Goal: Task Accomplishment & Management: Manage account settings

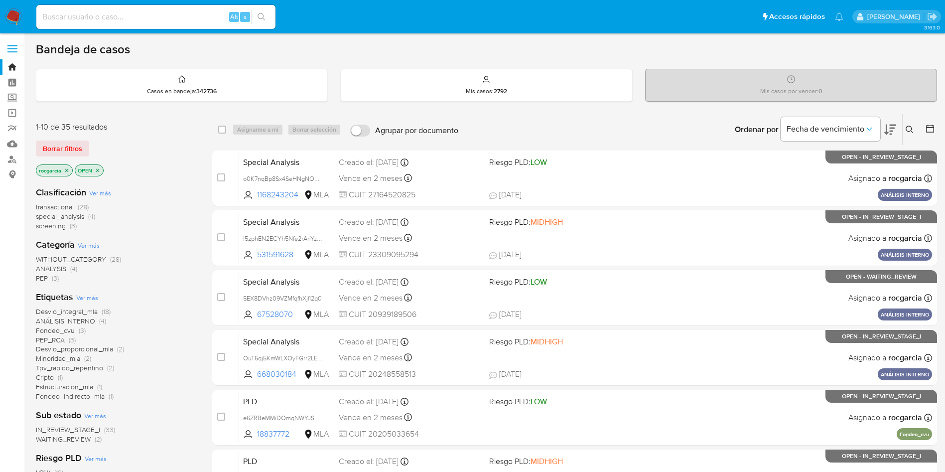
click at [908, 128] on icon at bounding box center [910, 130] width 8 height 8
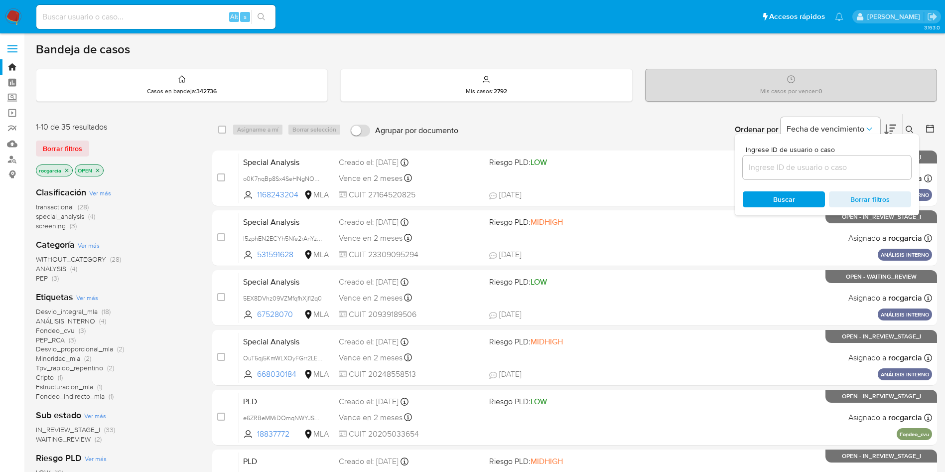
click at [773, 177] on div at bounding box center [827, 167] width 168 height 24
click at [777, 163] on input at bounding box center [827, 167] width 168 height 13
paste input "78850433"
type input "78850433"
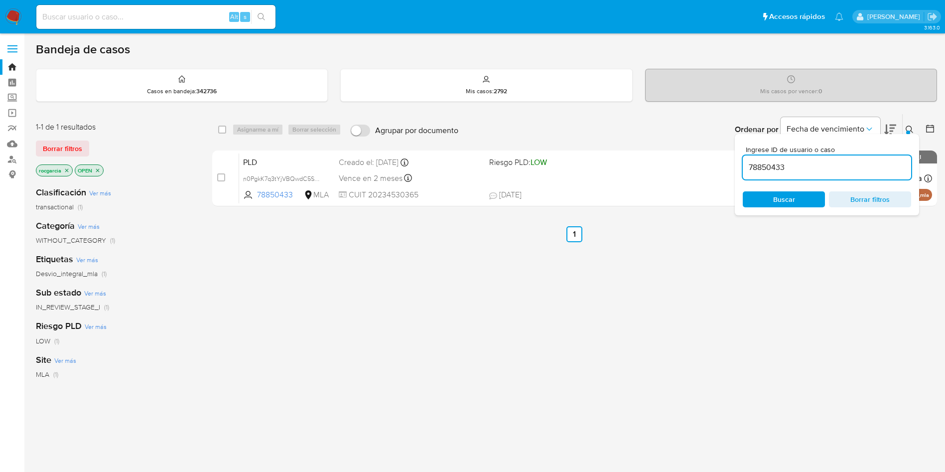
click at [906, 128] on icon at bounding box center [910, 130] width 8 height 8
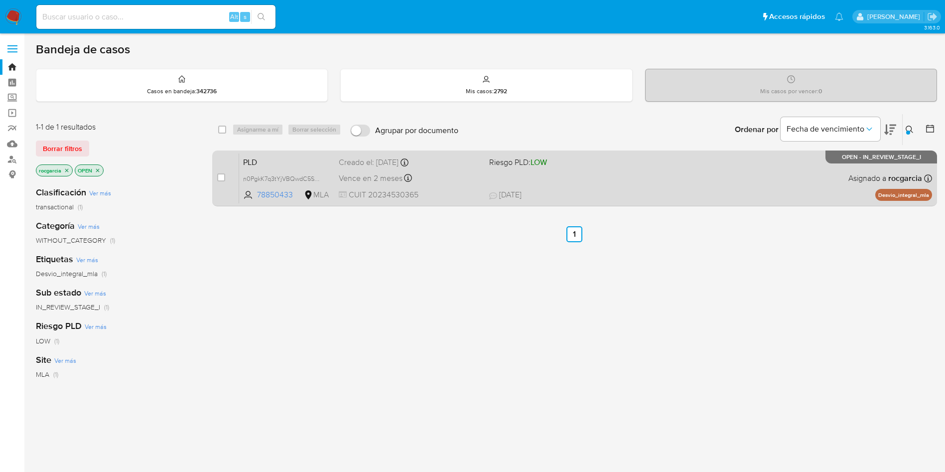
click at [555, 185] on div "PLD n0PgkK7q3tYjVBQwdC5SGPmE 78850433 MLA Riesgo PLD: LOW Creado el: 12/09/2025…" at bounding box center [585, 178] width 693 height 50
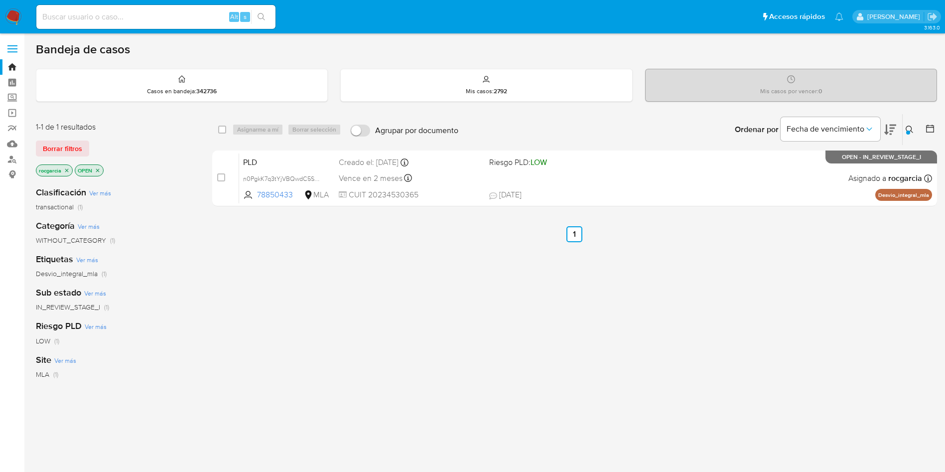
click at [914, 126] on button at bounding box center [911, 130] width 16 height 12
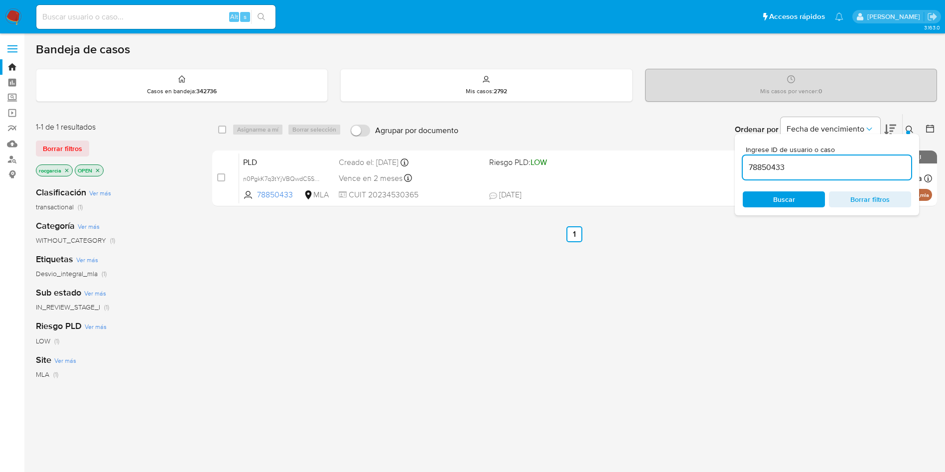
click at [817, 163] on input "78850433" at bounding box center [827, 167] width 168 height 13
click at [818, 163] on input "78850433" at bounding box center [827, 167] width 168 height 13
click at [909, 128] on icon at bounding box center [910, 130] width 8 height 8
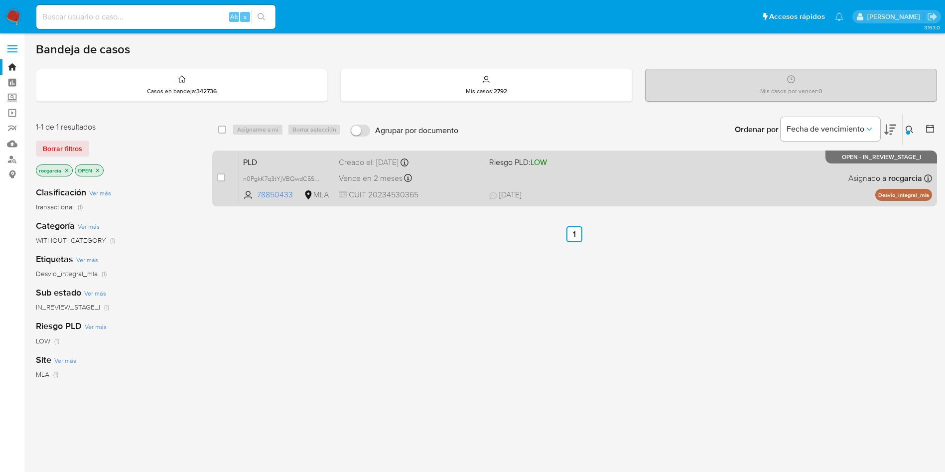
click at [722, 189] on span "19/09/2025 19/09/2025 19:56" at bounding box center [635, 194] width 293 height 11
click at [220, 176] on input "checkbox" at bounding box center [221, 177] width 8 height 8
checkbox input "true"
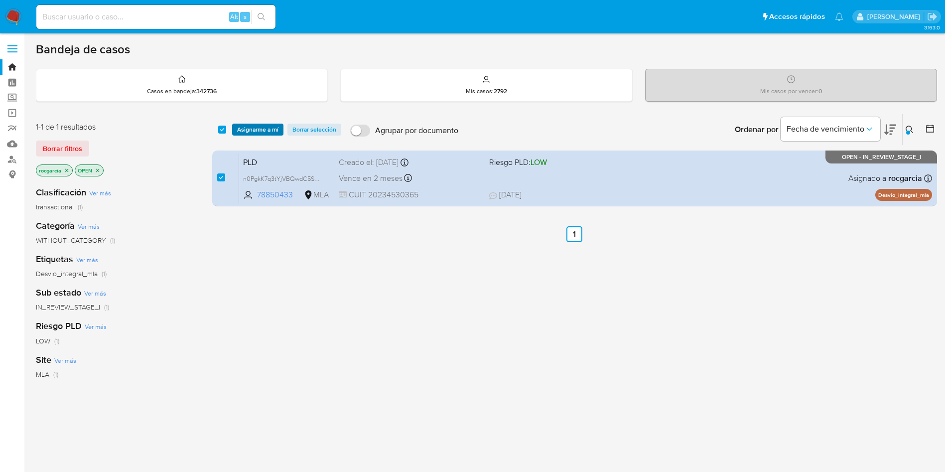
click at [258, 133] on span "Asignarme a mí" at bounding box center [257, 130] width 41 height 10
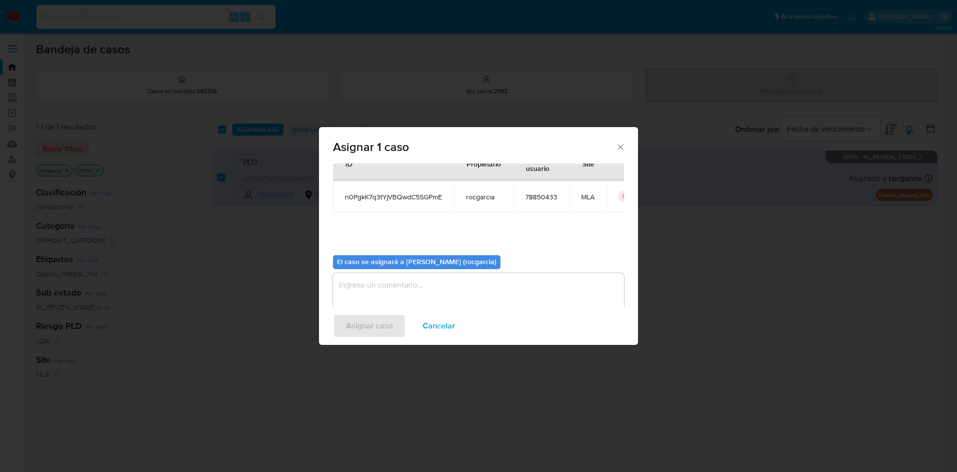
scroll to position [52, 0]
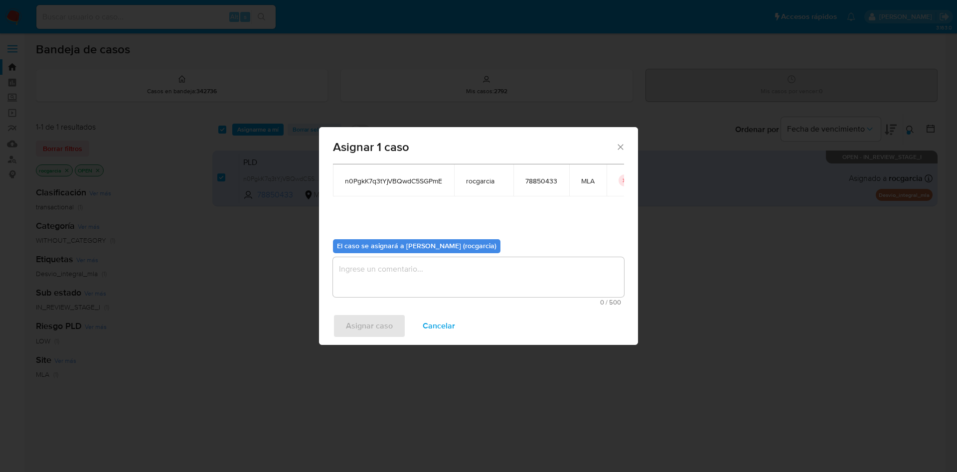
click at [494, 285] on textarea "assign-modal" at bounding box center [478, 277] width 291 height 40
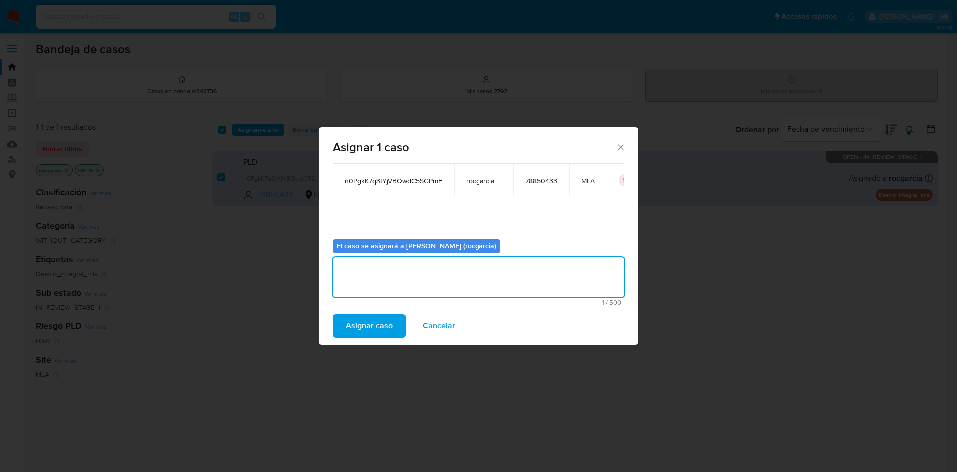
click at [380, 329] on span "Asignar caso" at bounding box center [369, 326] width 47 height 22
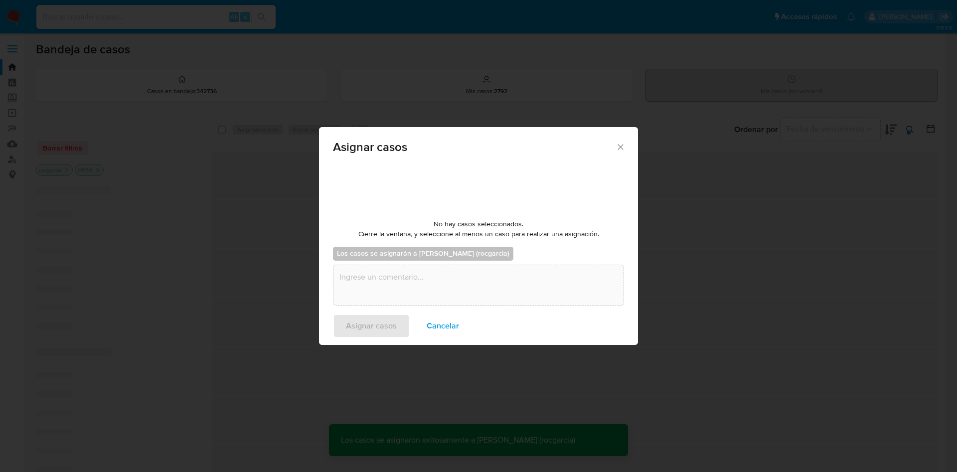
checkbox input "false"
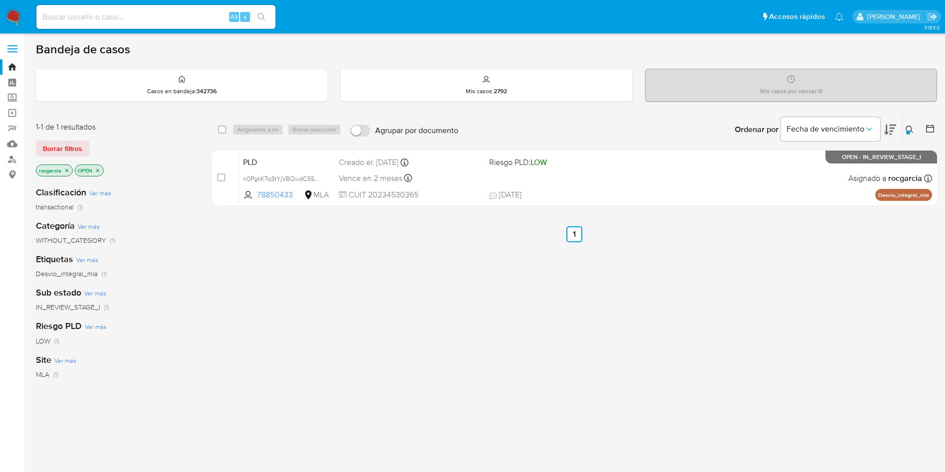
click at [909, 129] on icon at bounding box center [910, 130] width 8 height 8
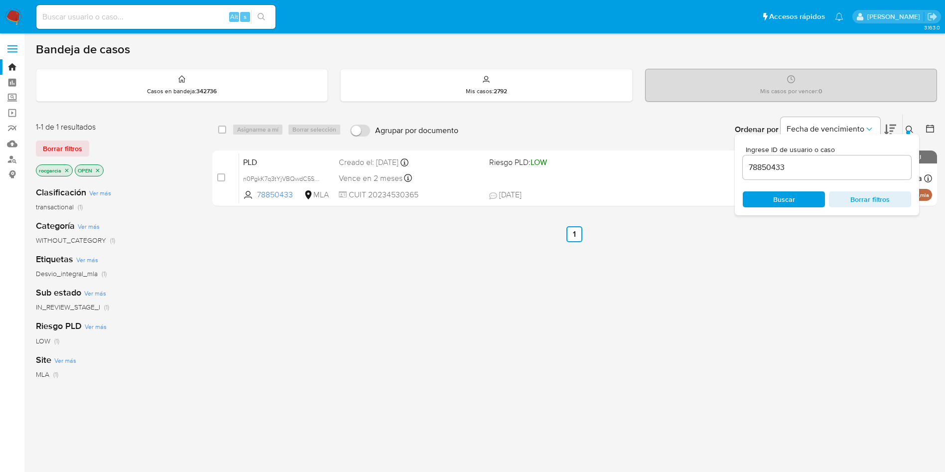
click at [786, 163] on input "78850433" at bounding box center [827, 167] width 168 height 13
click at [901, 128] on div "Ordenar por Fecha de vencimiento" at bounding box center [814, 129] width 175 height 31
click at [904, 127] on button at bounding box center [911, 130] width 16 height 12
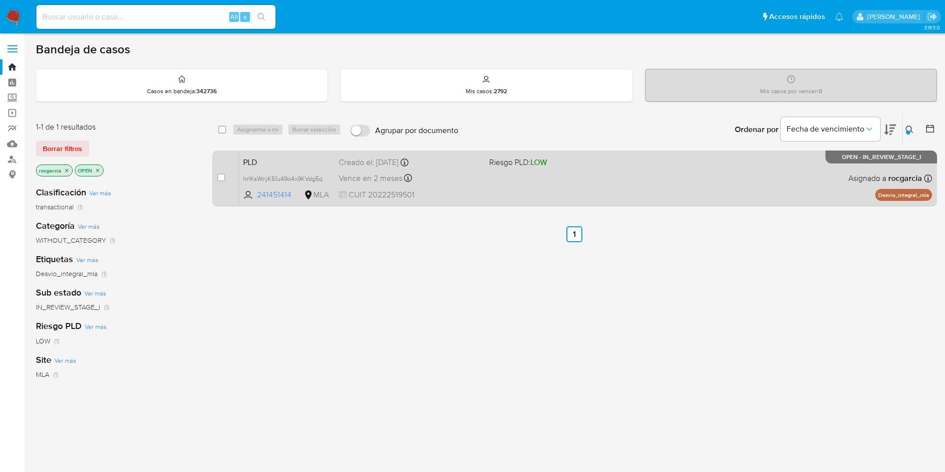
click at [720, 191] on div "PLD hrlKsWnjK51u49o4x9KVdg5q 241451414 MLA Riesgo PLD: LOW Creado el: 12/09/202…" at bounding box center [585, 178] width 693 height 50
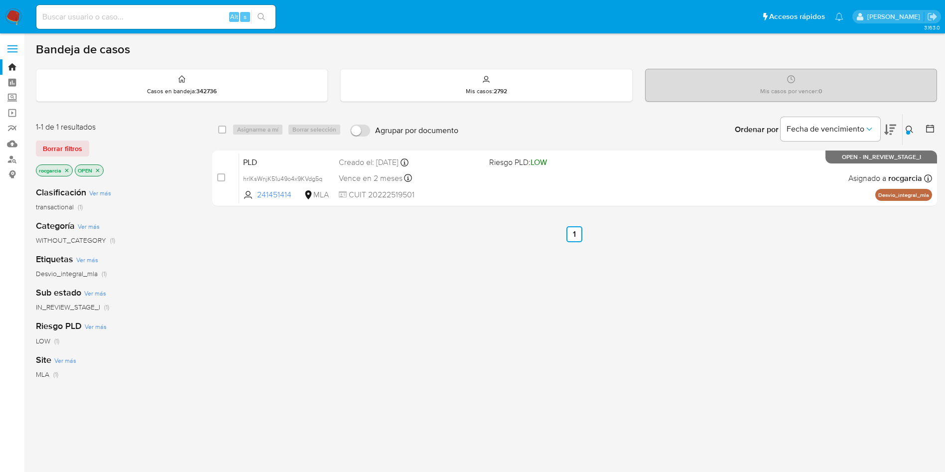
click at [913, 135] on button at bounding box center [911, 130] width 16 height 12
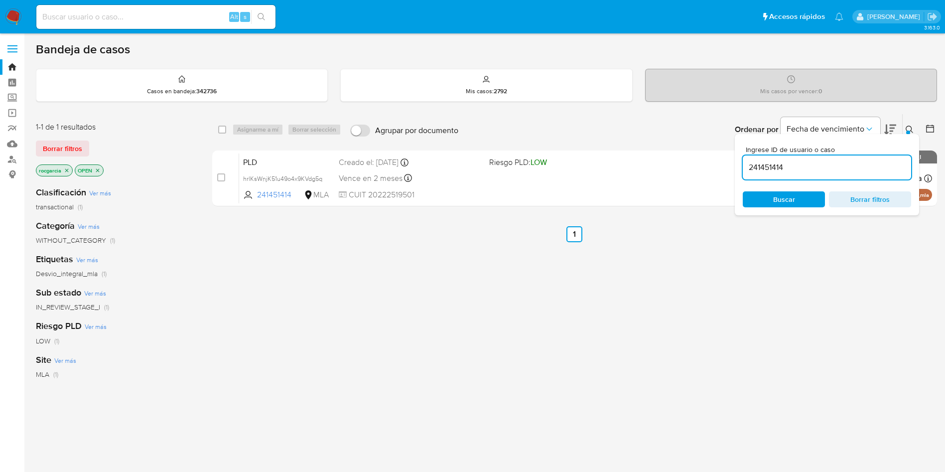
click at [761, 173] on input "241451414" at bounding box center [827, 167] width 168 height 13
click at [907, 131] on div at bounding box center [908, 133] width 4 height 4
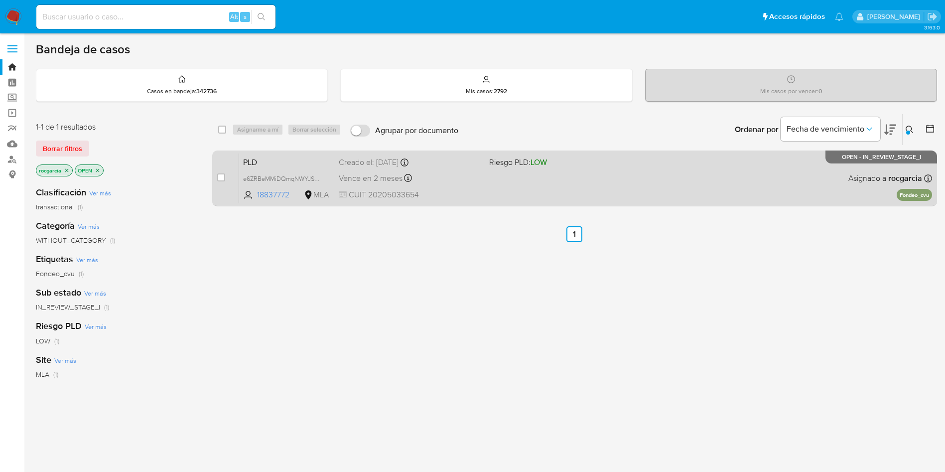
click at [526, 182] on div "PLD e6ZRBeMMiDQmqNWYJS4MhfxM 18837772 MLA Riesgo PLD: LOW Creado el: 12/09/2025…" at bounding box center [585, 178] width 693 height 50
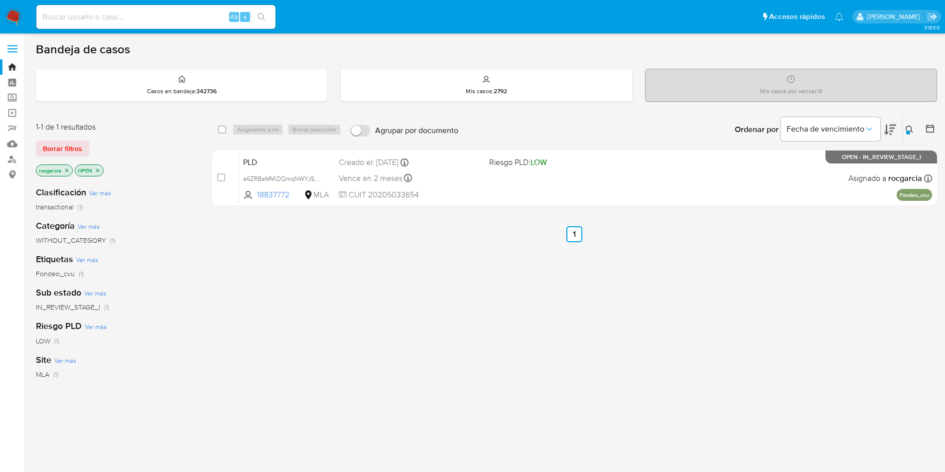
click at [909, 131] on div at bounding box center [908, 133] width 4 height 4
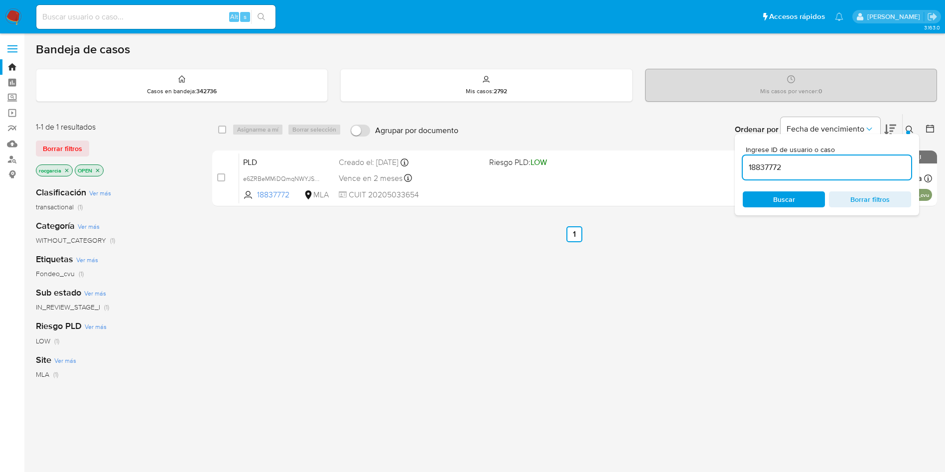
click at [797, 167] on input "18837772" at bounding box center [827, 167] width 168 height 13
type input "152817469"
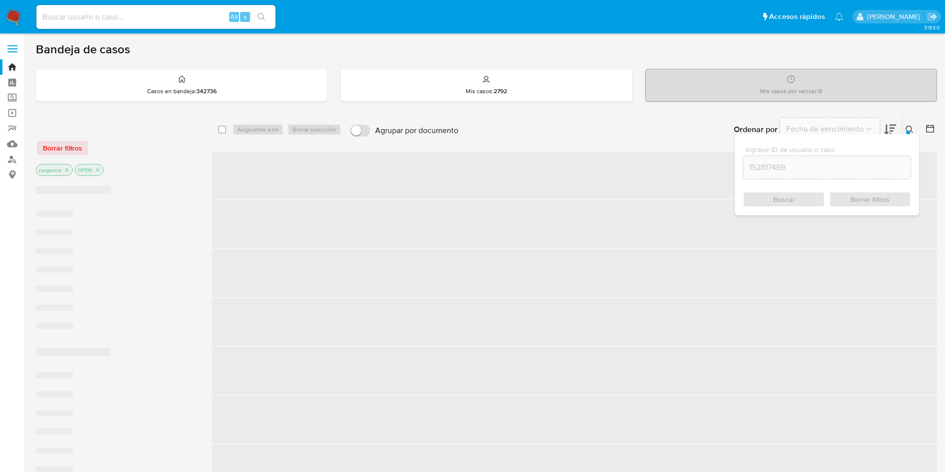
click at [907, 126] on icon at bounding box center [909, 129] width 7 height 7
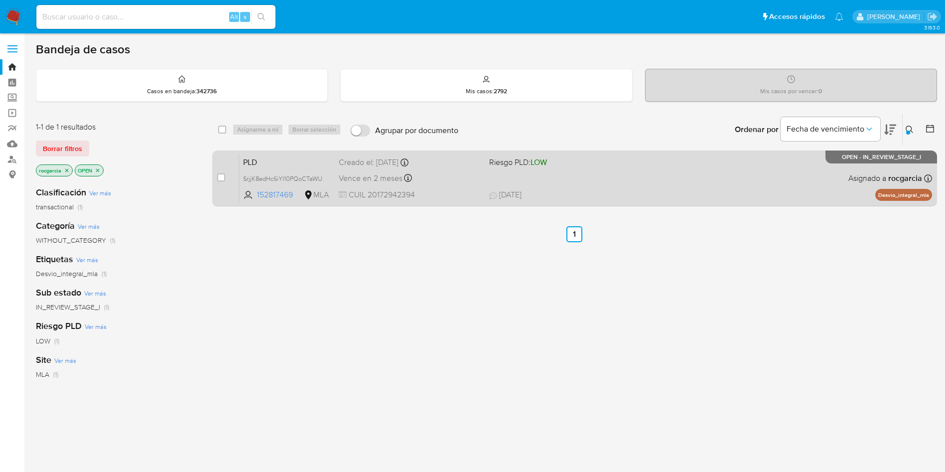
click at [639, 198] on span "17/09/2025 17/09/2025 12:57" at bounding box center [635, 194] width 293 height 11
click at [223, 170] on div "case-item-checkbox No es posible asignar el caso" at bounding box center [228, 178] width 22 height 50
click at [223, 179] on input "checkbox" at bounding box center [221, 177] width 8 height 8
checkbox input "true"
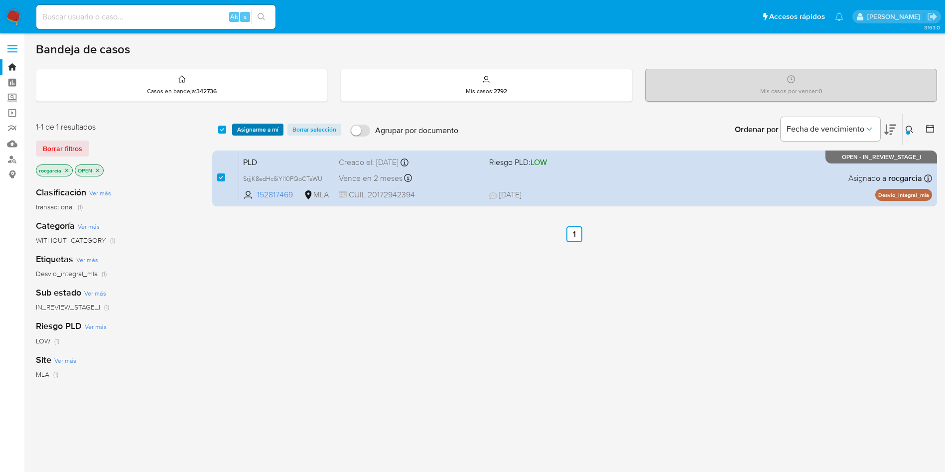
click at [260, 125] on span "Asignarme a mí" at bounding box center [257, 130] width 41 height 10
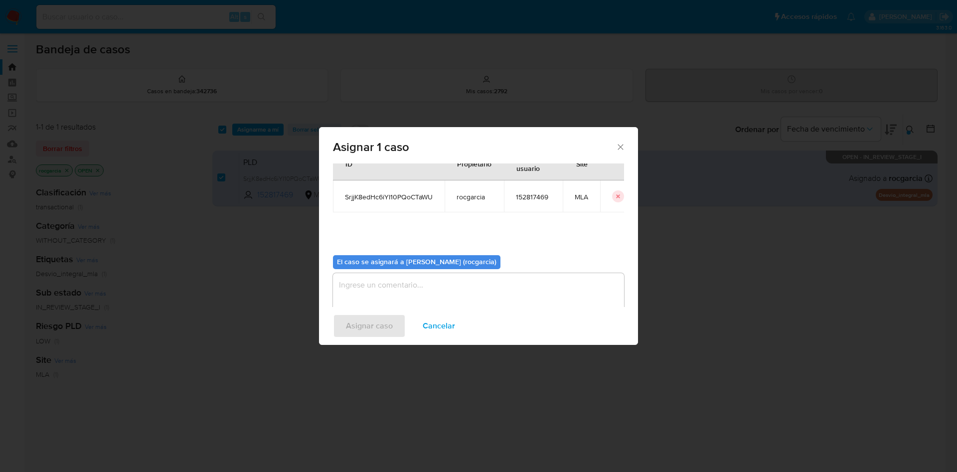
scroll to position [52, 0]
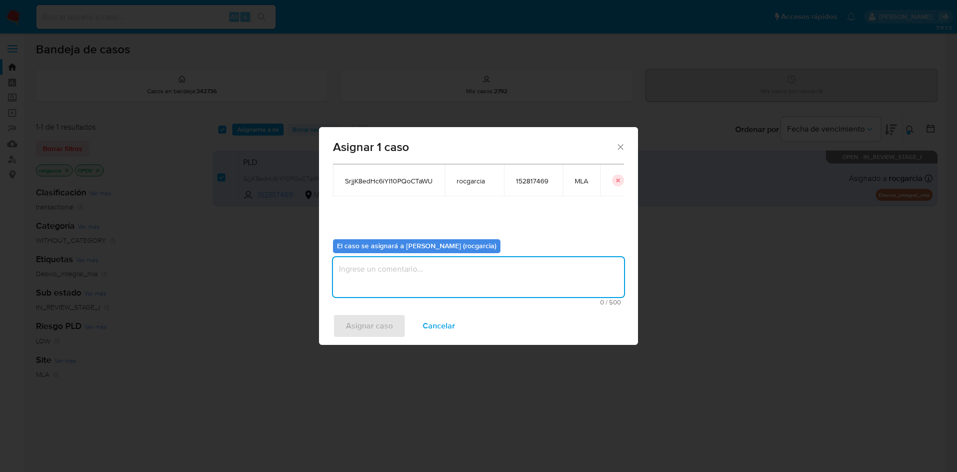
click at [390, 276] on textarea "assign-modal" at bounding box center [478, 277] width 291 height 40
click at [383, 318] on span "Asignar caso" at bounding box center [369, 326] width 47 height 22
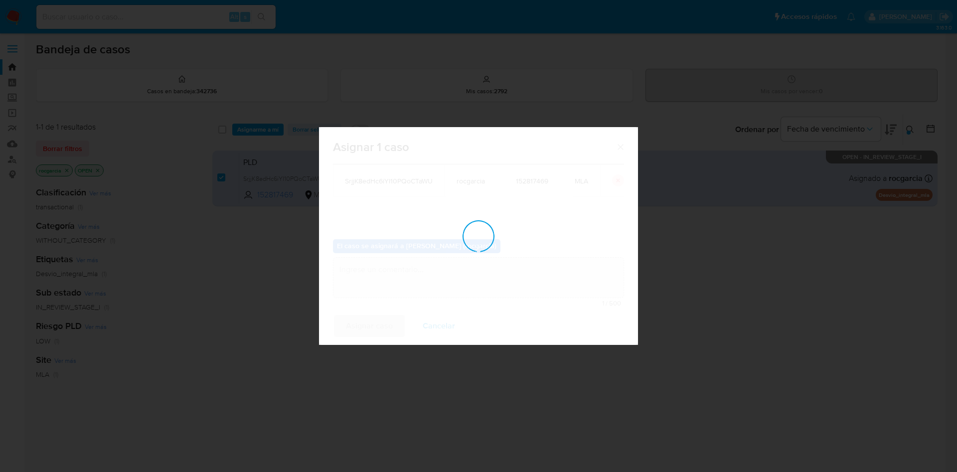
checkbox input "false"
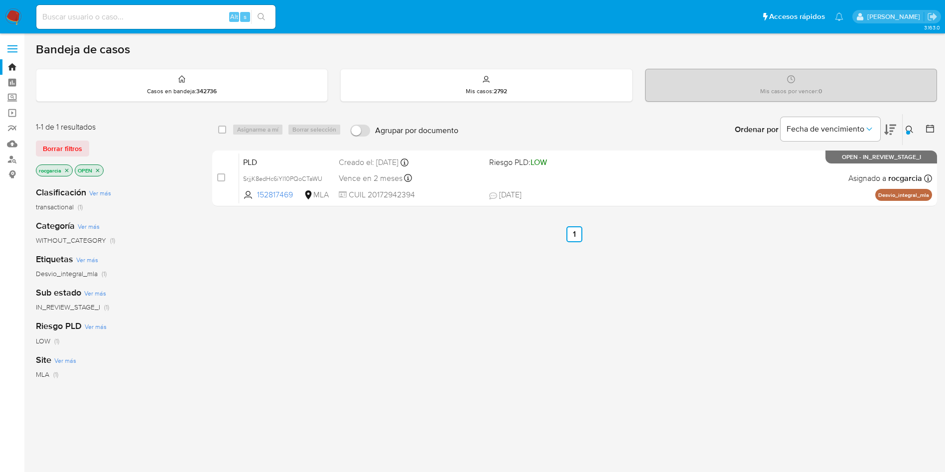
click at [908, 132] on div at bounding box center [908, 133] width 4 height 4
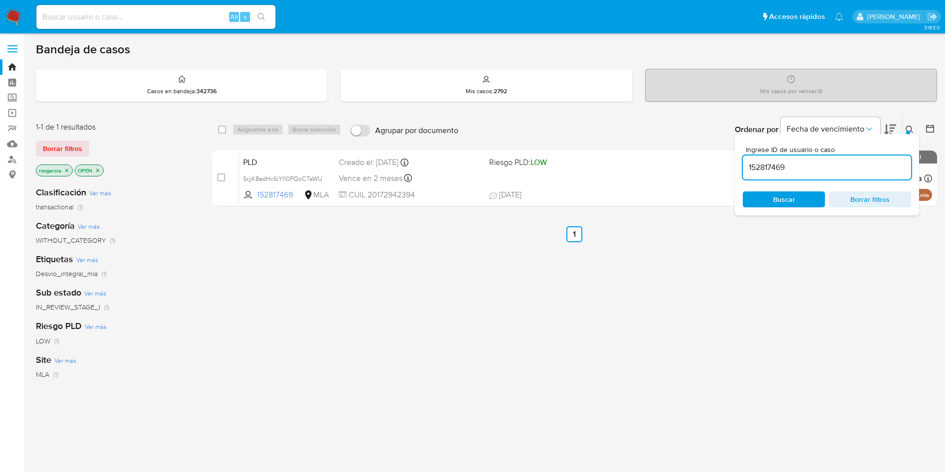
click at [754, 160] on div "152817469" at bounding box center [827, 167] width 168 height 24
click at [753, 161] on input "152817469" at bounding box center [827, 167] width 168 height 13
paste input "499890057"
type input "499890057"
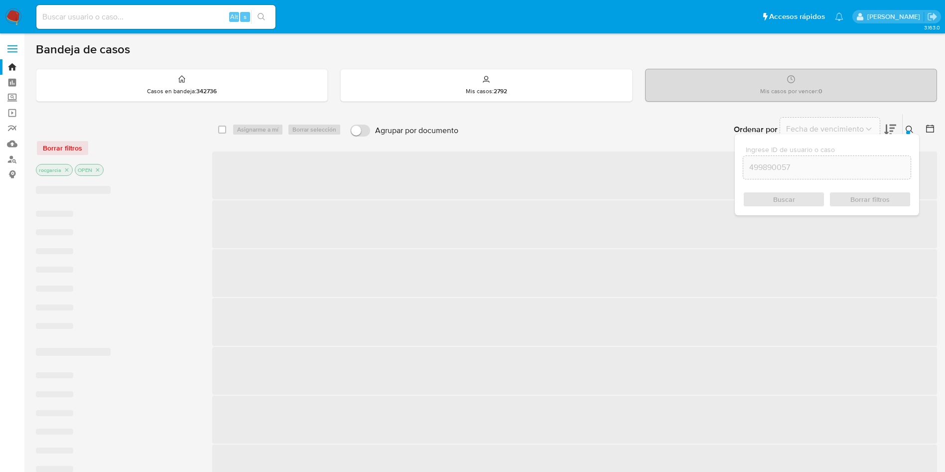
click at [903, 127] on button at bounding box center [911, 130] width 16 height 12
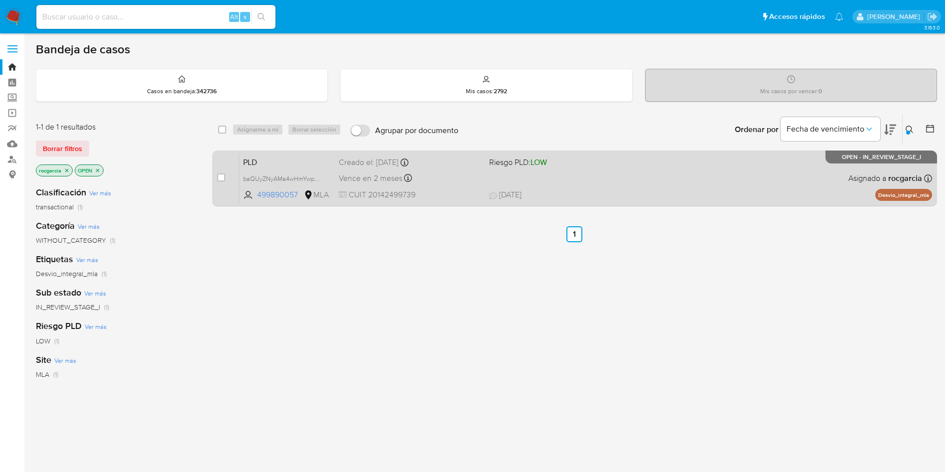
click at [623, 184] on div "PLD baQUyZNyAMa4wHmYwpOzJqgc 499890057 MLA Riesgo PLD: LOW Creado el: 12/09/202…" at bounding box center [585, 178] width 693 height 50
click at [222, 177] on input "checkbox" at bounding box center [221, 177] width 8 height 8
checkbox input "true"
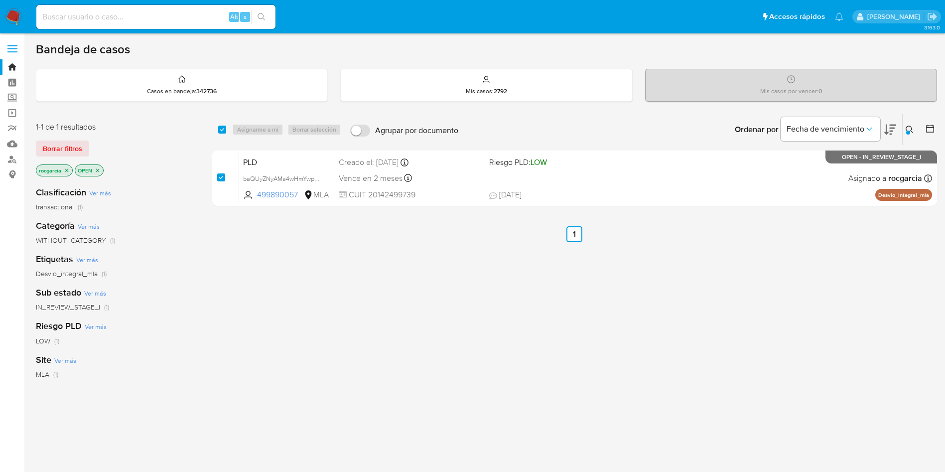
checkbox input "true"
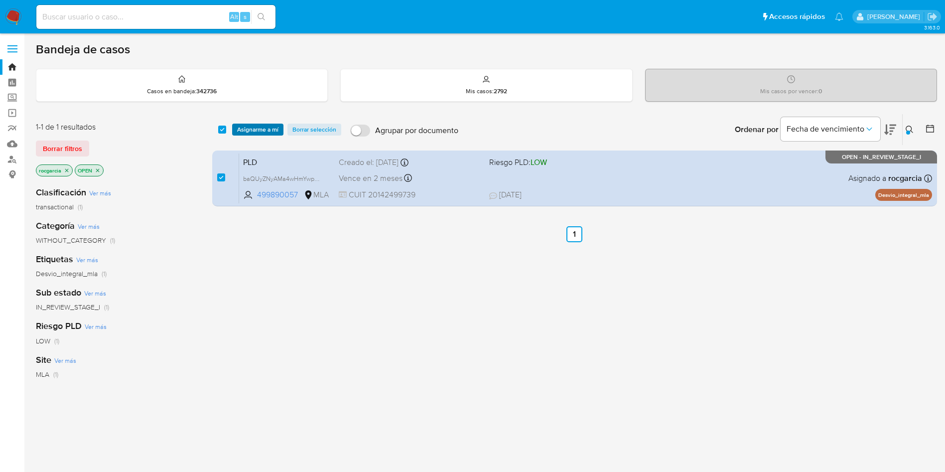
click at [264, 128] on span "Asignarme a mí" at bounding box center [257, 130] width 41 height 10
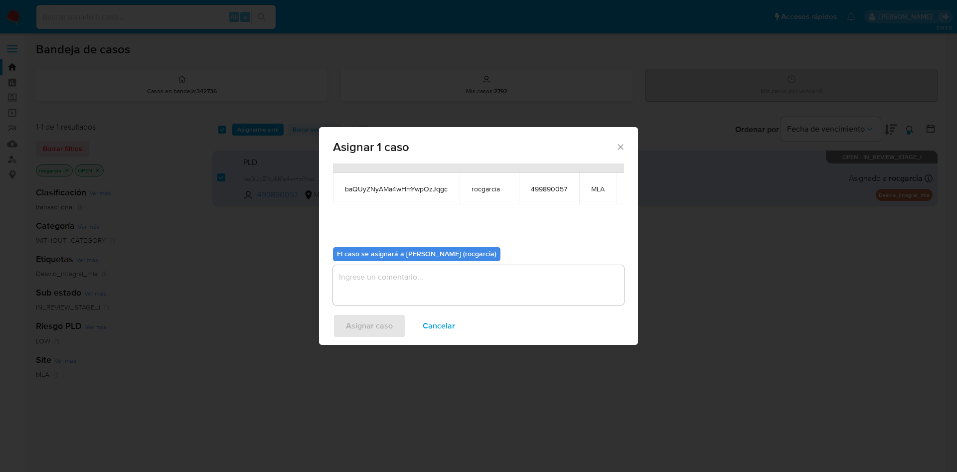
scroll to position [63, 0]
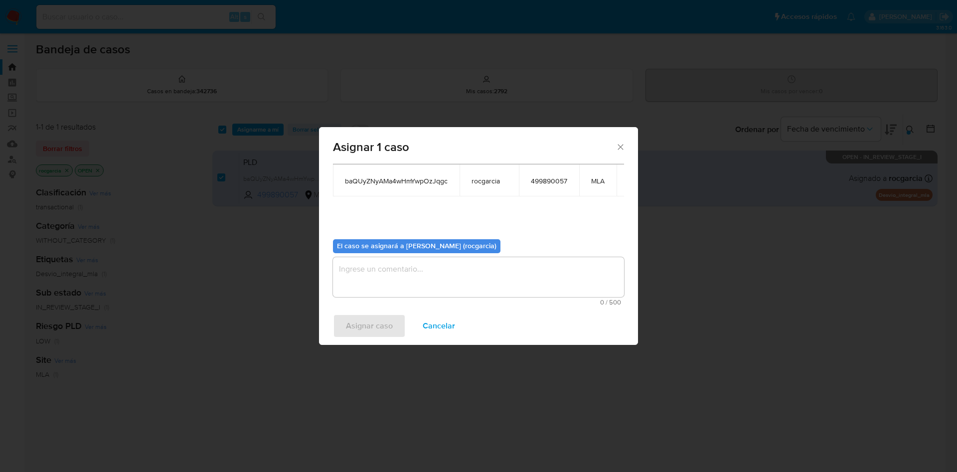
click at [422, 276] on textarea "assign-modal" at bounding box center [478, 277] width 291 height 40
click at [373, 333] on span "Asignar caso" at bounding box center [369, 326] width 47 height 22
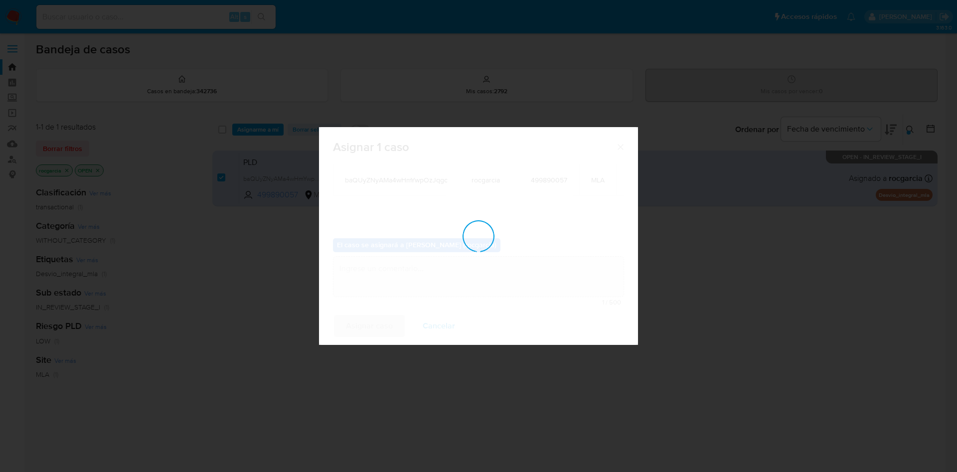
checkbox input "false"
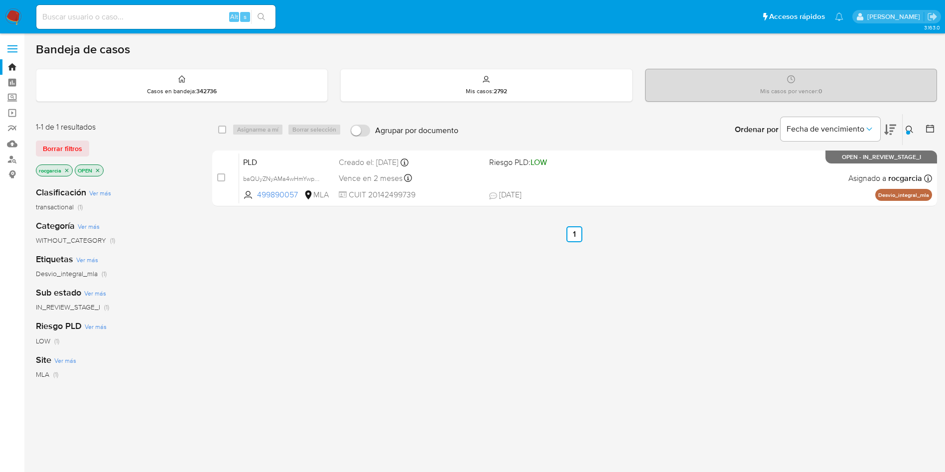
click at [907, 132] on div at bounding box center [908, 133] width 4 height 4
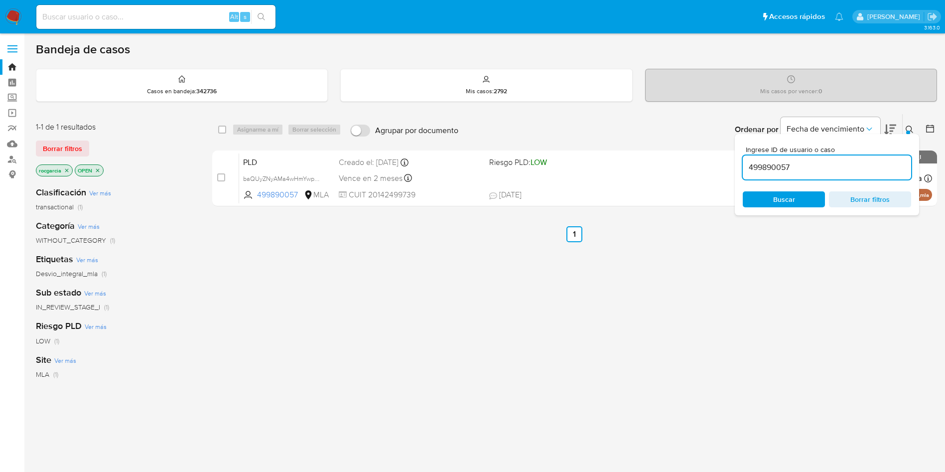
click at [784, 167] on input "499890057" at bounding box center [827, 167] width 168 height 13
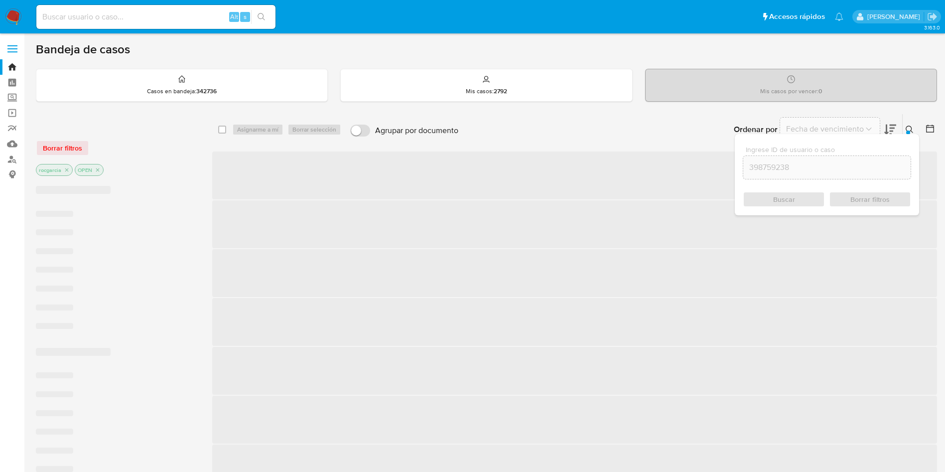
click at [910, 130] on icon at bounding box center [910, 130] width 8 height 8
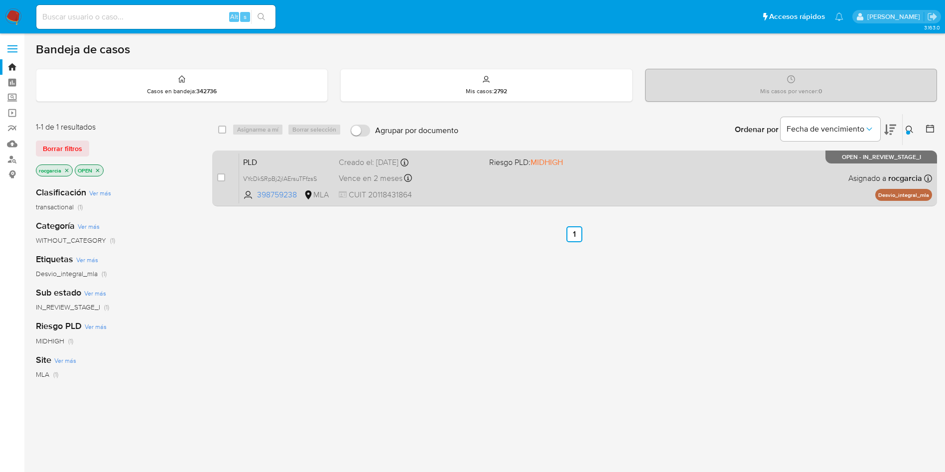
click at [602, 174] on div "PLD VYcDkSRpBj2jlAErsuTFfzsS 398759238 MLA Riesgo PLD: MIDHIGH Creado el: 12/09…" at bounding box center [585, 178] width 693 height 50
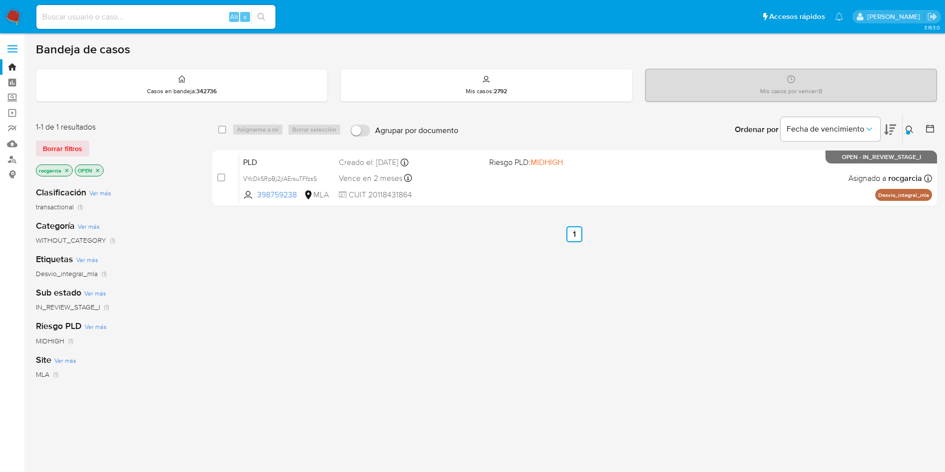
click at [910, 128] on icon at bounding box center [910, 130] width 8 height 8
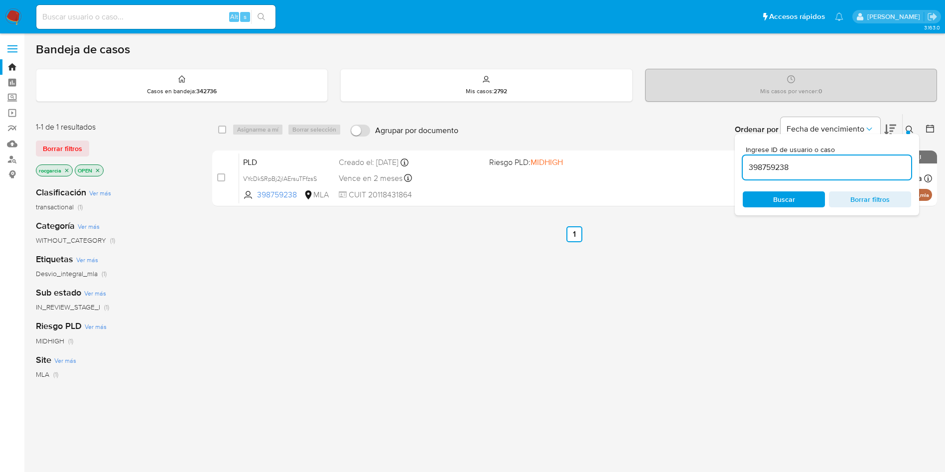
click at [788, 165] on input "398759238" at bounding box center [827, 167] width 168 height 13
type input "1124163438"
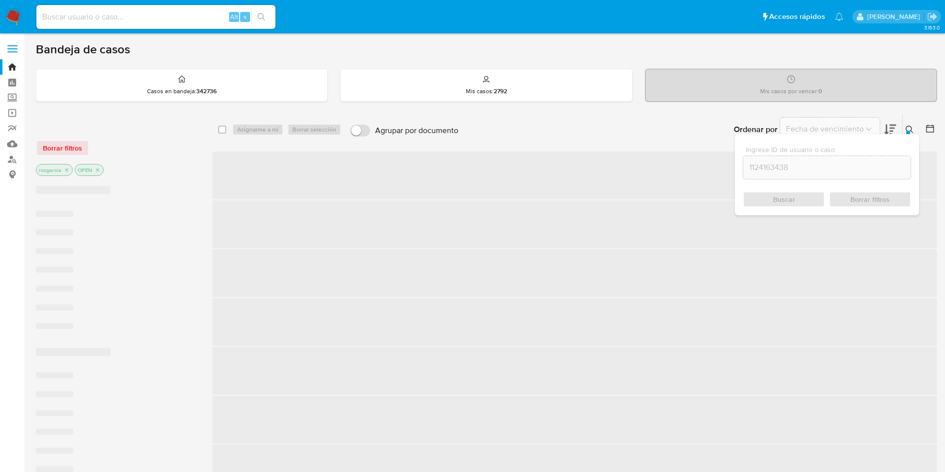
click at [910, 129] on icon at bounding box center [910, 130] width 8 height 8
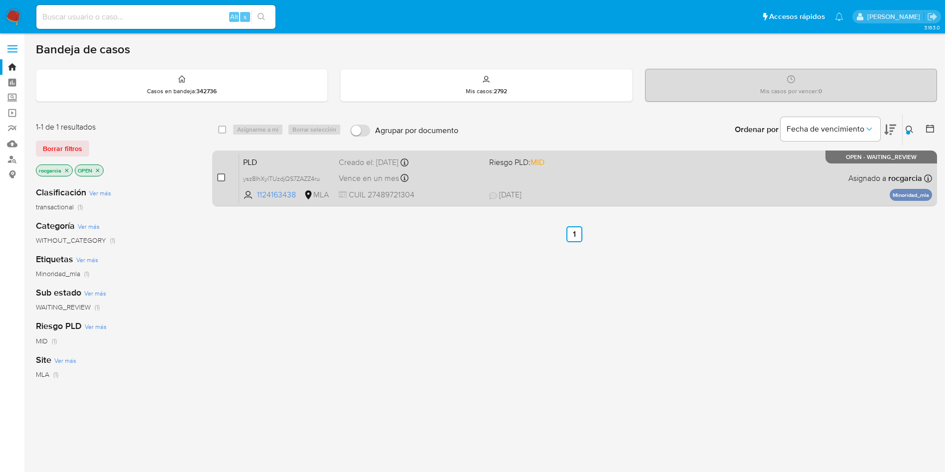
click at [220, 180] on input "checkbox" at bounding box center [221, 177] width 8 height 8
checkbox input "true"
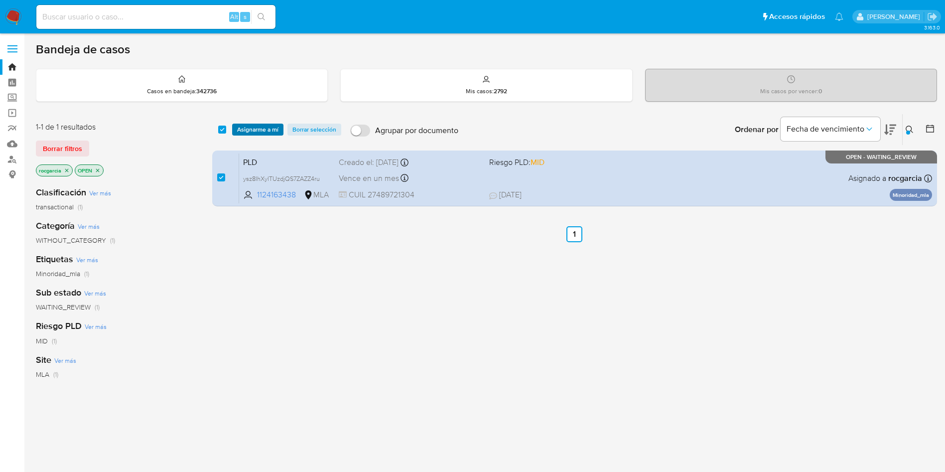
click at [261, 135] on span "Asignarme a mí" at bounding box center [257, 130] width 41 height 10
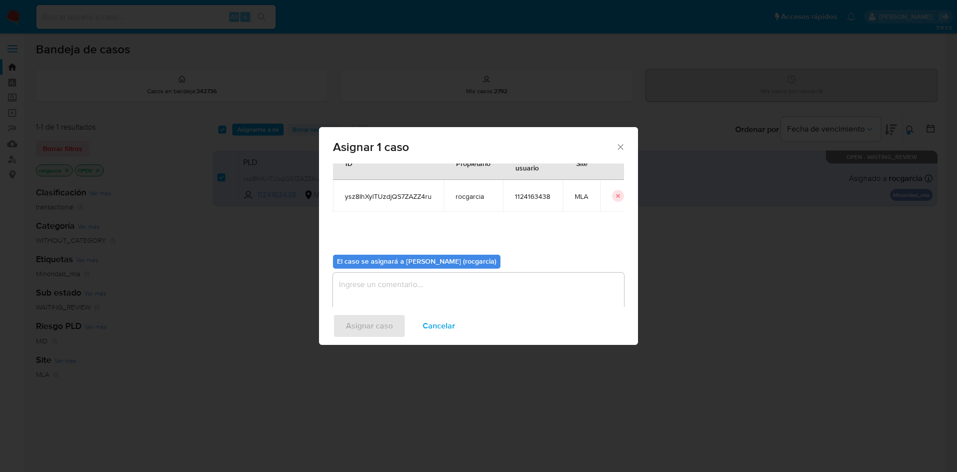
scroll to position [52, 0]
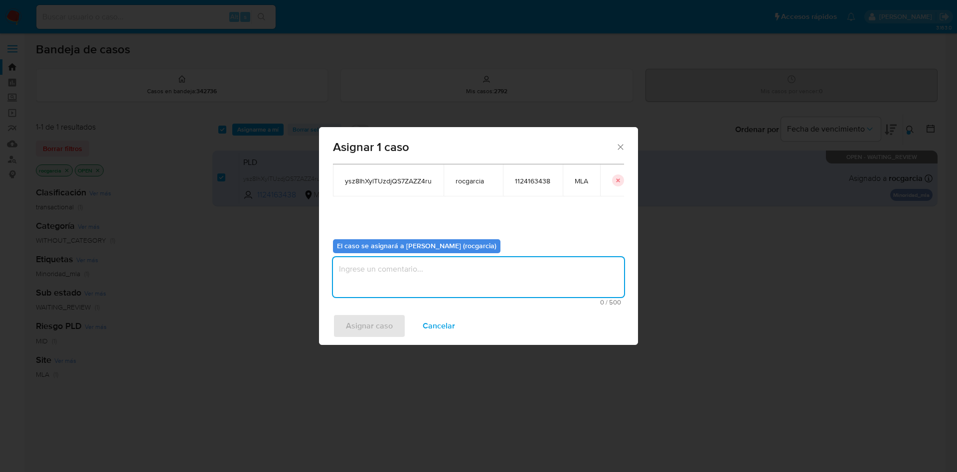
click at [398, 270] on textarea "assign-modal" at bounding box center [478, 277] width 291 height 40
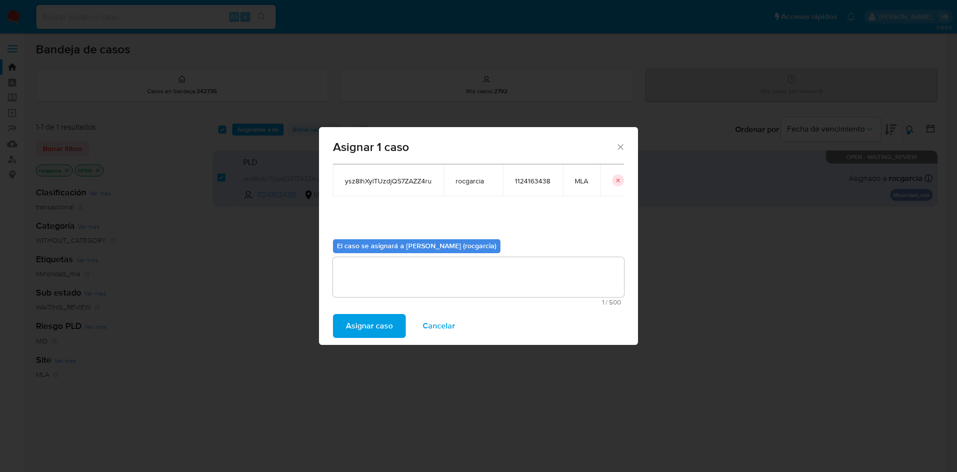
click at [368, 333] on span "Asignar caso" at bounding box center [369, 326] width 47 height 22
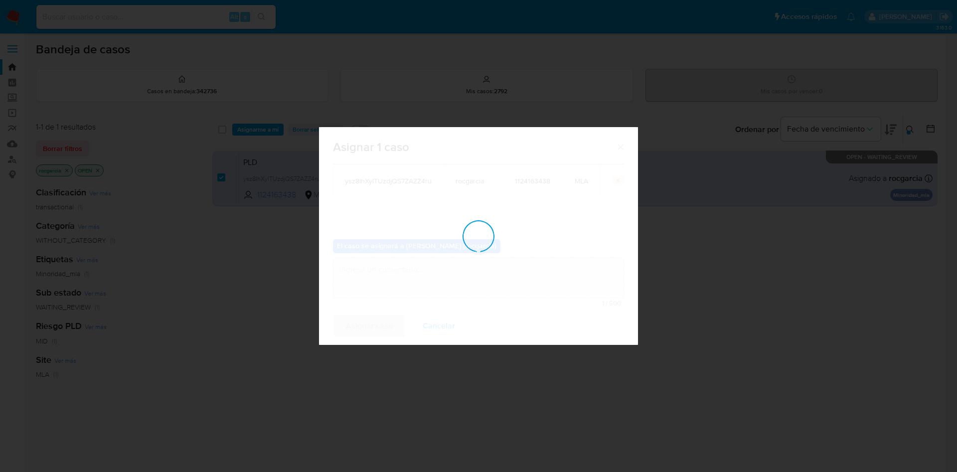
checkbox input "false"
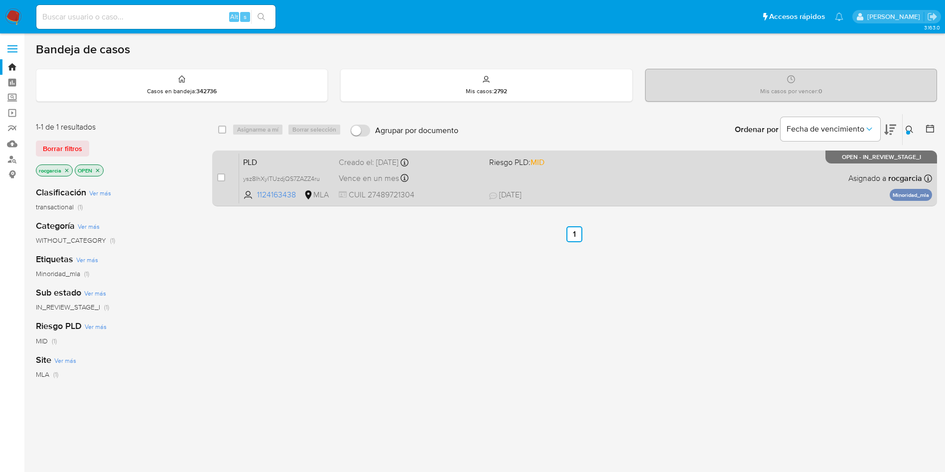
click at [641, 192] on span "06/10/2025 06/10/2025 08:16" at bounding box center [635, 194] width 293 height 11
click at [613, 189] on span "06/10/2025 06/10/2025 08:16" at bounding box center [635, 194] width 293 height 11
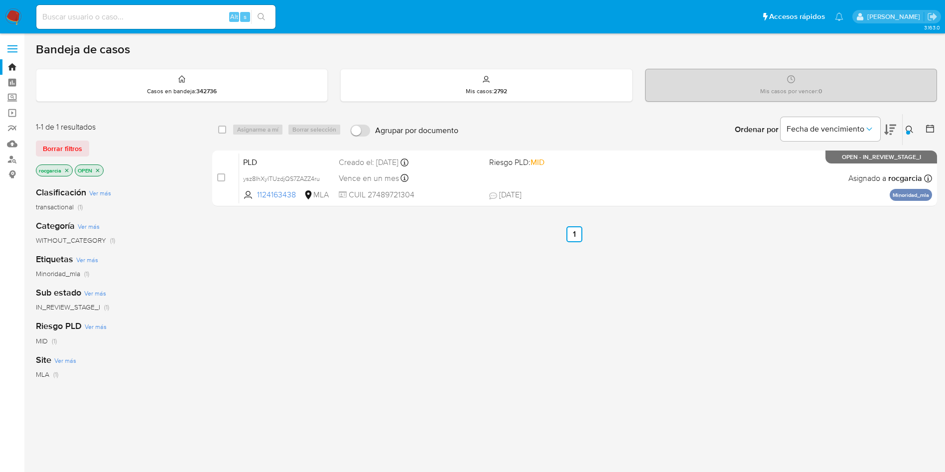
click at [903, 135] on button at bounding box center [911, 130] width 16 height 12
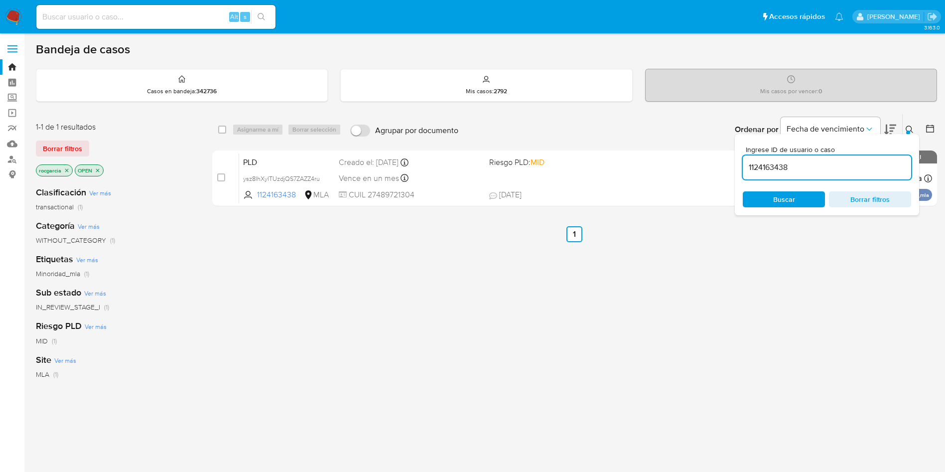
click at [796, 174] on div "1124163438" at bounding box center [827, 167] width 168 height 24
click at [780, 167] on input "1124163438" at bounding box center [827, 167] width 168 height 13
paste input "60358779"
type input "60358779"
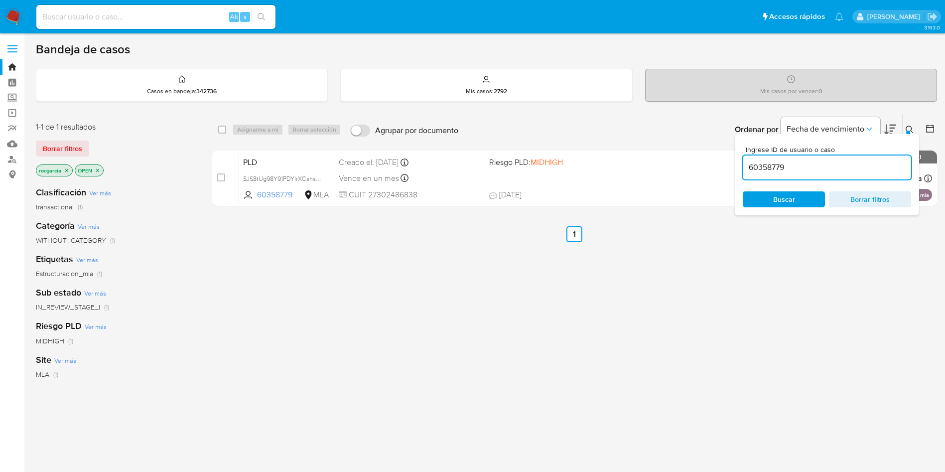
click at [907, 133] on div at bounding box center [908, 133] width 4 height 4
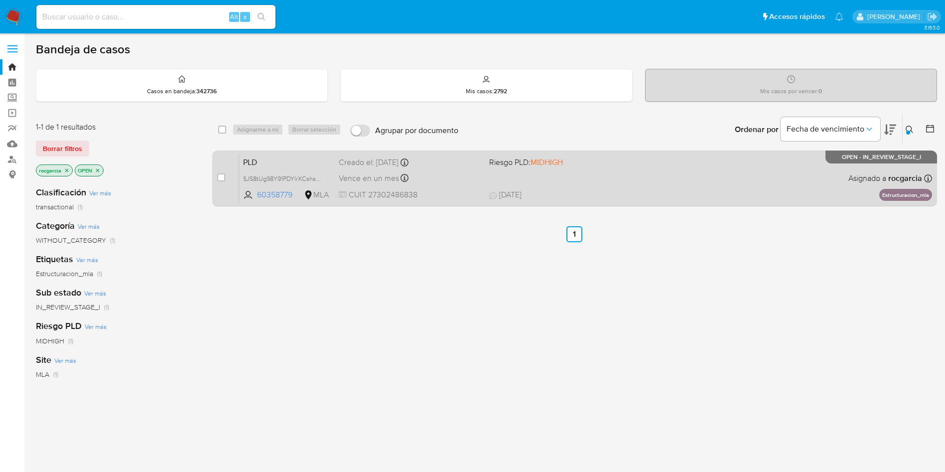
click at [632, 186] on div "PLD SJS8tUg98Y91PDYlrXCshsRm 60358779 MLA Riesgo PLD: MIDHIGH Creado el: 12/09/…" at bounding box center [585, 178] width 693 height 50
click at [219, 180] on input "checkbox" at bounding box center [221, 177] width 8 height 8
checkbox input "true"
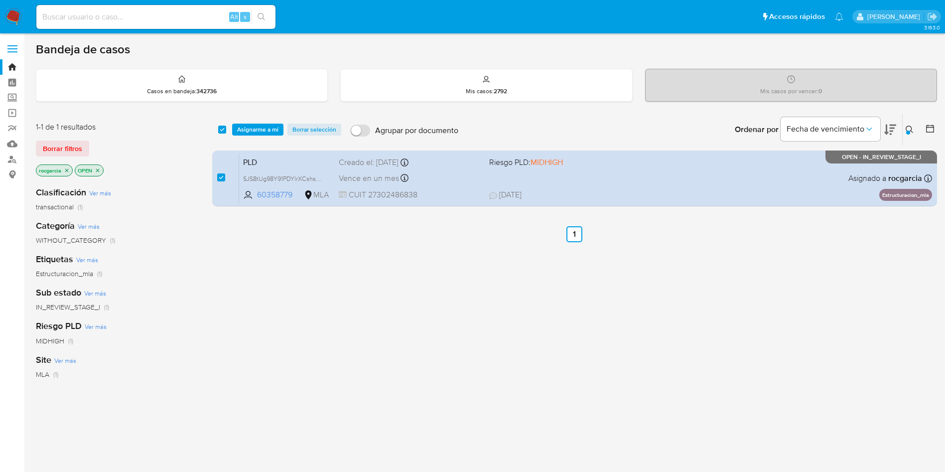
click at [253, 137] on div "select-all-cases-checkbox Asignarme a mí Borrar selección Agrupar por documento…" at bounding box center [574, 129] width 725 height 31
click at [255, 128] on span "Asignarme a mí" at bounding box center [257, 130] width 41 height 10
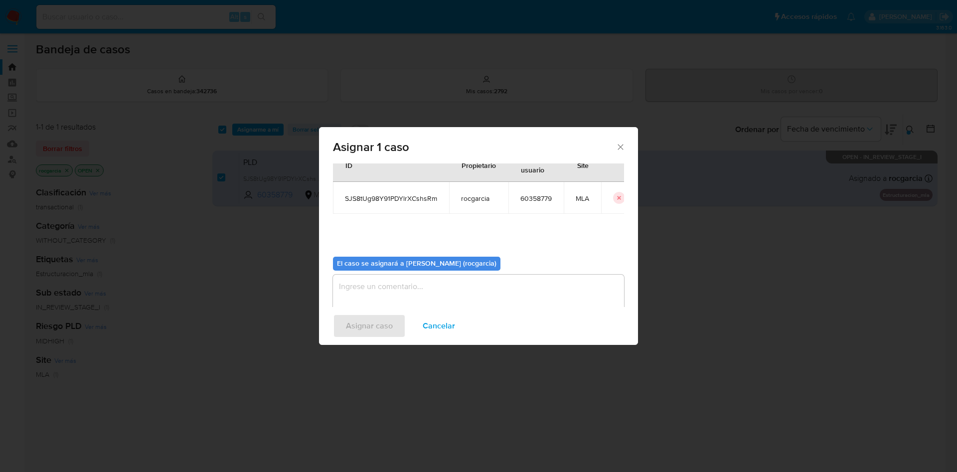
scroll to position [52, 0]
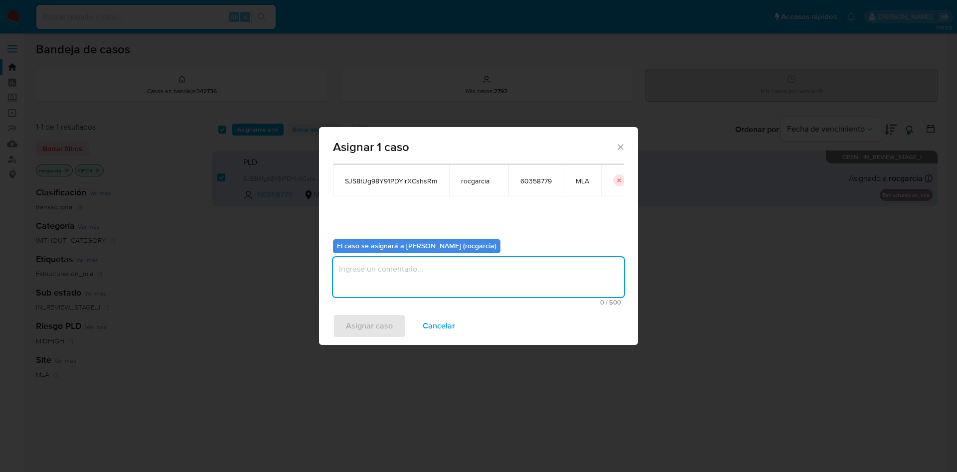
click at [387, 277] on textarea "assign-modal" at bounding box center [478, 277] width 291 height 40
click at [371, 320] on span "Asignar caso" at bounding box center [369, 326] width 47 height 22
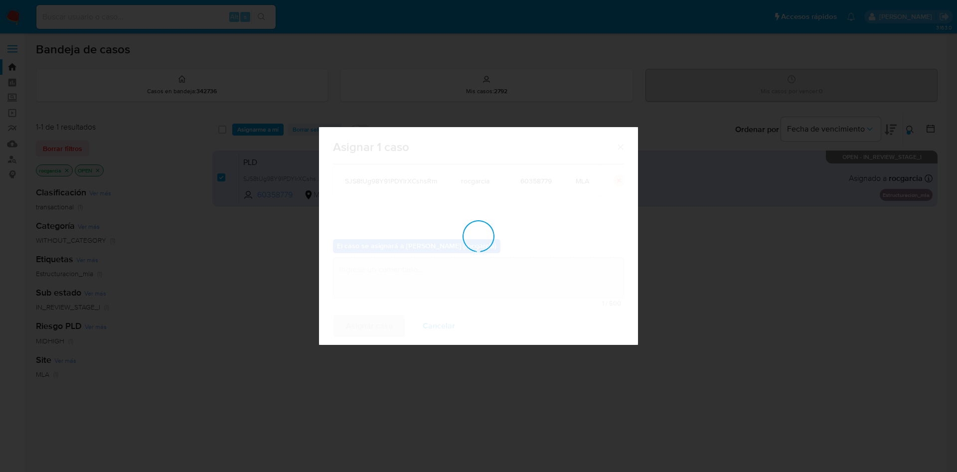
checkbox input "false"
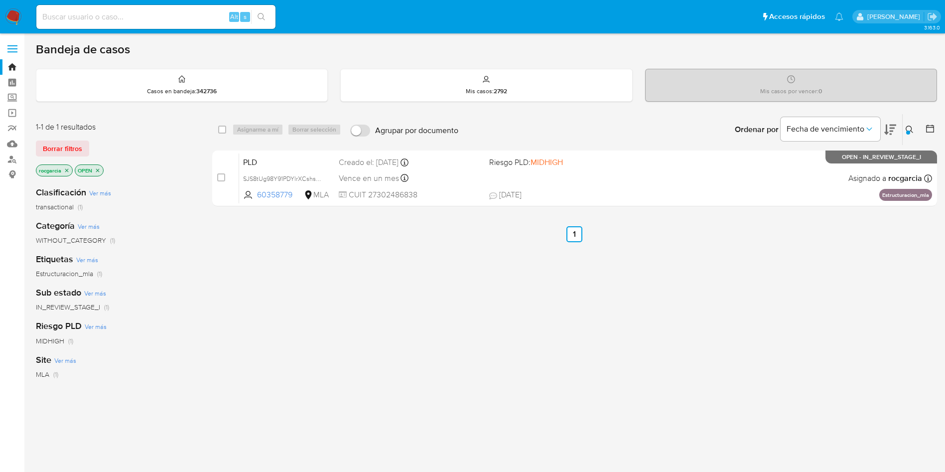
click at [908, 124] on button at bounding box center [911, 130] width 16 height 12
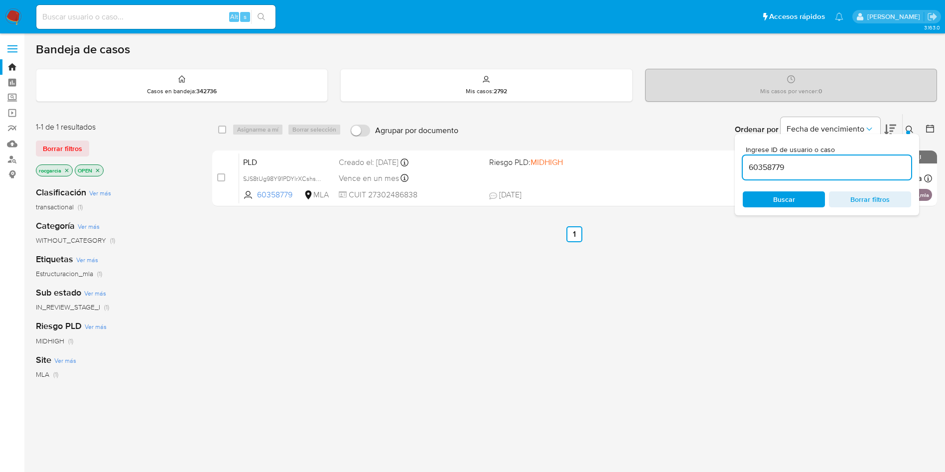
click at [777, 167] on input "60358779" at bounding box center [827, 167] width 168 height 13
type input "206105051"
click at [905, 129] on button at bounding box center [911, 130] width 16 height 12
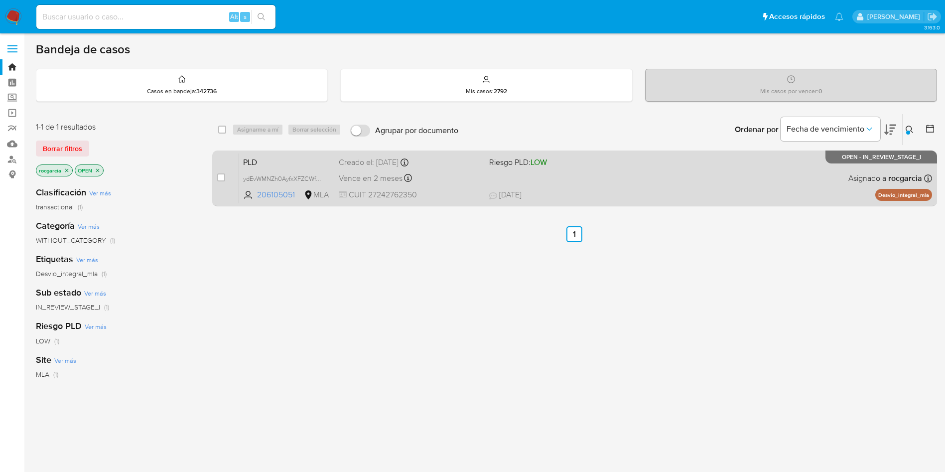
click at [729, 178] on div "PLD ydEvWMNZh0AyfxXFZCWfSvlF 206105051 MLA Riesgo PLD: LOW Creado el: 12/09/202…" at bounding box center [585, 178] width 693 height 50
click at [220, 177] on input "checkbox" at bounding box center [221, 177] width 8 height 8
checkbox input "true"
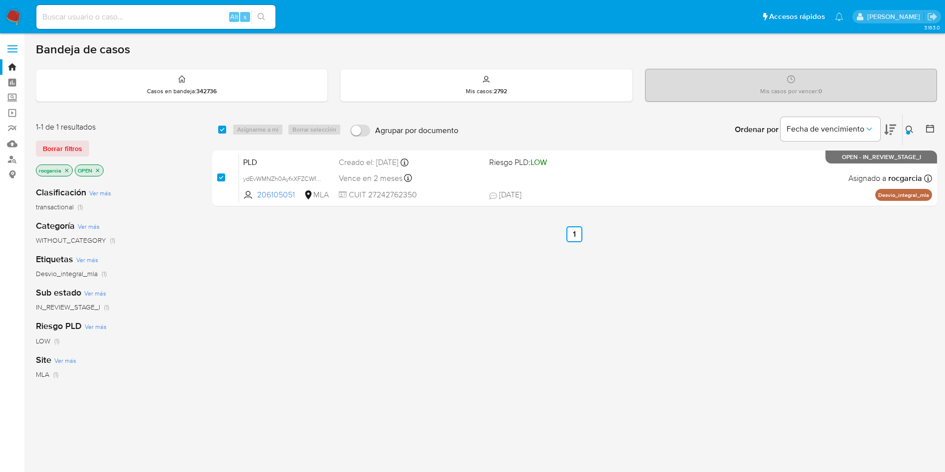
checkbox input "true"
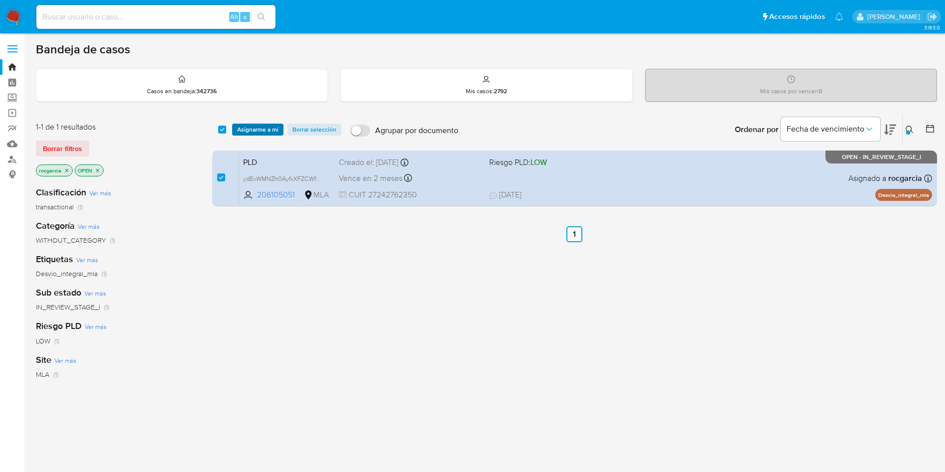
click at [257, 125] on span "Asignarme a mí" at bounding box center [257, 130] width 41 height 10
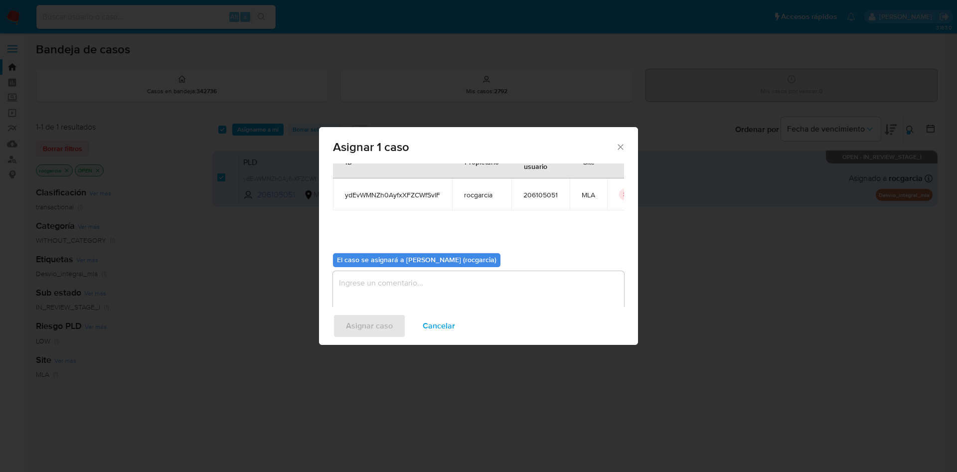
scroll to position [52, 0]
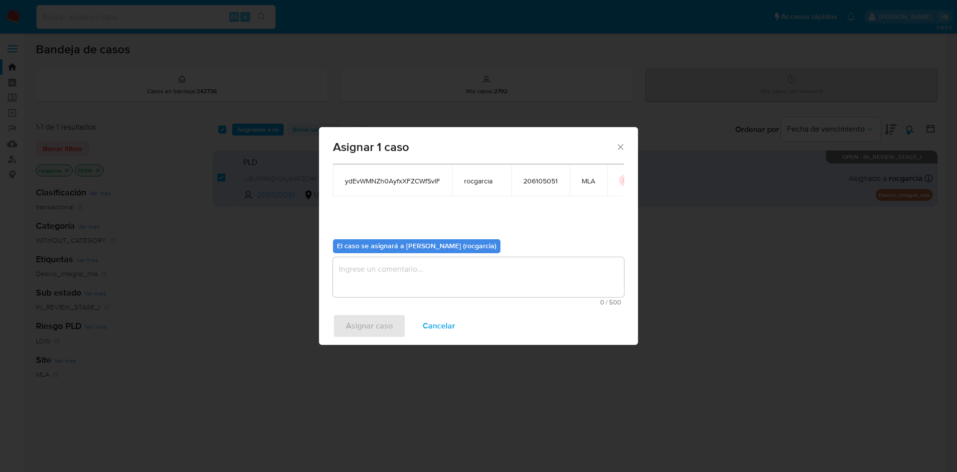
click at [402, 268] on textarea "assign-modal" at bounding box center [478, 277] width 291 height 40
click at [382, 332] on span "Asignar caso" at bounding box center [369, 326] width 47 height 22
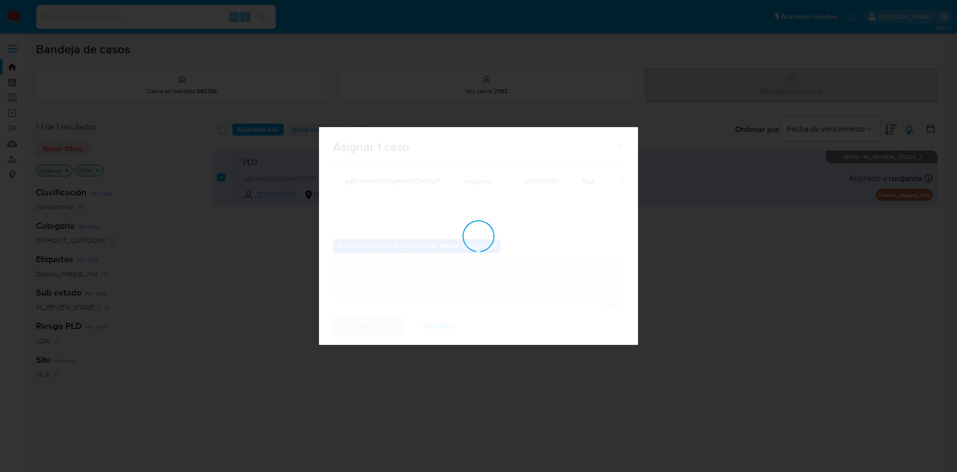
checkbox input "false"
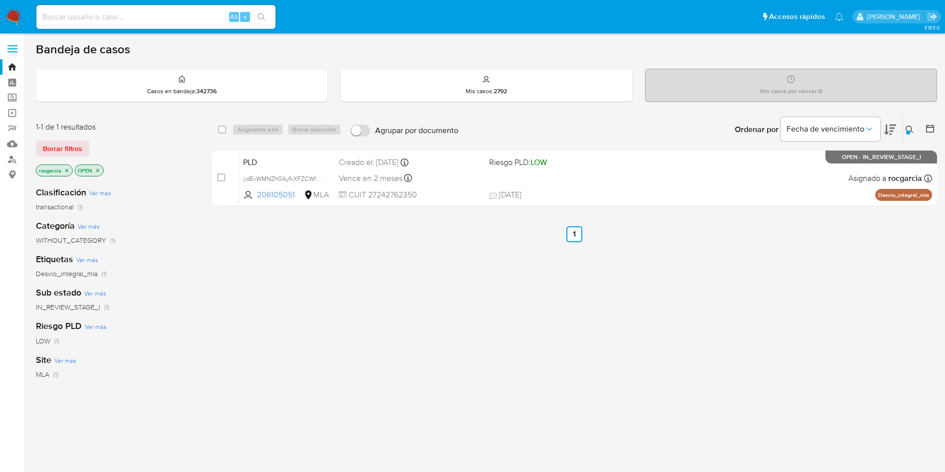
click at [908, 131] on div at bounding box center [908, 133] width 4 height 4
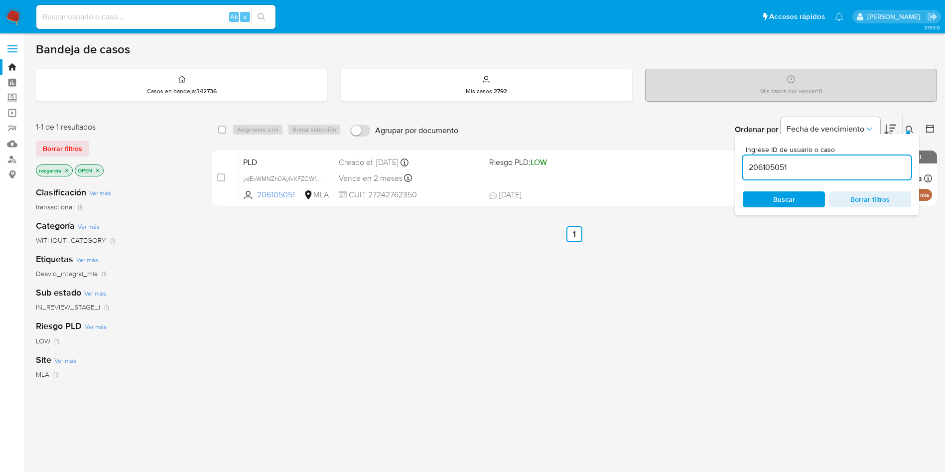
click at [766, 168] on input "206105051" at bounding box center [827, 167] width 168 height 13
type input "197114254"
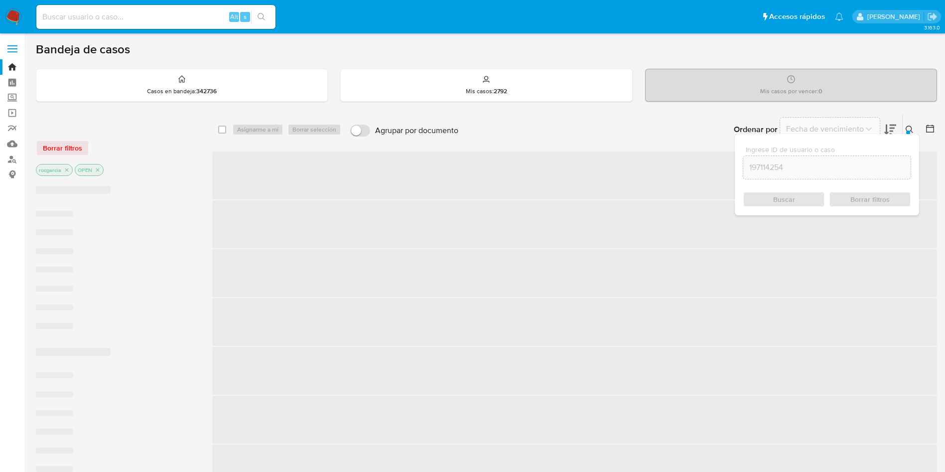
click at [908, 130] on icon at bounding box center [910, 130] width 8 height 8
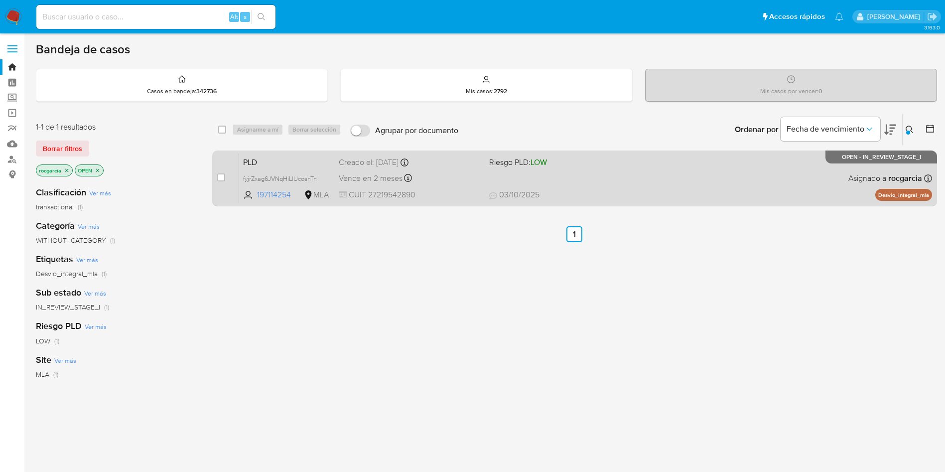
click at [629, 185] on div "PLD fyjrZxag6JVNqHiLlUcosnTn 197114254 MLA Riesgo PLD: LOW Creado el: 12/09/202…" at bounding box center [585, 178] width 693 height 50
click at [218, 177] on input "checkbox" at bounding box center [221, 177] width 8 height 8
checkbox input "true"
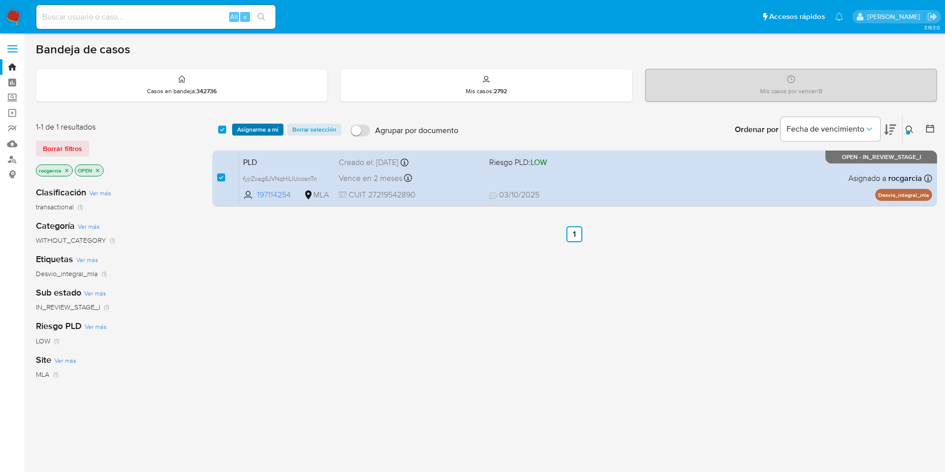
click at [268, 127] on span "Asignarme a mí" at bounding box center [257, 130] width 41 height 10
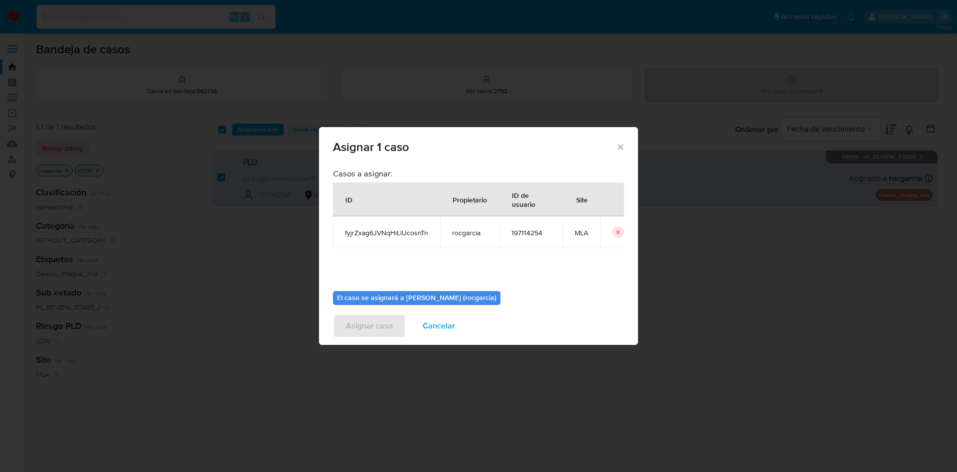
scroll to position [52, 0]
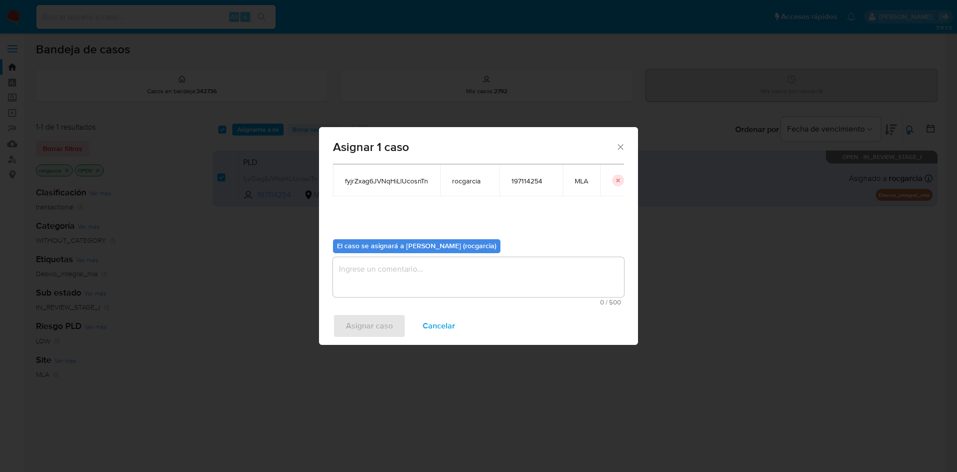
click at [418, 270] on textarea "assign-modal" at bounding box center [478, 277] width 291 height 40
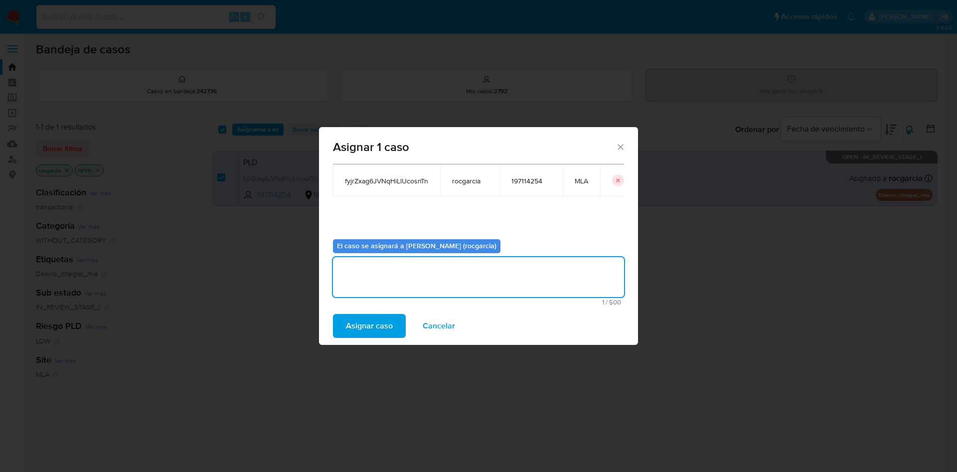
click at [371, 325] on span "Asignar caso" at bounding box center [369, 326] width 47 height 22
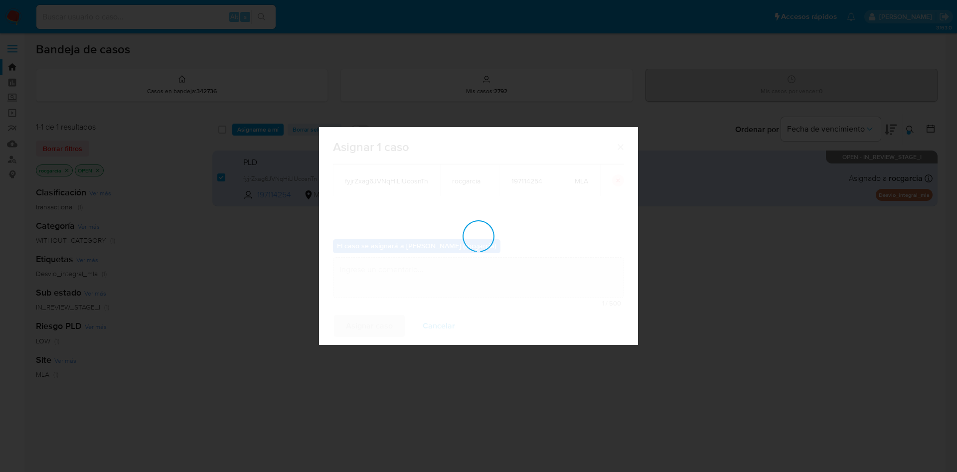
checkbox input "false"
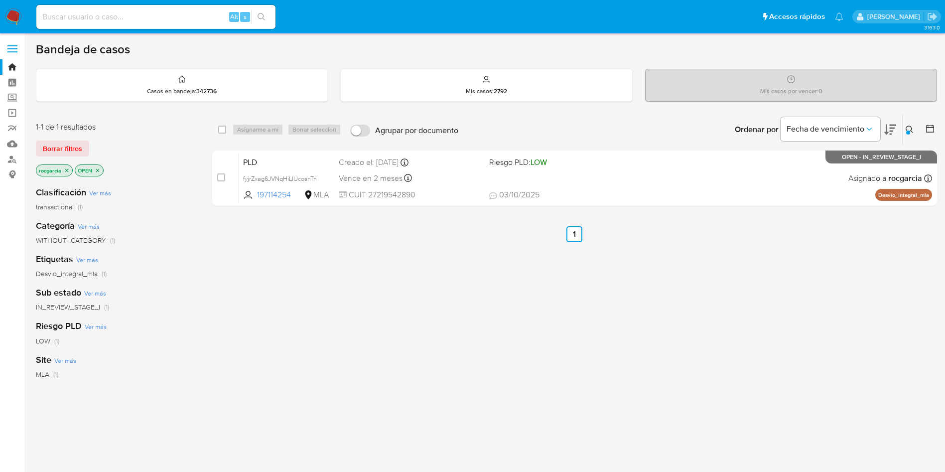
click at [906, 133] on div at bounding box center [908, 133] width 4 height 4
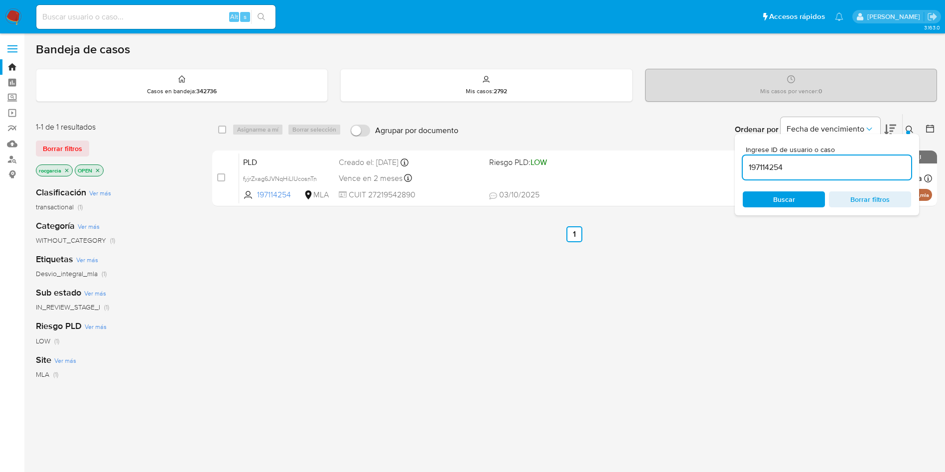
click at [770, 164] on input "197114254" at bounding box center [827, 167] width 168 height 13
click at [905, 127] on button at bounding box center [911, 130] width 16 height 12
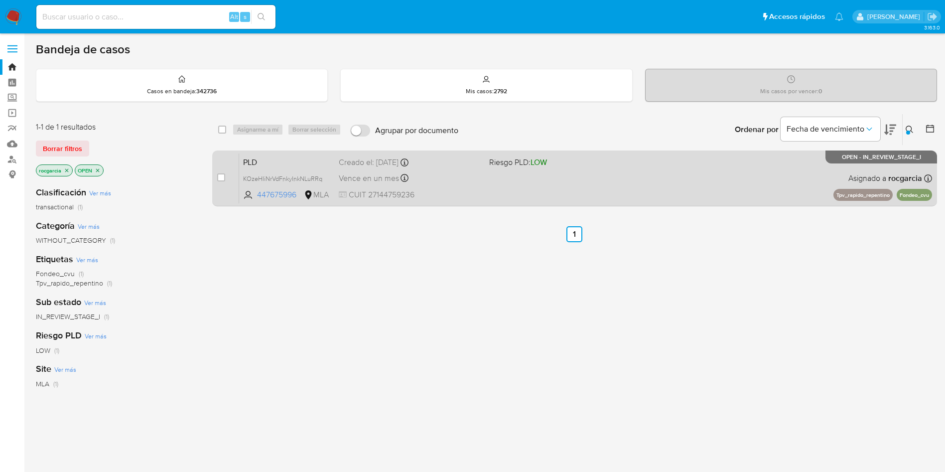
click at [677, 185] on div "PLD KOzeHIiNrVdFnkyInkNLuRRq 447675996 MLA Riesgo PLD: LOW Creado el: 12/09/202…" at bounding box center [585, 178] width 693 height 50
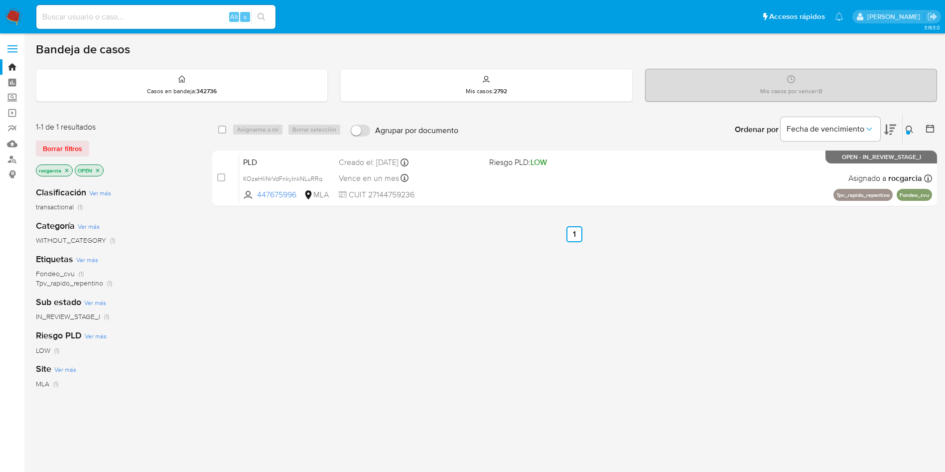
click at [907, 133] on div at bounding box center [908, 133] width 4 height 4
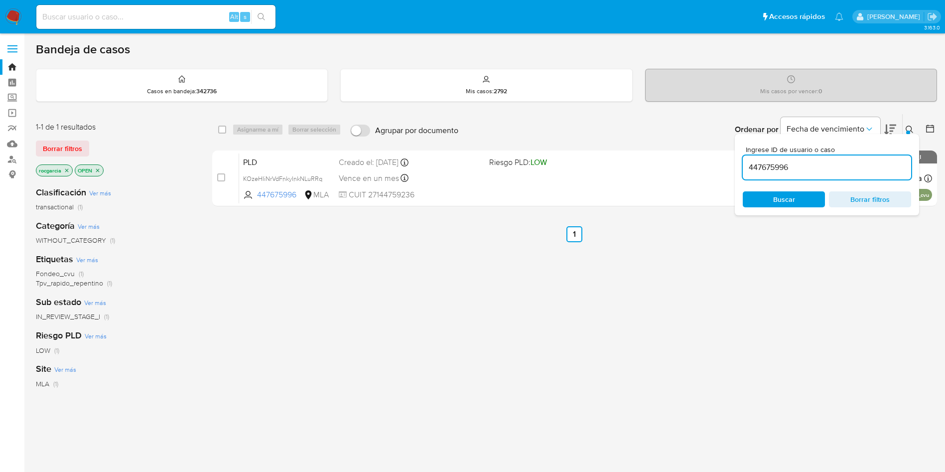
click at [766, 167] on input "447675996" at bounding box center [827, 167] width 168 height 13
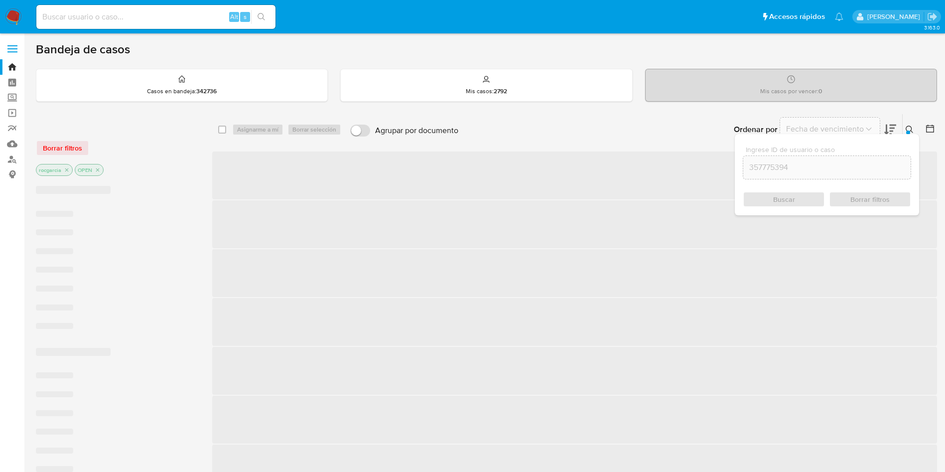
click at [904, 125] on button at bounding box center [911, 130] width 16 height 12
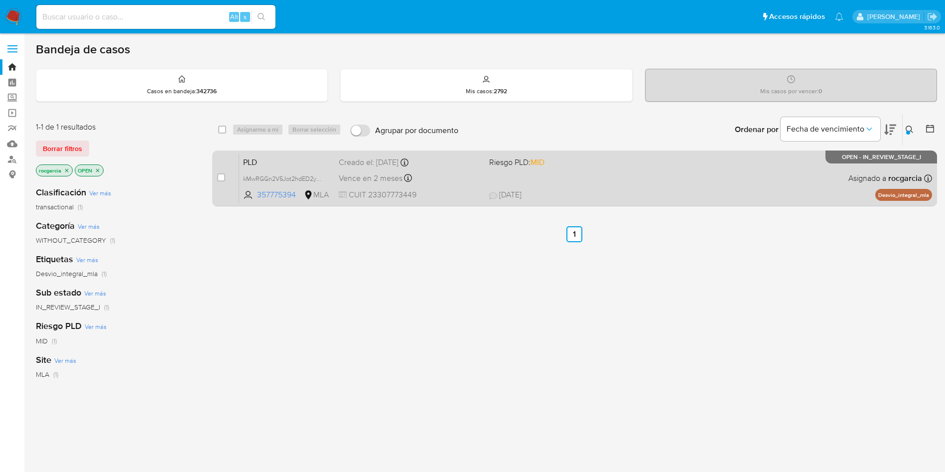
click at [652, 173] on div "PLD kMwRGGn2V5Jot2hdED2yliSc 357775394 MLA Riesgo PLD: MID Creado el: 12/09/202…" at bounding box center [585, 178] width 693 height 50
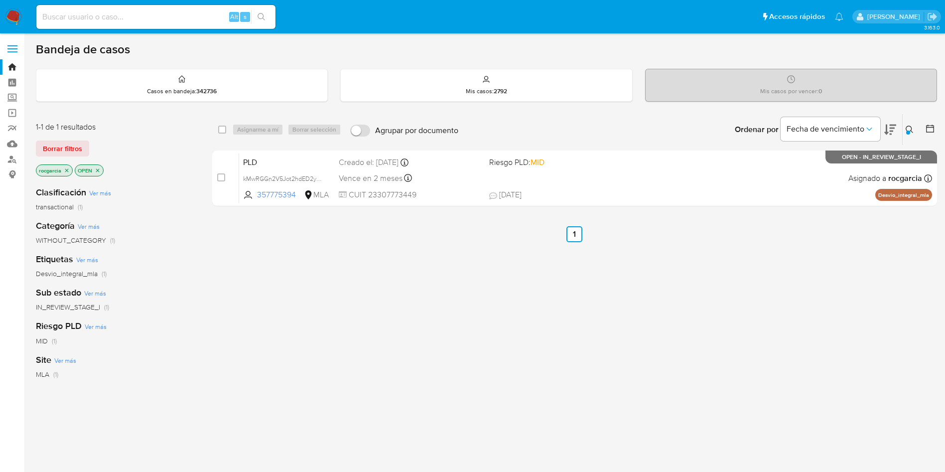
drag, startPoint x: 67, startPoint y: 167, endPoint x: 77, endPoint y: 158, distance: 13.8
click at [67, 168] on icon "close-filter" at bounding box center [67, 170] width 6 height 6
click at [907, 127] on icon at bounding box center [909, 129] width 7 height 7
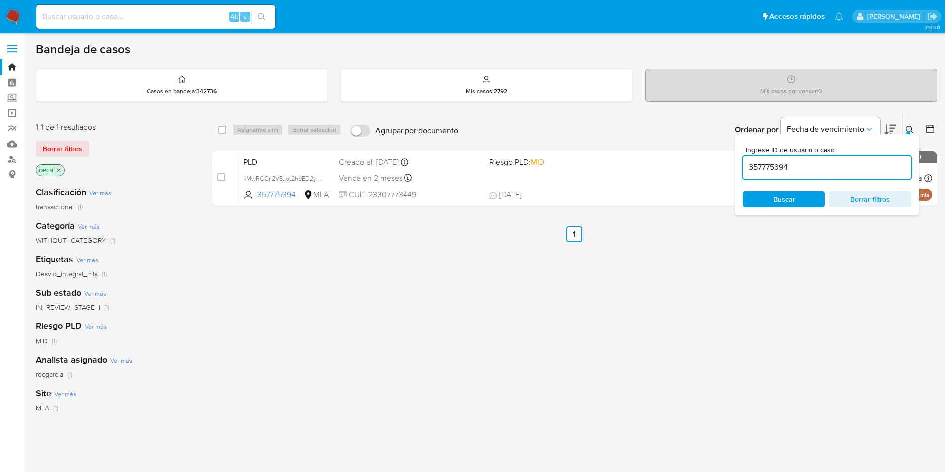
click at [765, 171] on input "357775394" at bounding box center [827, 167] width 168 height 13
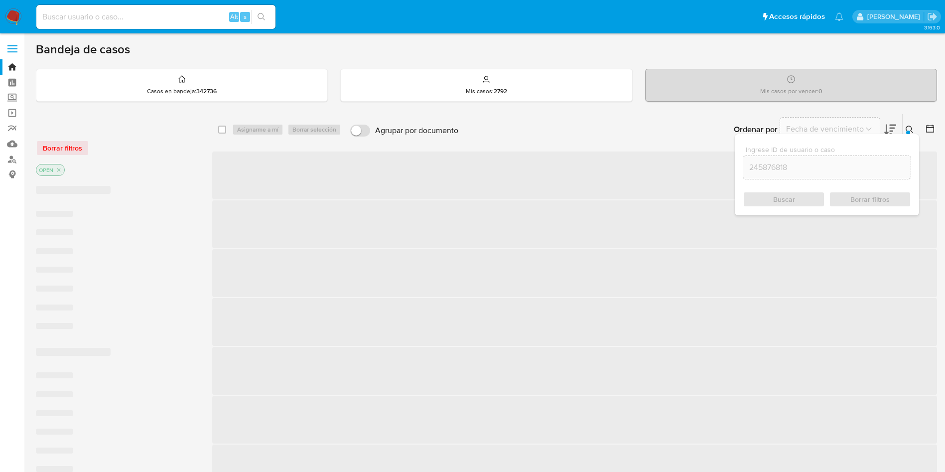
click at [912, 127] on icon at bounding box center [910, 130] width 8 height 8
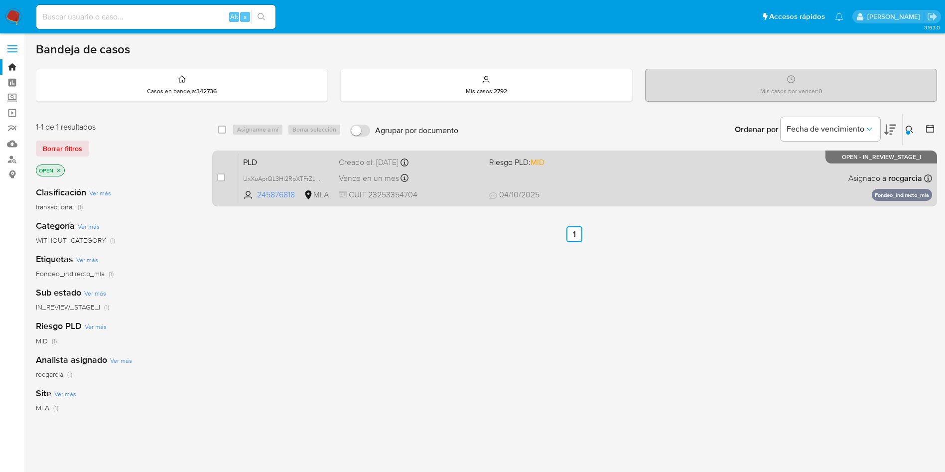
click at [636, 177] on div "PLD UxXuAprQL3Hi2RpXTFrZLLem 245876818 MLA Riesgo PLD: MID Creado el: 12/09/202…" at bounding box center [585, 178] width 693 height 50
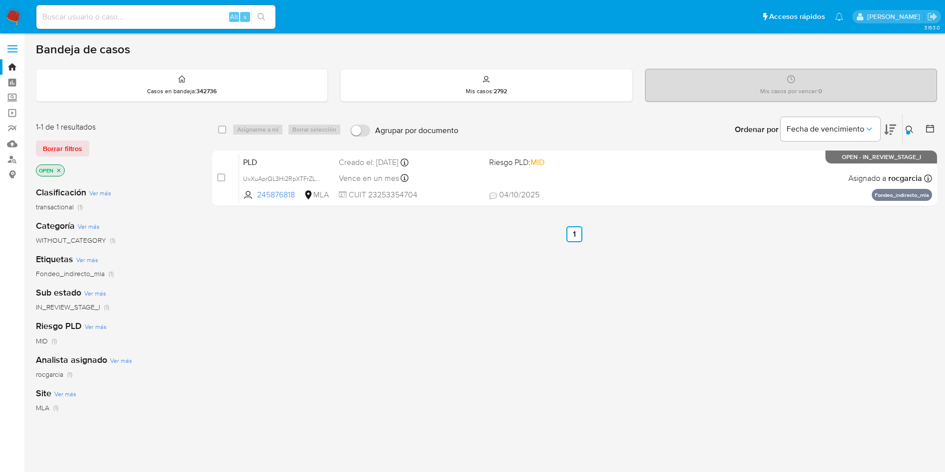
click at [907, 127] on icon at bounding box center [910, 130] width 8 height 8
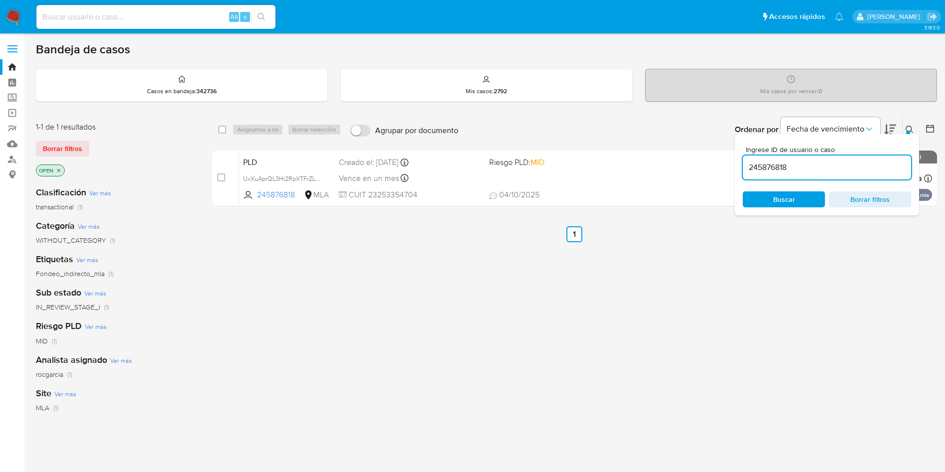
click at [765, 165] on input "245876818" at bounding box center [827, 167] width 168 height 13
click at [905, 131] on button at bounding box center [911, 130] width 16 height 12
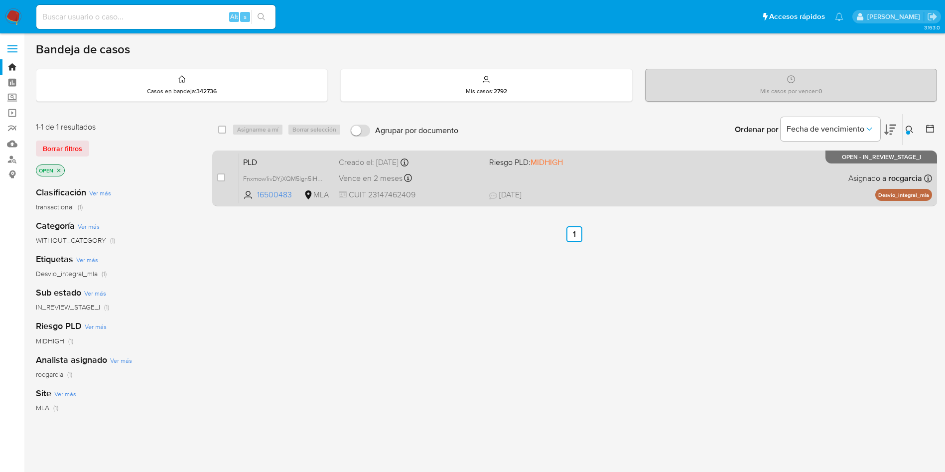
click at [647, 182] on div "PLD Fnxmow1ivDYjXQM5Ign5lHJV 16500483 MLA Riesgo PLD: MIDHIGH Creado el: 12/09/…" at bounding box center [585, 178] width 693 height 50
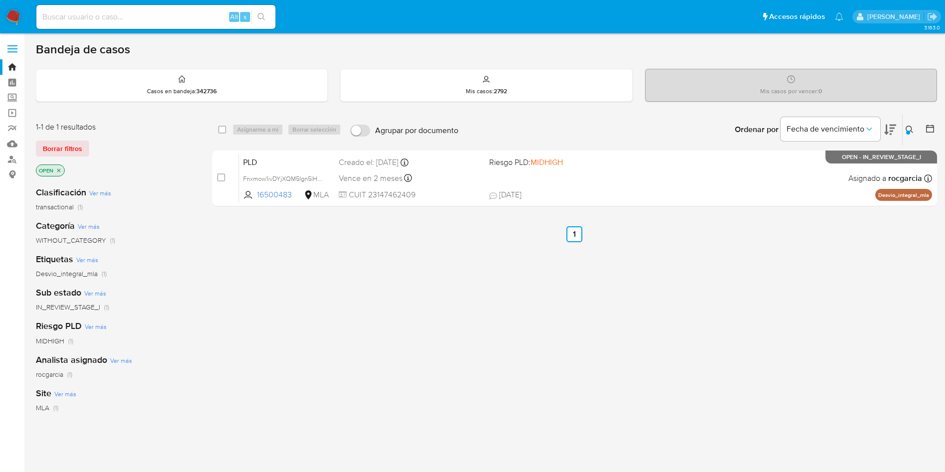
click at [911, 134] on button at bounding box center [911, 130] width 16 height 12
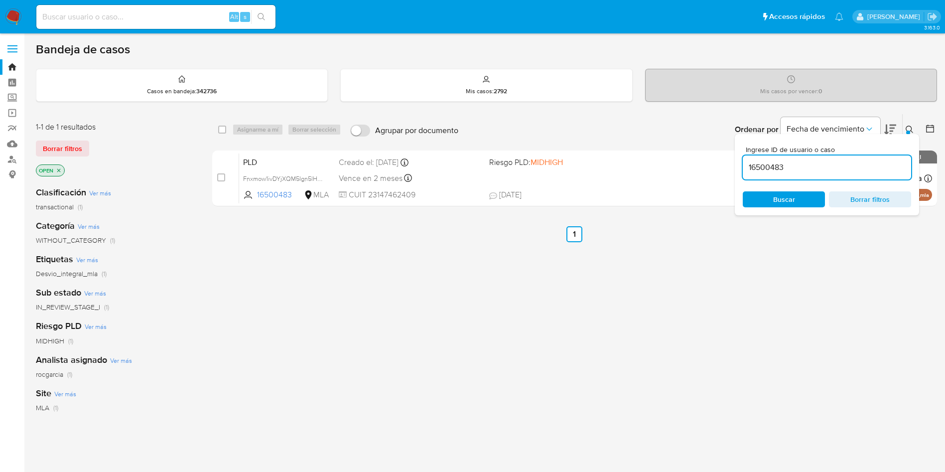
click at [775, 168] on input "16500483" at bounding box center [827, 167] width 168 height 13
click at [907, 130] on icon at bounding box center [910, 130] width 8 height 8
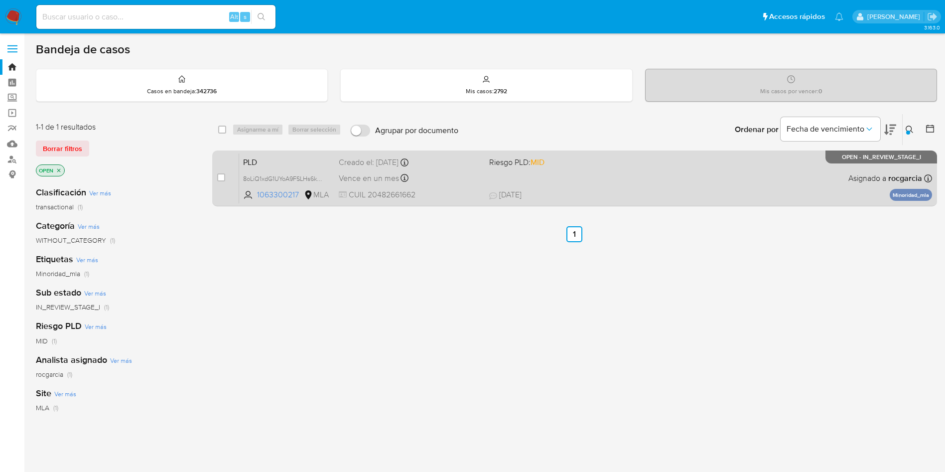
click at [611, 205] on div "case-item-checkbox No es posible asignar el caso PLD 8oLiQ1xdG1UYoA9FSLHs6kPN 1…" at bounding box center [574, 178] width 725 height 56
click at [608, 191] on span "05/10/2025 05/10/2025 14:45" at bounding box center [635, 194] width 293 height 11
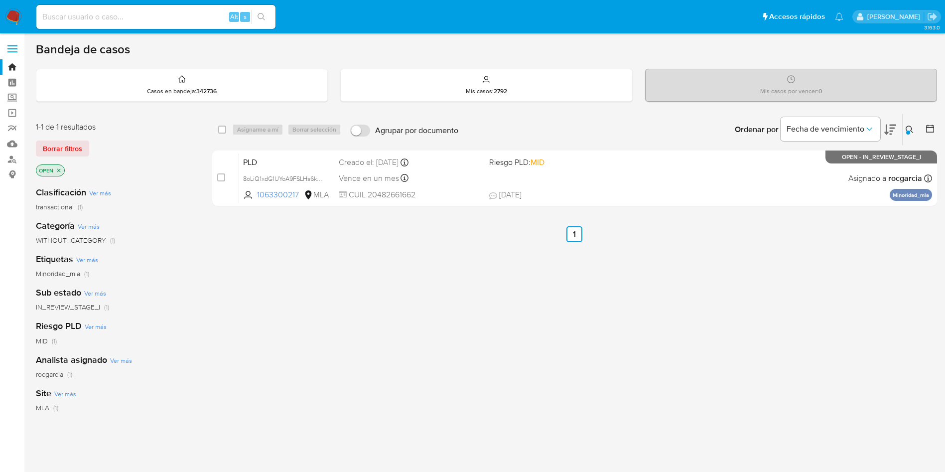
click at [911, 131] on icon at bounding box center [909, 129] width 7 height 7
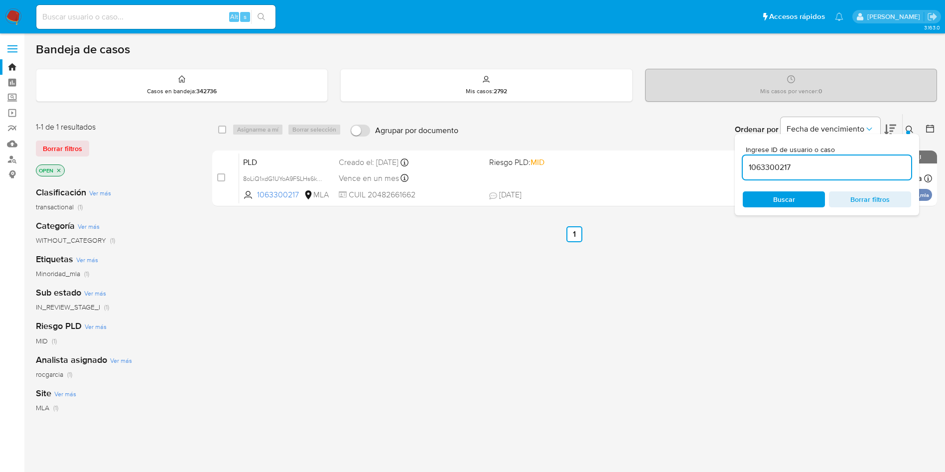
click at [755, 171] on input "1063300217" at bounding box center [827, 167] width 168 height 13
type input "397691312"
click at [909, 126] on icon at bounding box center [909, 129] width 7 height 7
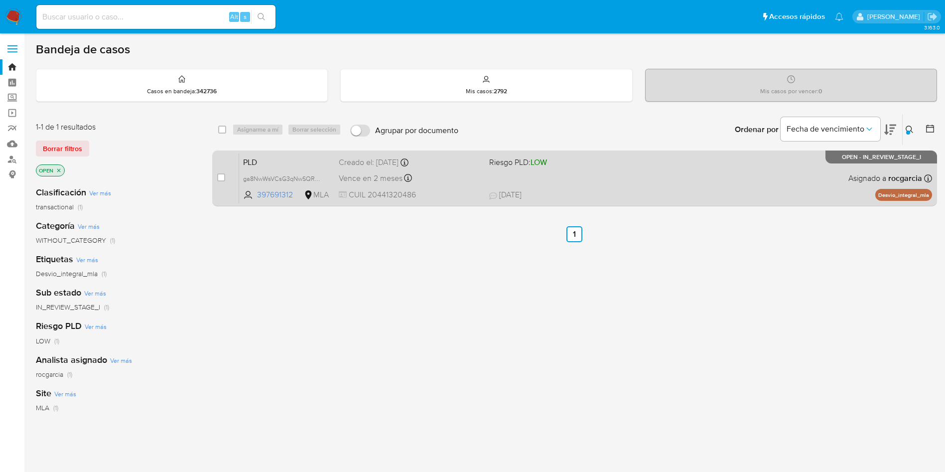
click at [655, 198] on span "23/09/2025 23/09/2025 13:58" at bounding box center [635, 194] width 293 height 11
click at [219, 178] on input "checkbox" at bounding box center [221, 177] width 8 height 8
checkbox input "true"
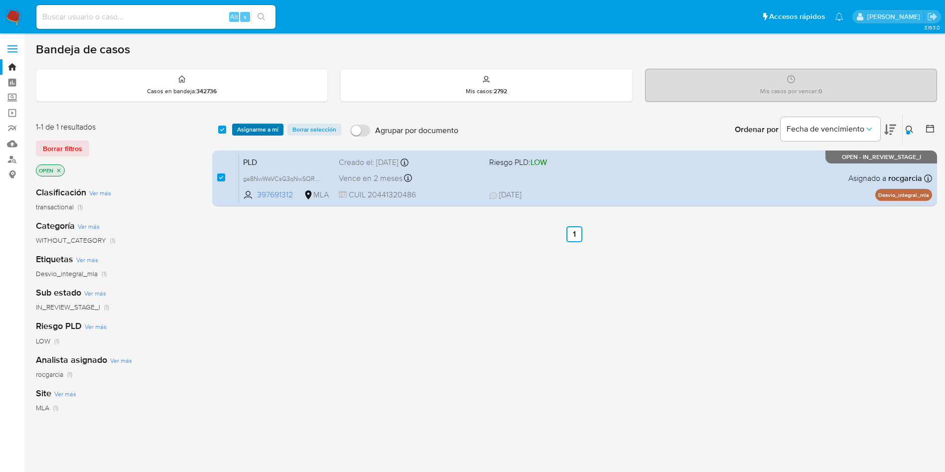
click at [265, 131] on span "Asignarme a mí" at bounding box center [257, 130] width 41 height 10
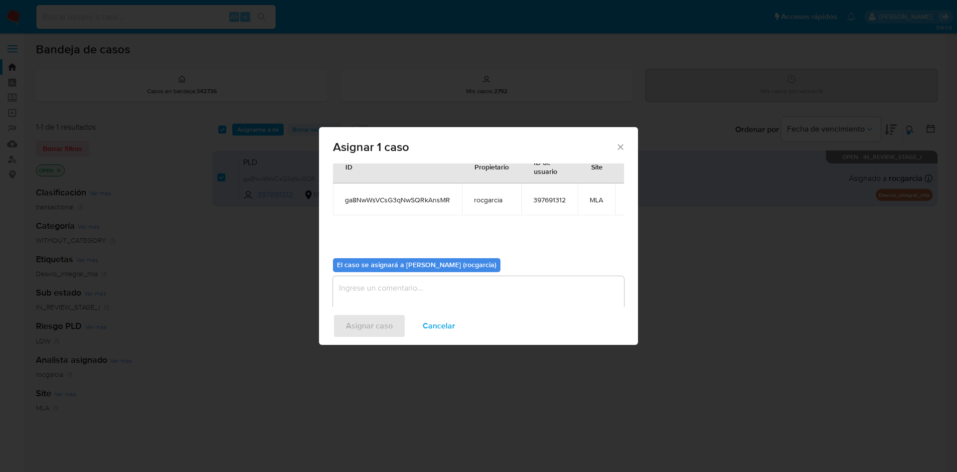
scroll to position [63, 0]
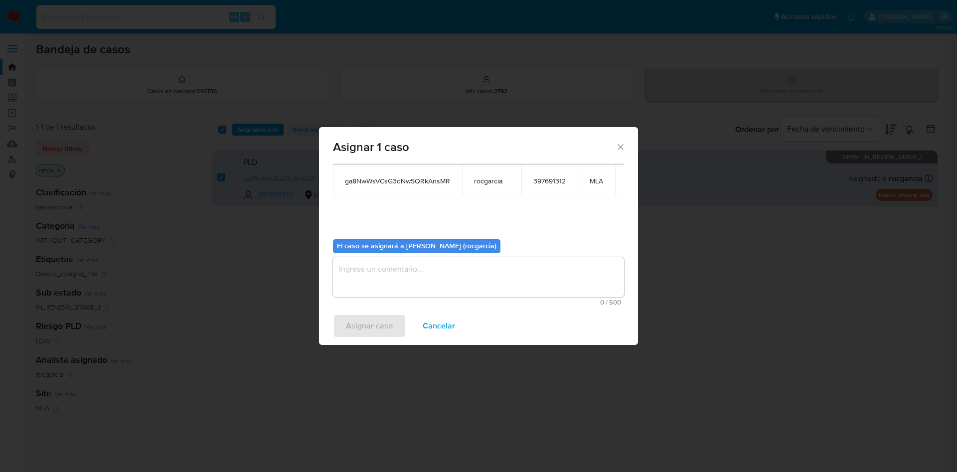
click at [390, 273] on textarea "assign-modal" at bounding box center [478, 277] width 291 height 40
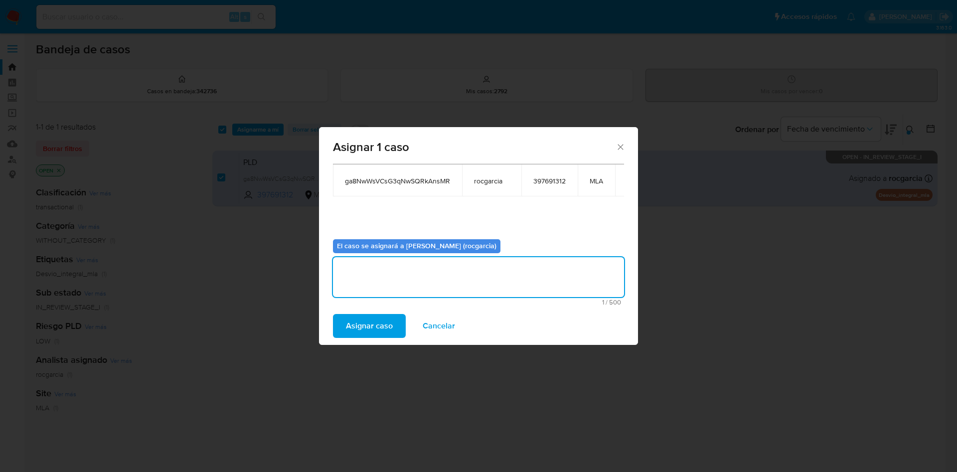
click at [357, 333] on span "Asignar caso" at bounding box center [369, 326] width 47 height 22
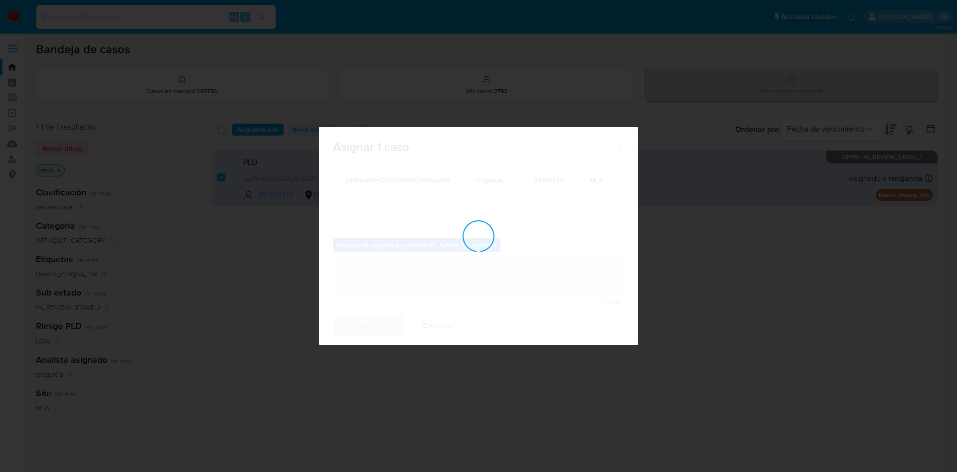
checkbox input "false"
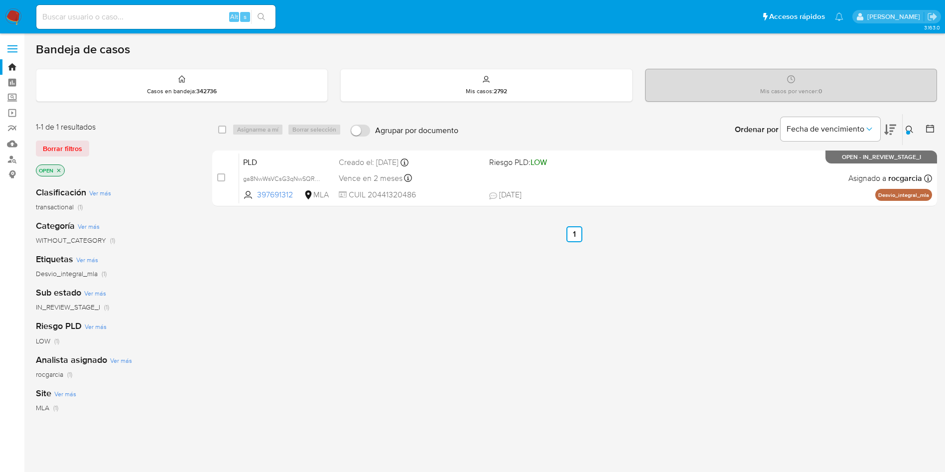
click at [910, 132] on icon at bounding box center [910, 130] width 8 height 8
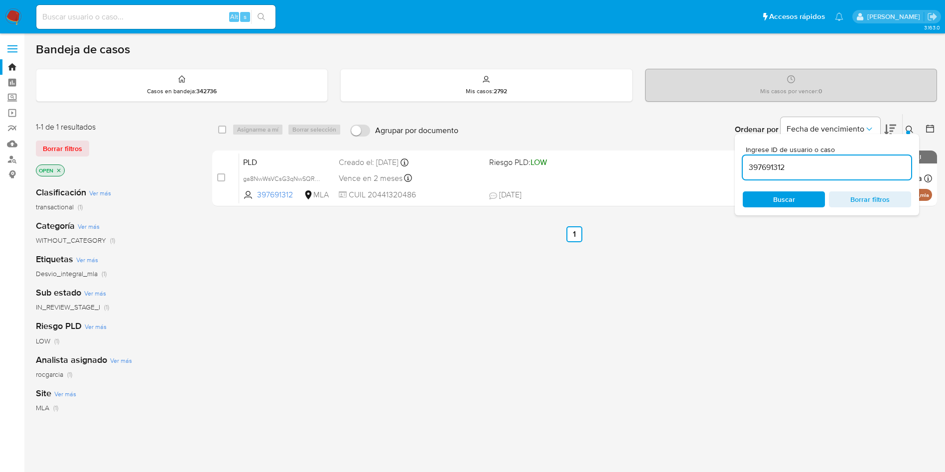
click at [767, 161] on input "397691312" at bounding box center [827, 167] width 168 height 13
click at [910, 124] on button at bounding box center [911, 130] width 16 height 12
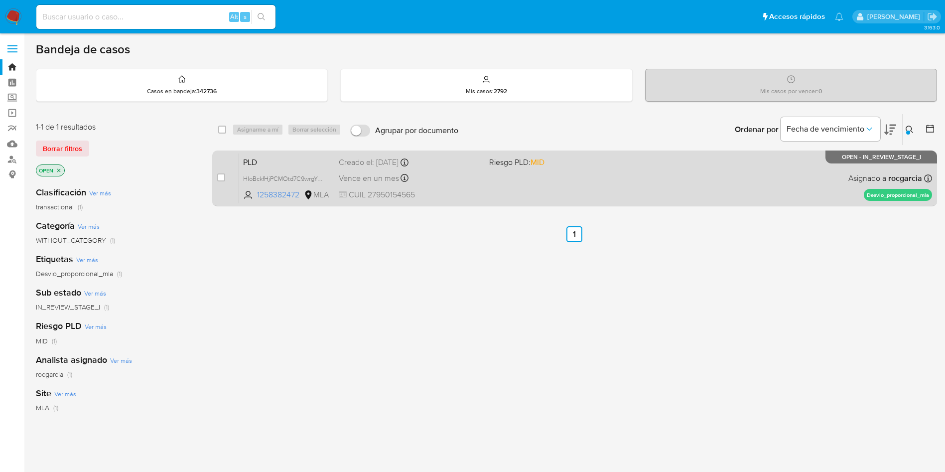
click at [647, 191] on div "PLD HIoBckfHjPCMOtd7C9wrgYnm 1258382472 MLA Riesgo PLD: MID Creado el: 12/09/20…" at bounding box center [585, 178] width 693 height 50
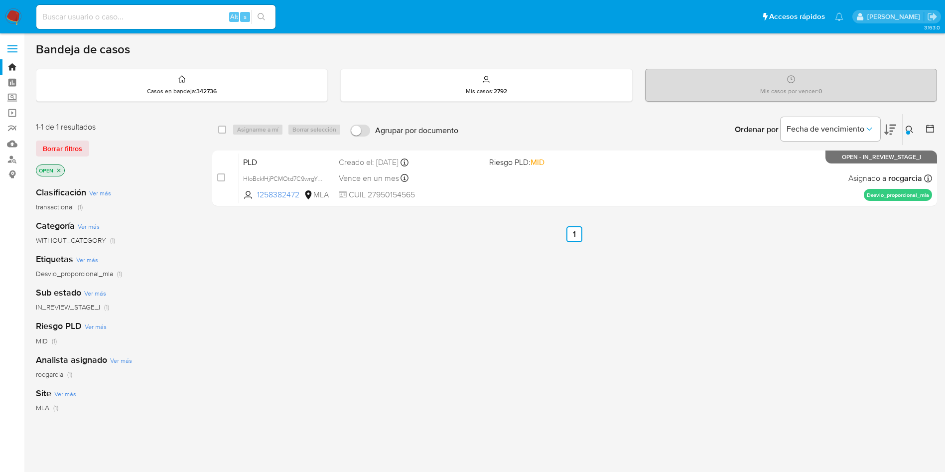
click at [915, 128] on button at bounding box center [911, 130] width 16 height 12
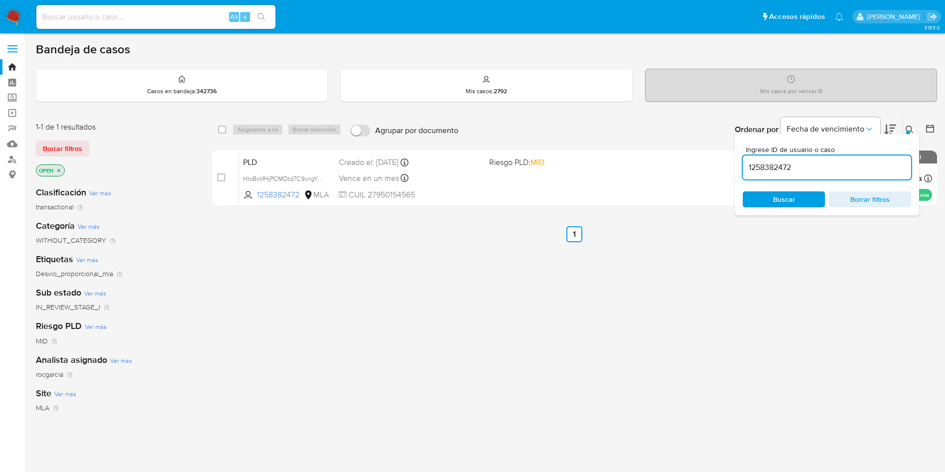
click at [769, 172] on input "1258382472" at bounding box center [827, 167] width 168 height 13
click at [912, 128] on icon at bounding box center [910, 130] width 8 height 8
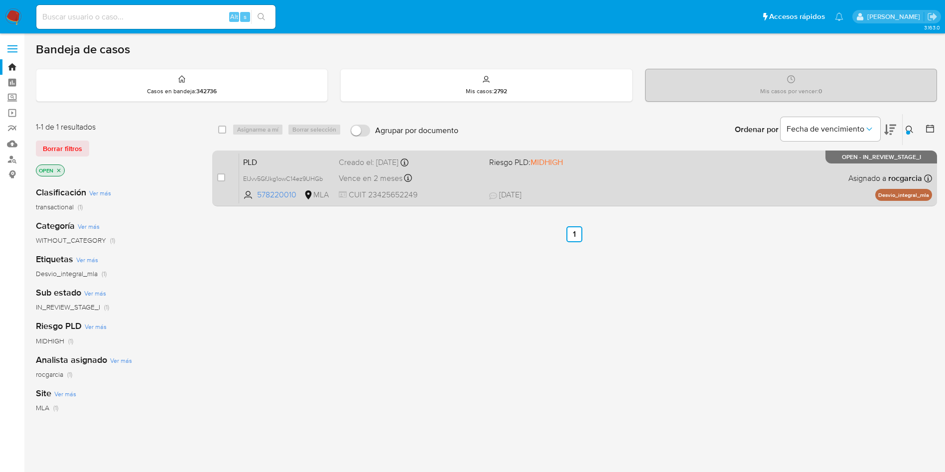
click at [645, 178] on div "PLD EIJvv5GfJkg1owC14ez9UHGb 578220010 MLA Riesgo PLD: MIDHIGH Creado el: 12/09…" at bounding box center [585, 178] width 693 height 50
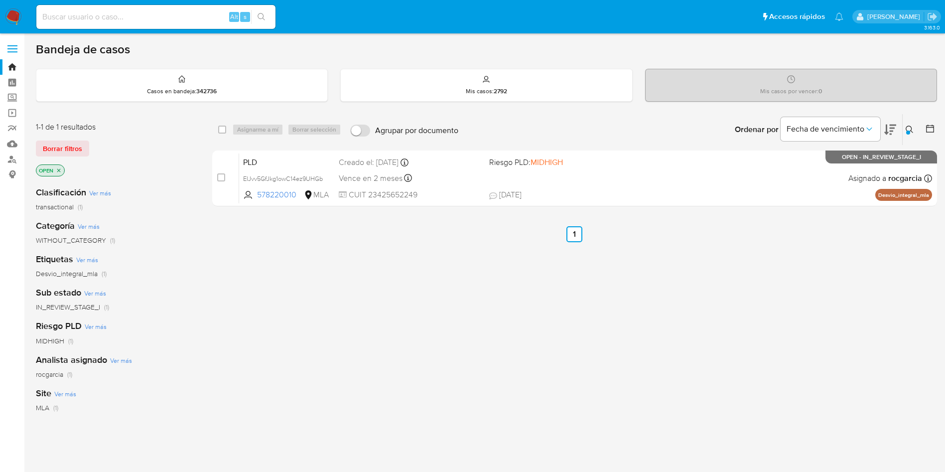
click at [912, 128] on icon at bounding box center [910, 130] width 8 height 8
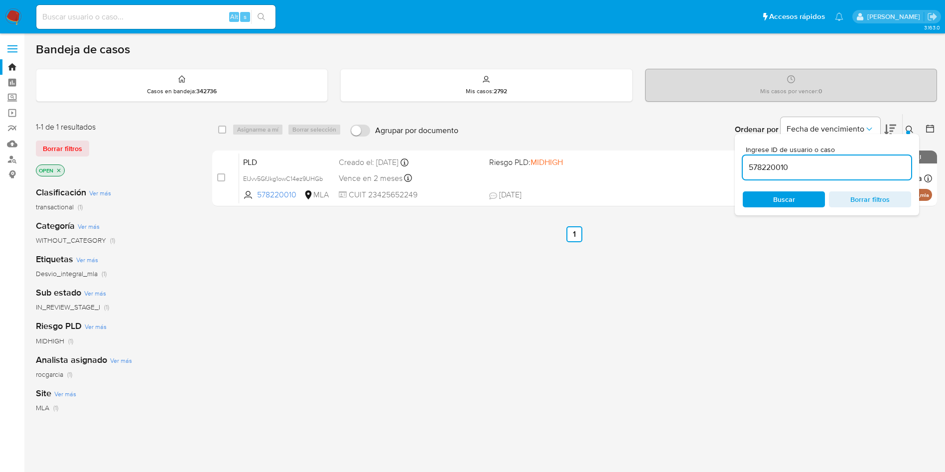
click at [761, 167] on input "578220010" at bounding box center [827, 167] width 168 height 13
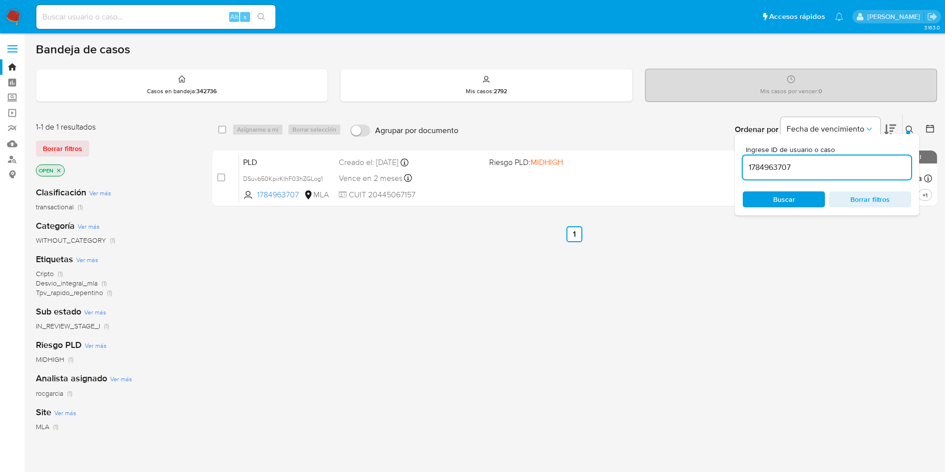
click at [912, 129] on icon at bounding box center [909, 129] width 7 height 7
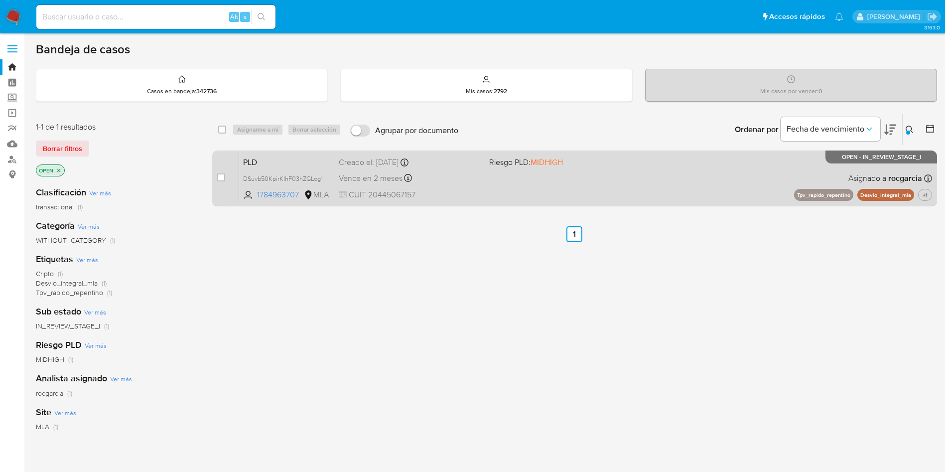
click at [661, 186] on div "PLD DSuvb50KpirKIhF03hZGLog1 1784963707 MLA Riesgo PLD: MIDHIGH Creado el: 12/0…" at bounding box center [585, 178] width 693 height 50
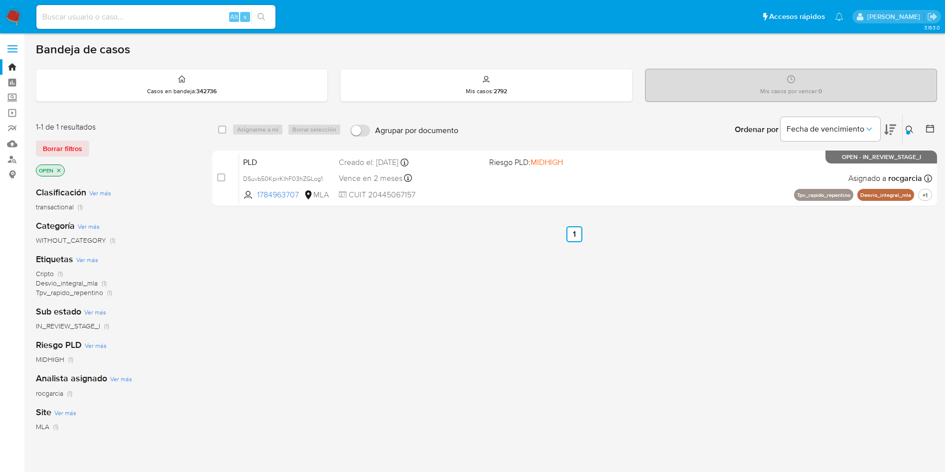
click at [908, 128] on icon at bounding box center [910, 130] width 8 height 8
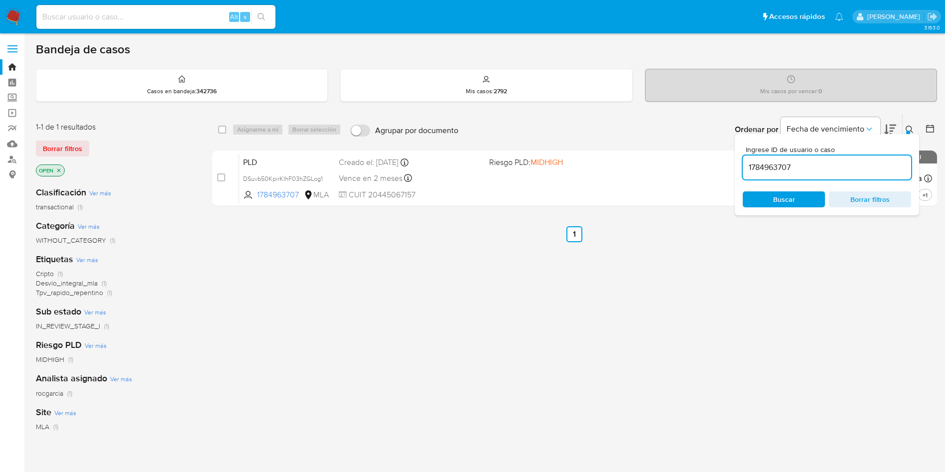
click at [785, 167] on input "1784963707" at bounding box center [827, 167] width 168 height 13
type input "268057110"
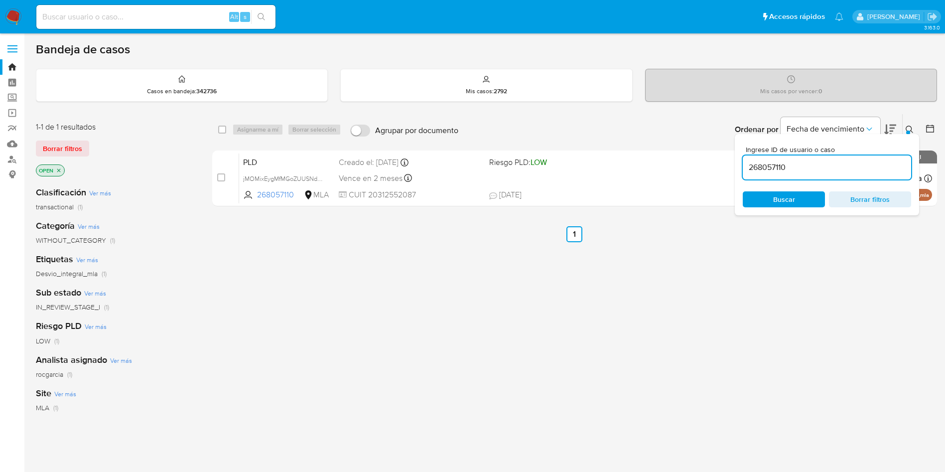
click at [906, 127] on icon at bounding box center [909, 129] width 7 height 7
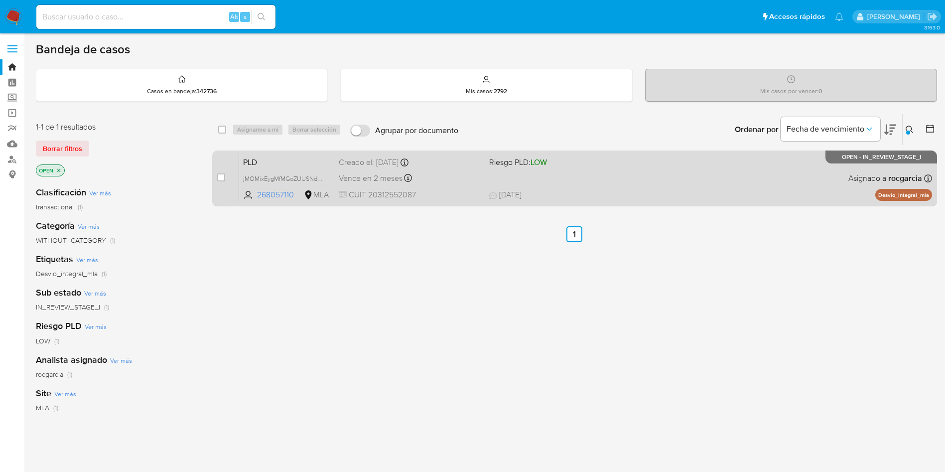
click at [735, 166] on div "PLD jMOMixEygMfMGoZUUSNdxdX7 268057110 MLA Riesgo PLD: LOW Creado el: 12/09/202…" at bounding box center [585, 178] width 693 height 50
click at [219, 177] on input "checkbox" at bounding box center [221, 177] width 8 height 8
checkbox input "true"
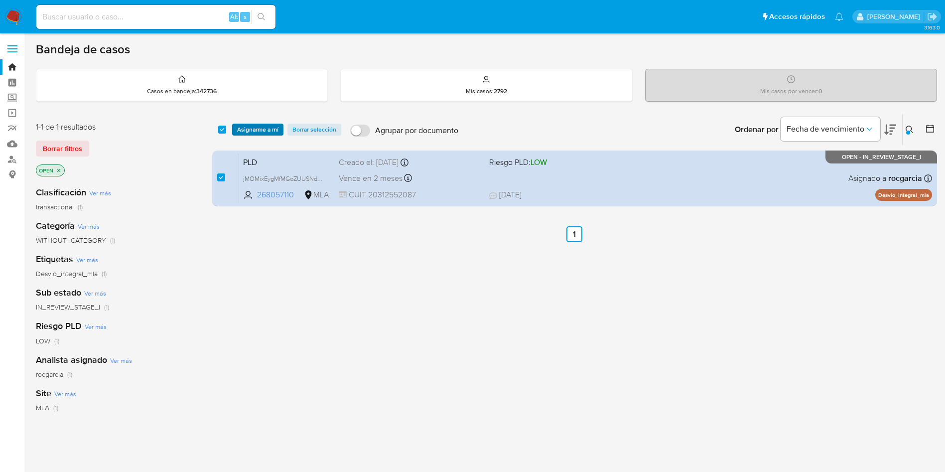
click at [248, 134] on span "Asignarme a mí" at bounding box center [257, 130] width 41 height 10
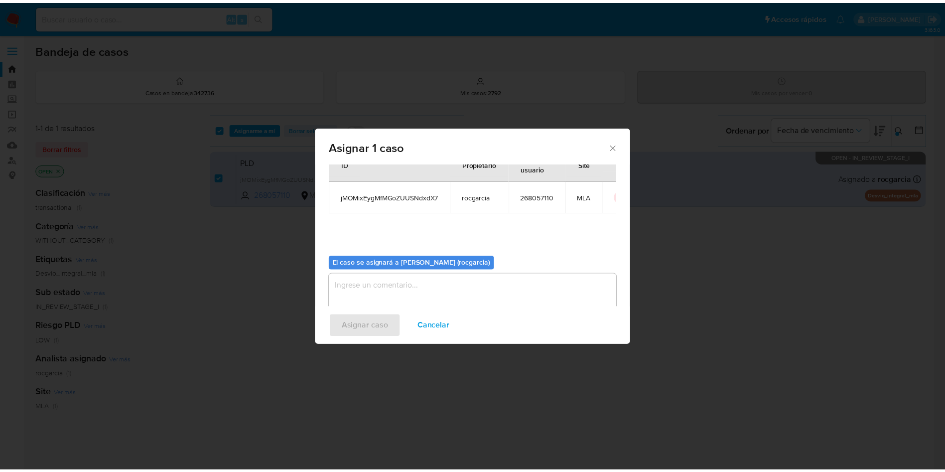
scroll to position [52, 0]
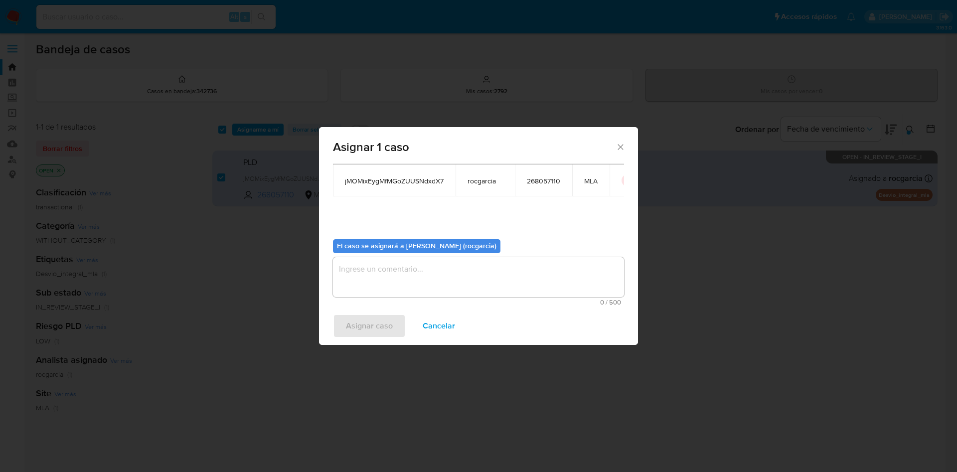
click at [408, 281] on textarea "assign-modal" at bounding box center [478, 277] width 291 height 40
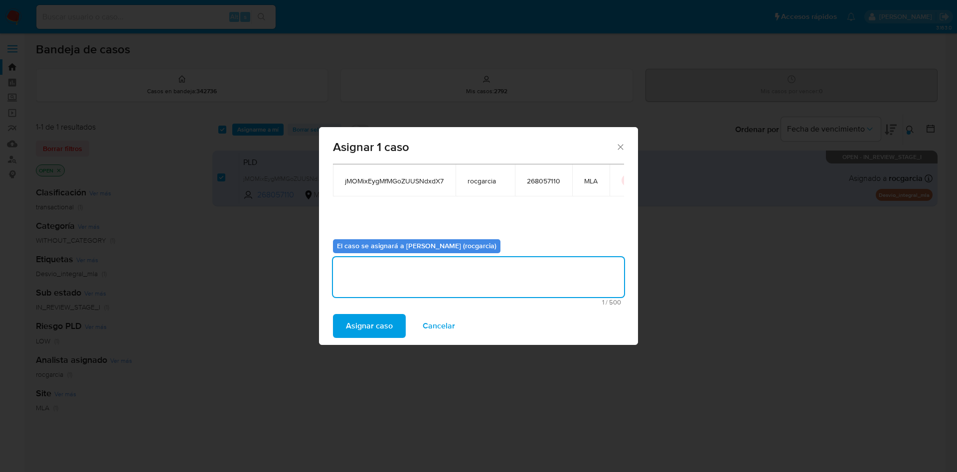
click at [371, 338] on div "Asignar caso Cancelar" at bounding box center [478, 326] width 319 height 38
click at [368, 317] on span "Asignar caso" at bounding box center [369, 326] width 47 height 22
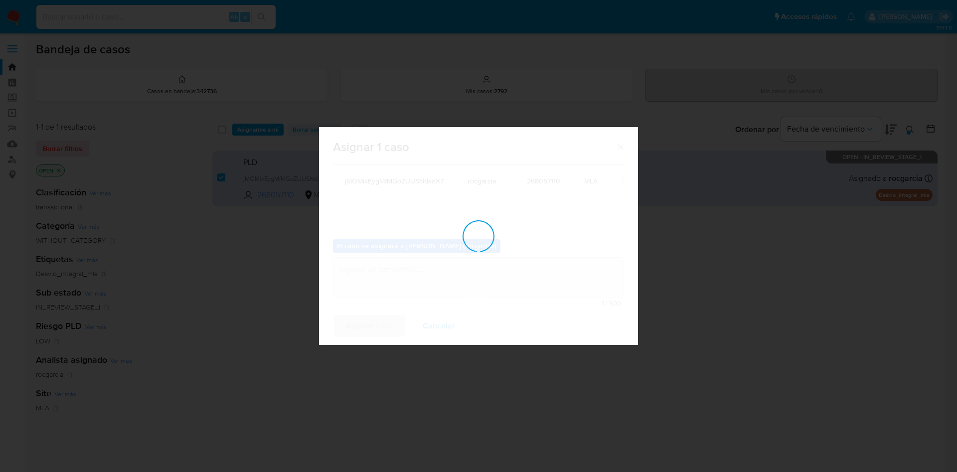
checkbox input "false"
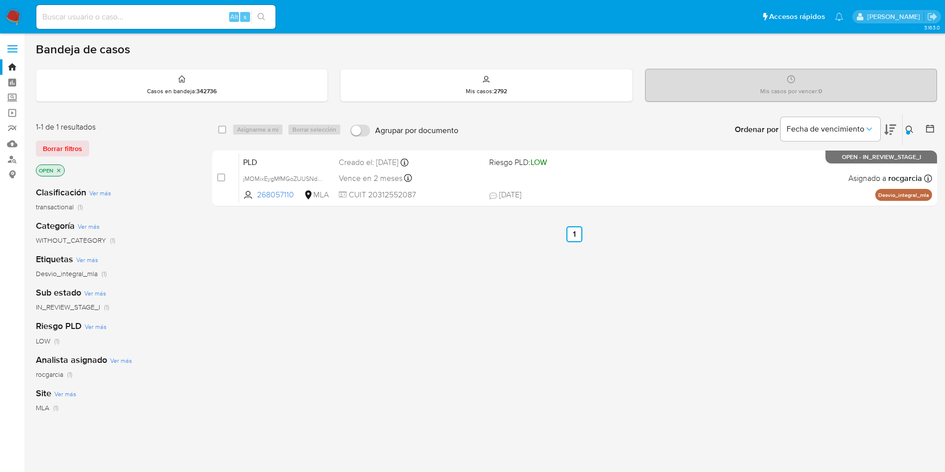
click at [13, 16] on img at bounding box center [13, 16] width 17 height 17
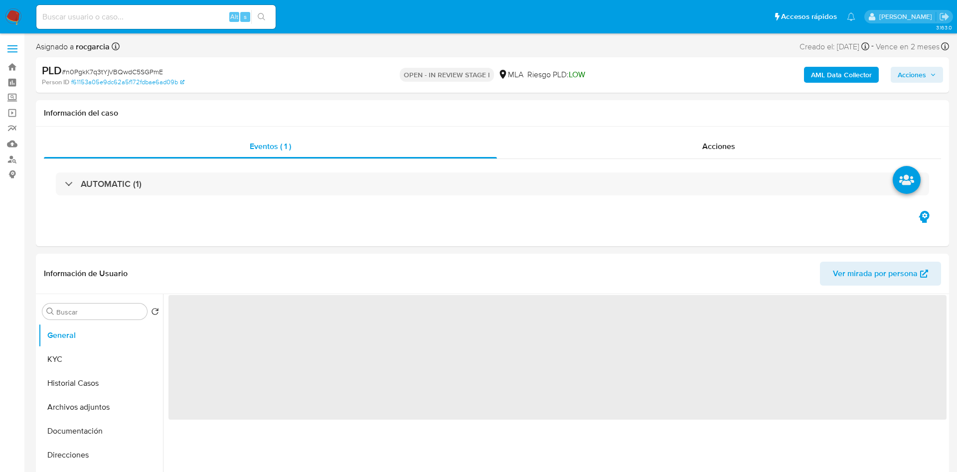
select select "10"
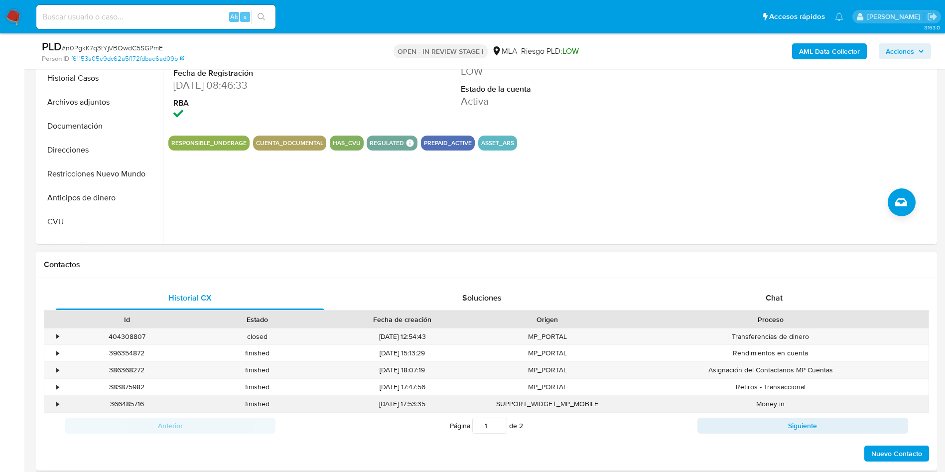
scroll to position [374, 0]
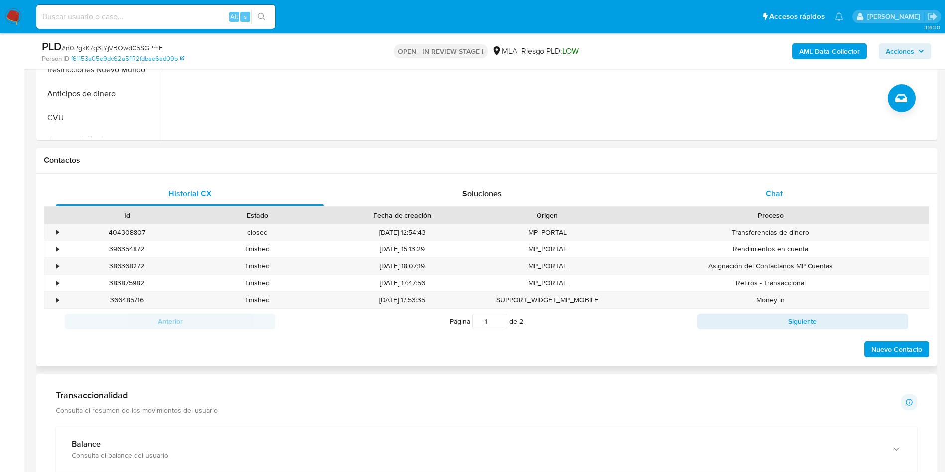
click at [792, 193] on div "Chat" at bounding box center [774, 194] width 268 height 24
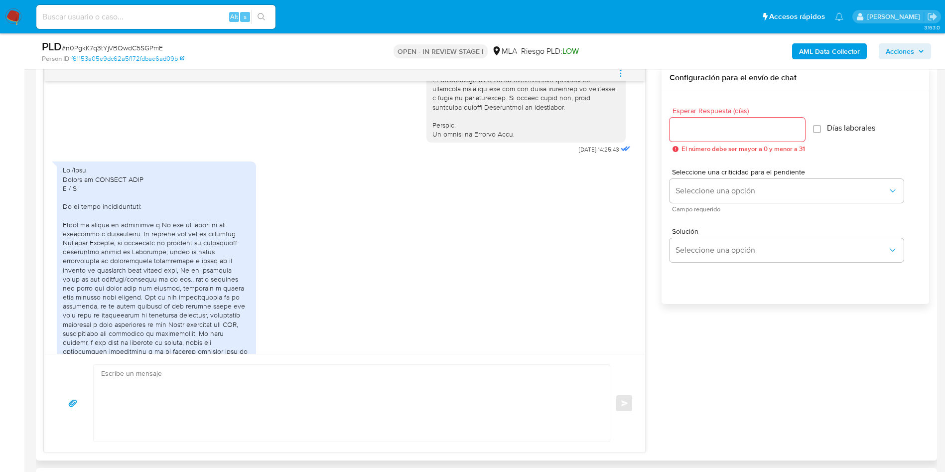
scroll to position [550, 0]
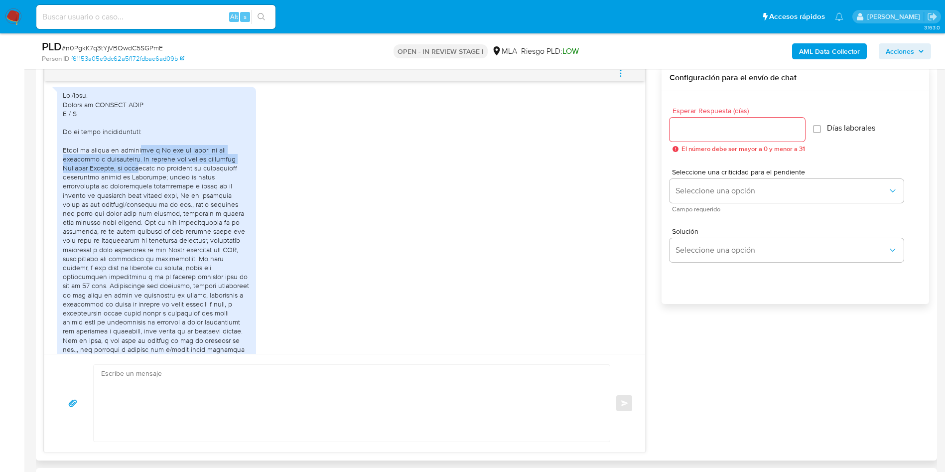
drag, startPoint x: 139, startPoint y: 173, endPoint x: 147, endPoint y: 185, distance: 14.4
click at [147, 185] on div at bounding box center [156, 317] width 187 height 453
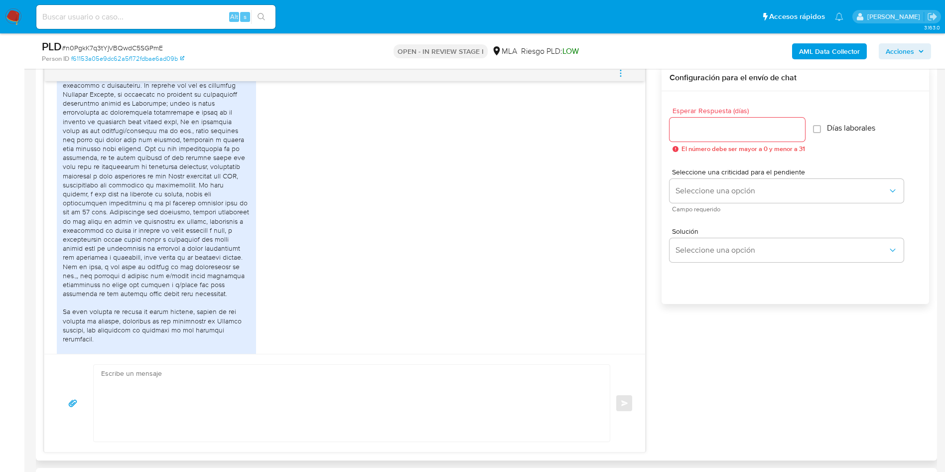
scroll to position [628, 0]
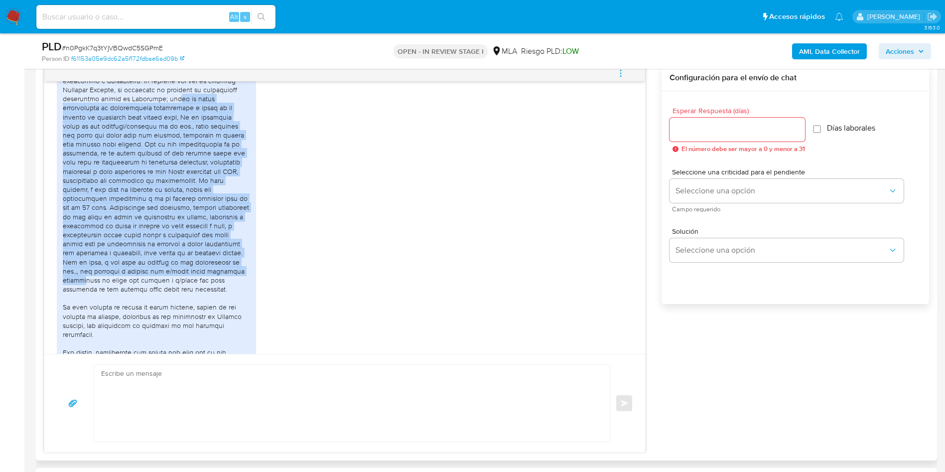
drag, startPoint x: 209, startPoint y: 122, endPoint x: 170, endPoint y: 294, distance: 176.8
click at [170, 294] on div at bounding box center [156, 238] width 187 height 453
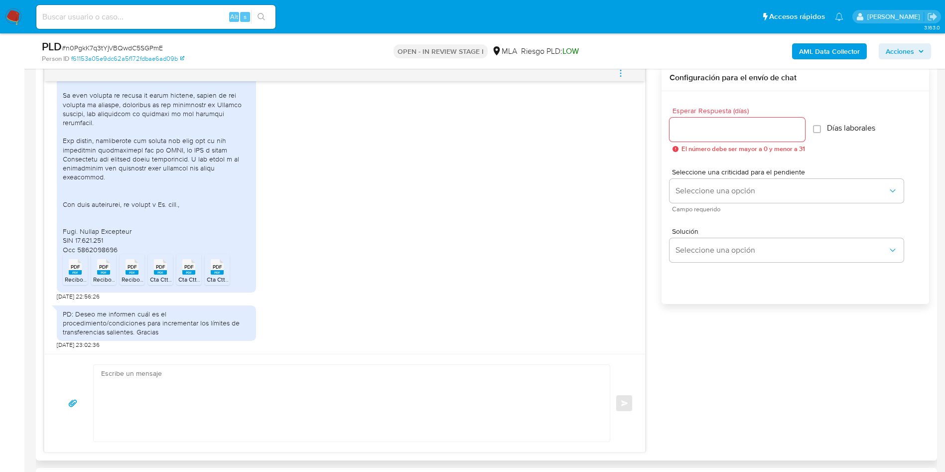
scroll to position [849, 0]
click at [79, 270] on span "PDF" at bounding box center [75, 267] width 9 height 6
click at [109, 269] on icon at bounding box center [103, 266] width 13 height 15
click at [138, 273] on rect at bounding box center [132, 272] width 13 height 4
click at [164, 277] on span "Cta Ctte. Eco Valores SA.pdf" at bounding box center [187, 279] width 75 height 8
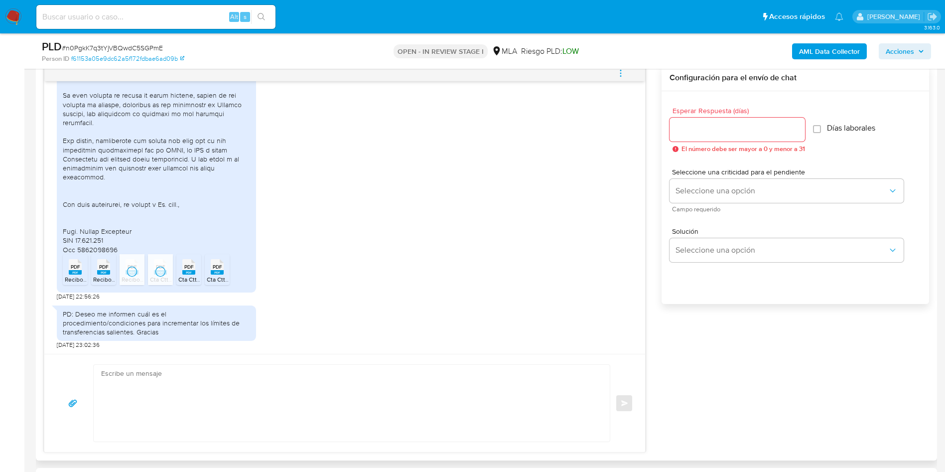
click at [179, 276] on span "Cta Ctte. Coco s.pdf" at bounding box center [204, 279] width 53 height 8
click at [214, 276] on span "Cta Ctte IOL.pdf" at bounding box center [228, 279] width 42 height 8
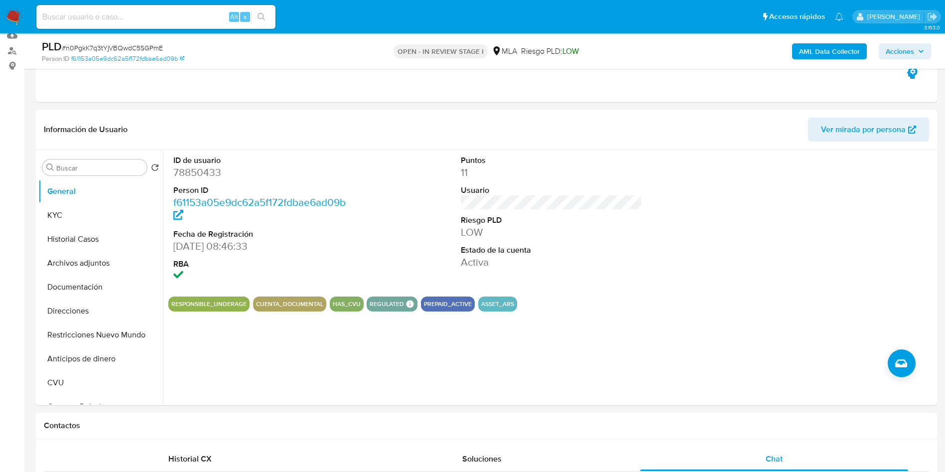
scroll to position [75, 0]
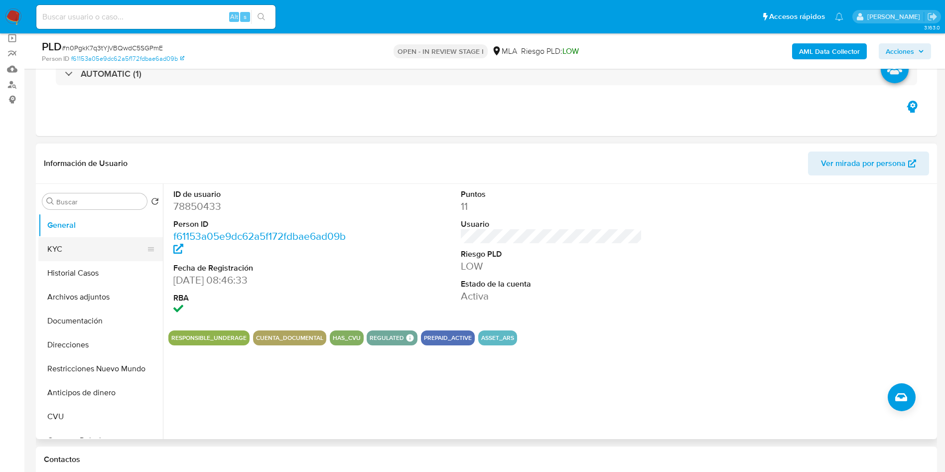
click at [68, 245] on button "KYC" at bounding box center [96, 249] width 117 height 24
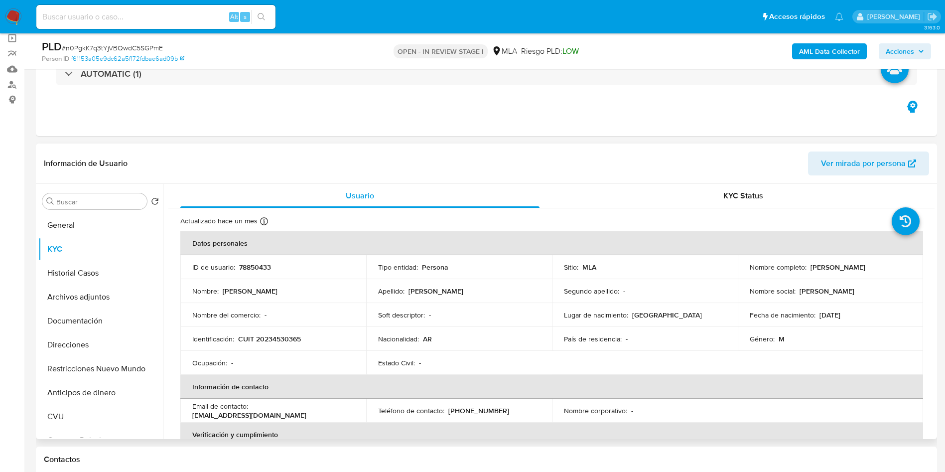
click at [266, 265] on p "78850433" at bounding box center [255, 267] width 32 height 9
copy p "78850433"
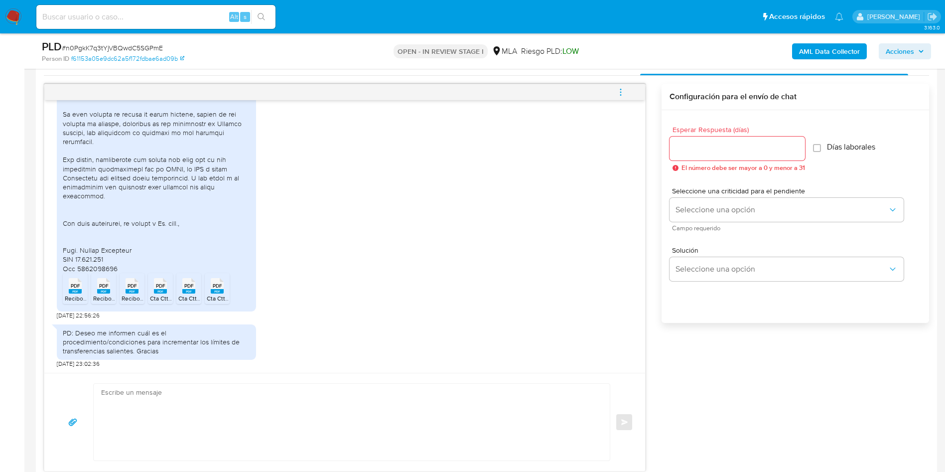
scroll to position [523, 0]
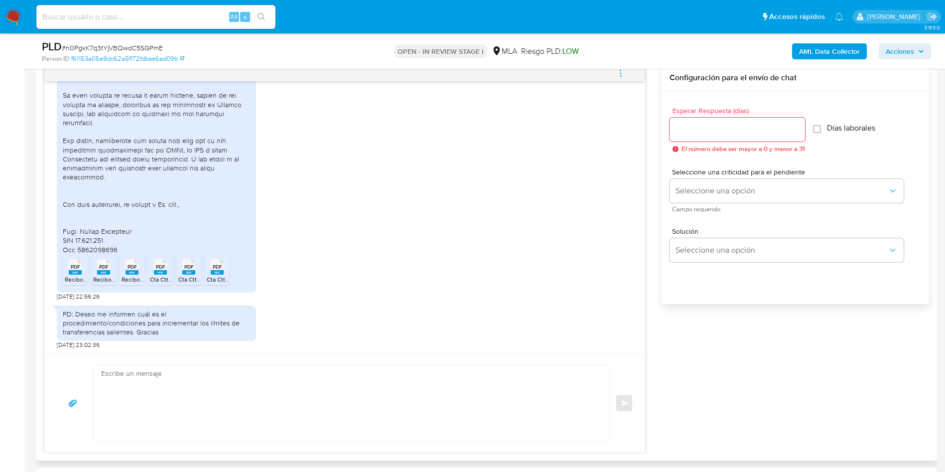
click at [169, 406] on textarea at bounding box center [349, 403] width 496 height 77
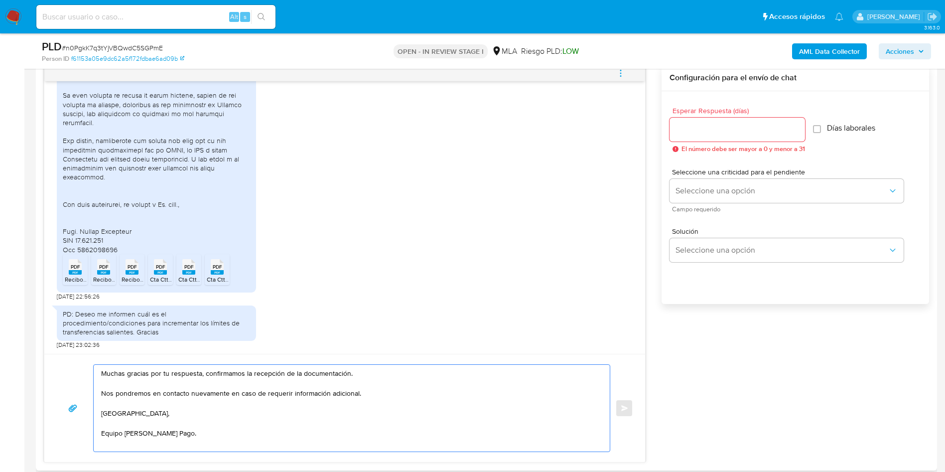
type textarea "Muchas gracias por tu respuesta, confirmamos la recepción de la documentación. …"
click at [726, 130] on input "Esperar Respuesta (días)" at bounding box center [738, 129] width 136 height 13
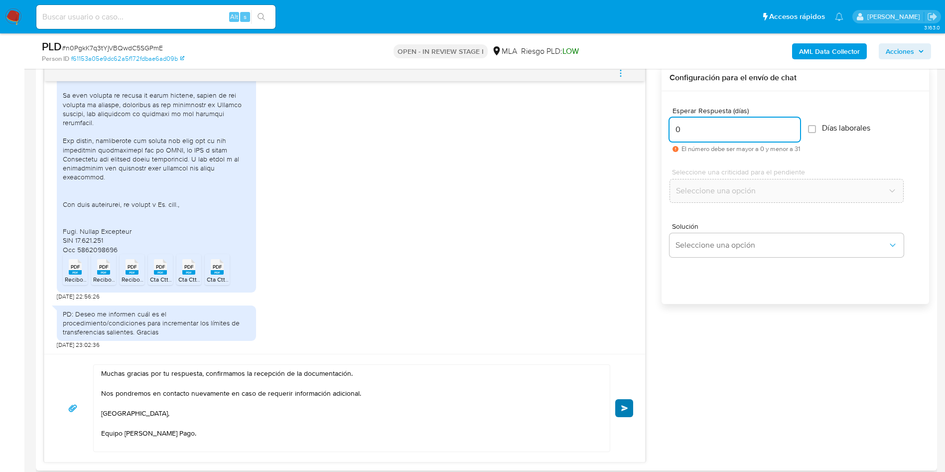
type input "0"
click at [626, 408] on span "Enviar" at bounding box center [624, 408] width 7 height 6
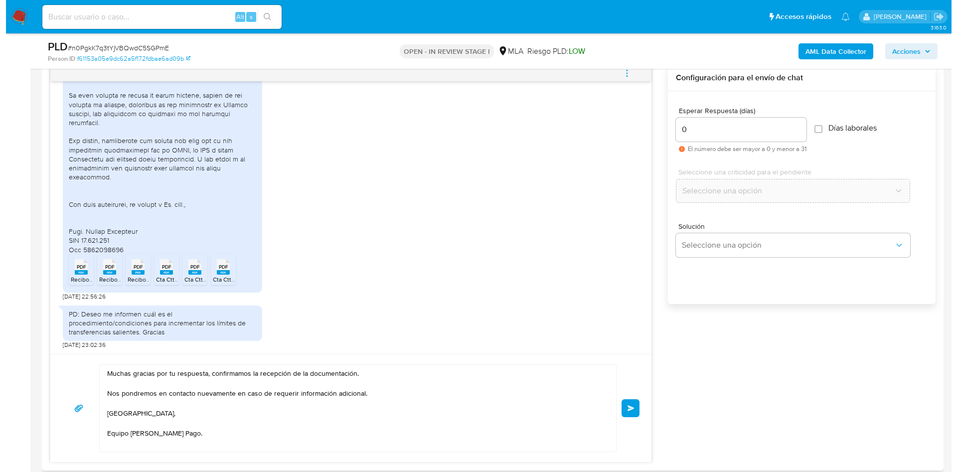
scroll to position [299, 0]
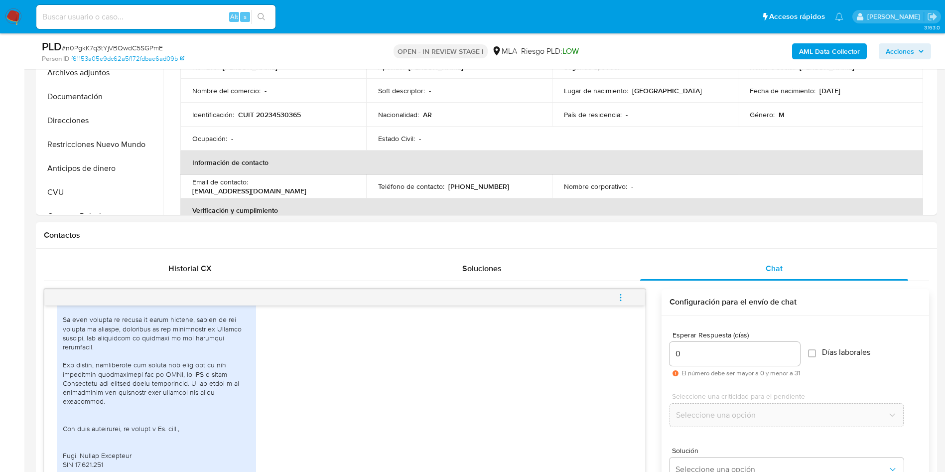
click at [616, 294] on button "menu-action" at bounding box center [620, 298] width 33 height 24
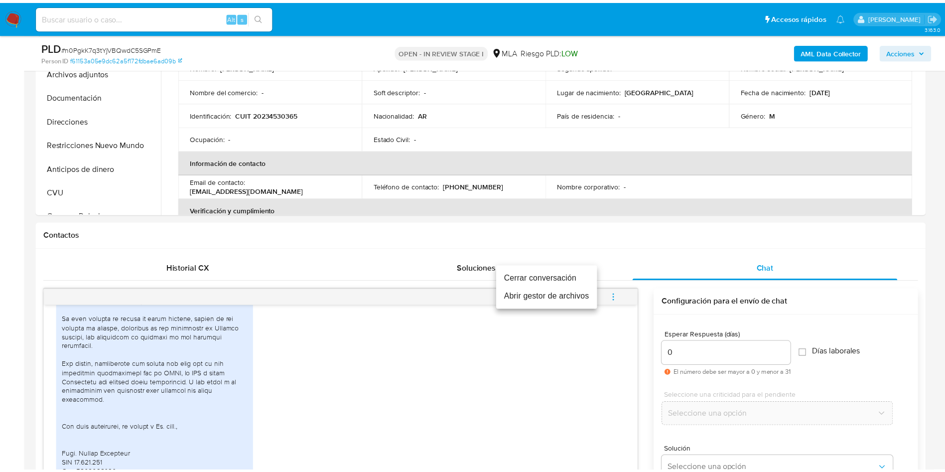
scroll to position [959, 0]
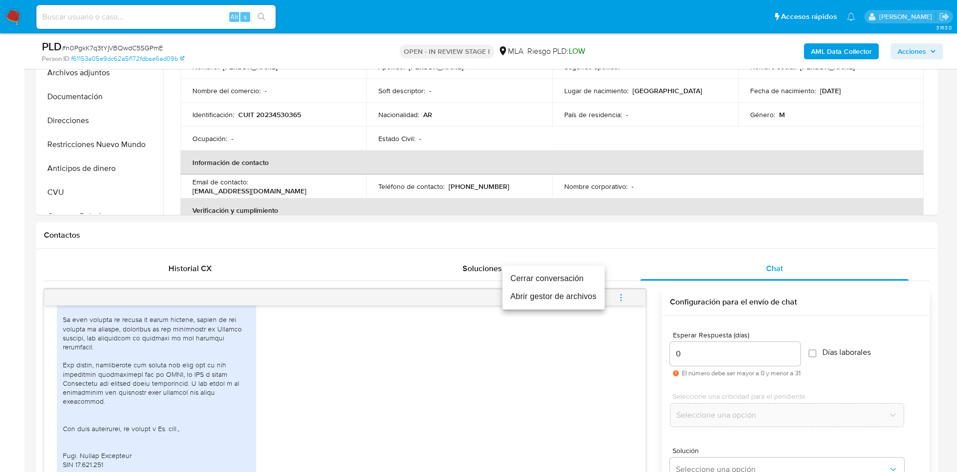
click at [563, 280] on li "Cerrar conversación" at bounding box center [553, 279] width 102 height 18
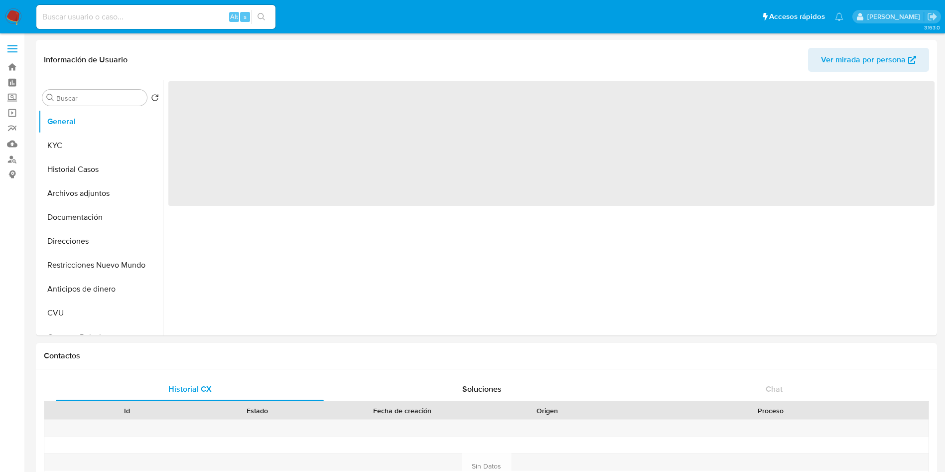
select select "10"
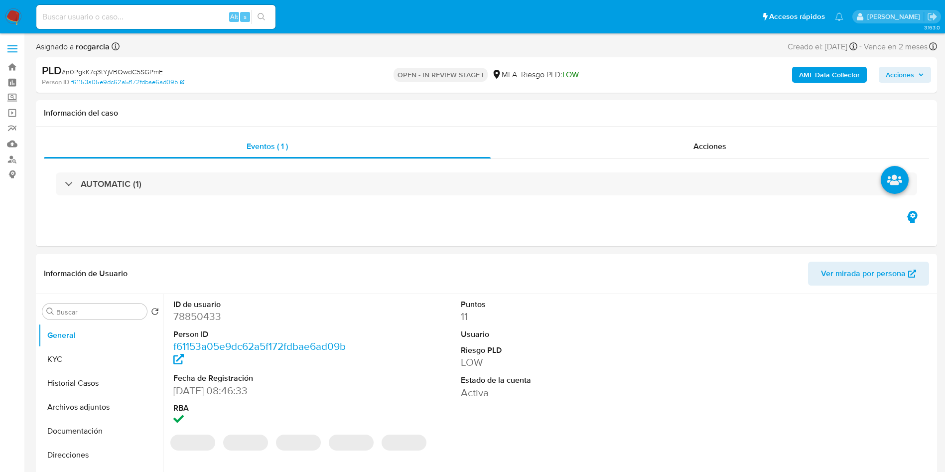
select select "10"
click at [95, 417] on button "Archivos adjuntos" at bounding box center [96, 407] width 117 height 24
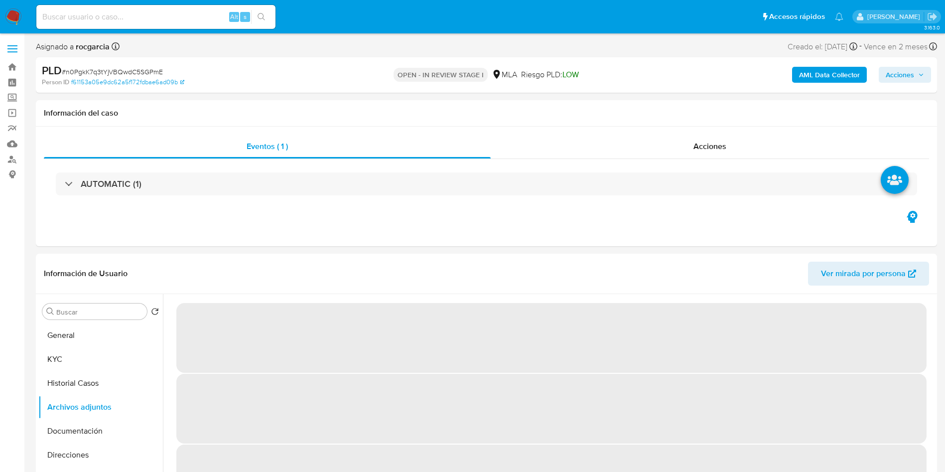
scroll to position [75, 0]
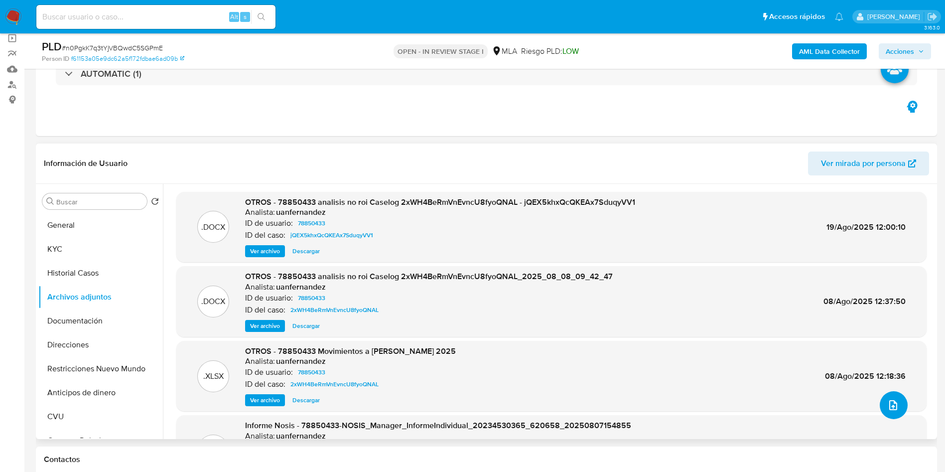
click at [895, 411] on span "upload-file" at bounding box center [893, 405] width 12 height 12
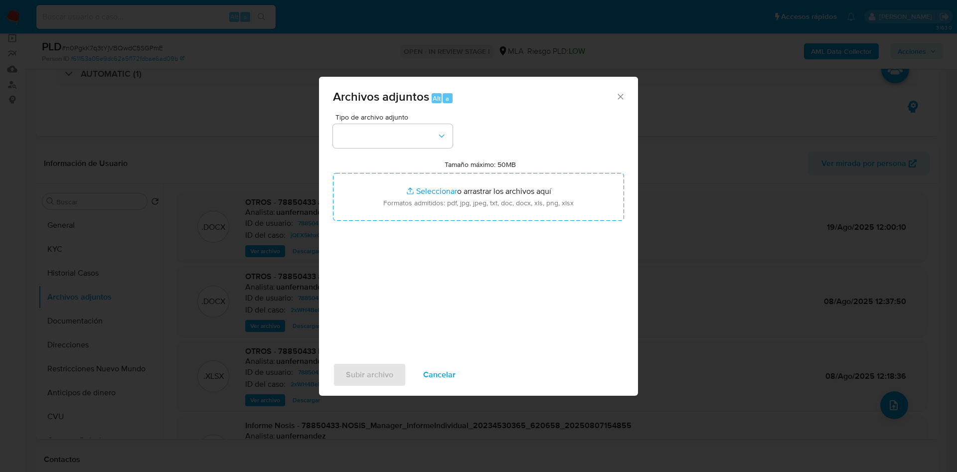
click at [441, 368] on span "Cancelar" at bounding box center [439, 375] width 32 height 22
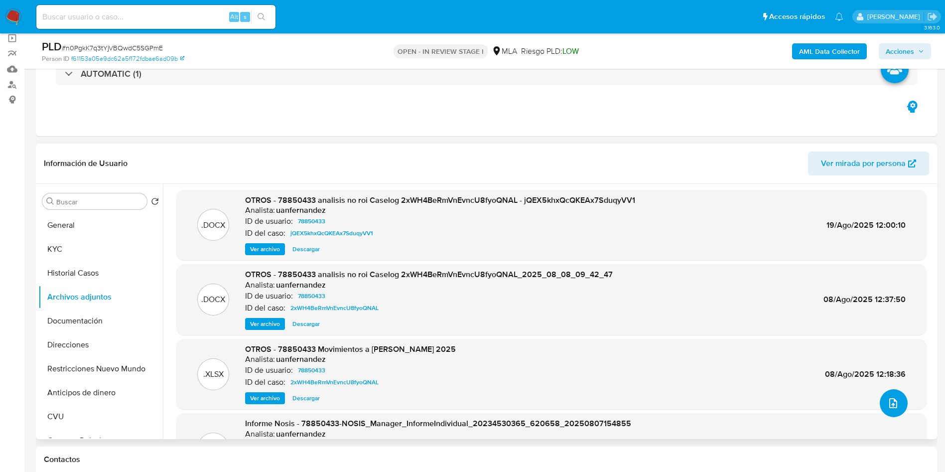
scroll to position [0, 0]
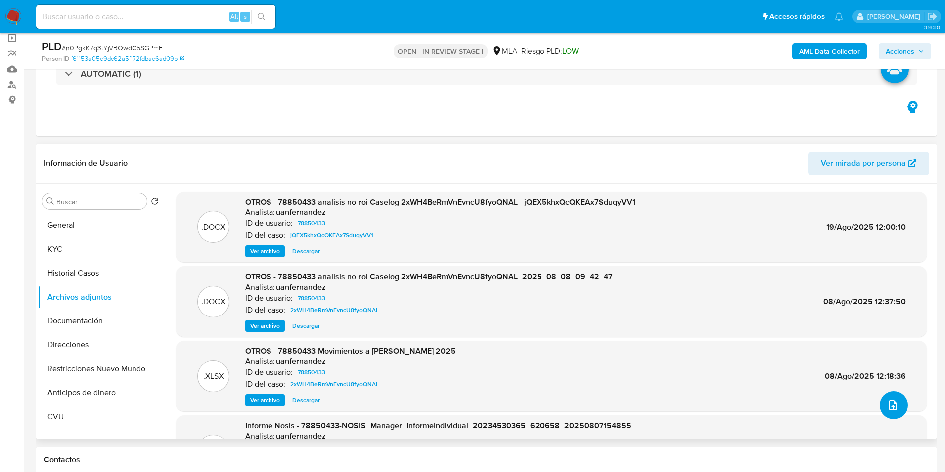
click at [889, 409] on icon "upload-file" at bounding box center [893, 405] width 12 height 12
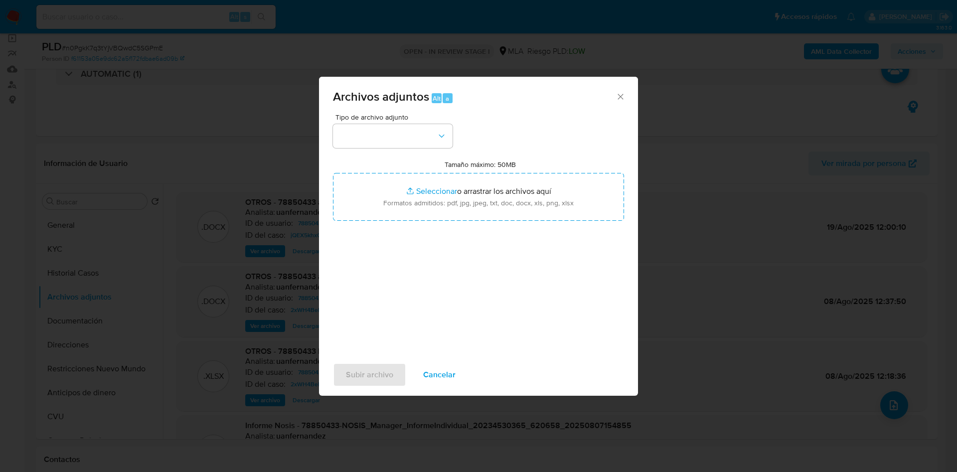
click at [622, 97] on icon "Cerrar" at bounding box center [620, 97] width 10 height 10
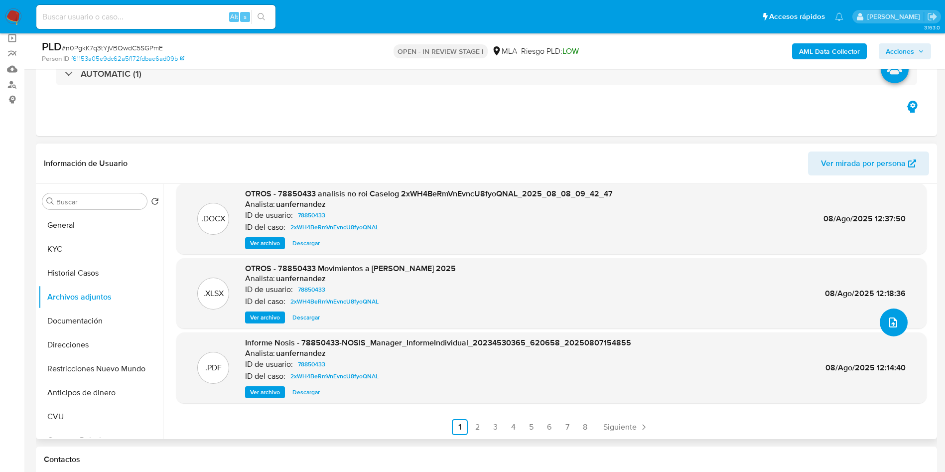
scroll to position [84, 0]
click at [474, 424] on link "2" at bounding box center [478, 426] width 16 height 16
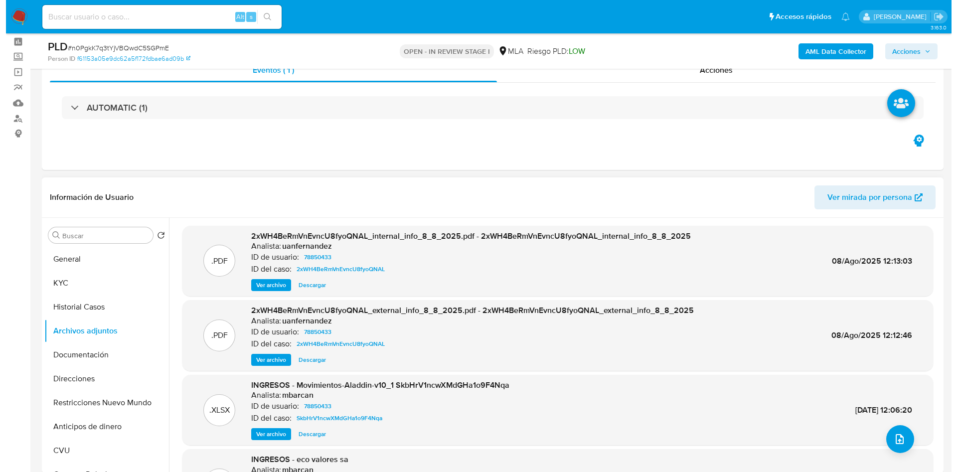
scroll to position [75, 0]
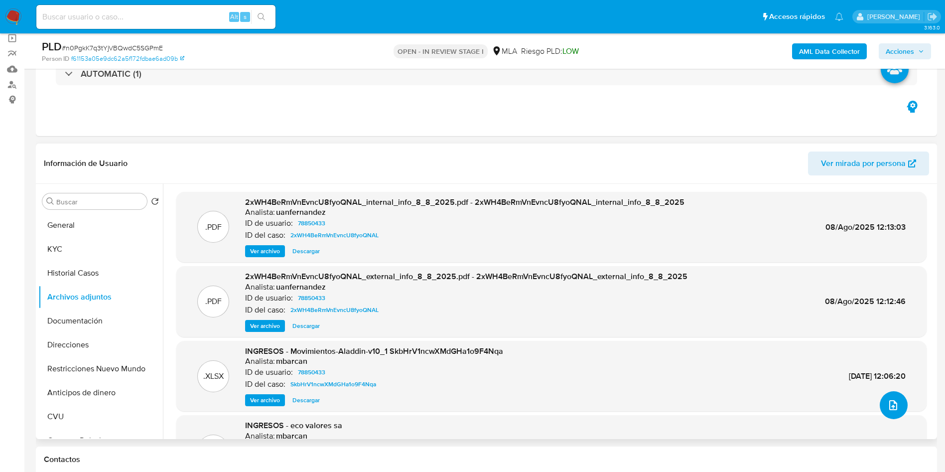
click at [899, 407] on button "upload-file" at bounding box center [894, 405] width 28 height 28
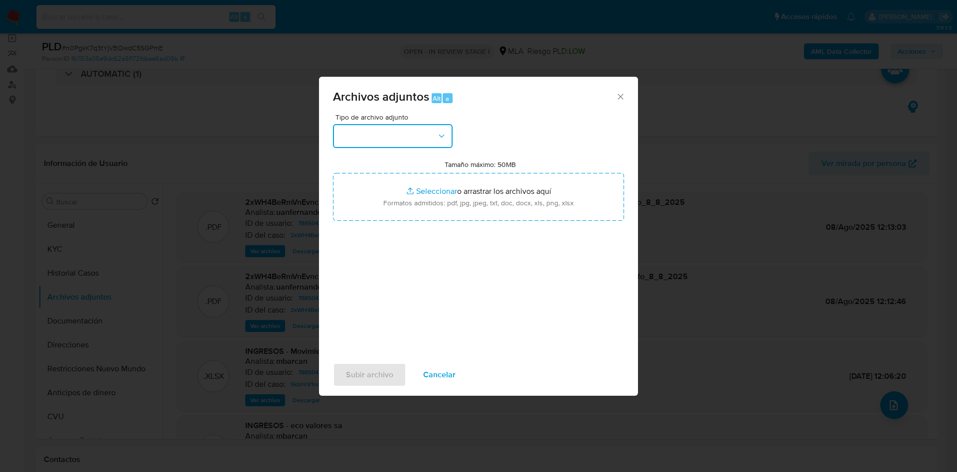
click at [396, 137] on button "button" at bounding box center [393, 136] width 120 height 24
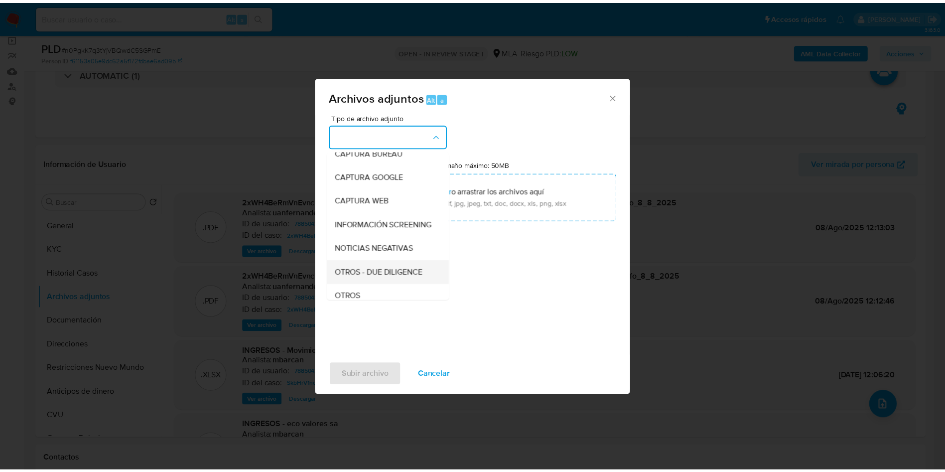
scroll to position [149, 0]
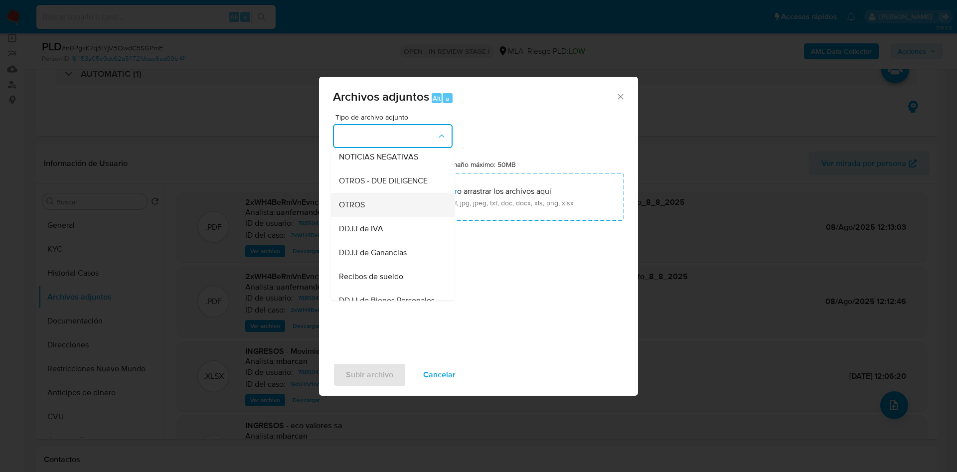
click at [380, 211] on div "OTROS" at bounding box center [390, 205] width 102 height 24
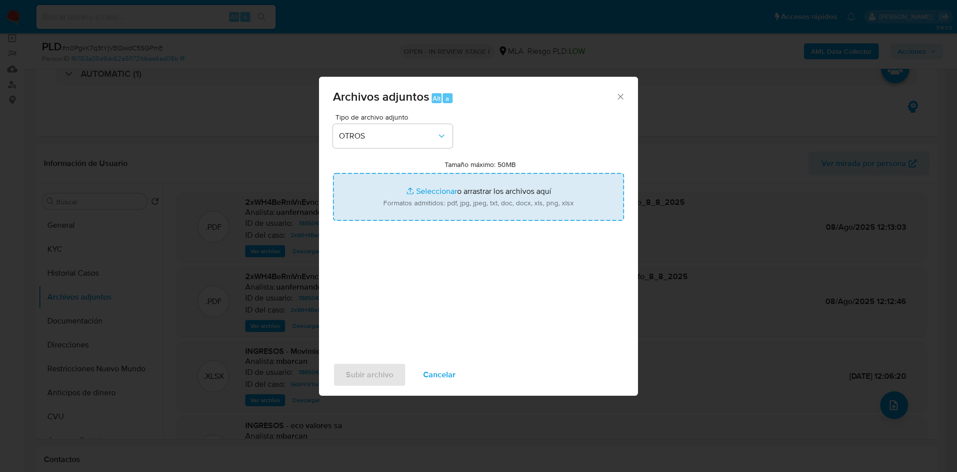
click at [421, 191] on input "Tamaño máximo: 50MB Seleccionar archivos" at bounding box center [478, 197] width 291 height 48
type input "C:\fakepath\Caselog n0PgkK7q3tYjVBQwdC5SGPmE - 78850433 - agosto 25.docx"
click at [429, 183] on input "Tamaño máximo: 50MB Seleccionar archivos" at bounding box center [478, 197] width 291 height 48
type input "C:\fakepath\Movimientos 78850433 agosto 25.xlsx"
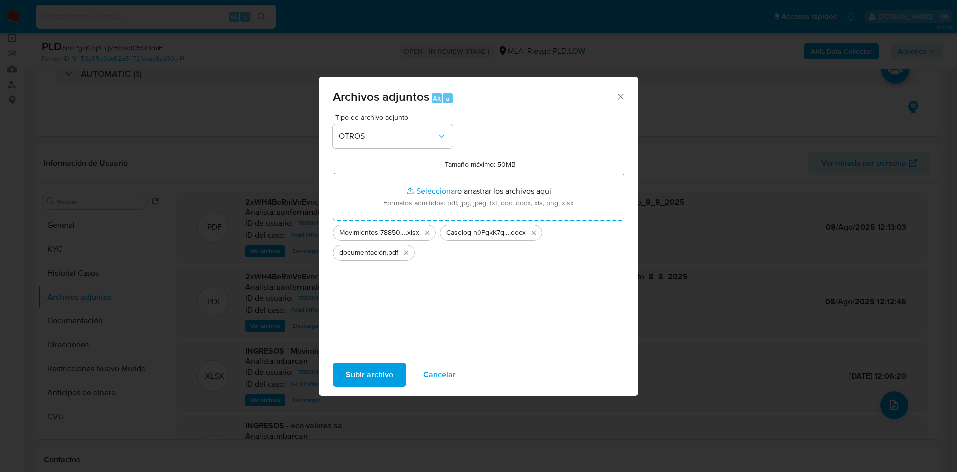
click at [364, 371] on span "Subir archivo" at bounding box center [369, 375] width 47 height 22
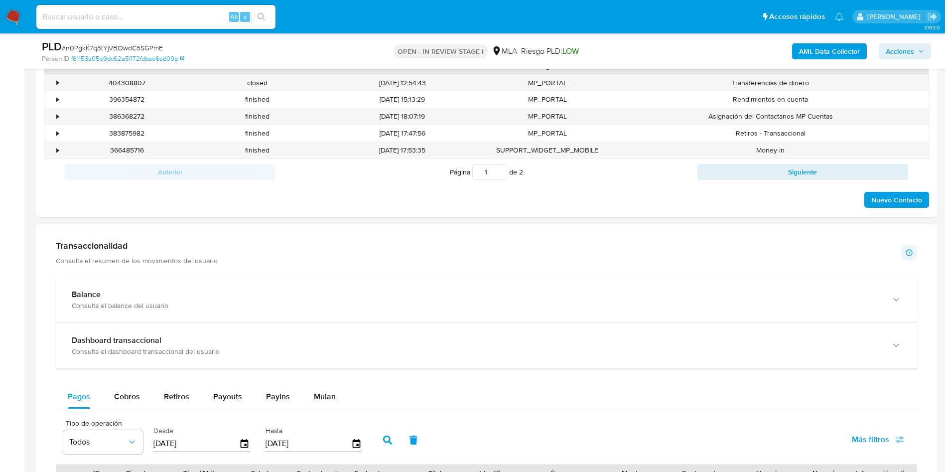
scroll to position [224, 0]
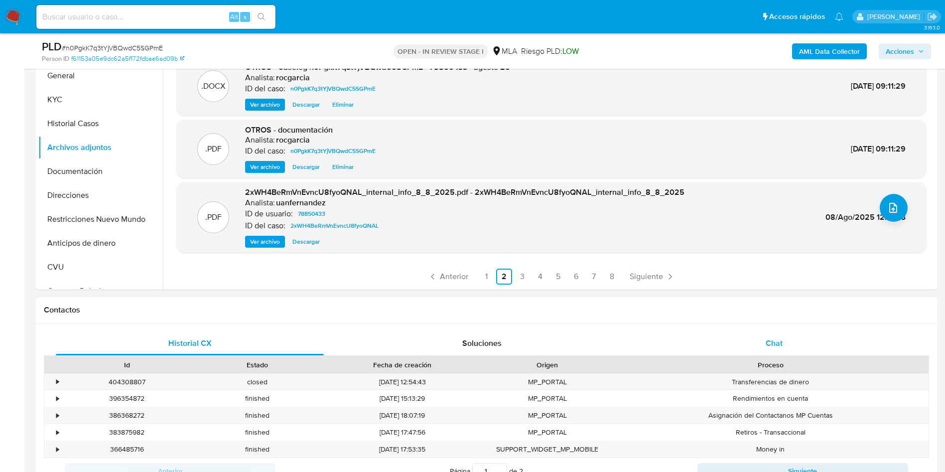
click at [770, 349] on div "Chat" at bounding box center [774, 343] width 268 height 24
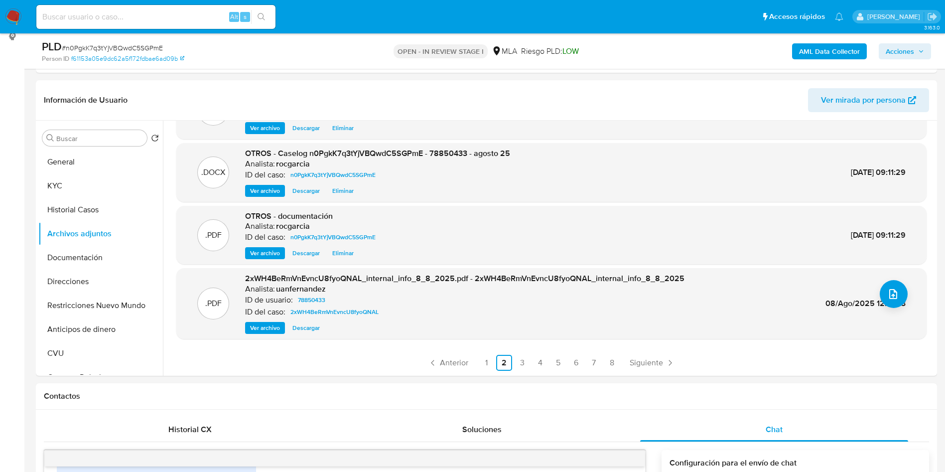
scroll to position [0, 0]
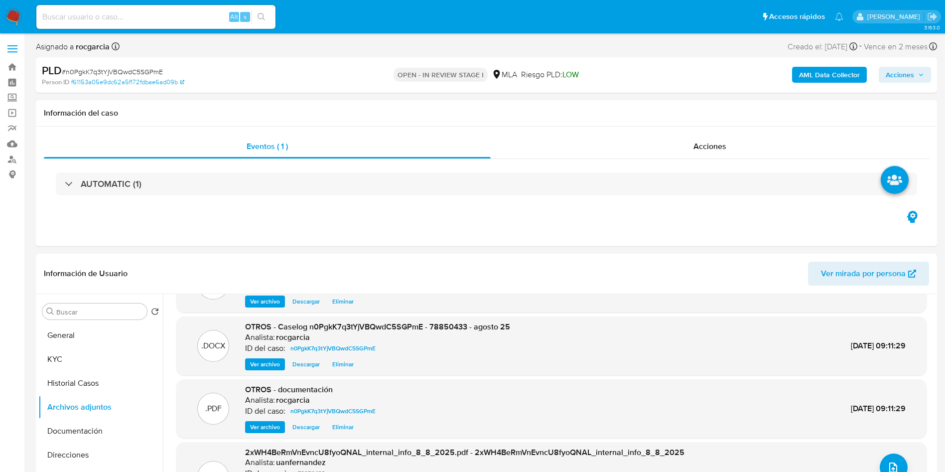
click at [907, 72] on span "Acciones" at bounding box center [900, 75] width 28 height 16
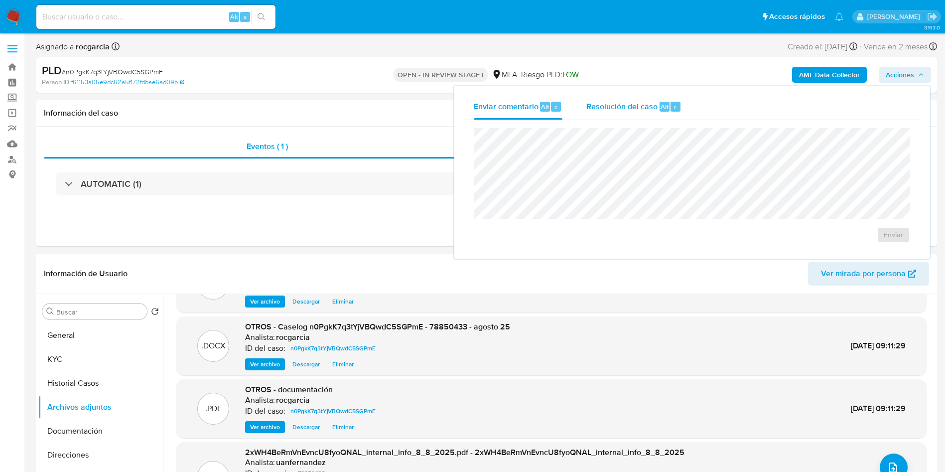
click at [612, 101] on span "Resolución del caso" at bounding box center [621, 106] width 71 height 11
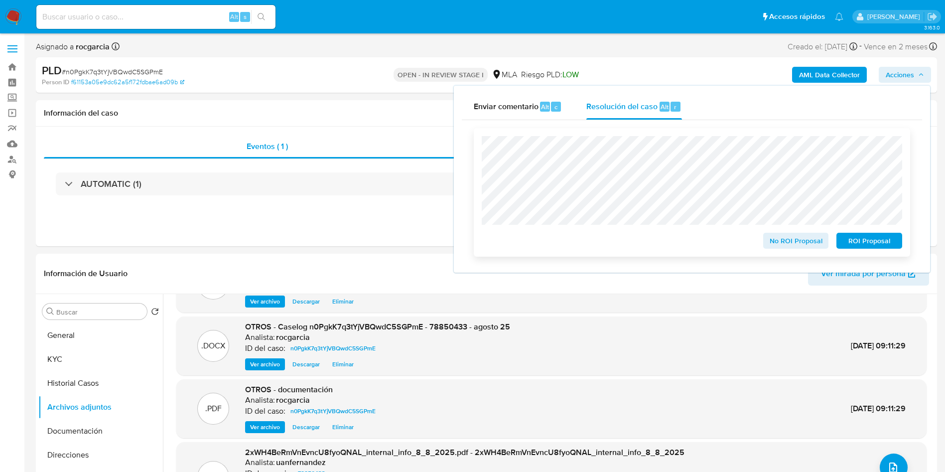
click at [787, 240] on span "No ROI Proposal" at bounding box center [796, 241] width 52 height 14
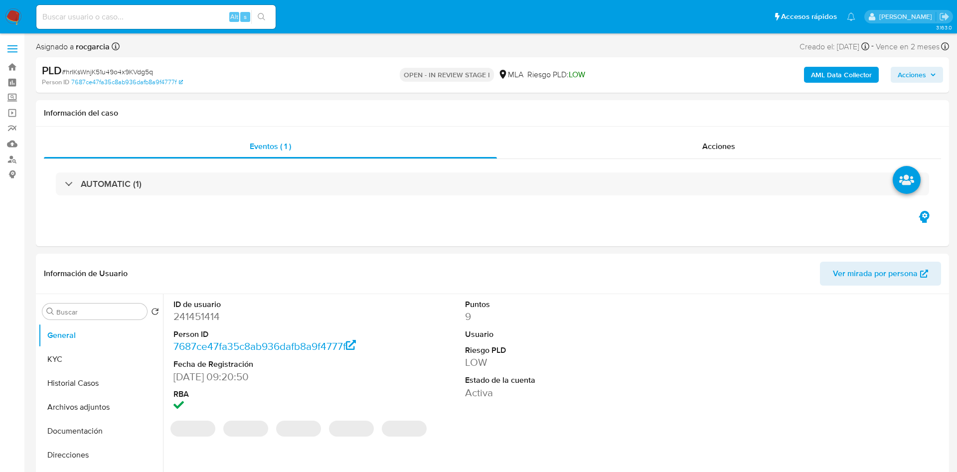
select select "10"
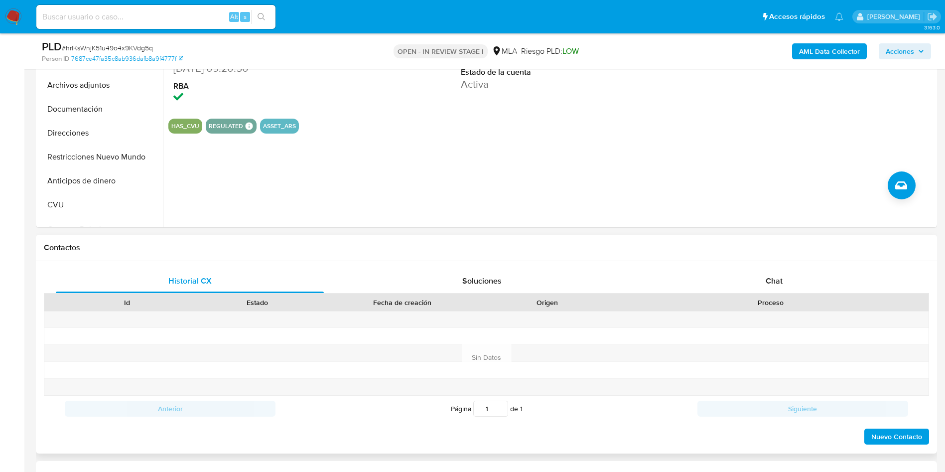
scroll to position [299, 0]
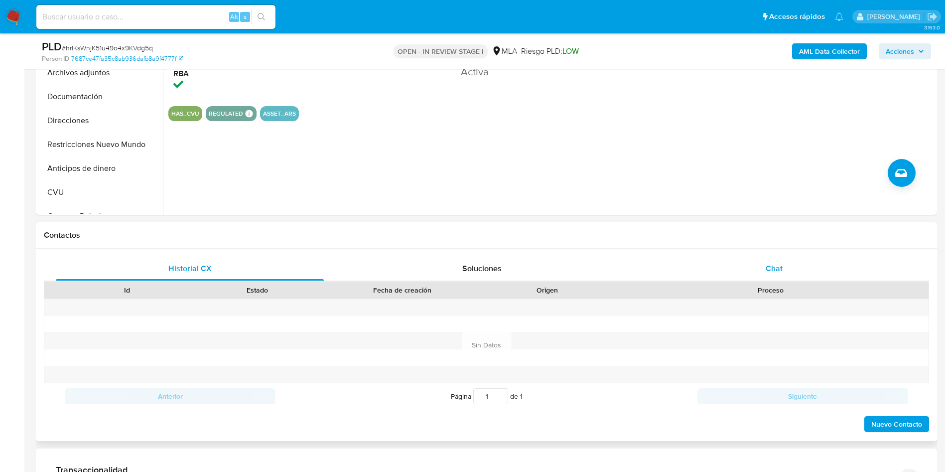
drag, startPoint x: 774, startPoint y: 274, endPoint x: 674, endPoint y: 269, distance: 99.8
click at [774, 274] on div "Chat" at bounding box center [774, 269] width 268 height 24
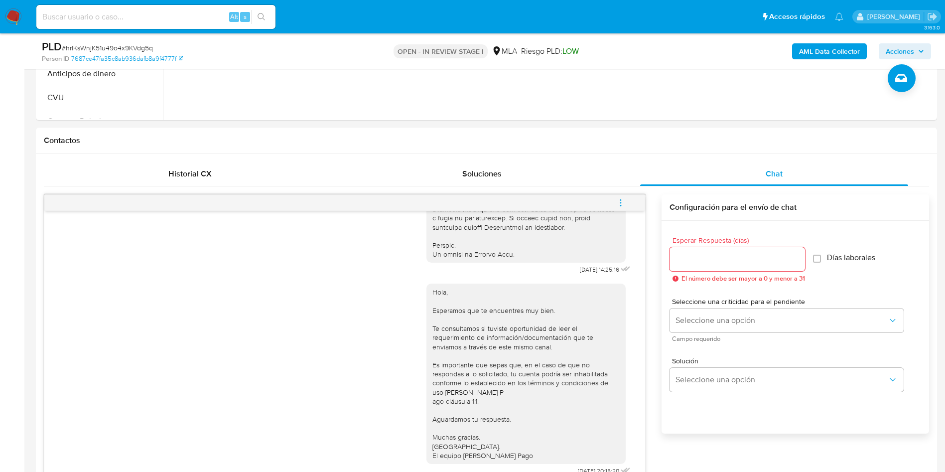
scroll to position [149, 0]
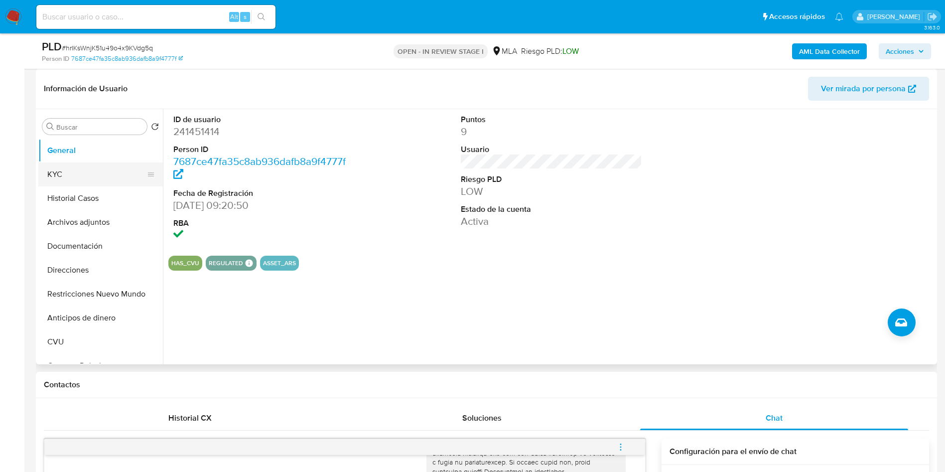
click at [74, 173] on button "KYC" at bounding box center [96, 174] width 117 height 24
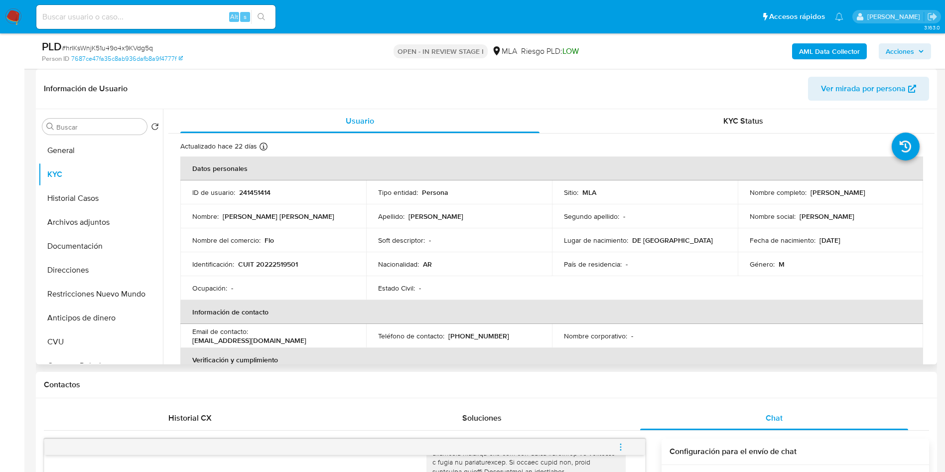
click at [277, 267] on p "CUIT 20222519501" at bounding box center [268, 264] width 60 height 9
copy p "20222519501"
click at [262, 189] on p "241451414" at bounding box center [254, 192] width 31 height 9
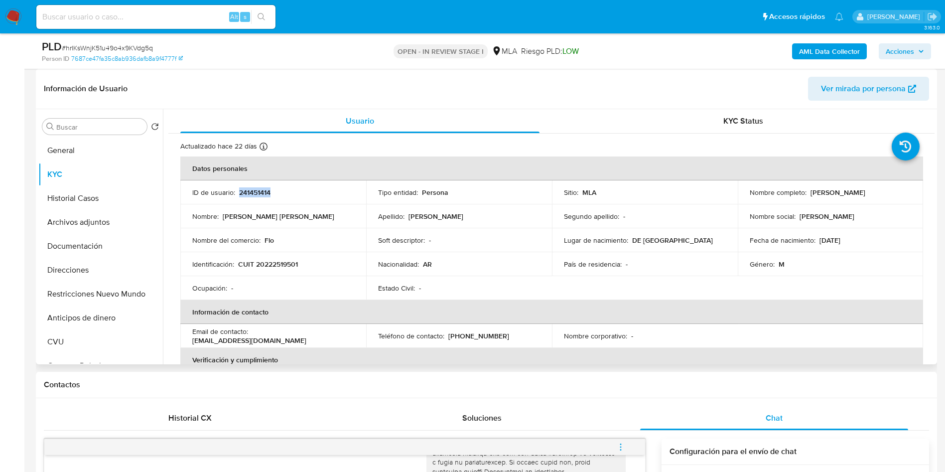
click at [262, 189] on p "241451414" at bounding box center [254, 192] width 31 height 9
copy p "241451414"
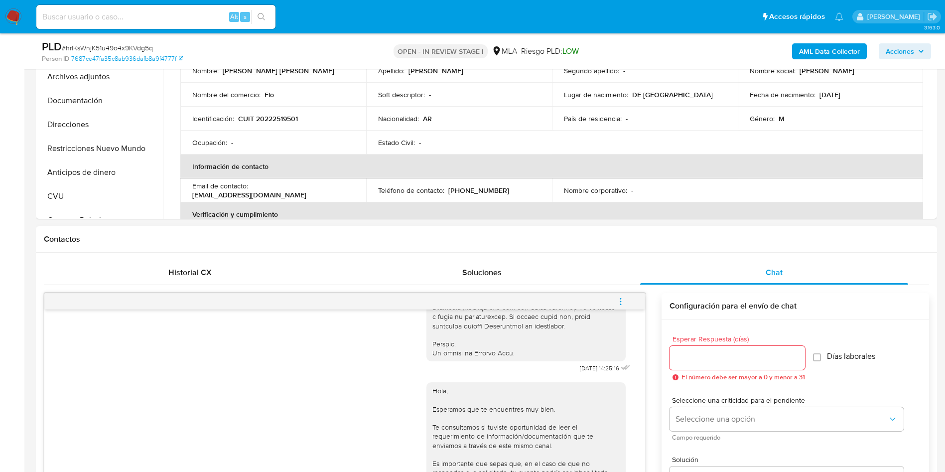
scroll to position [448, 0]
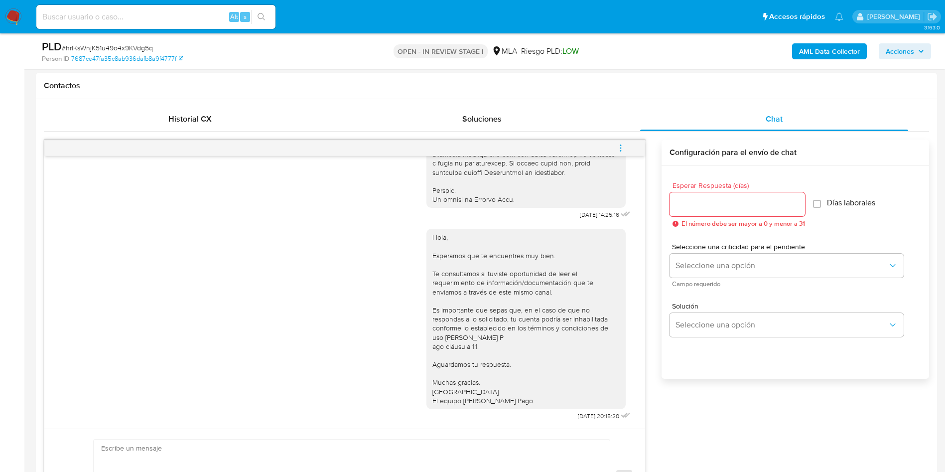
drag, startPoint x: 619, startPoint y: 146, endPoint x: 600, endPoint y: 143, distance: 18.9
click at [619, 146] on icon "menu-action" at bounding box center [620, 148] width 9 height 9
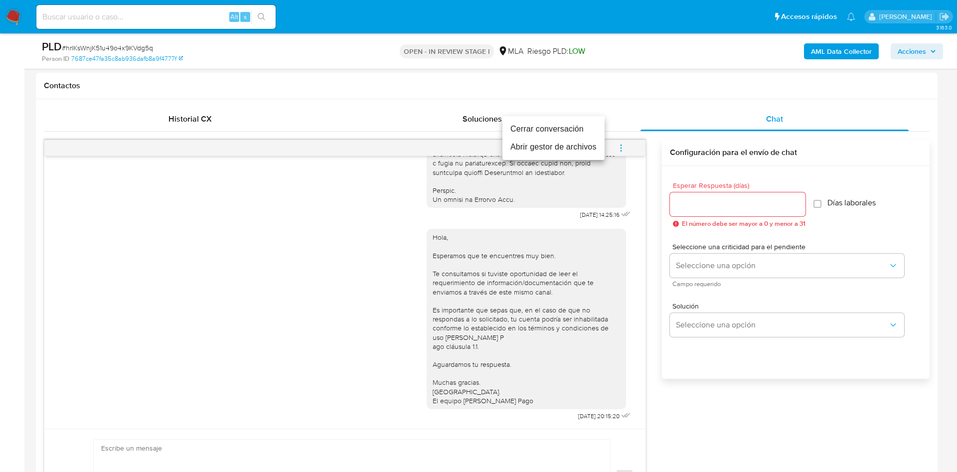
click at [562, 119] on ul "Cerrar conversación Abrir gestor de archivos" at bounding box center [553, 138] width 102 height 44
click at [566, 125] on li "Cerrar conversación" at bounding box center [553, 129] width 102 height 18
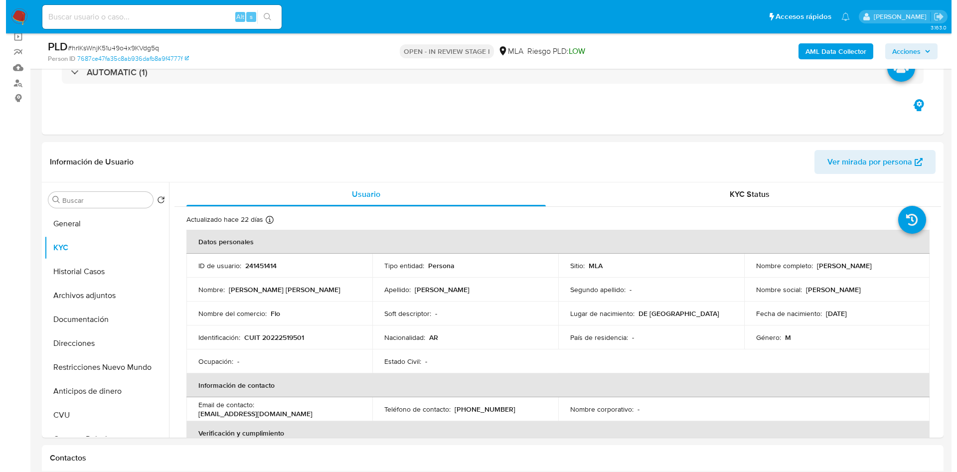
scroll to position [75, 0]
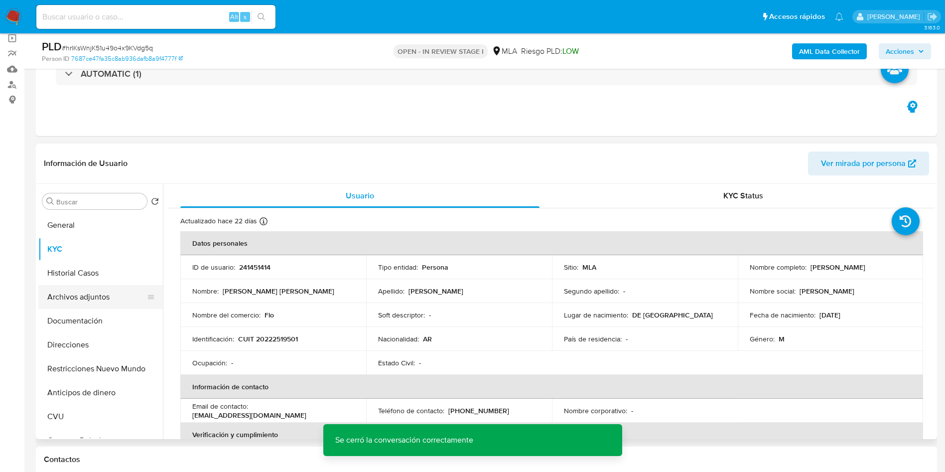
click at [114, 301] on button "Archivos adjuntos" at bounding box center [96, 297] width 117 height 24
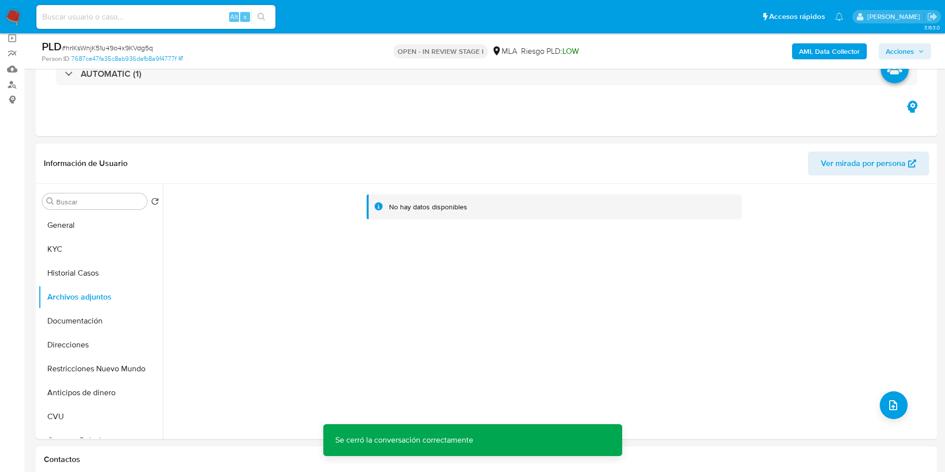
click at [866, 50] on button "AML Data Collector" at bounding box center [829, 51] width 75 height 16
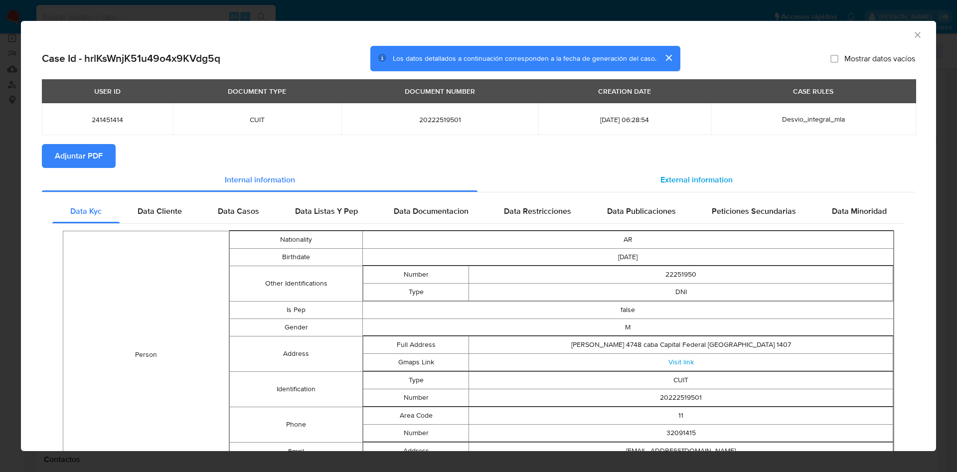
click at [702, 175] on span "External information" at bounding box center [696, 179] width 72 height 11
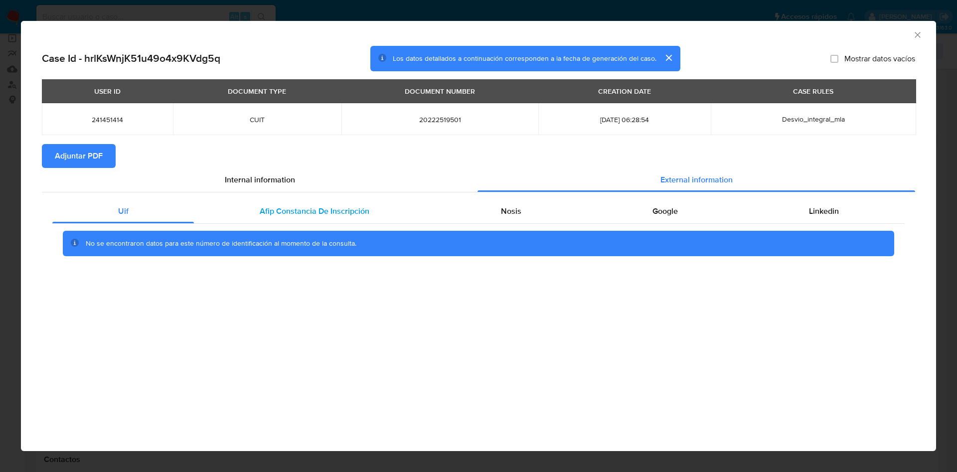
click at [361, 203] on div "Afip Constancia De Inscripción" at bounding box center [314, 211] width 241 height 24
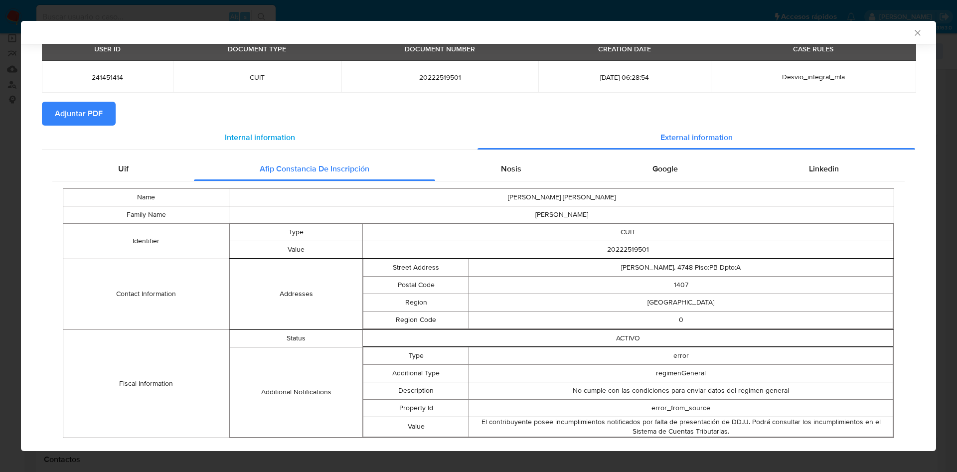
scroll to position [62, 0]
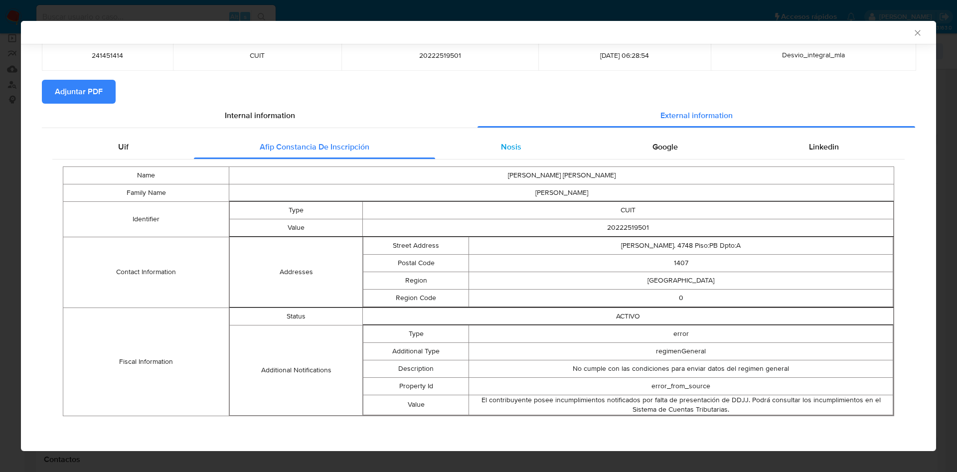
click at [491, 145] on div "Nosis" at bounding box center [510, 147] width 151 height 24
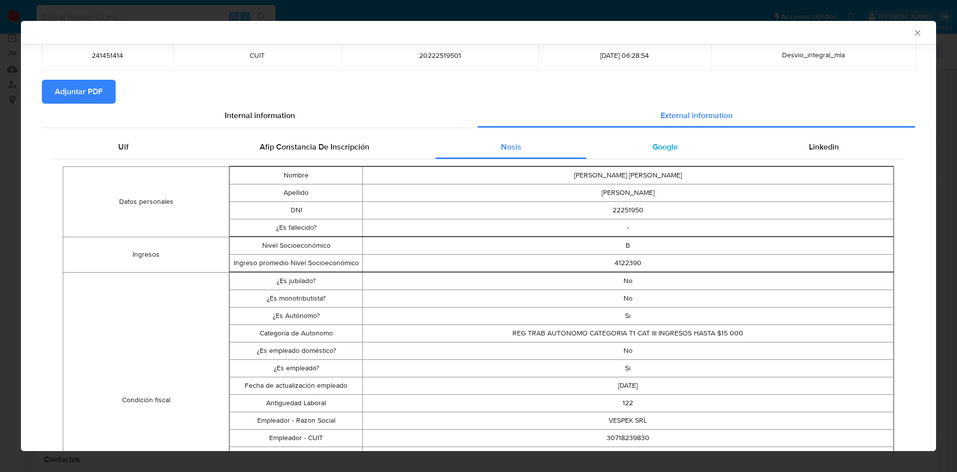
click at [625, 145] on div "Google" at bounding box center [664, 147] width 156 height 24
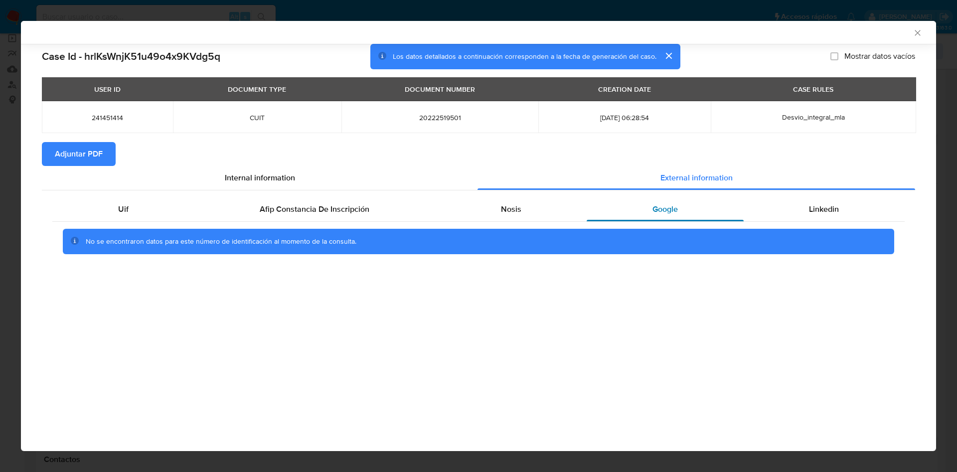
scroll to position [0, 0]
click at [817, 213] on span "Linkedin" at bounding box center [824, 208] width 30 height 11
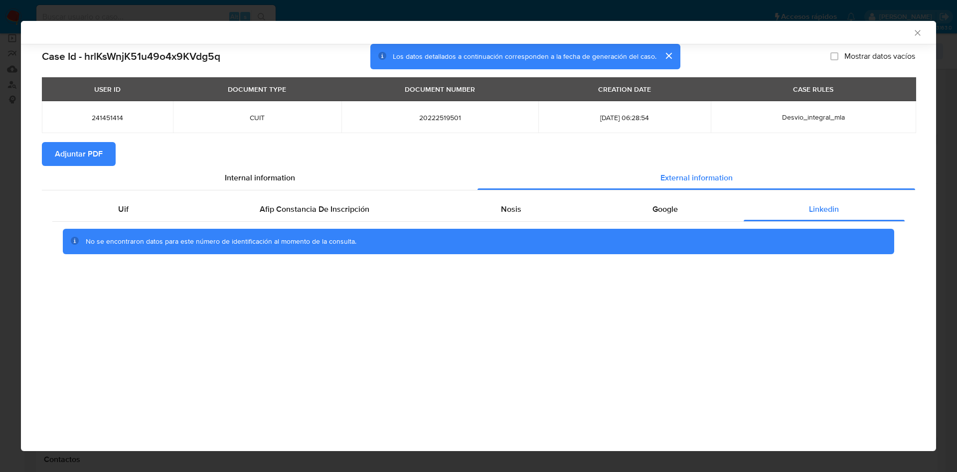
click at [80, 150] on span "Adjuntar PDF" at bounding box center [79, 154] width 48 height 22
click at [921, 33] on icon "Cerrar ventana" at bounding box center [917, 33] width 10 height 10
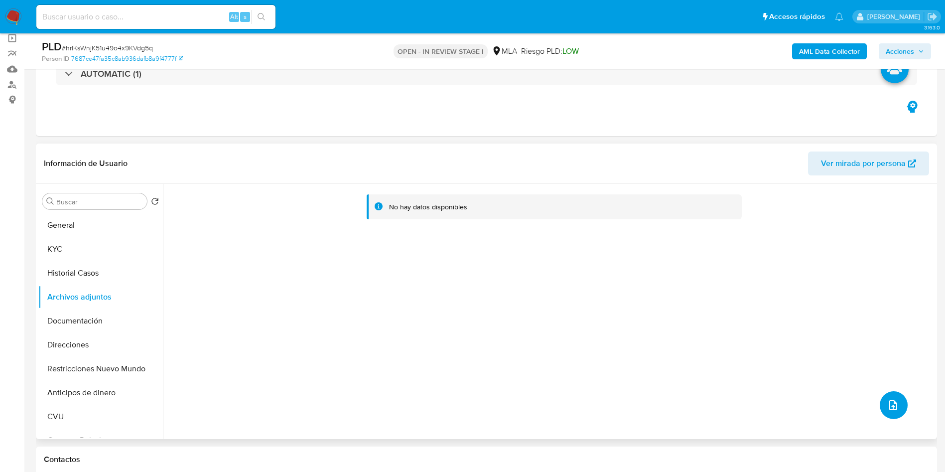
click at [880, 407] on button "upload-file" at bounding box center [894, 405] width 28 height 28
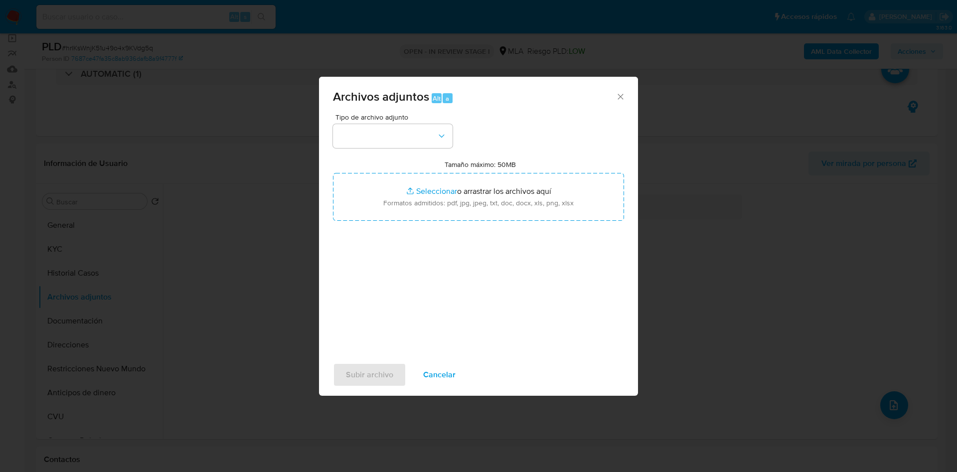
click at [401, 148] on div "Tipo de archivo adjunto Tamaño máximo: 50MB Seleccionar archivos Seleccionar o …" at bounding box center [478, 231] width 291 height 235
drag, startPoint x: 401, startPoint y: 136, endPoint x: 402, endPoint y: 141, distance: 5.1
click at [402, 136] on button "button" at bounding box center [393, 136] width 120 height 24
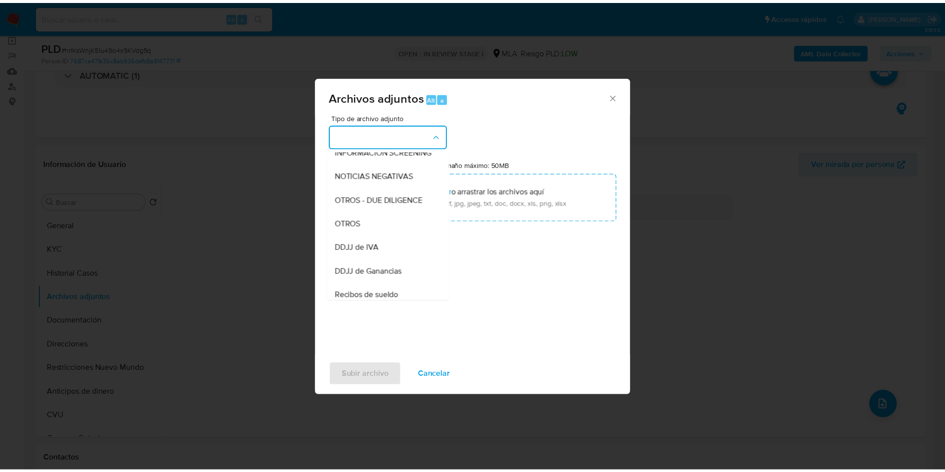
scroll to position [149, 0]
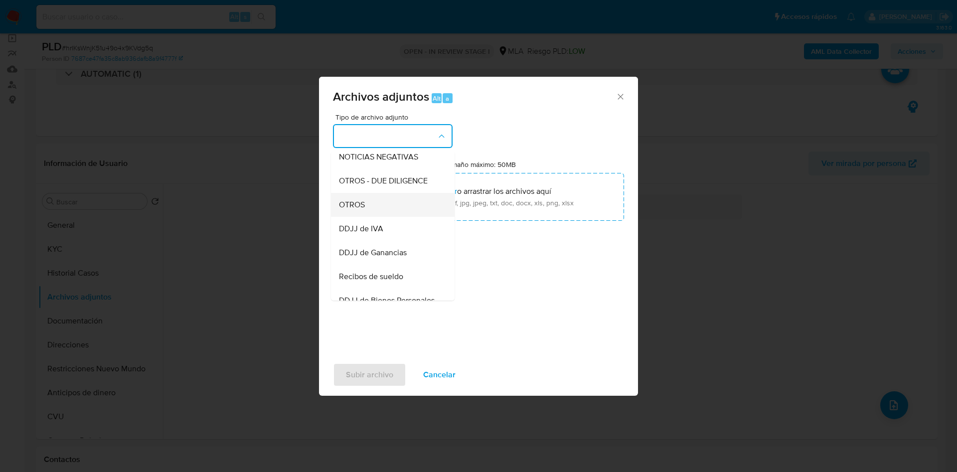
click at [388, 204] on div "OTROS" at bounding box center [390, 205] width 102 height 24
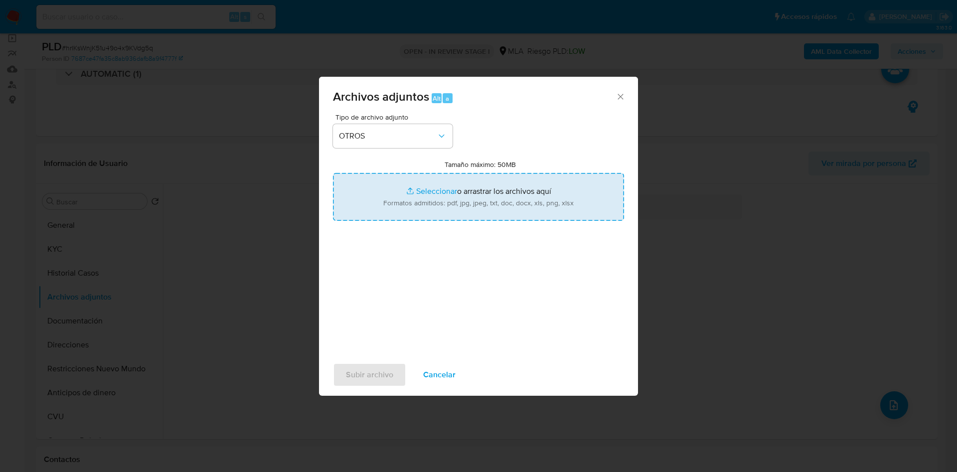
click at [409, 206] on input "Tamaño máximo: 50MB Seleccionar archivos" at bounding box center [478, 197] width 291 height 48
type input "C:\fakepath\Movimientos 241451414.xlsx"
drag, startPoint x: 409, startPoint y: 206, endPoint x: 439, endPoint y: 195, distance: 32.6
click at [439, 195] on input "Tamaño máximo: 50MB Seleccionar archivos" at bounding box center [478, 197] width 291 height 48
type input "C:\fakepath\Caselog hrlKsWnjK51u49o4x9KVdg5q - 241451414.docx"
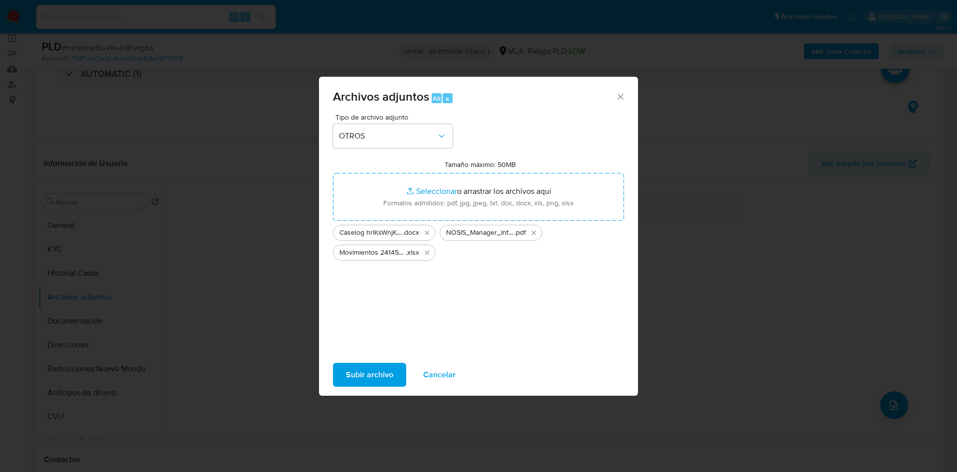
drag, startPoint x: 439, startPoint y: 195, endPoint x: 371, endPoint y: 376, distance: 192.9
click at [371, 376] on span "Subir archivo" at bounding box center [369, 375] width 47 height 22
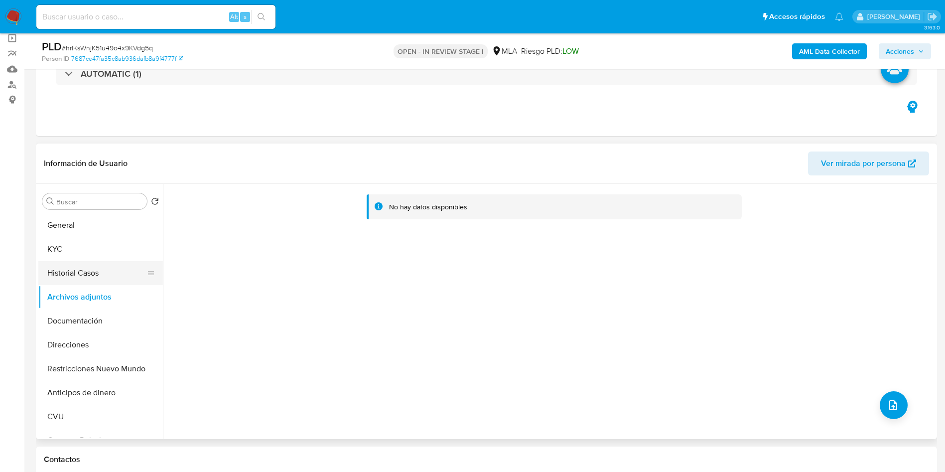
click at [57, 267] on button "Historial Casos" at bounding box center [96, 273] width 117 height 24
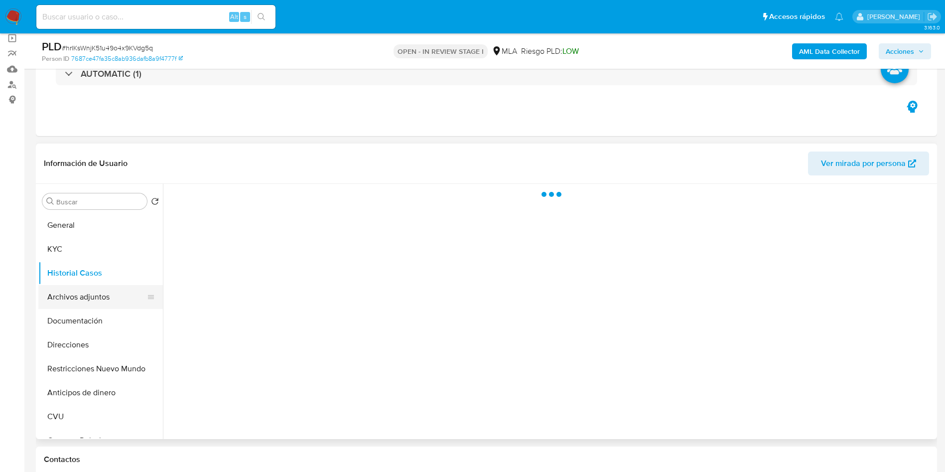
click at [64, 290] on button "Archivos adjuntos" at bounding box center [96, 297] width 117 height 24
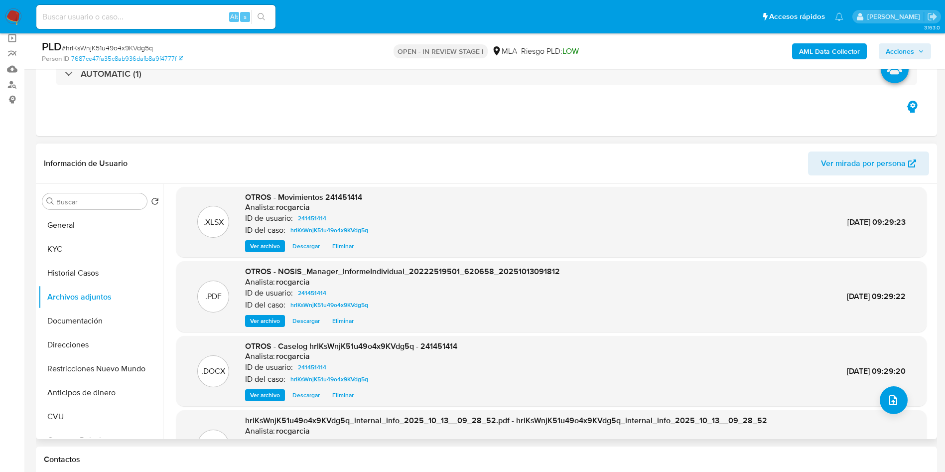
scroll to position [0, 0]
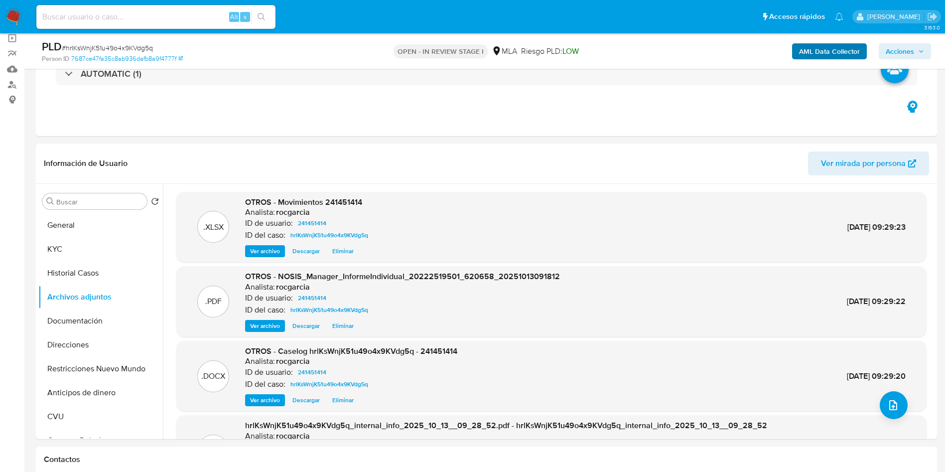
drag, startPoint x: 911, startPoint y: 51, endPoint x: 838, endPoint y: 58, distance: 73.1
click at [910, 51] on span "Acciones" at bounding box center [900, 51] width 28 height 16
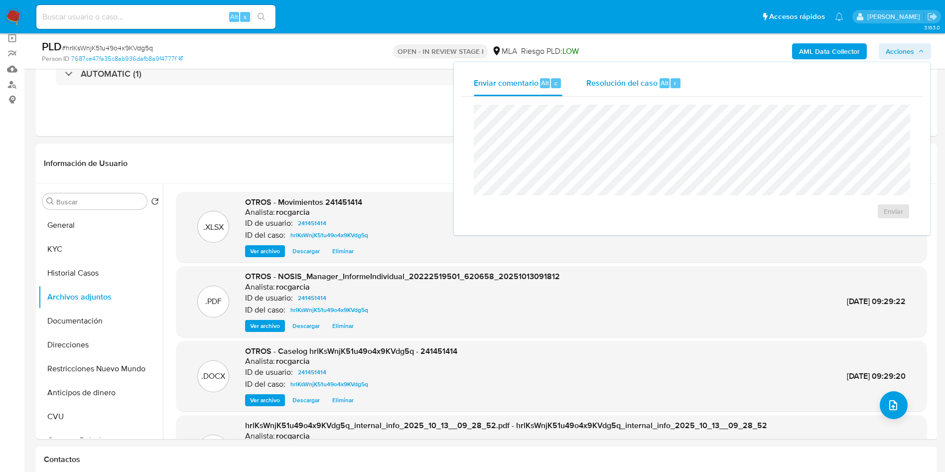
click at [657, 86] on div "Resolución del caso Alt r" at bounding box center [633, 83] width 95 height 26
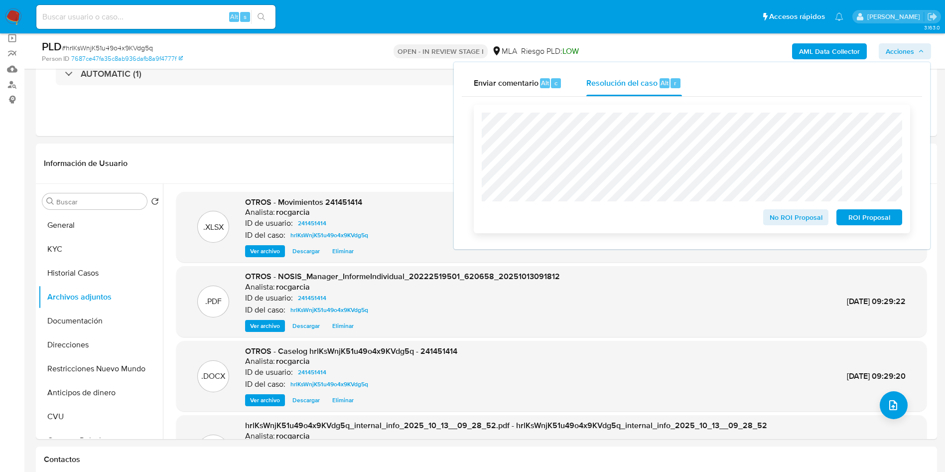
click at [784, 213] on span "No ROI Proposal" at bounding box center [796, 217] width 52 height 14
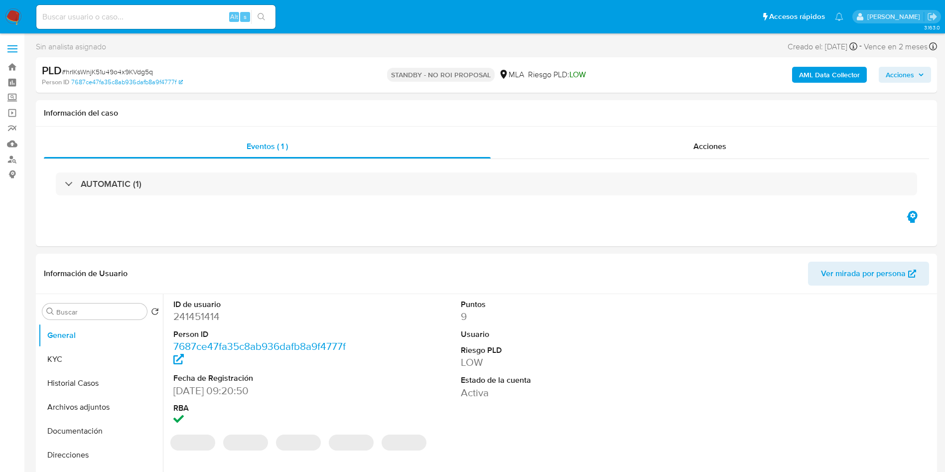
select select "10"
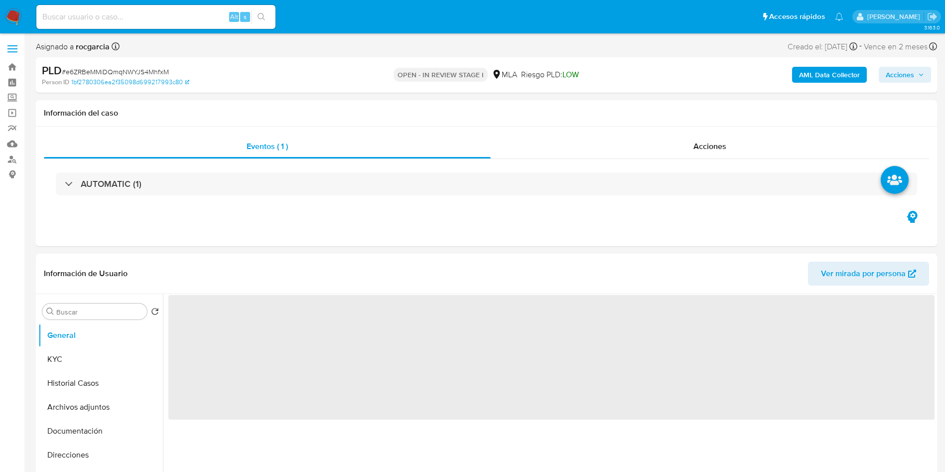
select select "10"
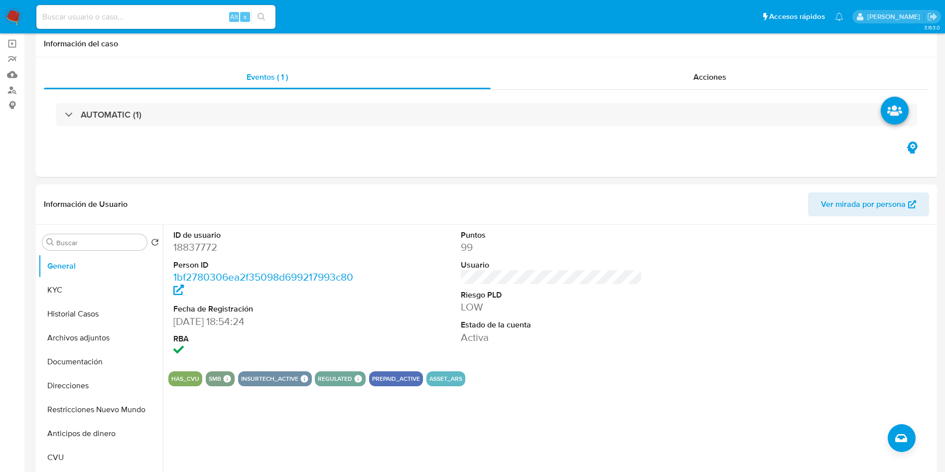
scroll to position [224, 0]
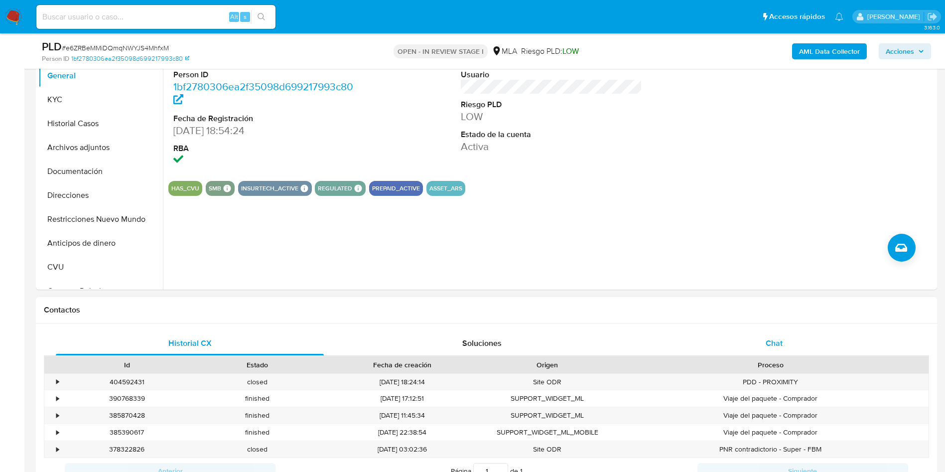
click at [776, 347] on span "Chat" at bounding box center [774, 342] width 17 height 11
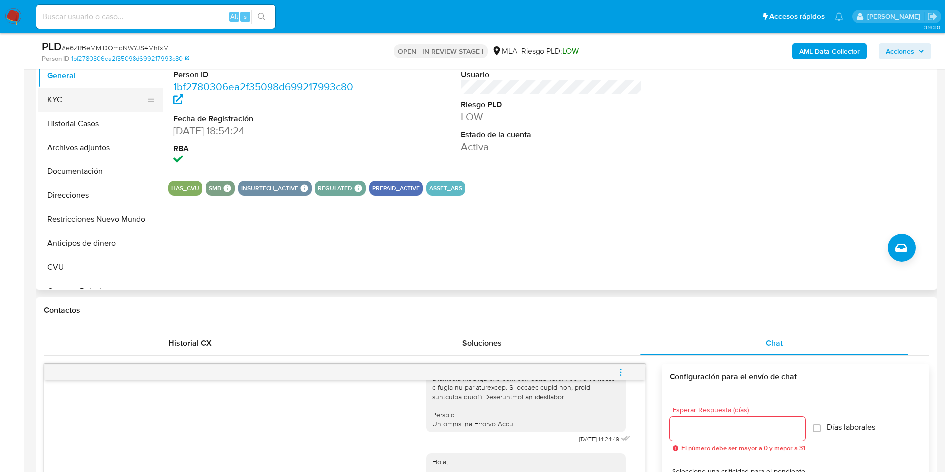
click at [80, 99] on button "KYC" at bounding box center [96, 100] width 117 height 24
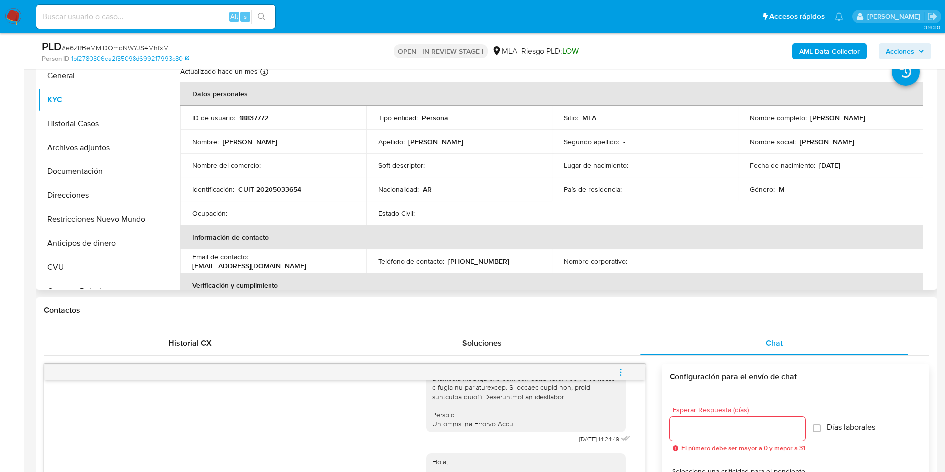
click at [261, 191] on p "CUIT 20205033654" at bounding box center [269, 189] width 63 height 9
copy p "20205033654"
click at [284, 191] on p "CUIT 20205033654" at bounding box center [269, 189] width 63 height 9
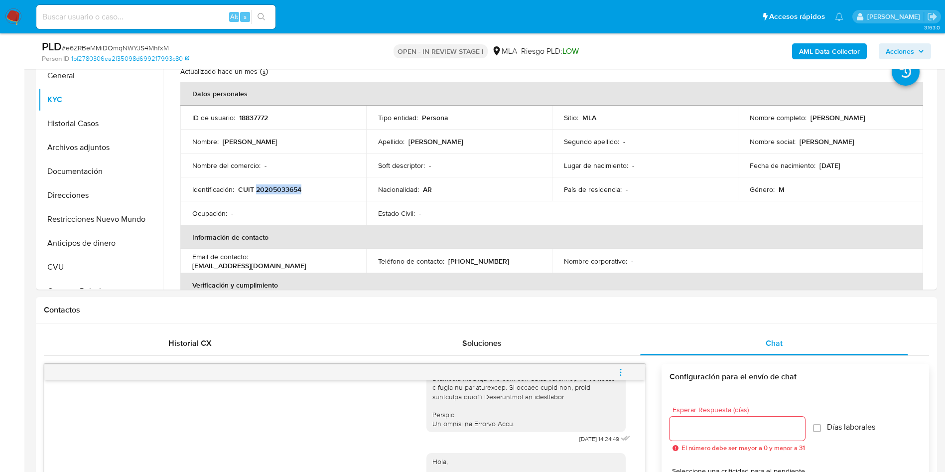
copy p "20205033654"
click at [291, 192] on p "CUIT 20205033654" at bounding box center [269, 189] width 63 height 9
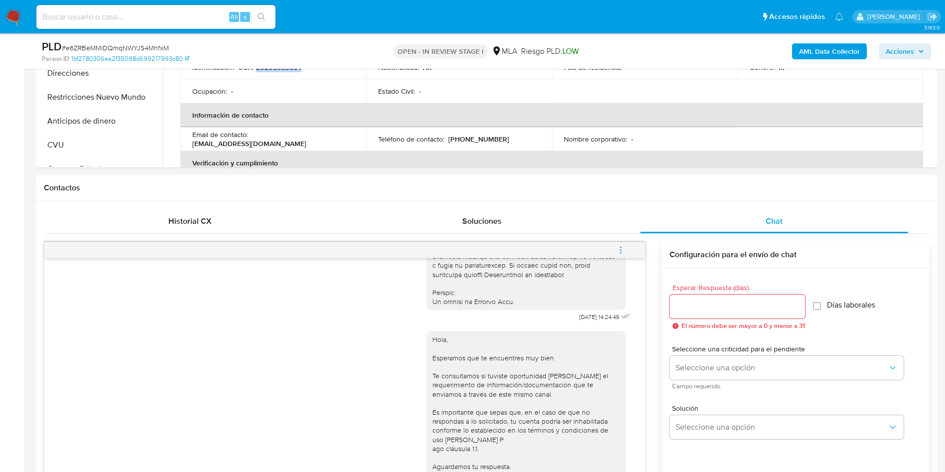
scroll to position [523, 0]
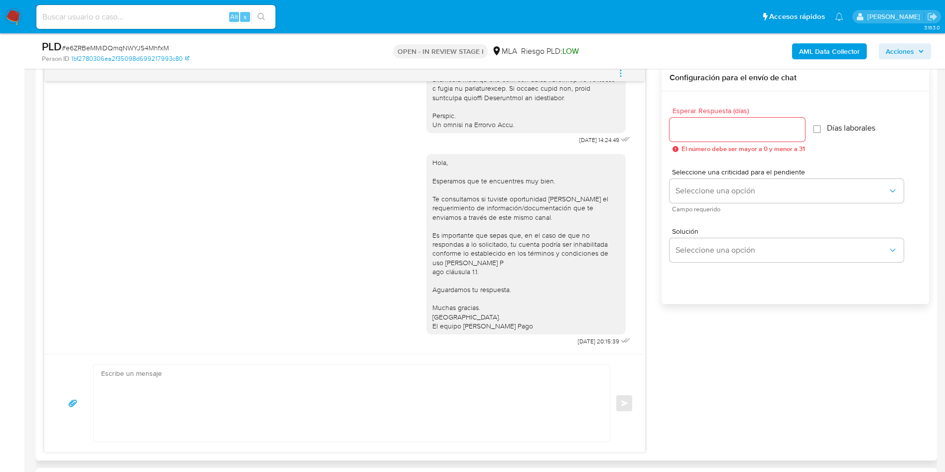
click at [616, 73] on icon "menu-action" at bounding box center [620, 73] width 9 height 9
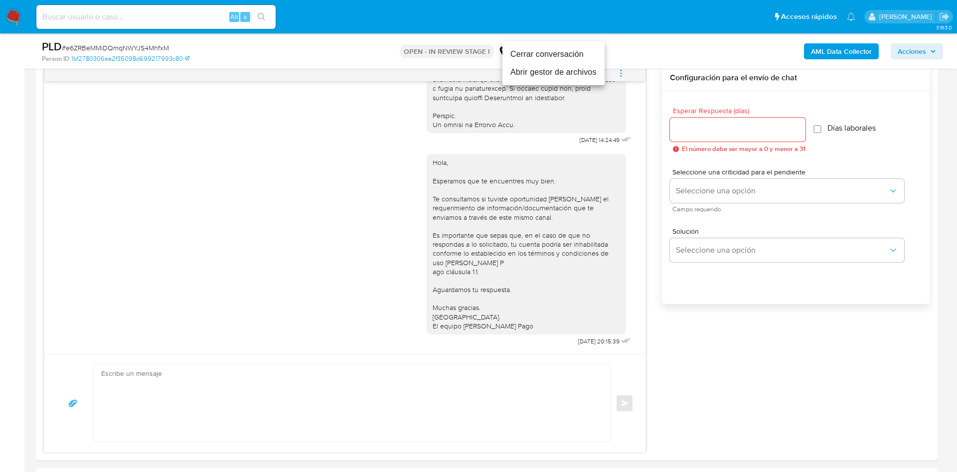
click at [572, 58] on li "Cerrar conversación" at bounding box center [553, 54] width 102 height 18
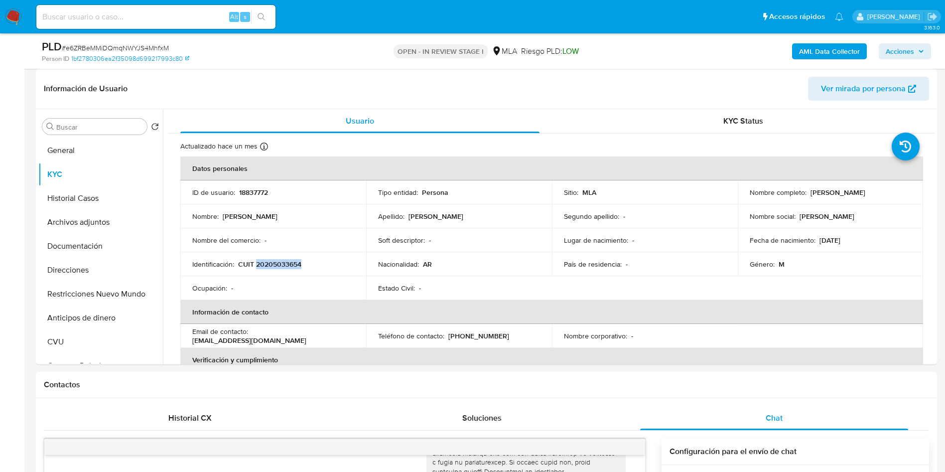
scroll to position [75, 0]
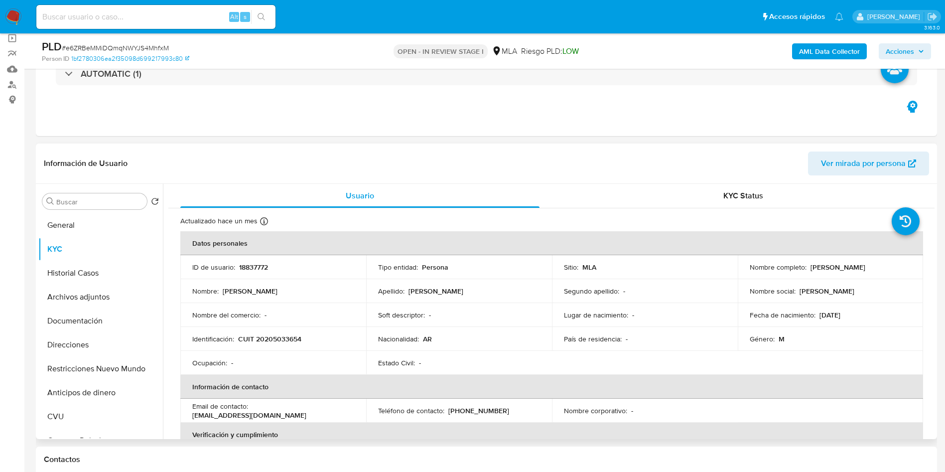
click at [259, 267] on p "18837772" at bounding box center [253, 267] width 29 height 9
copy p "18837772"
click at [128, 365] on button "Restricciones Nuevo Mundo" at bounding box center [96, 369] width 117 height 24
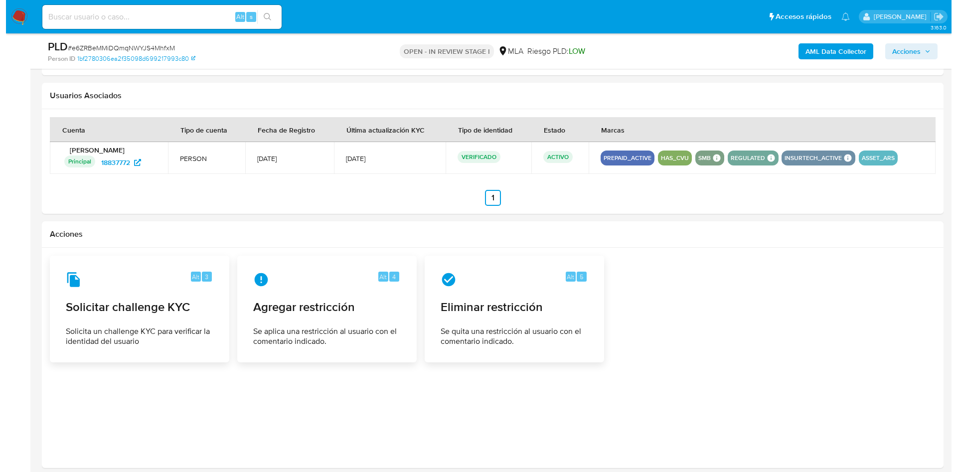
scroll to position [1525, 0]
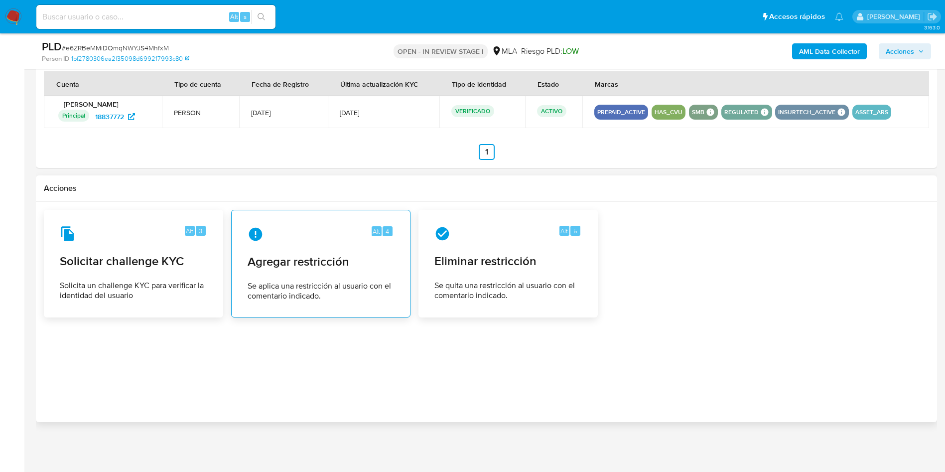
click at [320, 269] on span "Agregar restricción" at bounding box center [321, 261] width 146 height 15
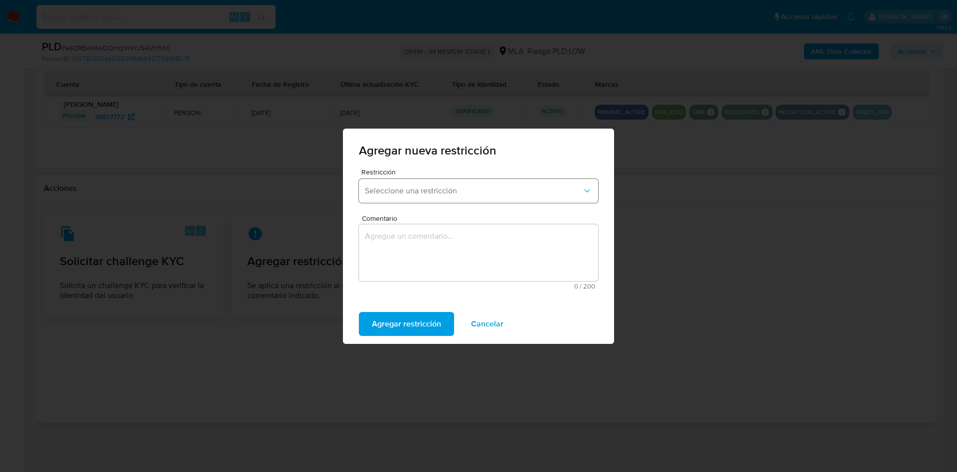
click at [396, 193] on span "Seleccione una restricción" at bounding box center [473, 191] width 217 height 10
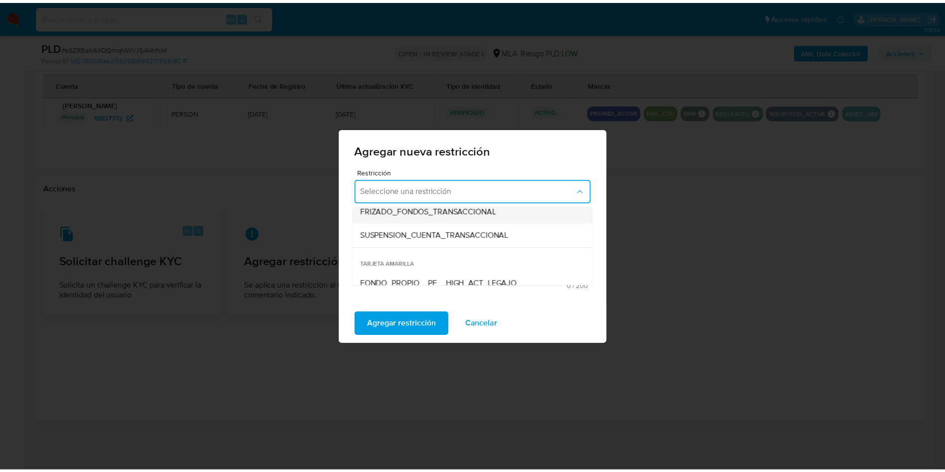
scroll to position [149, 0]
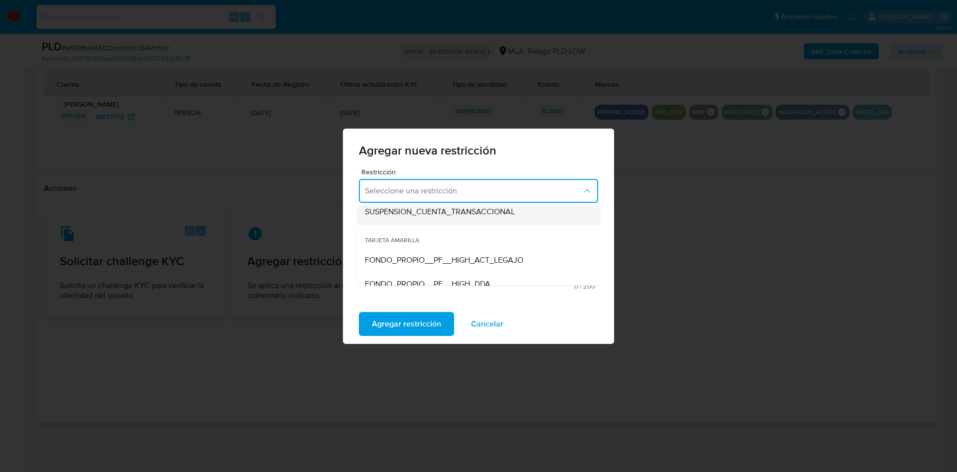
click at [399, 220] on div "SUSPENSION_CUENTA_TRANSACCIONAL" at bounding box center [475, 212] width 221 height 24
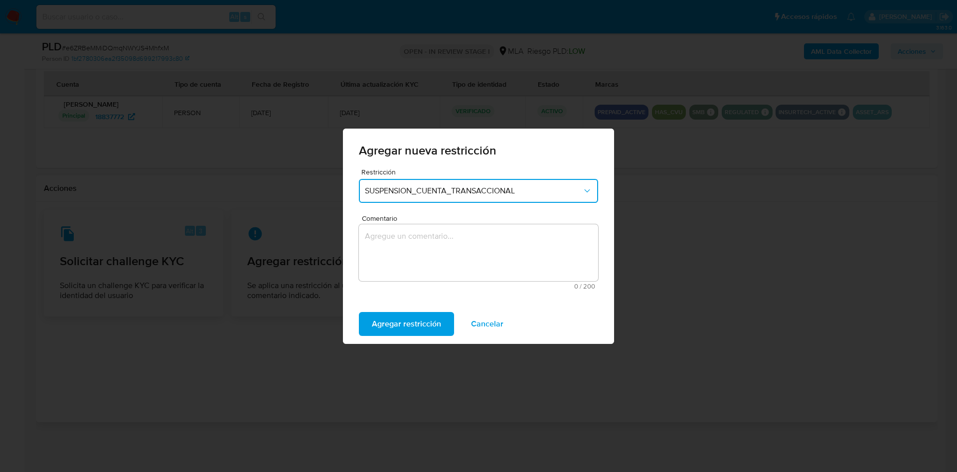
click at [406, 248] on textarea "Comentario" at bounding box center [478, 252] width 239 height 57
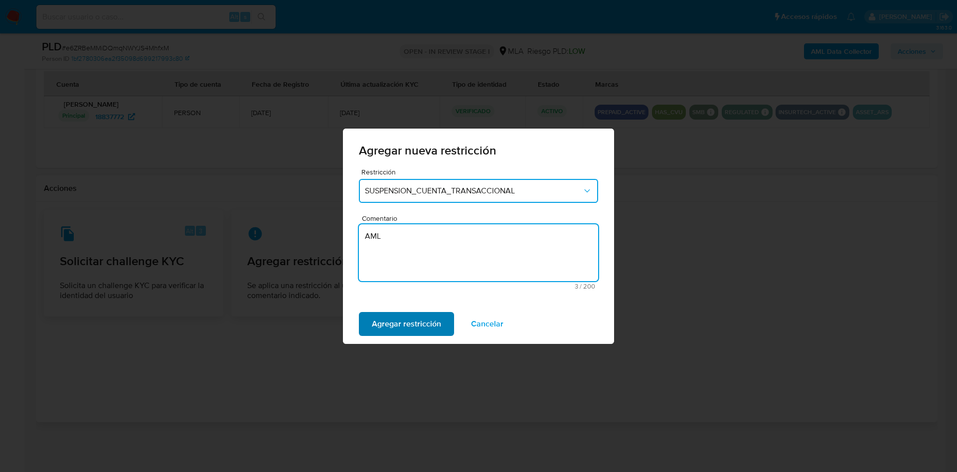
type textarea "AML"
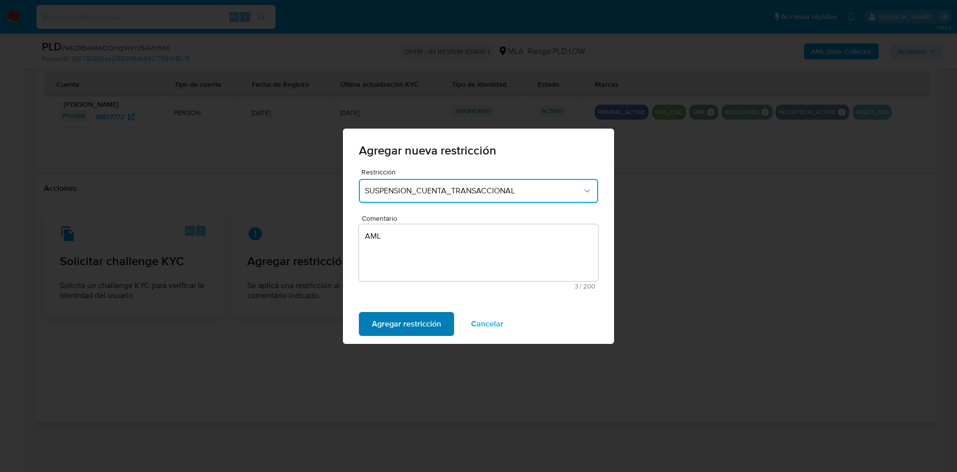
click at [406, 330] on span "Agregar restricción" at bounding box center [406, 324] width 69 height 22
click at [406, 327] on span "Confirmar" at bounding box center [390, 324] width 36 height 22
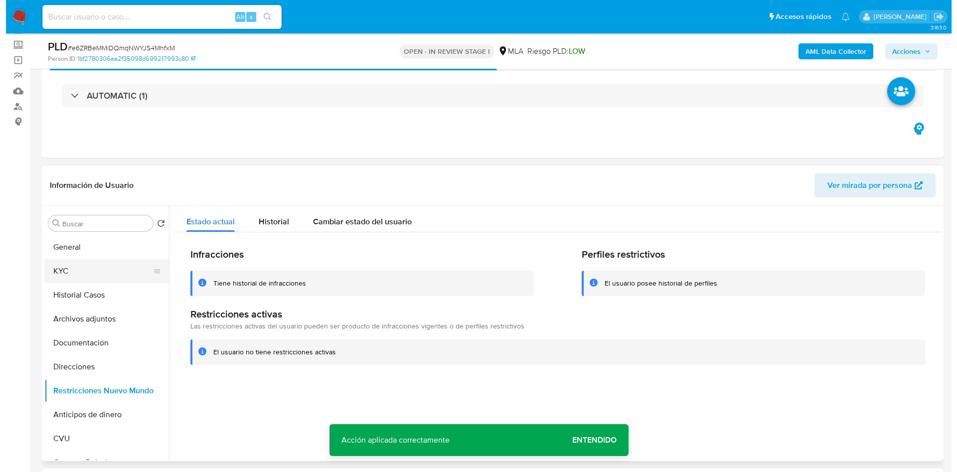
scroll to position [30, 0]
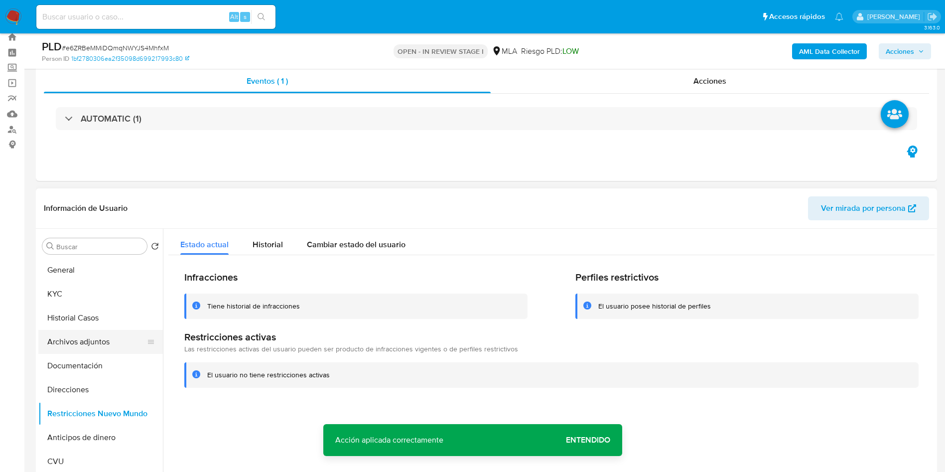
click at [111, 333] on button "Archivos adjuntos" at bounding box center [96, 342] width 117 height 24
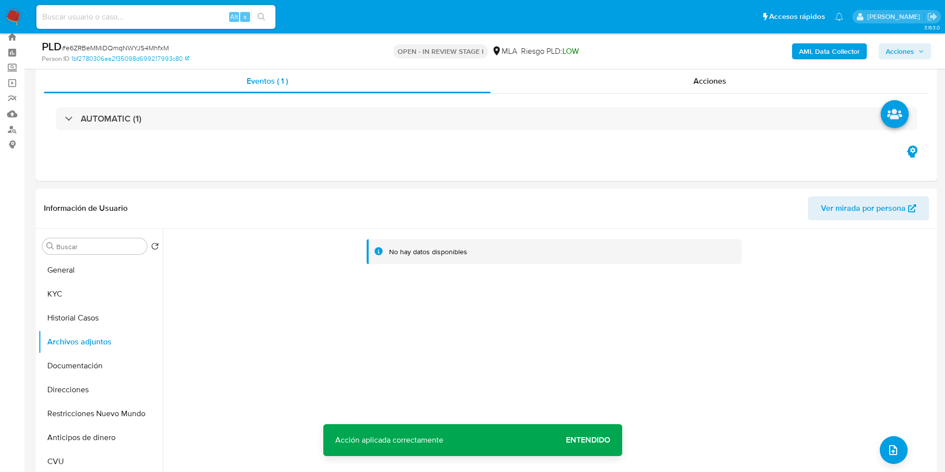
click at [809, 53] on b "AML Data Collector" at bounding box center [829, 51] width 61 height 16
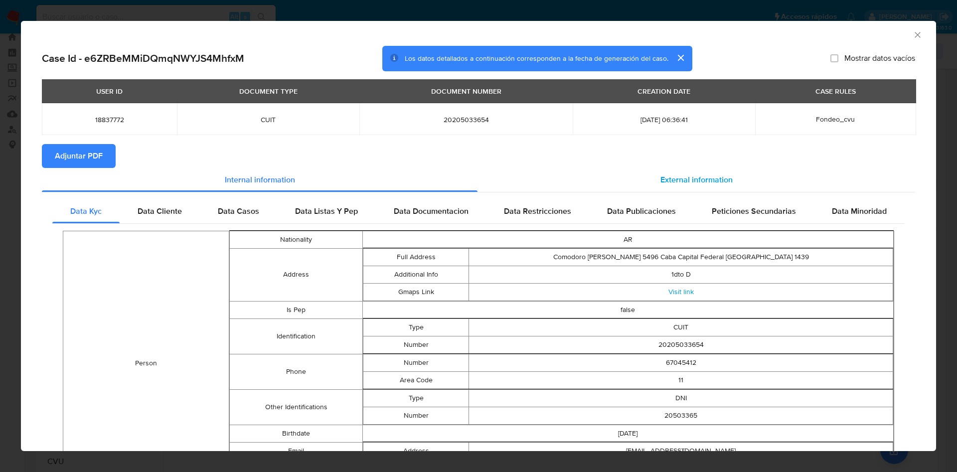
click at [721, 182] on span "External information" at bounding box center [696, 179] width 72 height 11
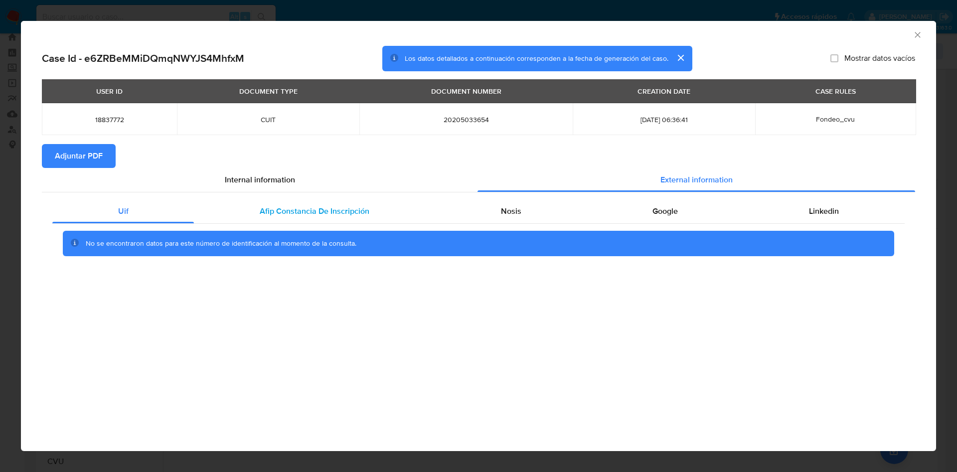
click at [286, 223] on div "Afip Constancia De Inscripción" at bounding box center [314, 211] width 241 height 24
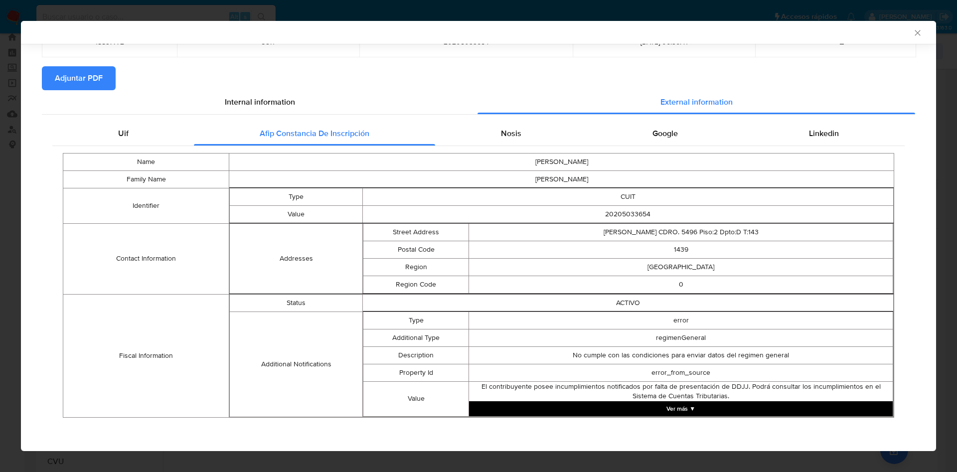
scroll to position [77, 0]
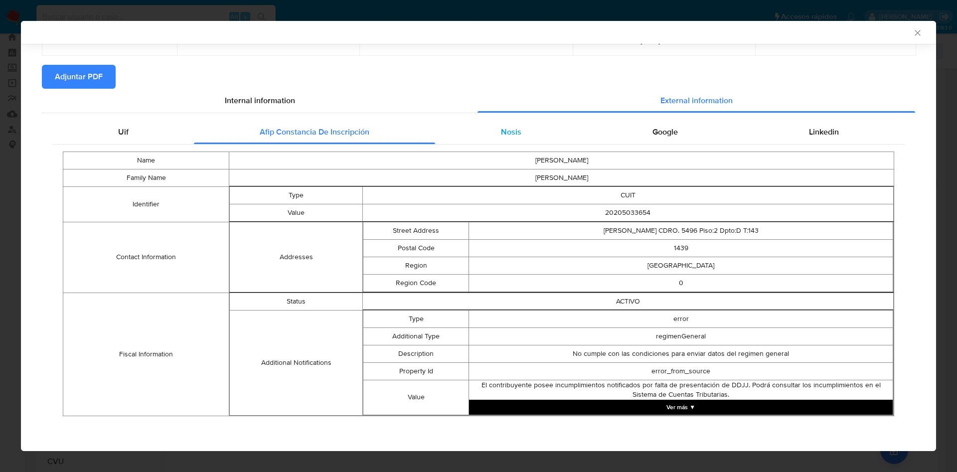
click at [513, 138] on div "Nosis" at bounding box center [510, 132] width 151 height 24
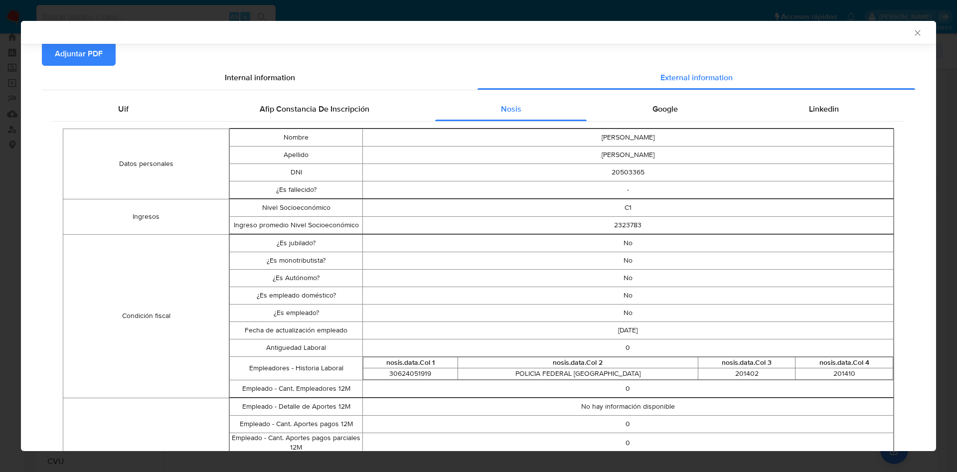
scroll to position [100, 0]
click at [656, 113] on span "Google" at bounding box center [664, 109] width 25 height 11
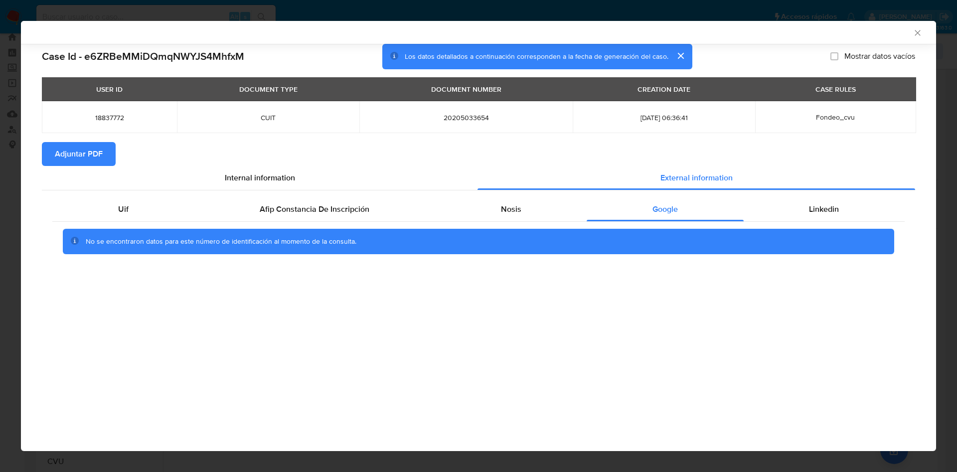
scroll to position [0, 0]
click at [848, 198] on div "Linkedin" at bounding box center [823, 209] width 161 height 24
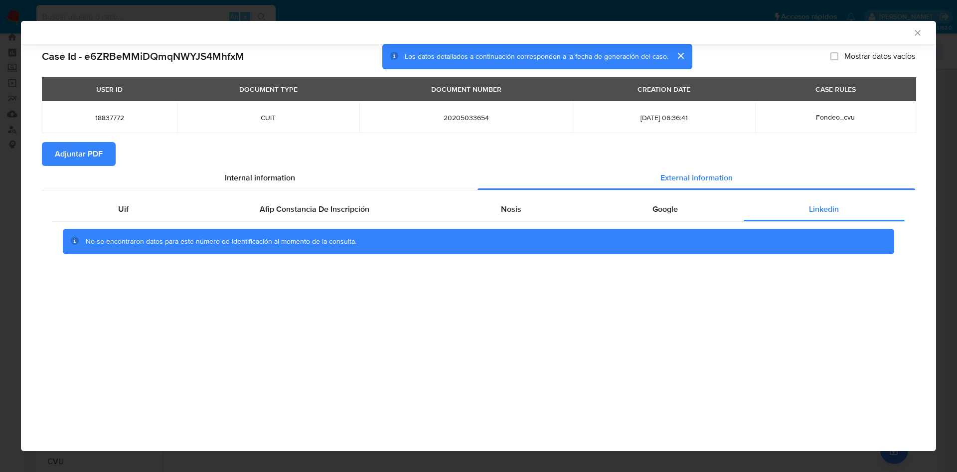
click at [78, 150] on span "Adjuntar PDF" at bounding box center [79, 154] width 48 height 22
click at [914, 27] on div "AML Data Collector" at bounding box center [478, 32] width 915 height 23
click at [920, 33] on icon "Cerrar ventana" at bounding box center [917, 33] width 10 height 10
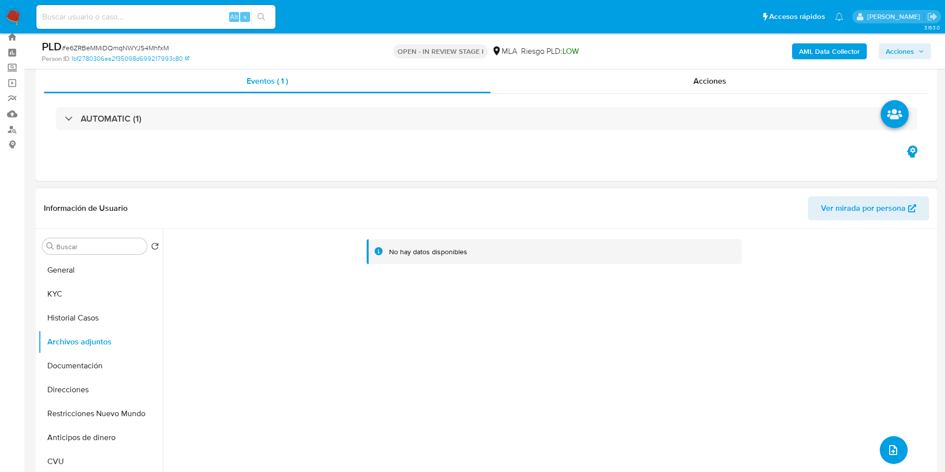
click at [888, 447] on icon "upload-file" at bounding box center [893, 450] width 12 height 12
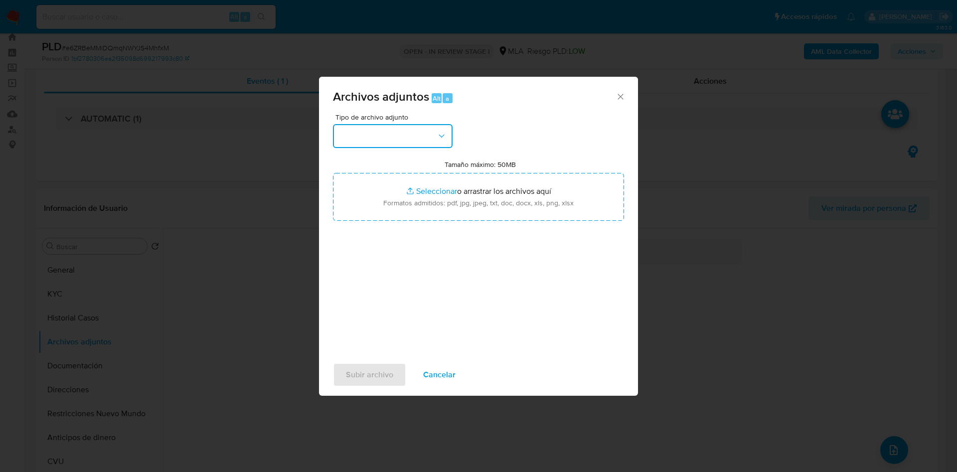
click at [371, 132] on button "button" at bounding box center [393, 136] width 120 height 24
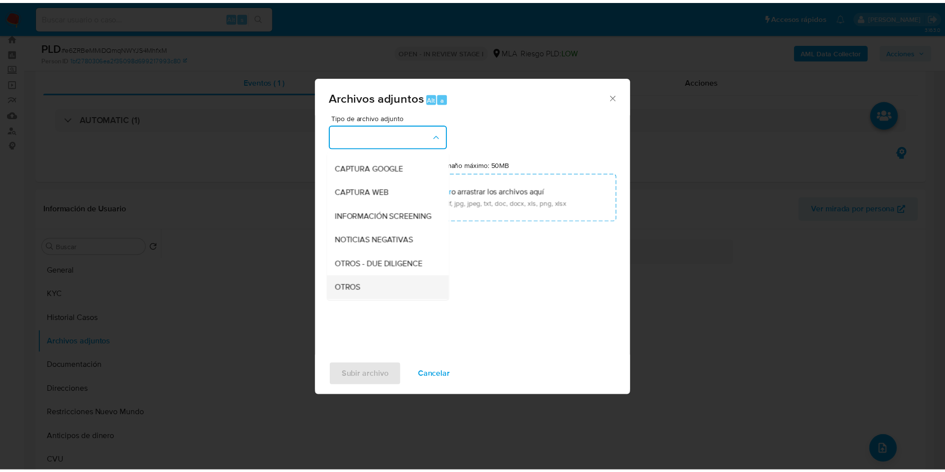
scroll to position [149, 0]
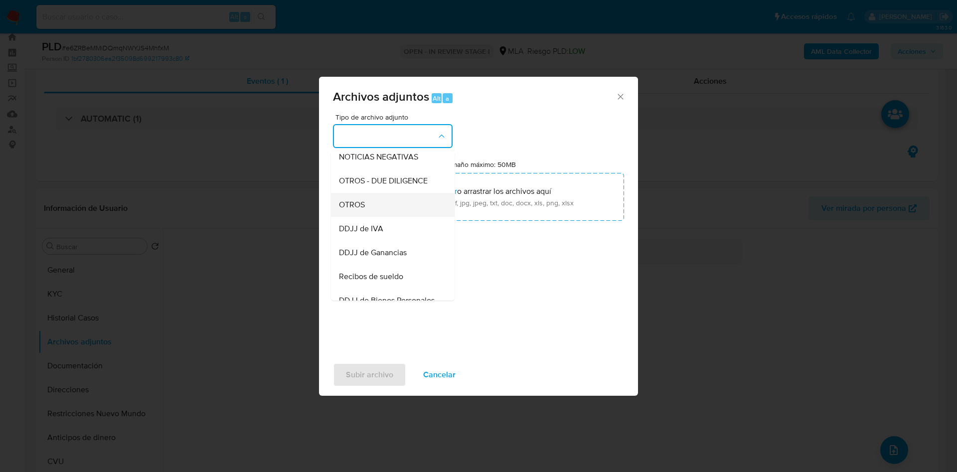
click at [373, 217] on div "OTROS" at bounding box center [390, 205] width 102 height 24
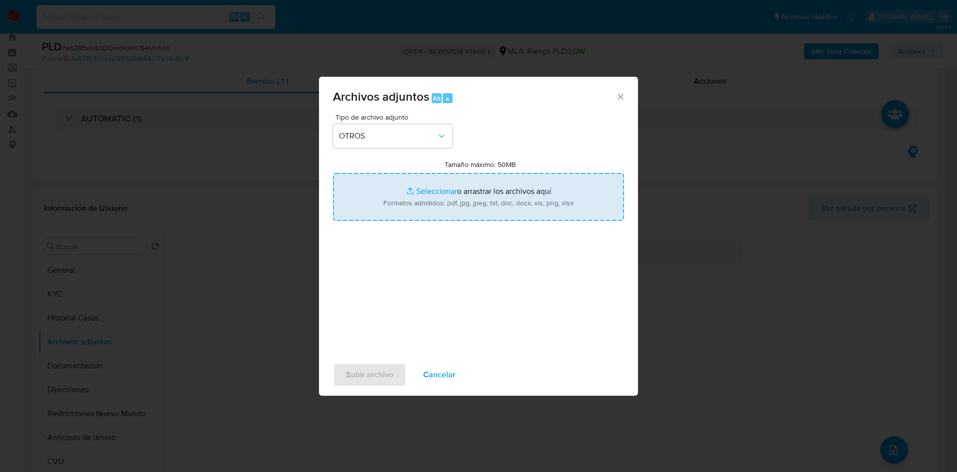
click at [413, 206] on input "Tamaño máximo: 50MB Seleccionar archivos" at bounding box center [478, 197] width 291 height 48
type input "C:\fakepath\Caselog e6ZRBeMMiDQmqNWYJS4MhfxM - 18837772.docx"
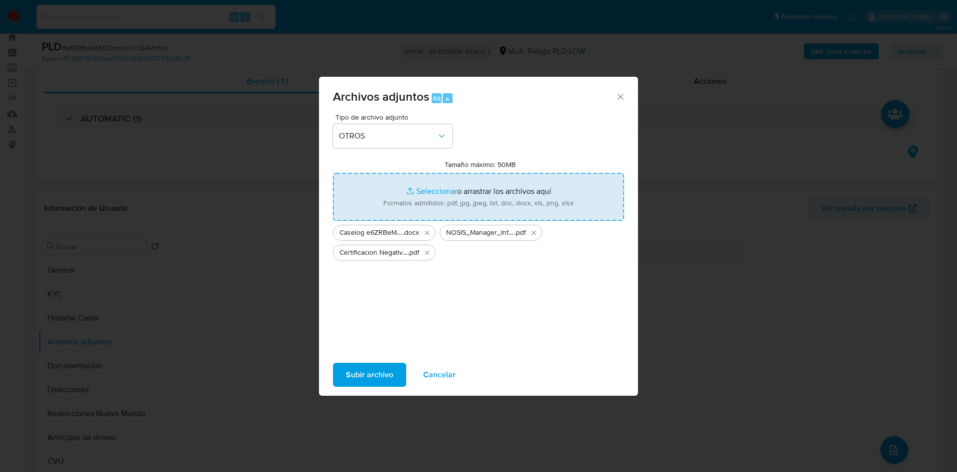
drag, startPoint x: 413, startPoint y: 206, endPoint x: 435, endPoint y: 184, distance: 31.7
click at [435, 184] on input "Tamaño máximo: 50MB Seleccionar archivos" at bounding box center [478, 197] width 291 height 48
type input "C:\fakepath\Movimientos 18837772.xlsx"
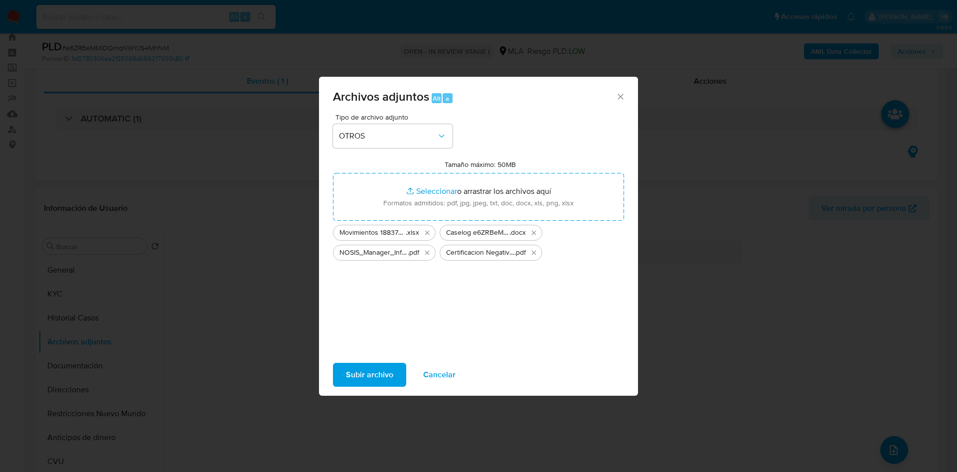
click at [366, 383] on span "Subir archivo" at bounding box center [369, 375] width 47 height 22
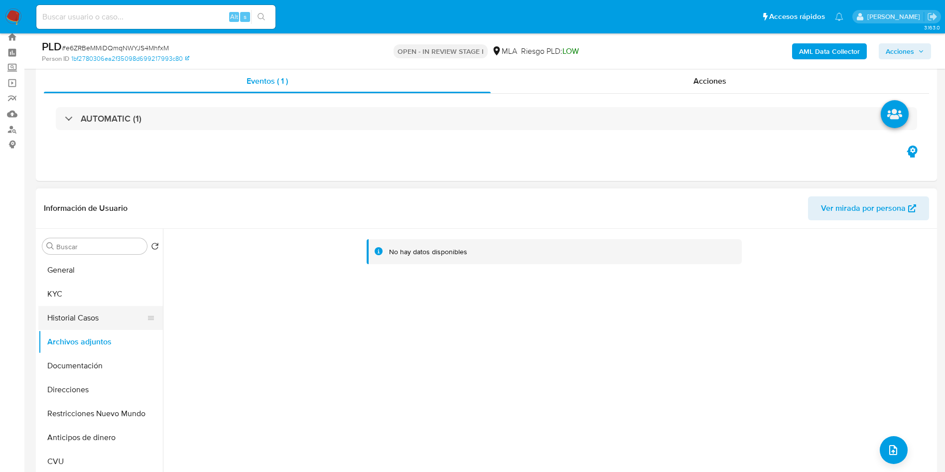
click at [97, 313] on button "Historial Casos" at bounding box center [96, 318] width 117 height 24
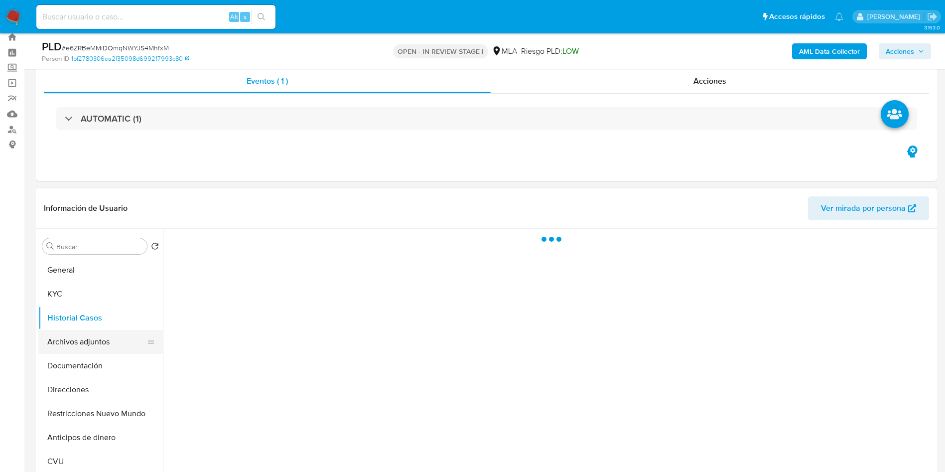
click at [95, 337] on button "Archivos adjuntos" at bounding box center [96, 342] width 117 height 24
click at [63, 403] on button "Restricciones Nuevo Mundo" at bounding box center [96, 414] width 117 height 24
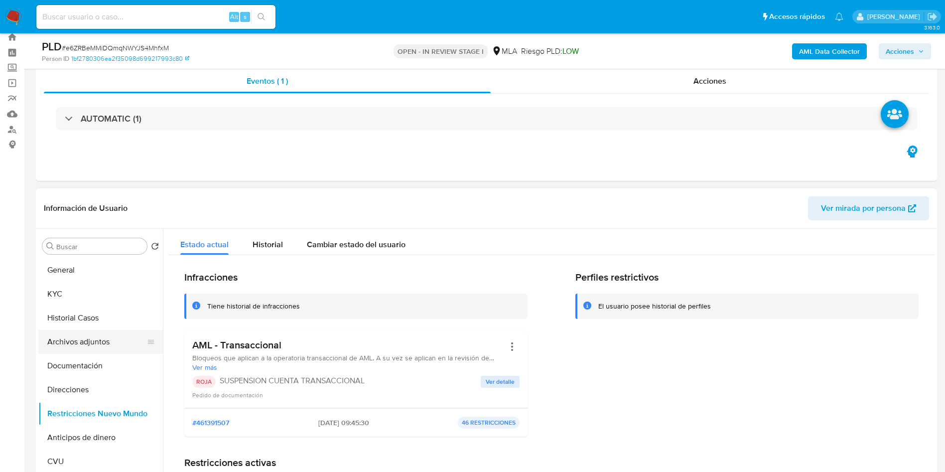
click at [82, 347] on button "Archivos adjuntos" at bounding box center [96, 342] width 117 height 24
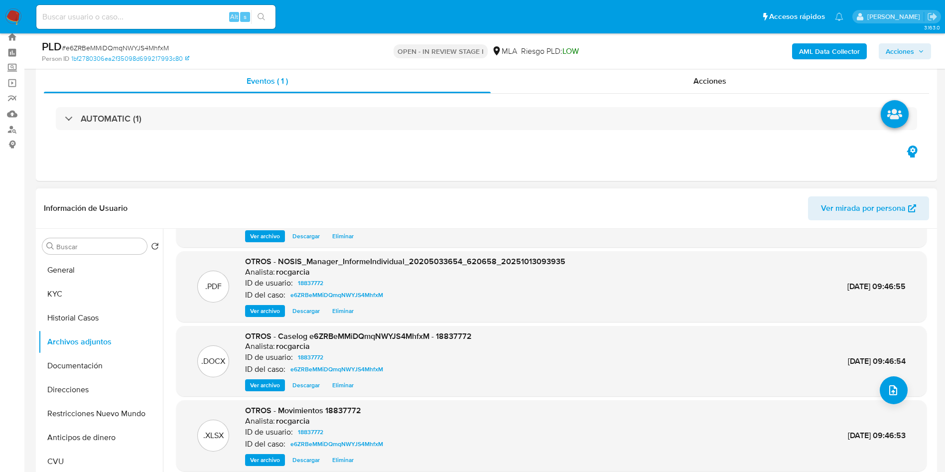
scroll to position [84, 0]
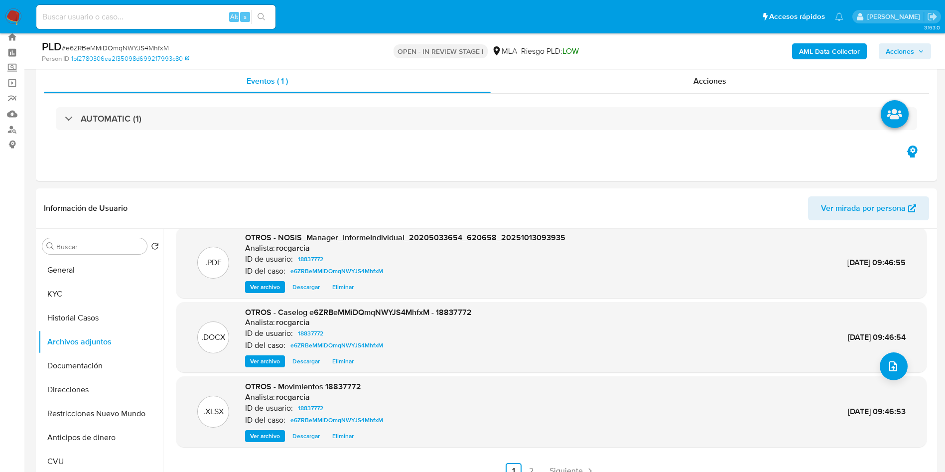
click at [899, 48] on span "Acciones" at bounding box center [900, 51] width 28 height 16
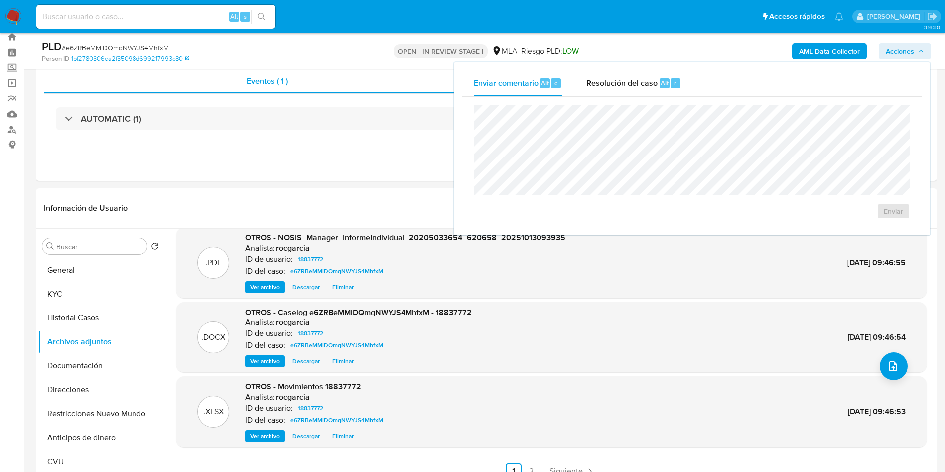
click at [594, 97] on div "Enviar" at bounding box center [692, 162] width 460 height 131
click at [631, 90] on div "Resolución del caso Alt r" at bounding box center [633, 83] width 95 height 26
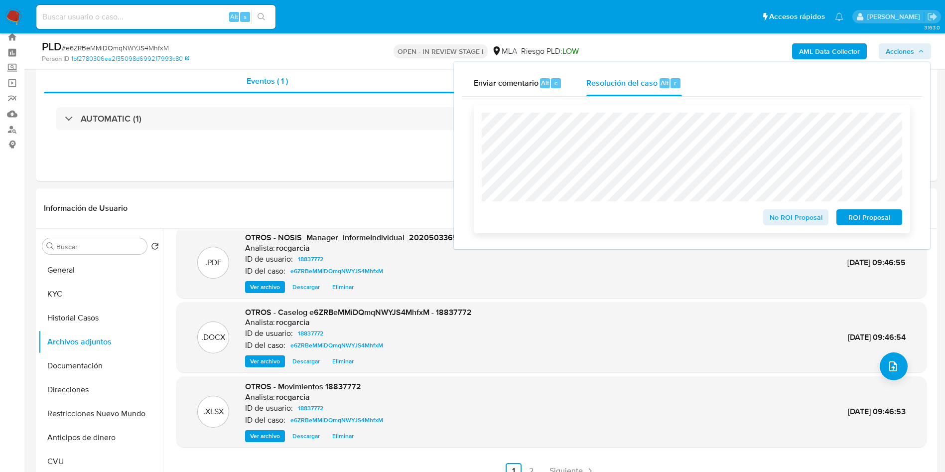
click at [862, 213] on span "ROI Proposal" at bounding box center [870, 217] width 52 height 14
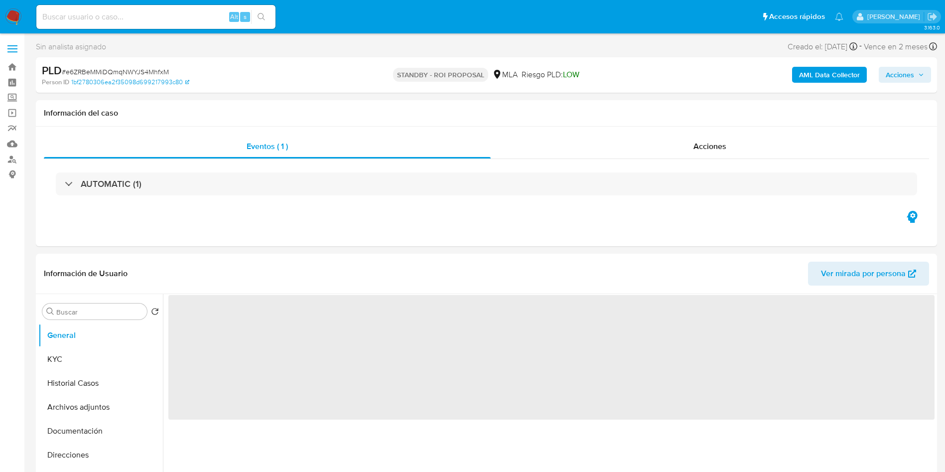
select select "10"
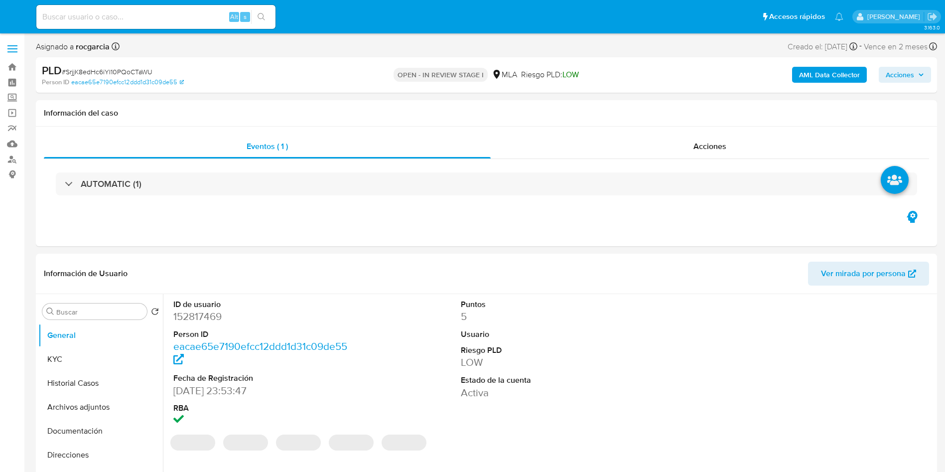
select select "10"
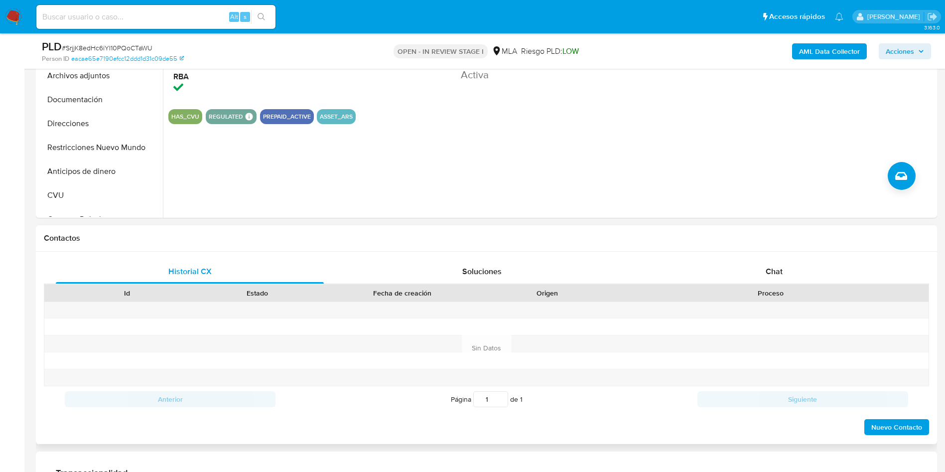
scroll to position [299, 0]
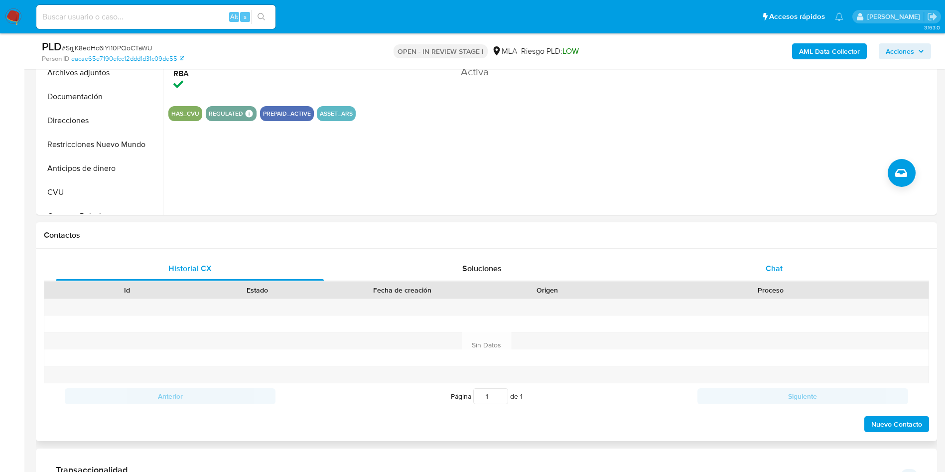
click at [747, 267] on div "Chat" at bounding box center [774, 269] width 268 height 24
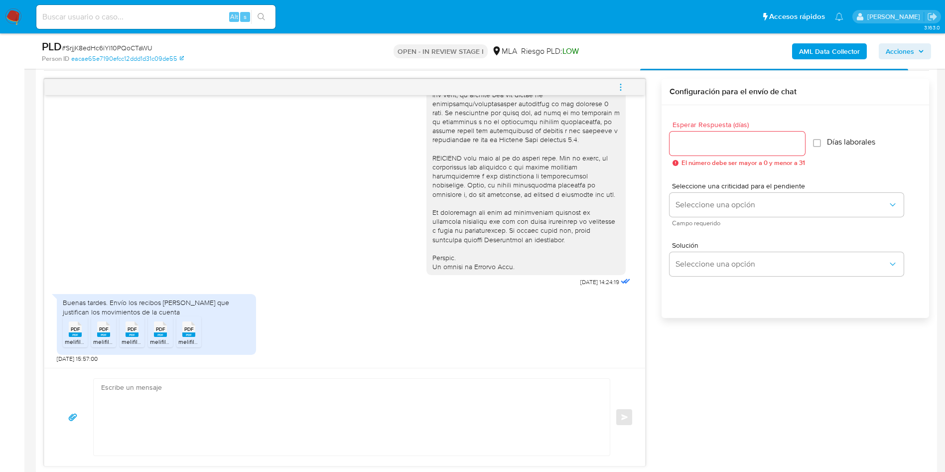
scroll to position [149, 0]
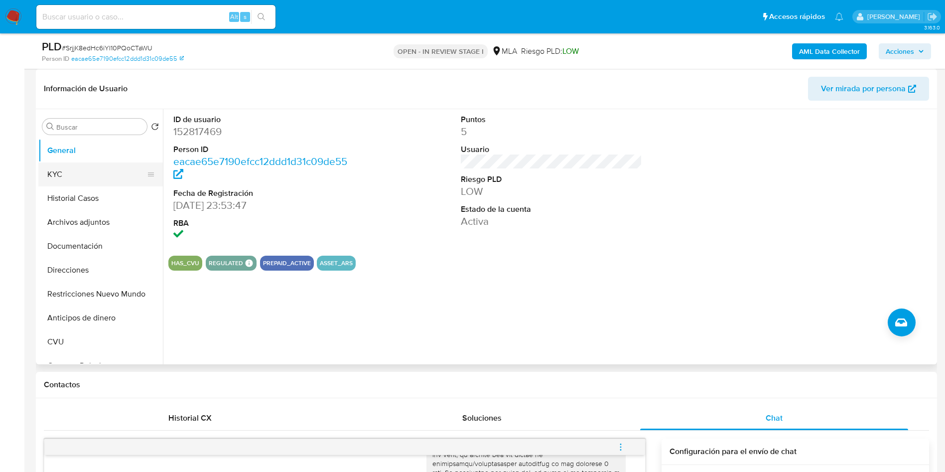
click at [59, 176] on button "KYC" at bounding box center [96, 174] width 117 height 24
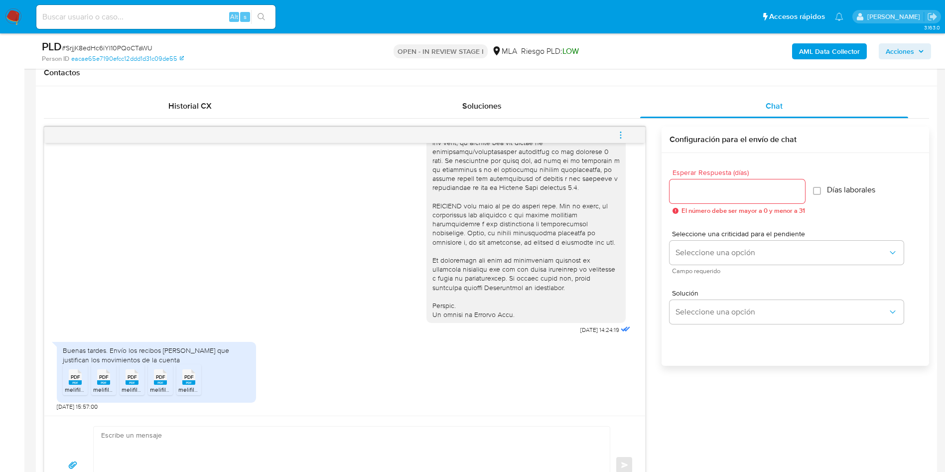
scroll to position [673, 0]
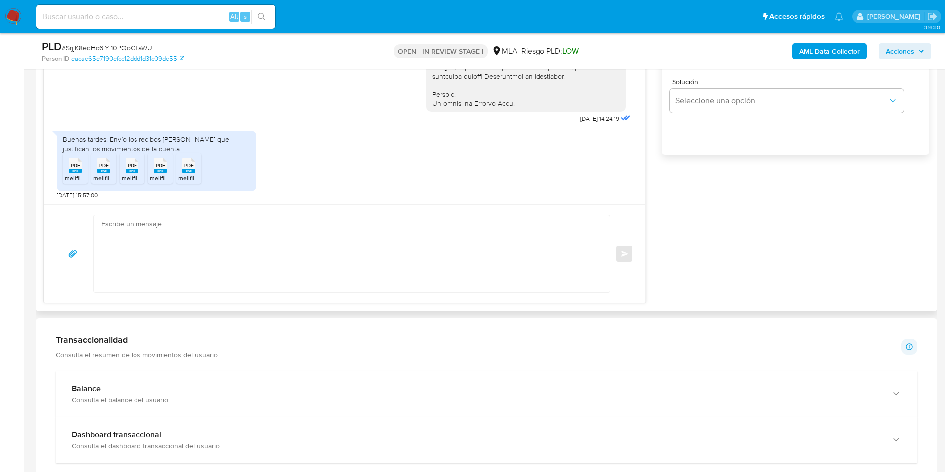
click at [72, 170] on rect at bounding box center [75, 171] width 13 height 4
click at [96, 181] on span "melifile7179755131053256822.pdf" at bounding box center [138, 178] width 90 height 8
drag, startPoint x: 131, startPoint y: 181, endPoint x: 150, endPoint y: 180, distance: 19.5
click at [131, 181] on span "melifile5286766253067063323.pdf" at bounding box center [169, 178] width 95 height 8
click at [168, 177] on span "melifile2019141496070298346.pdf" at bounding box center [195, 178] width 91 height 8
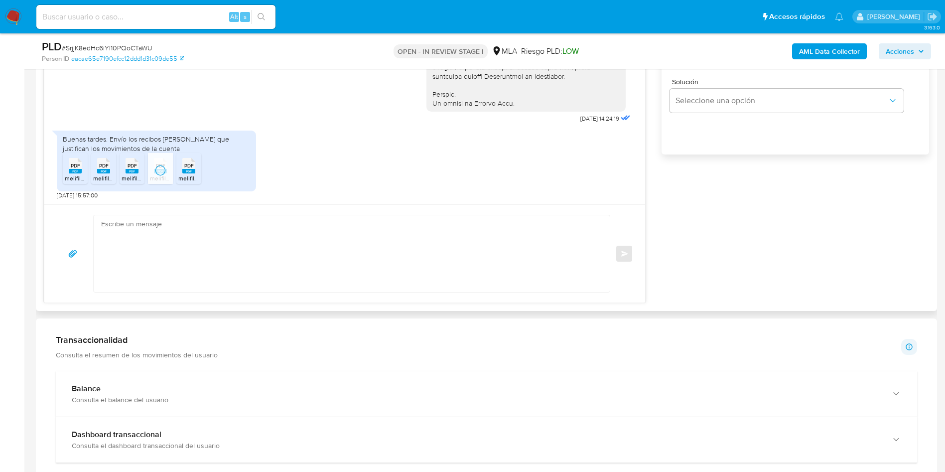
click at [187, 173] on icon "PDF" at bounding box center [188, 165] width 13 height 17
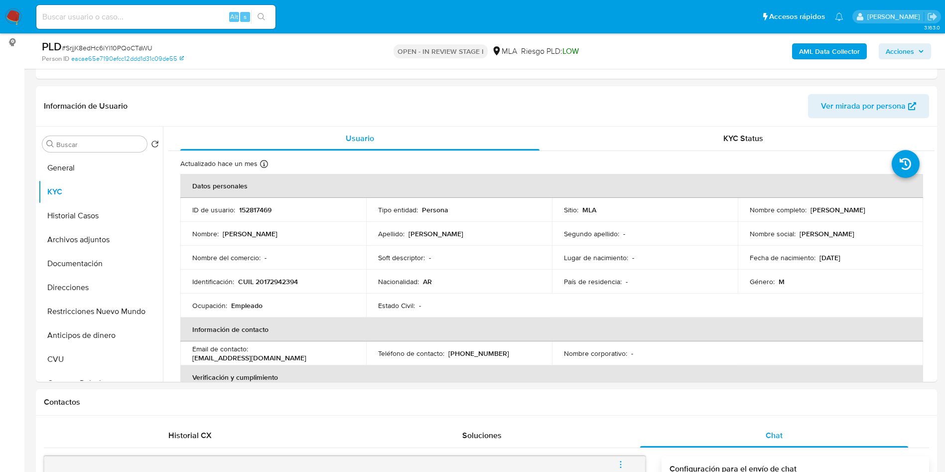
scroll to position [75, 0]
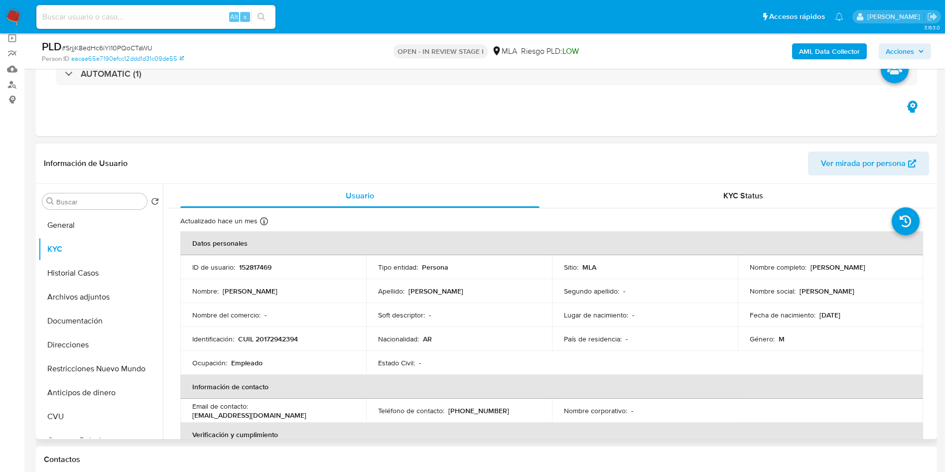
click at [268, 267] on p "152817469" at bounding box center [255, 267] width 32 height 9
copy p "152817469"
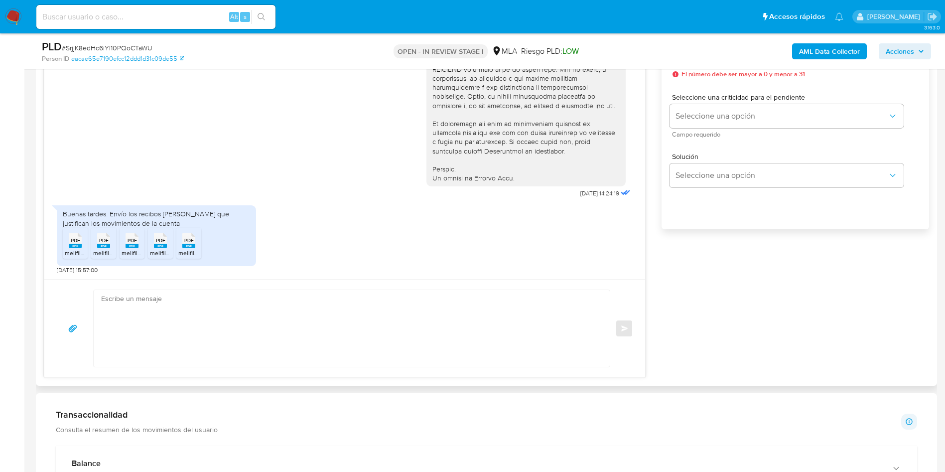
click at [112, 319] on textarea at bounding box center [349, 328] width 496 height 77
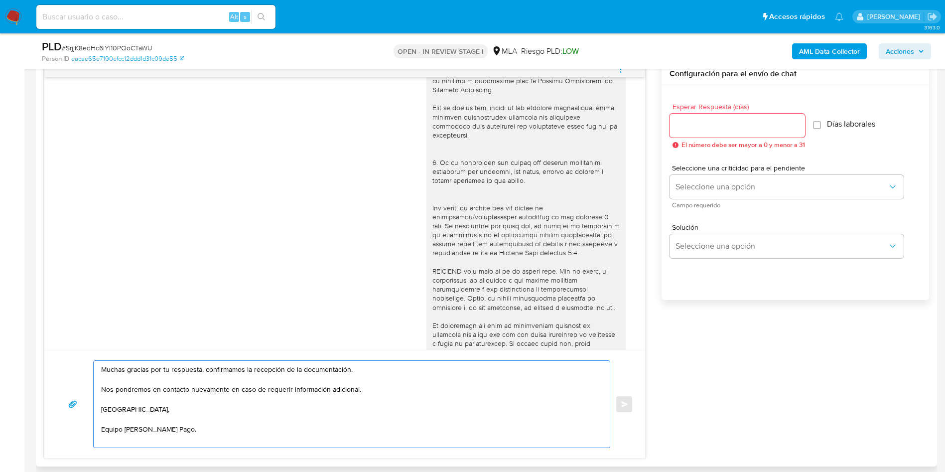
scroll to position [448, 0]
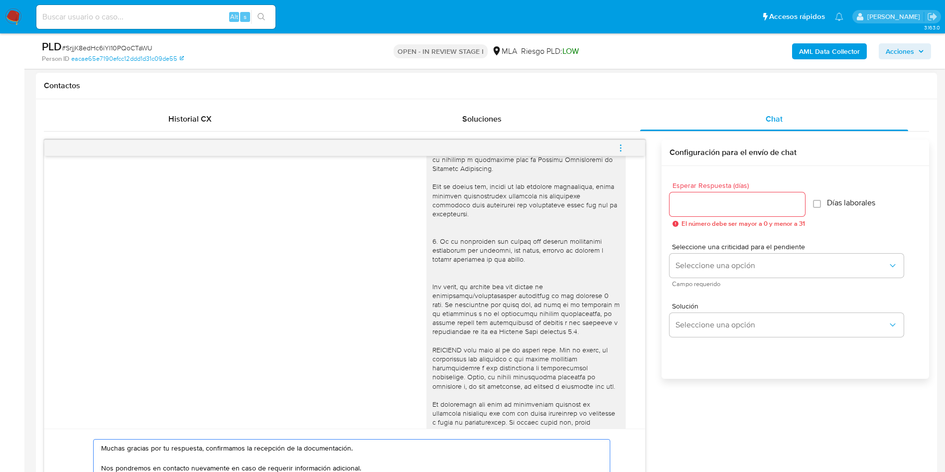
type textarea "Muchas gracias por tu respuesta, confirmamos la recepción de la documentación. …"
click at [739, 204] on input "Esperar Respuesta (días)" at bounding box center [738, 204] width 136 height 13
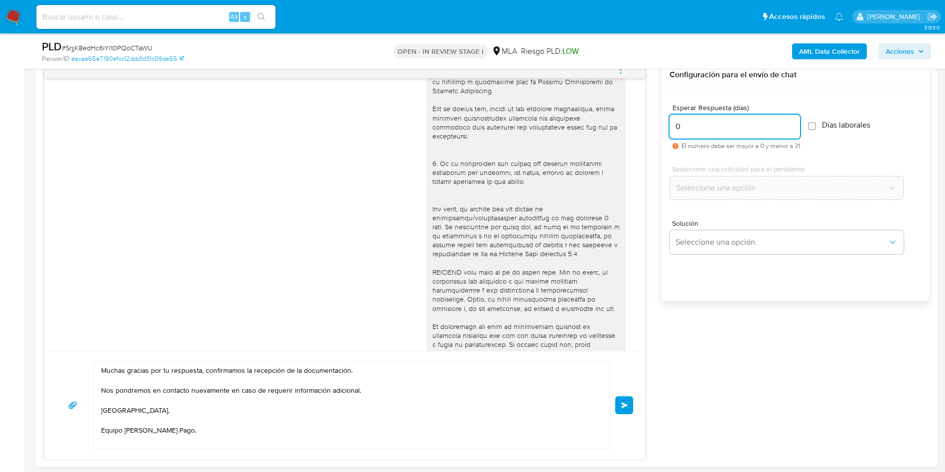
scroll to position [598, 0]
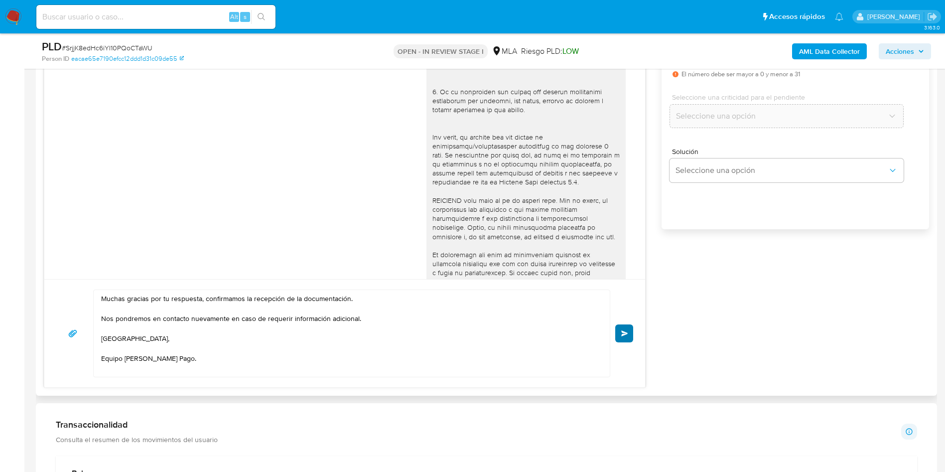
type input "0"
click at [626, 331] on span "Enviar" at bounding box center [624, 333] width 7 height 6
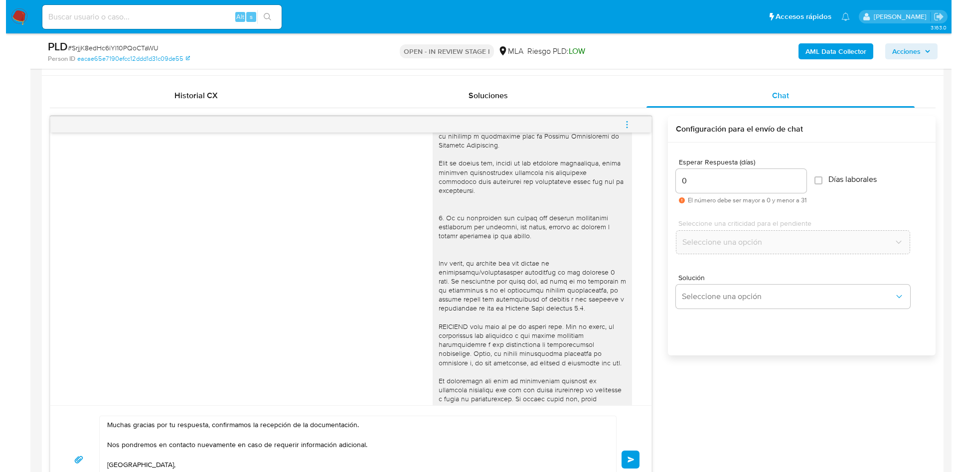
scroll to position [374, 0]
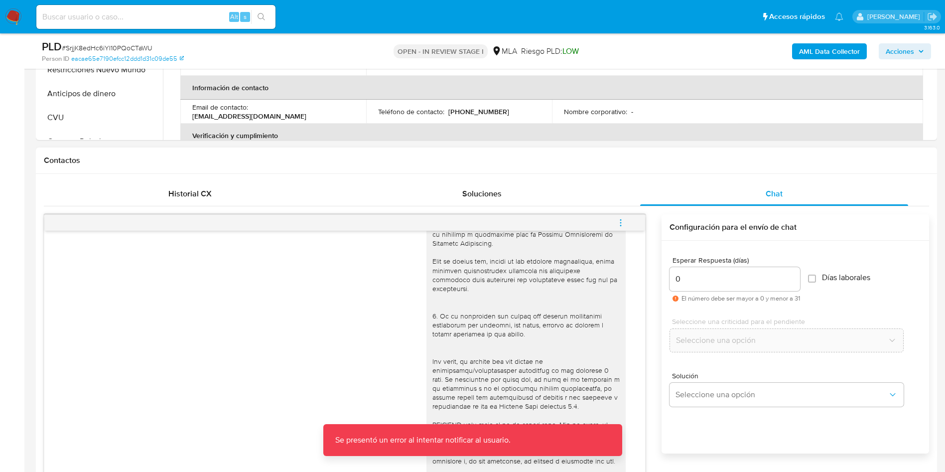
click at [620, 220] on icon "menu-action" at bounding box center [620, 222] width 9 height 9
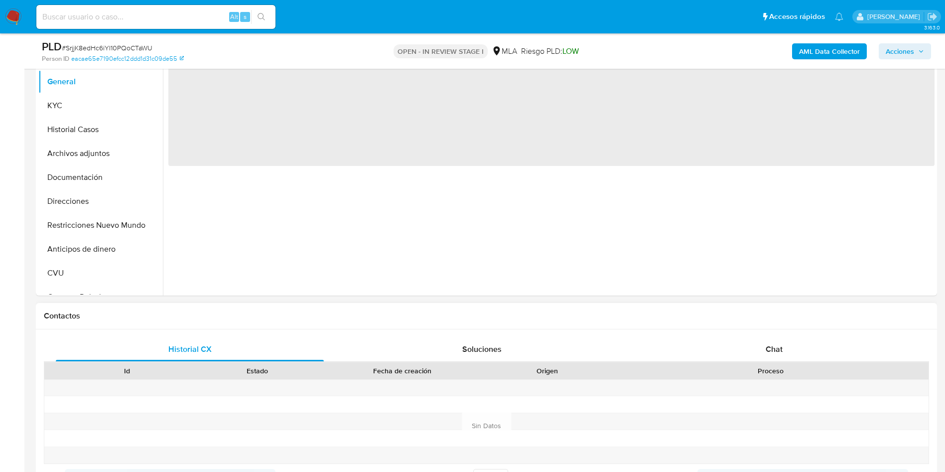
scroll to position [224, 0]
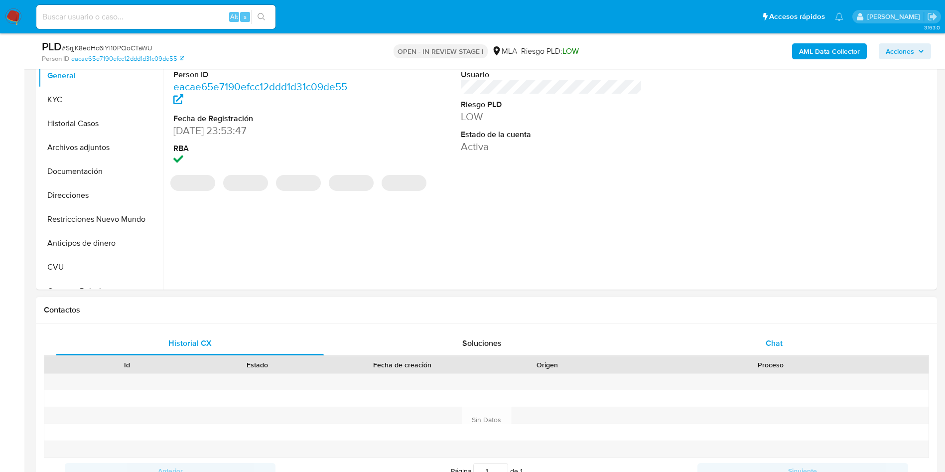
click at [783, 343] on div "Chat" at bounding box center [774, 343] width 268 height 24
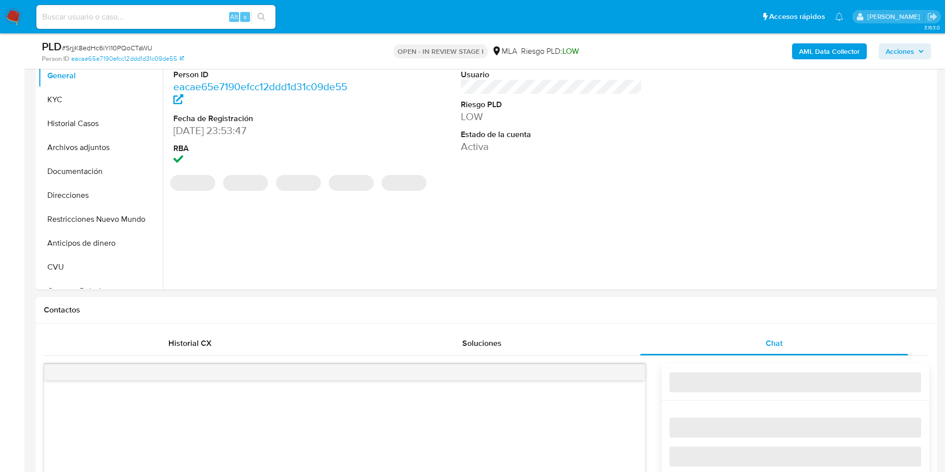
select select "10"
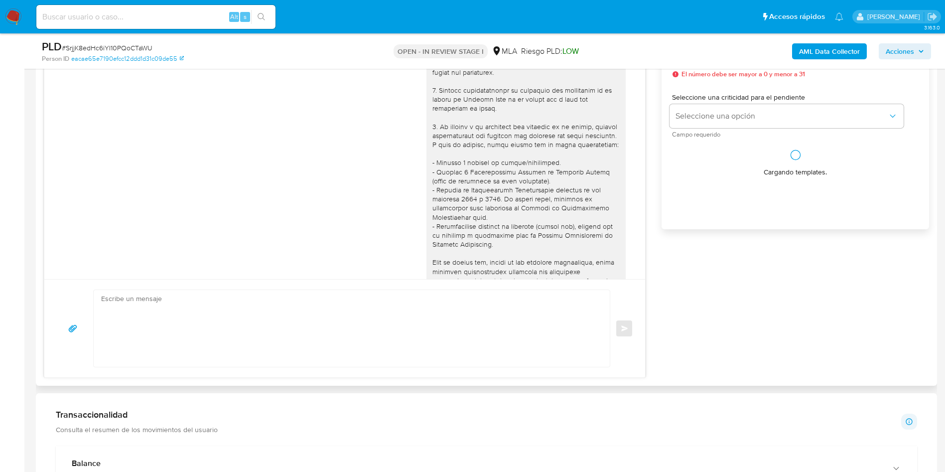
scroll to position [375, 0]
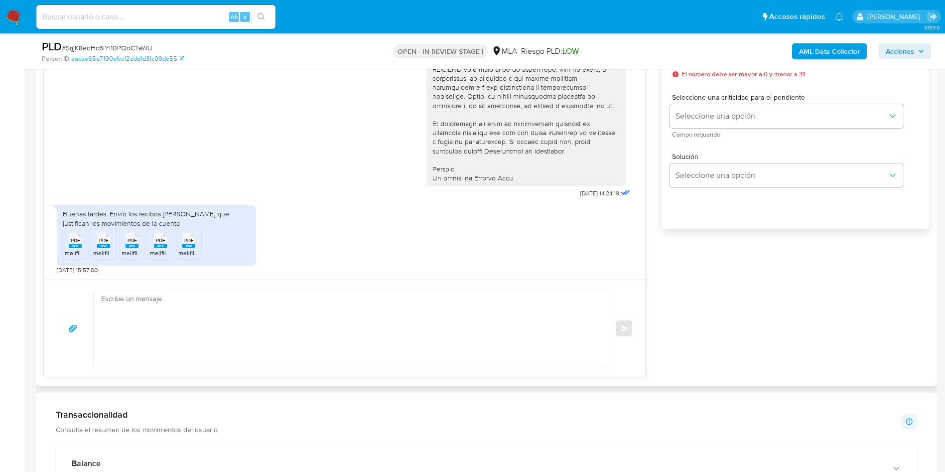
click at [191, 337] on textarea at bounding box center [349, 328] width 496 height 77
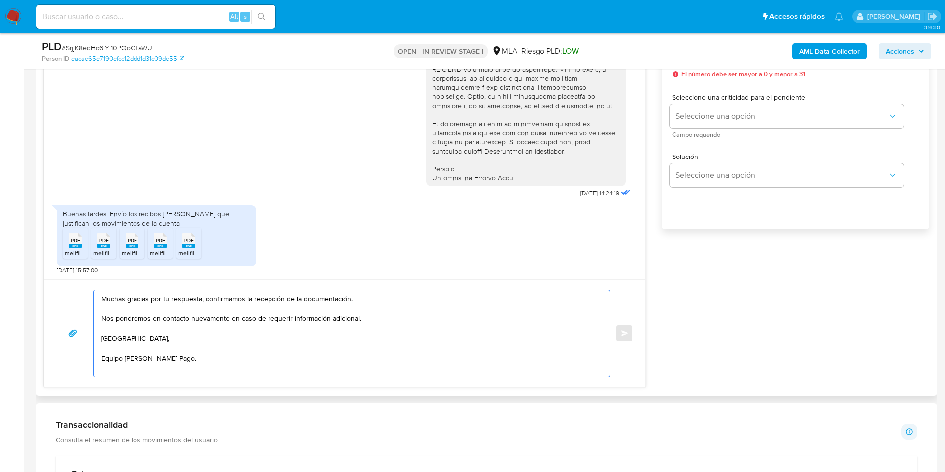
scroll to position [523, 0]
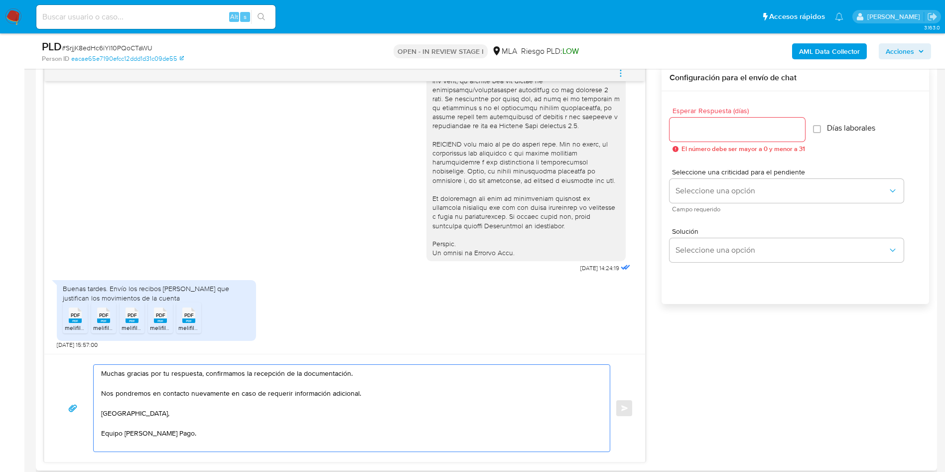
type textarea "Muchas gracias por tu respuesta, confirmamos la recepción de la documentación. …"
click at [722, 135] on input "Esperar Respuesta (días)" at bounding box center [738, 129] width 136 height 13
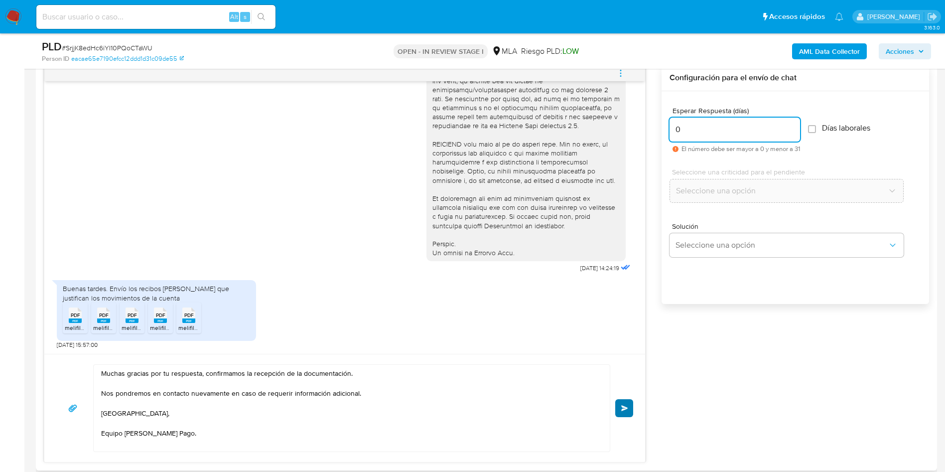
type input "0"
click at [625, 406] on span "Enviar" at bounding box center [624, 408] width 7 height 6
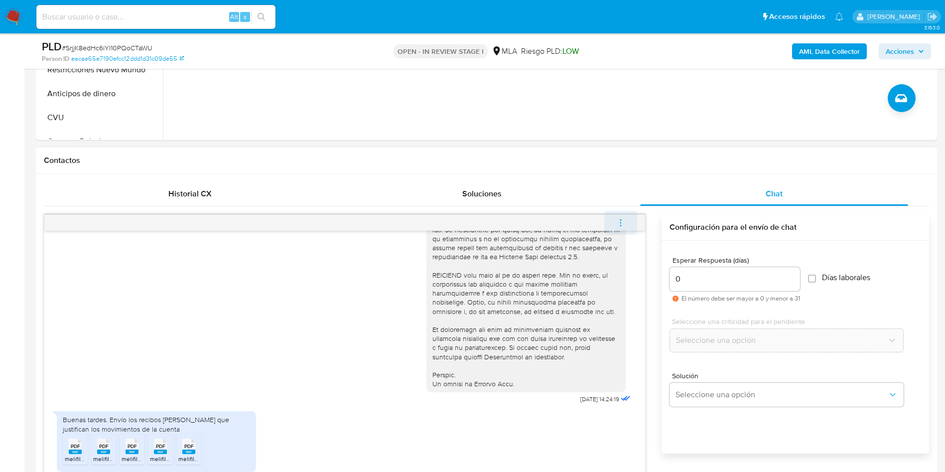
scroll to position [485, 0]
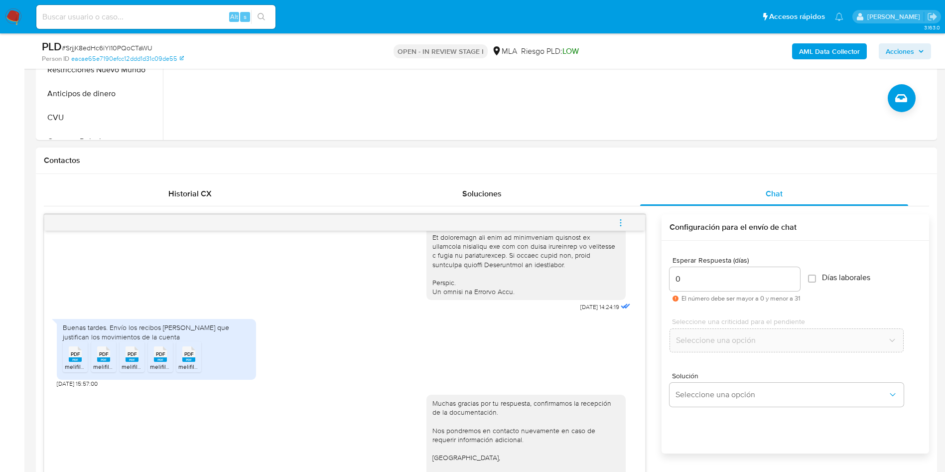
click at [620, 226] on icon "menu-action" at bounding box center [620, 222] width 9 height 9
click at [622, 222] on icon "menu-action" at bounding box center [620, 222] width 9 height 9
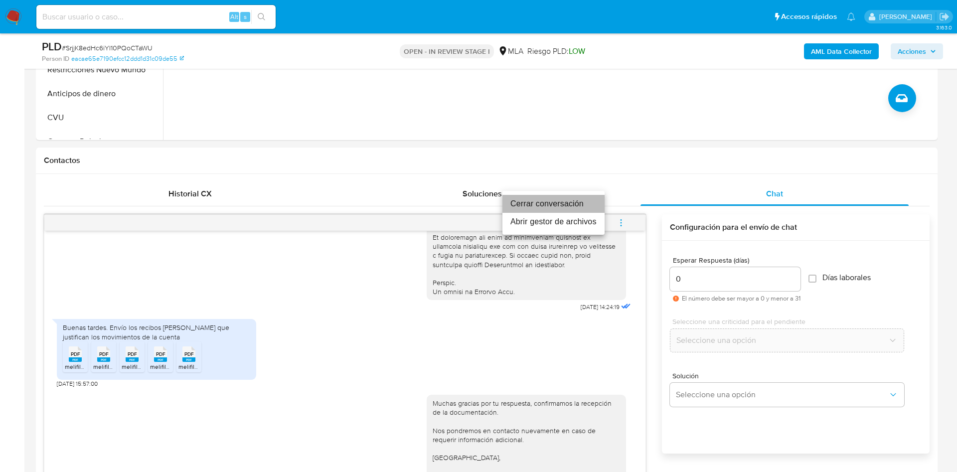
click at [562, 195] on li "Cerrar conversación" at bounding box center [553, 204] width 102 height 18
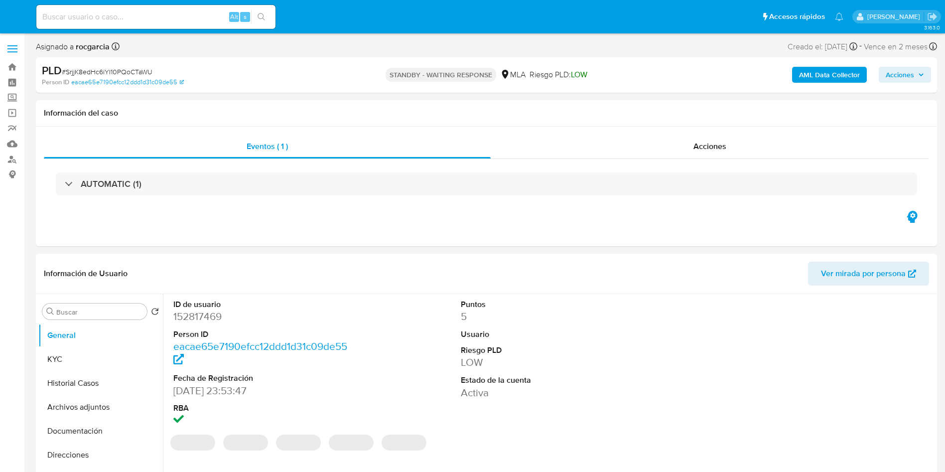
select select "10"
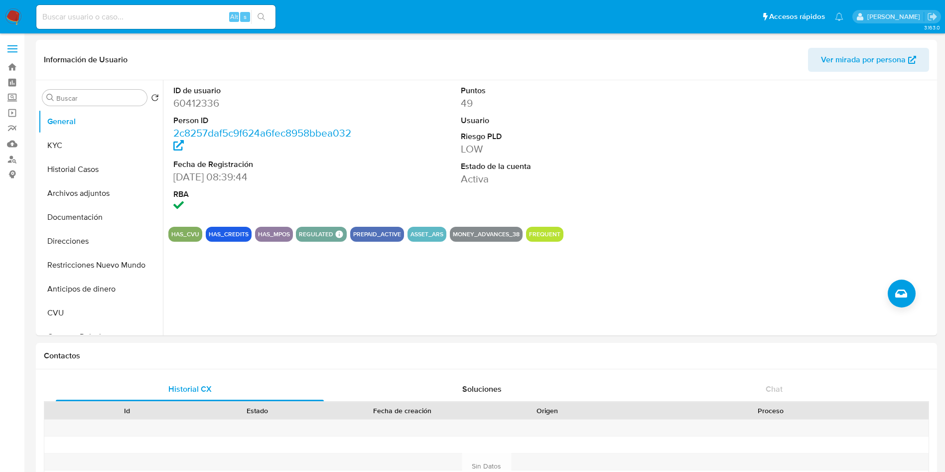
select select "10"
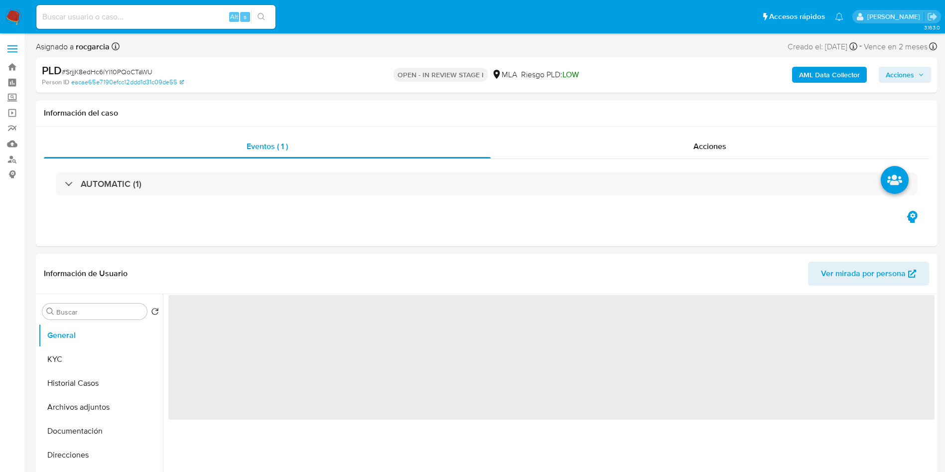
select select "10"
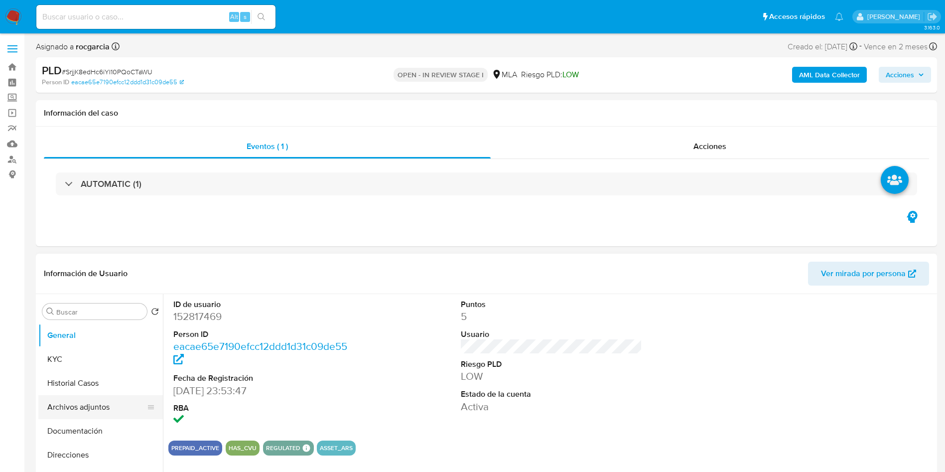
click at [95, 407] on button "Archivos adjuntos" at bounding box center [96, 407] width 117 height 24
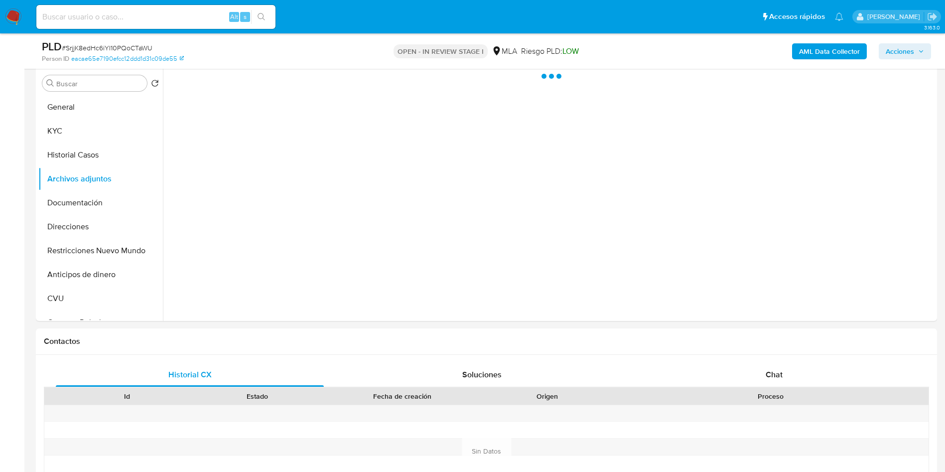
scroll to position [299, 0]
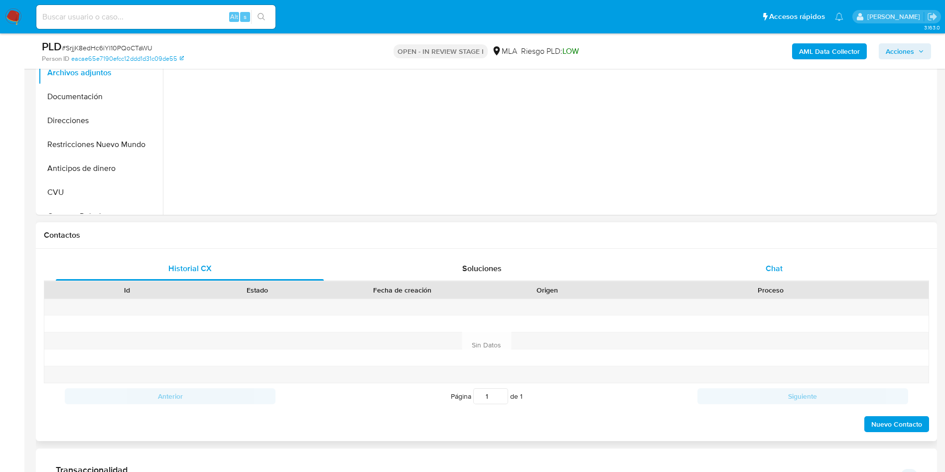
click at [793, 260] on div "Chat" at bounding box center [774, 269] width 268 height 24
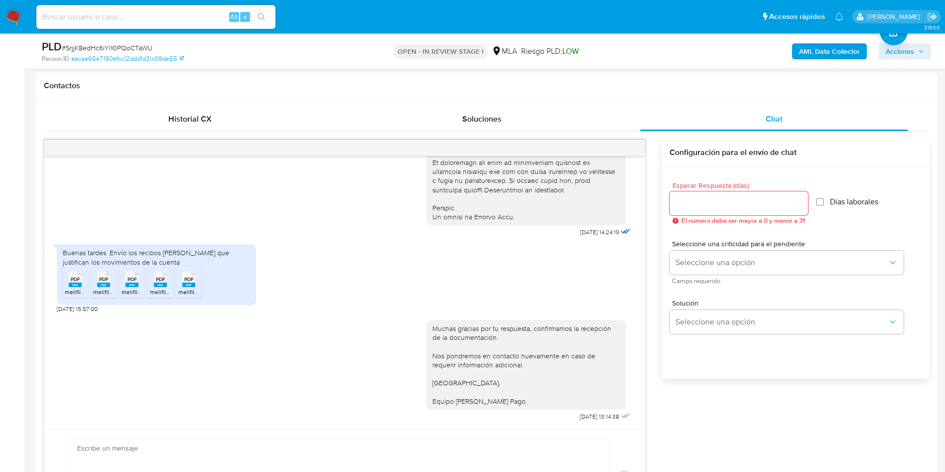
scroll to position [149, 0]
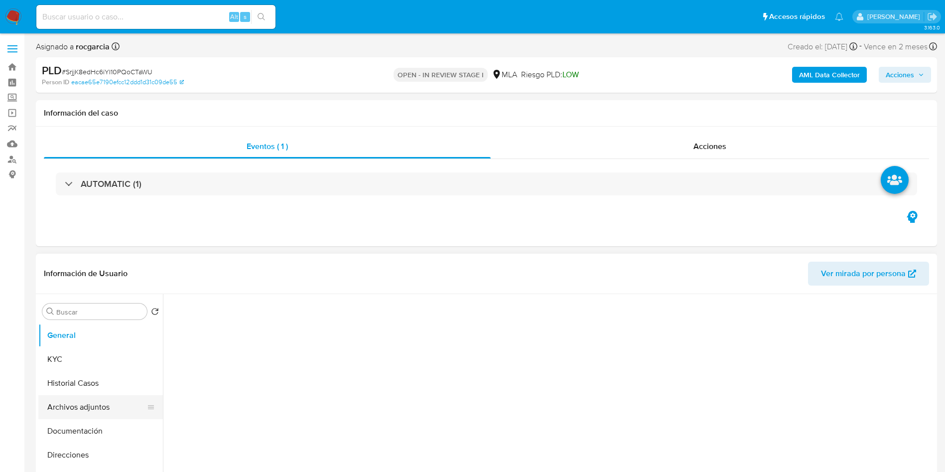
select select "10"
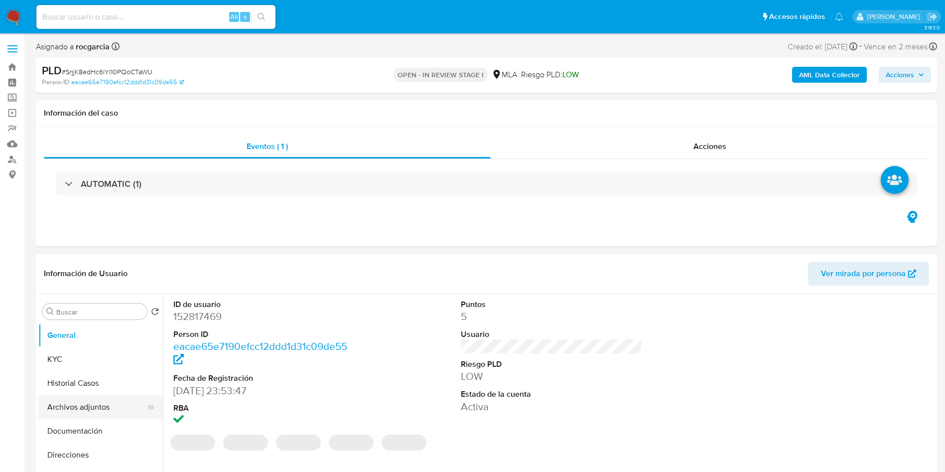
click at [74, 408] on button "Archivos adjuntos" at bounding box center [96, 407] width 117 height 24
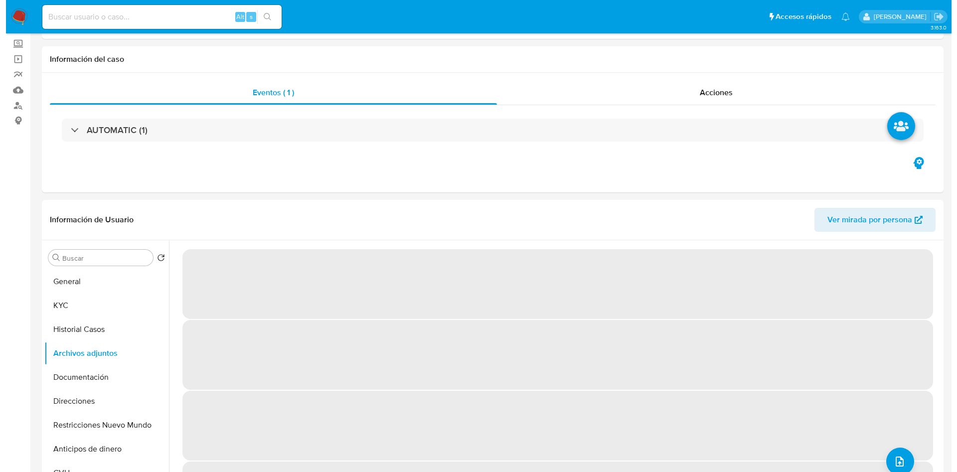
scroll to position [75, 0]
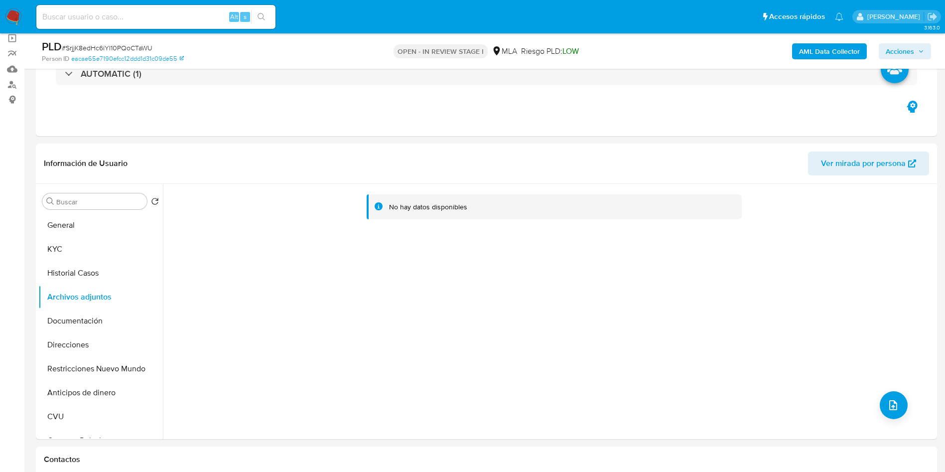
click at [830, 53] on b "AML Data Collector" at bounding box center [829, 51] width 61 height 16
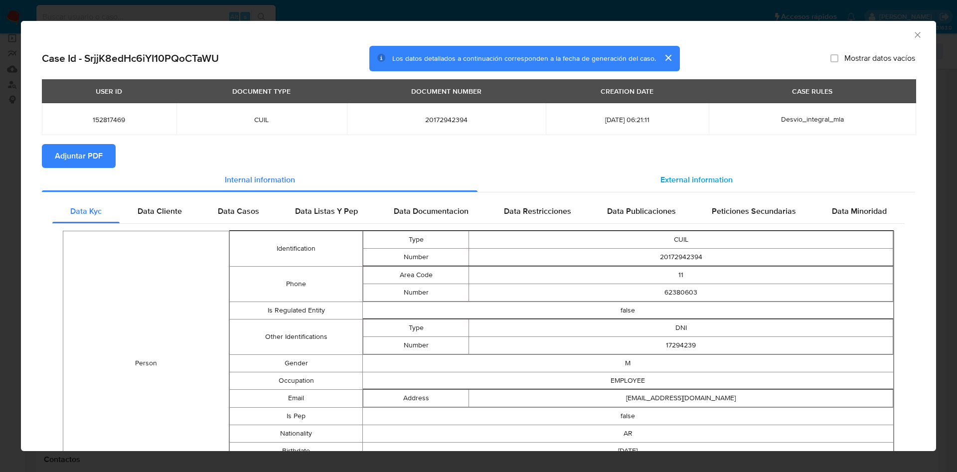
click at [692, 168] on div "External information" at bounding box center [695, 180] width 437 height 24
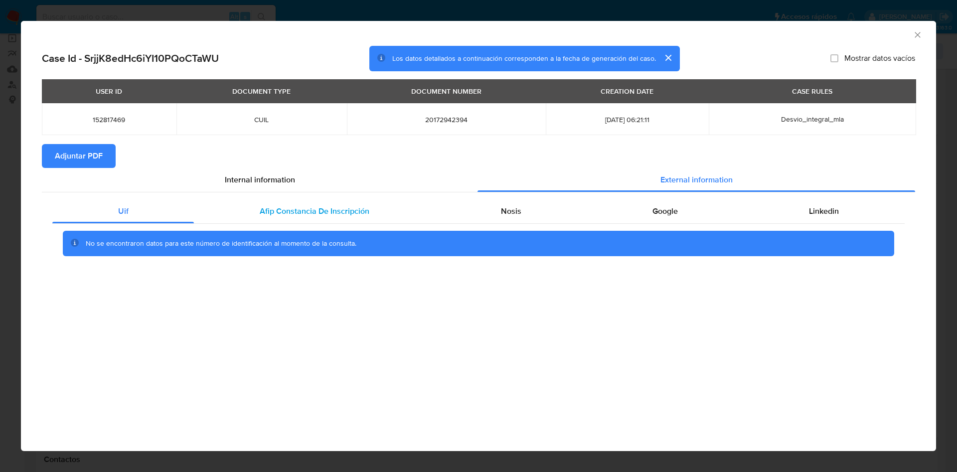
click at [278, 219] on div "Afip Constancia De Inscripción" at bounding box center [314, 211] width 241 height 24
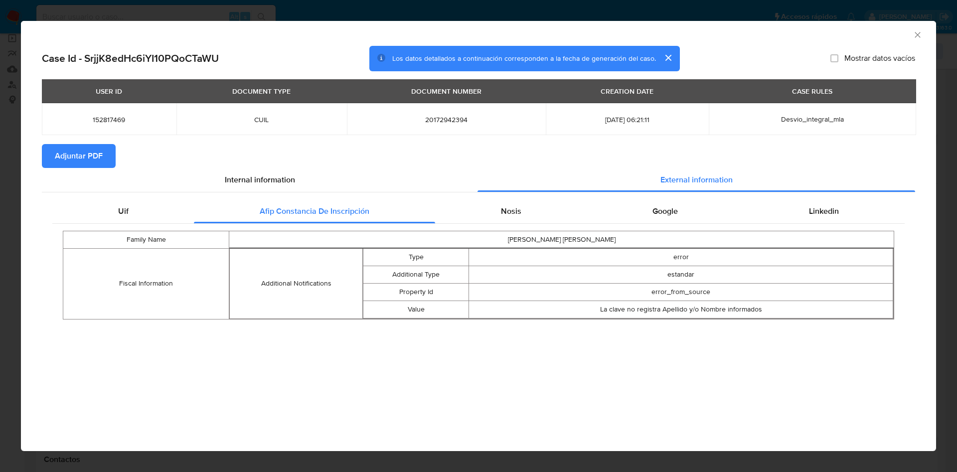
drag, startPoint x: 521, startPoint y: 213, endPoint x: 620, endPoint y: 223, distance: 99.2
click at [522, 213] on div "Nosis" at bounding box center [510, 211] width 151 height 24
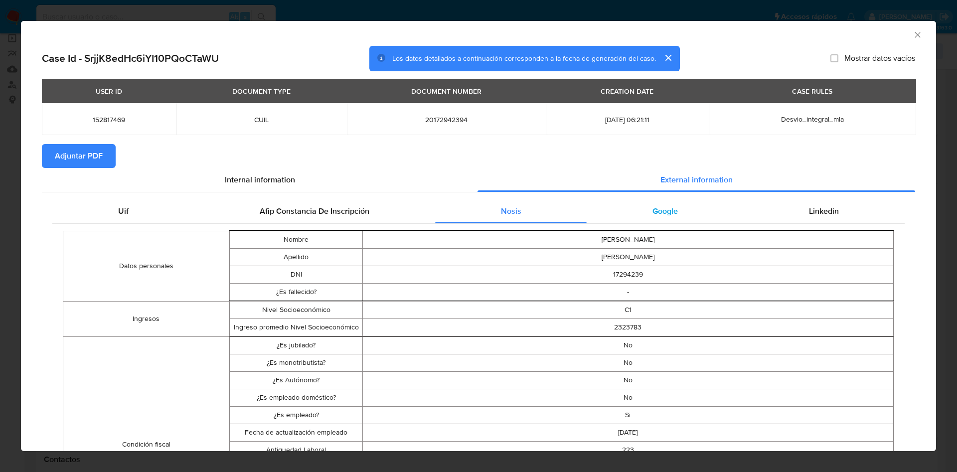
click at [667, 219] on div "Google" at bounding box center [664, 211] width 156 height 24
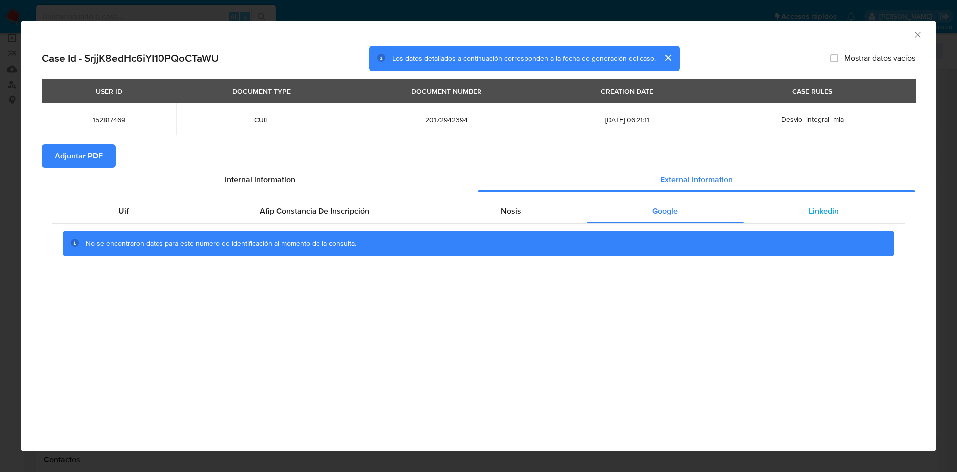
click at [798, 210] on div "Linkedin" at bounding box center [823, 211] width 161 height 24
click at [93, 160] on span "Adjuntar PDF" at bounding box center [79, 156] width 48 height 22
click at [923, 19] on div "AML Data Collector Case Id - SrjjK8edHc6iYI10PQoCTaWU Los datos detallados a co…" at bounding box center [478, 236] width 957 height 472
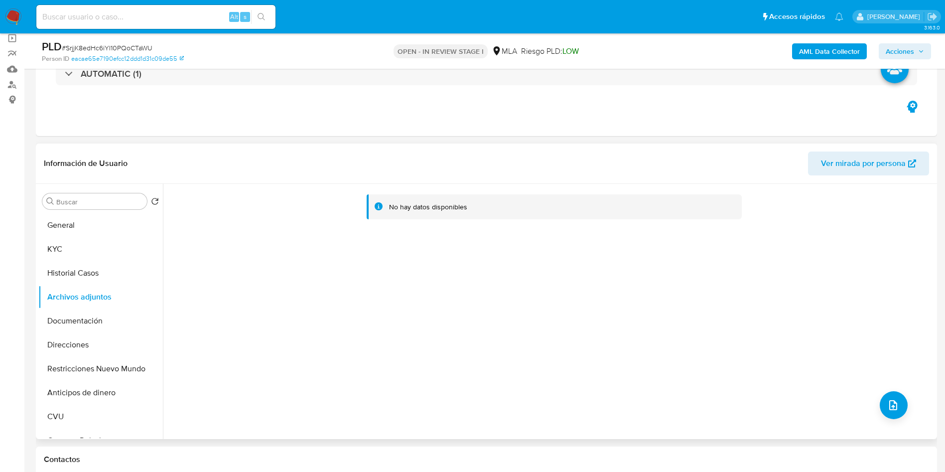
click at [878, 414] on div "No hay datos disponibles" at bounding box center [549, 311] width 772 height 255
click at [893, 394] on button "upload-file" at bounding box center [894, 405] width 28 height 28
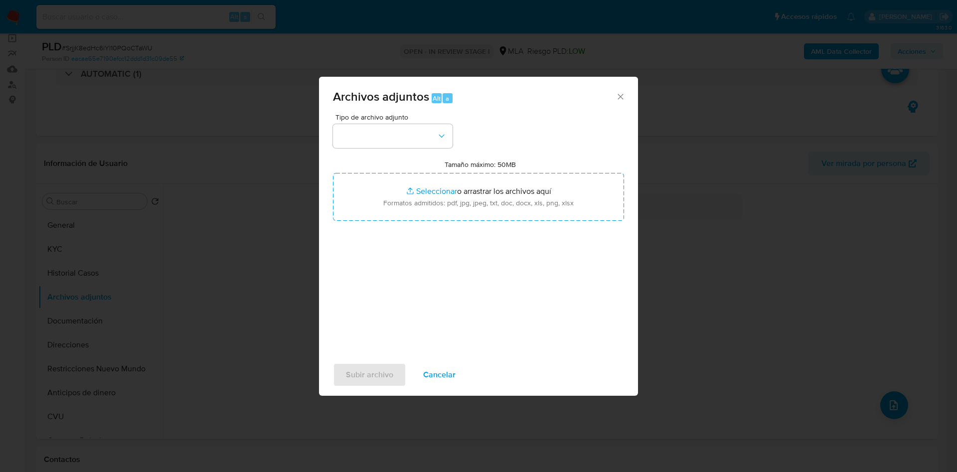
click at [360, 150] on div "Tipo de archivo adjunto Tamaño máximo: 50MB Seleccionar archivos Seleccionar o …" at bounding box center [478, 231] width 291 height 235
click at [362, 137] on button "button" at bounding box center [393, 136] width 120 height 24
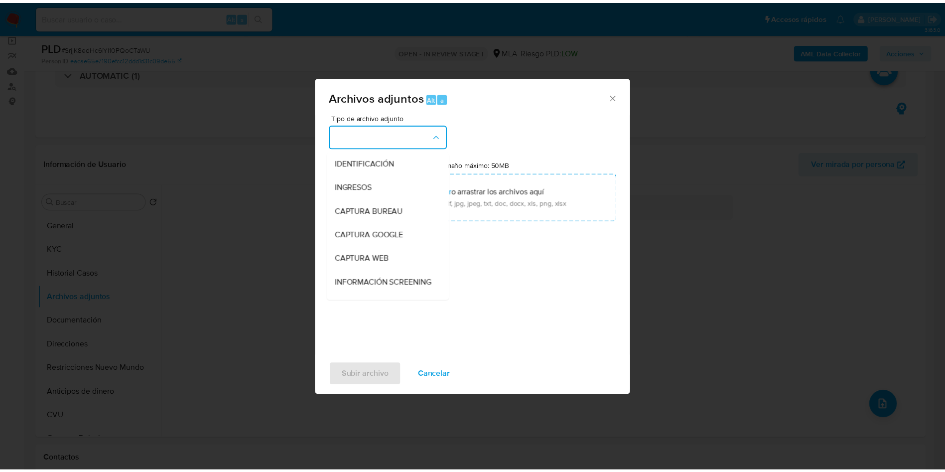
scroll to position [149, 0]
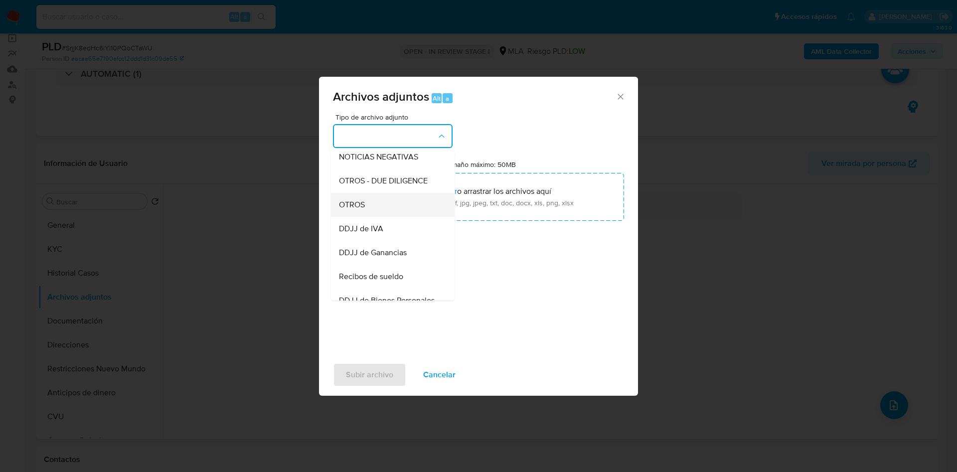
click at [377, 217] on div "OTROS" at bounding box center [390, 205] width 102 height 24
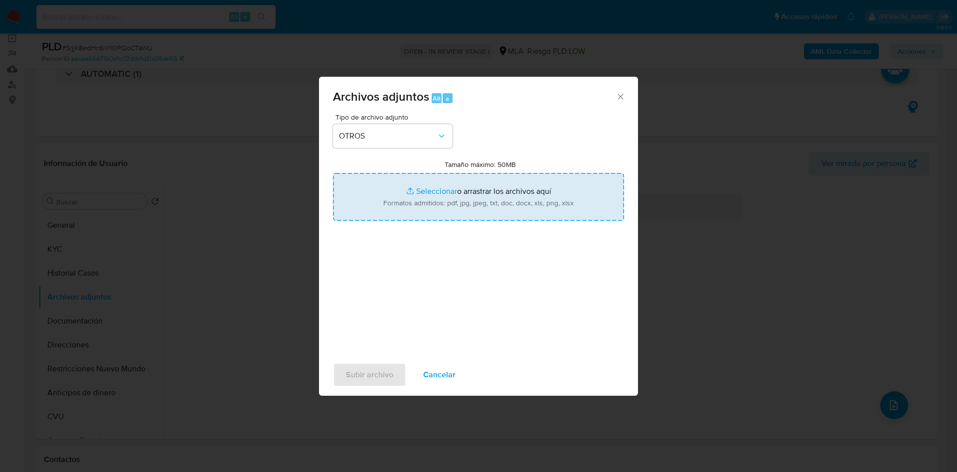
click at [408, 197] on input "Tamaño máximo: 50MB Seleccionar archivos" at bounding box center [478, 197] width 291 height 48
type input "C:\fakepath\Movimientos 152817469.xlsx"
drag, startPoint x: 408, startPoint y: 197, endPoint x: 431, endPoint y: 191, distance: 23.7
click at [431, 191] on input "Tamaño máximo: 50MB Seleccionar archivos" at bounding box center [478, 197] width 291 height 48
type input "C:\fakepath\recibos de sueldo.pdf"
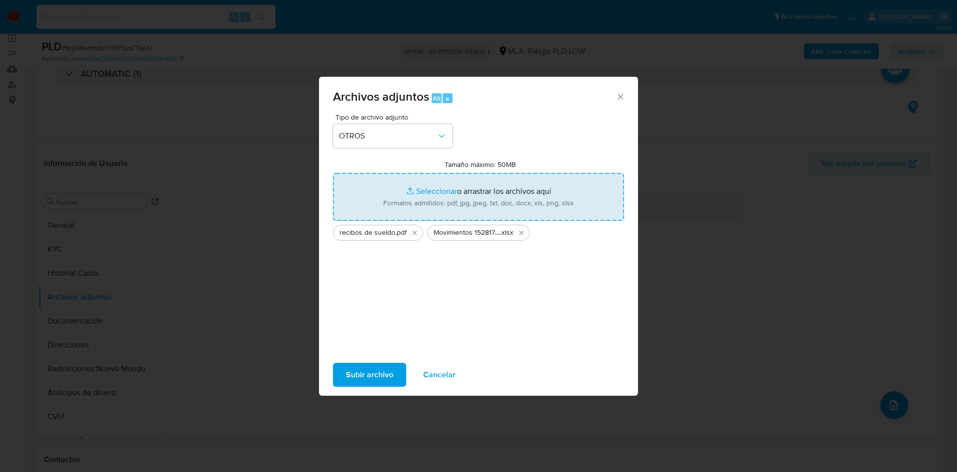
click at [419, 193] on input "Tamaño máximo: 50MB Seleccionar archivos" at bounding box center [478, 197] width 291 height 48
type input "C:\fakepath\Caselog SrjjK8edHc6iYI10PQoCTaWU - 152817469.docx"
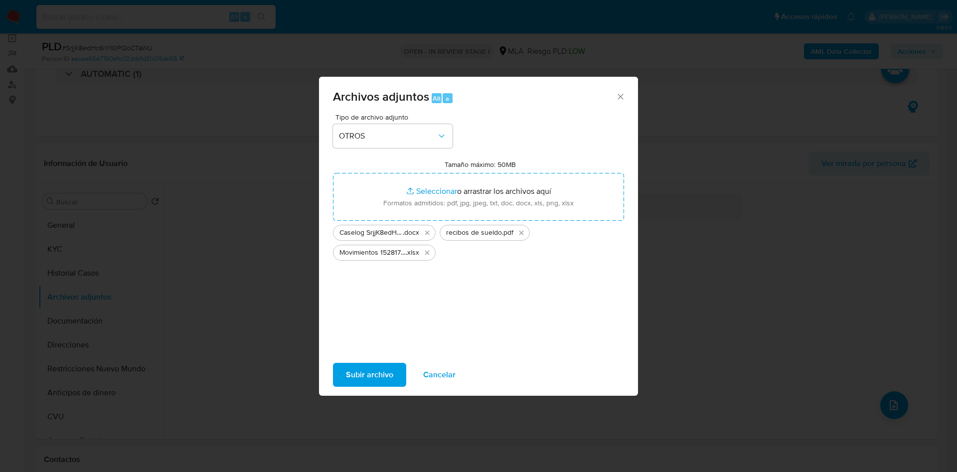
click at [364, 368] on span "Subir archivo" at bounding box center [369, 375] width 47 height 22
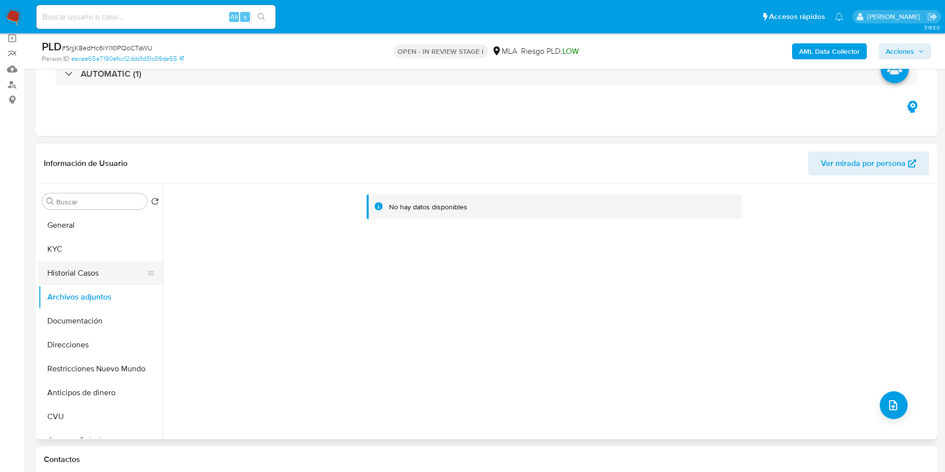
click at [70, 273] on button "Historial Casos" at bounding box center [96, 273] width 117 height 24
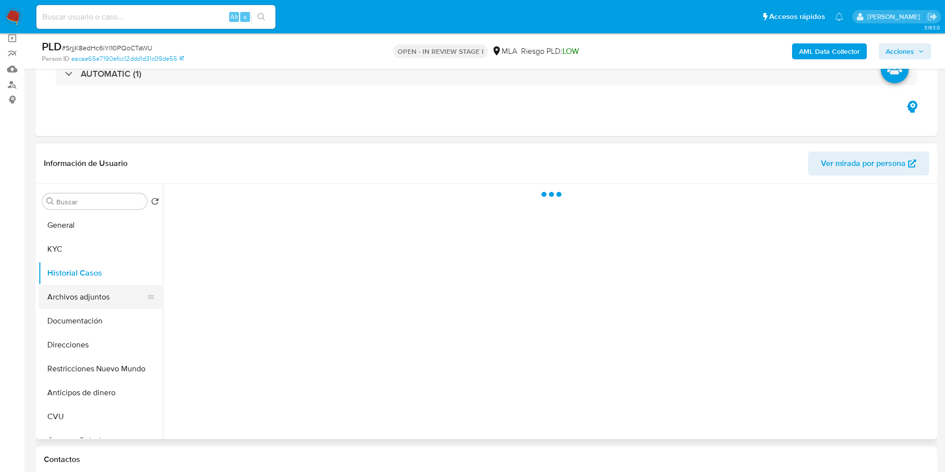
click at [71, 299] on button "Archivos adjuntos" at bounding box center [96, 297] width 117 height 24
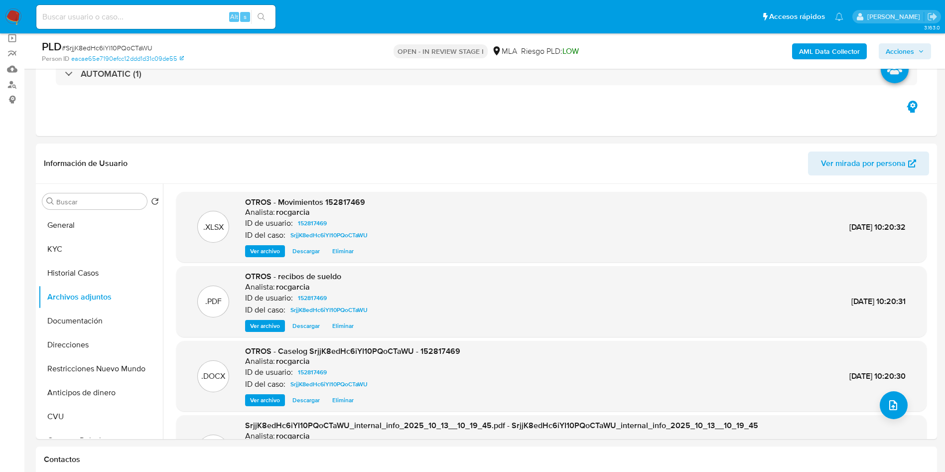
click at [911, 50] on span "Acciones" at bounding box center [900, 51] width 28 height 16
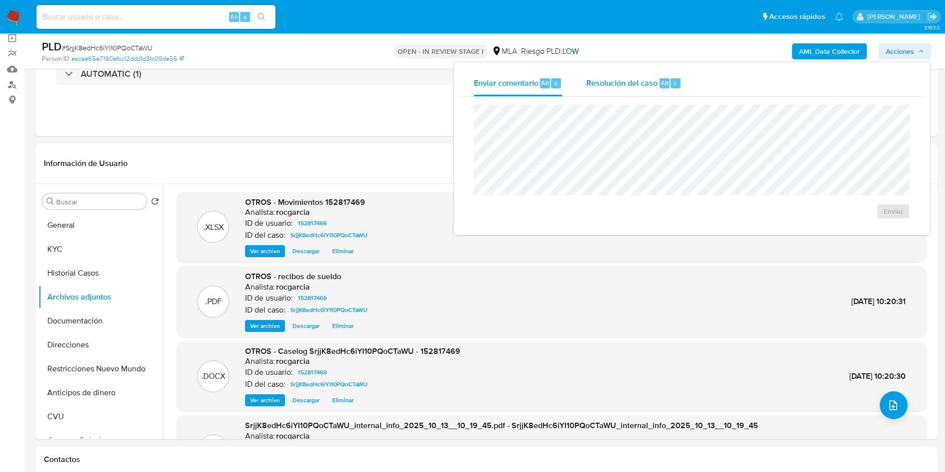
click at [629, 86] on span "Resolución del caso" at bounding box center [621, 82] width 71 height 11
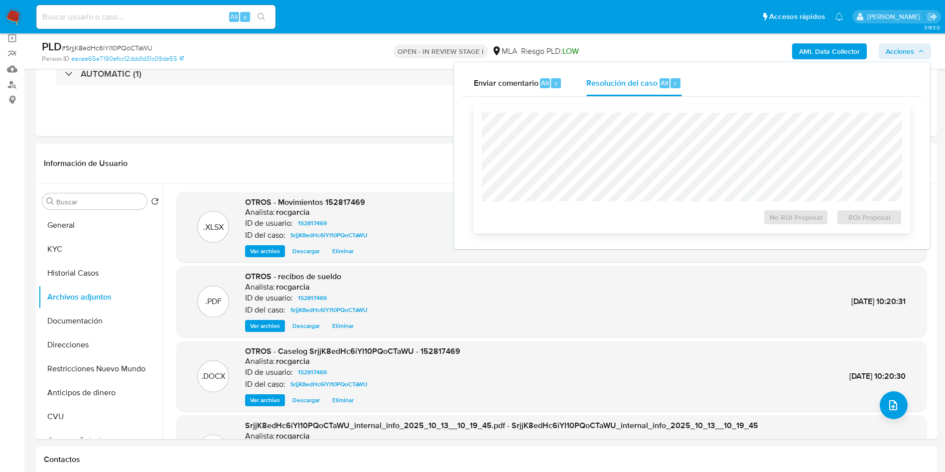
click at [641, 105] on div "No ROI Proposal ROI Proposal" at bounding box center [692, 169] width 436 height 129
click at [771, 220] on span "No ROI Proposal" at bounding box center [796, 217] width 52 height 14
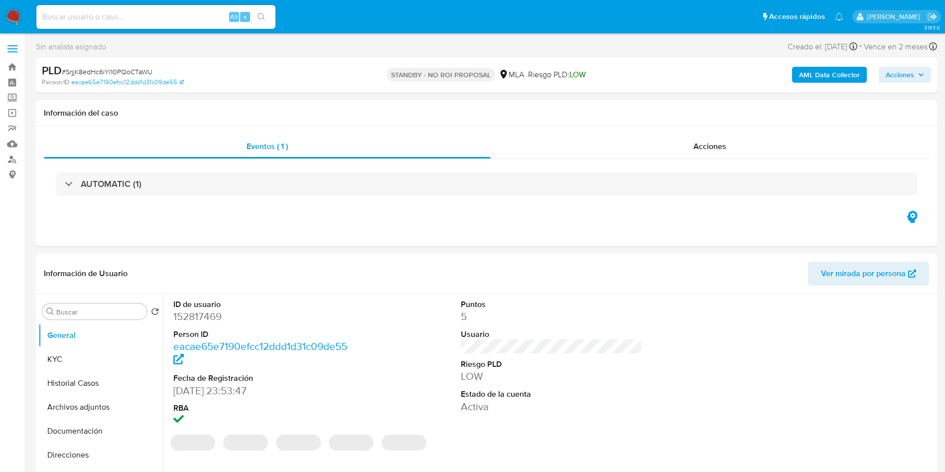
select select "10"
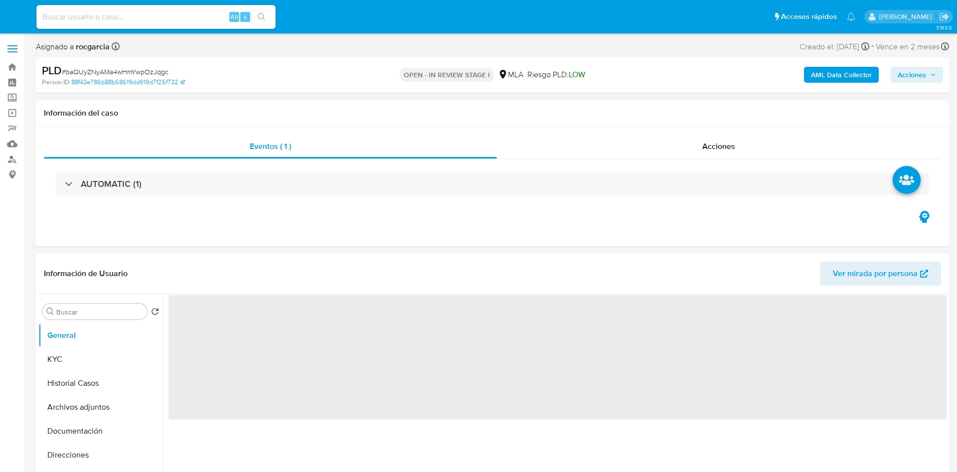
select select "10"
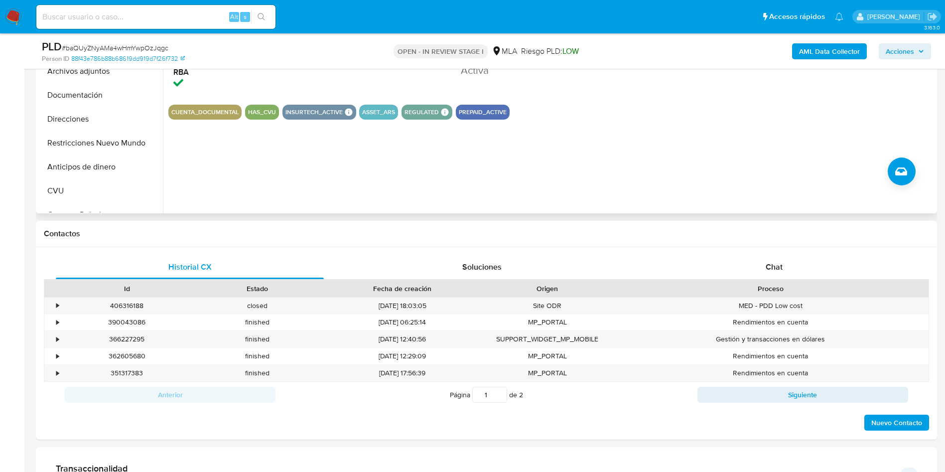
scroll to position [299, 0]
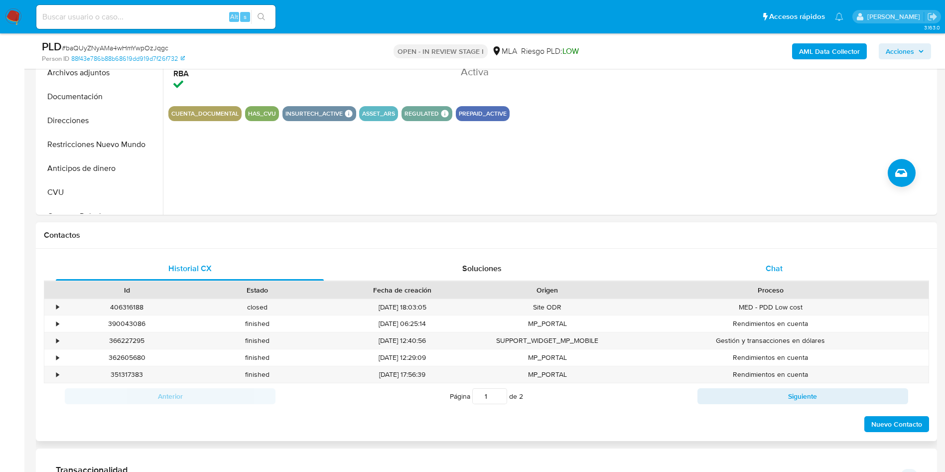
click at [770, 269] on span "Chat" at bounding box center [774, 268] width 17 height 11
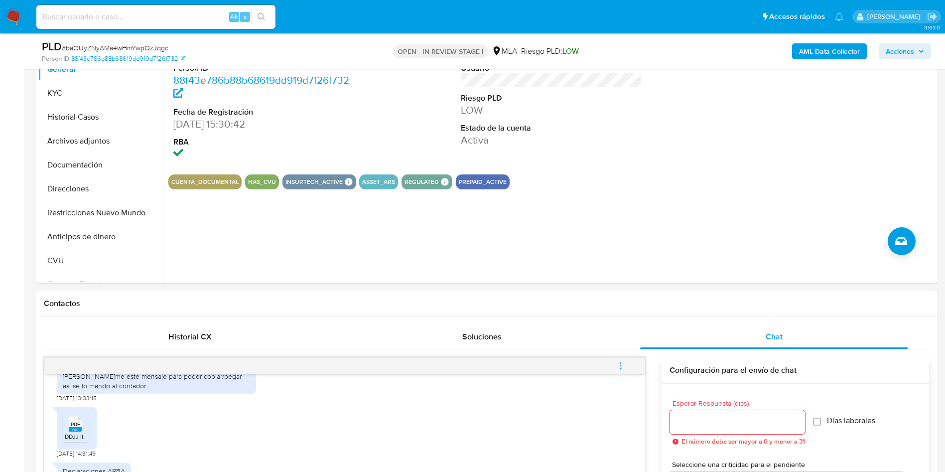
scroll to position [0, 0]
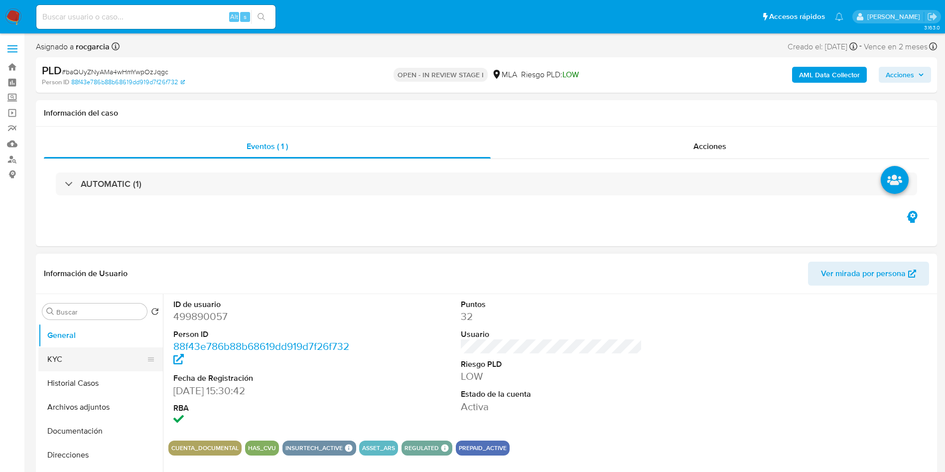
click at [80, 348] on button "KYC" at bounding box center [96, 359] width 117 height 24
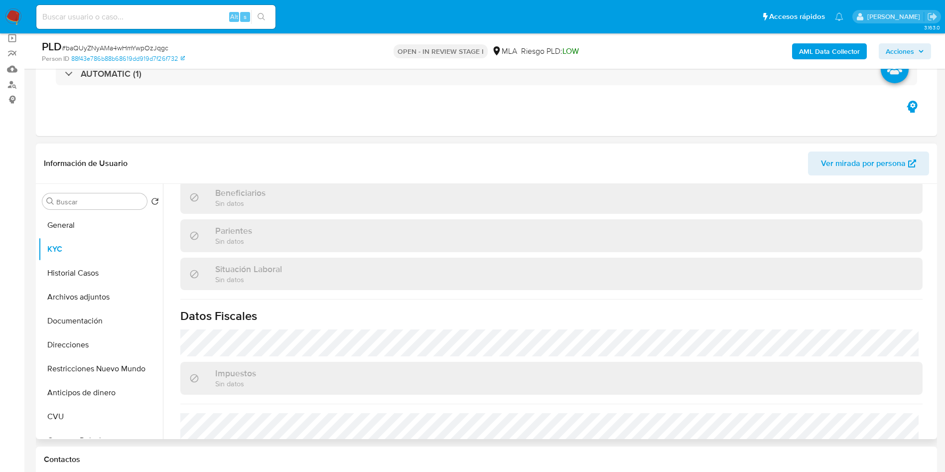
scroll to position [506, 0]
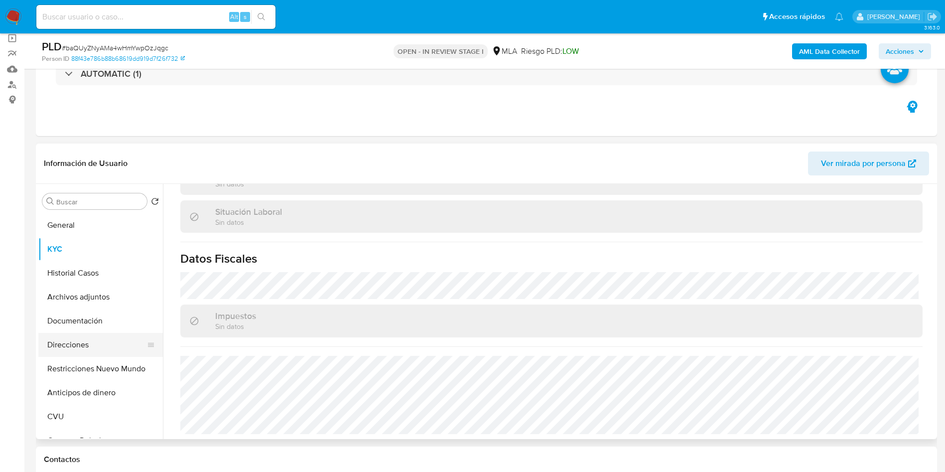
click at [72, 344] on button "Direcciones" at bounding box center [96, 345] width 117 height 24
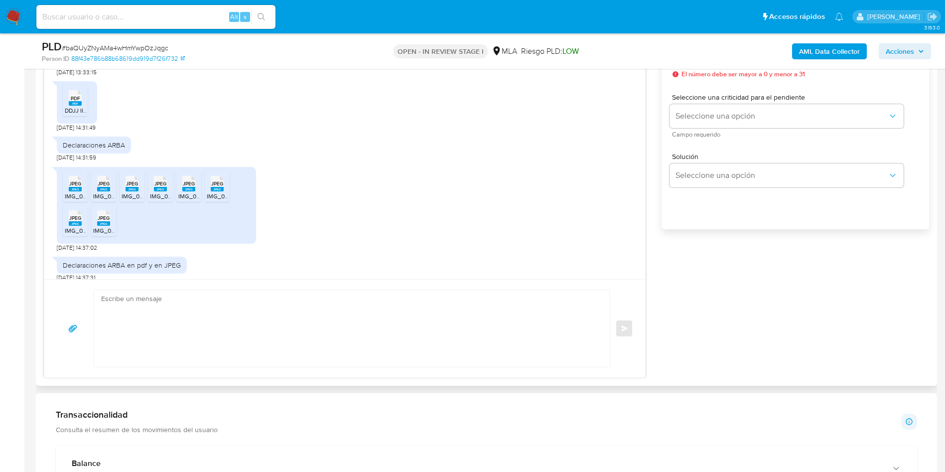
scroll to position [486, 0]
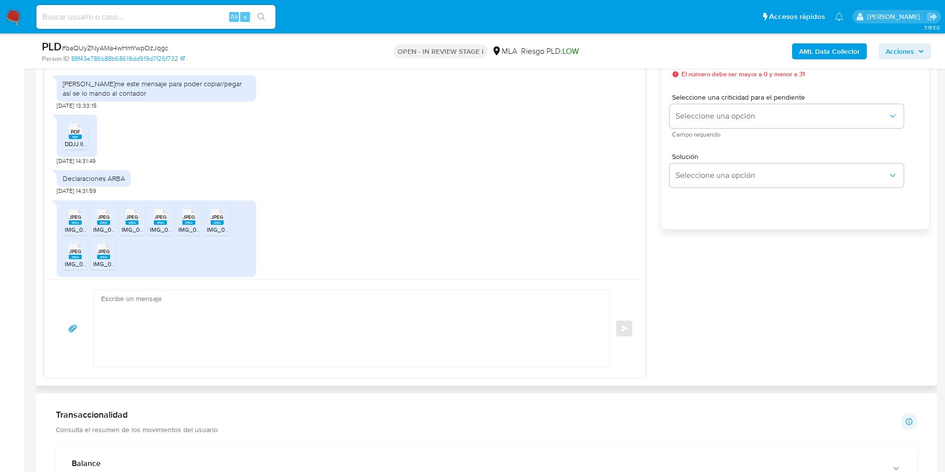
click at [75, 139] on icon at bounding box center [75, 131] width 13 height 15
drag, startPoint x: 76, startPoint y: 240, endPoint x: 103, endPoint y: 243, distance: 27.6
click at [76, 225] on rect at bounding box center [75, 222] width 13 height 4
drag, startPoint x: 102, startPoint y: 243, endPoint x: 123, endPoint y: 245, distance: 20.5
click at [104, 226] on icon "JPEG" at bounding box center [103, 216] width 13 height 17
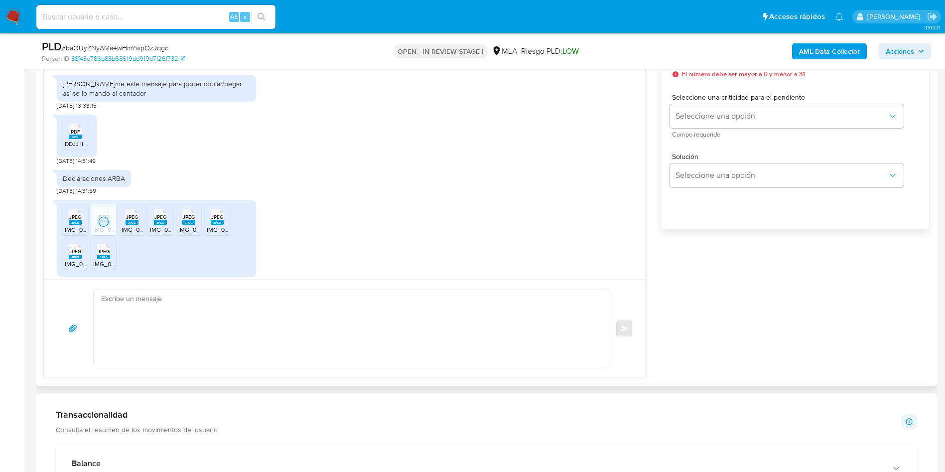
click at [131, 226] on icon "JPEG" at bounding box center [132, 216] width 13 height 17
click at [169, 234] on span "IMG_0941.jpeg" at bounding box center [170, 229] width 40 height 8
click at [186, 234] on span "IMG_0945.jpeg" at bounding box center [199, 229] width 42 height 8
click at [227, 226] on div "JPEG JPEG" at bounding box center [217, 215] width 21 height 19
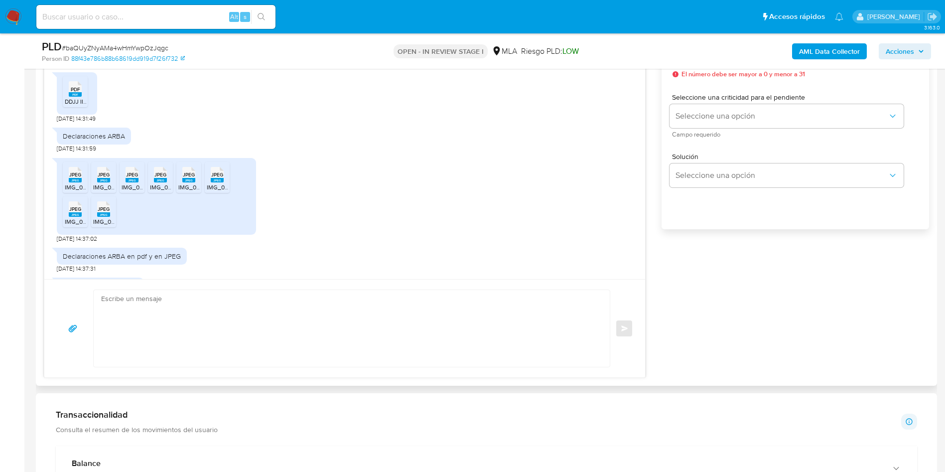
scroll to position [561, 0]
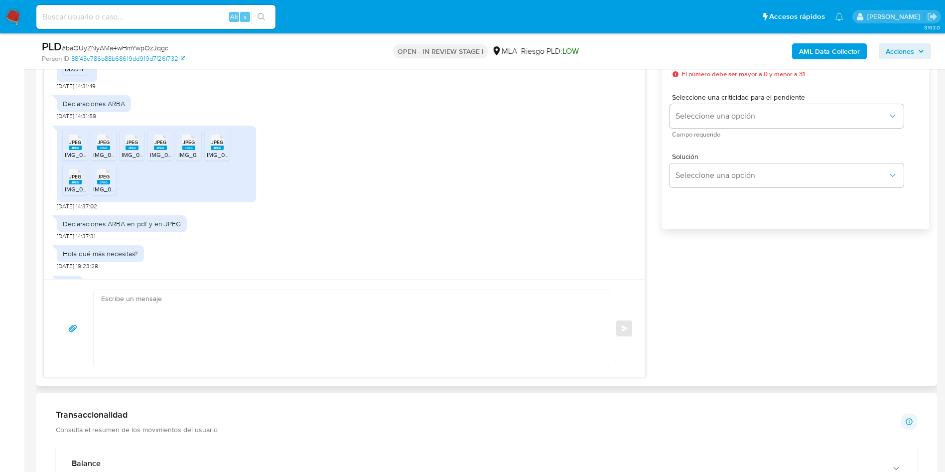
click at [77, 184] on rect at bounding box center [75, 182] width 13 height 4
click at [101, 184] on rect at bounding box center [103, 182] width 13 height 4
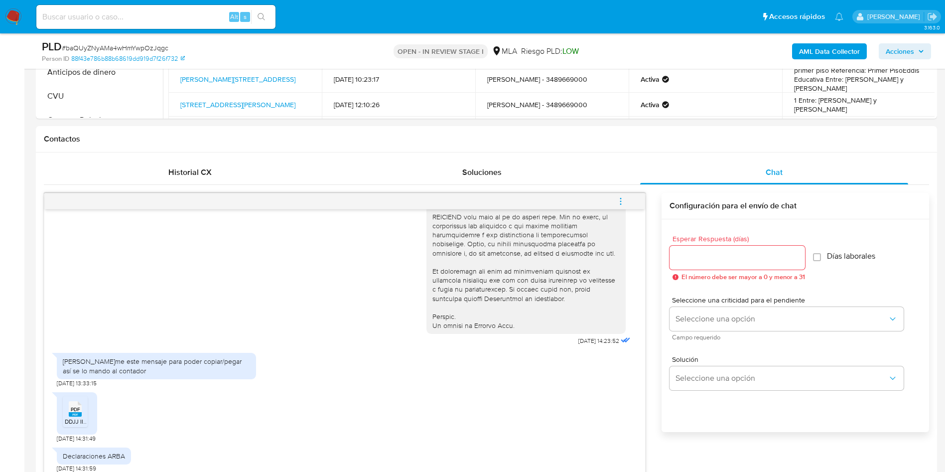
scroll to position [224, 0]
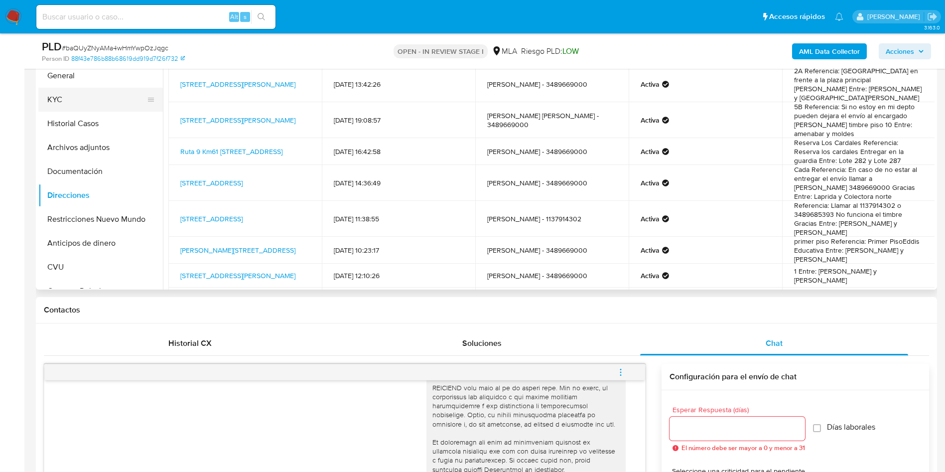
click at [95, 108] on button "KYC" at bounding box center [96, 100] width 117 height 24
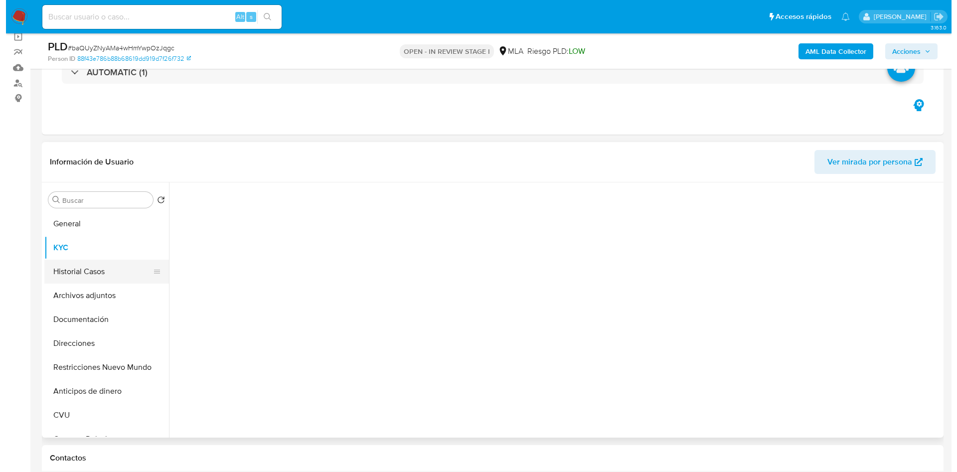
scroll to position [75, 0]
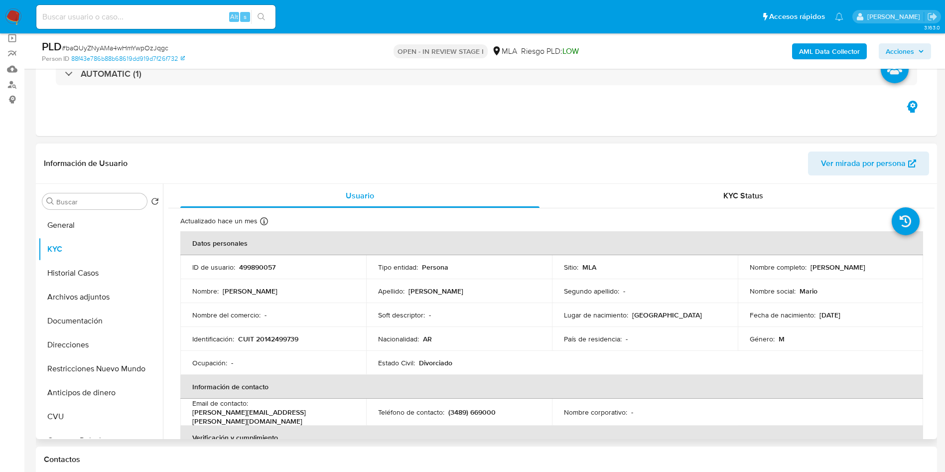
click at [262, 338] on p "CUIT 20142499739" at bounding box center [268, 338] width 60 height 9
copy p "20142499739"
click at [853, 53] on b "AML Data Collector" at bounding box center [829, 51] width 61 height 16
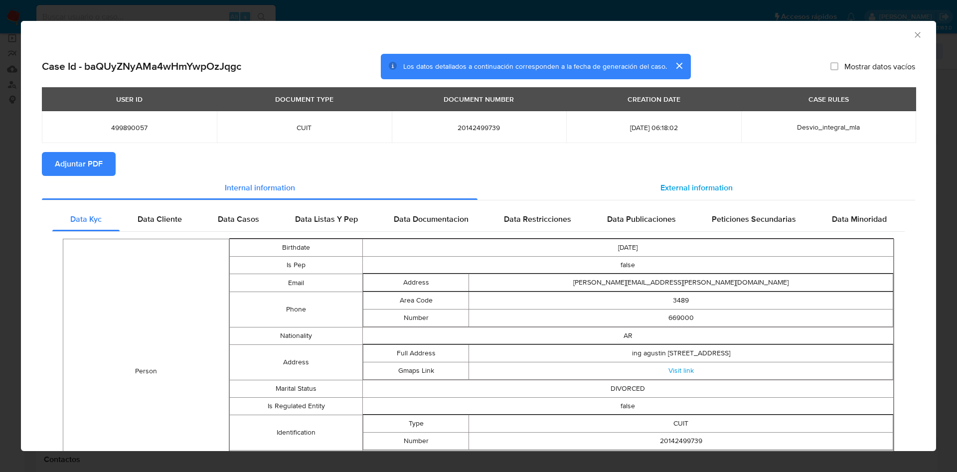
click at [637, 192] on div "External information" at bounding box center [695, 188] width 437 height 24
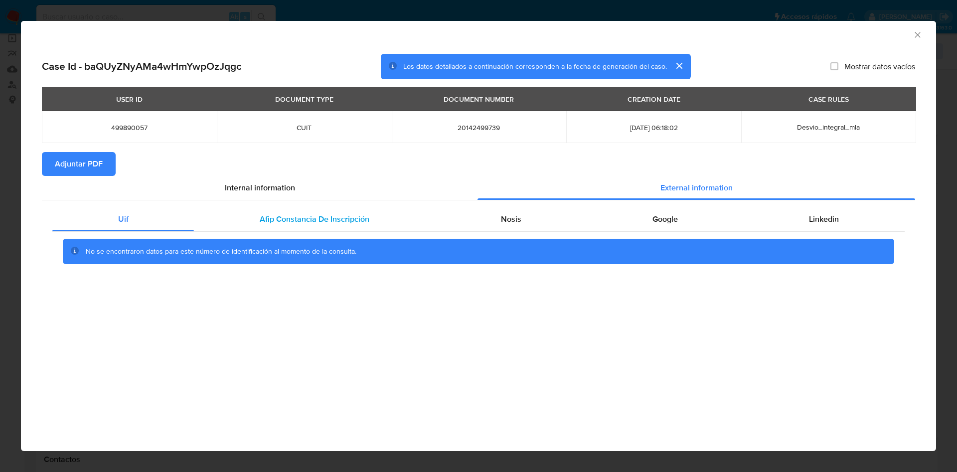
click at [364, 220] on span "Afip Constancia De Inscripción" at bounding box center [315, 218] width 110 height 11
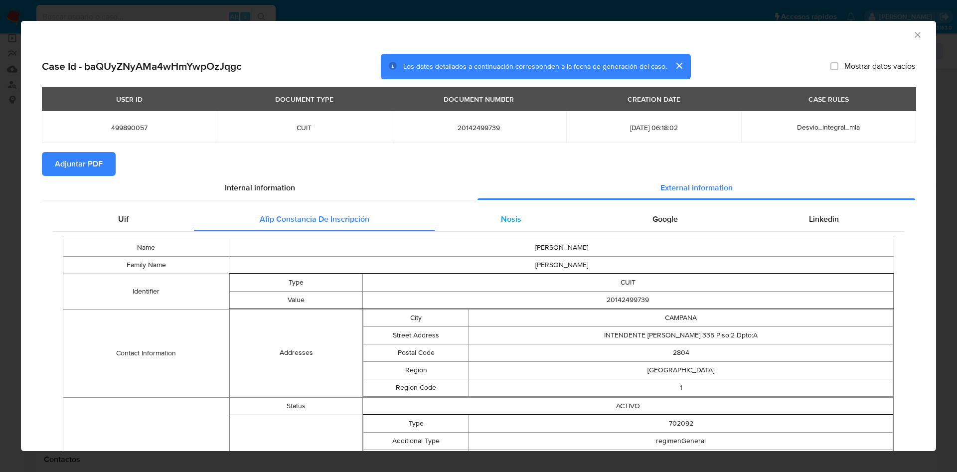
click at [537, 214] on div "Nosis" at bounding box center [510, 219] width 151 height 24
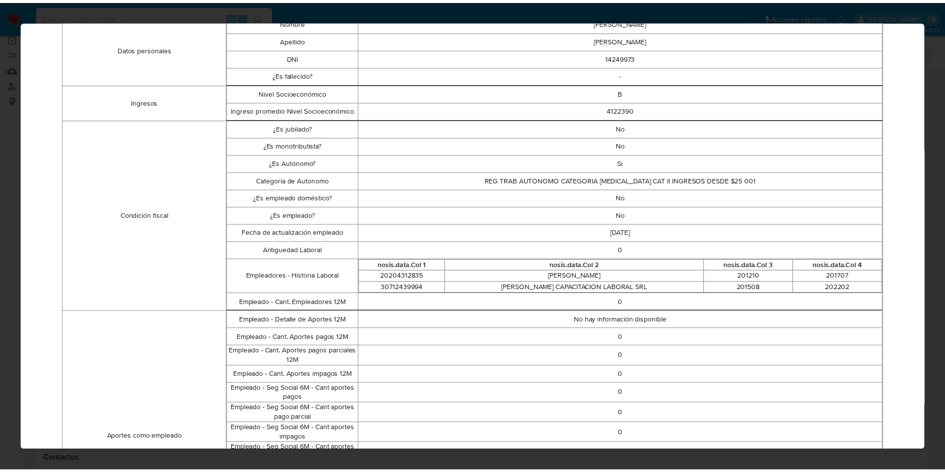
scroll to position [0, 0]
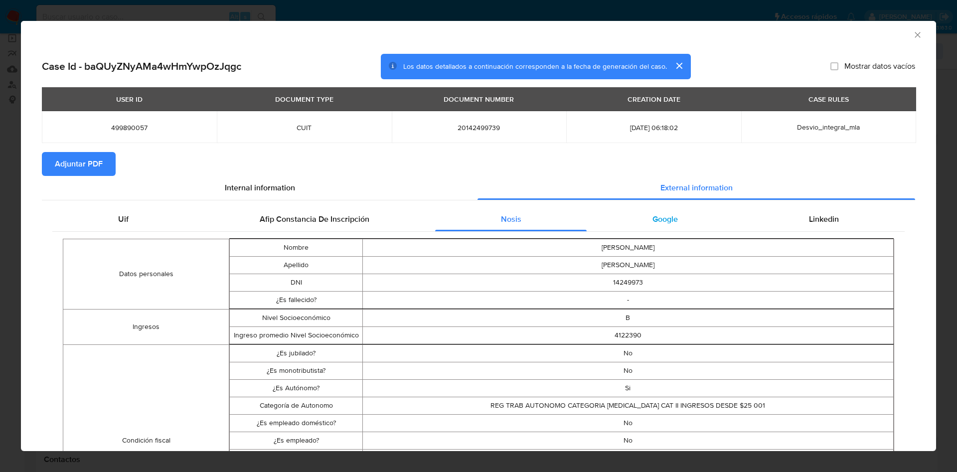
click at [652, 216] on span "Google" at bounding box center [664, 218] width 25 height 11
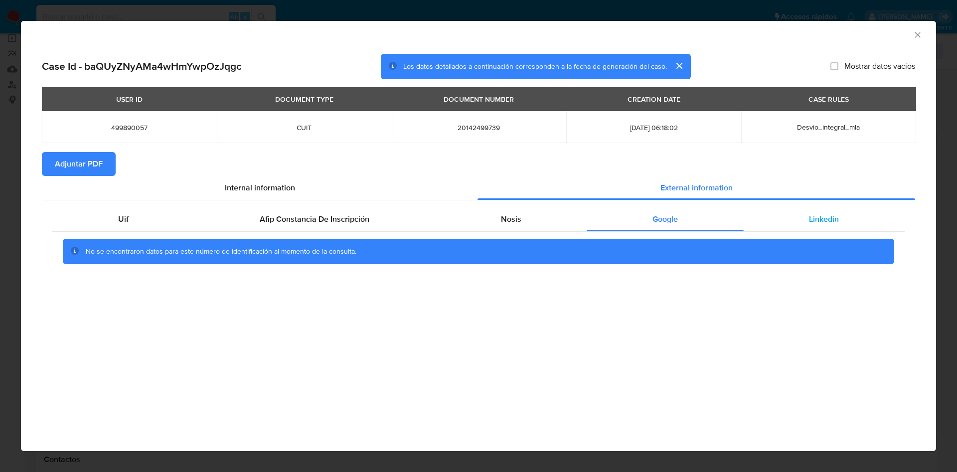
click at [837, 215] on span "Linkedin" at bounding box center [824, 218] width 30 height 11
click at [70, 158] on span "Adjuntar PDF" at bounding box center [79, 164] width 48 height 22
click at [914, 34] on icon "Cerrar ventana" at bounding box center [917, 35] width 10 height 10
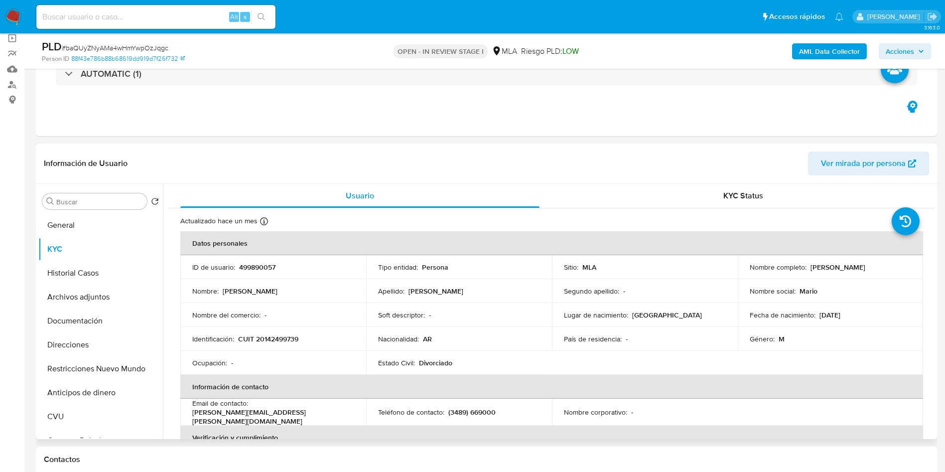
click at [245, 265] on p "499890057" at bounding box center [257, 267] width 36 height 9
copy p "499890057"
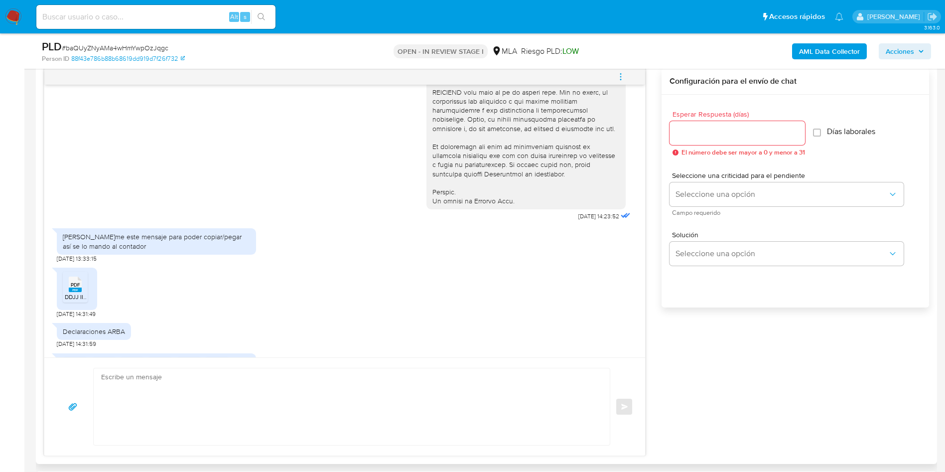
scroll to position [523, 0]
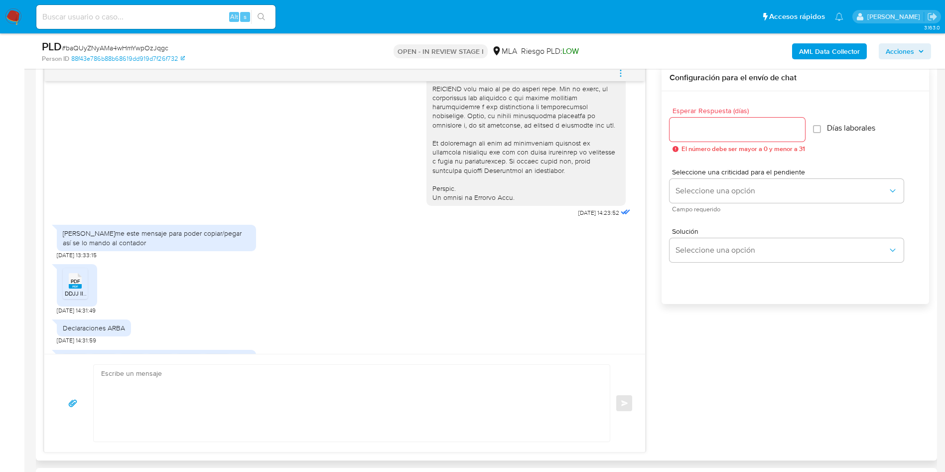
click at [313, 379] on textarea at bounding box center [349, 403] width 496 height 77
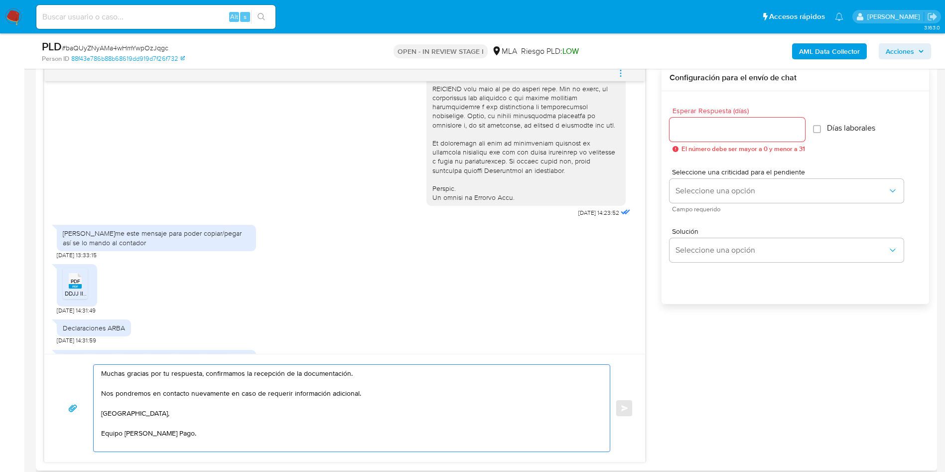
type textarea "Muchas gracias por tu respuesta, confirmamos la recepción de la documentación. …"
click at [772, 129] on input "Esperar Respuesta (días)" at bounding box center [738, 129] width 136 height 13
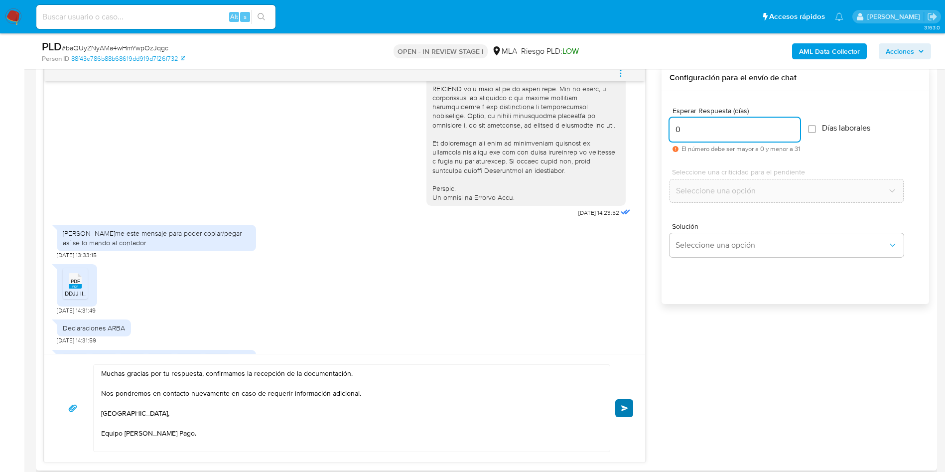
type input "0"
click at [628, 401] on button "Enviar" at bounding box center [624, 408] width 18 height 18
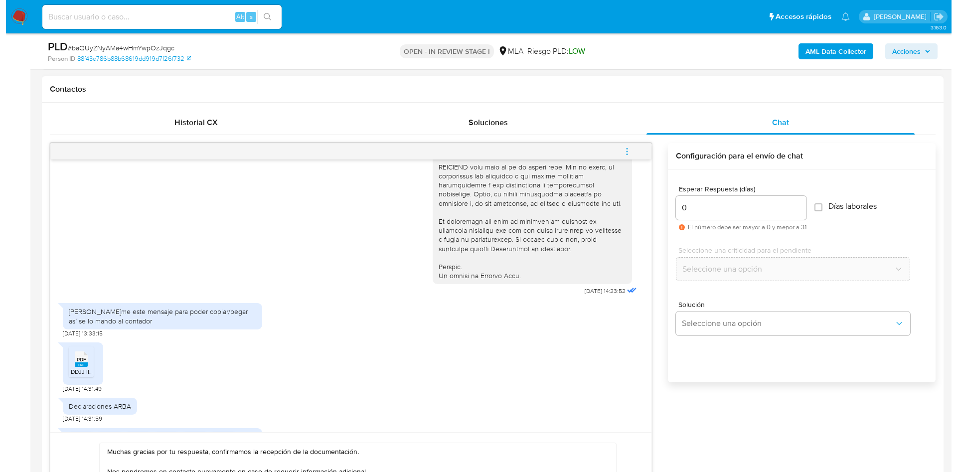
scroll to position [374, 0]
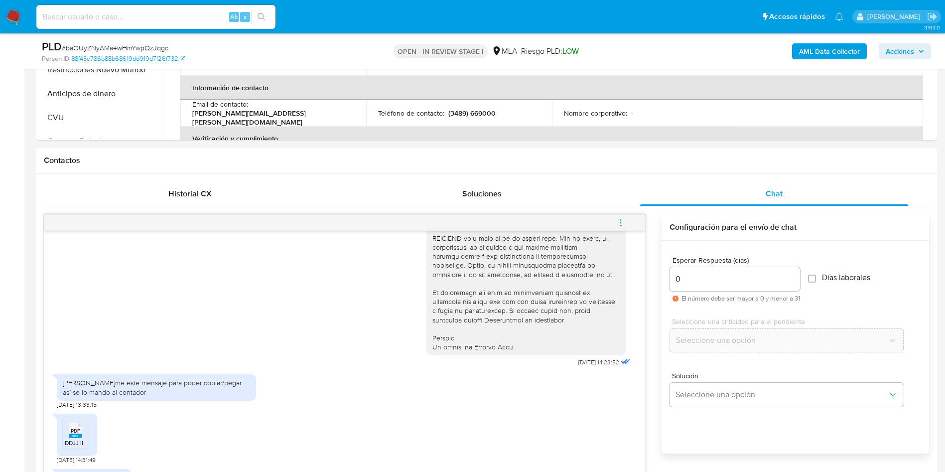
click at [630, 227] on button "menu-action" at bounding box center [620, 223] width 33 height 24
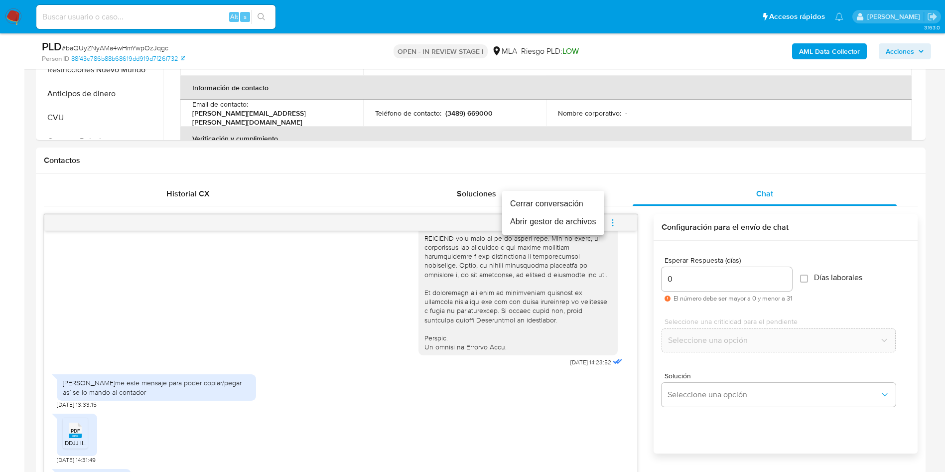
scroll to position [746, 0]
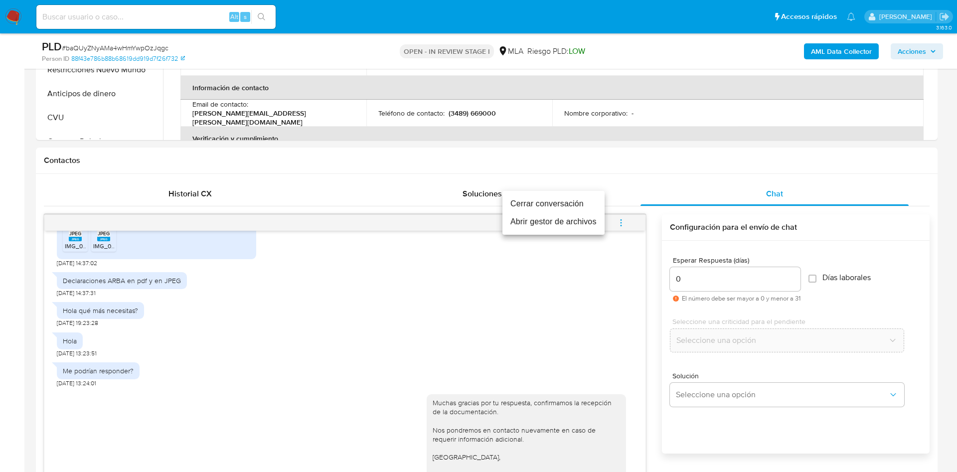
click at [553, 205] on li "Cerrar conversación" at bounding box center [553, 204] width 102 height 18
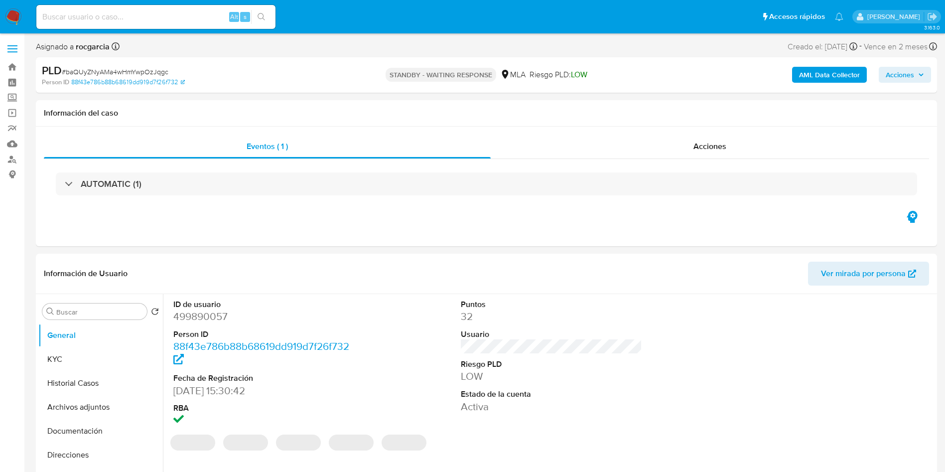
select select "10"
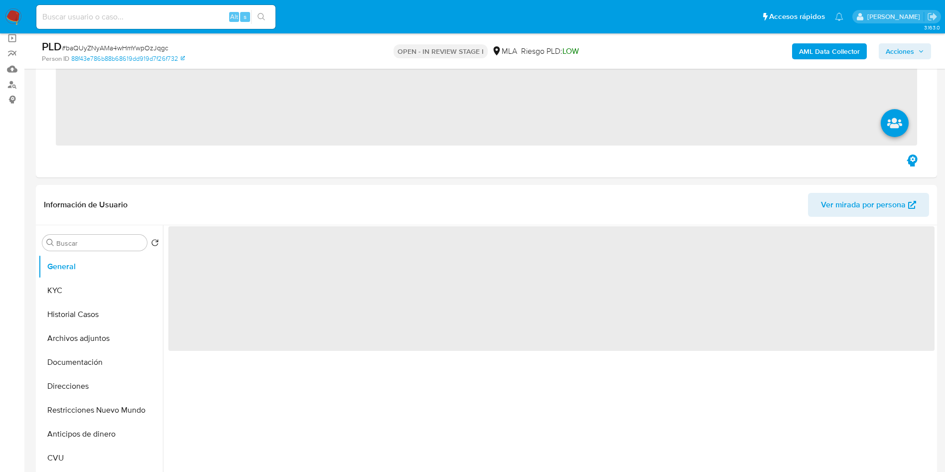
scroll to position [224, 0]
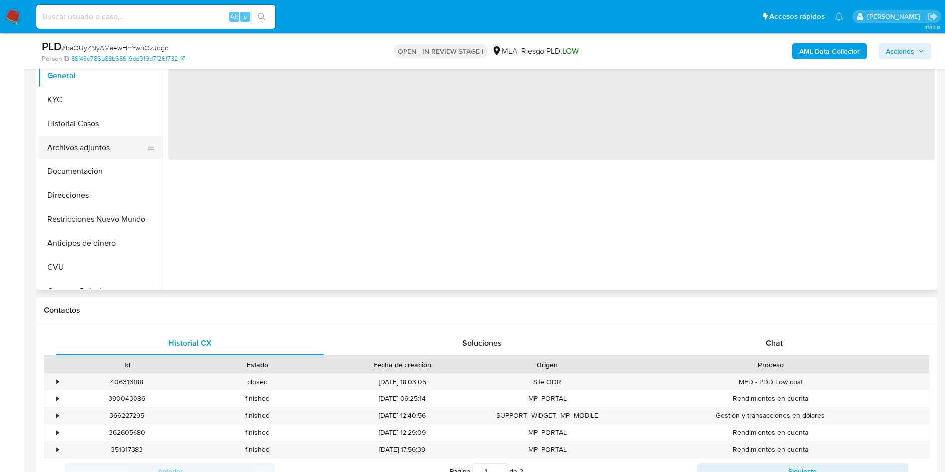
click at [99, 143] on button "Archivos adjuntos" at bounding box center [96, 148] width 117 height 24
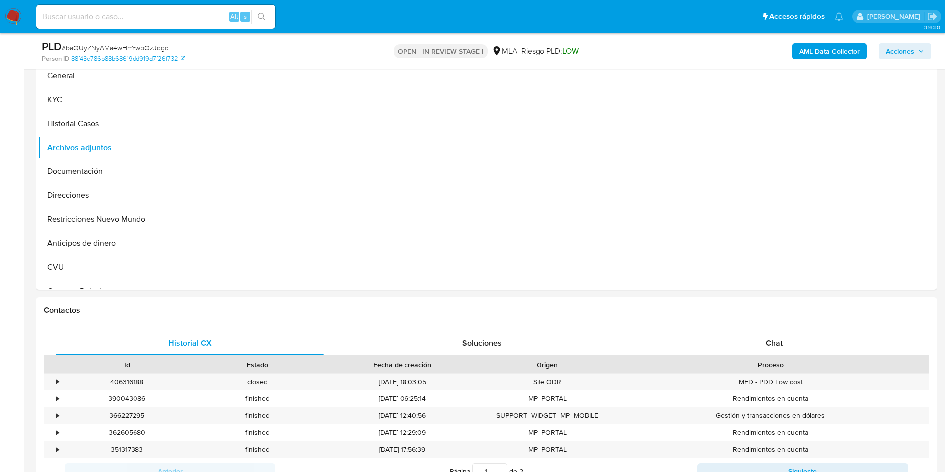
select select "10"
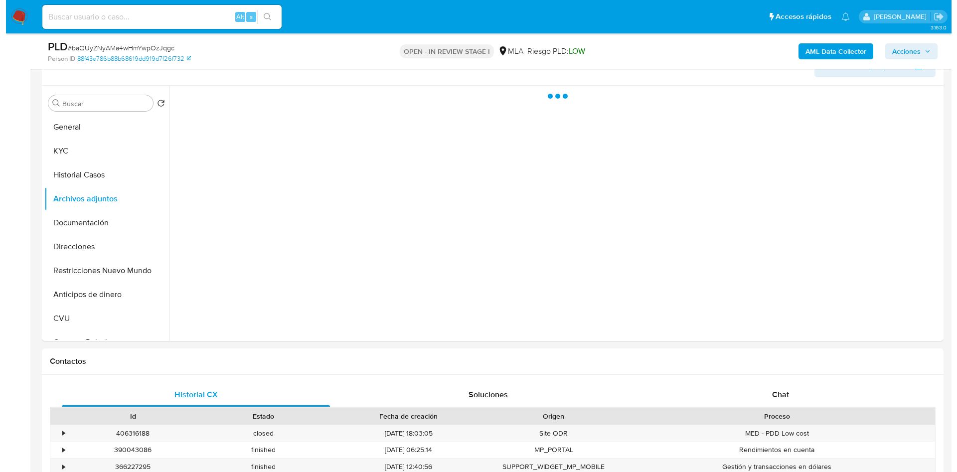
scroll to position [149, 0]
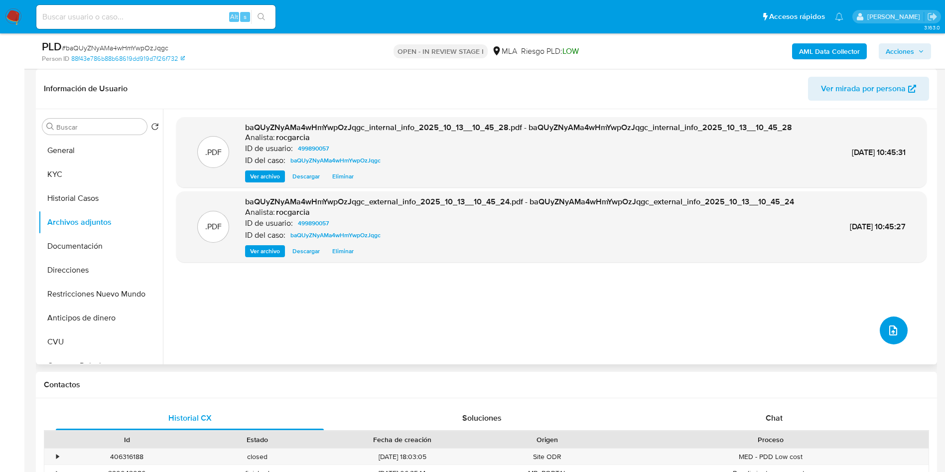
click at [880, 334] on button "upload-file" at bounding box center [894, 330] width 28 height 28
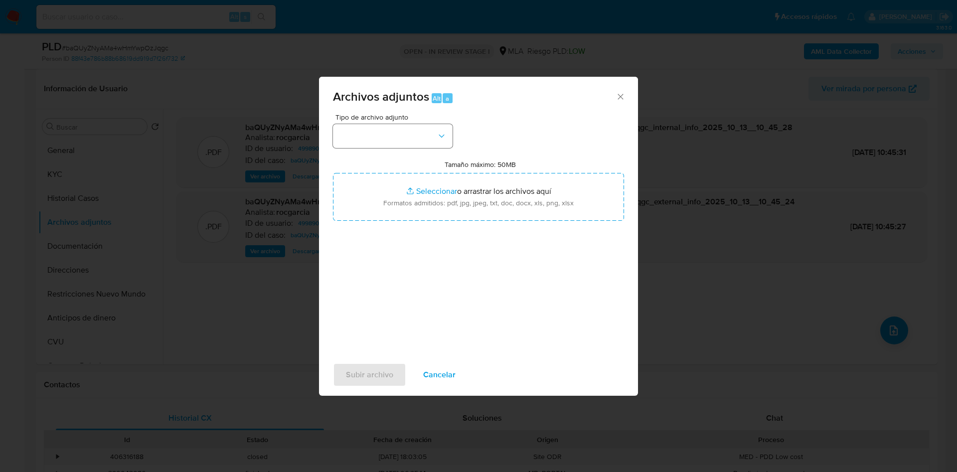
drag, startPoint x: 331, startPoint y: 141, endPoint x: 340, endPoint y: 135, distance: 10.8
click at [336, 138] on div "Tipo de archivo adjunto Tamaño máximo: 50MB Seleccionar archivos Seleccionar o …" at bounding box center [478, 235] width 319 height 242
click at [356, 135] on button "button" at bounding box center [393, 136] width 120 height 24
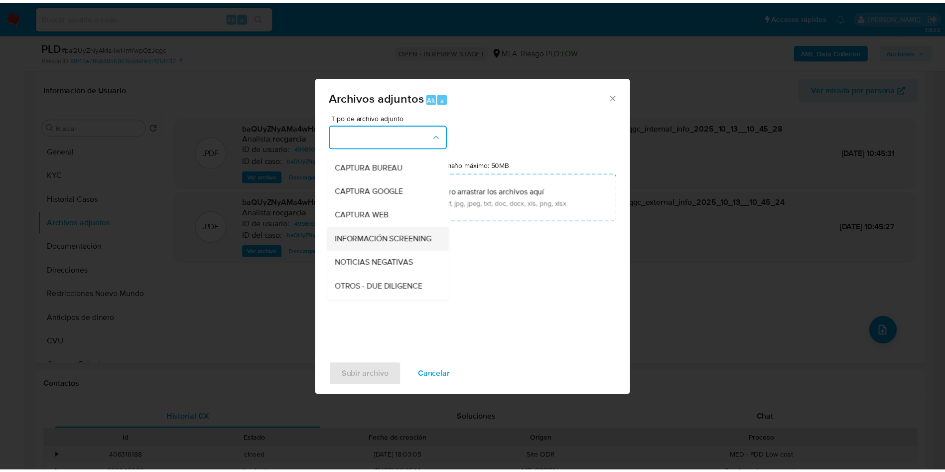
scroll to position [75, 0]
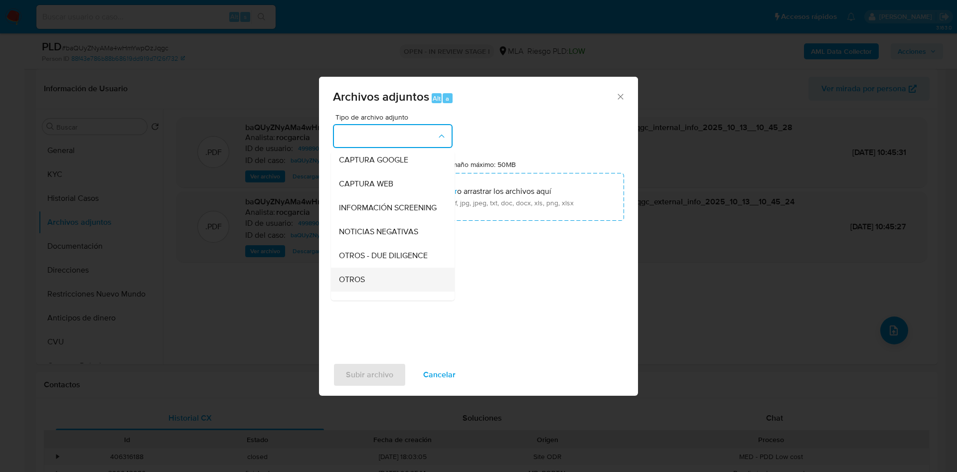
click at [365, 285] on span "OTROS" at bounding box center [352, 280] width 26 height 10
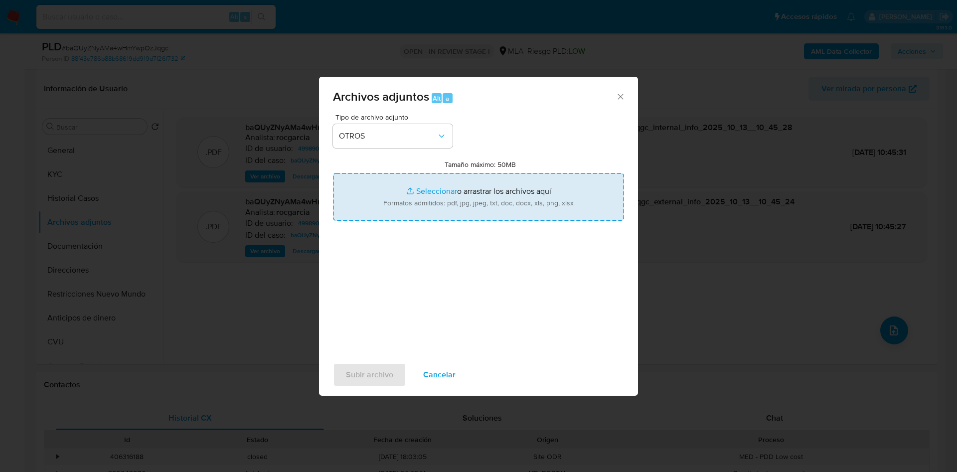
click at [426, 209] on input "Tamaño máximo: 50MB Seleccionar archivos" at bounding box center [478, 197] width 291 height 48
type input "C:\fakepath\Caselog baQUyZNyAMa4wHmYwpOzJqgc - 499890057.docx"
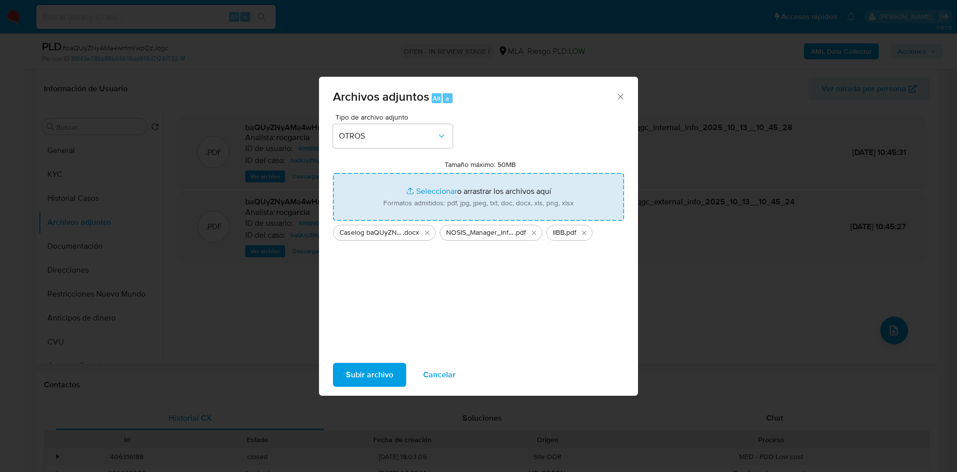
click at [427, 199] on input "Tamaño máximo: 50MB Seleccionar archivos" at bounding box center [478, 197] width 291 height 48
type input "C:\fakepath\Movimientos 499890057.xlsx"
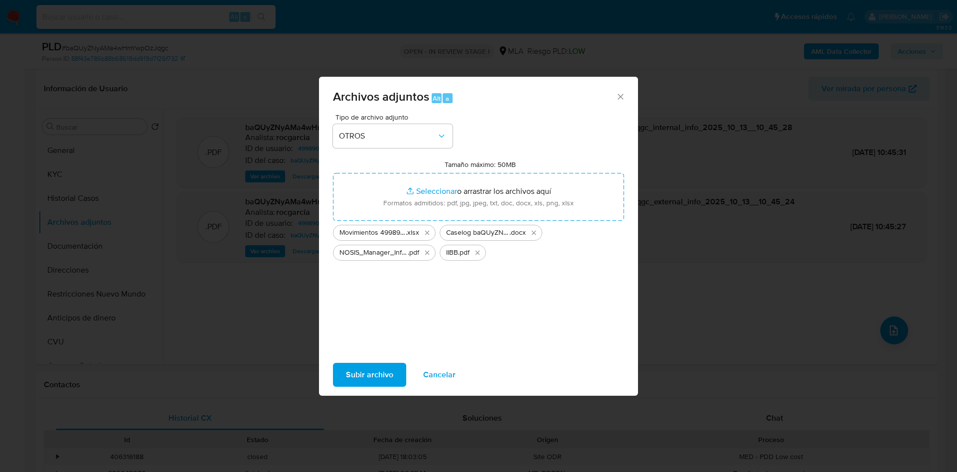
click at [373, 382] on span "Subir archivo" at bounding box center [369, 375] width 47 height 22
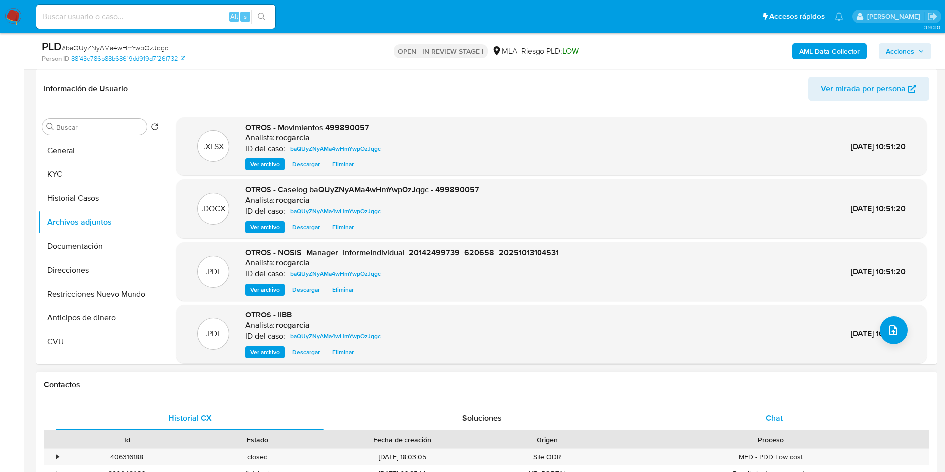
click at [763, 417] on div "Chat" at bounding box center [774, 418] width 268 height 24
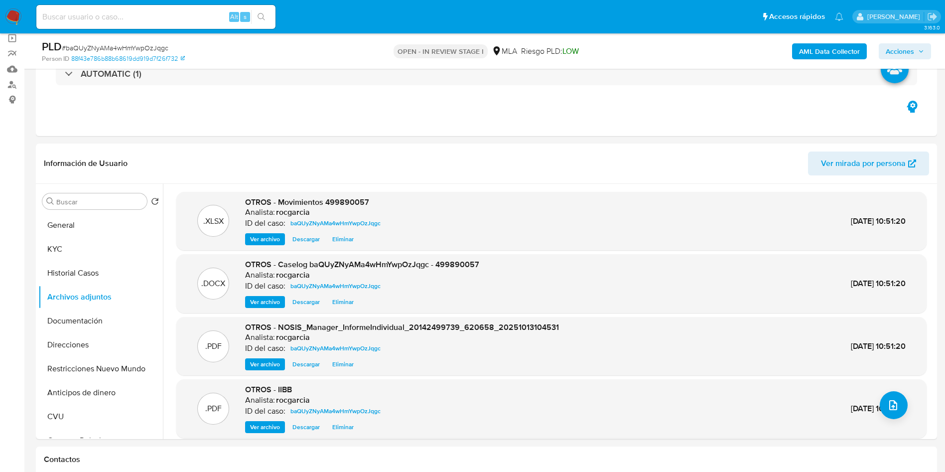
click at [894, 48] on span "Acciones" at bounding box center [900, 51] width 28 height 16
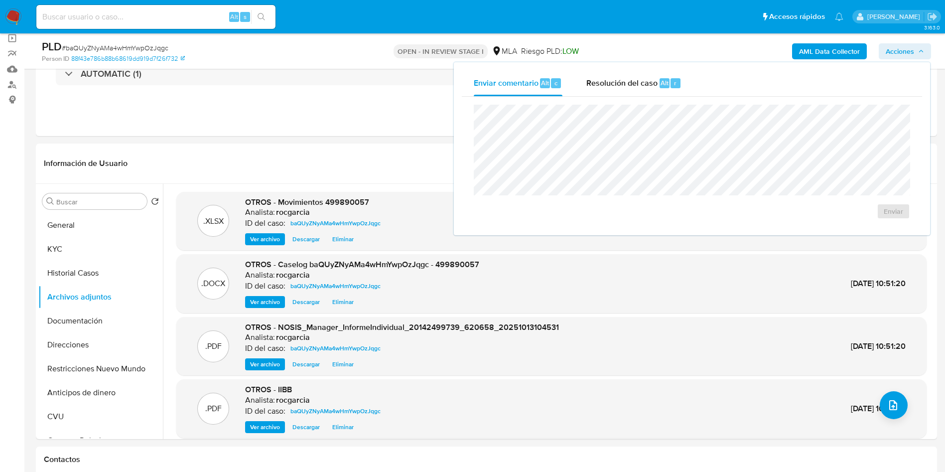
drag, startPoint x: 653, startPoint y: 89, endPoint x: 653, endPoint y: 104, distance: 15.0
click at [653, 89] on div "Resolución del caso Alt r" at bounding box center [633, 83] width 95 height 26
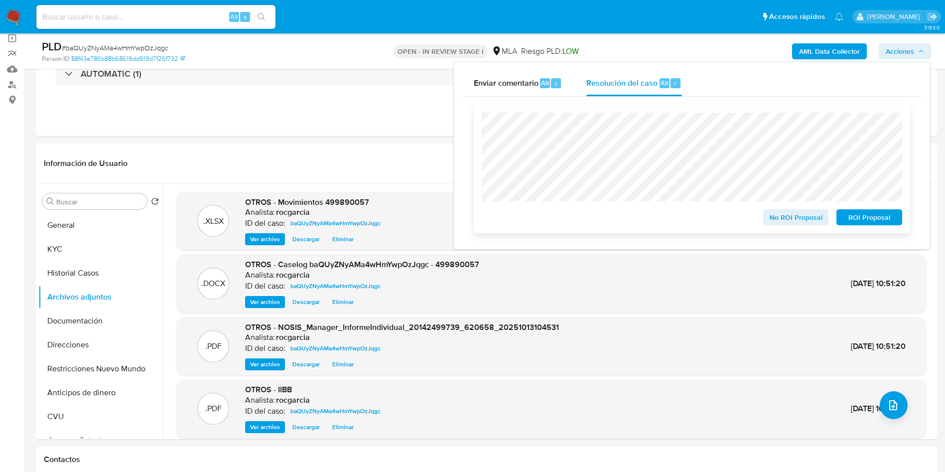
click at [788, 223] on span "No ROI Proposal" at bounding box center [796, 217] width 52 height 14
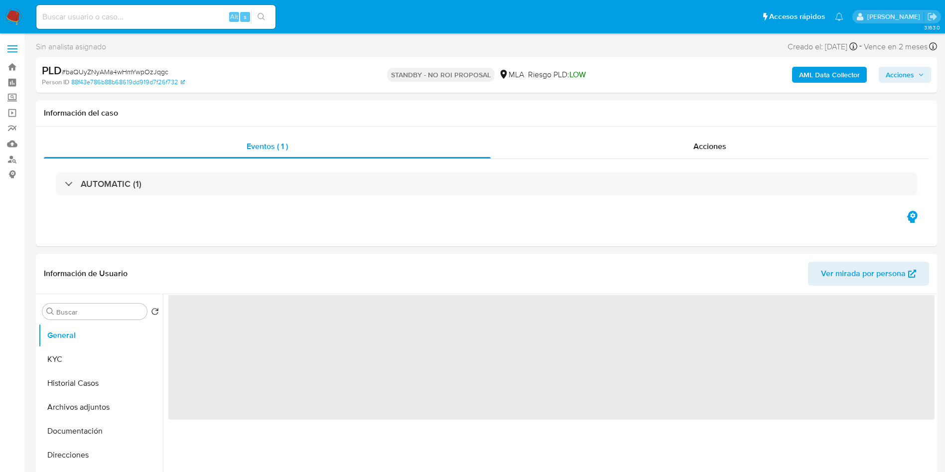
select select "10"
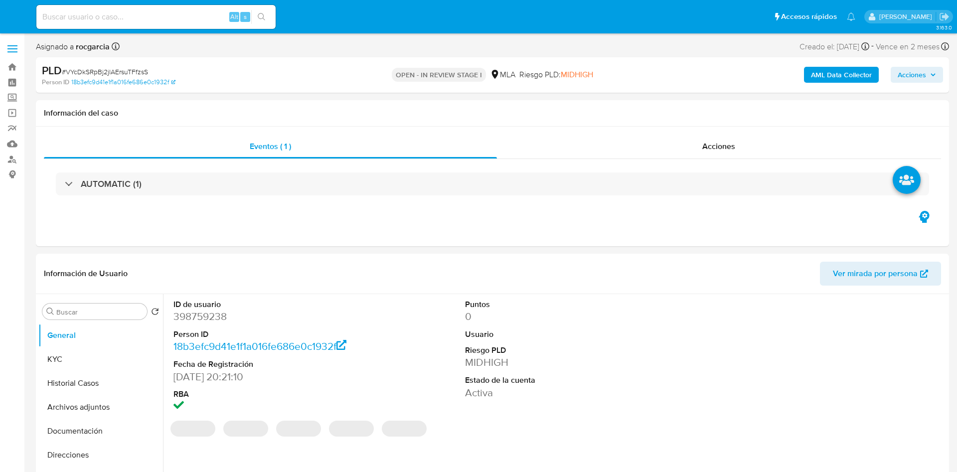
select select "10"
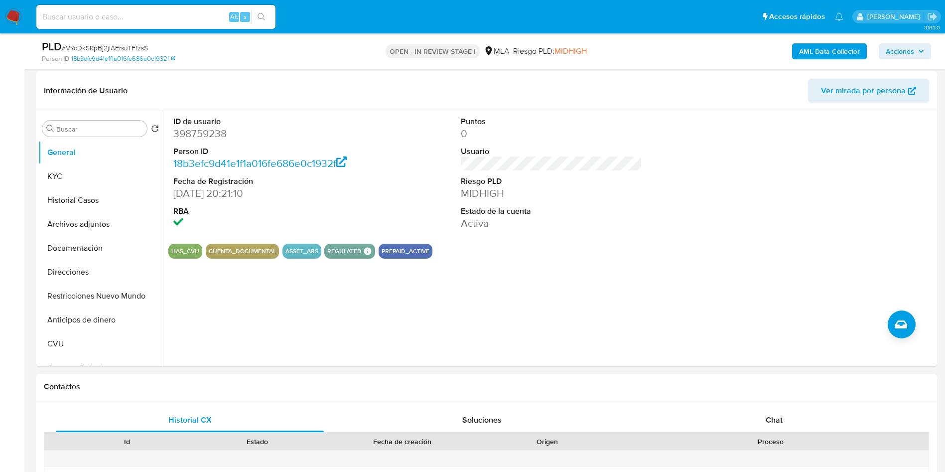
scroll to position [299, 0]
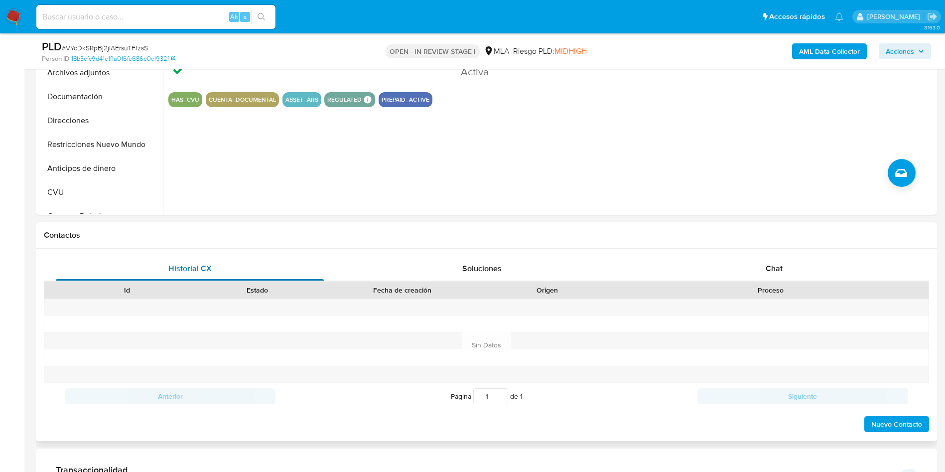
click at [790, 264] on div "Chat" at bounding box center [774, 269] width 268 height 24
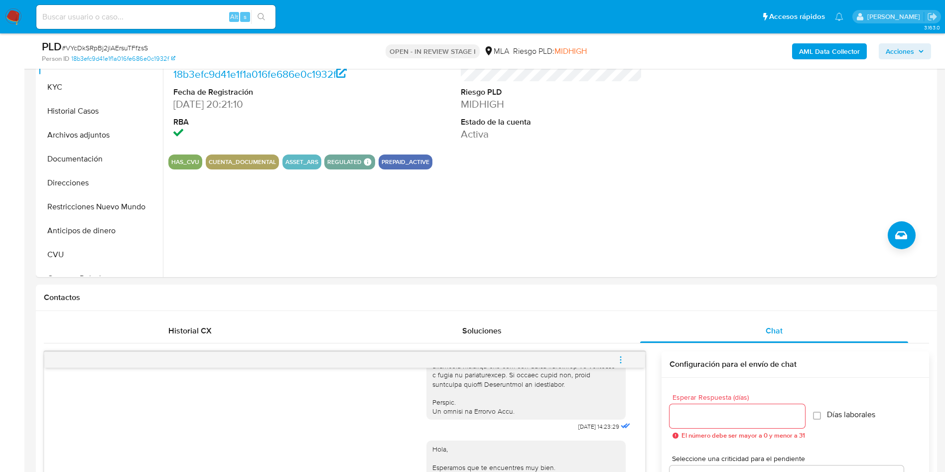
scroll to position [224, 0]
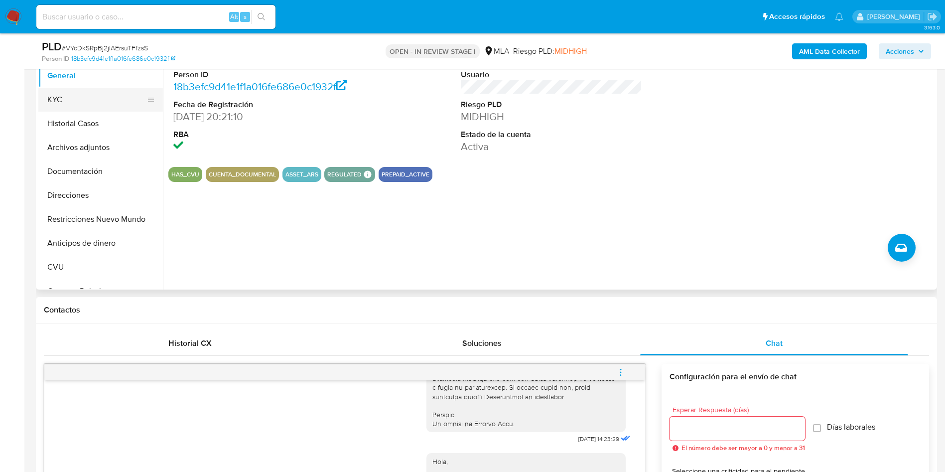
click at [79, 106] on button "KYC" at bounding box center [96, 100] width 117 height 24
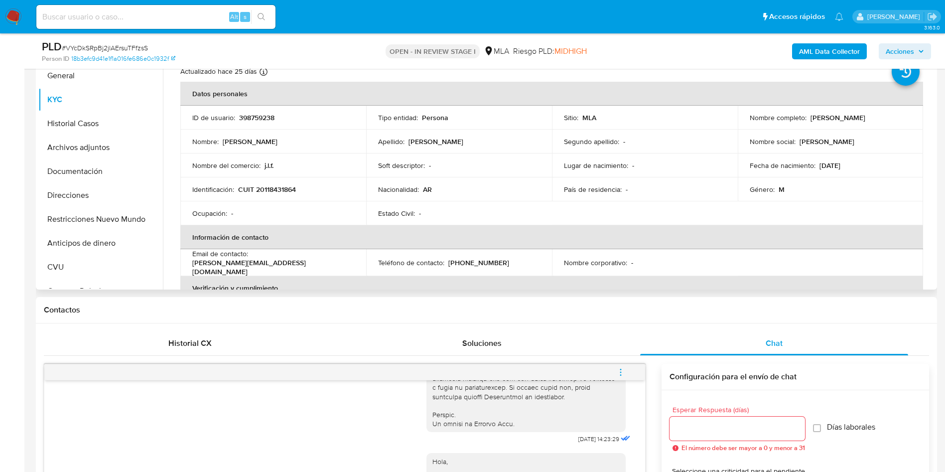
click at [837, 113] on p "Juan Lopez" at bounding box center [838, 117] width 55 height 9
click at [832, 118] on p "Juan Lopez" at bounding box center [838, 117] width 55 height 9
copy p "Lopez"
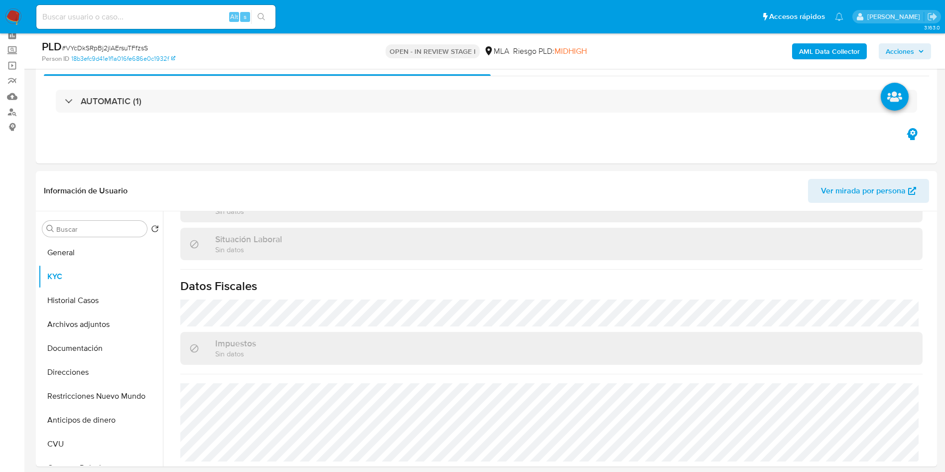
scroll to position [0, 0]
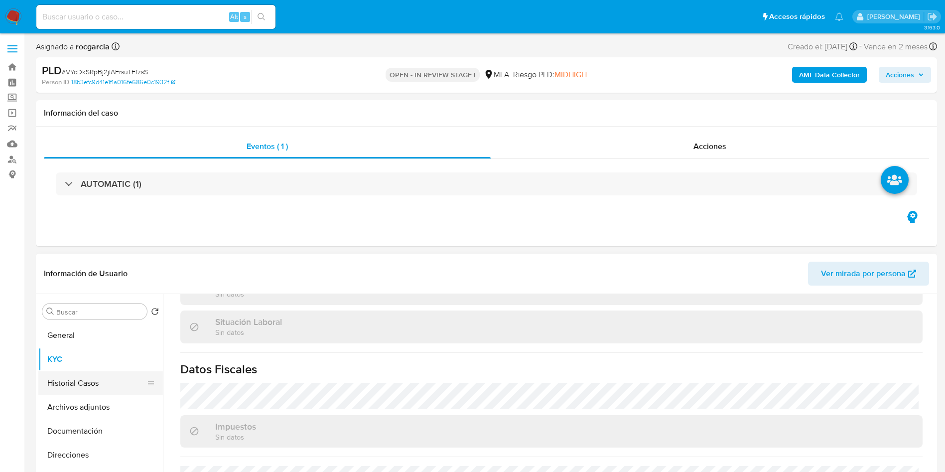
click at [62, 379] on button "Historial Casos" at bounding box center [96, 383] width 117 height 24
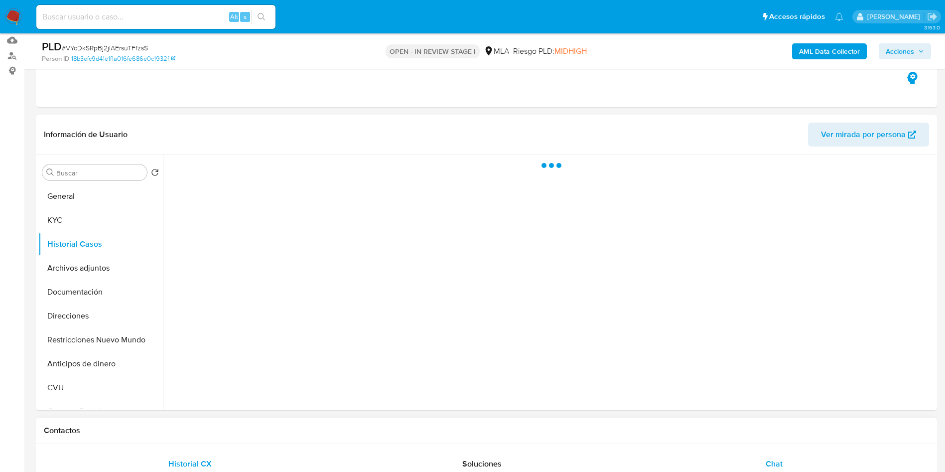
scroll to position [299, 0]
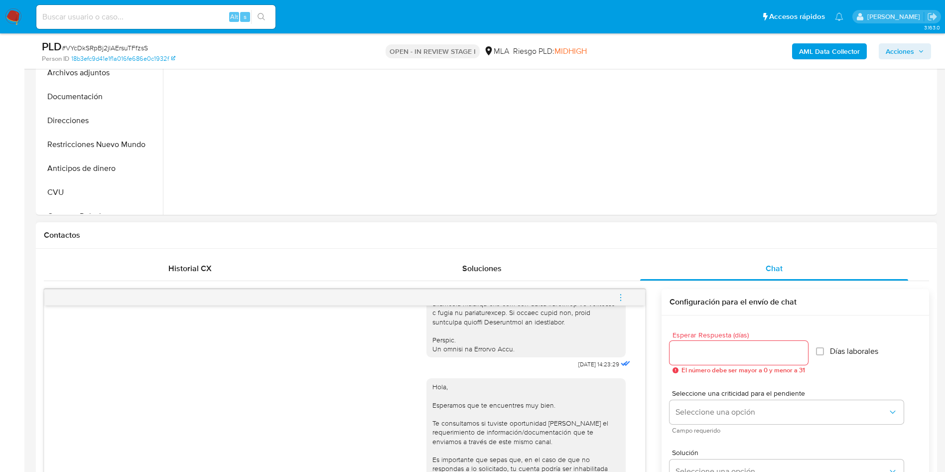
click at [630, 296] on button "menu-action" at bounding box center [620, 298] width 33 height 24
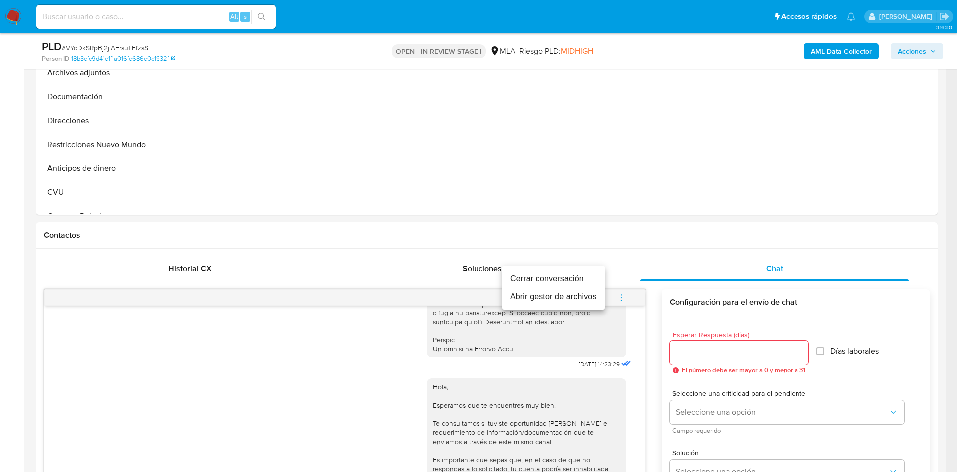
click at [569, 279] on li "Cerrar conversación" at bounding box center [553, 279] width 102 height 18
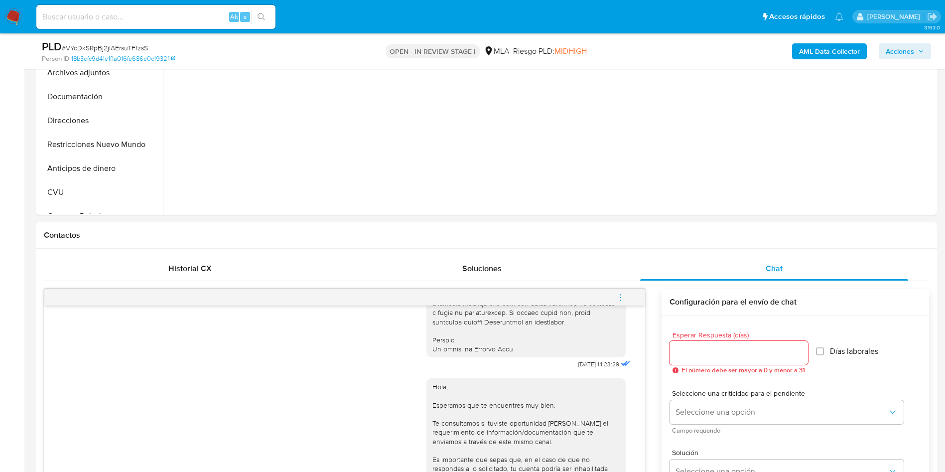
scroll to position [0, 0]
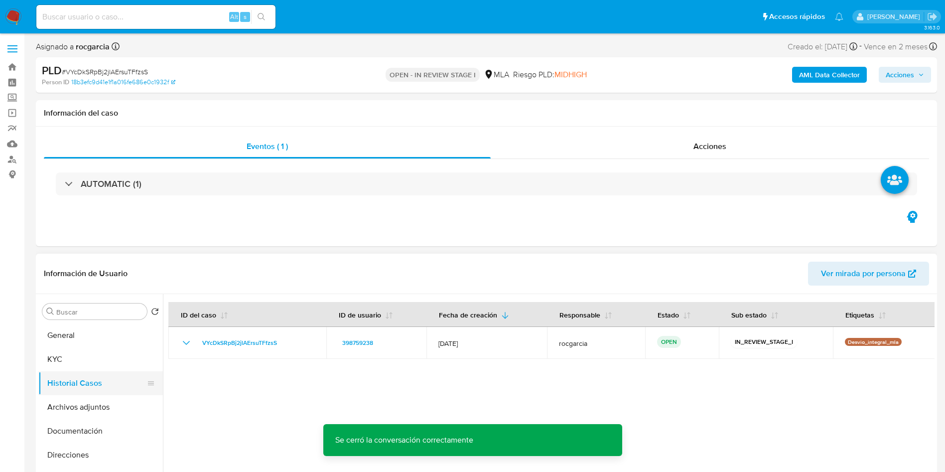
click at [75, 393] on button "Historial Casos" at bounding box center [96, 383] width 117 height 24
click at [75, 403] on button "Archivos adjuntos" at bounding box center [96, 407] width 117 height 24
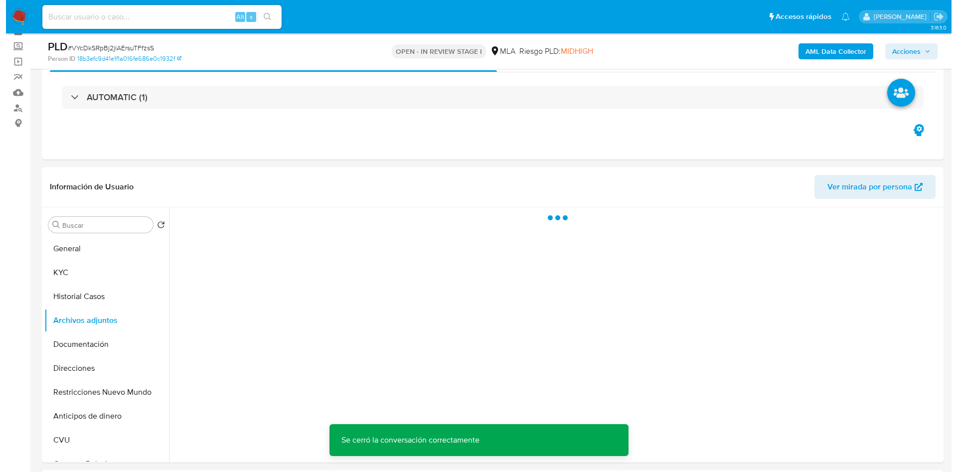
scroll to position [75, 0]
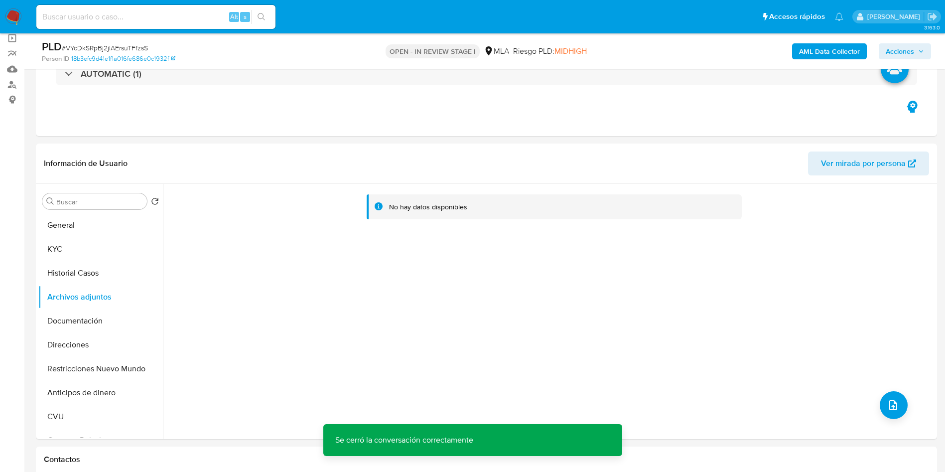
click at [820, 52] on b "AML Data Collector" at bounding box center [829, 51] width 61 height 16
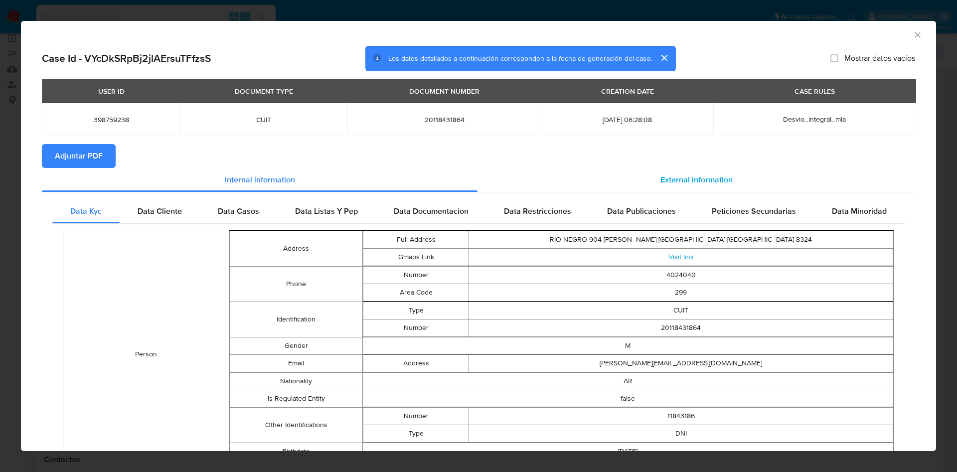
click at [700, 177] on span "External information" at bounding box center [696, 179] width 72 height 11
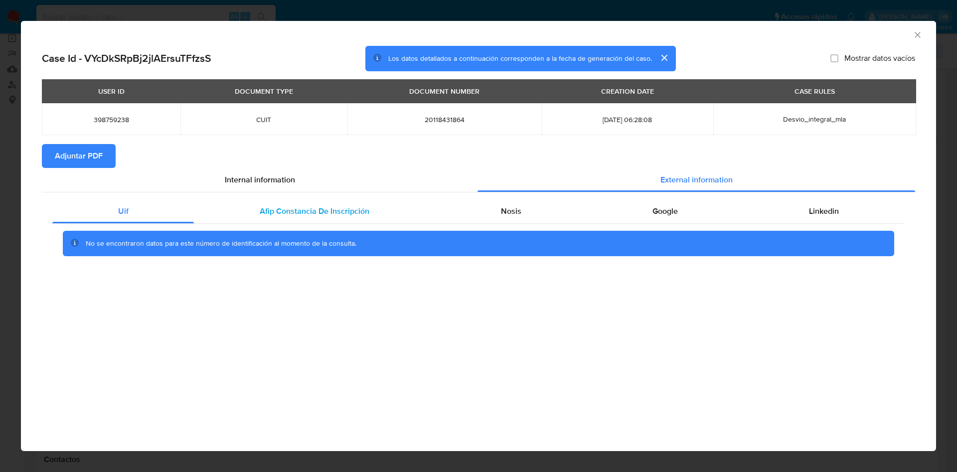
click at [380, 212] on div "Afip Constancia De Inscripción" at bounding box center [314, 211] width 241 height 24
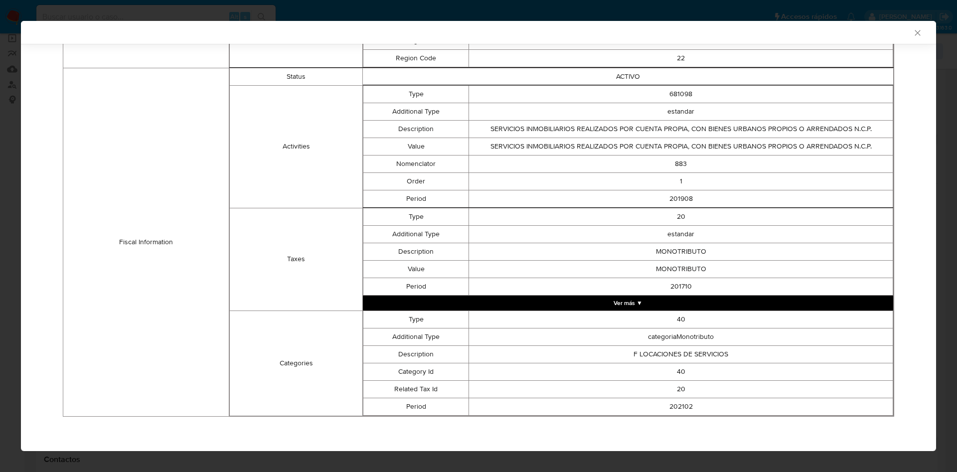
scroll to position [0, 0]
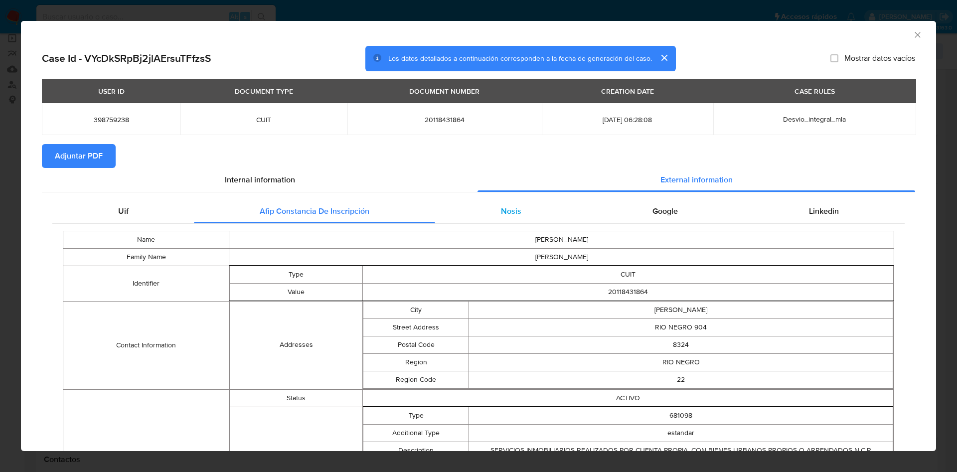
click at [527, 218] on div "Nosis" at bounding box center [510, 211] width 151 height 24
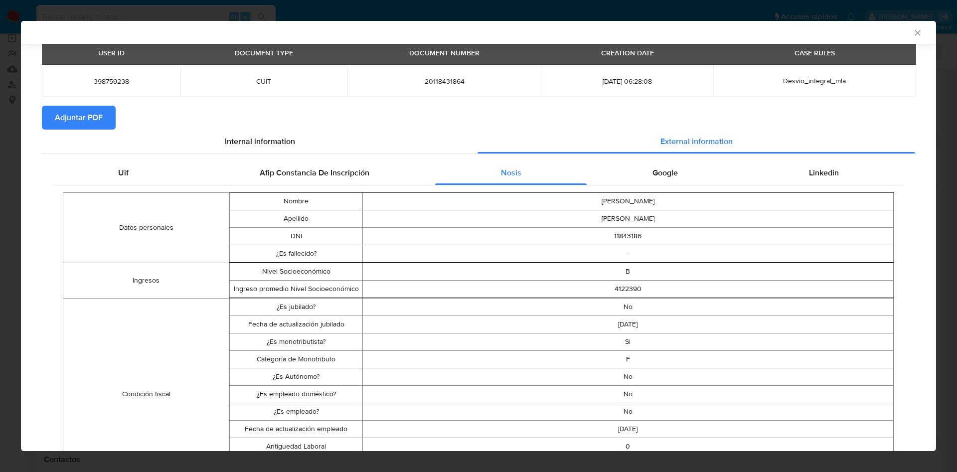
scroll to position [36, 0]
click at [652, 172] on span "Google" at bounding box center [664, 172] width 25 height 11
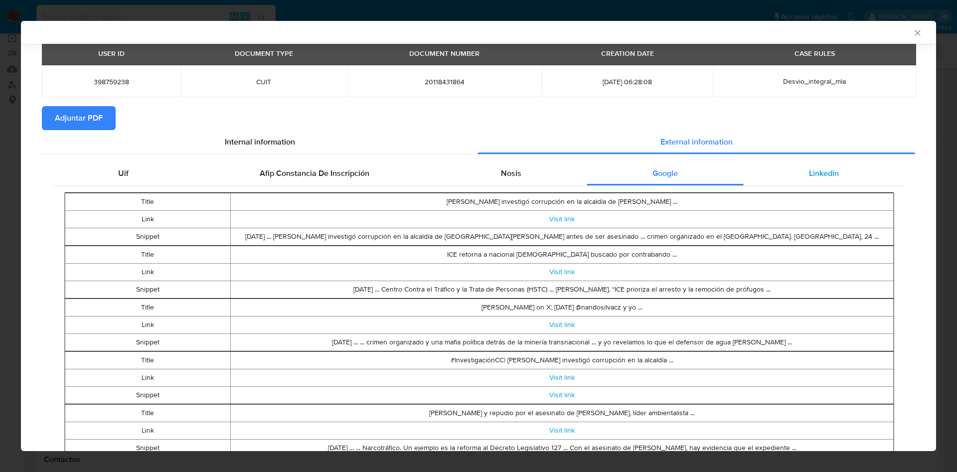
click at [826, 176] on span "Linkedin" at bounding box center [824, 172] width 30 height 11
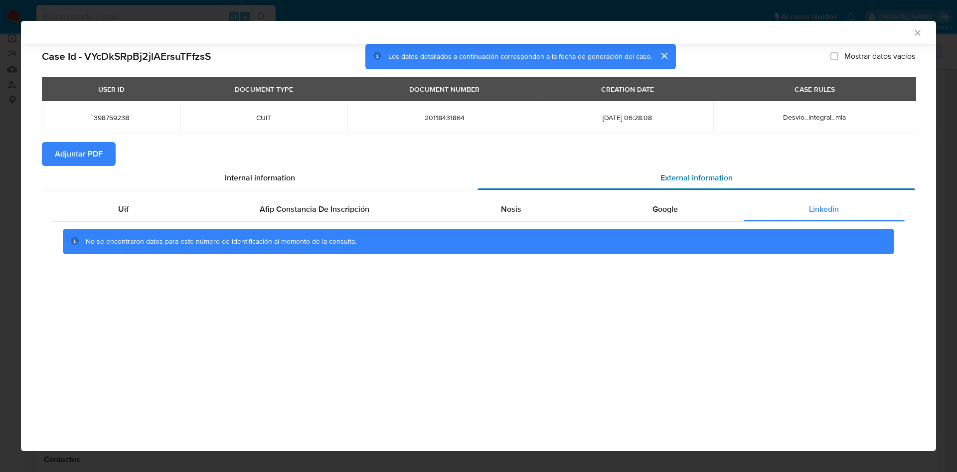
scroll to position [0, 0]
click at [96, 152] on span "Adjuntar PDF" at bounding box center [79, 154] width 48 height 22
click at [919, 34] on icon "Cerrar ventana" at bounding box center [917, 33] width 10 height 10
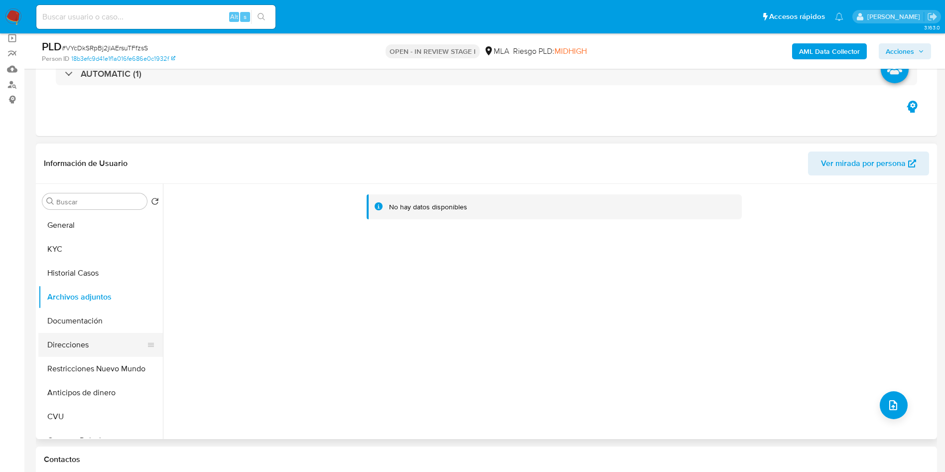
click at [92, 345] on button "Direcciones" at bounding box center [96, 345] width 117 height 24
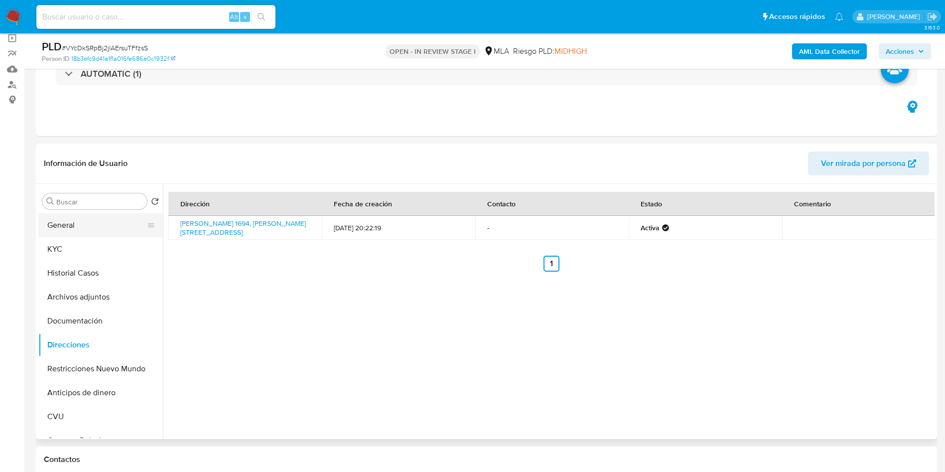
click at [82, 234] on button "General" at bounding box center [96, 225] width 117 height 24
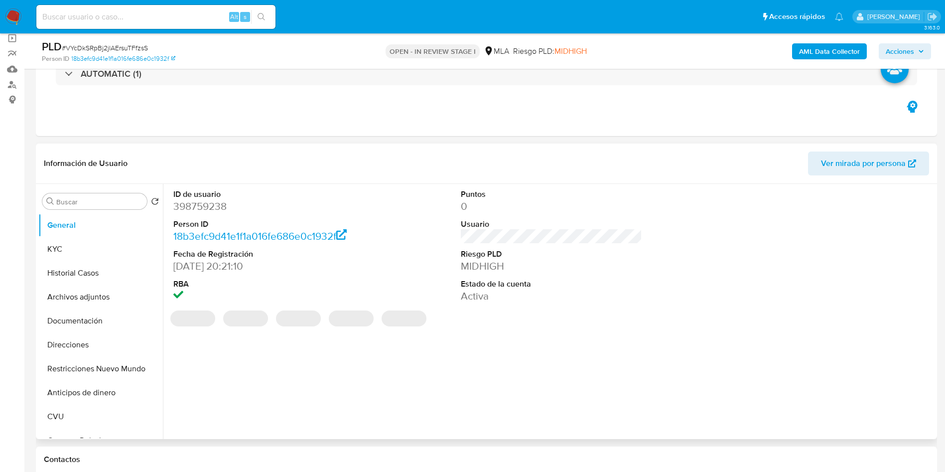
click at [218, 199] on dd "398759238" at bounding box center [264, 206] width 182 height 14
copy dd "398759238"
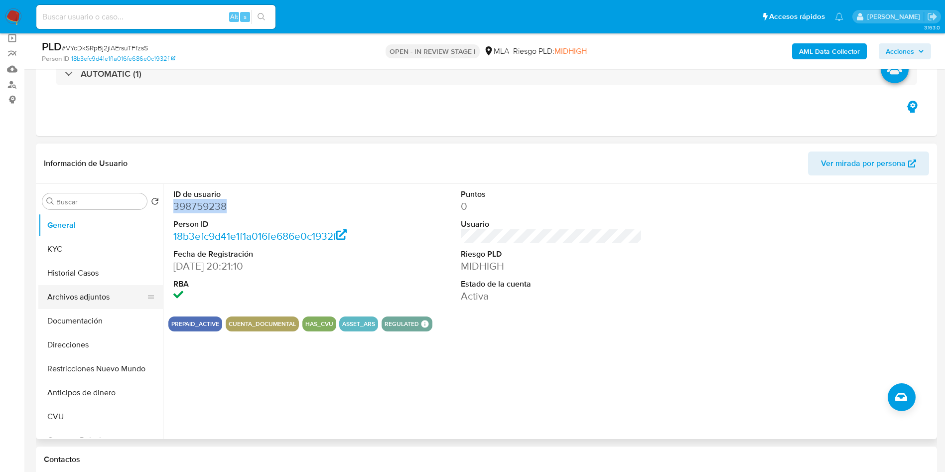
click at [51, 301] on button "Archivos adjuntos" at bounding box center [96, 297] width 117 height 24
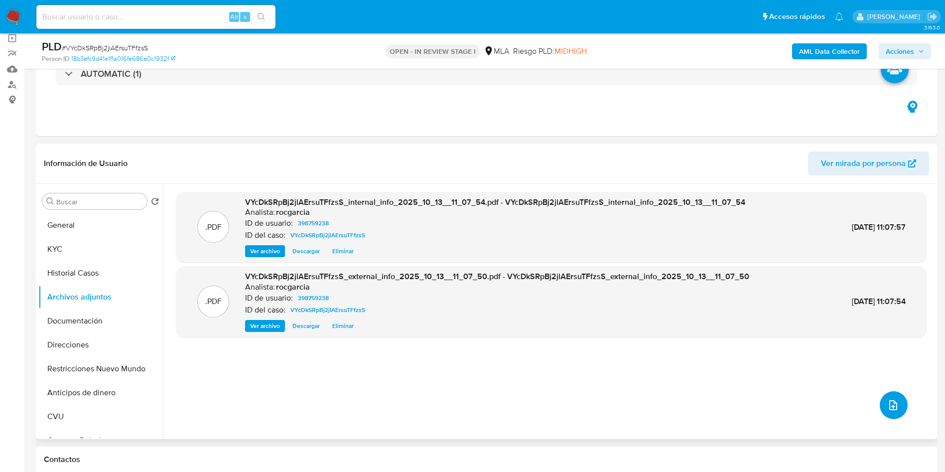
click at [899, 411] on button "upload-file" at bounding box center [894, 405] width 28 height 28
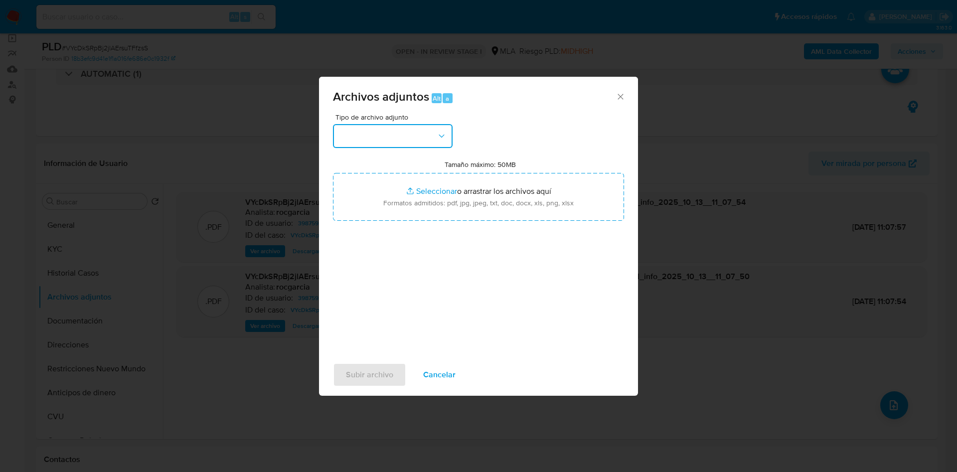
click at [367, 138] on button "button" at bounding box center [393, 136] width 120 height 24
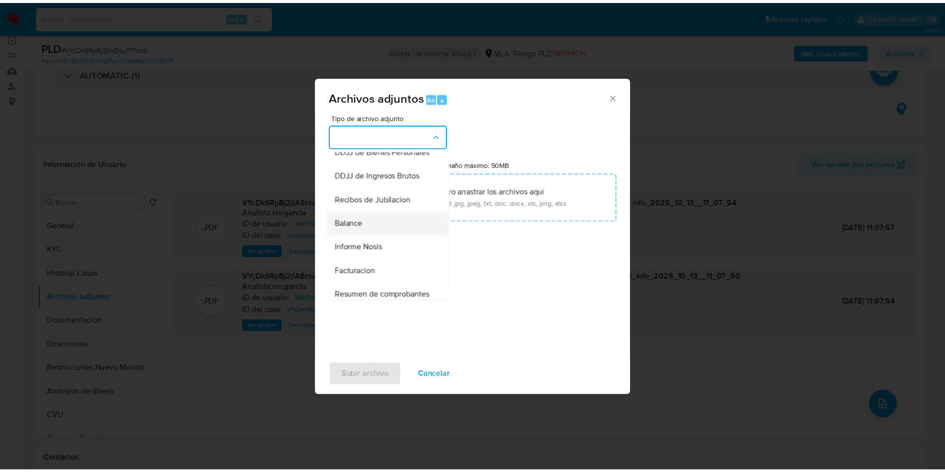
scroll to position [149, 0]
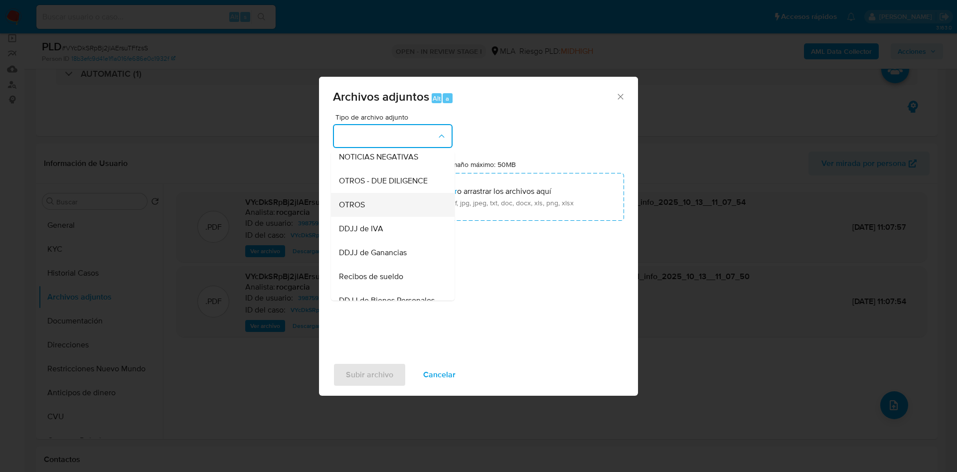
click at [367, 212] on div "OTROS" at bounding box center [390, 205] width 102 height 24
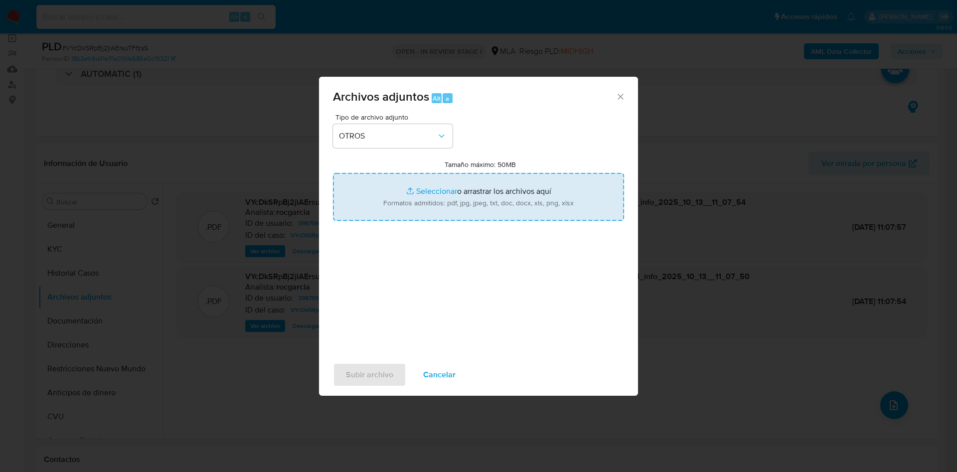
click at [426, 188] on input "Tamaño máximo: 50MB Seleccionar archivos" at bounding box center [478, 197] width 291 height 48
type input "C:\fakepath\Movimientos 398759238.xlsx"
click at [412, 185] on input "Tamaño máximo: 50MB Seleccionar archivos" at bounding box center [478, 197] width 291 height 48
type input "C:\fakepath\Caselog VYcDkSRpBj2jlAErsuTFfzsS - 398759238.docx"
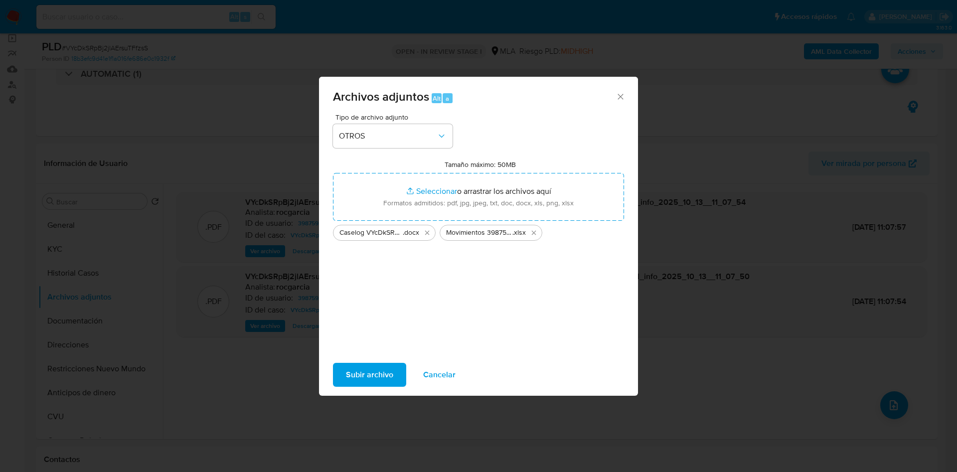
click at [376, 382] on span "Subir archivo" at bounding box center [369, 375] width 47 height 22
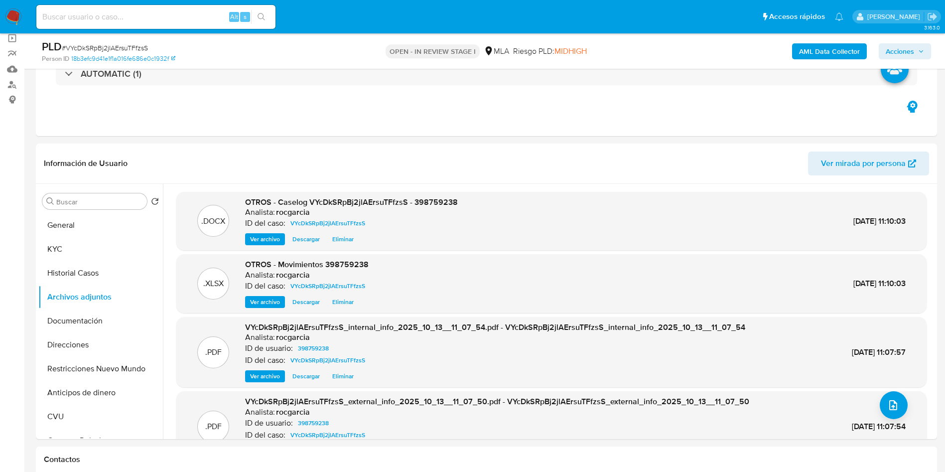
click at [894, 43] on span "Acciones" at bounding box center [900, 51] width 28 height 16
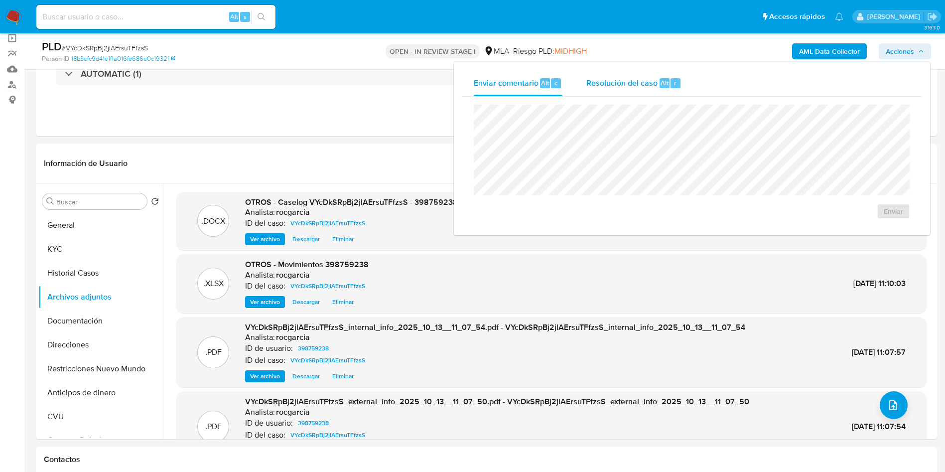
click at [596, 94] on div "Resolución del caso Alt r" at bounding box center [633, 83] width 95 height 26
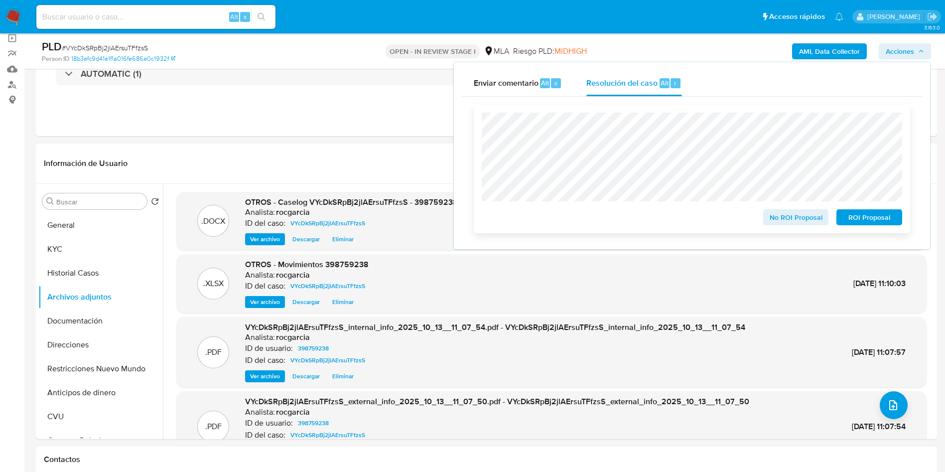
click at [789, 220] on span "No ROI Proposal" at bounding box center [796, 217] width 52 height 14
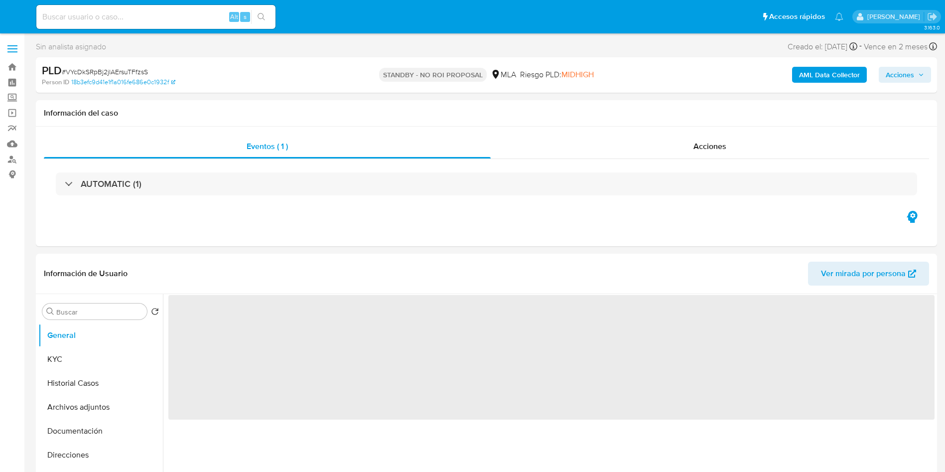
select select "10"
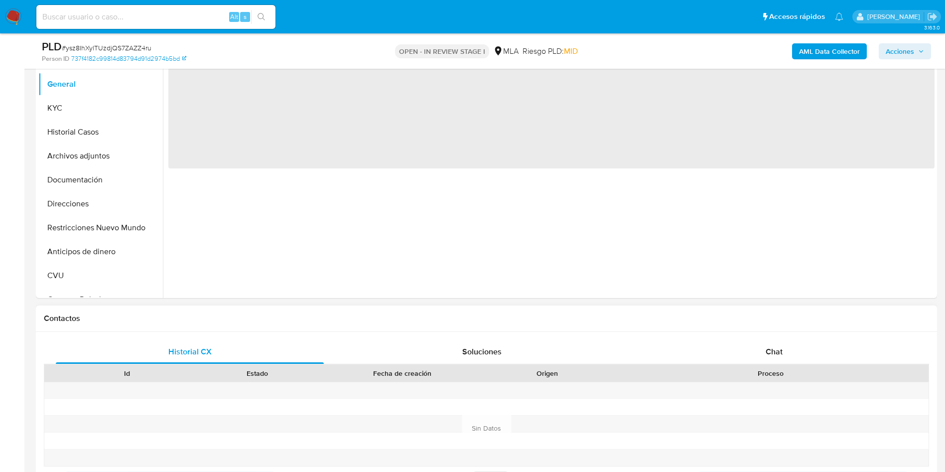
scroll to position [448, 0]
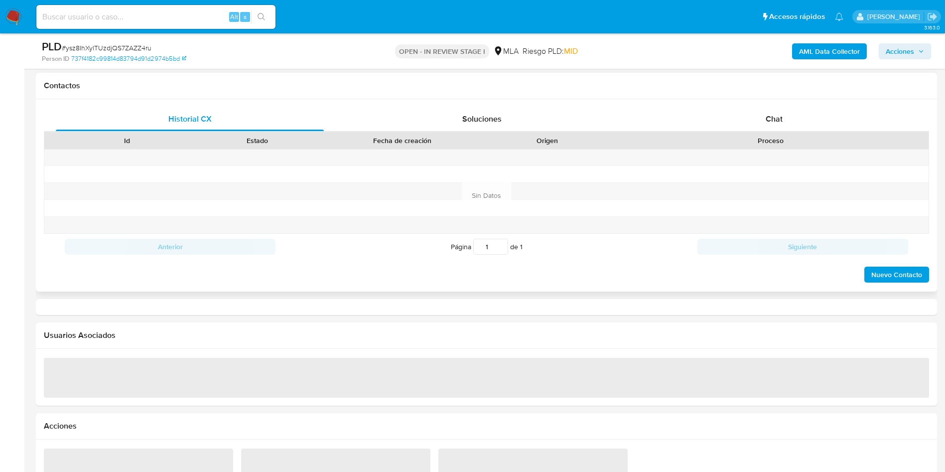
select select "10"
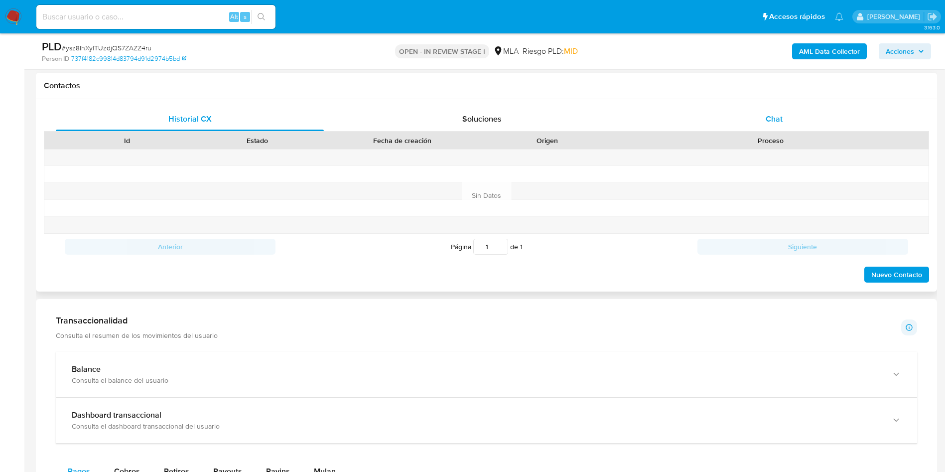
click at [785, 119] on div "Chat" at bounding box center [774, 119] width 268 height 24
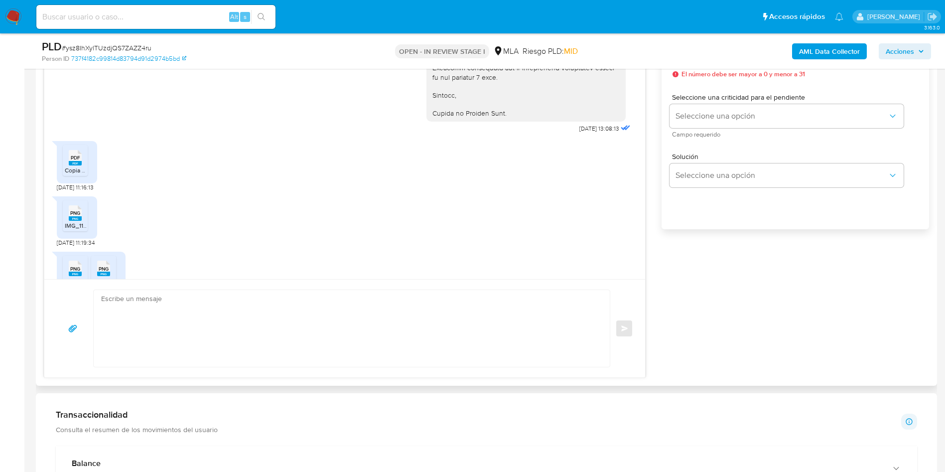
scroll to position [822, 0]
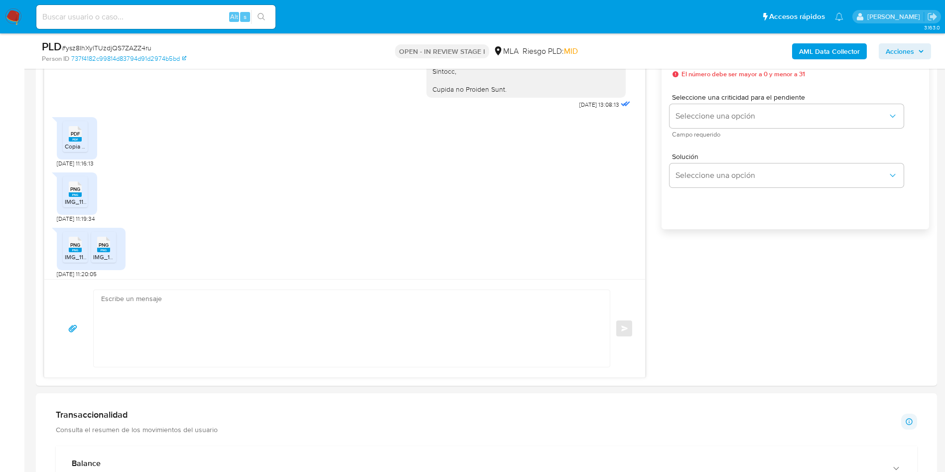
click at [0, 385] on aside "Bandeja Tablero Screening Búsqueda en Listas Watchlist Herramientas Operaciones…" at bounding box center [12, 400] width 24 height 1997
click at [76, 150] on span "Copia de mpago.pdf" at bounding box center [92, 146] width 54 height 8
click at [78, 211] on ul "PNG PNG IMG_1101.png" at bounding box center [77, 193] width 28 height 34
click at [79, 197] on rect at bounding box center [75, 194] width 13 height 4
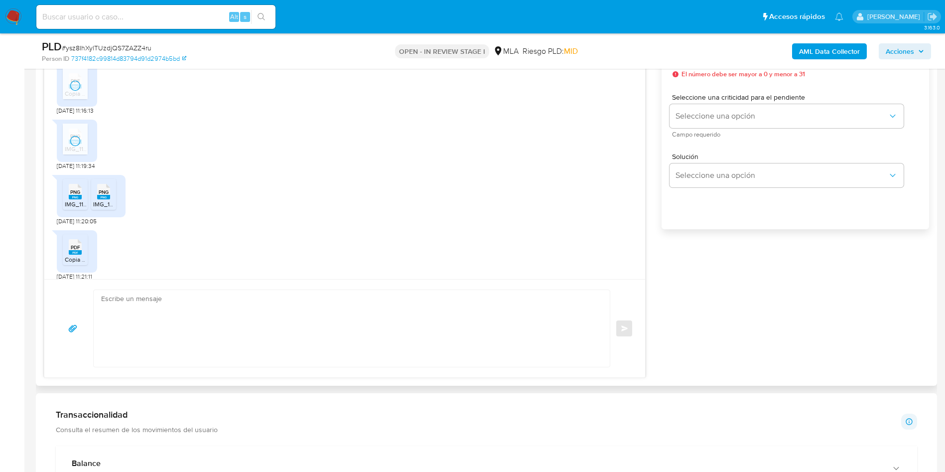
scroll to position [897, 0]
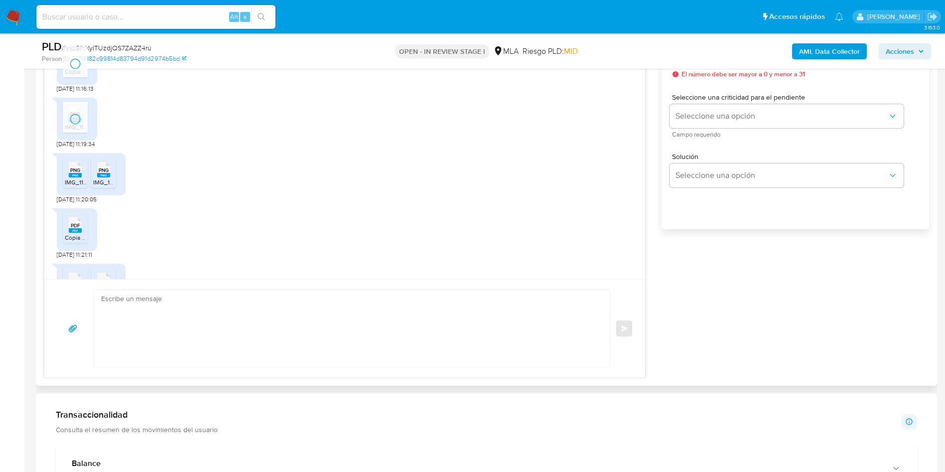
click at [68, 178] on div "PNG PNG" at bounding box center [75, 168] width 21 height 19
click at [105, 177] on rect at bounding box center [103, 175] width 13 height 4
click at [78, 229] on span "PDF" at bounding box center [75, 225] width 9 height 6
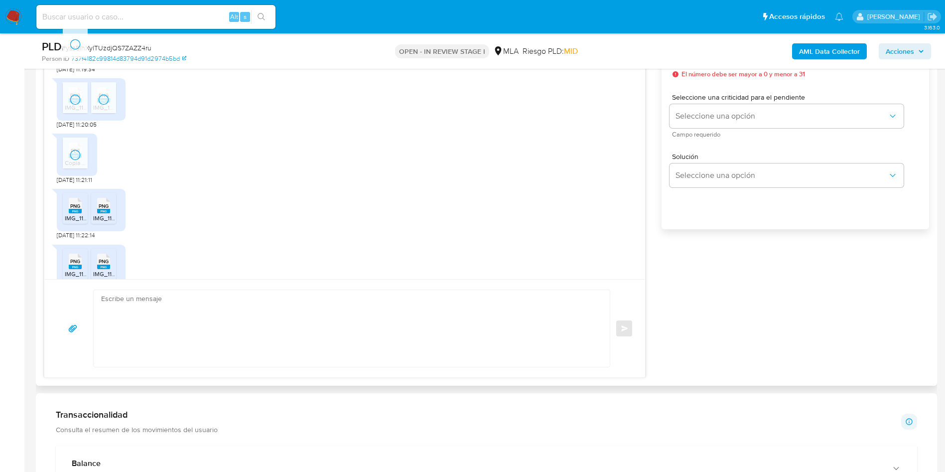
click at [73, 209] on span "PNG" at bounding box center [75, 206] width 10 height 6
click at [109, 213] on icon at bounding box center [103, 205] width 13 height 15
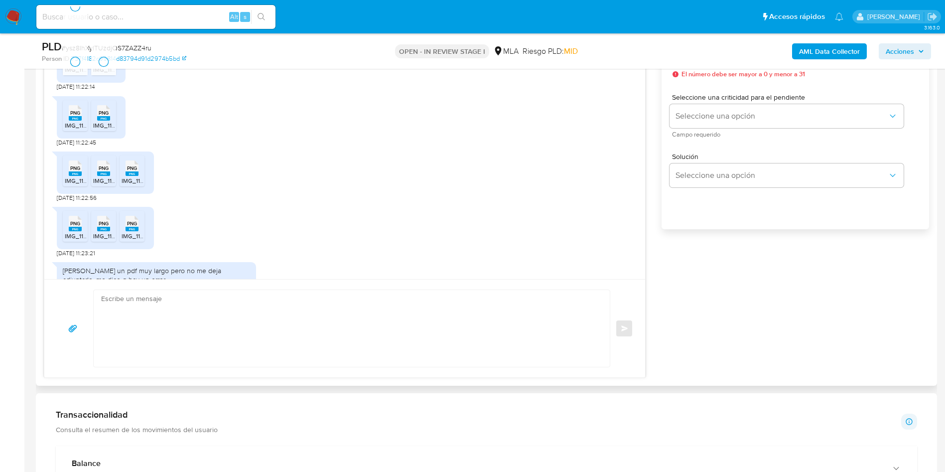
scroll to position [1121, 0]
click at [74, 130] on li "PNG PNG IMG_1113.png" at bounding box center [75, 114] width 25 height 31
click at [100, 121] on icon "PNG" at bounding box center [103, 111] width 13 height 17
click at [76, 184] on span "IMG_1116.png" at bounding box center [83, 179] width 36 height 8
click at [102, 184] on span "IMG_1115.png" at bounding box center [111, 179] width 36 height 8
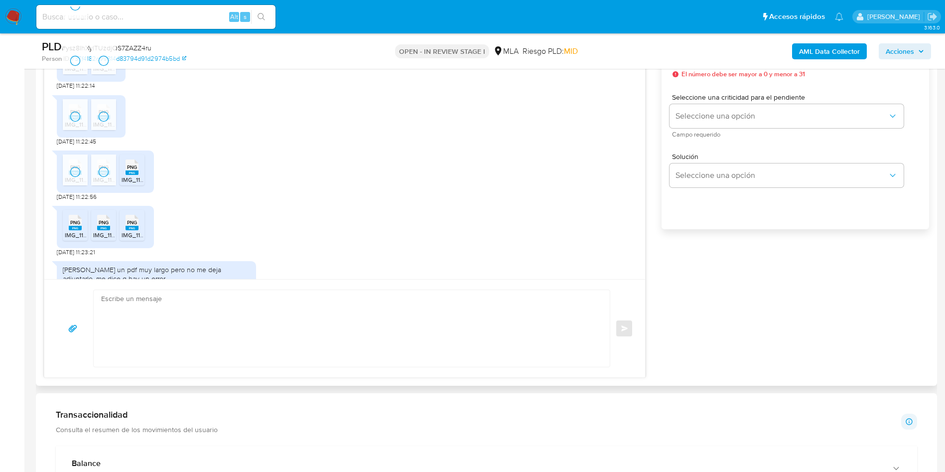
click at [132, 184] on span "IMG_1114.png" at bounding box center [140, 179] width 36 height 8
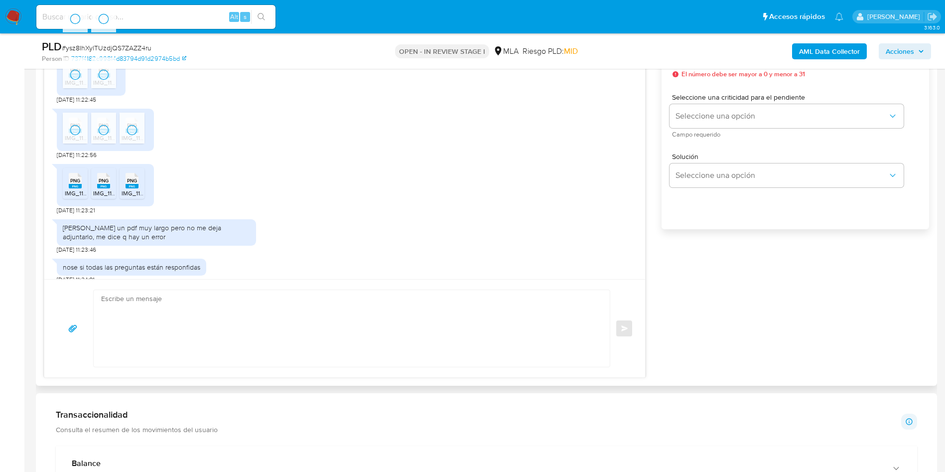
scroll to position [1196, 0]
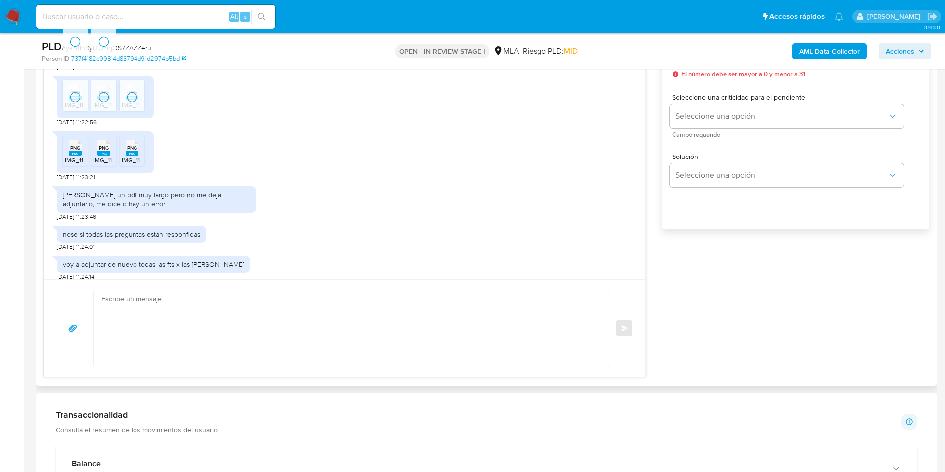
click at [79, 164] on span "IMG_1108.png" at bounding box center [83, 160] width 37 height 8
click at [106, 164] on span "IMG_1104.png" at bounding box center [111, 160] width 37 height 8
click at [132, 164] on span "IMG_1103.png" at bounding box center [140, 160] width 37 height 8
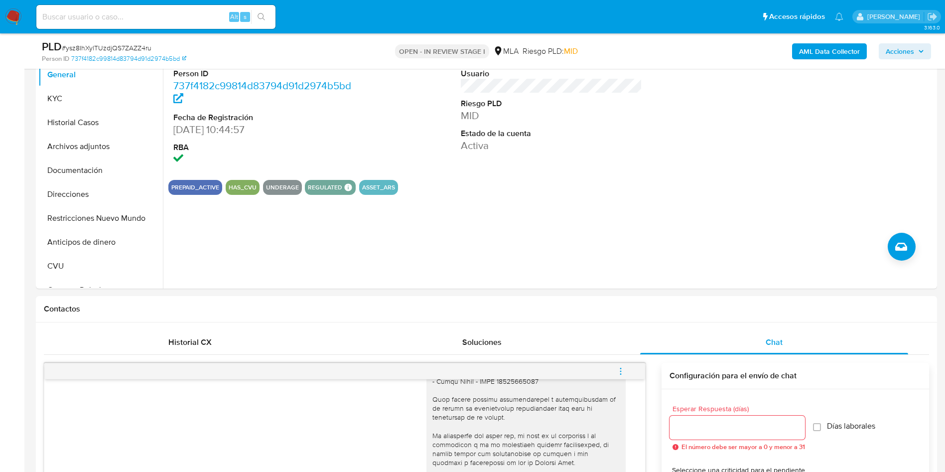
scroll to position [224, 0]
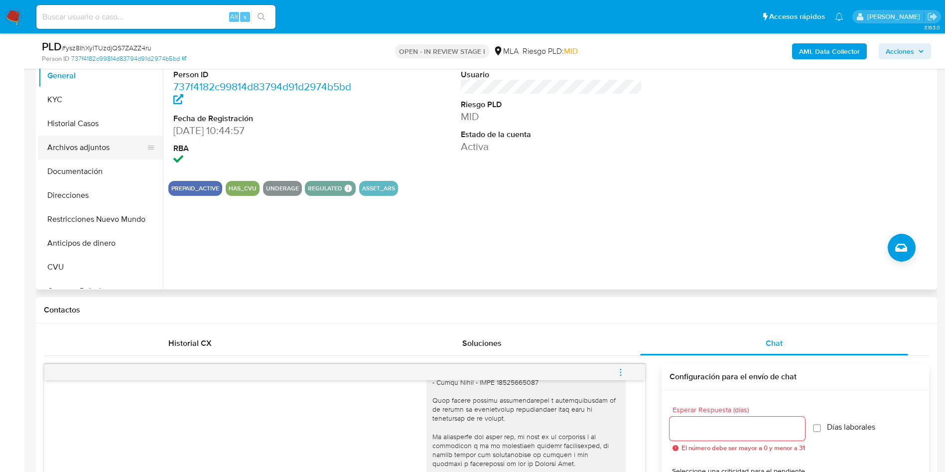
click at [67, 152] on button "Archivos adjuntos" at bounding box center [96, 148] width 117 height 24
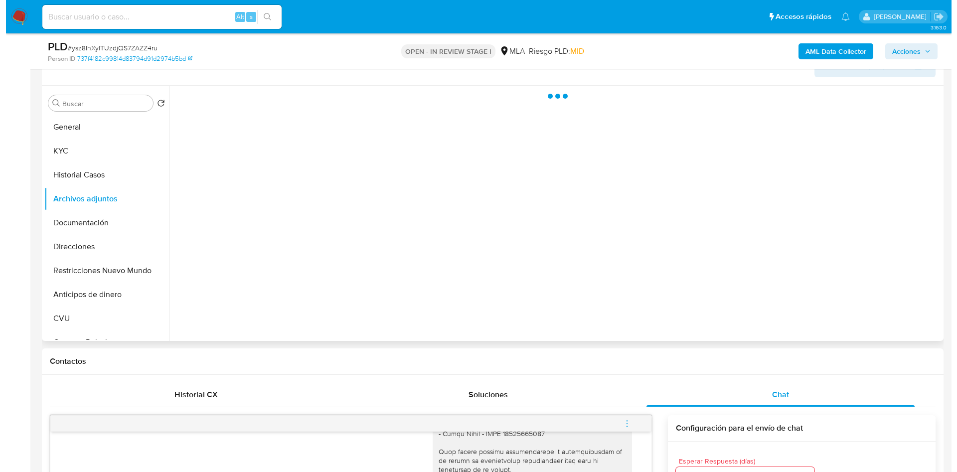
scroll to position [149, 0]
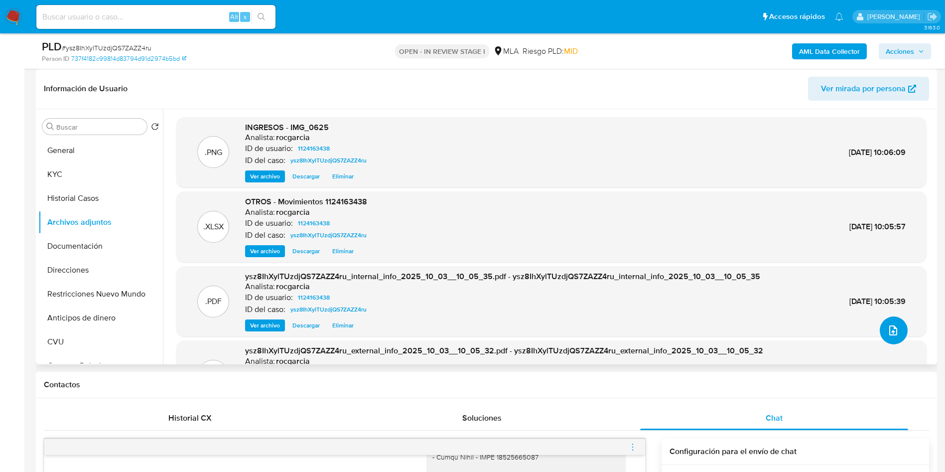
click at [892, 325] on icon "upload-file" at bounding box center [893, 330] width 12 height 12
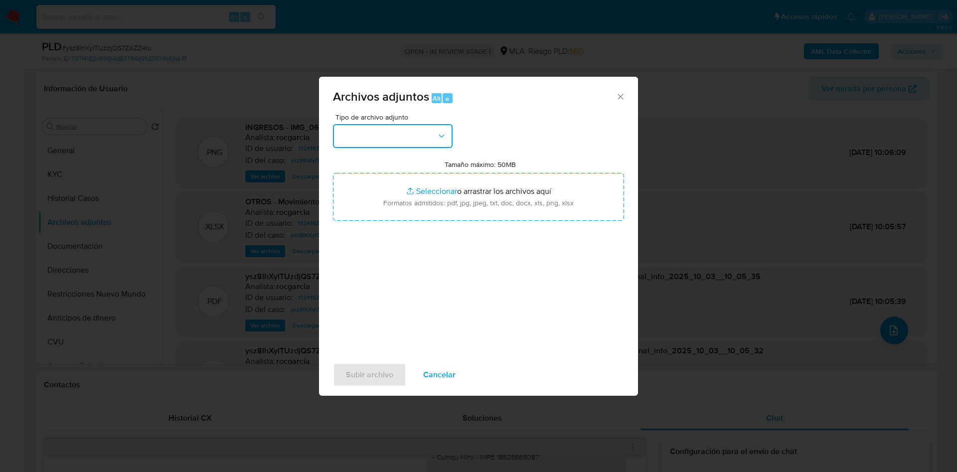
click at [408, 142] on button "button" at bounding box center [393, 136] width 120 height 24
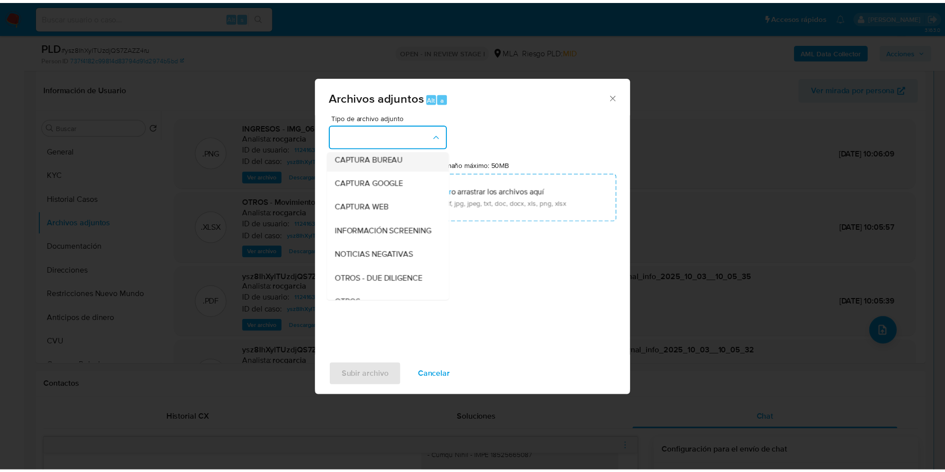
scroll to position [75, 0]
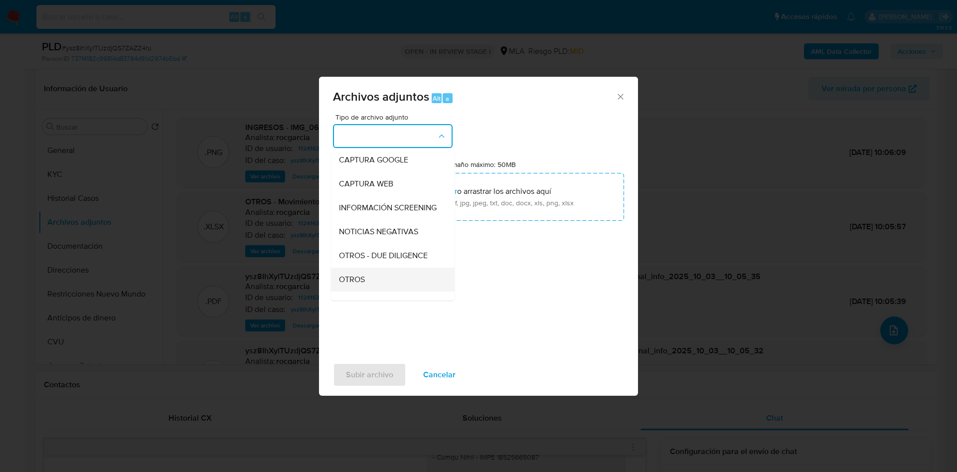
click at [372, 291] on div "OTROS" at bounding box center [390, 280] width 102 height 24
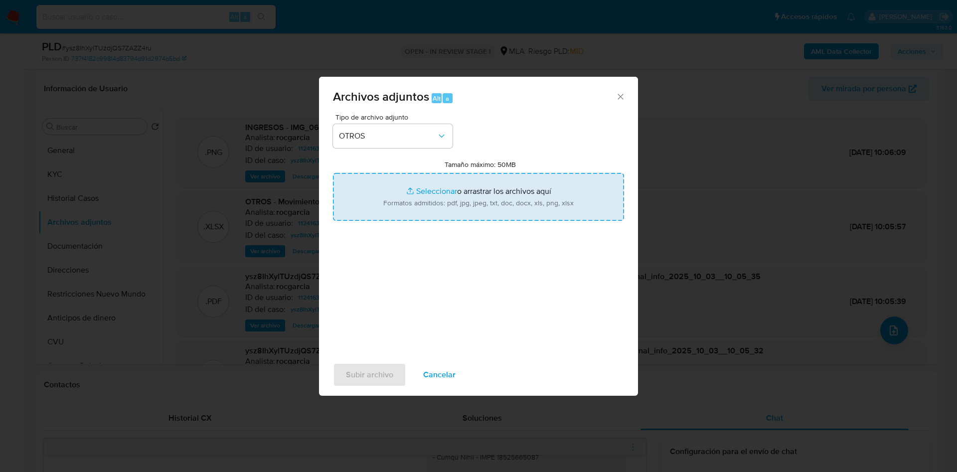
click at [432, 208] on input "Tamaño máximo: 50MB Seleccionar archivos" at bounding box center [478, 197] width 291 height 48
type input "C:\fakepath\documentacion.pdf"
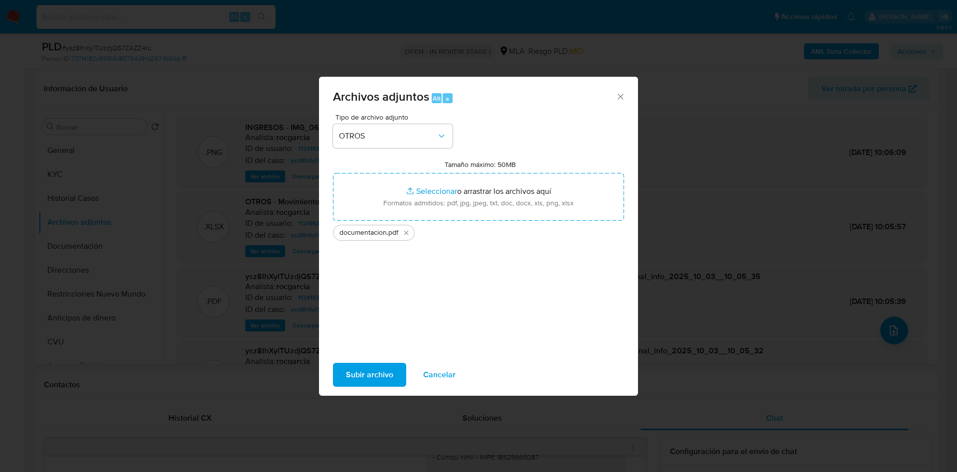
click at [363, 374] on span "Subir archivo" at bounding box center [369, 375] width 47 height 22
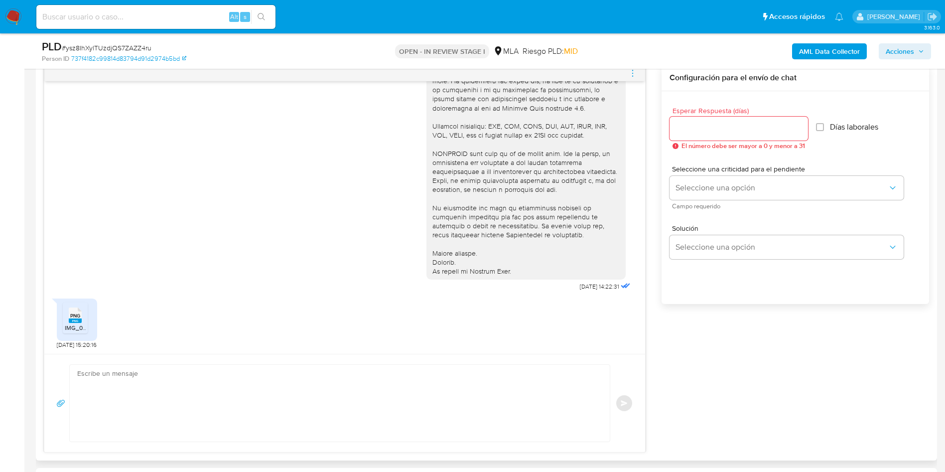
scroll to position [208, 0]
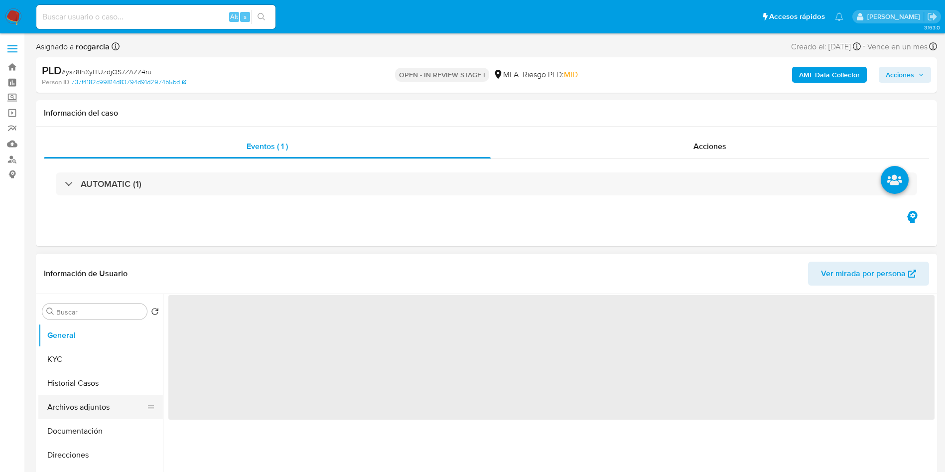
click at [106, 414] on button "Archivos adjuntos" at bounding box center [96, 407] width 117 height 24
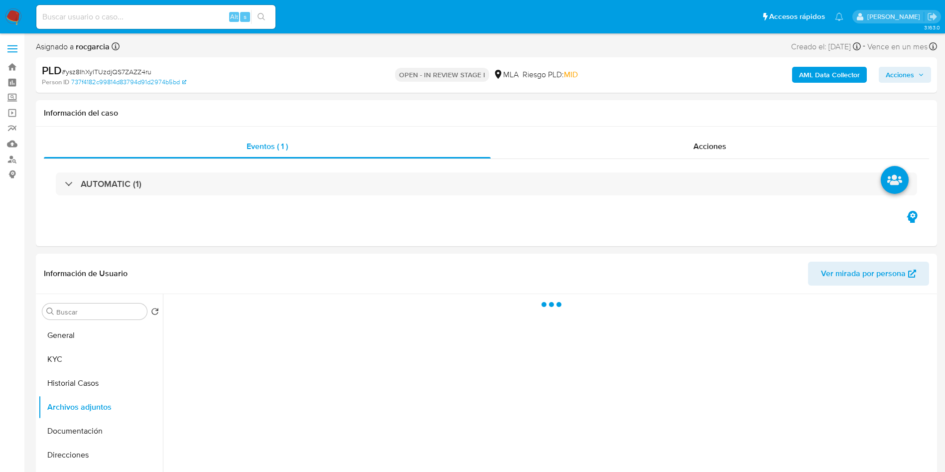
select select "10"
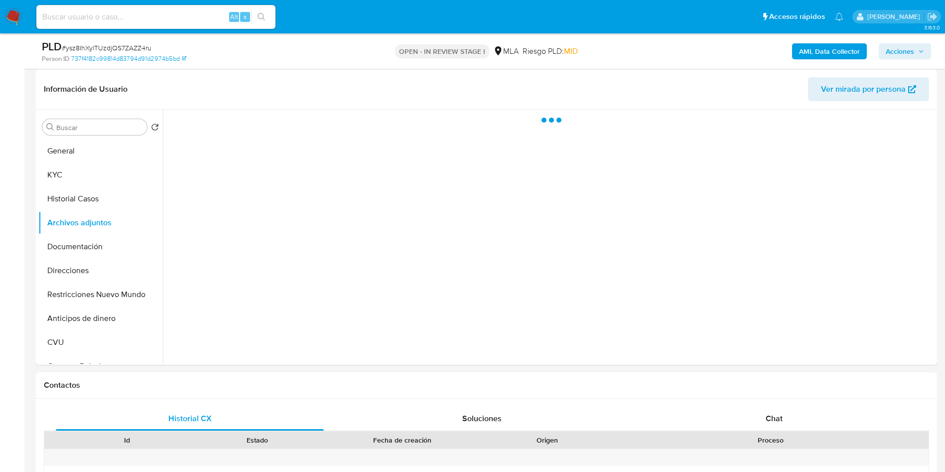
scroll to position [149, 0]
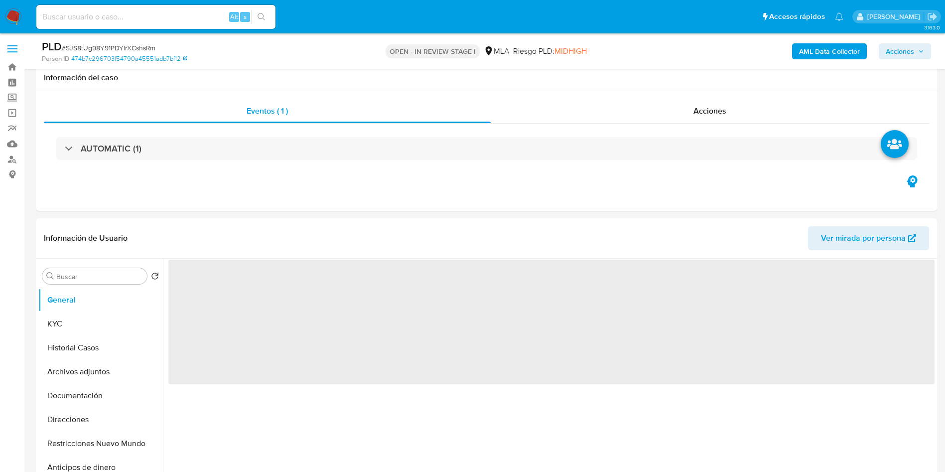
select select "10"
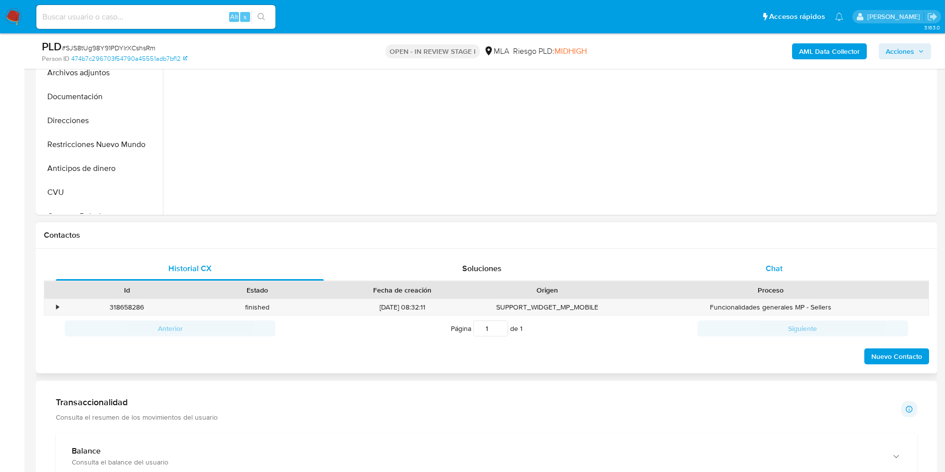
click at [742, 259] on div "Chat" at bounding box center [774, 269] width 268 height 24
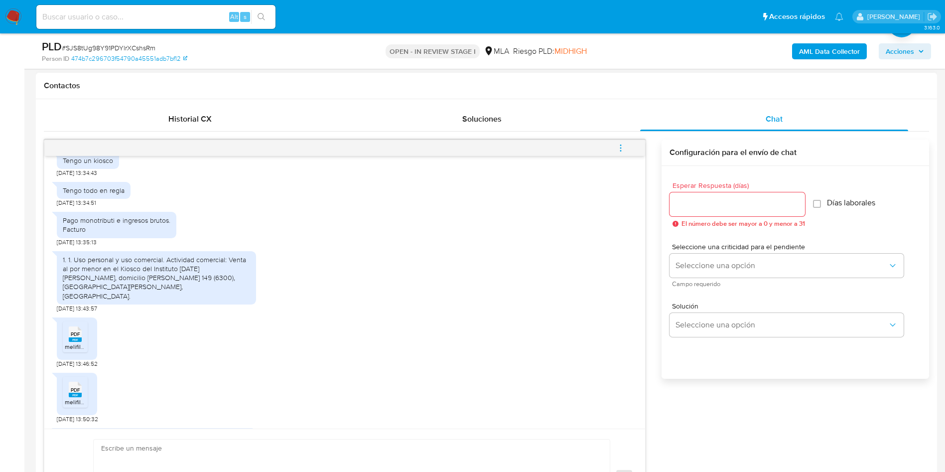
scroll to position [822, 0]
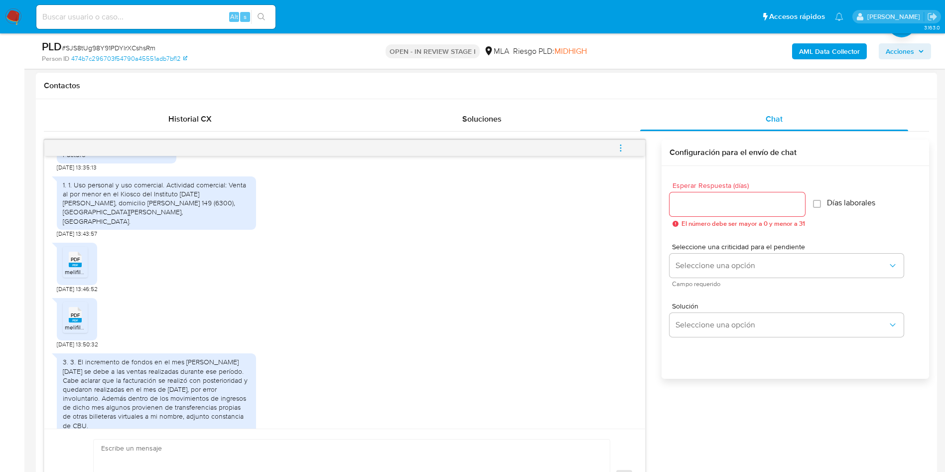
click at [79, 263] on span "PDF" at bounding box center [75, 259] width 9 height 6
click at [77, 318] on span "PDF" at bounding box center [75, 315] width 9 height 6
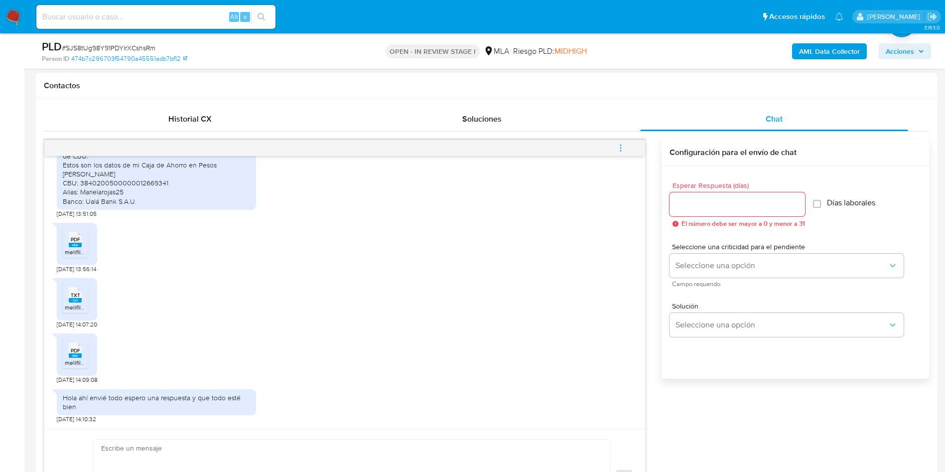
scroll to position [1100, 0]
click at [81, 238] on icon at bounding box center [75, 239] width 13 height 15
click at [83, 300] on div "TXT TXT" at bounding box center [75, 293] width 21 height 19
click at [77, 353] on span "PDF" at bounding box center [75, 350] width 9 height 6
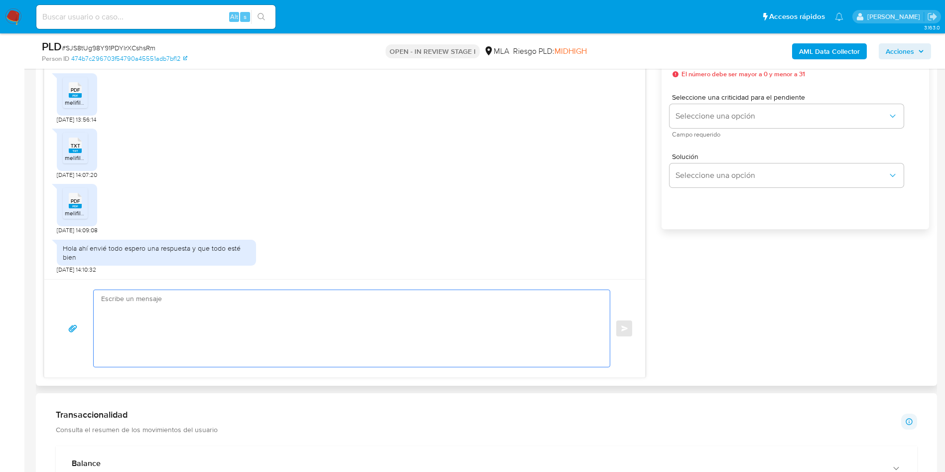
click at [205, 335] on textarea at bounding box center [349, 328] width 496 height 77
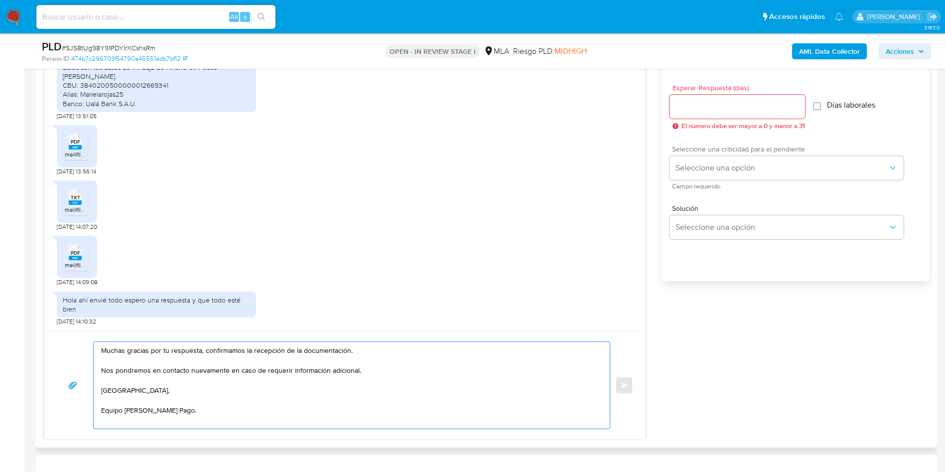
scroll to position [523, 0]
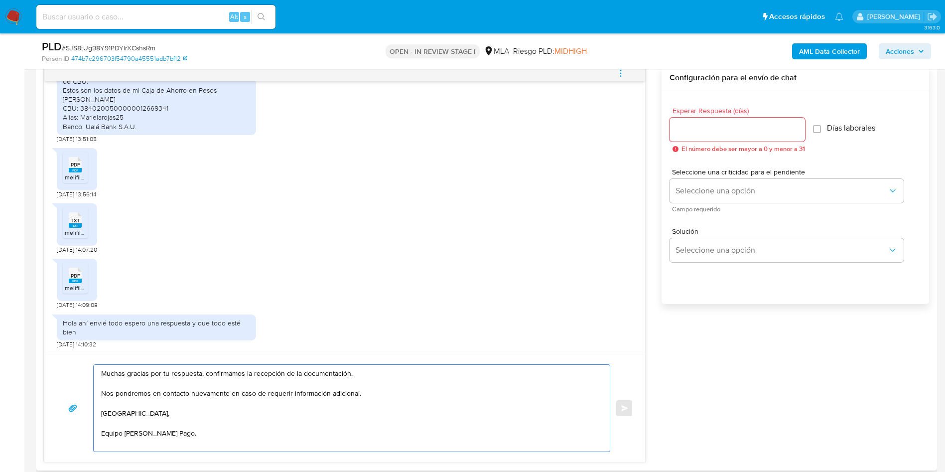
type textarea "Muchas gracias por tu respuesta, confirmamos la recepción de la documentación. …"
drag, startPoint x: 715, startPoint y: 140, endPoint x: 709, endPoint y: 140, distance: 5.5
click at [709, 140] on div at bounding box center [738, 130] width 136 height 24
click at [702, 129] on input "Esperar Respuesta (días)" at bounding box center [738, 129] width 136 height 13
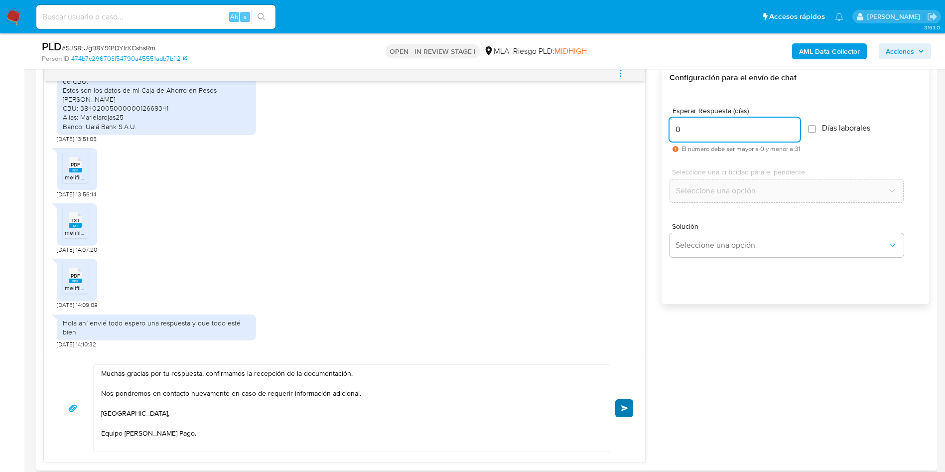
type input "0"
click at [628, 409] on span "Enviar" at bounding box center [624, 408] width 7 height 6
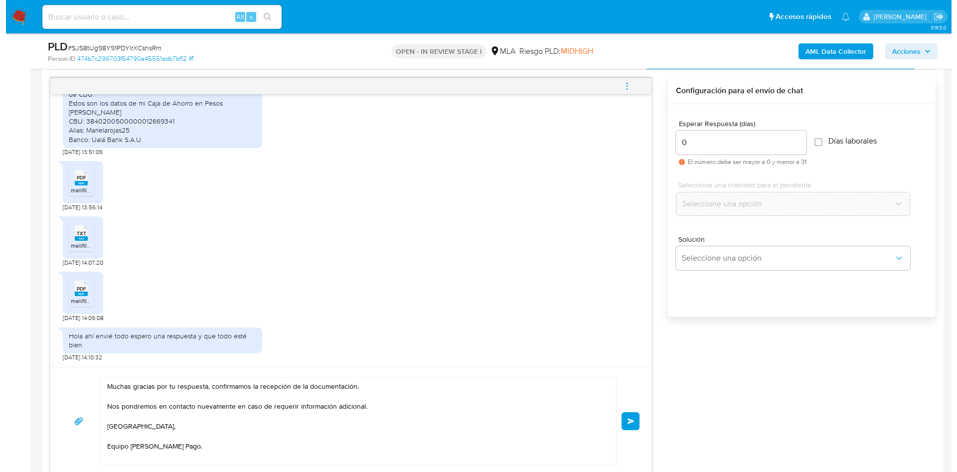
scroll to position [299, 0]
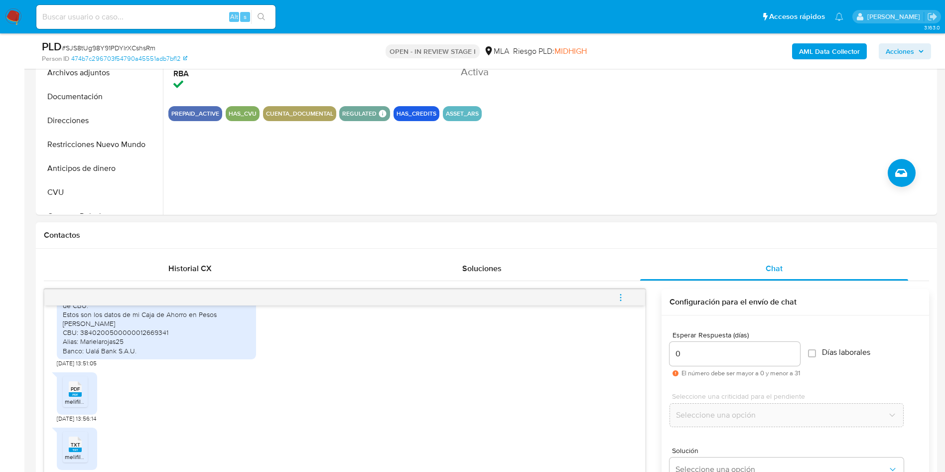
click at [620, 293] on icon "menu-action" at bounding box center [620, 297] width 9 height 9
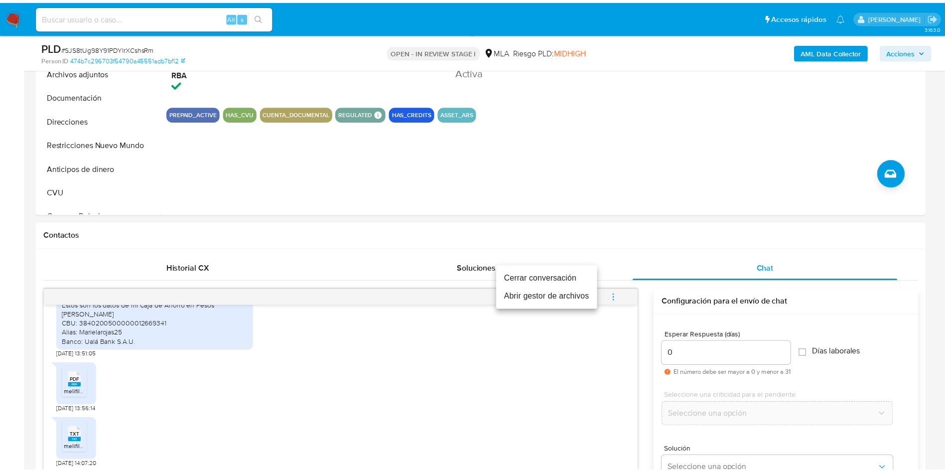
scroll to position [1211, 0]
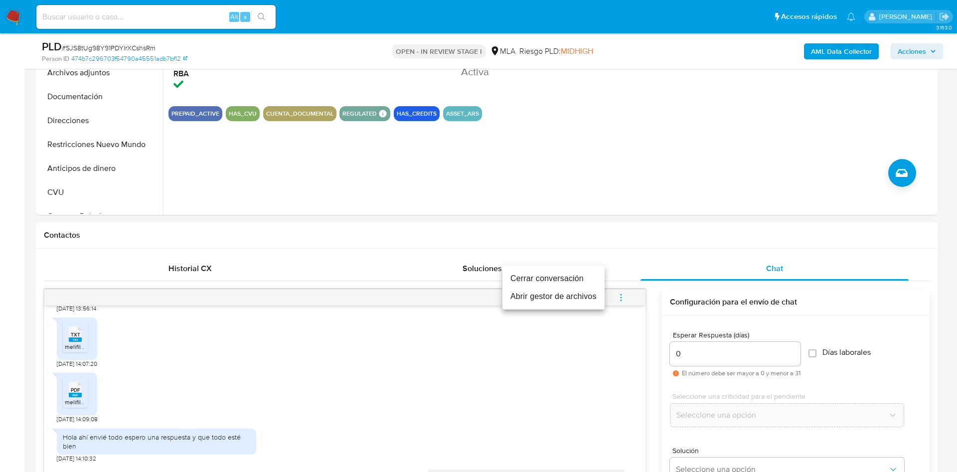
click at [535, 272] on li "Cerrar conversación" at bounding box center [553, 279] width 102 height 18
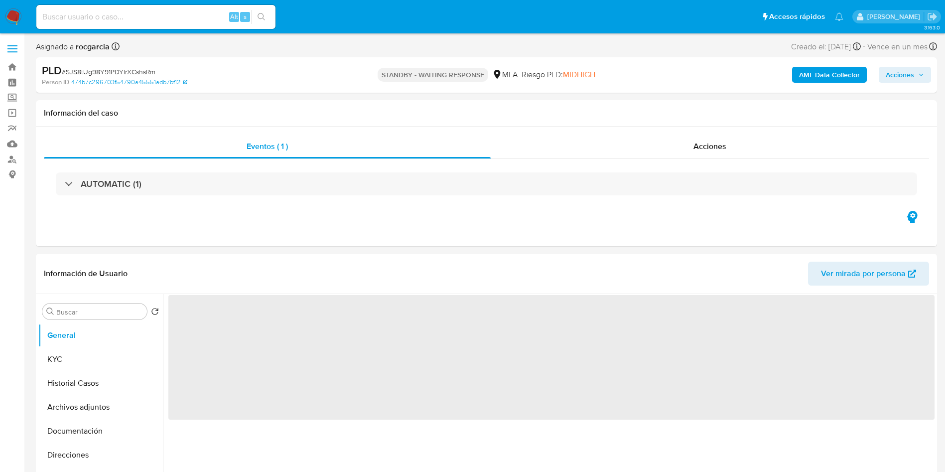
select select "10"
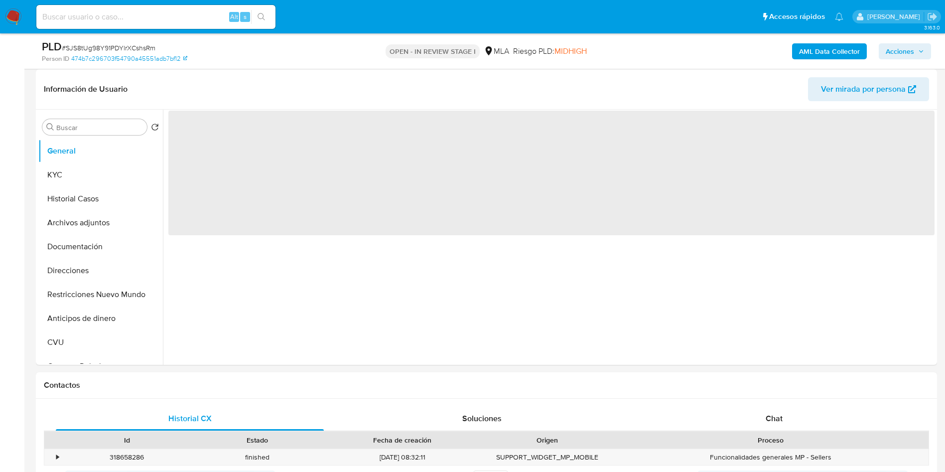
scroll to position [149, 0]
click at [81, 218] on button "Archivos adjuntos" at bounding box center [96, 222] width 117 height 24
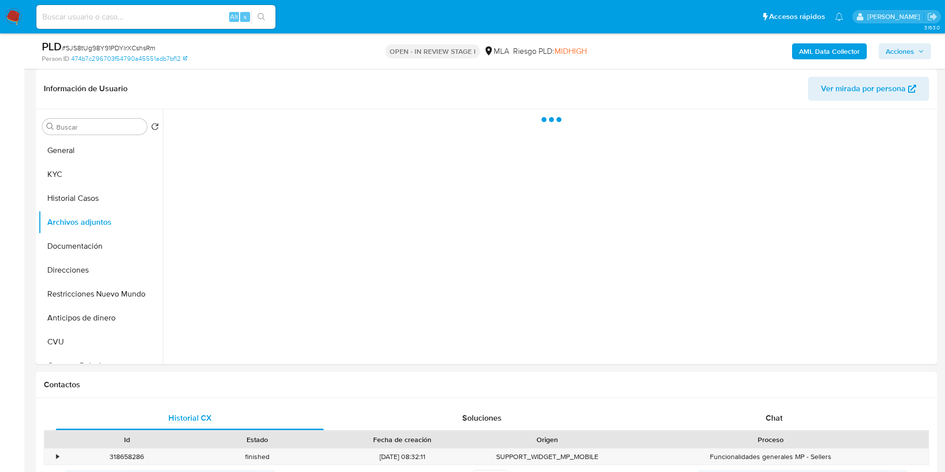
select select "10"
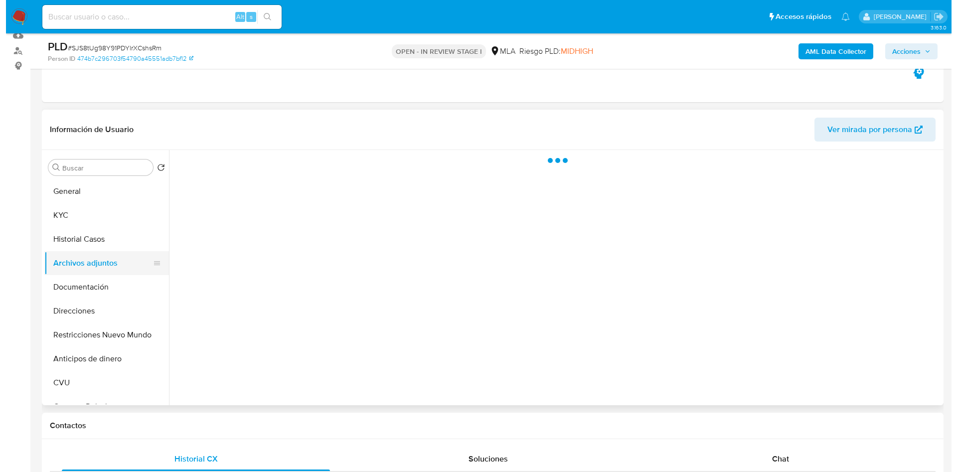
scroll to position [75, 0]
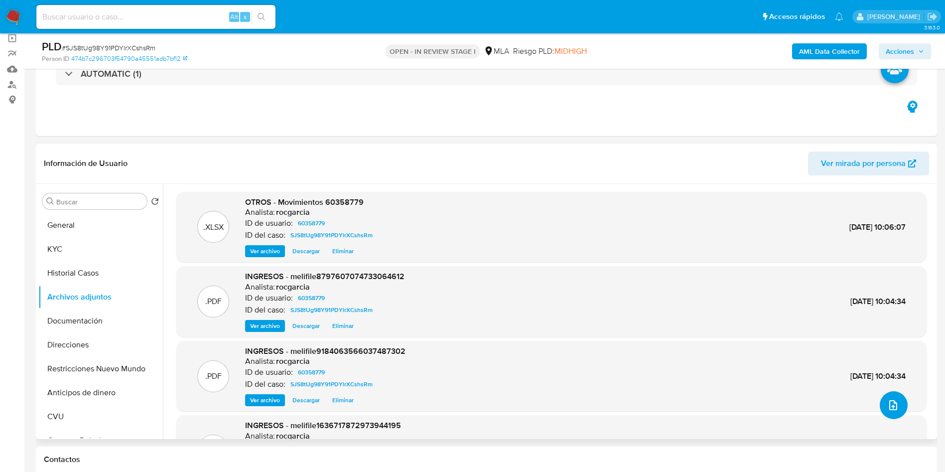
click at [888, 402] on icon "upload-file" at bounding box center [893, 405] width 12 height 12
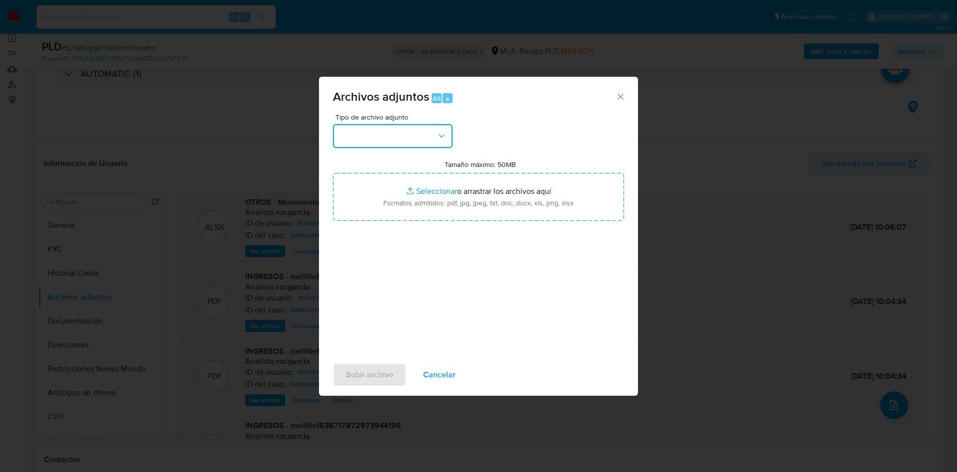
click at [367, 132] on button "button" at bounding box center [393, 136] width 120 height 24
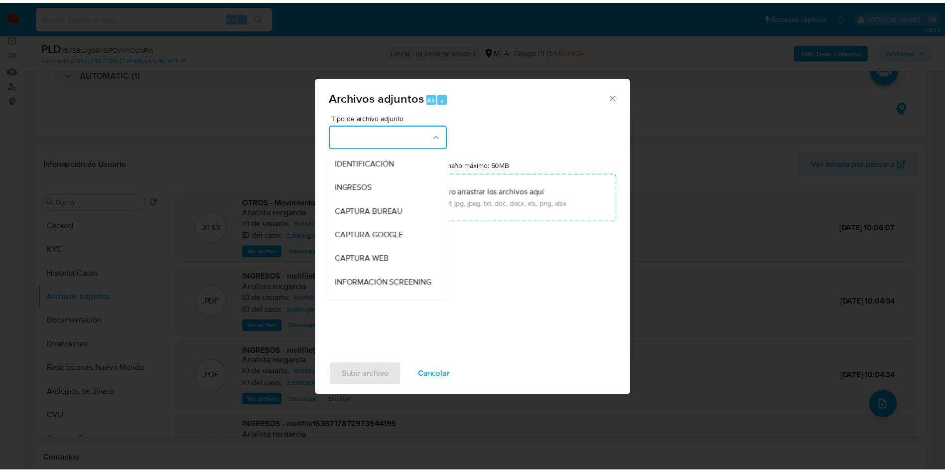
scroll to position [149, 0]
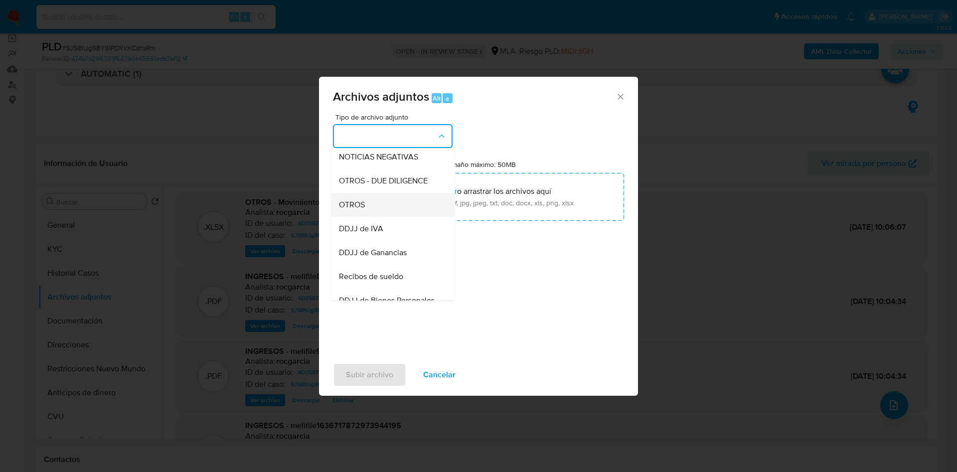
click at [363, 209] on span "OTROS" at bounding box center [352, 205] width 26 height 10
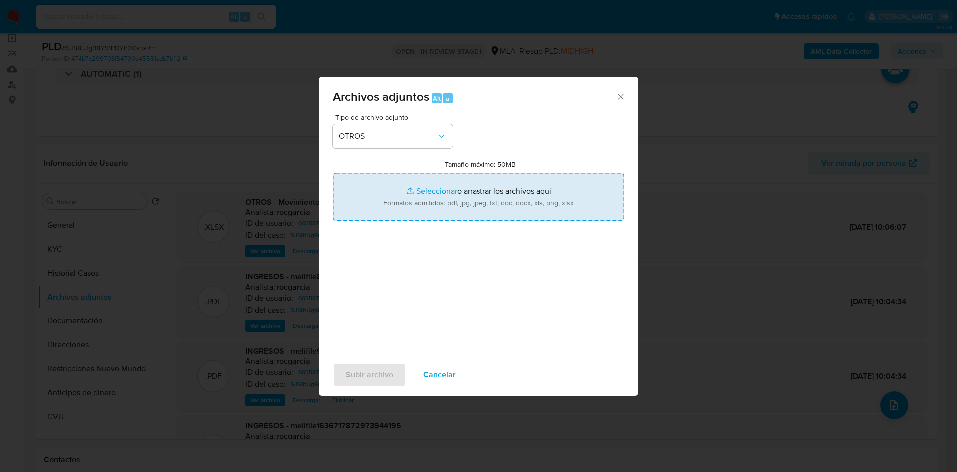
click at [391, 193] on input "Tamaño máximo: 50MB Seleccionar archivos" at bounding box center [478, 197] width 291 height 48
type input "C:\fakepath\Caselog SJS8tUg98Y91PDYlrXCshsRm - 60358779.docx"
click at [435, 195] on input "Tamaño máximo: 50MB Seleccionar archivos" at bounding box center [478, 197] width 291 height 48
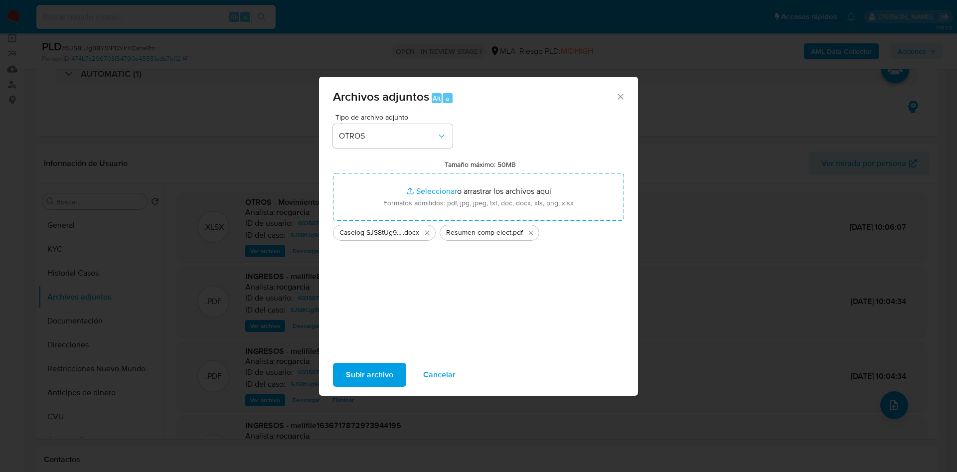
click at [374, 370] on span "Subir archivo" at bounding box center [369, 375] width 47 height 22
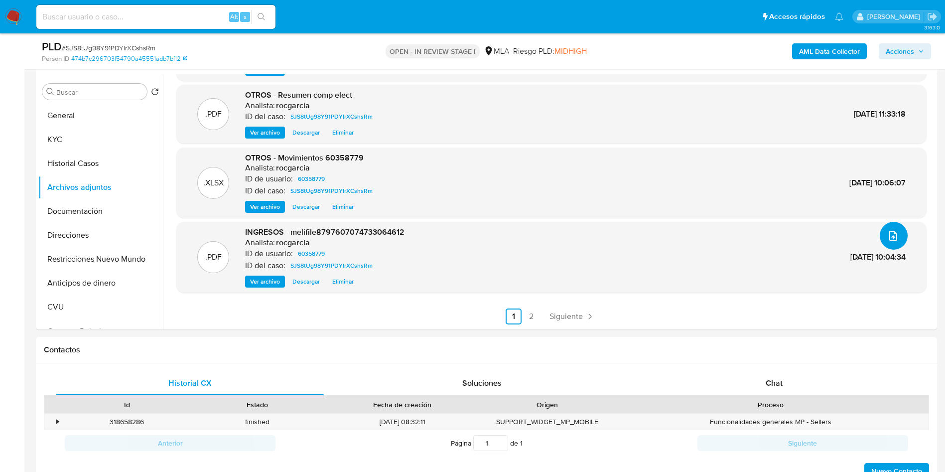
scroll to position [448, 0]
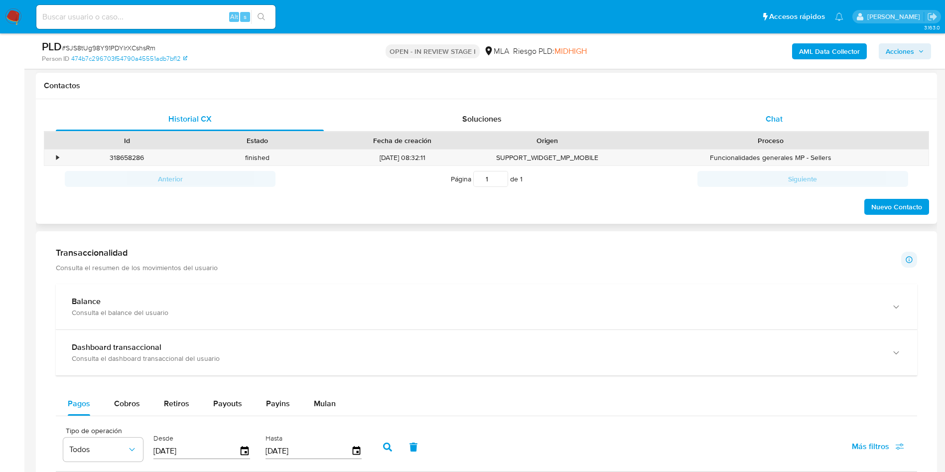
click at [757, 125] on div "Chat" at bounding box center [774, 119] width 268 height 24
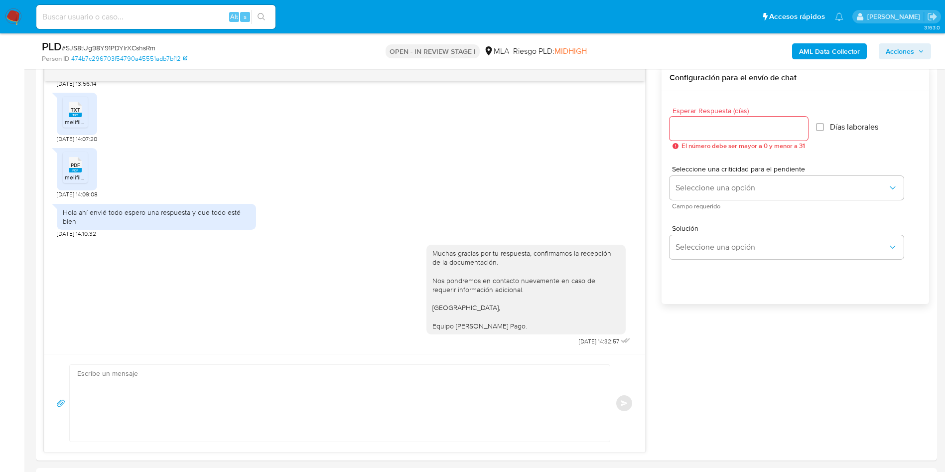
scroll to position [149, 0]
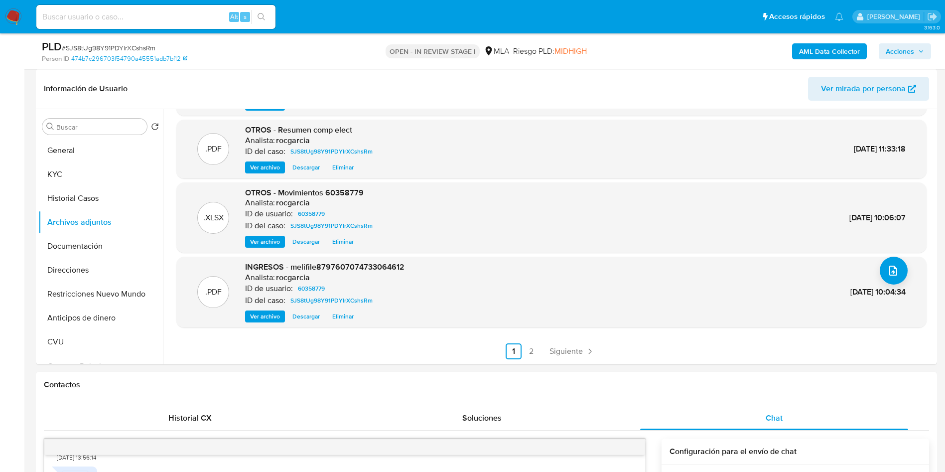
click at [893, 56] on span "Acciones" at bounding box center [900, 51] width 28 height 16
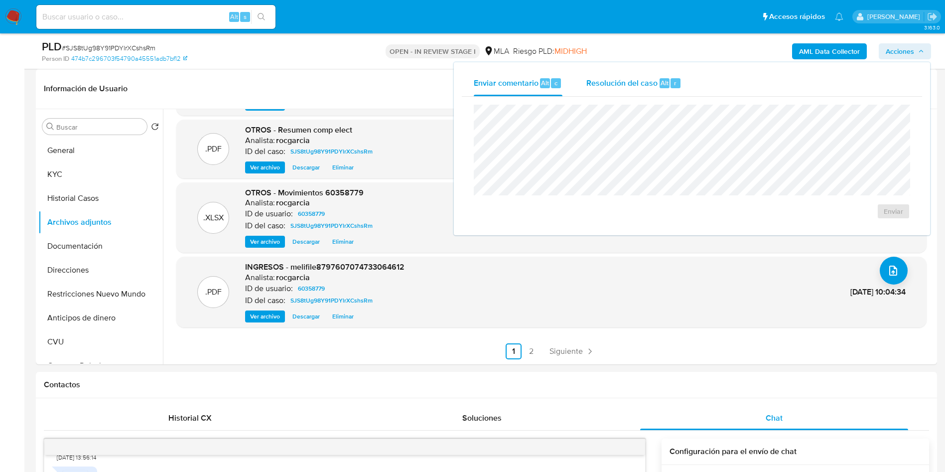
click at [647, 81] on span "Resolución del caso" at bounding box center [621, 82] width 71 height 11
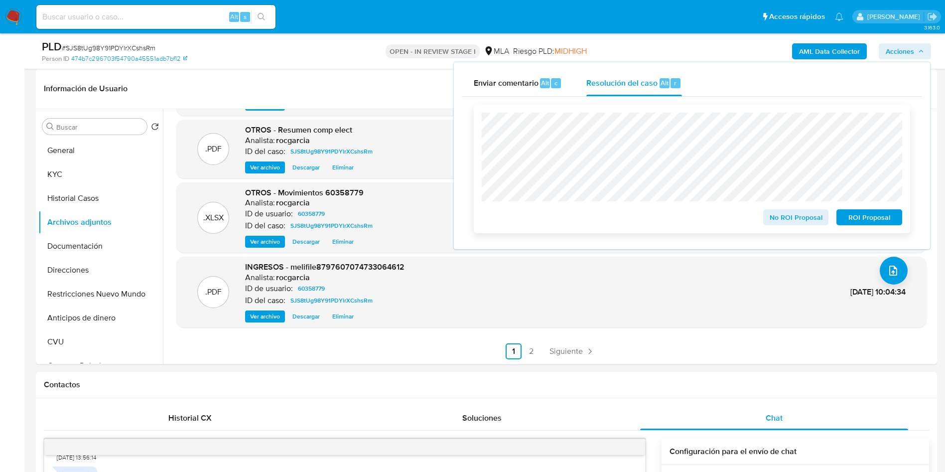
click at [787, 222] on span "No ROI Proposal" at bounding box center [796, 217] width 52 height 14
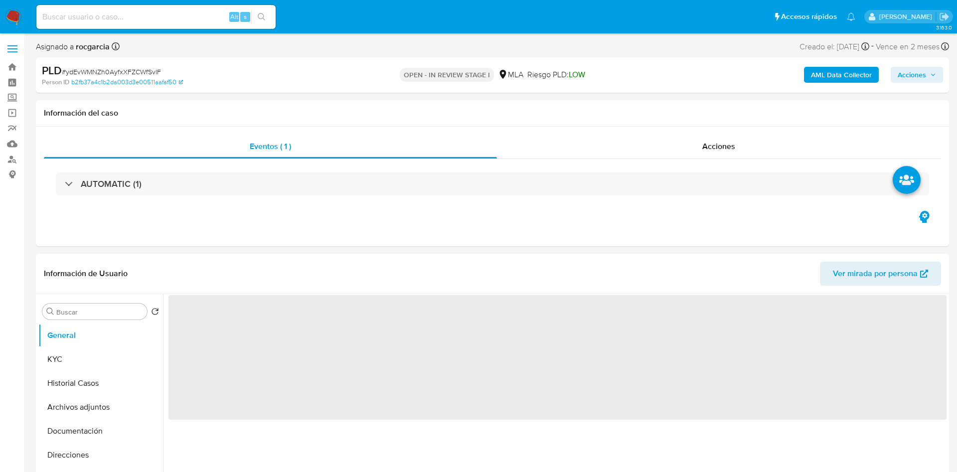
select select "10"
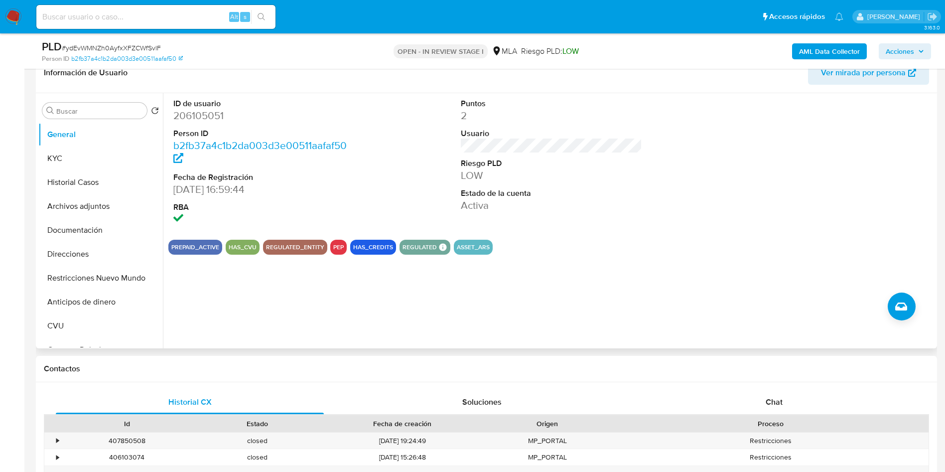
scroll to position [224, 0]
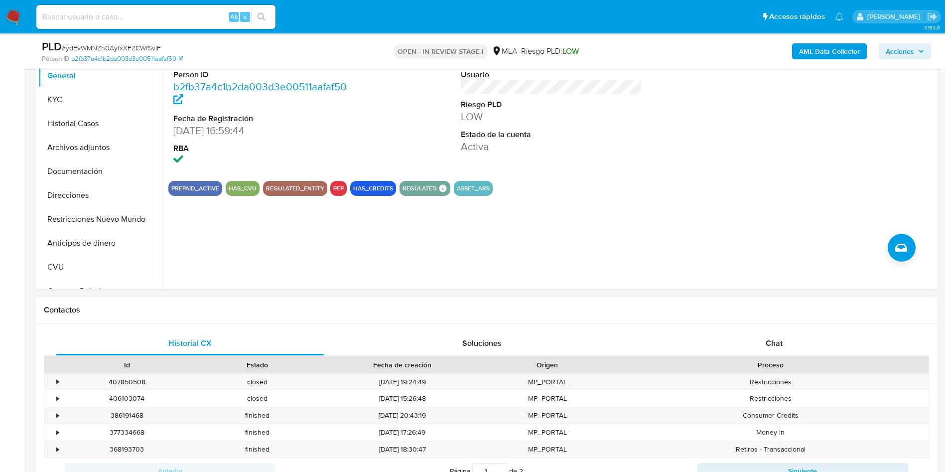
click at [784, 323] on div "Historial CX Soluciones Chat Id Estado Fecha de creación Origen Proceso • 40785…" at bounding box center [486, 419] width 901 height 192
click at [779, 338] on span "Chat" at bounding box center [774, 342] width 17 height 11
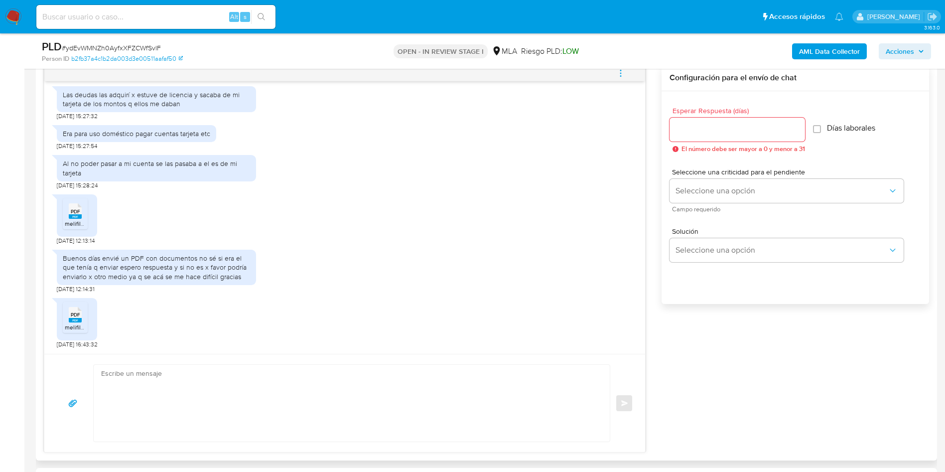
scroll to position [290, 0]
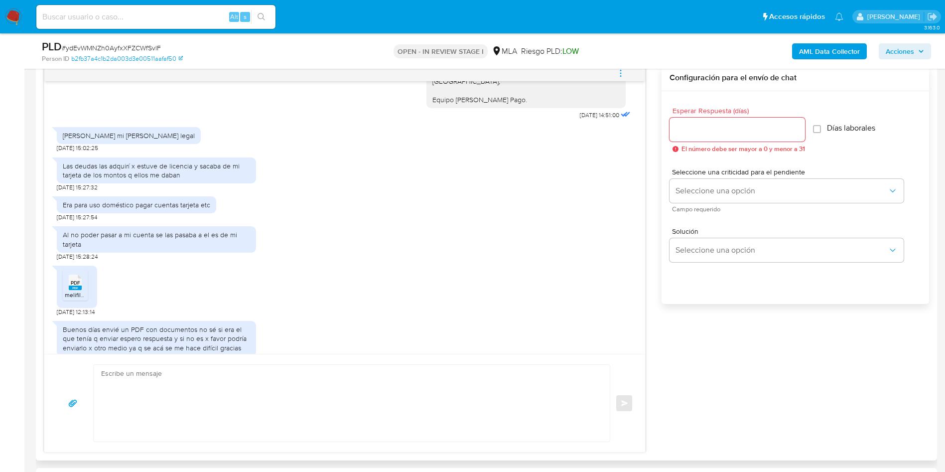
scroll to position [439, 0]
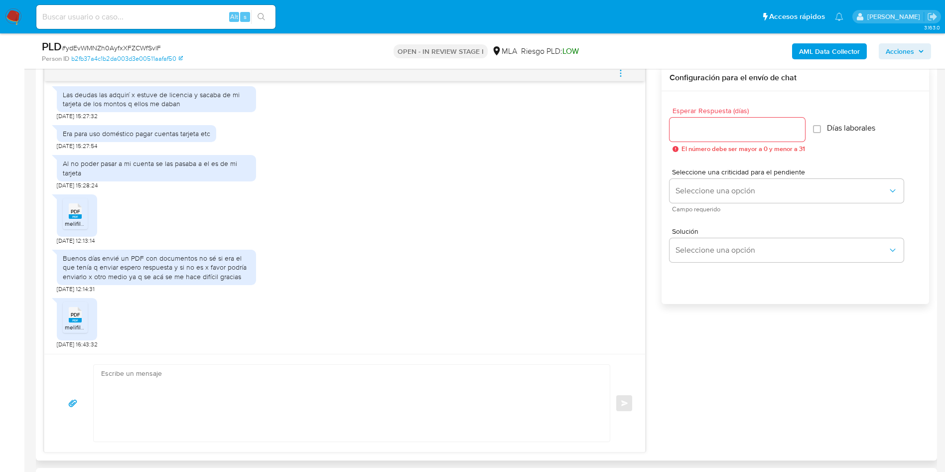
click at [82, 212] on div "PDF PDF" at bounding box center [75, 209] width 21 height 19
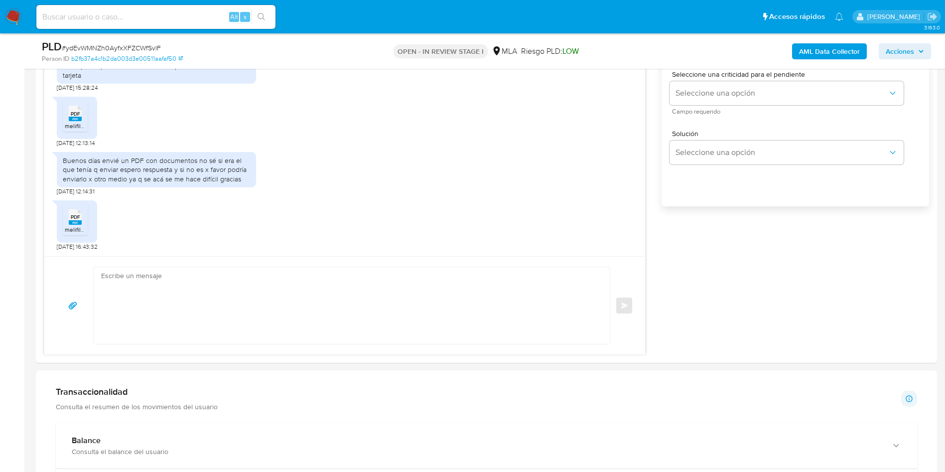
scroll to position [598, 0]
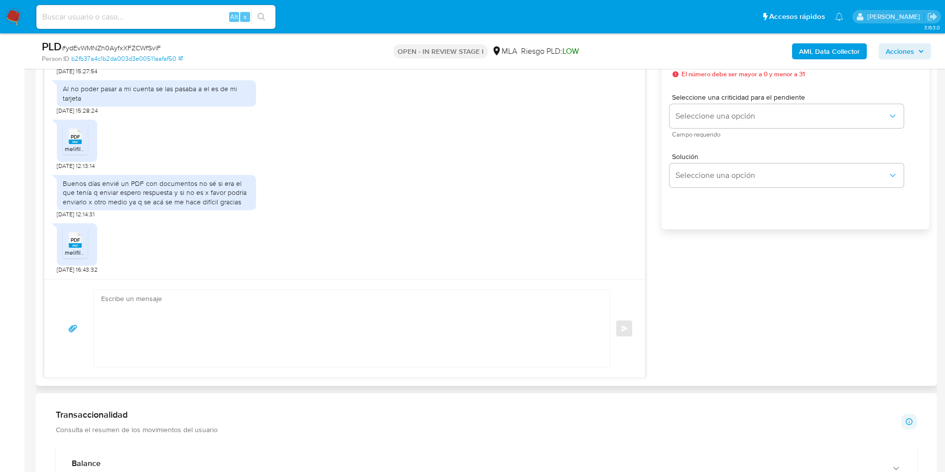
click at [75, 238] on span "PDF" at bounding box center [75, 240] width 9 height 6
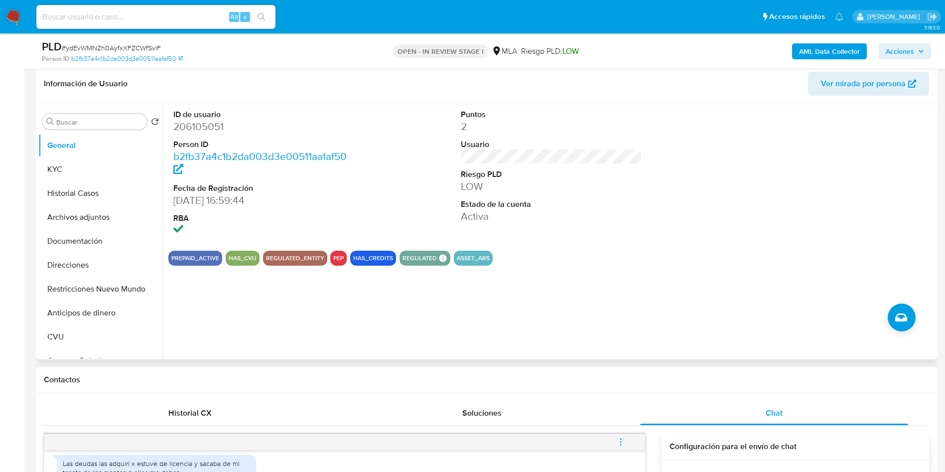
scroll to position [75, 0]
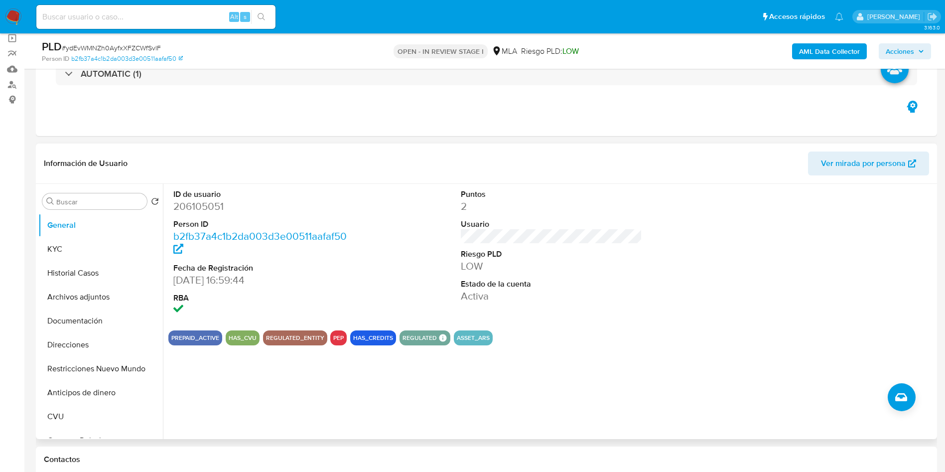
click at [191, 205] on dd "206105051" at bounding box center [264, 206] width 182 height 14
copy dd "206105051"
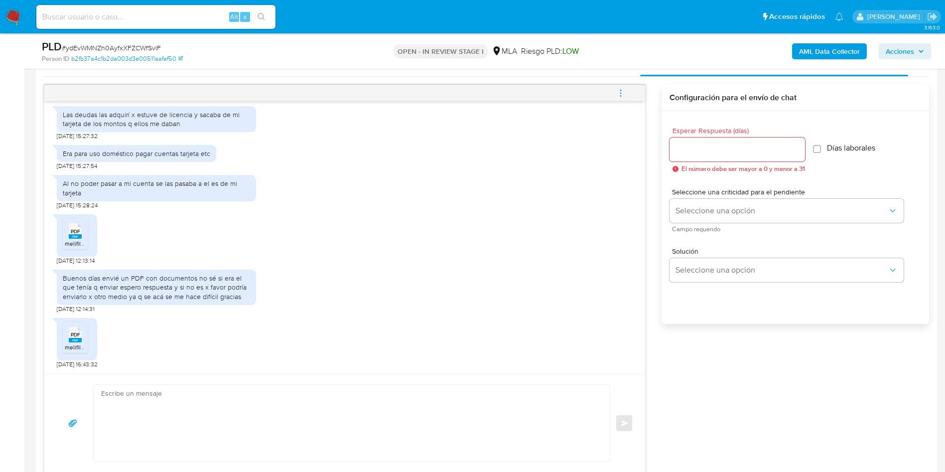
scroll to position [598, 0]
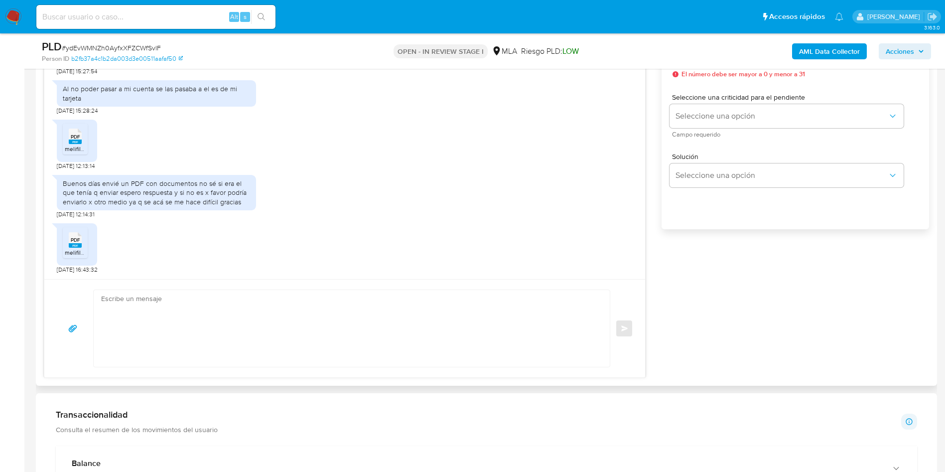
click at [225, 351] on textarea at bounding box center [349, 328] width 496 height 77
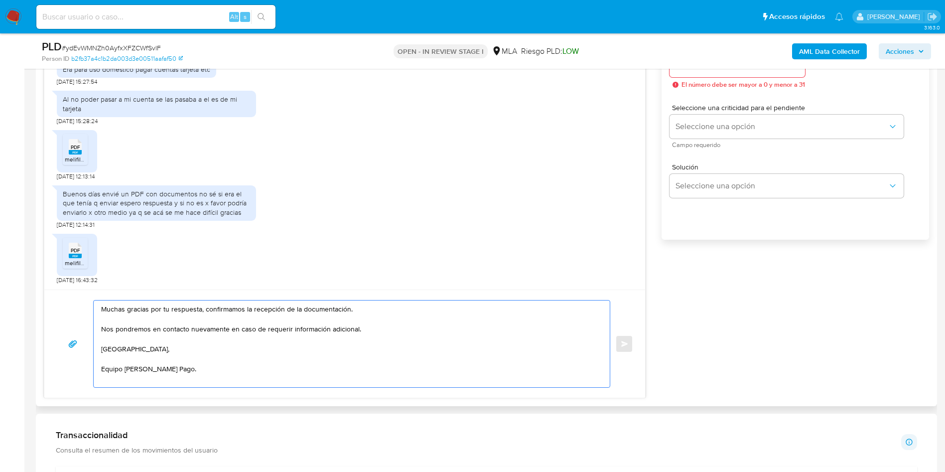
scroll to position [523, 0]
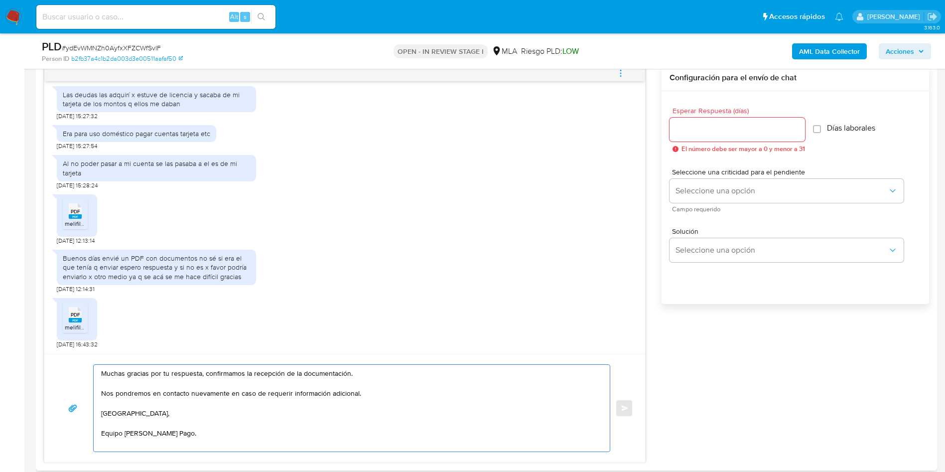
type textarea "Muchas gracias por tu respuesta, confirmamos la recepción de la documentación. …"
click at [720, 131] on input "Esperar Respuesta (días)" at bounding box center [738, 129] width 136 height 13
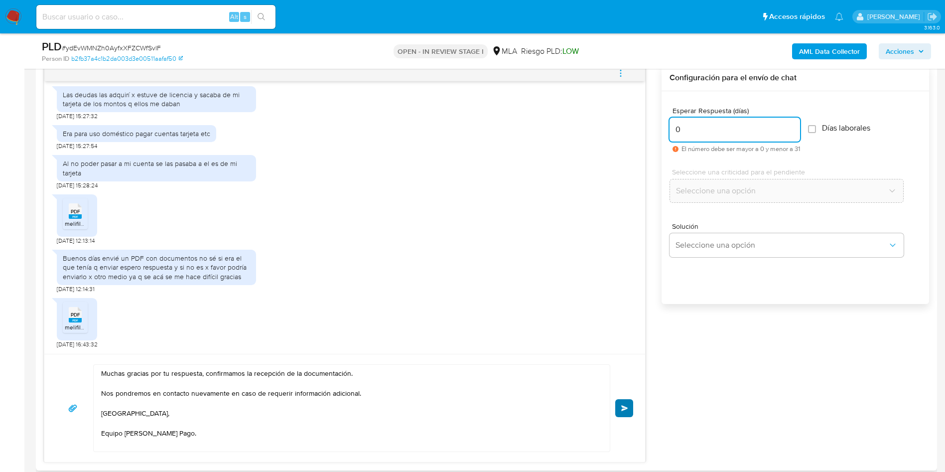
type input "0"
click at [620, 406] on button "Enviar" at bounding box center [624, 408] width 18 height 18
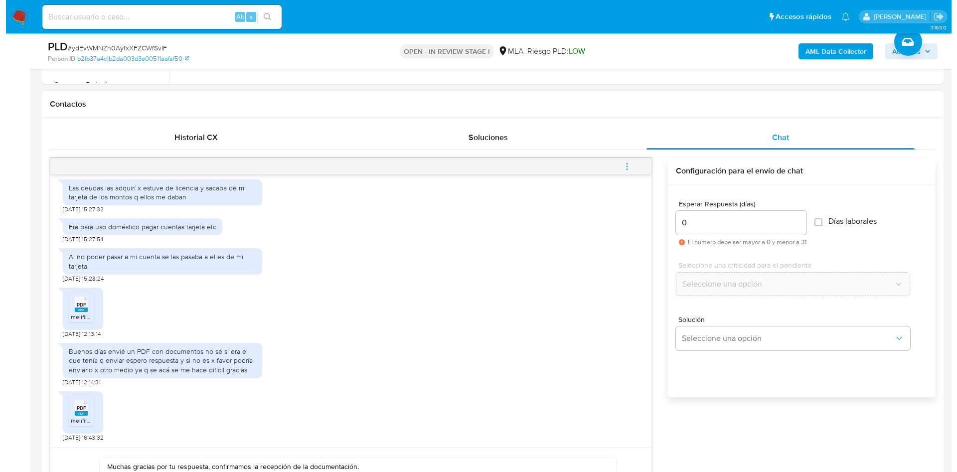
scroll to position [299, 0]
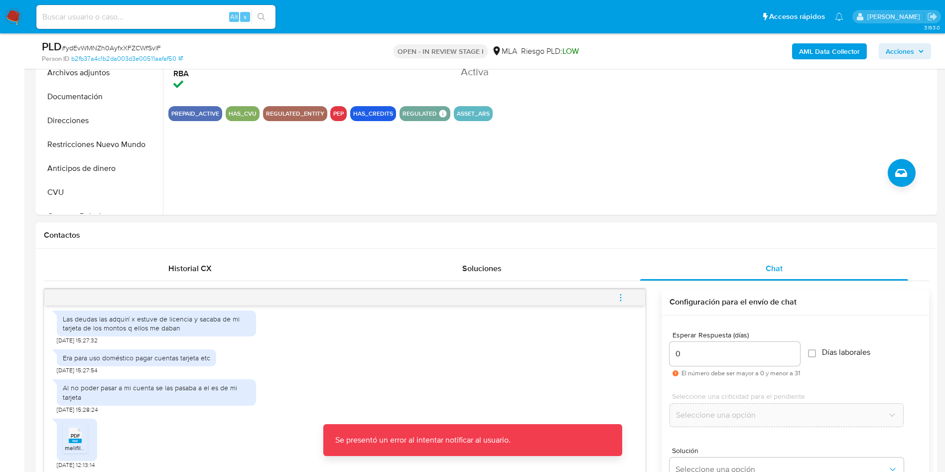
click at [622, 300] on icon "menu-action" at bounding box center [620, 297] width 9 height 9
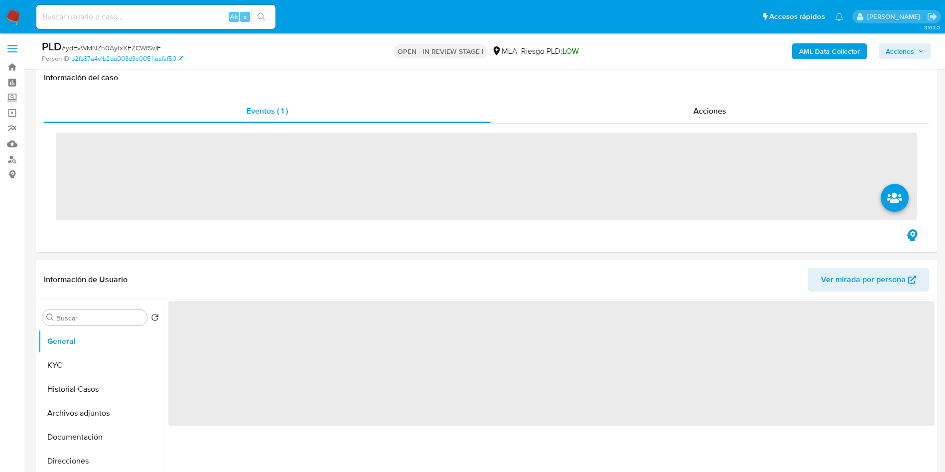
scroll to position [299, 0]
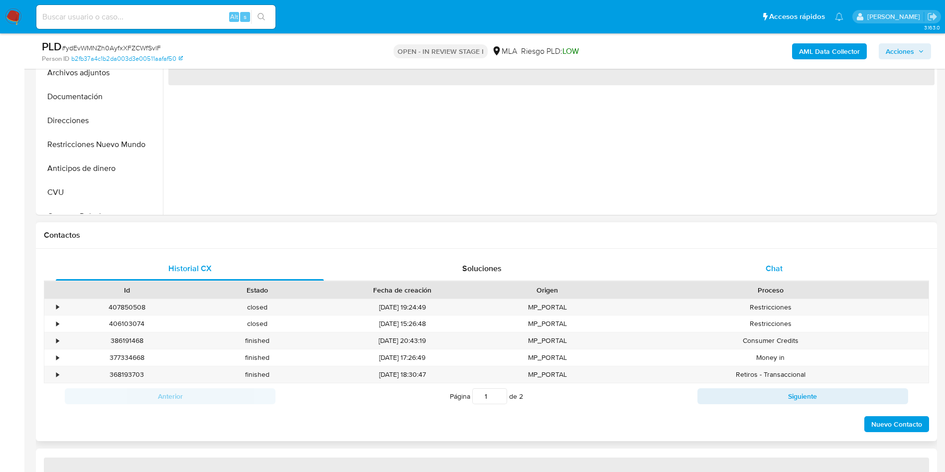
select select "10"
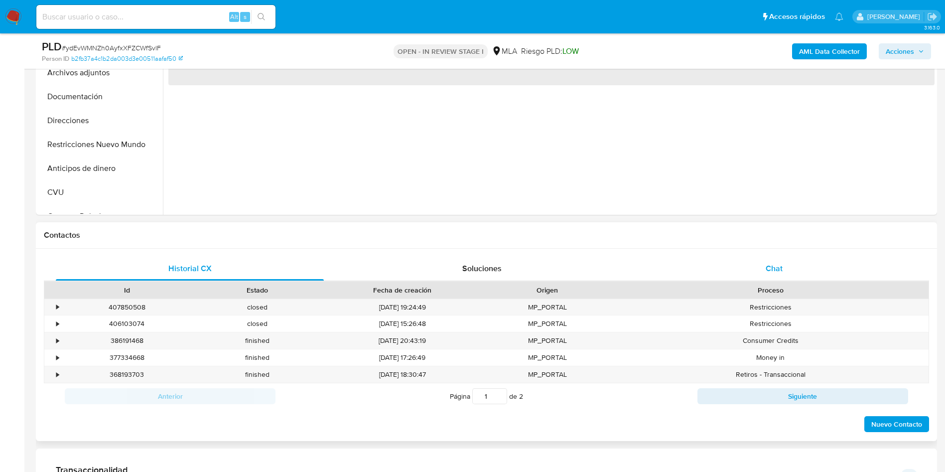
click at [787, 274] on div "Chat" at bounding box center [774, 269] width 268 height 24
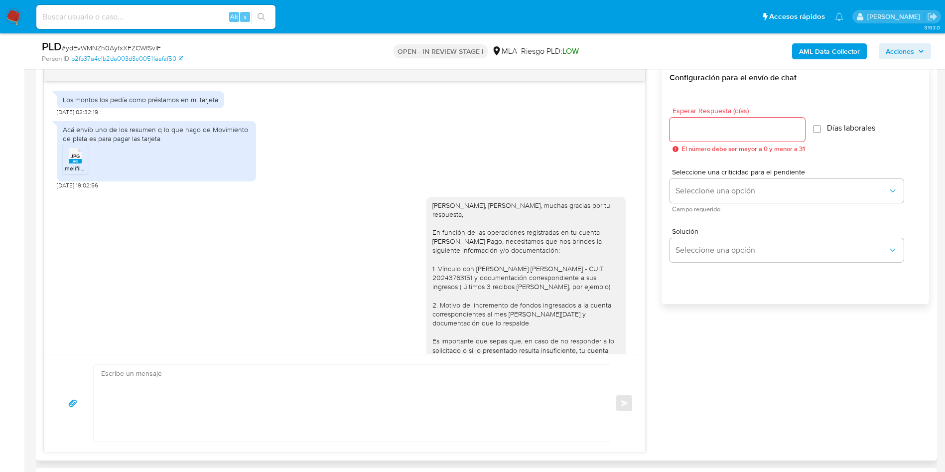
scroll to position [439, 0]
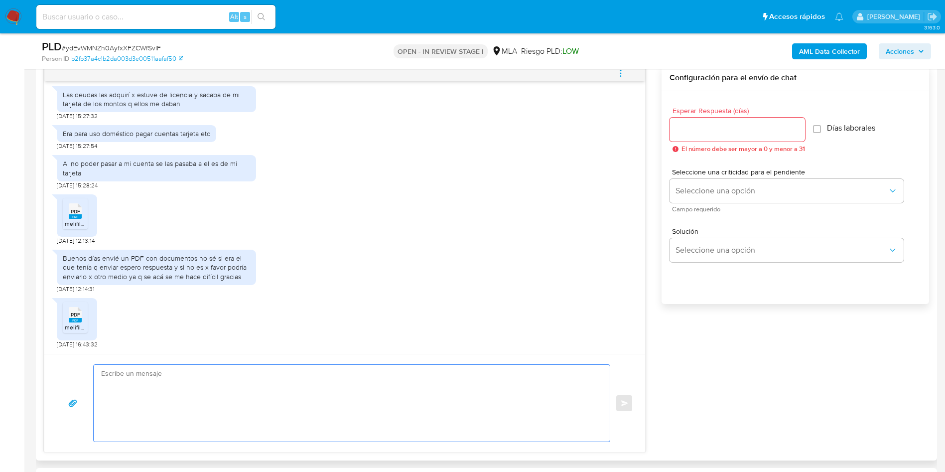
click at [269, 413] on textarea at bounding box center [349, 403] width 496 height 77
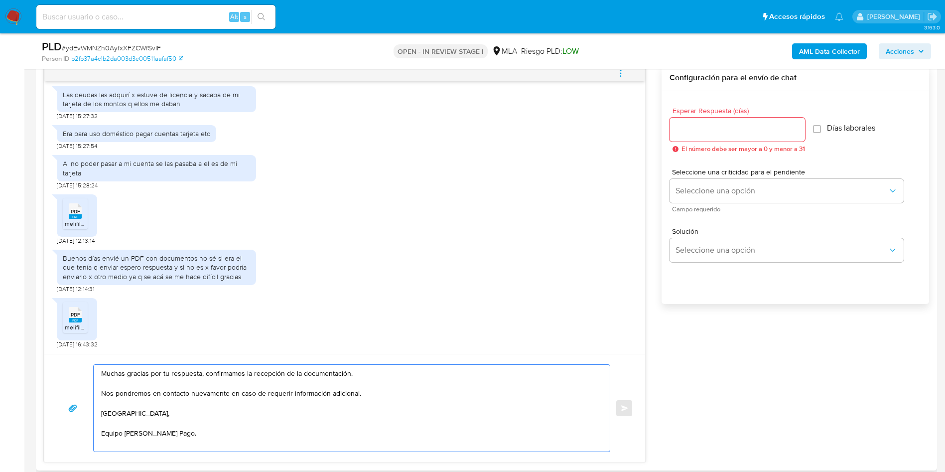
type textarea "Muchas gracias por tu respuesta, confirmamos la recepción de la documentación. …"
click at [746, 132] on input "Esperar Respuesta (días)" at bounding box center [738, 129] width 136 height 13
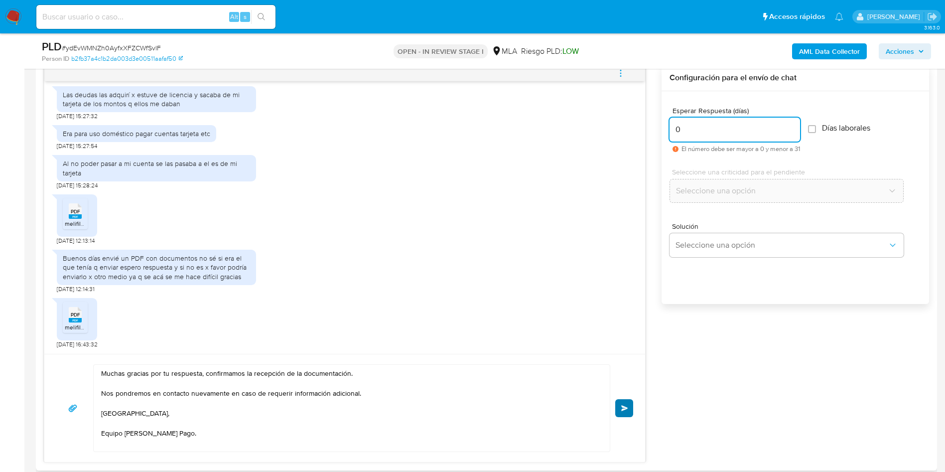
type input "0"
click at [625, 407] on span "Enviar" at bounding box center [624, 408] width 7 height 6
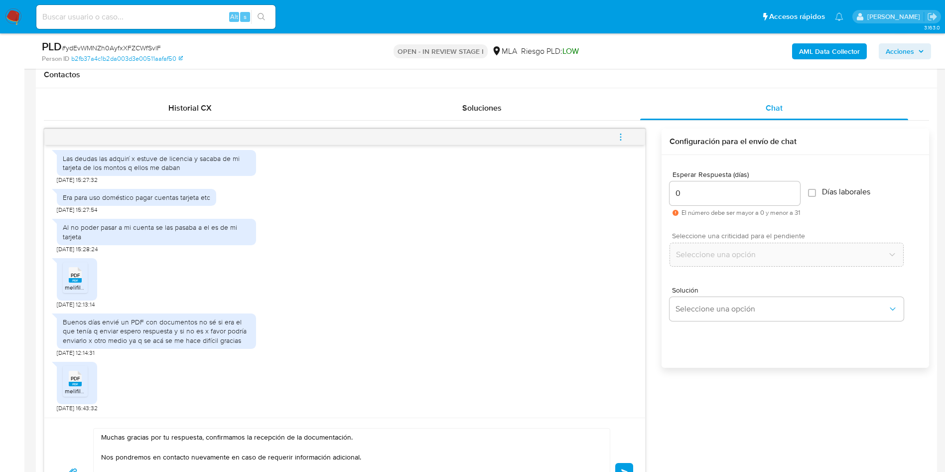
scroll to position [374, 0]
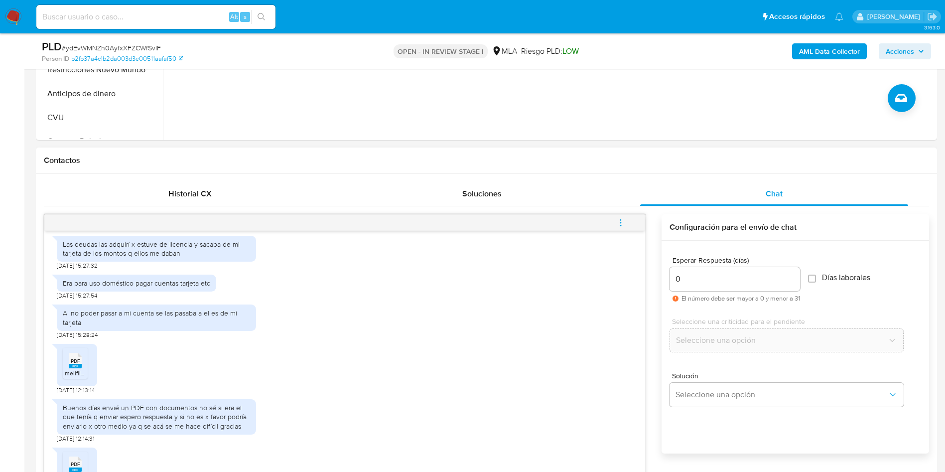
click at [616, 219] on icon "menu-action" at bounding box center [620, 222] width 9 height 9
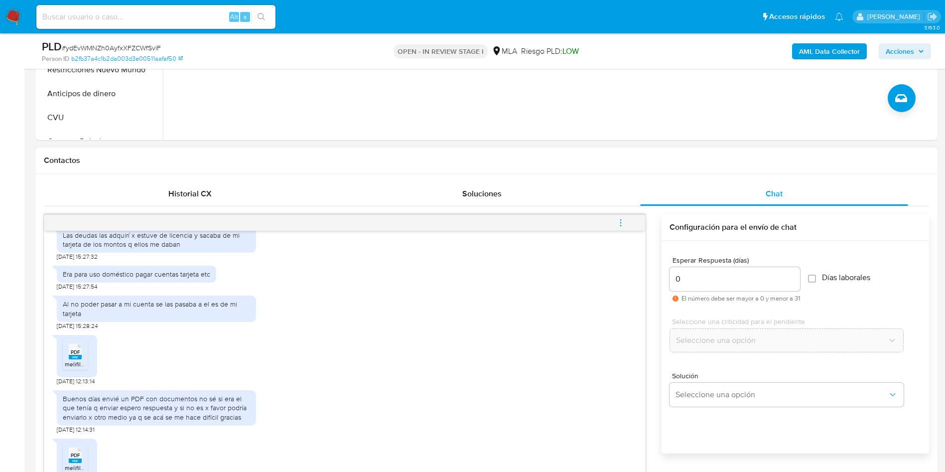
scroll to position [550, 0]
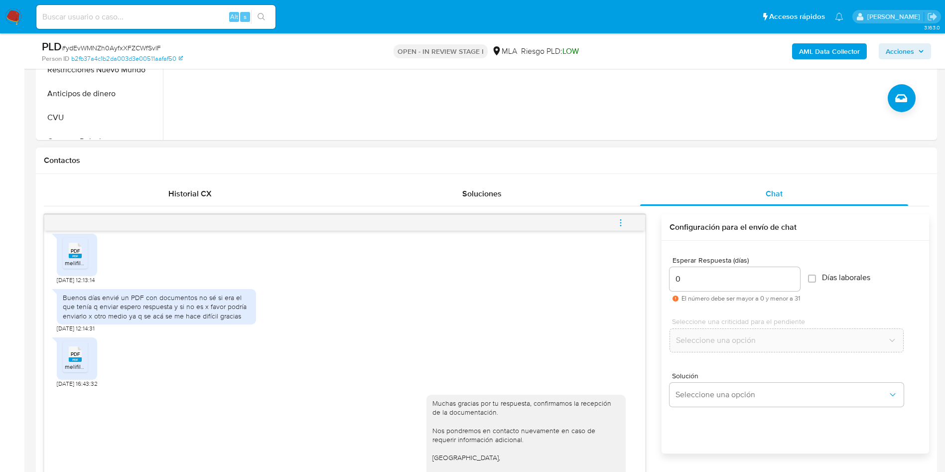
click at [634, 221] on button "menu-action" at bounding box center [620, 223] width 33 height 24
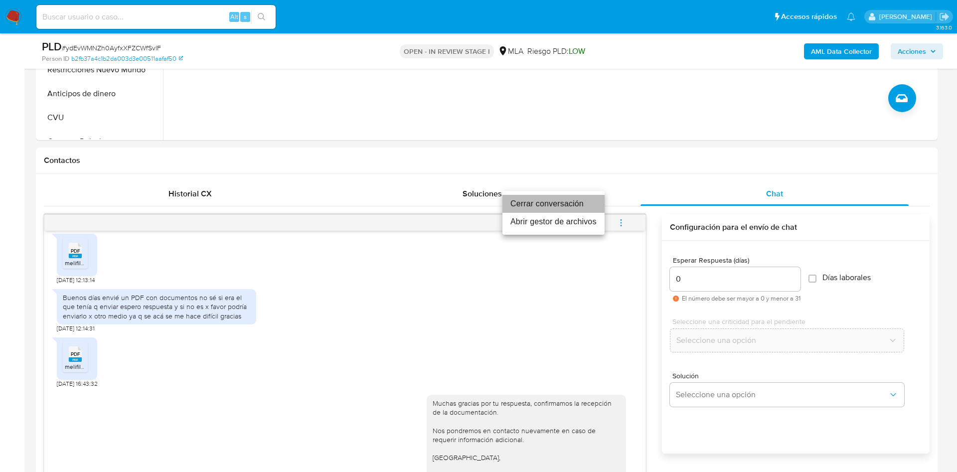
click at [574, 197] on li "Cerrar conversación" at bounding box center [553, 204] width 102 height 18
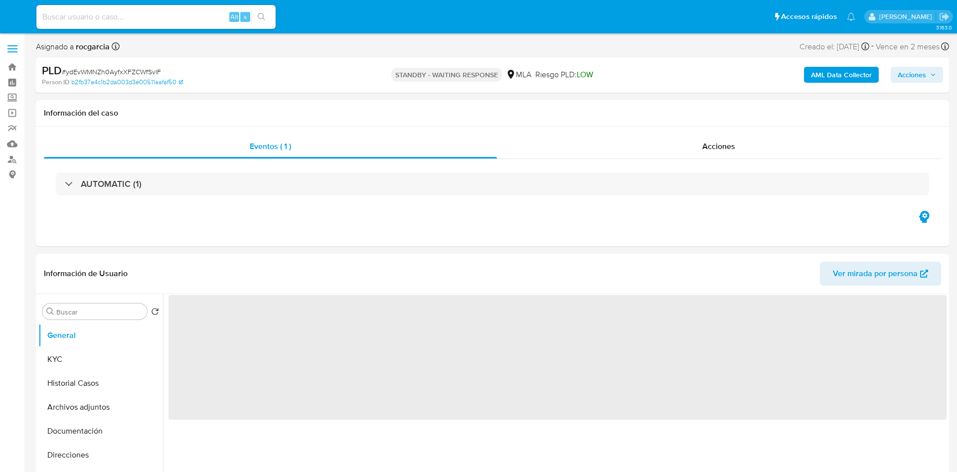
select select "10"
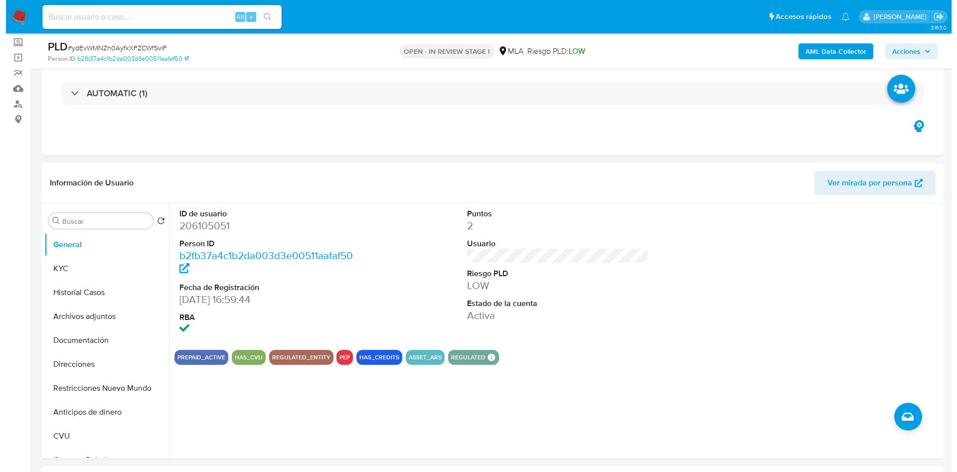
scroll to position [75, 0]
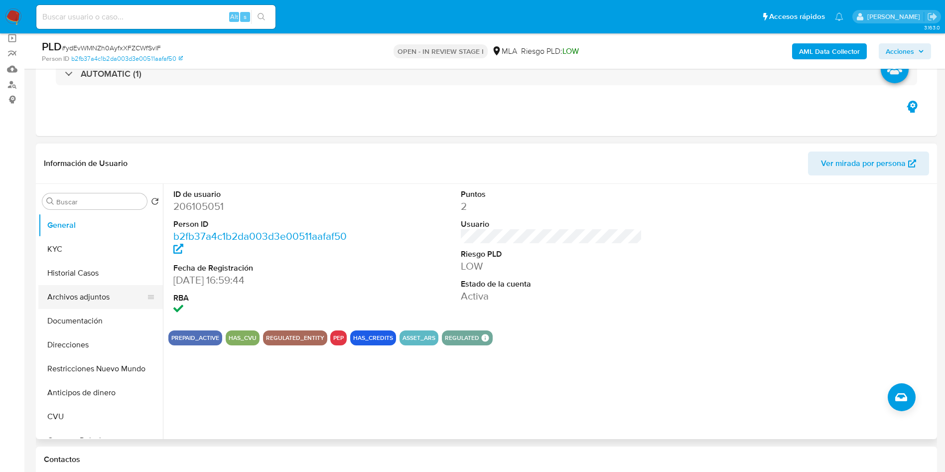
click at [71, 288] on button "Archivos adjuntos" at bounding box center [96, 297] width 117 height 24
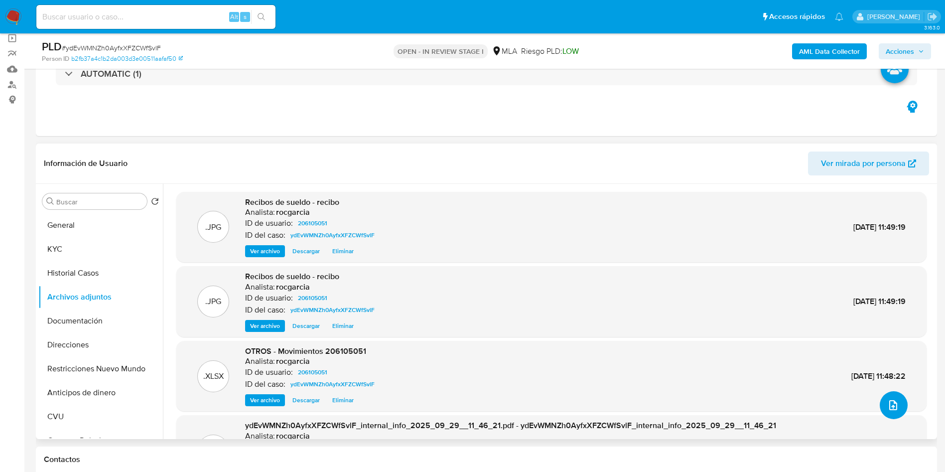
click at [896, 415] on button "upload-file" at bounding box center [894, 405] width 28 height 28
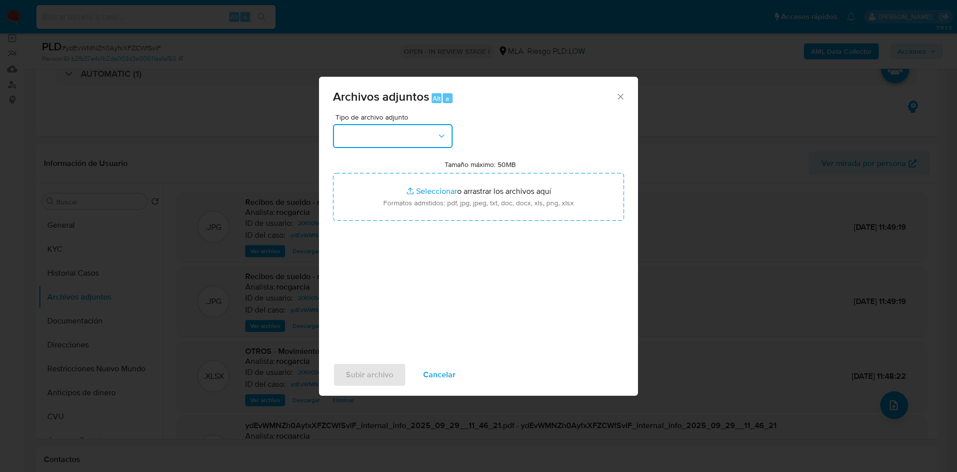
click at [363, 132] on button "button" at bounding box center [393, 136] width 120 height 24
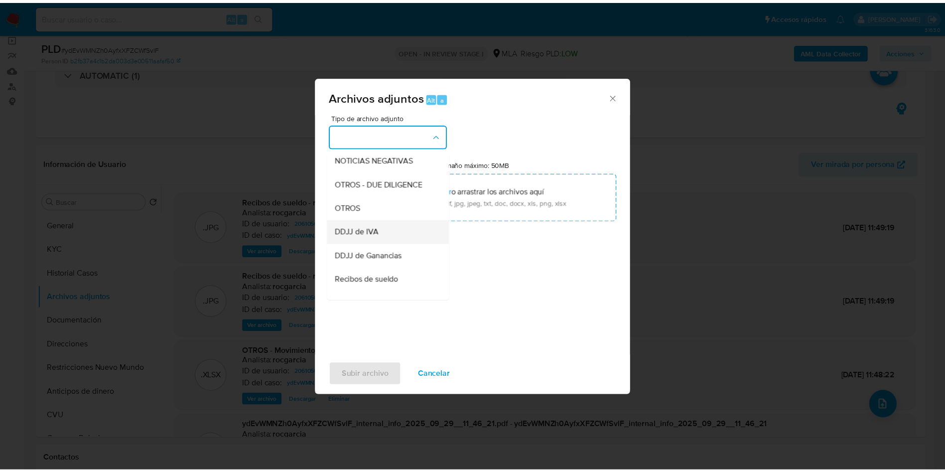
scroll to position [149, 0]
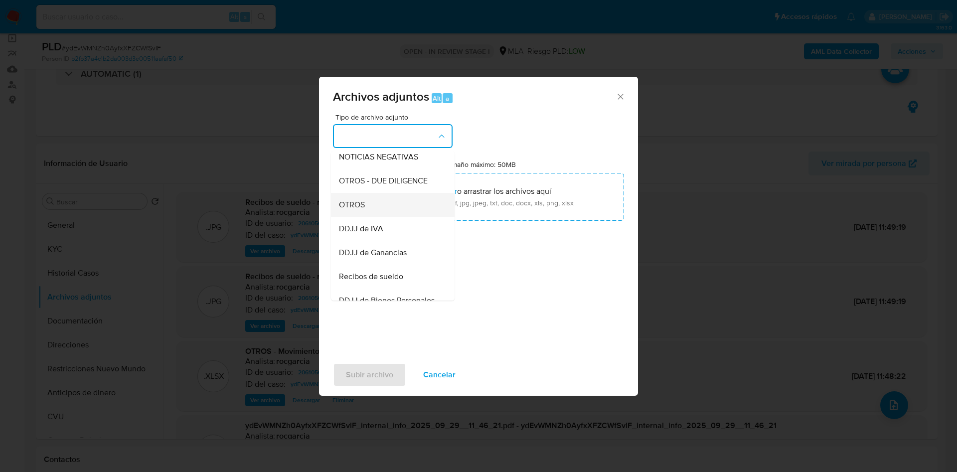
click at [379, 214] on div "OTROS" at bounding box center [390, 205] width 102 height 24
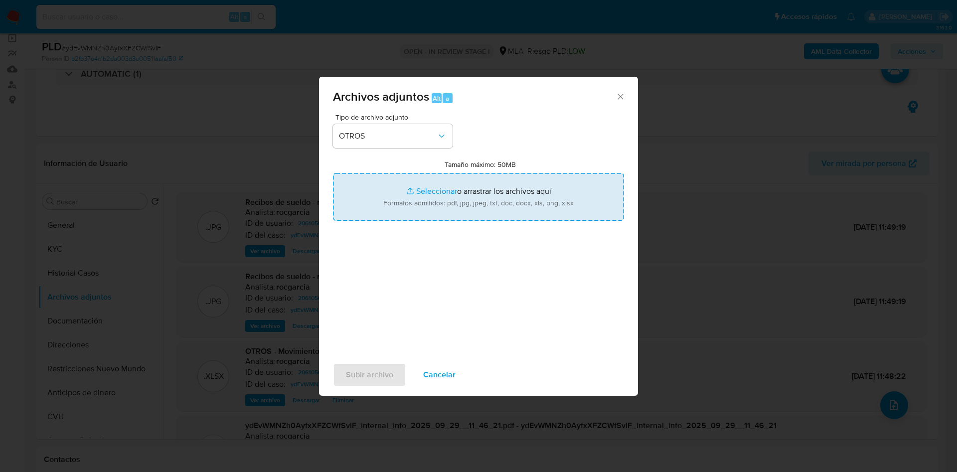
click at [412, 196] on input "Tamaño máximo: 50MB Seleccionar archivos" at bounding box center [478, 197] width 291 height 48
type input "C:\fakepath\Caselog ydEvWMNZh0AyfxXFZCWfSvlF - 206105051.docx"
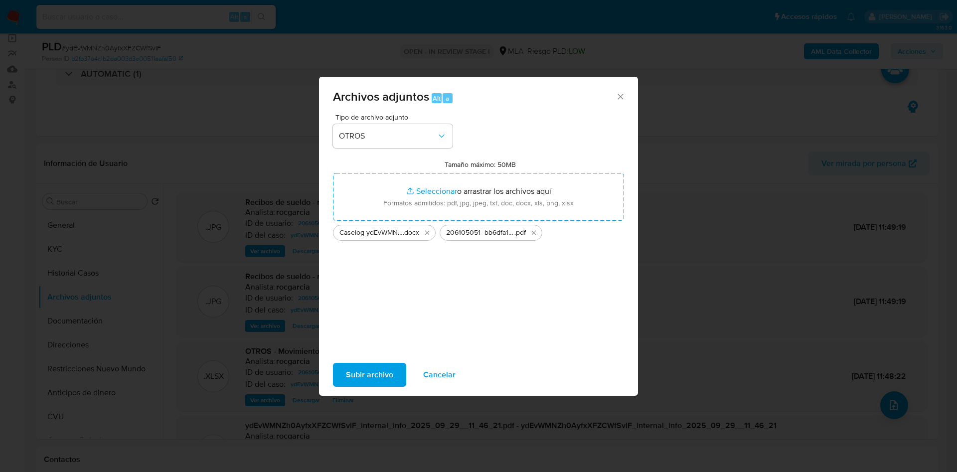
click at [383, 381] on span "Subir archivo" at bounding box center [369, 375] width 47 height 22
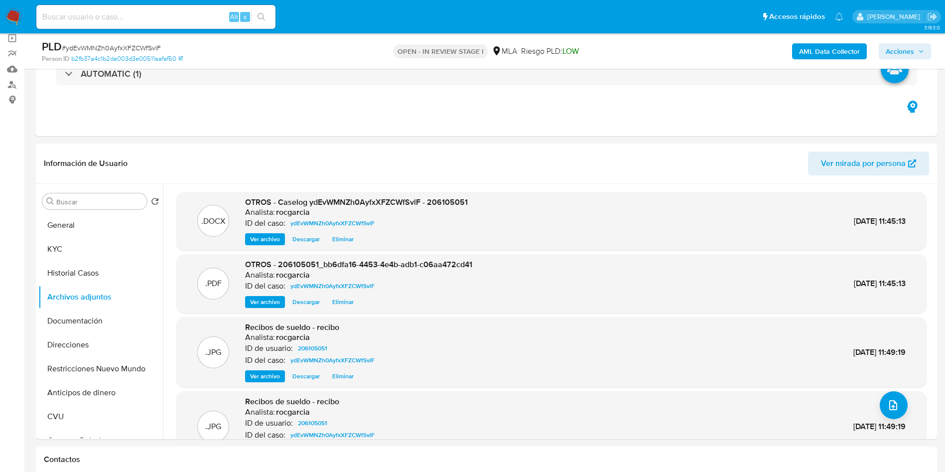
click at [905, 54] on span "Acciones" at bounding box center [900, 51] width 28 height 16
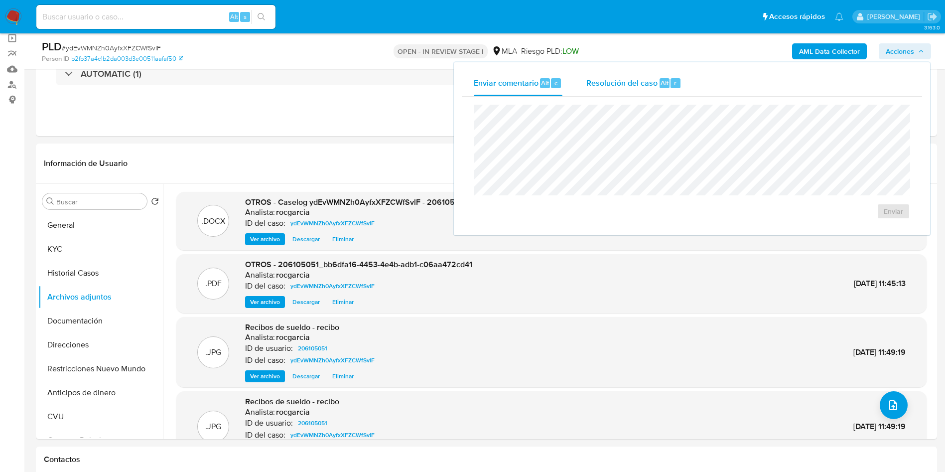
click at [598, 84] on span "Resolución del caso" at bounding box center [621, 82] width 71 height 11
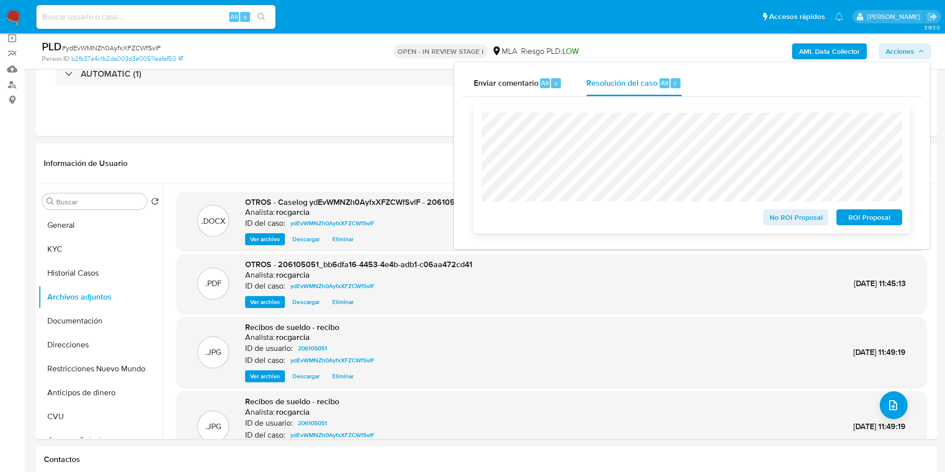
click at [768, 221] on button "No ROI Proposal" at bounding box center [796, 217] width 66 height 16
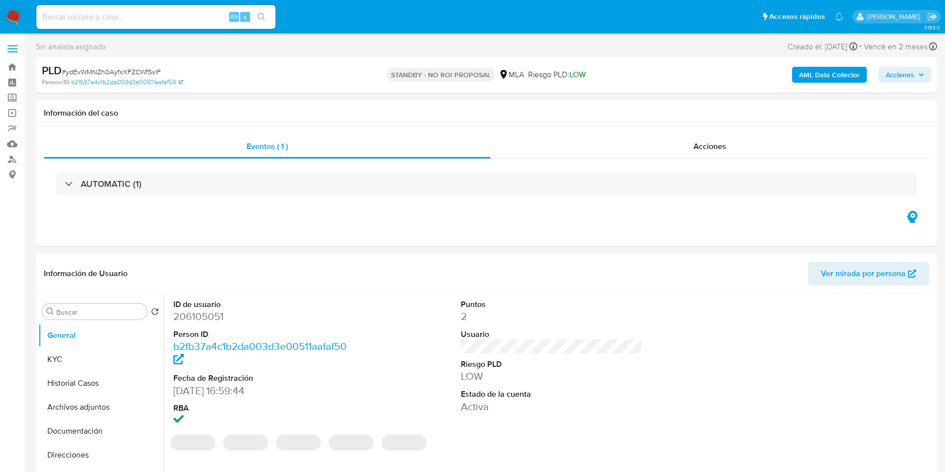
select select "10"
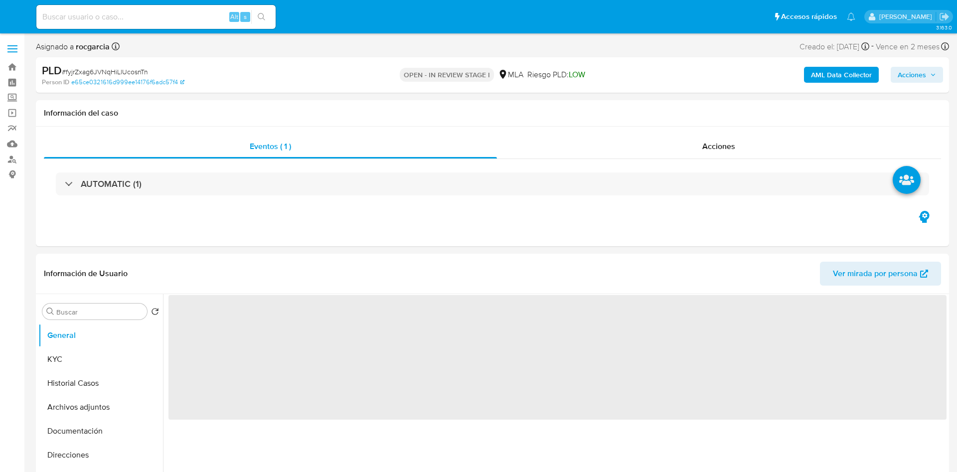
select select "10"
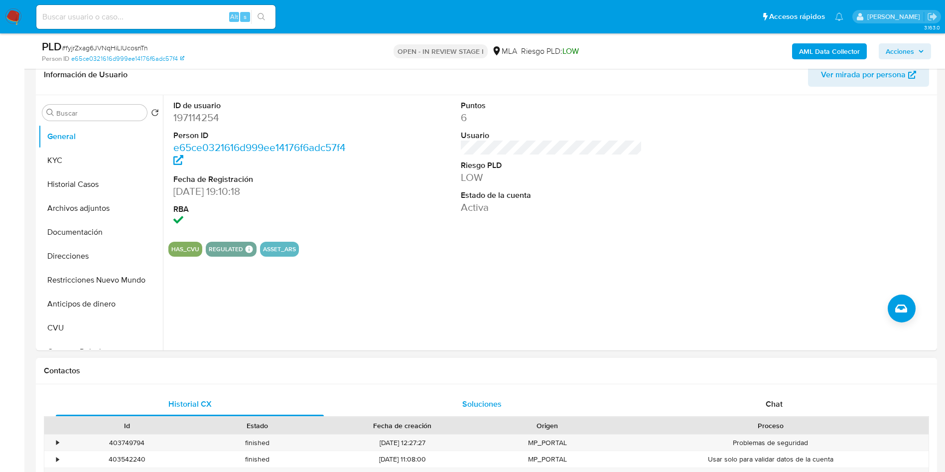
scroll to position [299, 0]
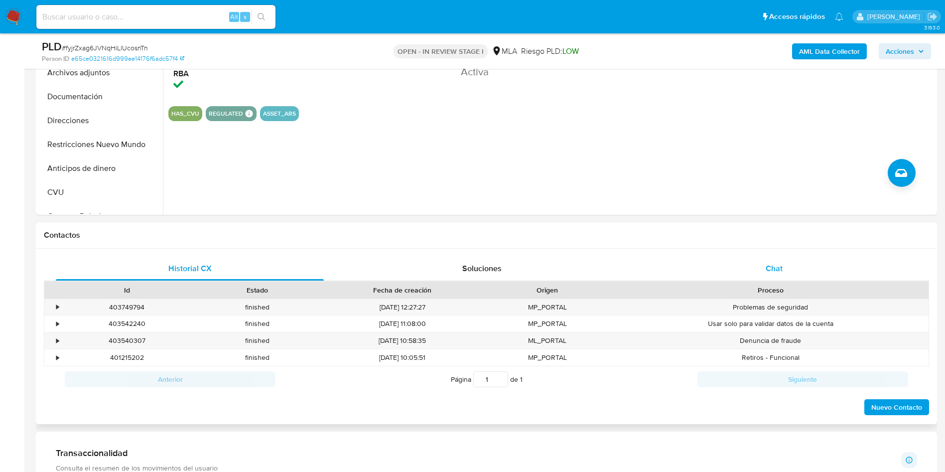
click at [772, 268] on span "Chat" at bounding box center [774, 268] width 17 height 11
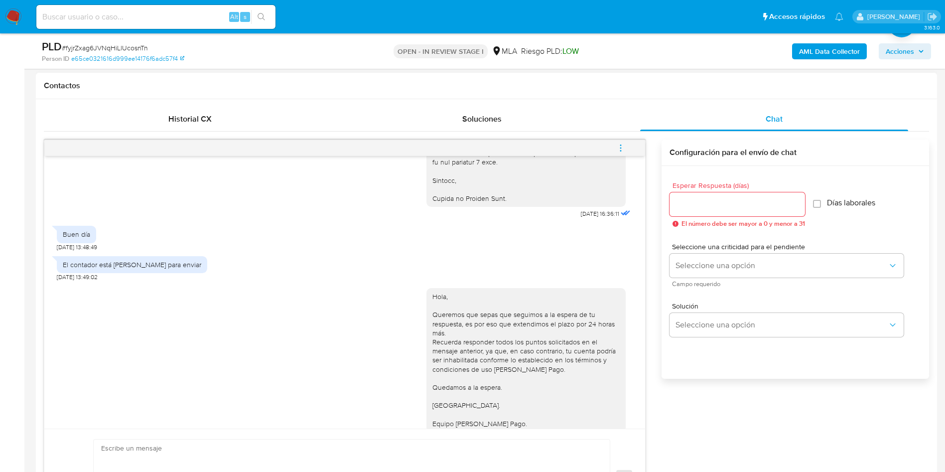
scroll to position [1358, 0]
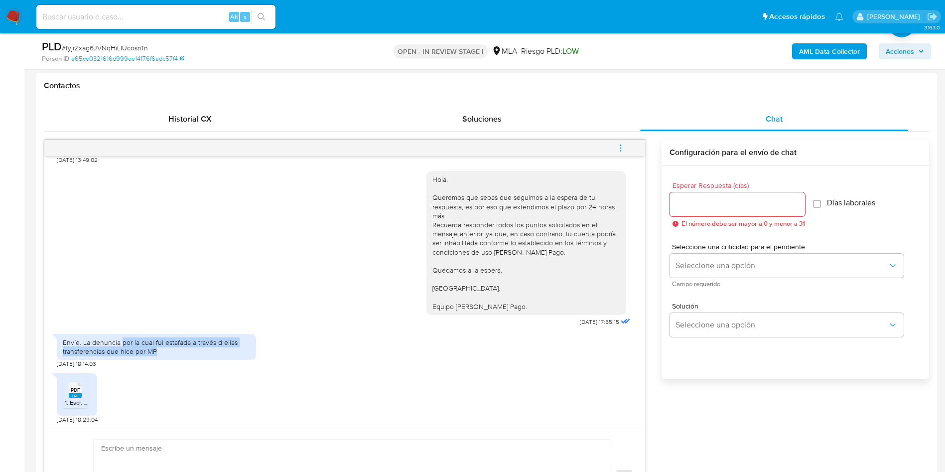
drag, startPoint x: 121, startPoint y: 340, endPoint x: 193, endPoint y: 349, distance: 72.3
click at [193, 349] on div "Envíe. La denuncia por la cual fui estafada a través d ellas transferencias que…" at bounding box center [156, 347] width 187 height 18
click at [76, 394] on rect at bounding box center [75, 395] width 13 height 4
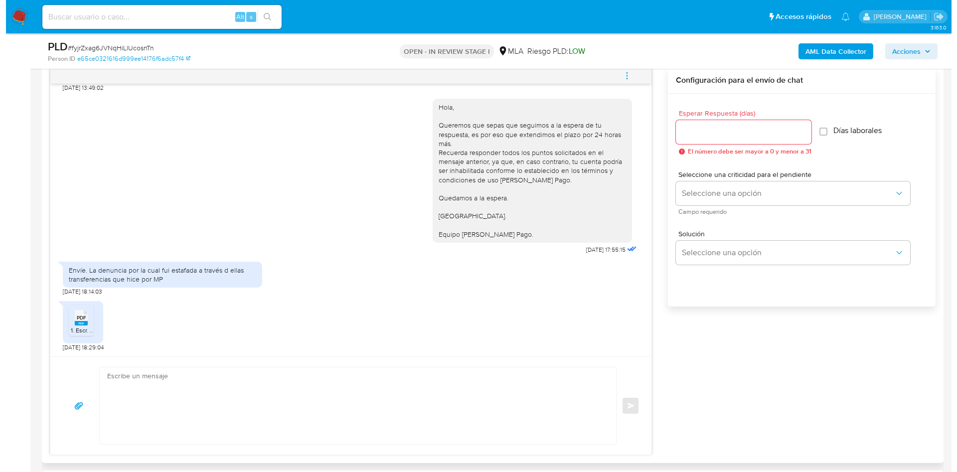
scroll to position [523, 0]
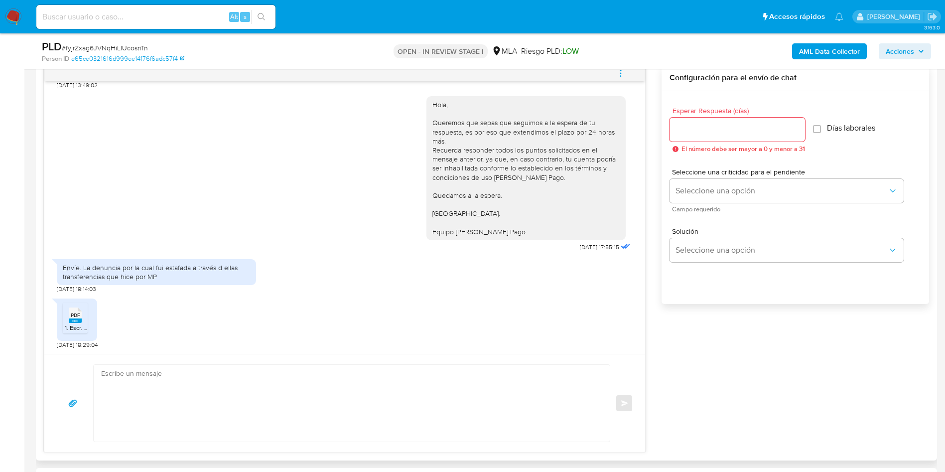
click at [623, 75] on icon "menu-action" at bounding box center [620, 73] width 9 height 9
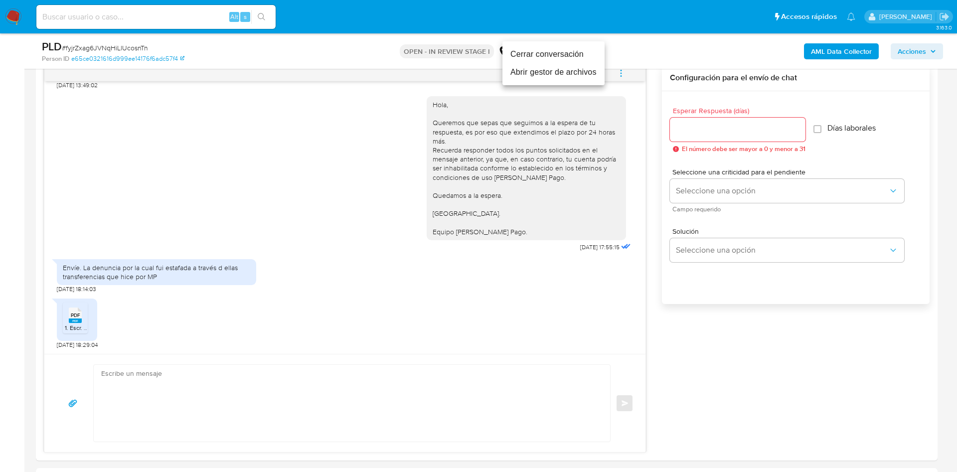
click at [589, 71] on li "Abrir gestor de archivos" at bounding box center [553, 72] width 102 height 18
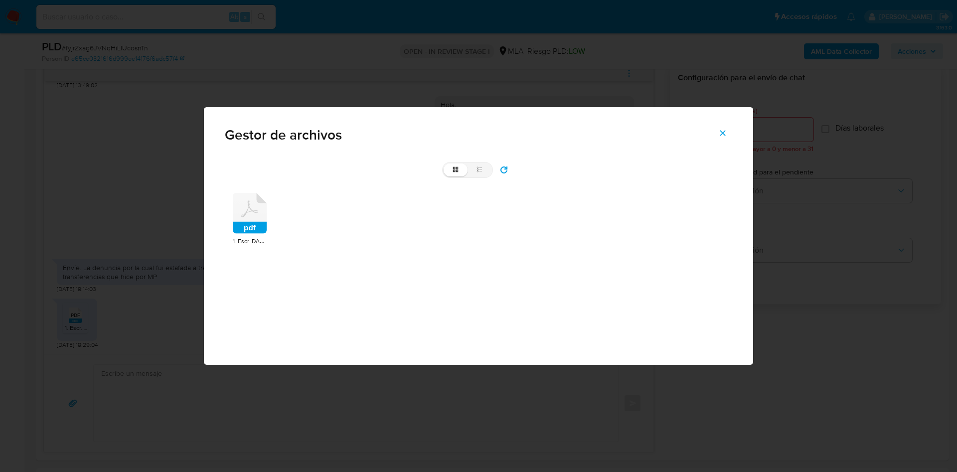
drag, startPoint x: 239, startPoint y: 232, endPoint x: 267, endPoint y: 232, distance: 27.9
click at [239, 232] on rect at bounding box center [250, 228] width 34 height 12
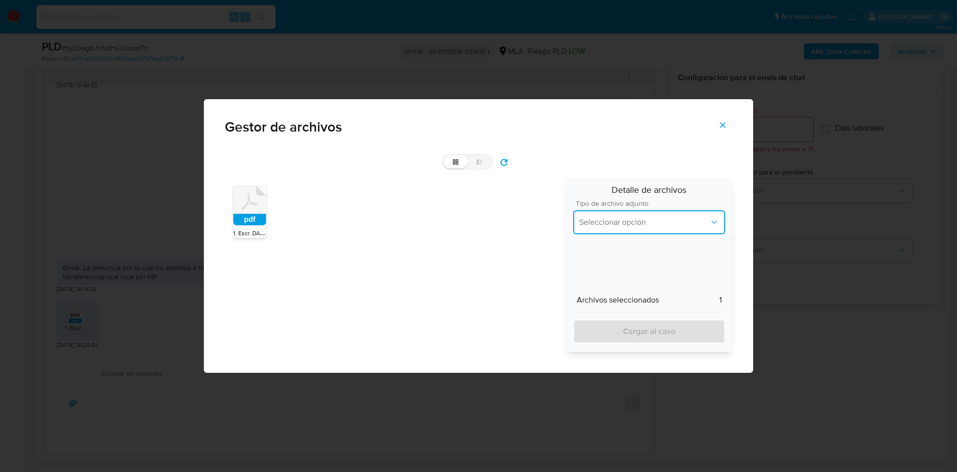
click at [635, 230] on button "Seleccionar opción" at bounding box center [649, 222] width 152 height 24
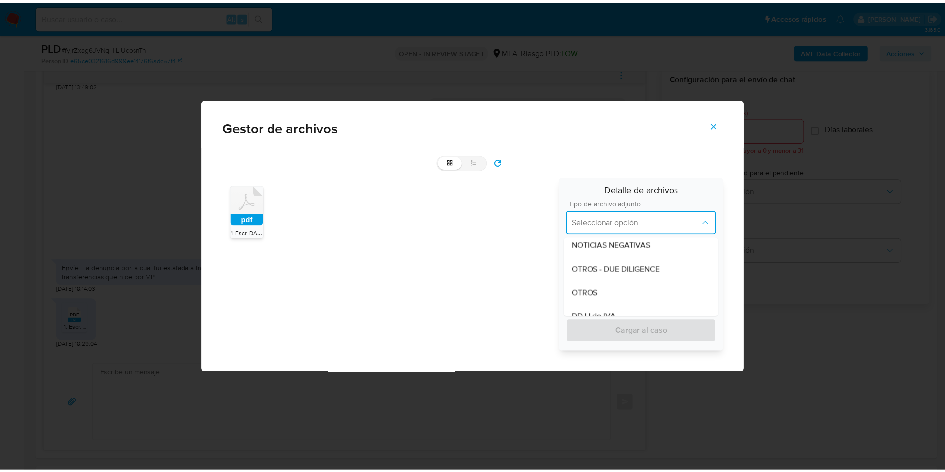
scroll to position [149, 0]
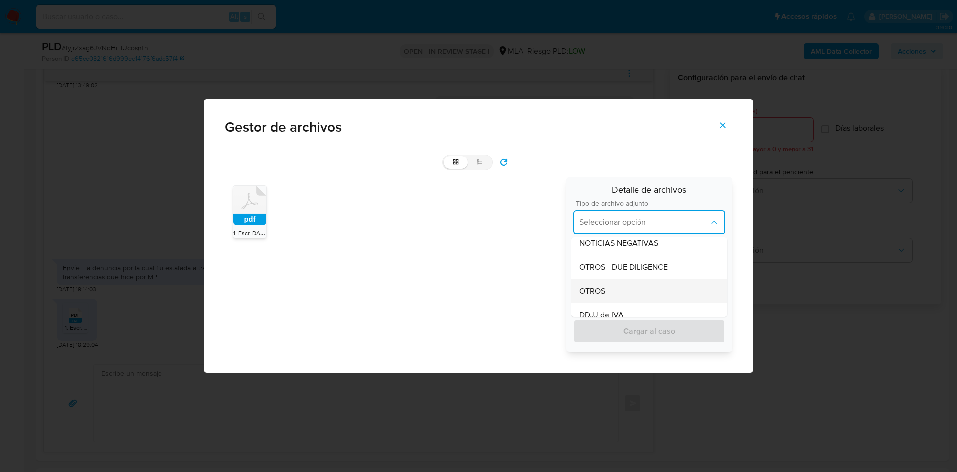
click at [619, 286] on div "OTROS" at bounding box center [649, 291] width 140 height 24
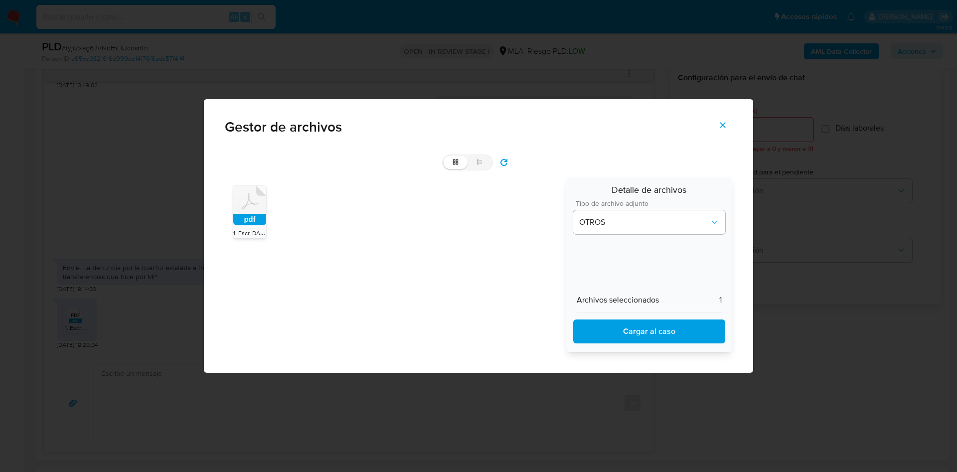
click at [636, 330] on span "Cargar al caso" at bounding box center [649, 331] width 126 height 22
click at [721, 122] on icon "Cerrar" at bounding box center [722, 125] width 9 height 9
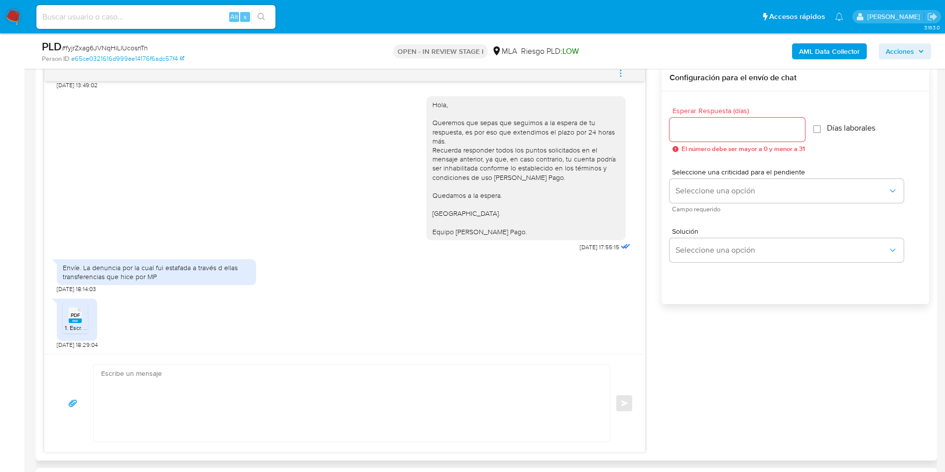
click at [331, 392] on textarea at bounding box center [349, 403] width 496 height 77
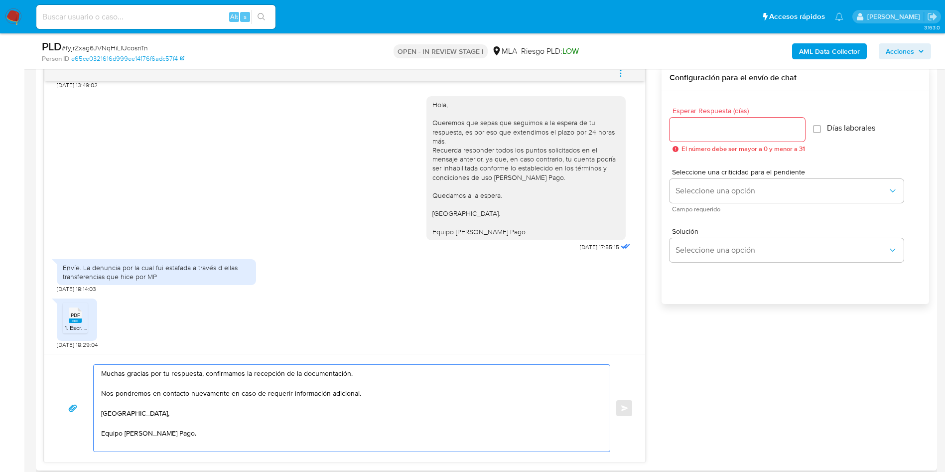
type textarea "Muchas gracias por tu respuesta, confirmamos la recepción de la documentación. …"
click at [756, 122] on div at bounding box center [738, 130] width 136 height 24
click at [750, 125] on input "Esperar Respuesta (días)" at bounding box center [738, 129] width 136 height 13
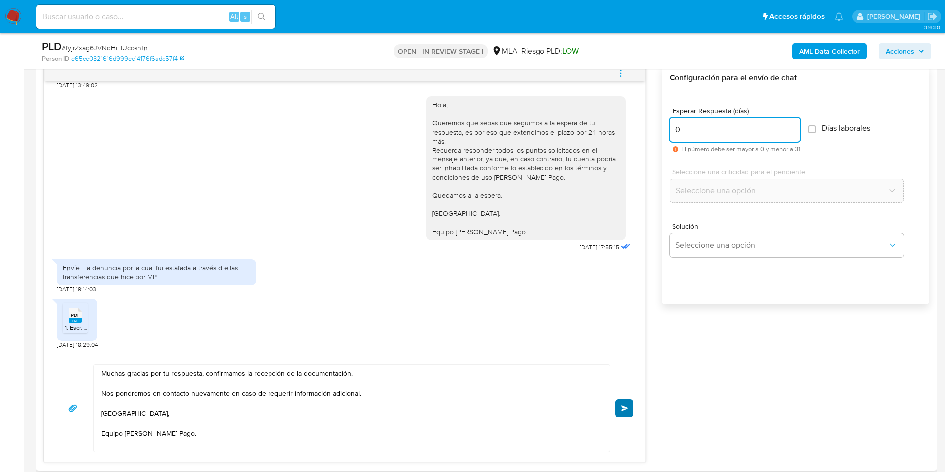
type input "0"
drag, startPoint x: 625, startPoint y: 407, endPoint x: 674, endPoint y: 377, distance: 57.0
click at [625, 406] on span "Enviar" at bounding box center [624, 408] width 7 height 6
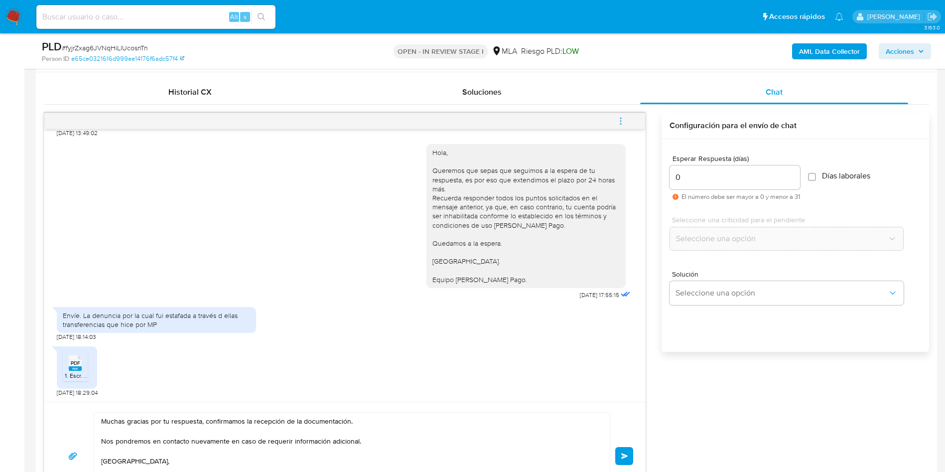
scroll to position [374, 0]
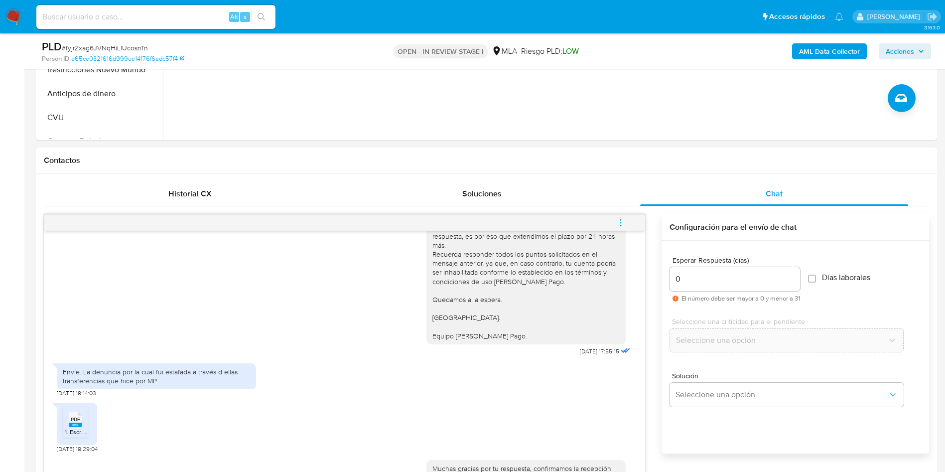
click at [613, 216] on button "menu-action" at bounding box center [620, 223] width 33 height 24
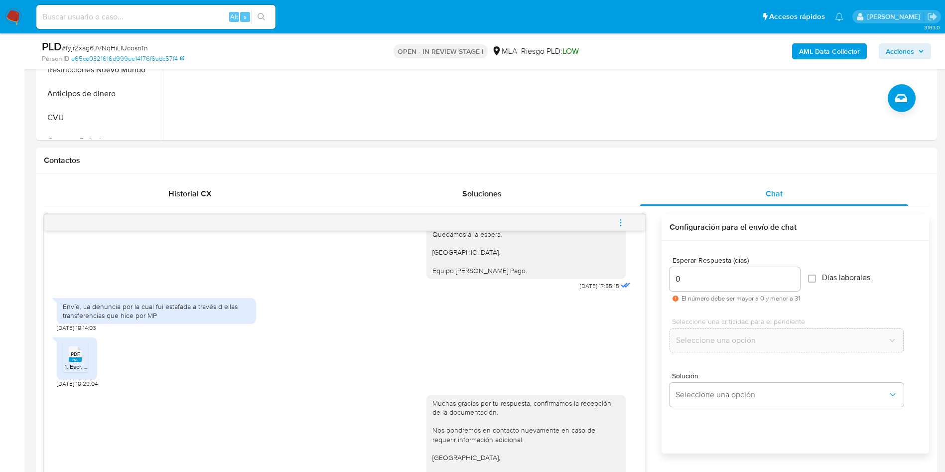
click at [620, 223] on icon "menu-action" at bounding box center [620, 222] width 9 height 9
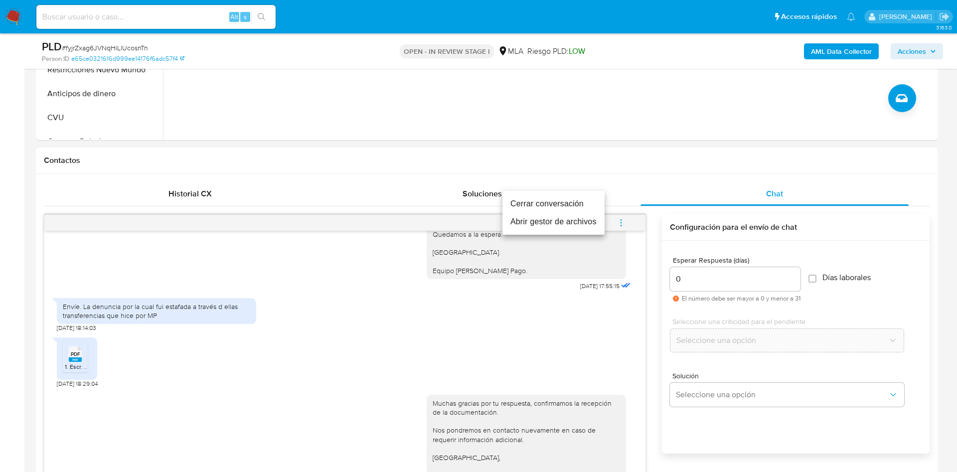
click at [552, 202] on li "Cerrar conversación" at bounding box center [553, 204] width 102 height 18
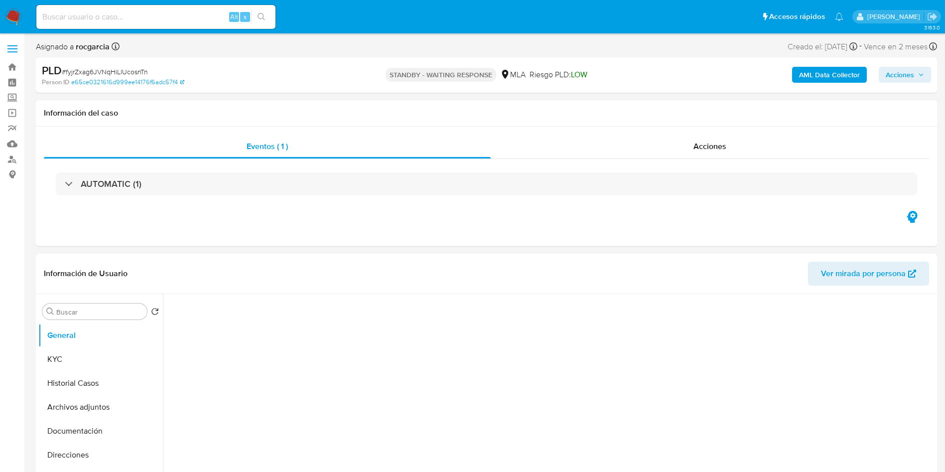
select select "10"
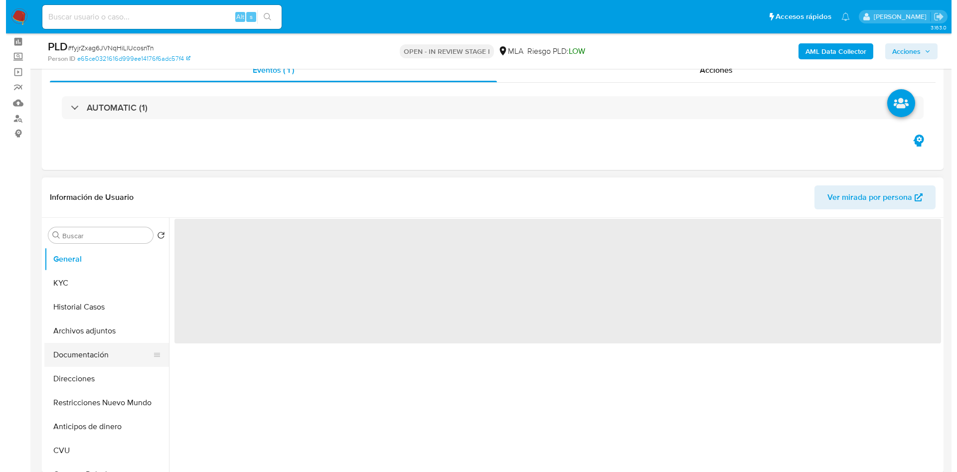
scroll to position [75, 0]
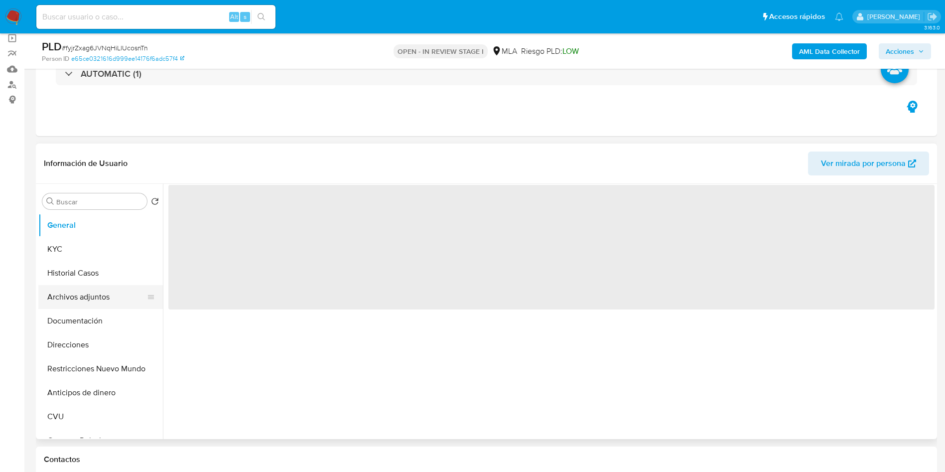
click at [85, 289] on button "Archivos adjuntos" at bounding box center [96, 297] width 117 height 24
select select "10"
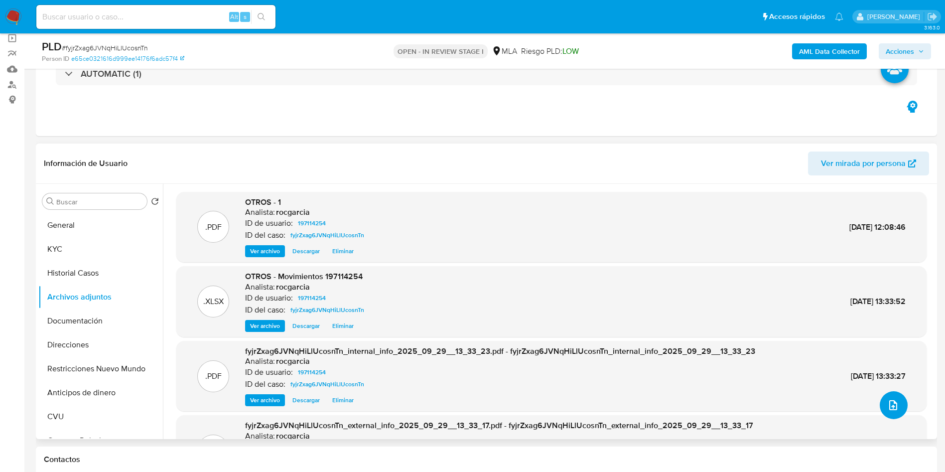
click at [887, 410] on span "upload-file" at bounding box center [893, 405] width 12 height 12
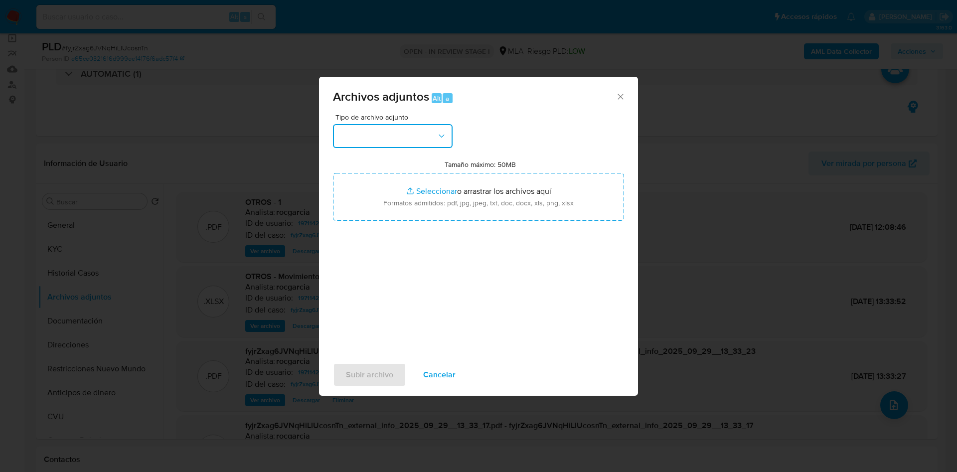
click at [387, 138] on button "button" at bounding box center [393, 136] width 120 height 24
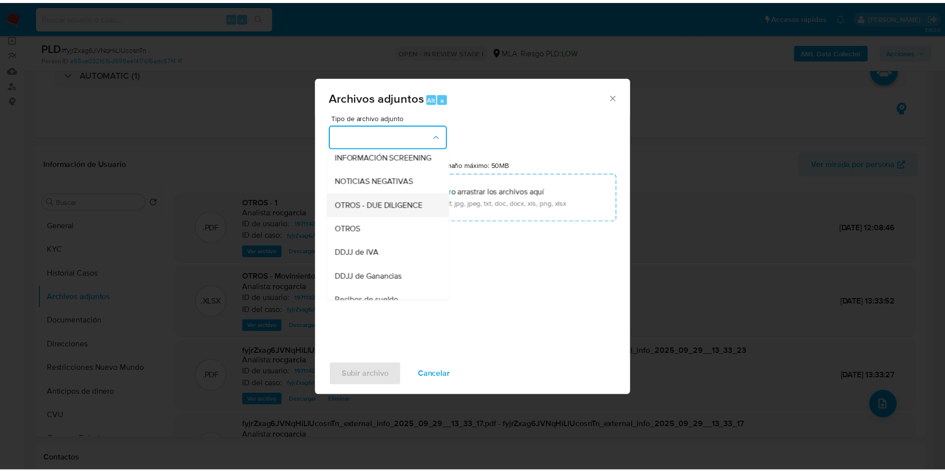
scroll to position [149, 0]
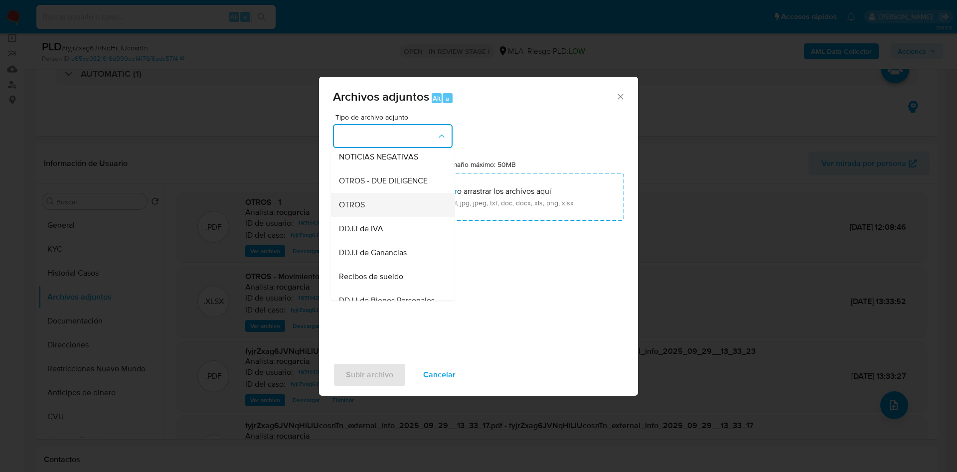
click at [367, 211] on div "OTROS" at bounding box center [390, 205] width 102 height 24
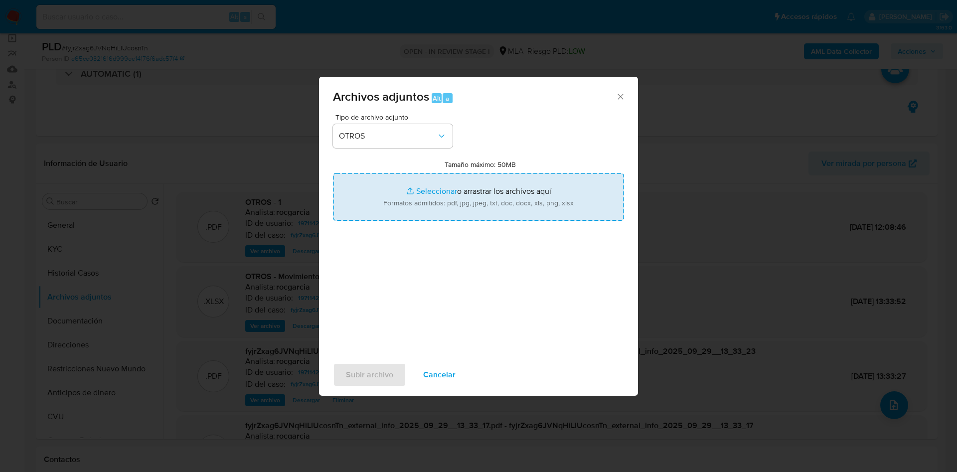
click at [407, 191] on input "Tamaño máximo: 50MB Seleccionar archivos" at bounding box center [478, 197] width 291 height 48
type input "C:\fakepath\Caselog fyjrZxag6JVNqHiLlUcosnTn - 197114254.docx"
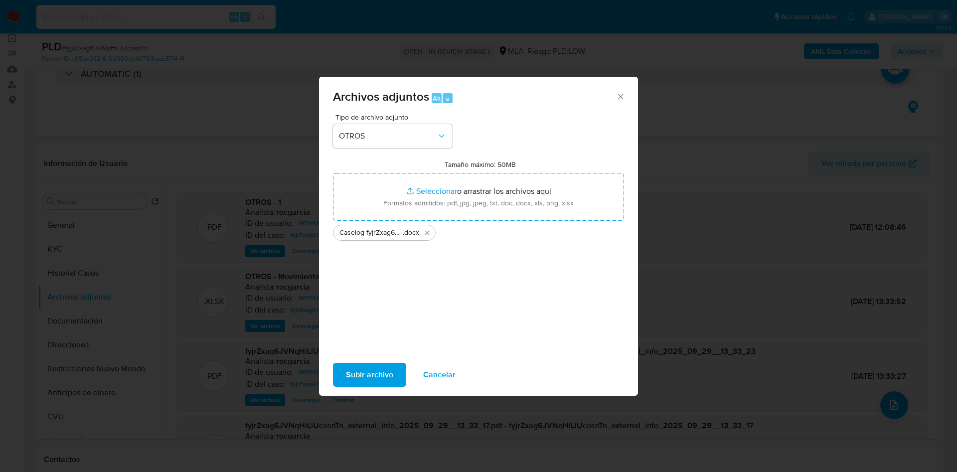
drag, startPoint x: 407, startPoint y: 191, endPoint x: 377, endPoint y: 366, distance: 177.4
click at [377, 366] on span "Subir archivo" at bounding box center [369, 375] width 47 height 22
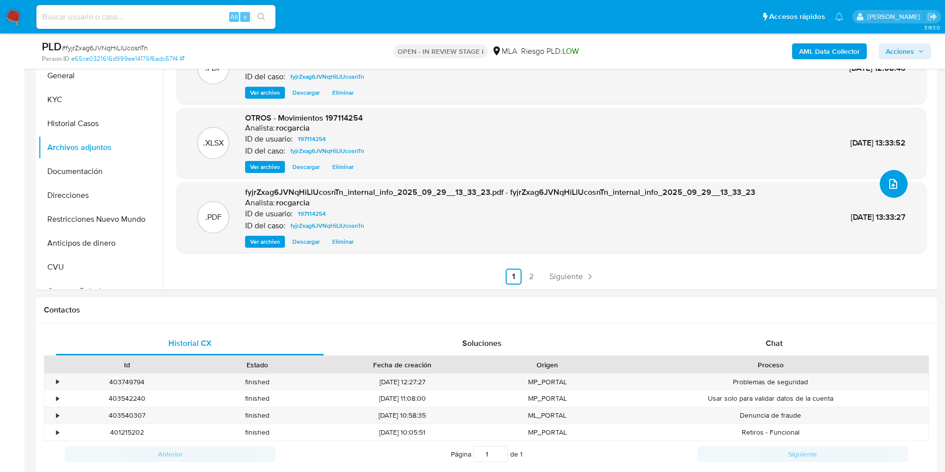
scroll to position [0, 0]
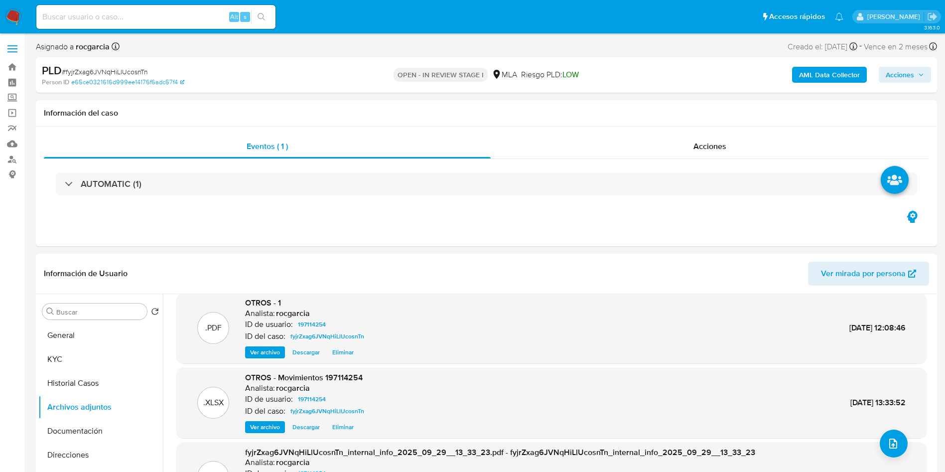
click at [904, 76] on span "Acciones" at bounding box center [900, 75] width 28 height 16
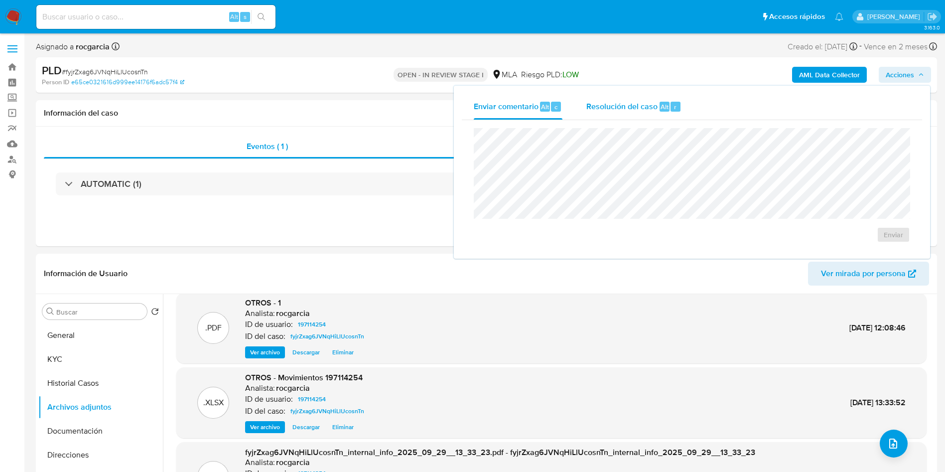
click at [635, 99] on div "Resolución del caso Alt r" at bounding box center [633, 107] width 95 height 26
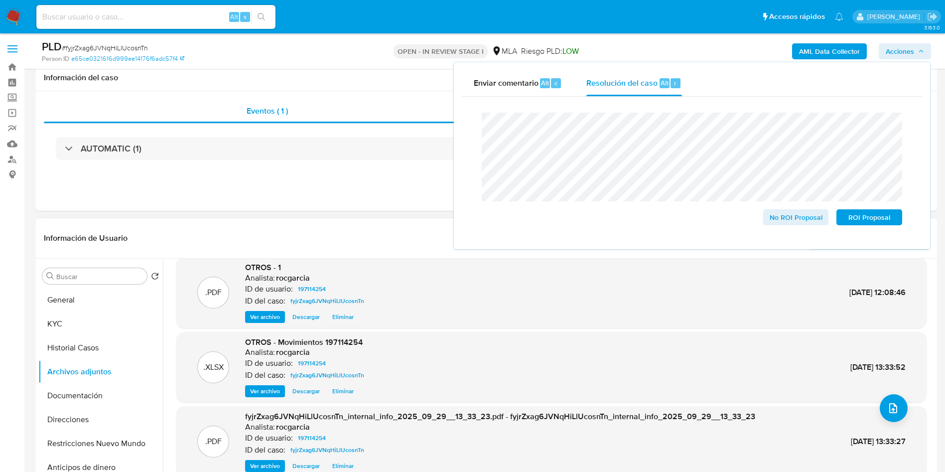
scroll to position [149, 0]
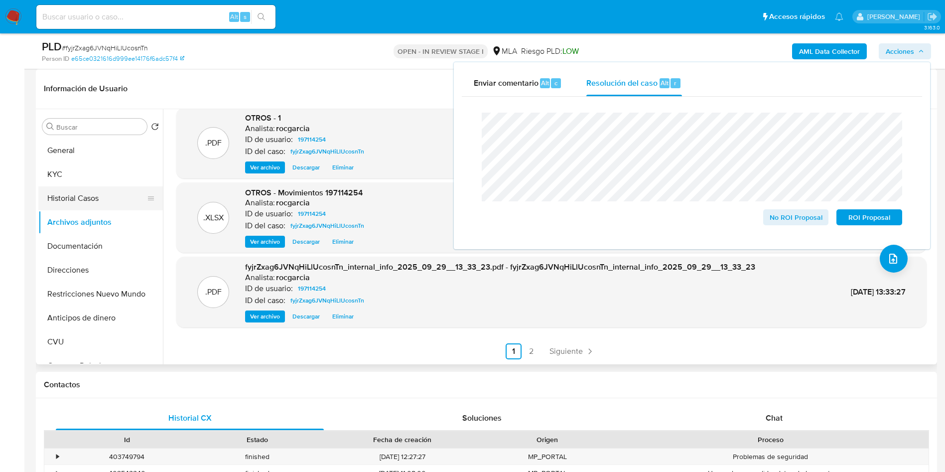
click at [105, 187] on button "Historial Casos" at bounding box center [96, 198] width 117 height 24
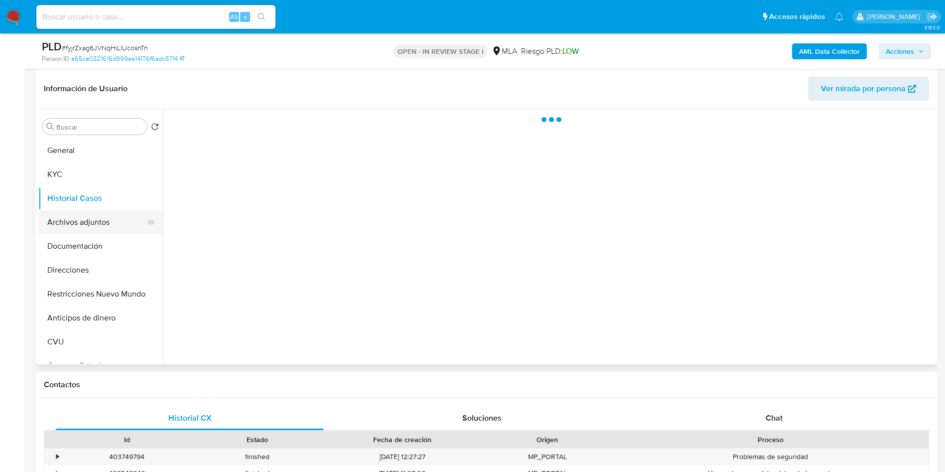
scroll to position [0, 0]
click at [95, 216] on button "Archivos adjuntos" at bounding box center [96, 222] width 117 height 24
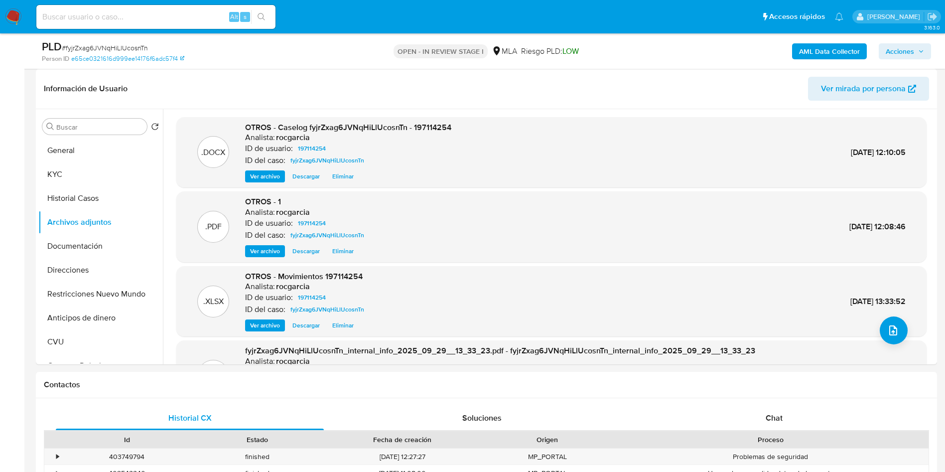
click at [898, 49] on span "Acciones" at bounding box center [900, 51] width 28 height 16
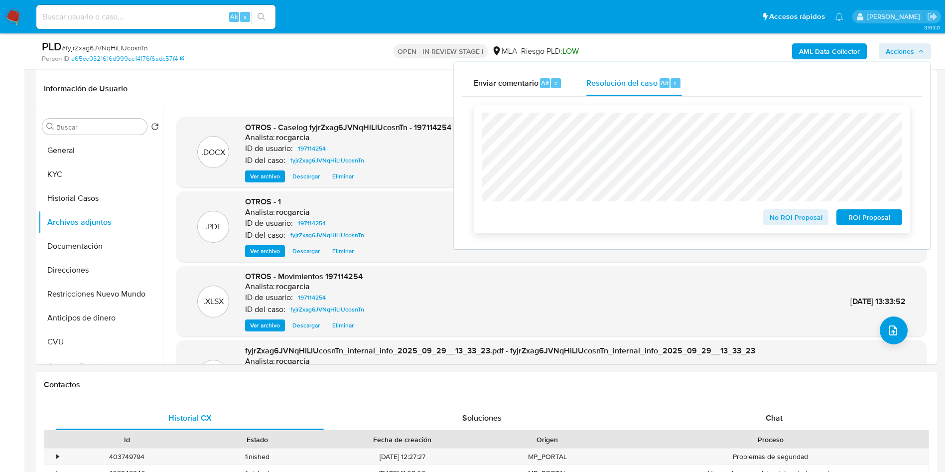
click at [793, 223] on span "No ROI Proposal" at bounding box center [796, 217] width 52 height 14
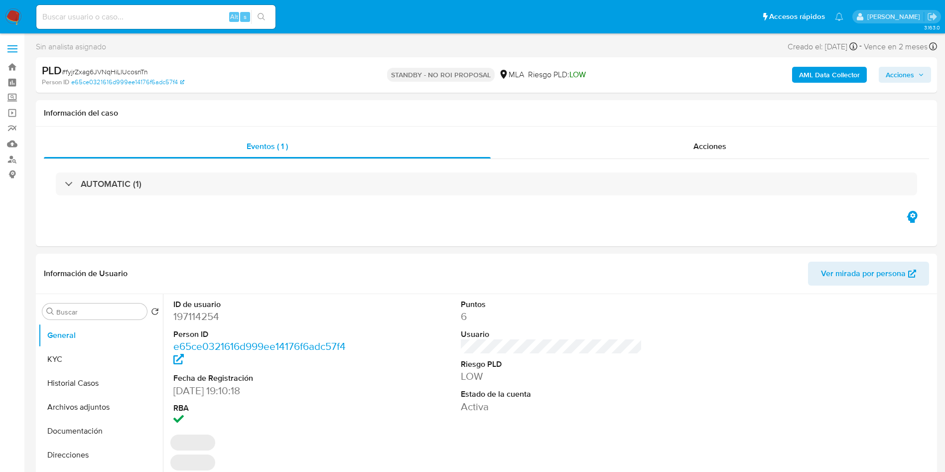
select select "10"
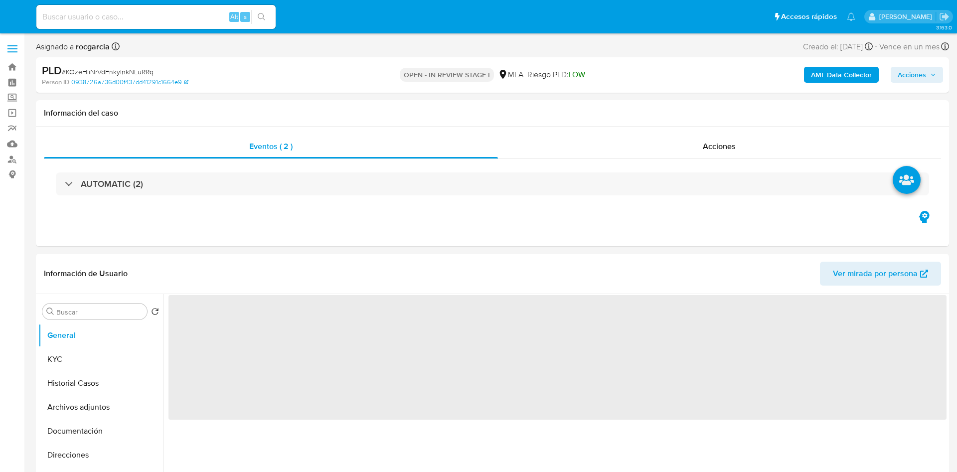
select select "10"
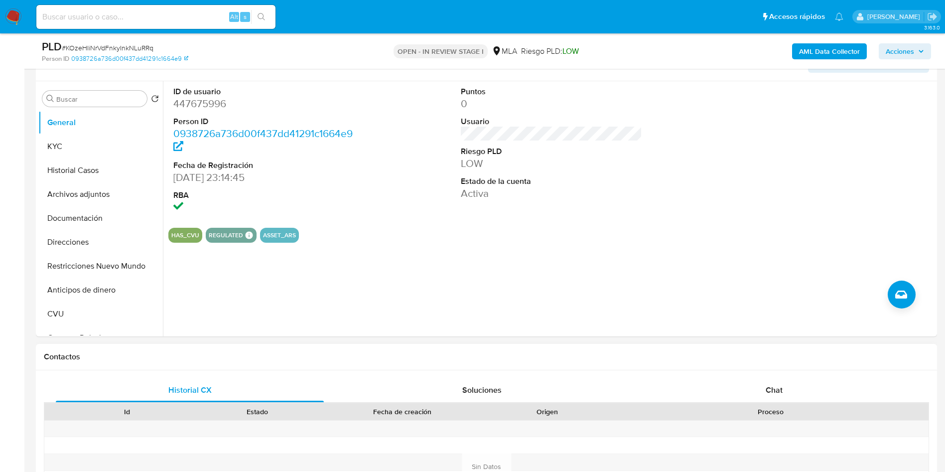
scroll to position [299, 0]
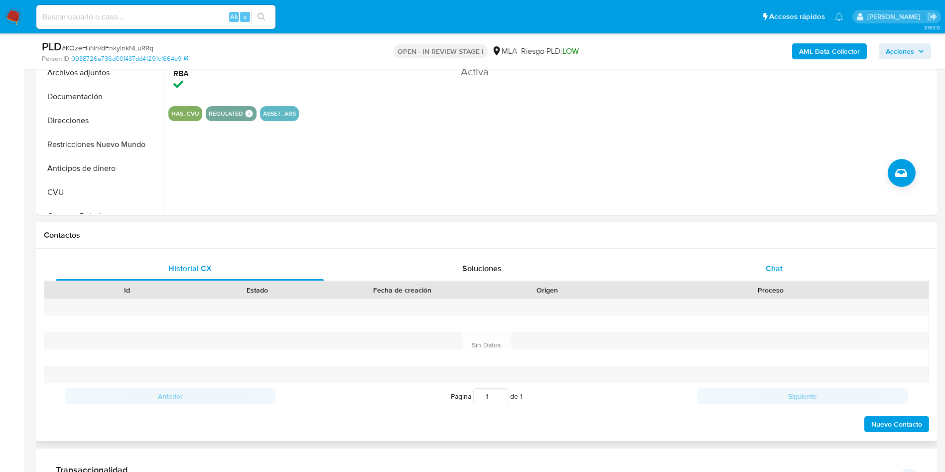
click at [775, 279] on div "Chat" at bounding box center [774, 269] width 268 height 24
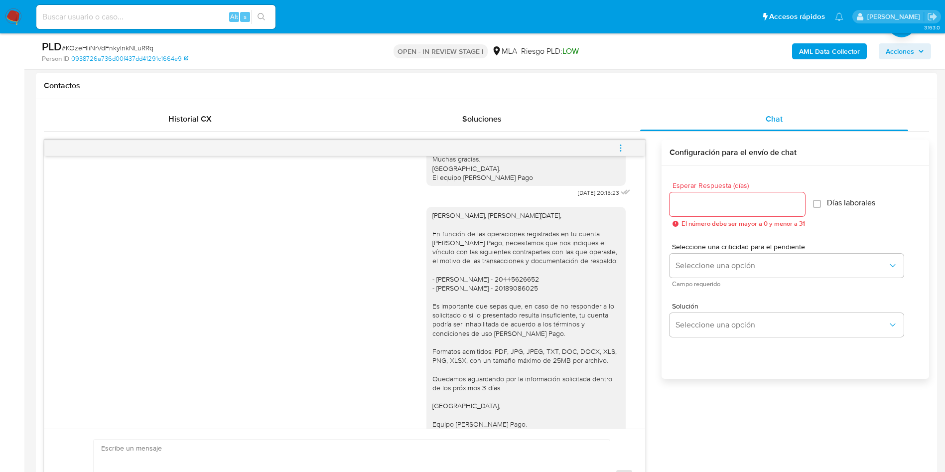
scroll to position [633, 0]
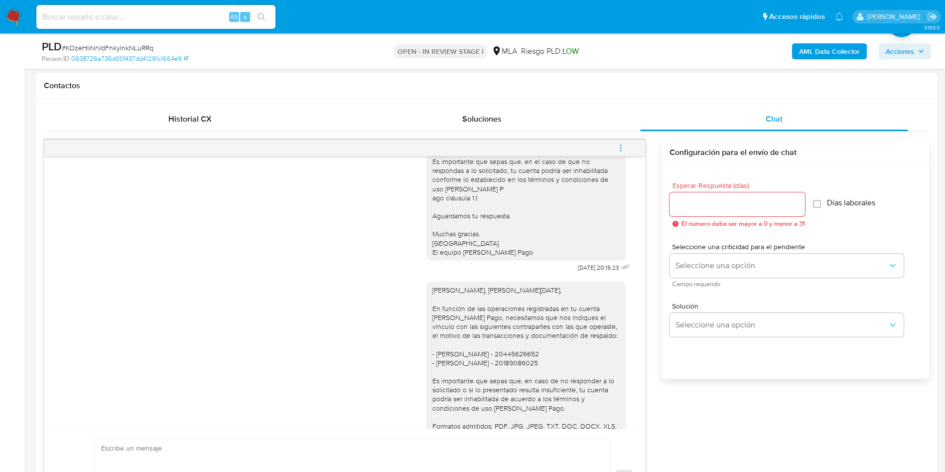
click at [621, 148] on icon "menu-action" at bounding box center [620, 148] width 9 height 9
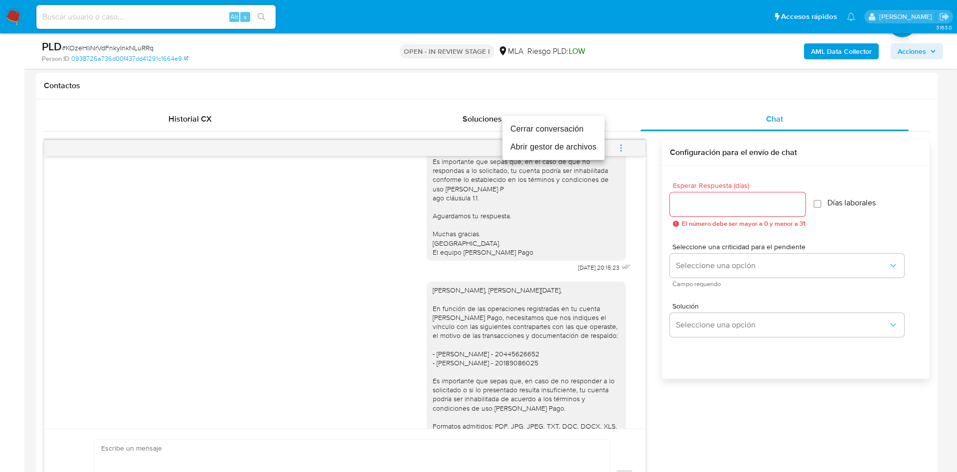
click at [568, 137] on li "Cerrar conversación" at bounding box center [553, 129] width 102 height 18
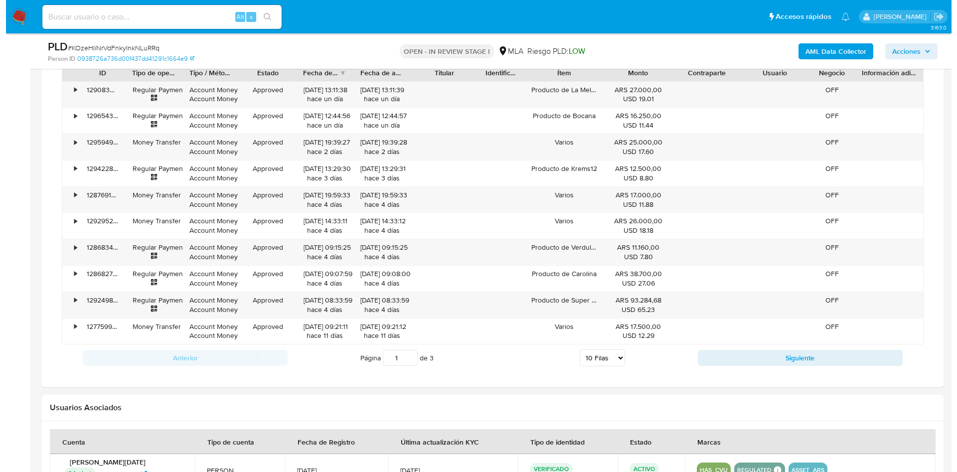
scroll to position [1525, 0]
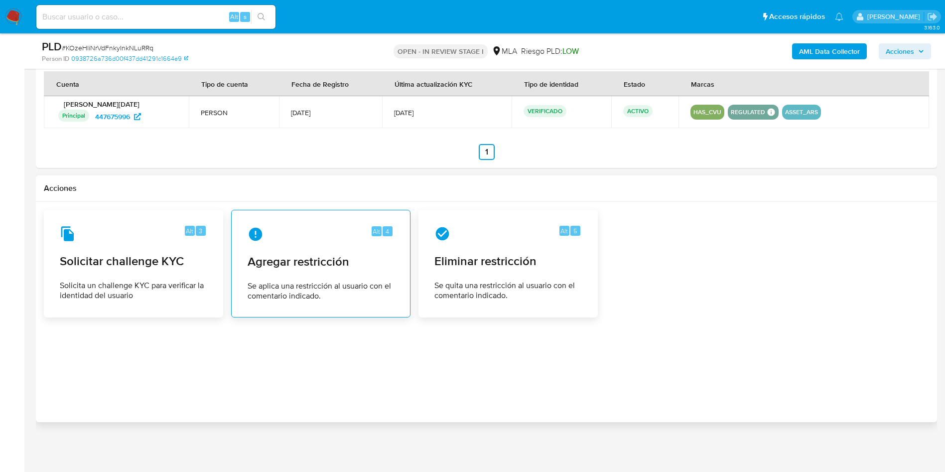
click at [301, 273] on div "Alt 4 Agregar restricción Se aplica una restricción al usuario con el comentari…" at bounding box center [321, 263] width 162 height 91
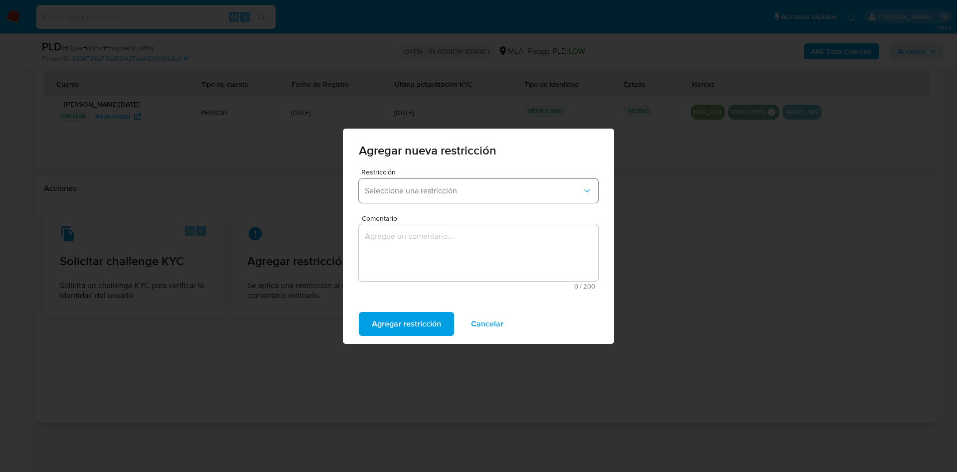
click at [409, 193] on span "Seleccione una restricción" at bounding box center [473, 191] width 217 height 10
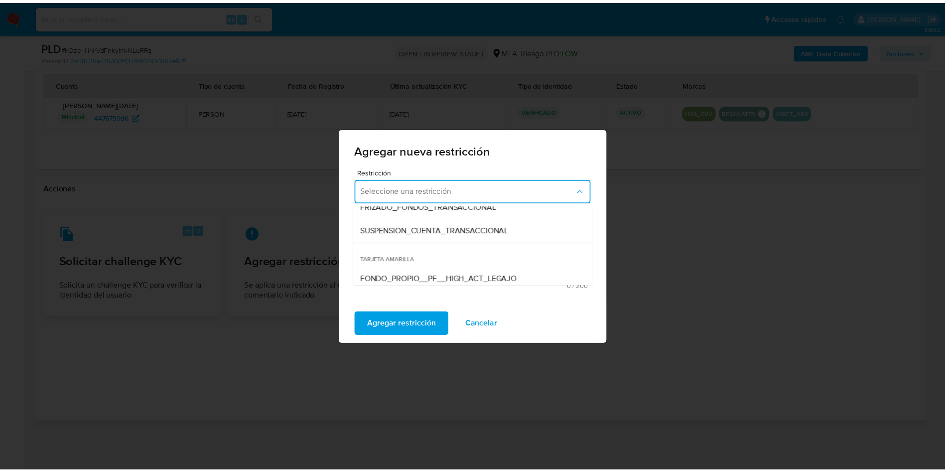
scroll to position [149, 0]
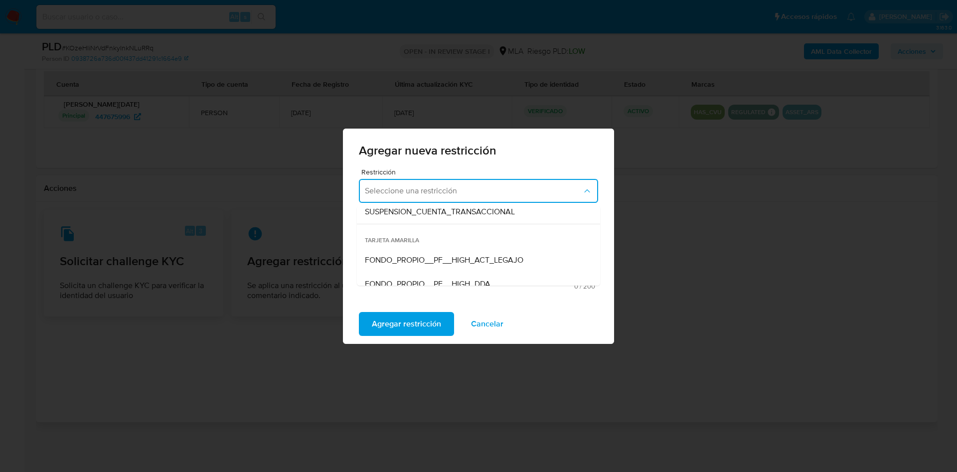
click at [414, 220] on div "SUSPENSION_CUENTA_TRANSACCIONAL" at bounding box center [475, 212] width 221 height 24
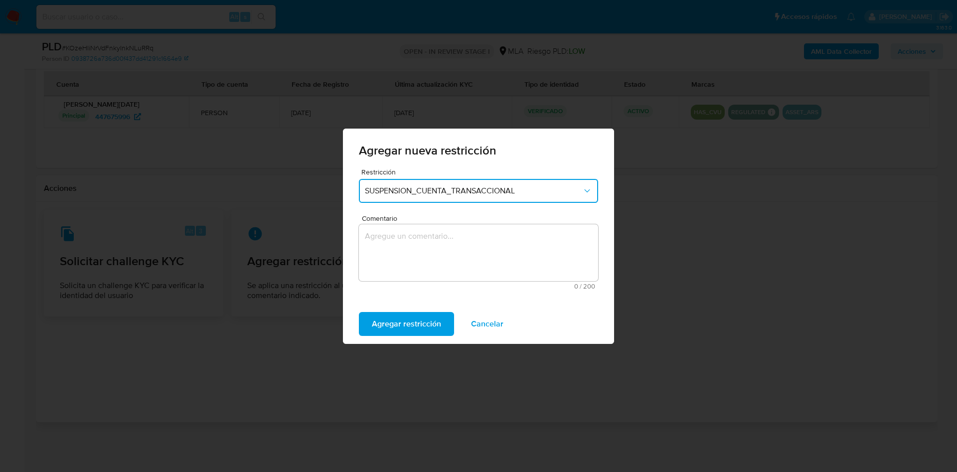
click at [403, 271] on textarea "Comentario" at bounding box center [478, 252] width 239 height 57
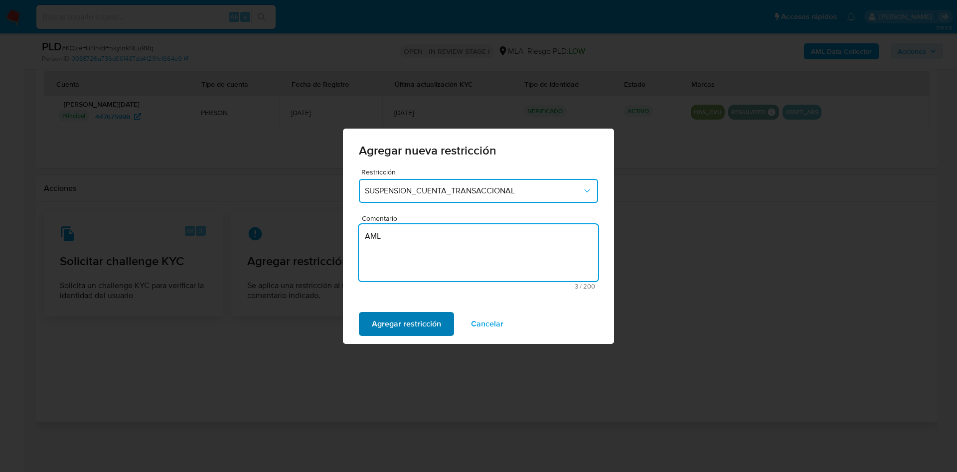
type textarea "AML"
click at [407, 315] on span "Agregar restricción" at bounding box center [406, 324] width 69 height 22
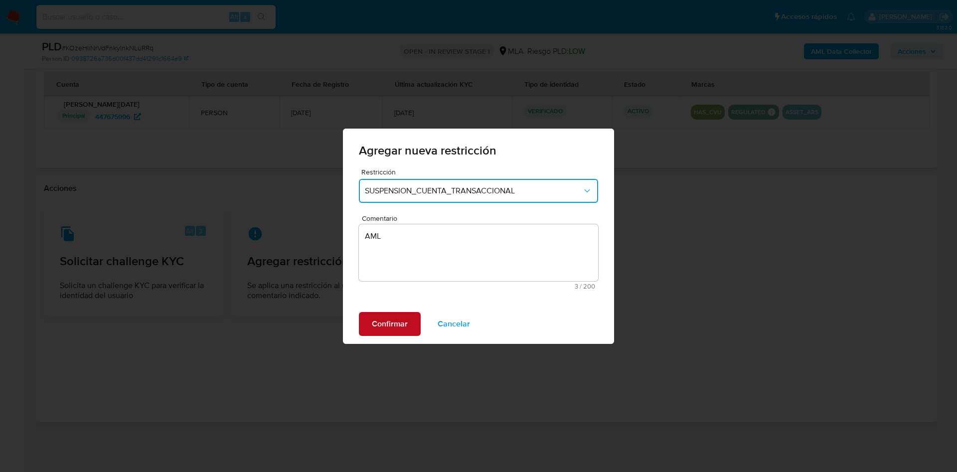
click at [394, 326] on span "Confirmar" at bounding box center [390, 324] width 36 height 22
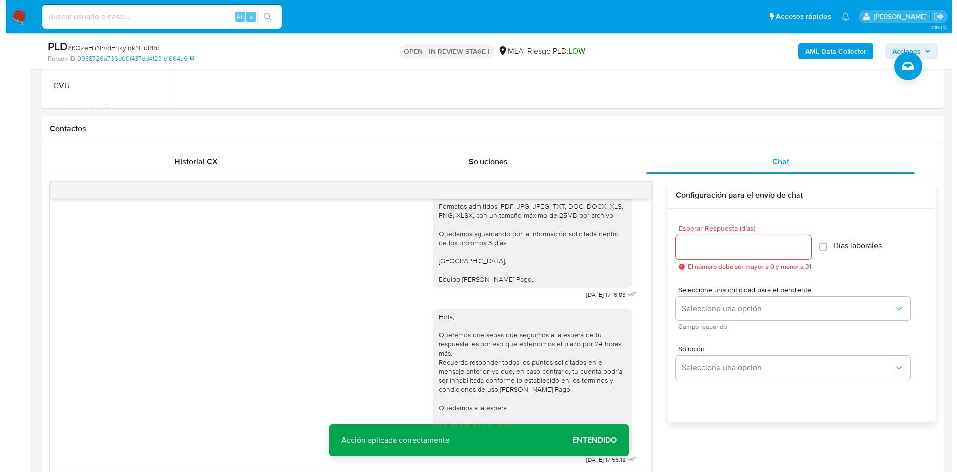
scroll to position [179, 0]
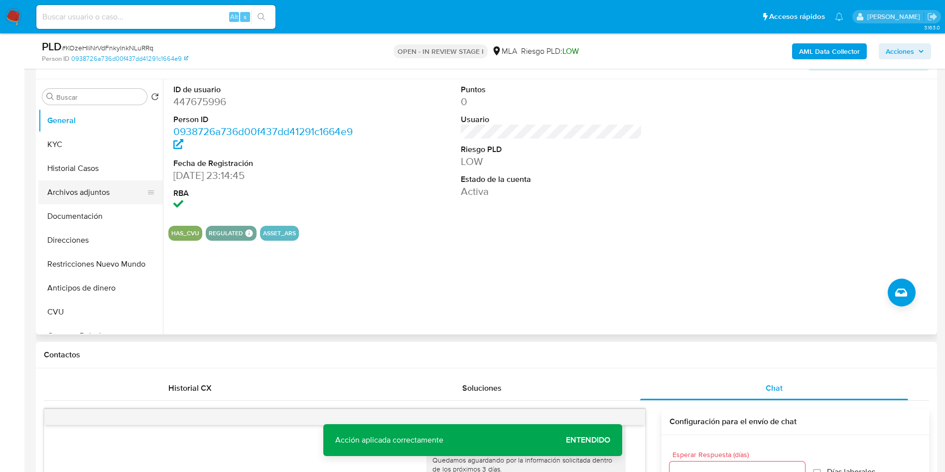
click at [98, 192] on button "Archivos adjuntos" at bounding box center [96, 192] width 117 height 24
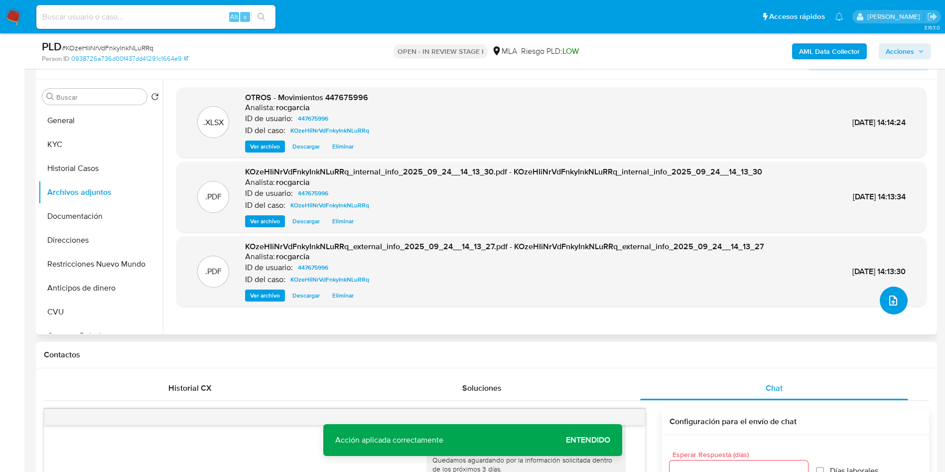
click at [894, 298] on icon "upload-file" at bounding box center [893, 300] width 8 height 10
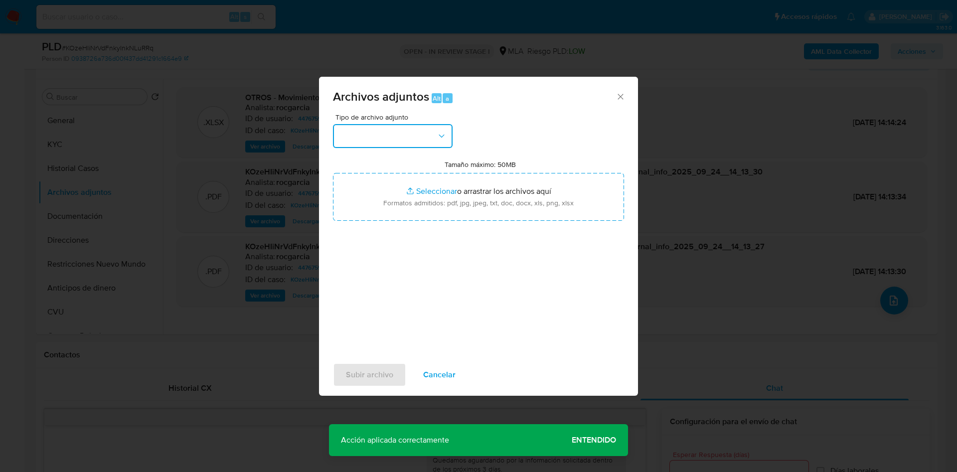
click at [385, 130] on button "button" at bounding box center [393, 136] width 120 height 24
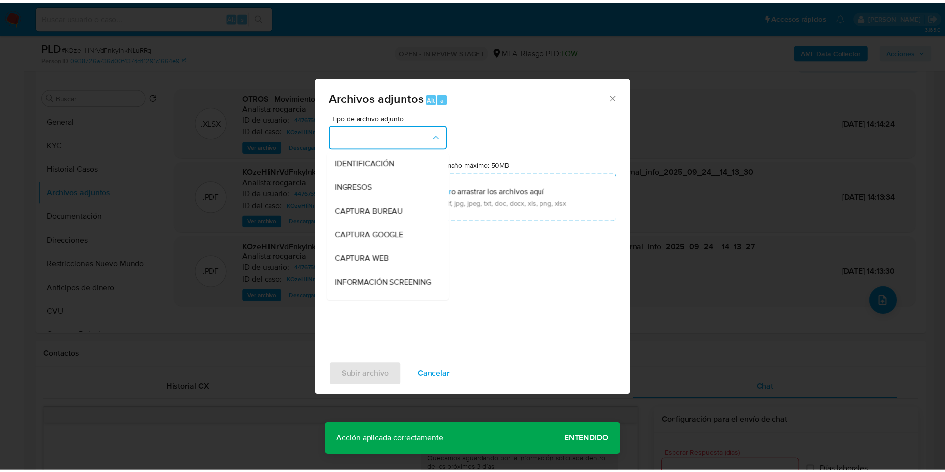
scroll to position [149, 0]
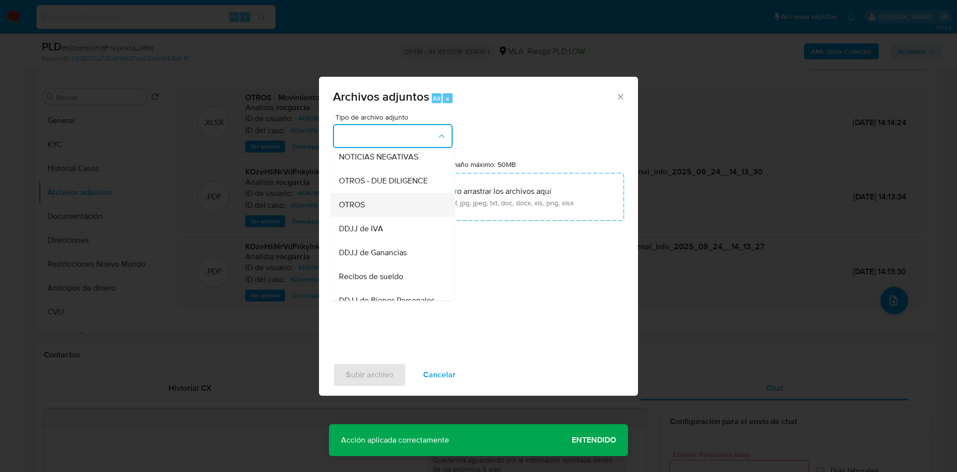
click at [381, 209] on div "OTROS" at bounding box center [390, 205] width 102 height 24
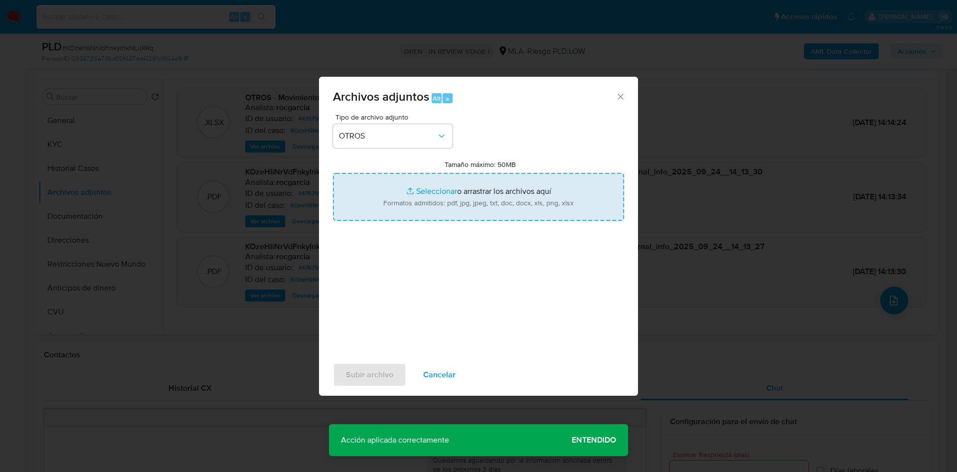
click at [423, 180] on input "Tamaño máximo: 50MB Seleccionar archivos" at bounding box center [478, 197] width 291 height 48
type input "C:\fakepath\Caselog KOzeHIiNrVdFnkyInkNLuRRq - 447675996.docx"
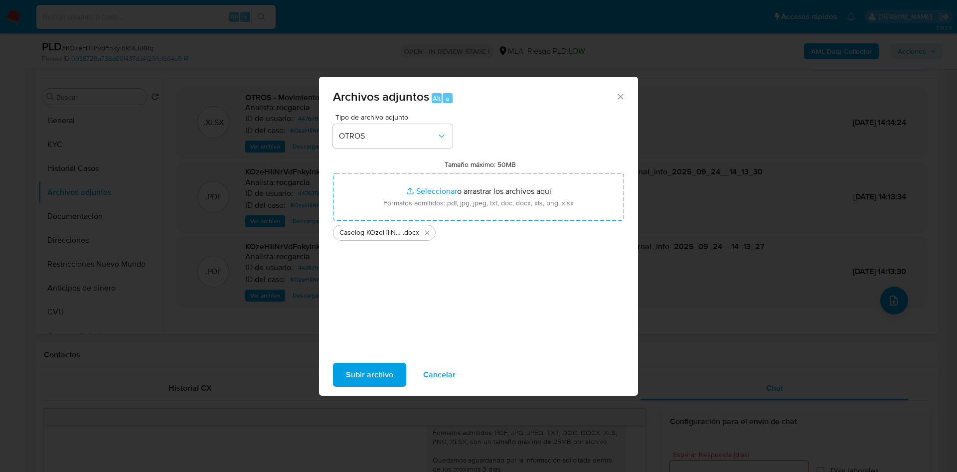
click at [367, 374] on span "Subir archivo" at bounding box center [369, 375] width 47 height 22
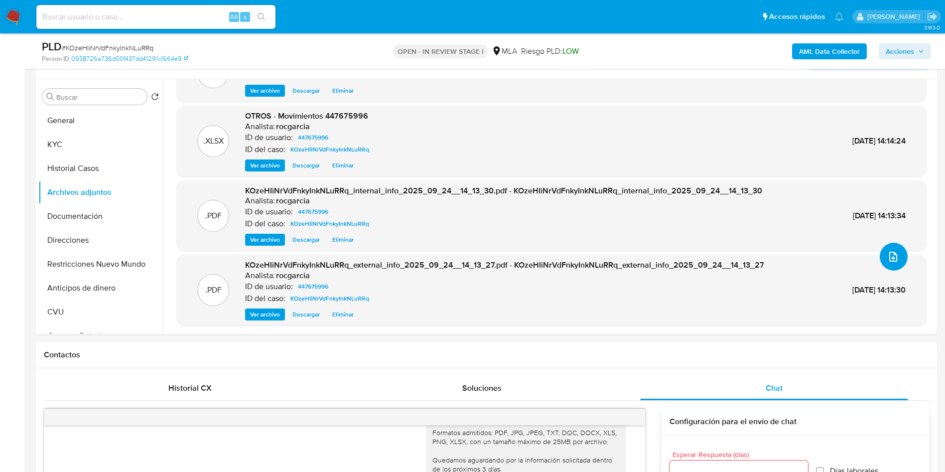
scroll to position [0, 0]
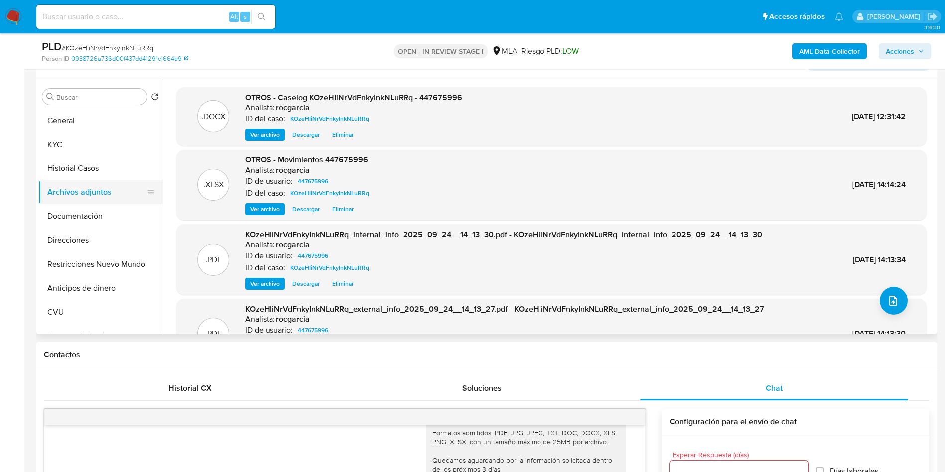
drag, startPoint x: 71, startPoint y: 163, endPoint x: 73, endPoint y: 189, distance: 26.0
click at [71, 168] on button "Historial Casos" at bounding box center [100, 168] width 125 height 24
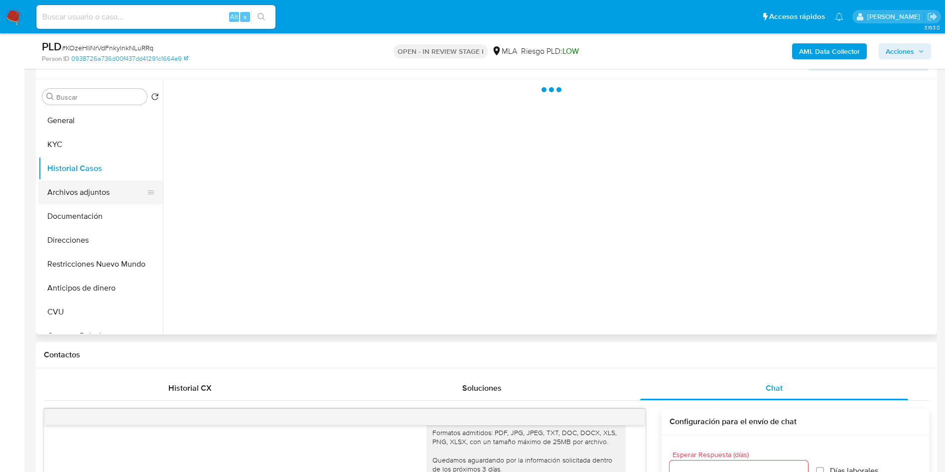
click at [74, 194] on button "Archivos adjuntos" at bounding box center [96, 192] width 117 height 24
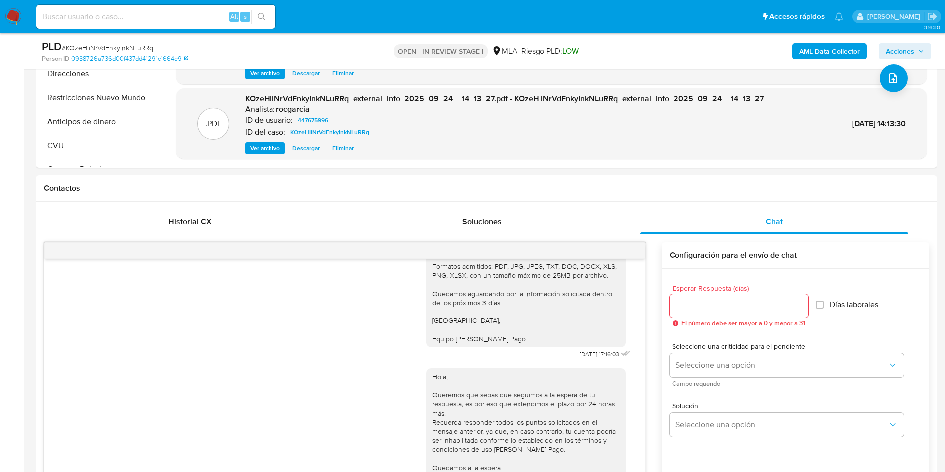
scroll to position [179, 0]
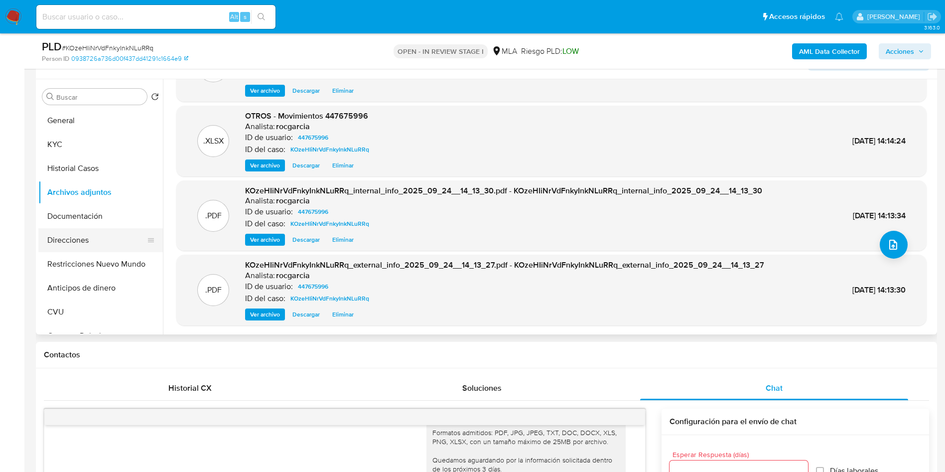
drag, startPoint x: 85, startPoint y: 268, endPoint x: 129, endPoint y: 247, distance: 47.9
click at [85, 267] on button "Restricciones Nuevo Mundo" at bounding box center [100, 264] width 125 height 24
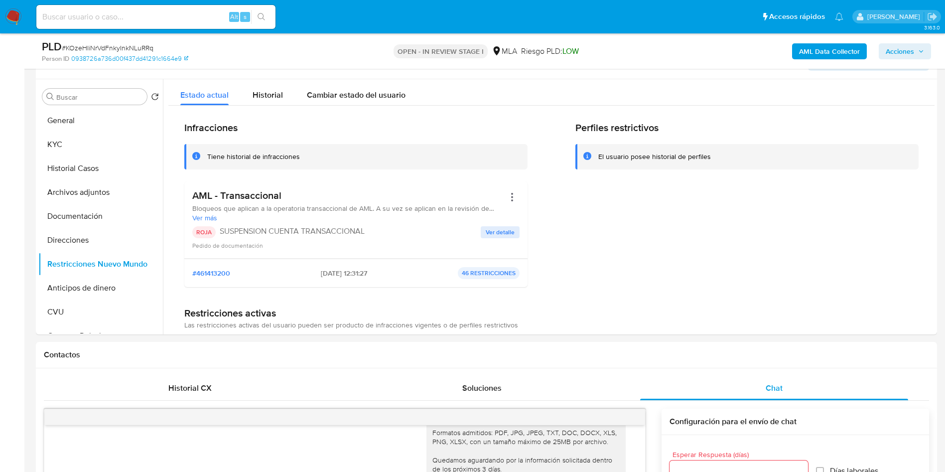
click at [922, 51] on icon "button" at bounding box center [921, 51] width 4 height 2
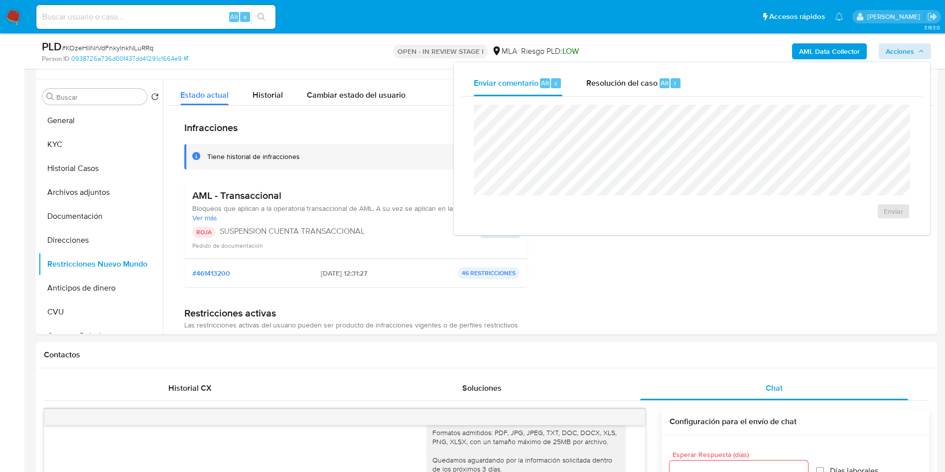
drag, startPoint x: 681, startPoint y: 90, endPoint x: 678, endPoint y: 100, distance: 9.9
click at [681, 90] on div "Resolución del caso Alt r" at bounding box center [633, 83] width 95 height 26
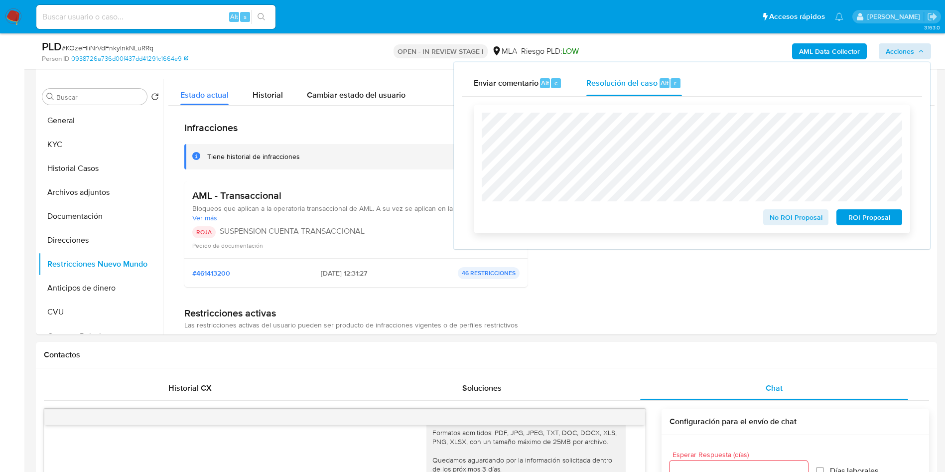
click at [897, 213] on button "ROI Proposal" at bounding box center [870, 217] width 66 height 16
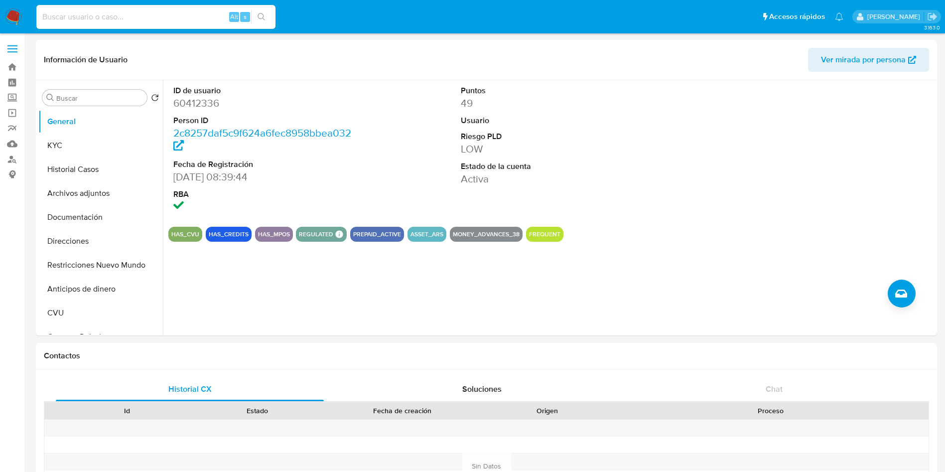
select select "10"
type input "WU4ZthXDT25NGuTpM715cqEG"
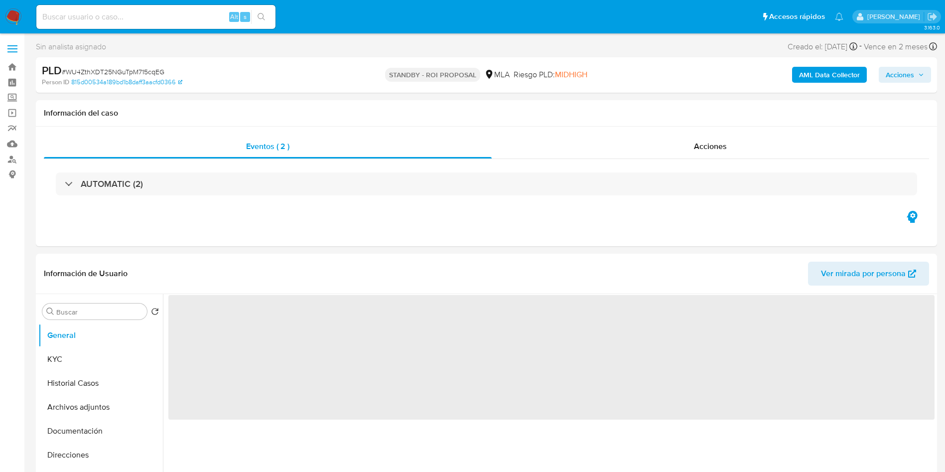
select select "10"
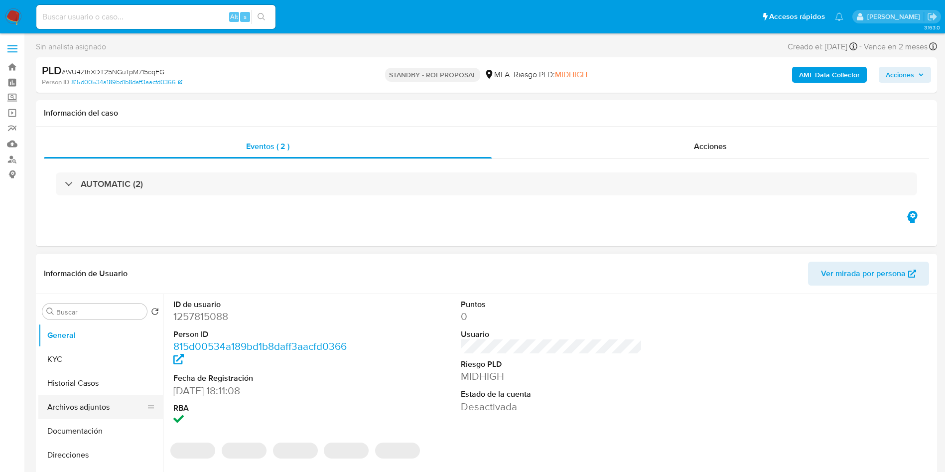
click at [62, 409] on button "Archivos adjuntos" at bounding box center [96, 407] width 117 height 24
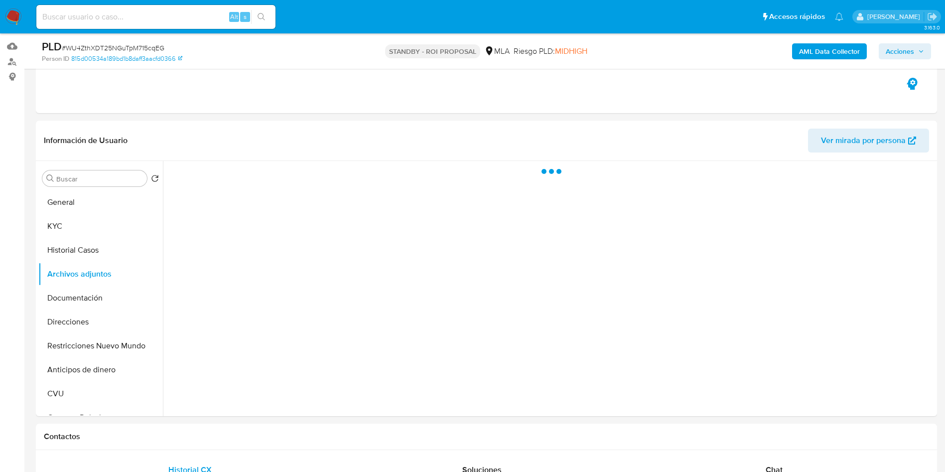
scroll to position [224, 0]
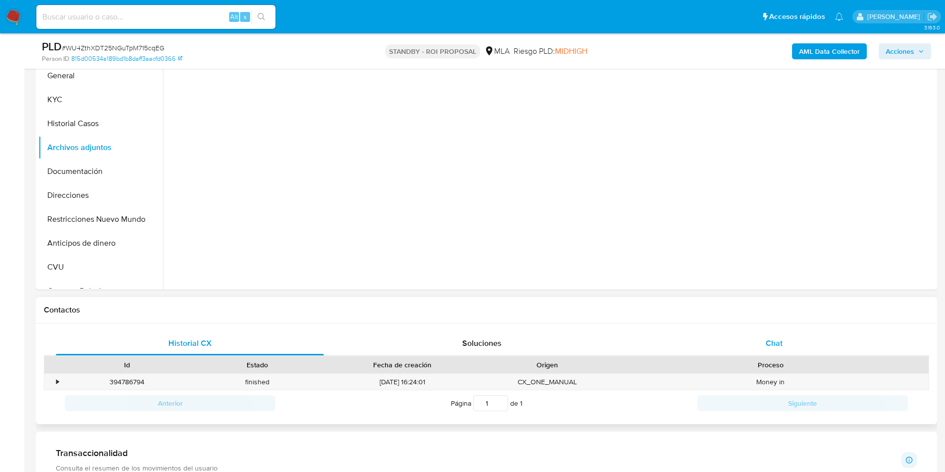
click at [770, 346] on span "Chat" at bounding box center [774, 342] width 17 height 11
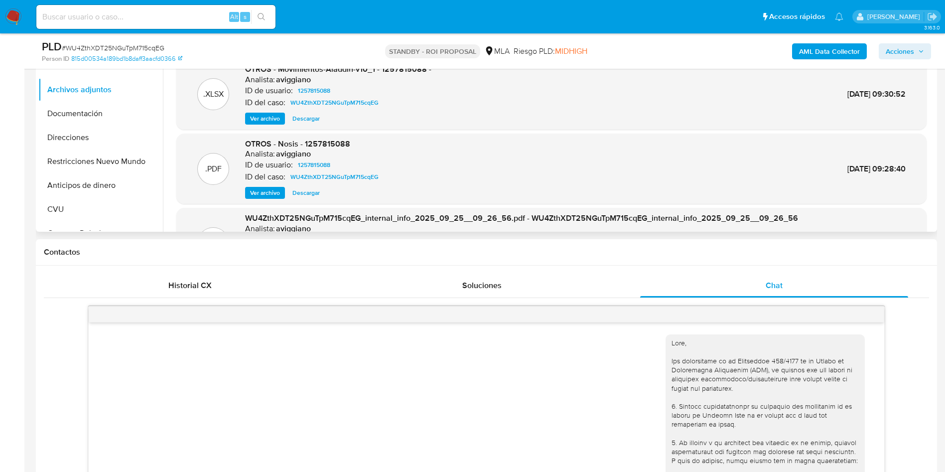
scroll to position [149, 0]
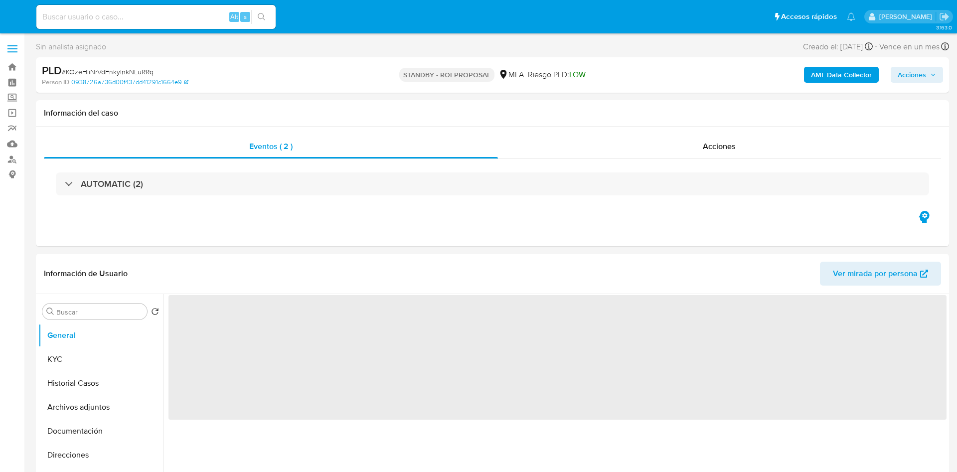
select select "10"
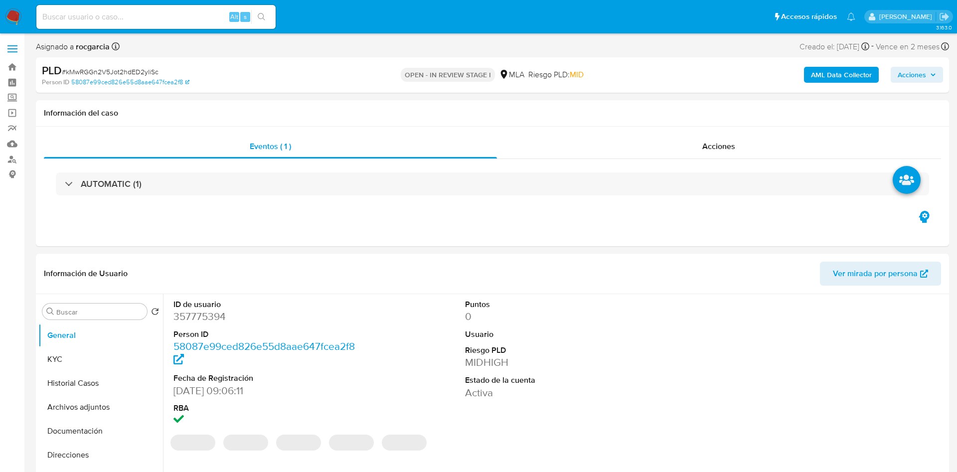
select select "10"
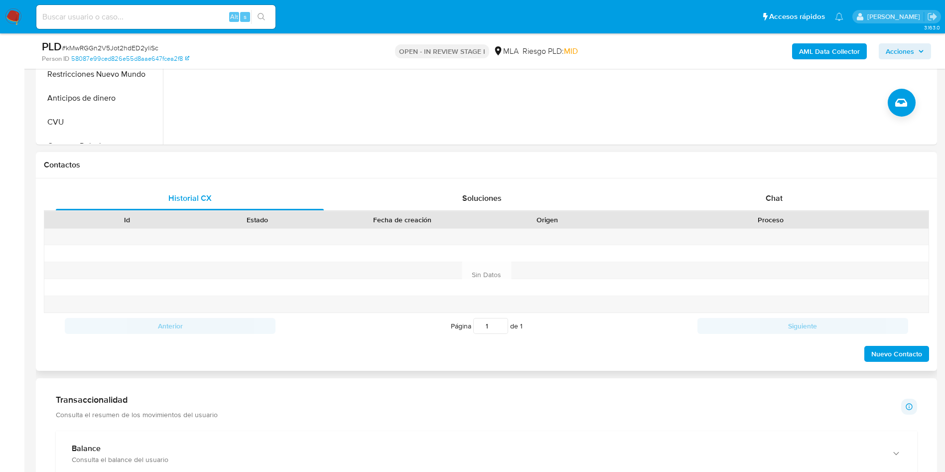
scroll to position [374, 0]
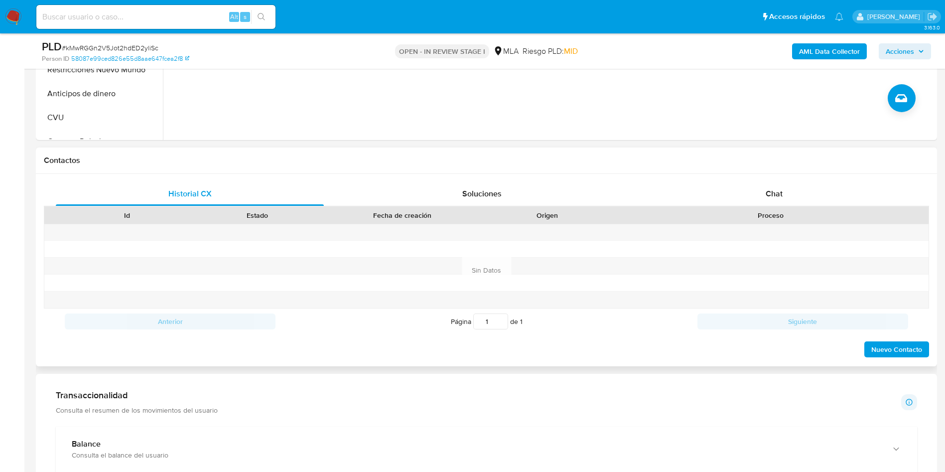
click at [778, 207] on div "Proceso" at bounding box center [771, 215] width 316 height 17
click at [776, 203] on div "Chat" at bounding box center [774, 194] width 268 height 24
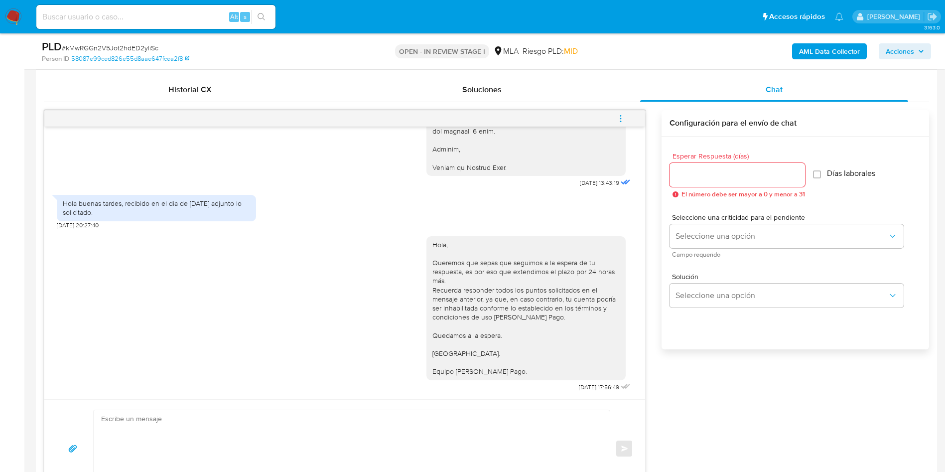
scroll to position [523, 0]
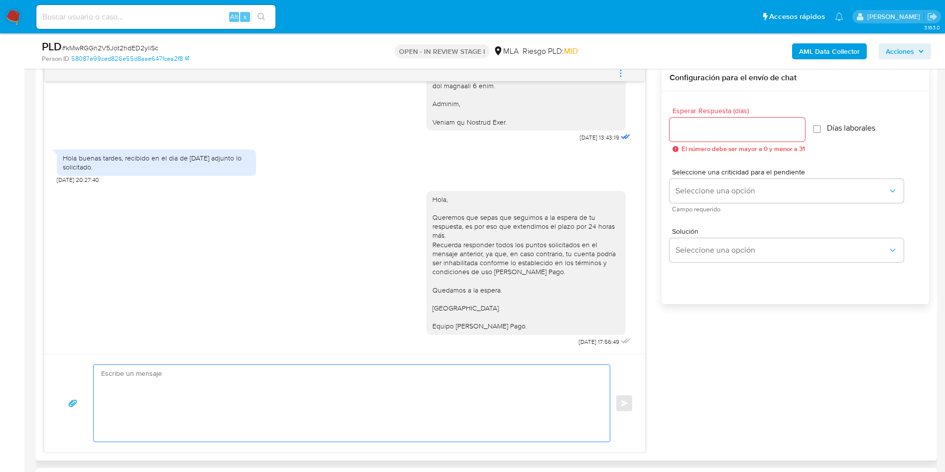
click at [303, 398] on textarea at bounding box center [349, 403] width 496 height 77
type textarea "b"
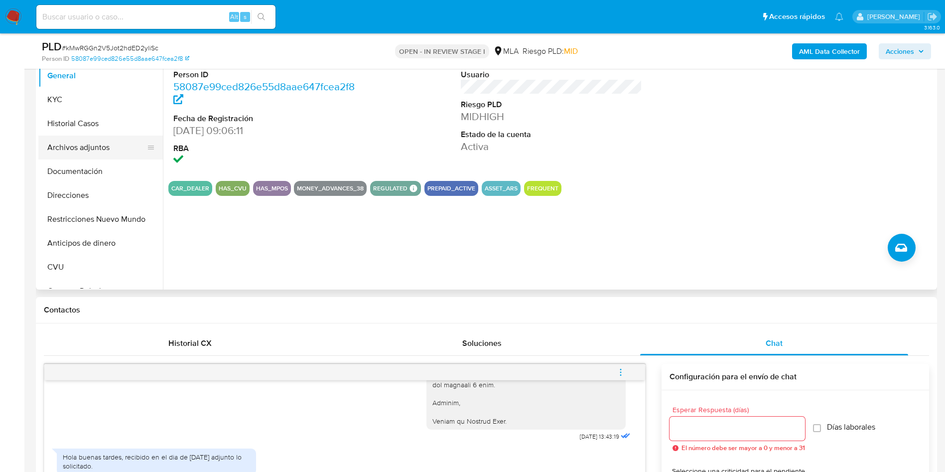
click at [83, 149] on button "Archivos adjuntos" at bounding box center [96, 148] width 117 height 24
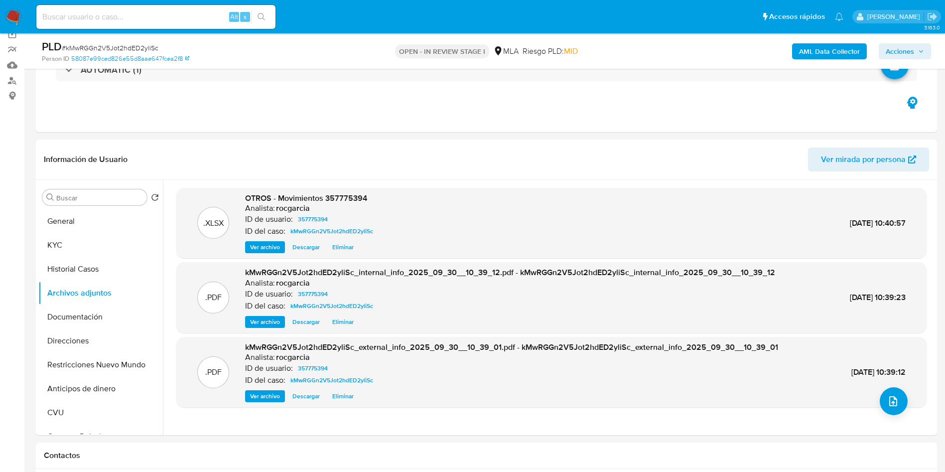
scroll to position [75, 0]
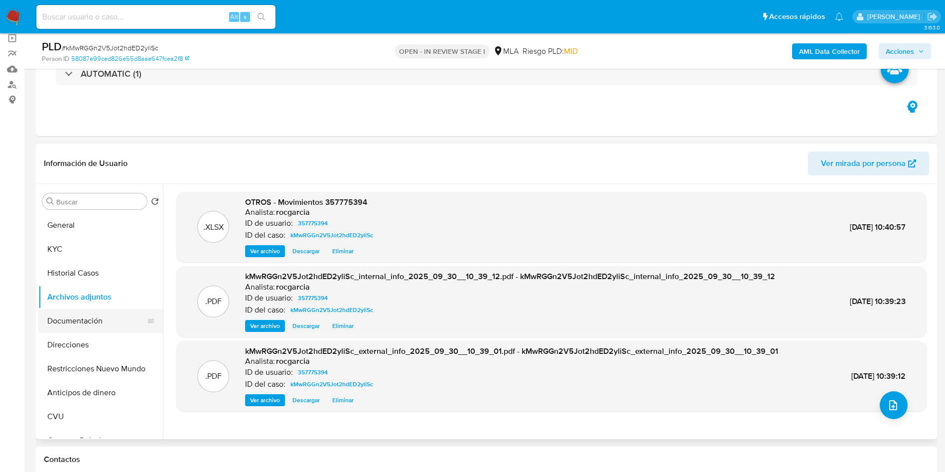
click at [64, 319] on button "Documentación" at bounding box center [96, 321] width 117 height 24
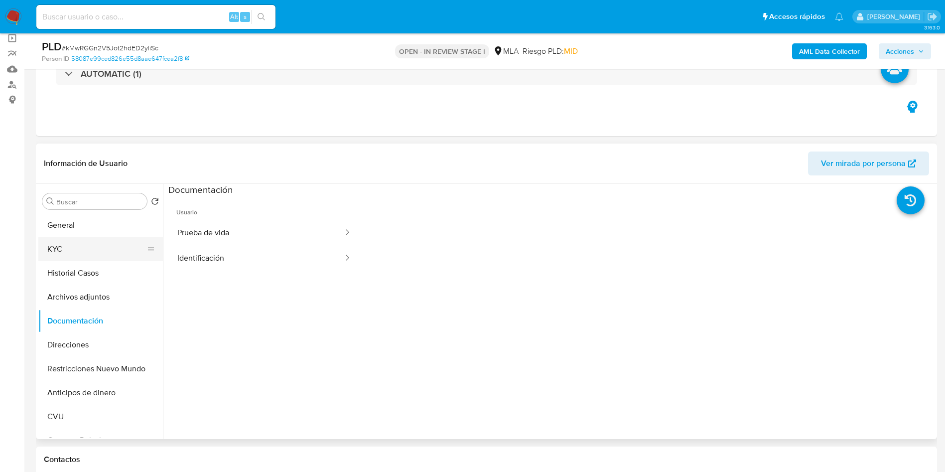
click at [89, 238] on button "KYC" at bounding box center [96, 249] width 117 height 24
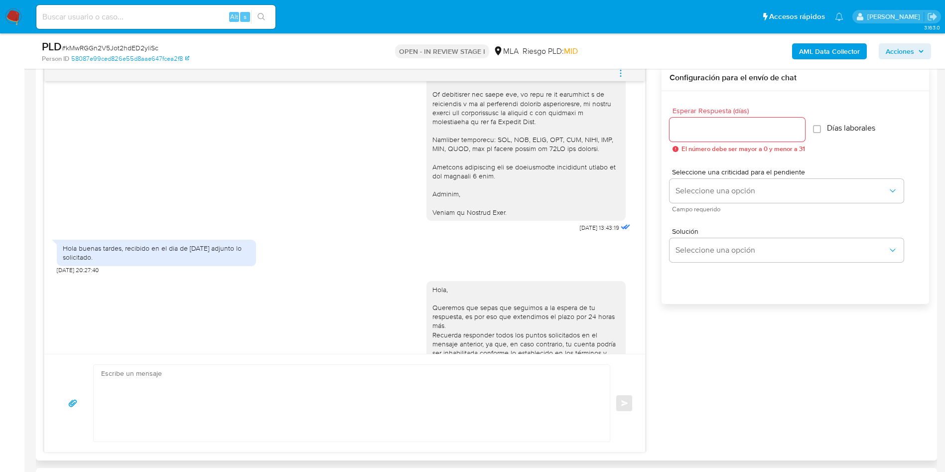
scroll to position [1093, 0]
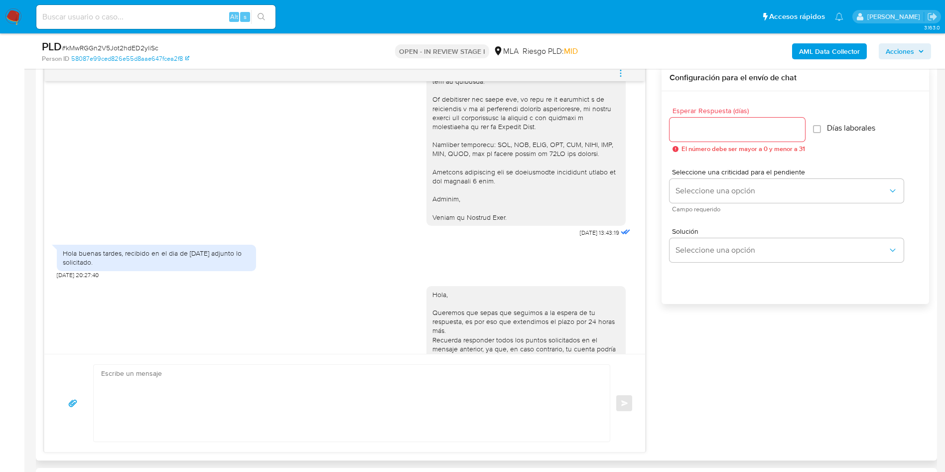
click at [624, 70] on icon "menu-action" at bounding box center [620, 73] width 9 height 9
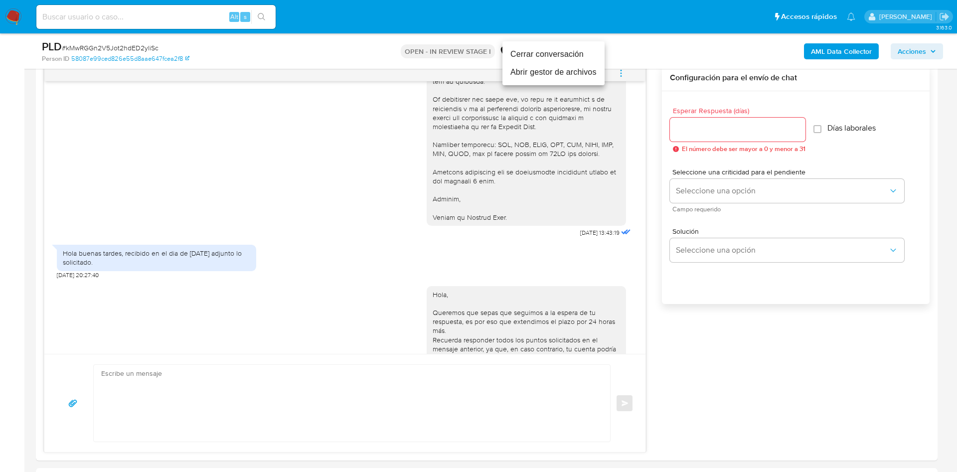
click at [581, 60] on li "Cerrar conversación" at bounding box center [553, 54] width 102 height 18
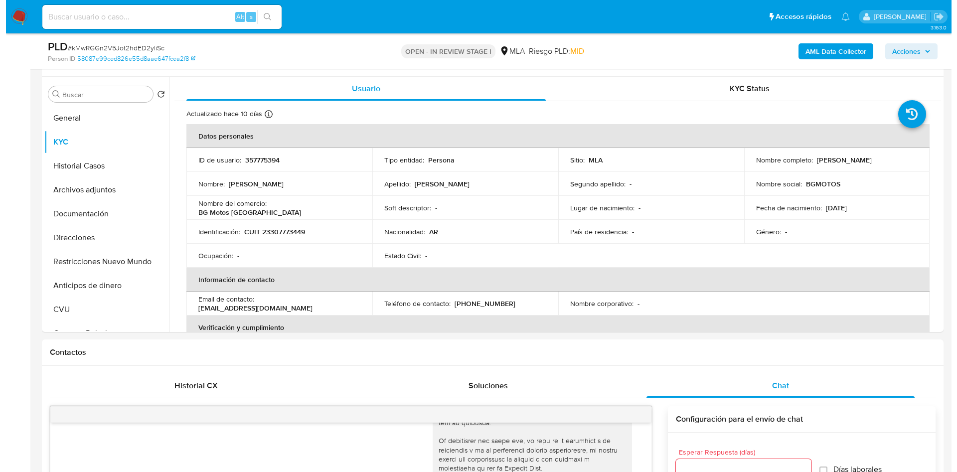
scroll to position [75, 0]
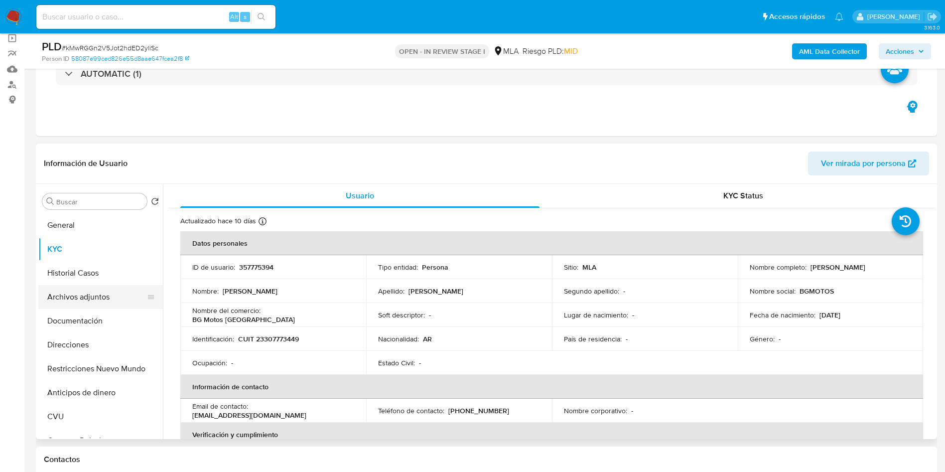
click at [110, 291] on button "Archivos adjuntos" at bounding box center [96, 297] width 117 height 24
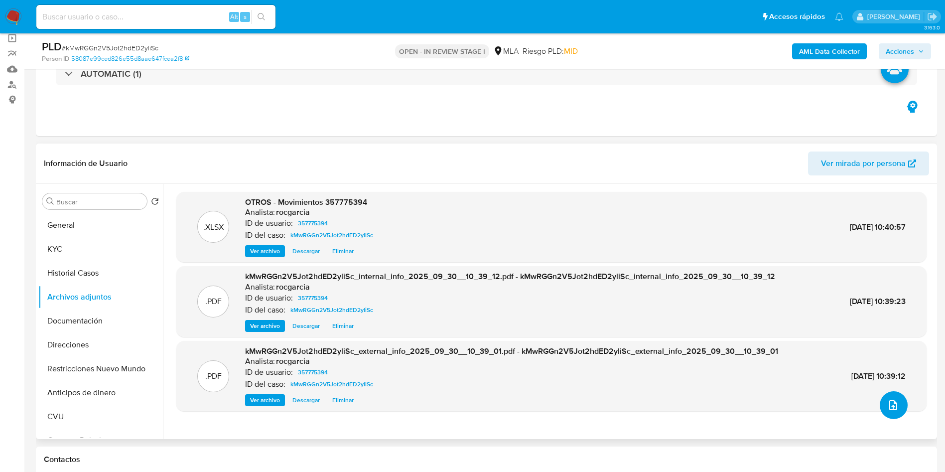
click at [884, 412] on button "upload-file" at bounding box center [894, 405] width 28 height 28
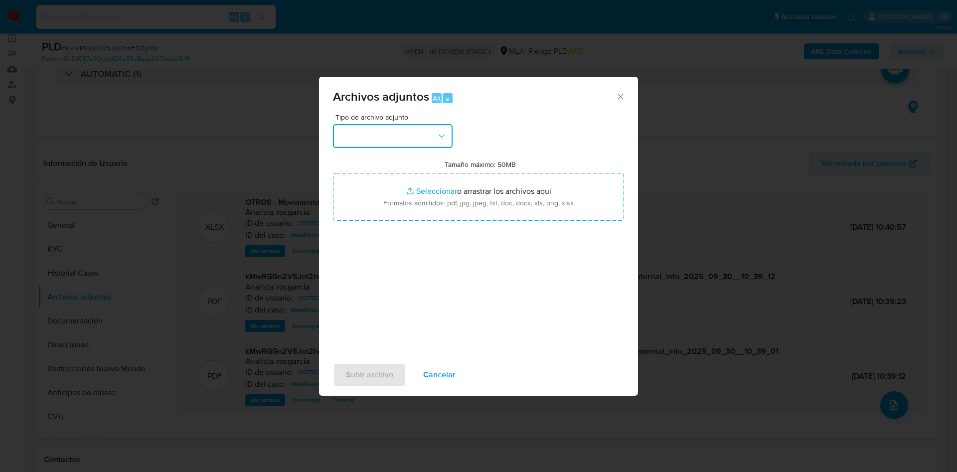
click at [375, 136] on button "button" at bounding box center [393, 136] width 120 height 24
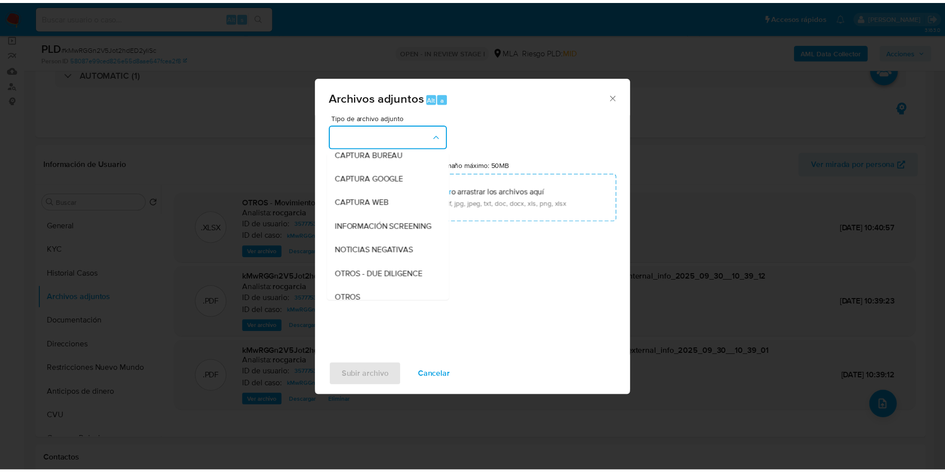
scroll to position [149, 0]
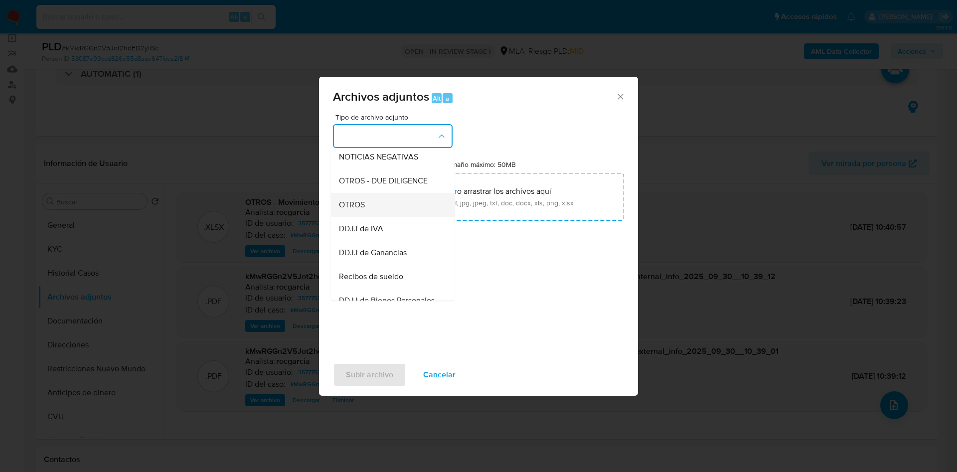
click at [378, 214] on div "OTROS" at bounding box center [390, 205] width 102 height 24
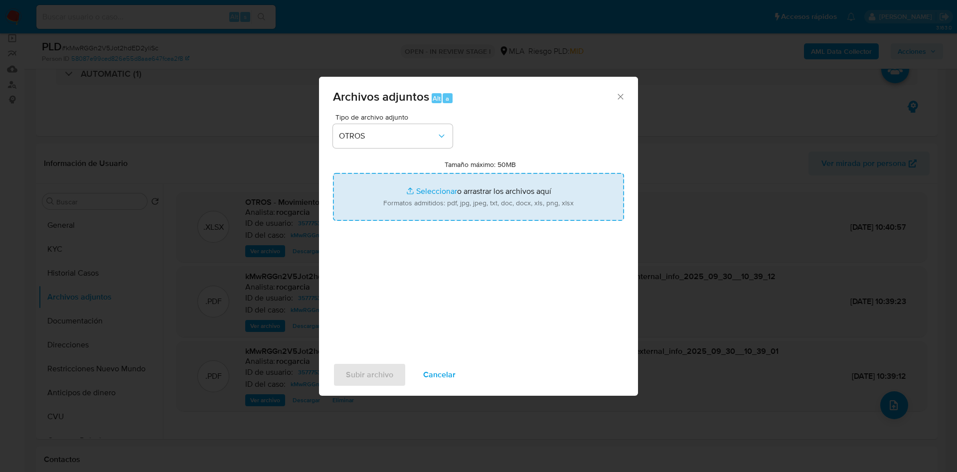
click at [412, 196] on input "Tamaño máximo: 50MB Seleccionar archivos" at bounding box center [478, 197] width 291 height 48
type input "C:\fakepath\Caselog kMwRGGn2V5Jot2hdED2yliSc - 357775394.docx"
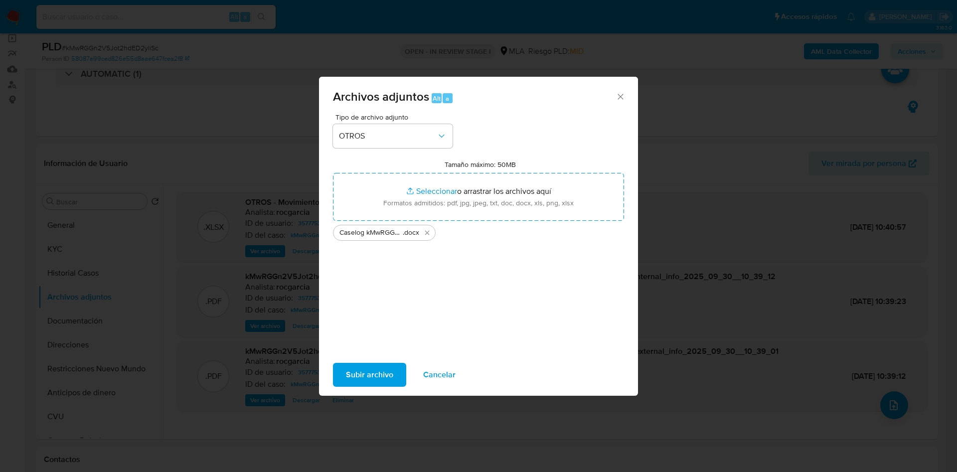
click at [372, 381] on span "Subir archivo" at bounding box center [369, 375] width 47 height 22
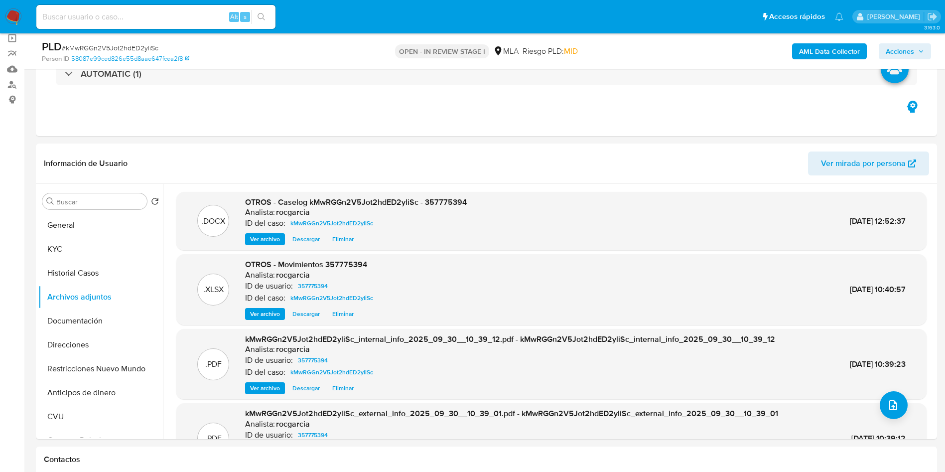
click at [907, 59] on div "AML Data Collector Acciones" at bounding box center [784, 50] width 294 height 23
click at [912, 46] on span "Acciones" at bounding box center [900, 51] width 28 height 16
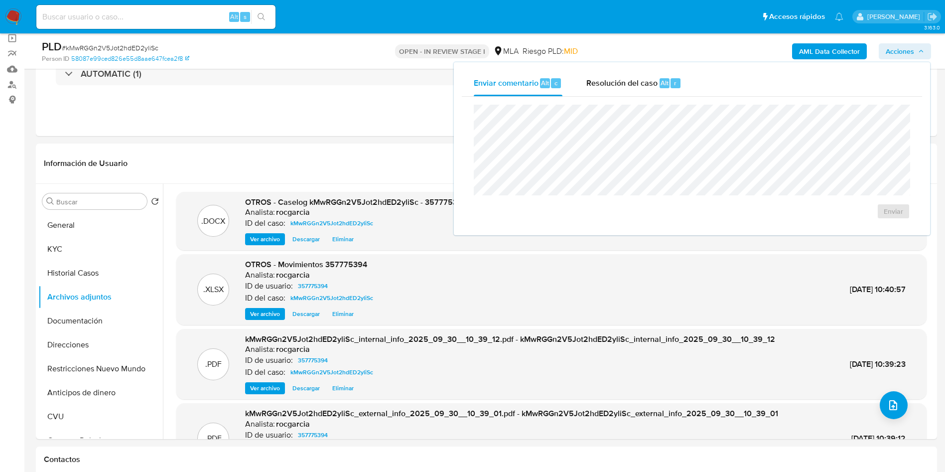
click at [588, 97] on div "Enviar" at bounding box center [692, 162] width 460 height 131
click at [626, 89] on div "Resolución del caso Alt r" at bounding box center [633, 83] width 95 height 26
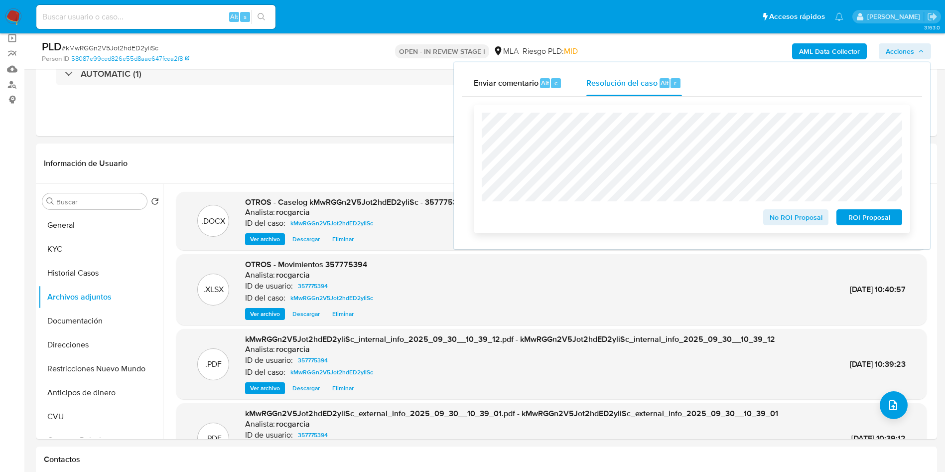
drag, startPoint x: 774, startPoint y: 219, endPoint x: 777, endPoint y: 208, distance: 11.0
click at [775, 219] on span "No ROI Proposal" at bounding box center [796, 217] width 52 height 14
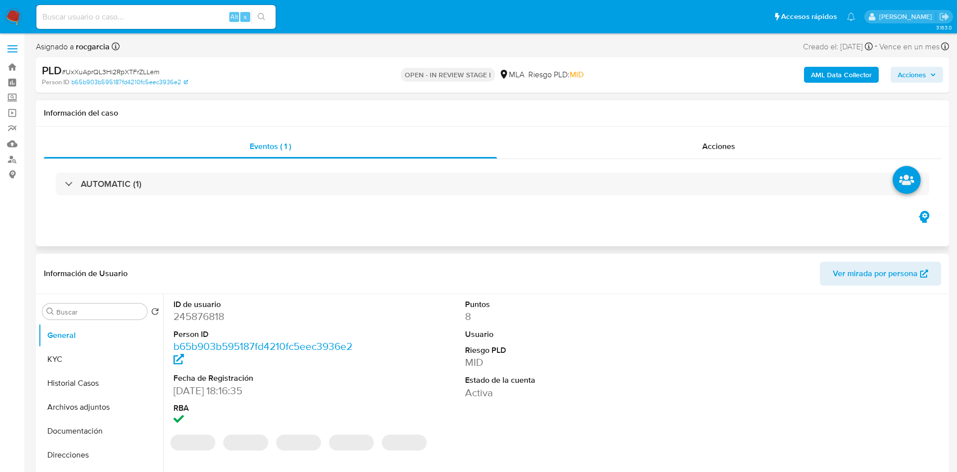
select select "10"
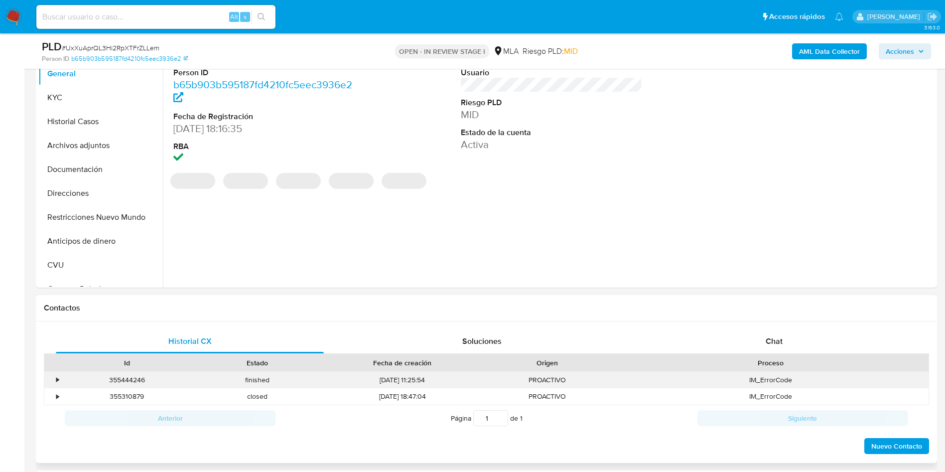
scroll to position [374, 0]
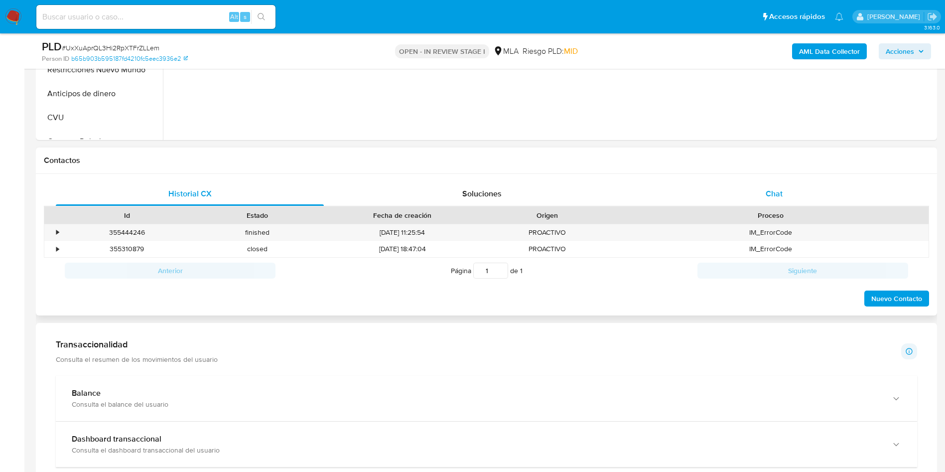
click at [745, 191] on div "Chat" at bounding box center [774, 194] width 268 height 24
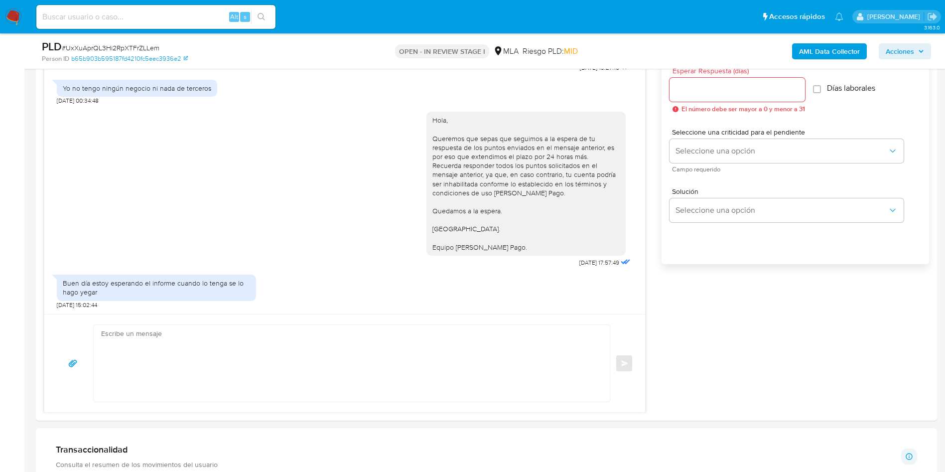
scroll to position [598, 0]
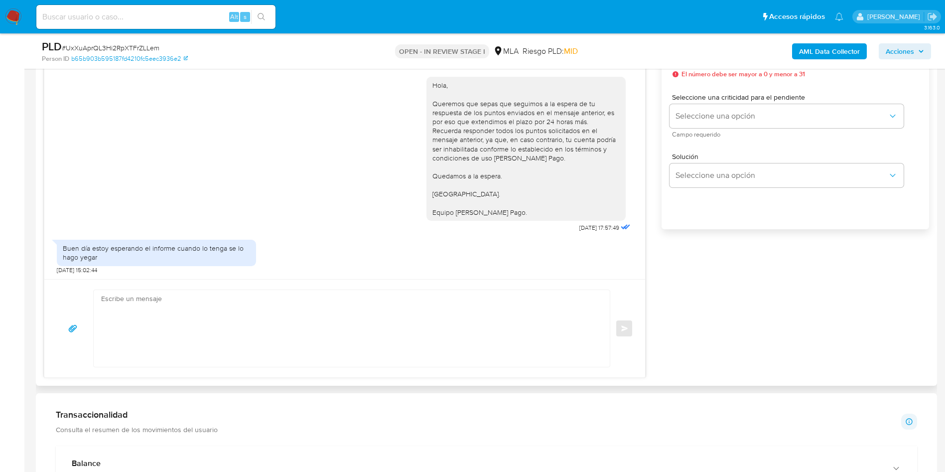
click at [202, 322] on textarea at bounding box center [349, 328] width 496 height 77
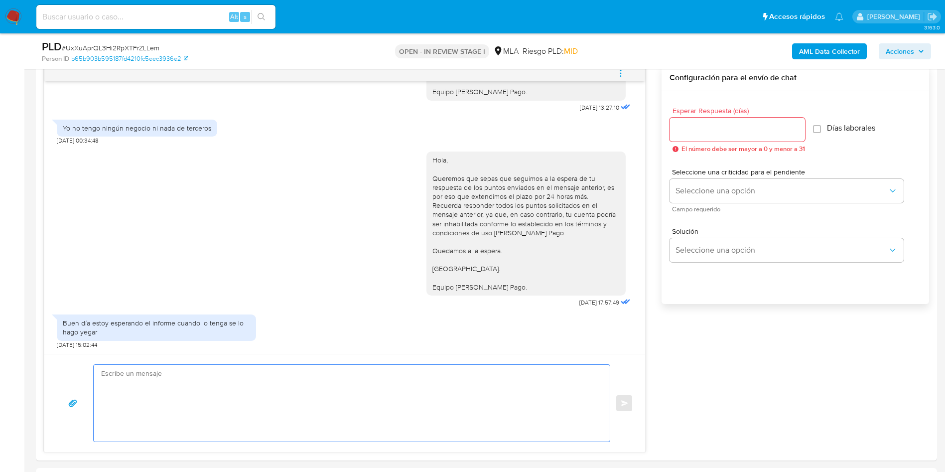
scroll to position [972, 0]
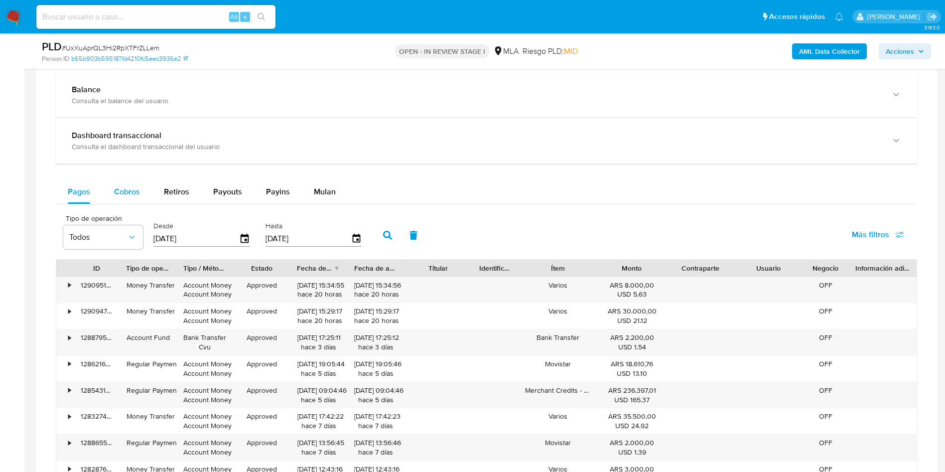
click at [126, 182] on div "Cobros" at bounding box center [127, 192] width 26 height 24
select select "10"
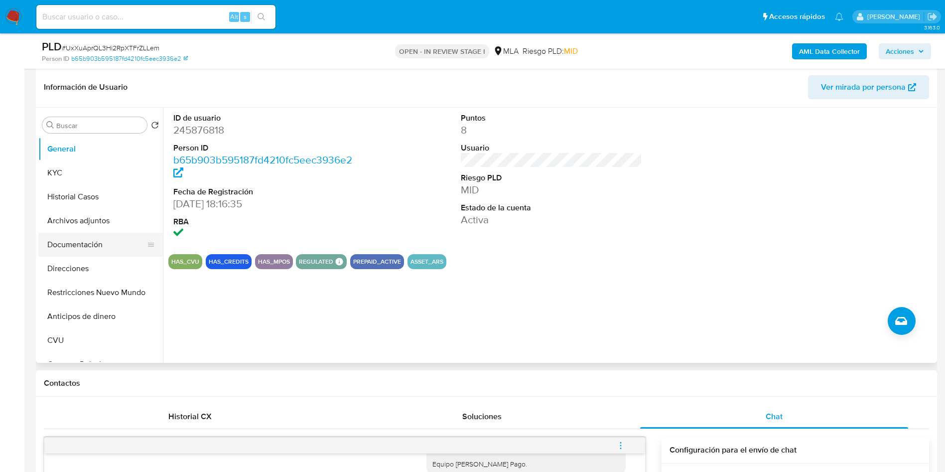
scroll to position [149, 0]
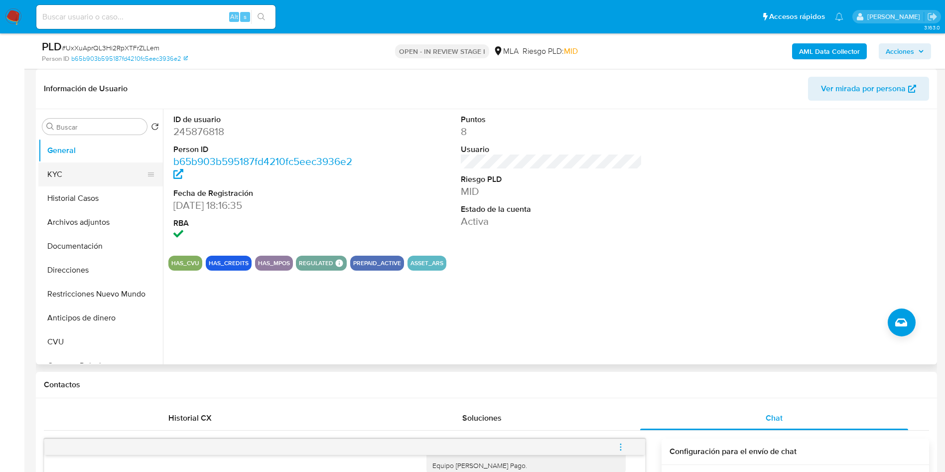
click at [92, 175] on button "KYC" at bounding box center [96, 174] width 117 height 24
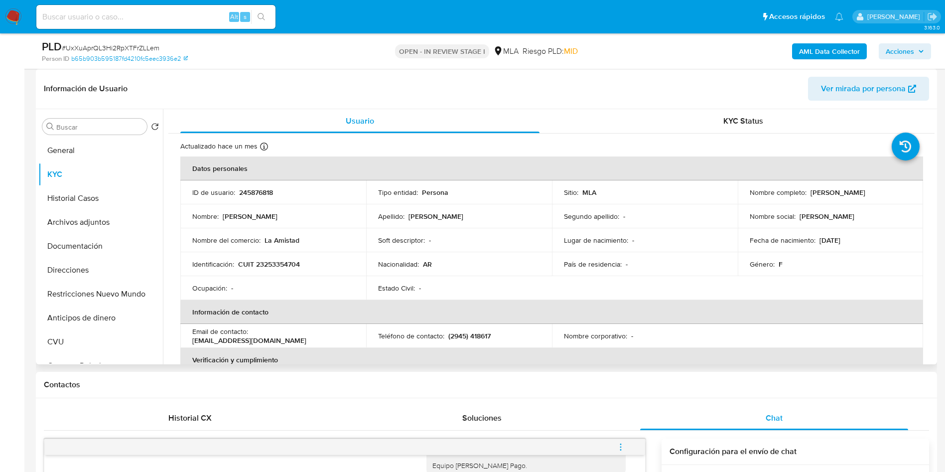
click at [263, 260] on p "CUIT 23253354704" at bounding box center [269, 264] width 62 height 9
copy p "23253354704"
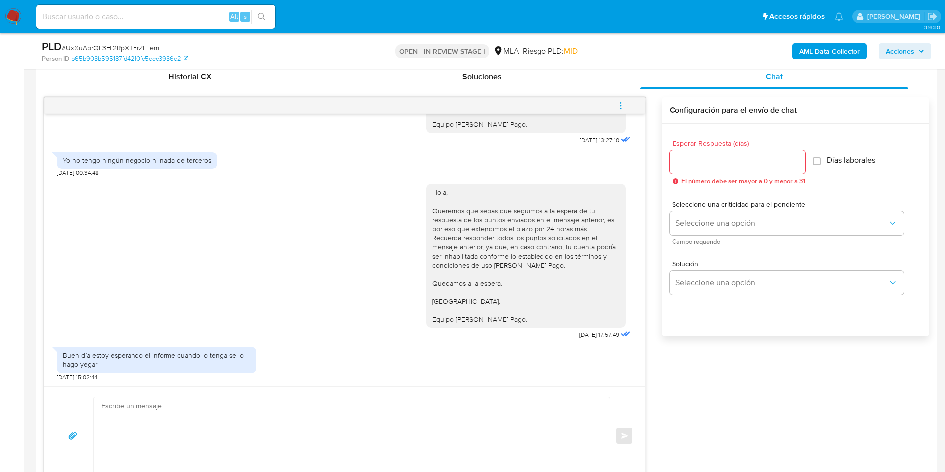
scroll to position [523, 0]
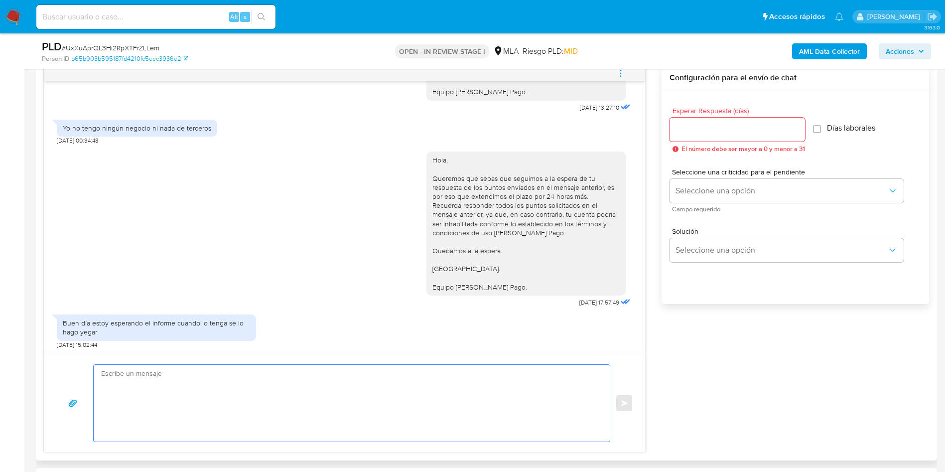
click at [221, 427] on textarea at bounding box center [349, 403] width 496 height 77
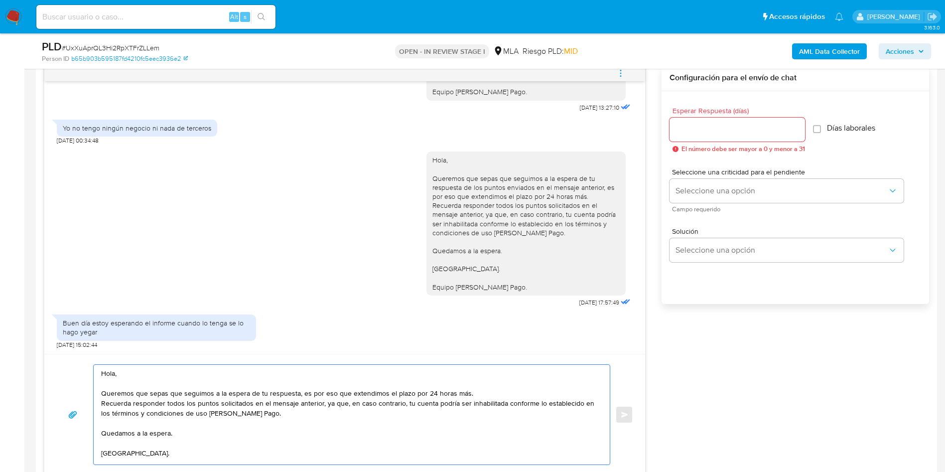
type textarea "Hola, Queremos que sepas que seguimos a la espera de tu respuesta, es por eso q…"
click at [709, 123] on input "Esperar Respuesta (días)" at bounding box center [738, 129] width 136 height 13
type input "1"
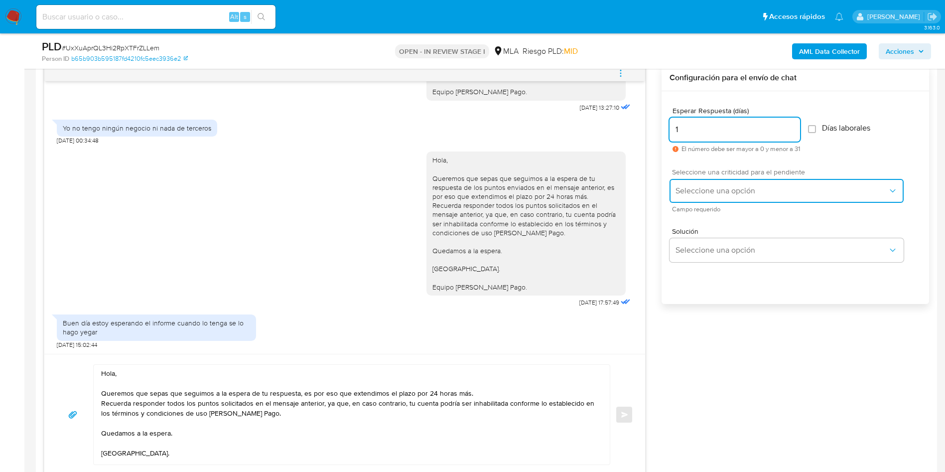
click at [702, 189] on span "Seleccione una opción" at bounding box center [782, 191] width 212 height 10
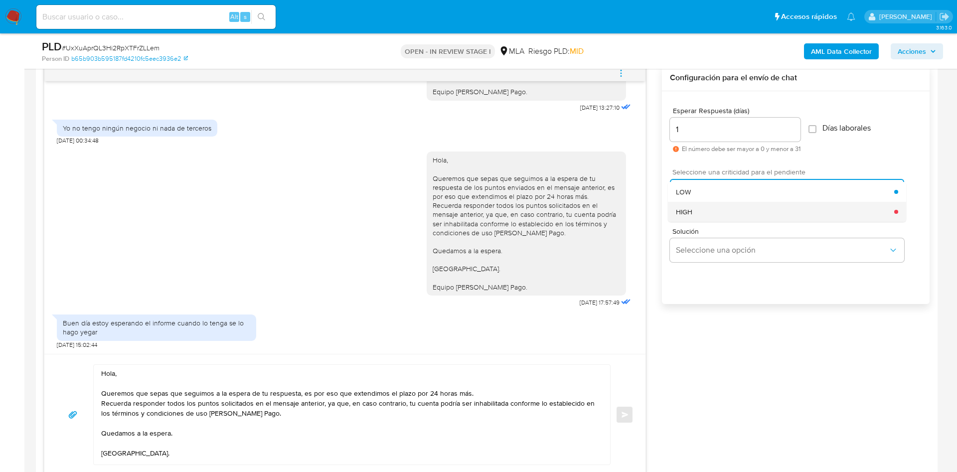
click at [704, 211] on div "HIGH" at bounding box center [785, 212] width 218 height 20
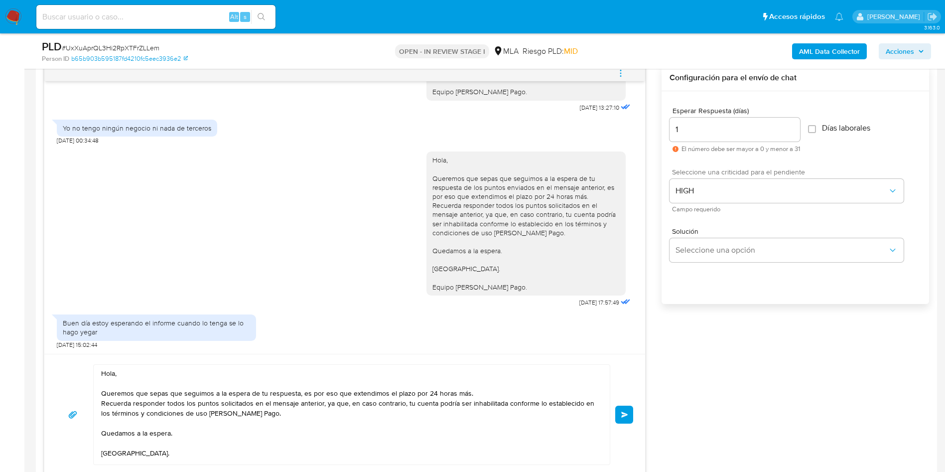
click at [623, 412] on span "Enviar" at bounding box center [624, 415] width 7 height 6
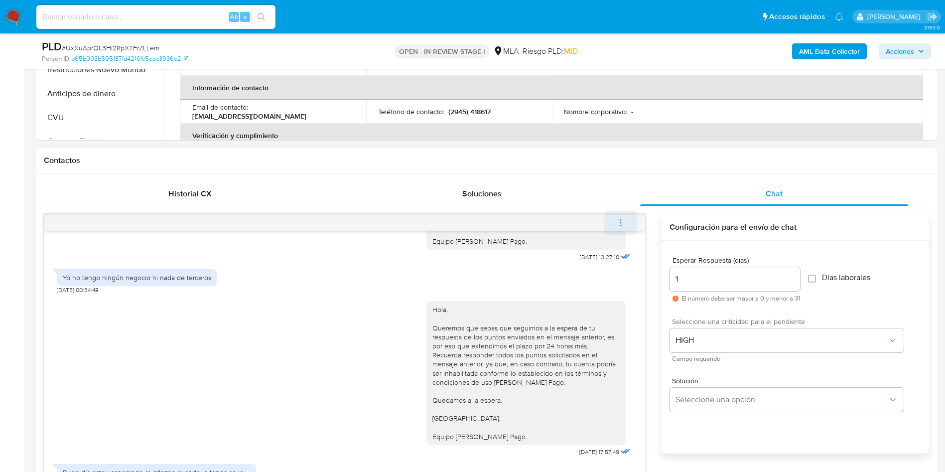
scroll to position [1206, 0]
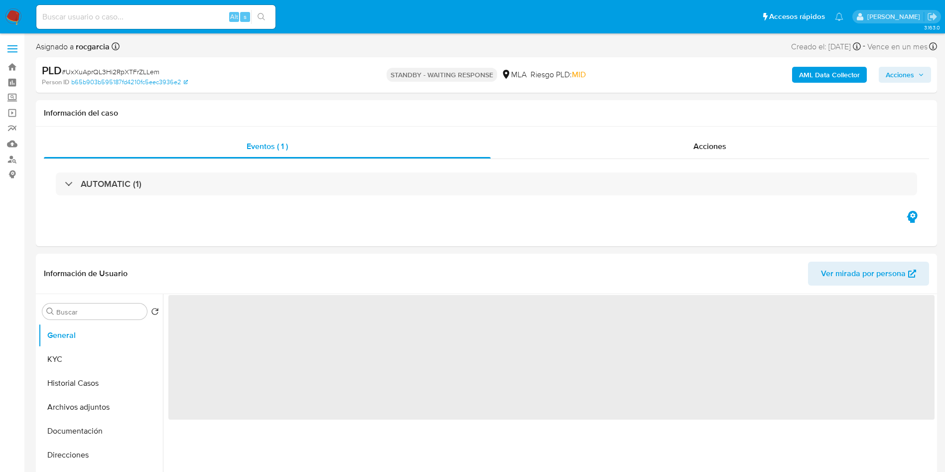
select select "10"
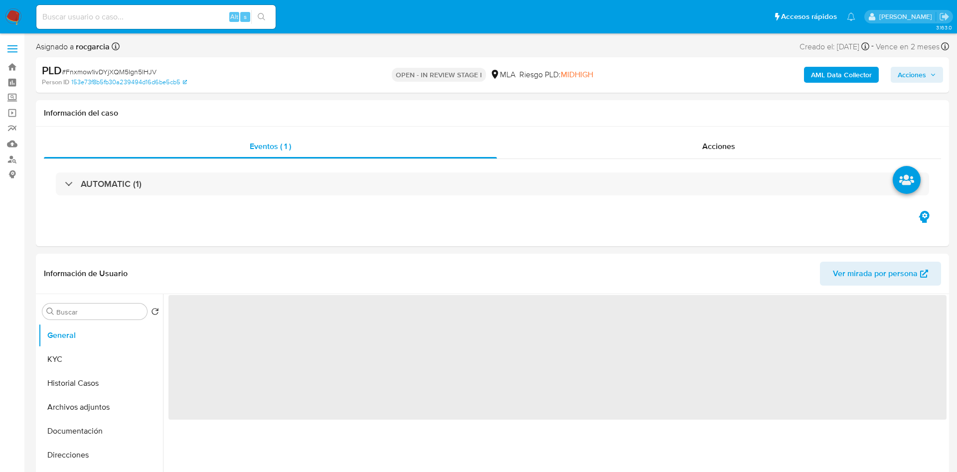
select select "10"
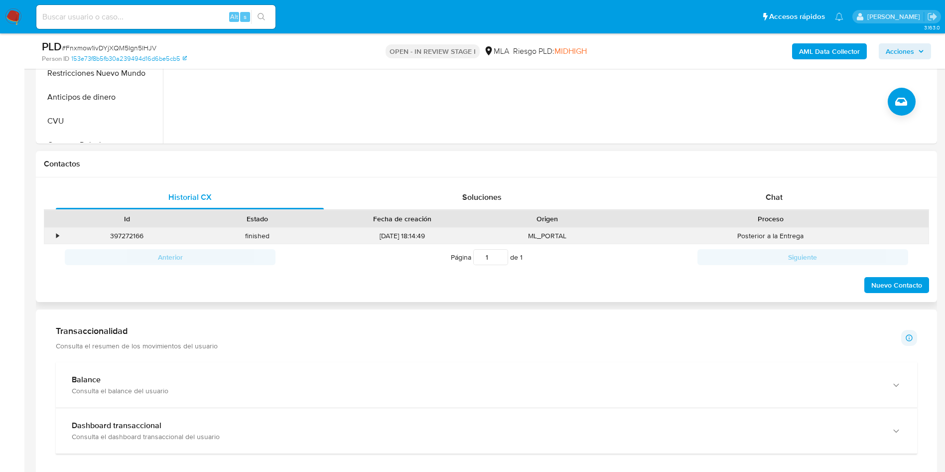
scroll to position [374, 0]
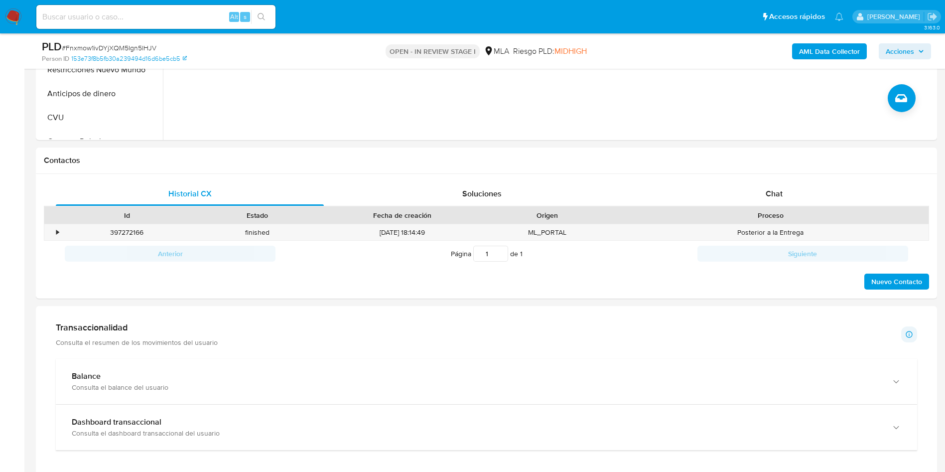
click at [768, 197] on span "Chat" at bounding box center [774, 193] width 17 height 11
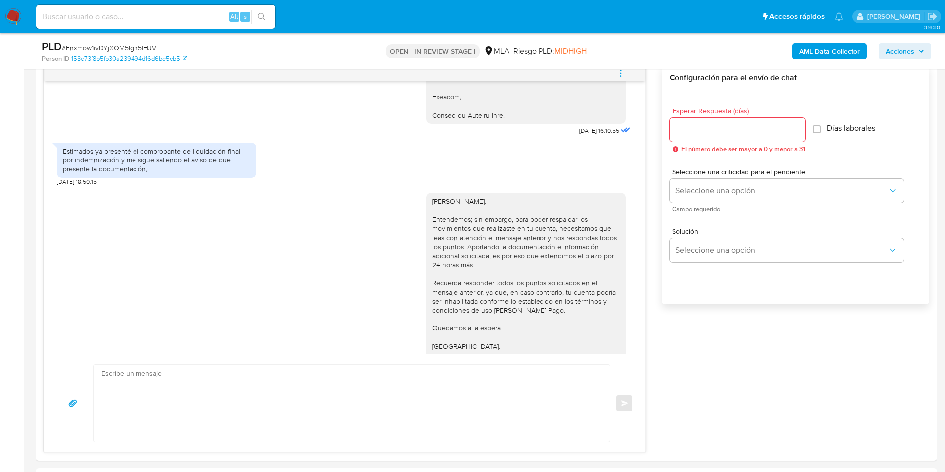
scroll to position [299, 0]
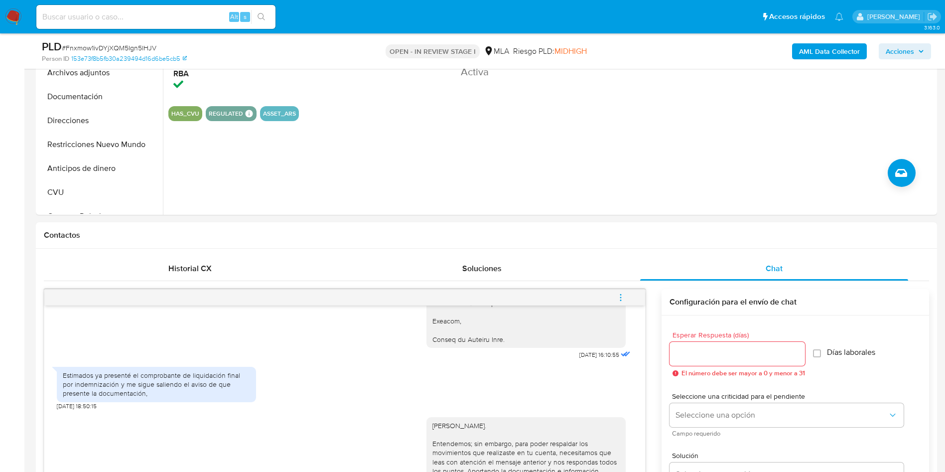
drag, startPoint x: 621, startPoint y: 299, endPoint x: 618, endPoint y: 294, distance: 5.4
click at [620, 299] on icon "menu-action" at bounding box center [620, 297] width 9 height 9
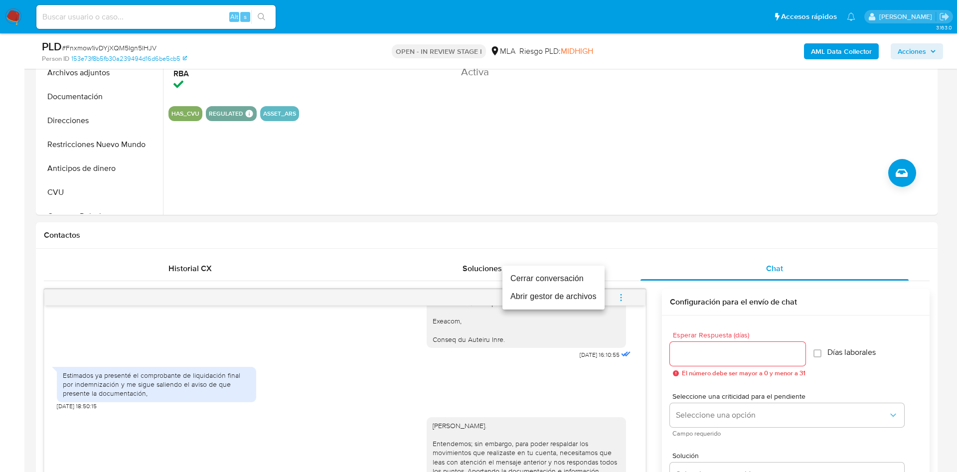
click at [564, 278] on li "Cerrar conversación" at bounding box center [553, 279] width 102 height 18
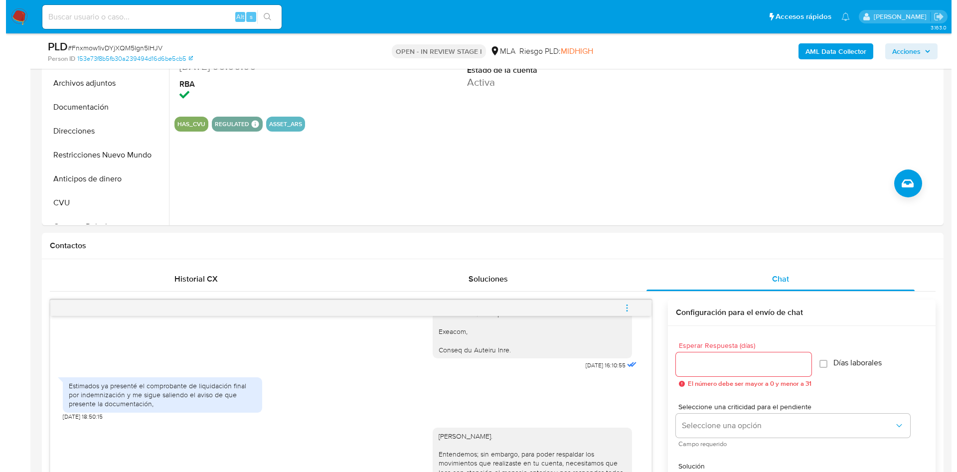
scroll to position [75, 0]
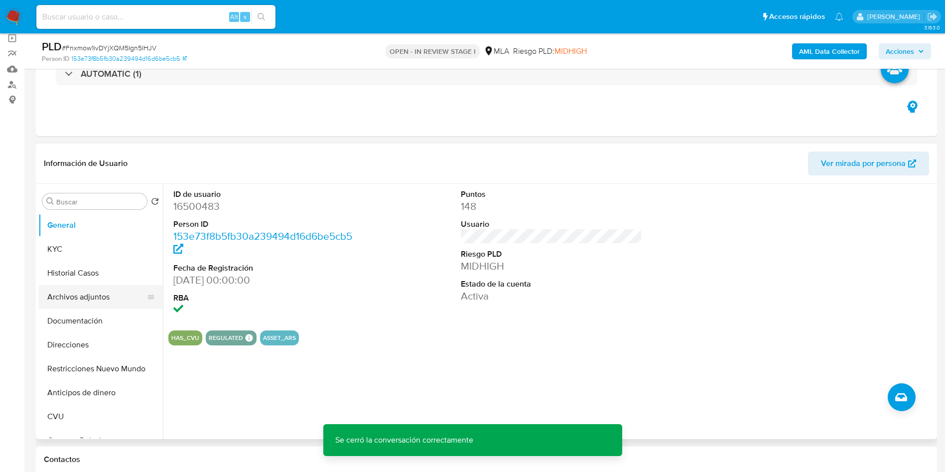
click at [61, 290] on button "Archivos adjuntos" at bounding box center [96, 297] width 117 height 24
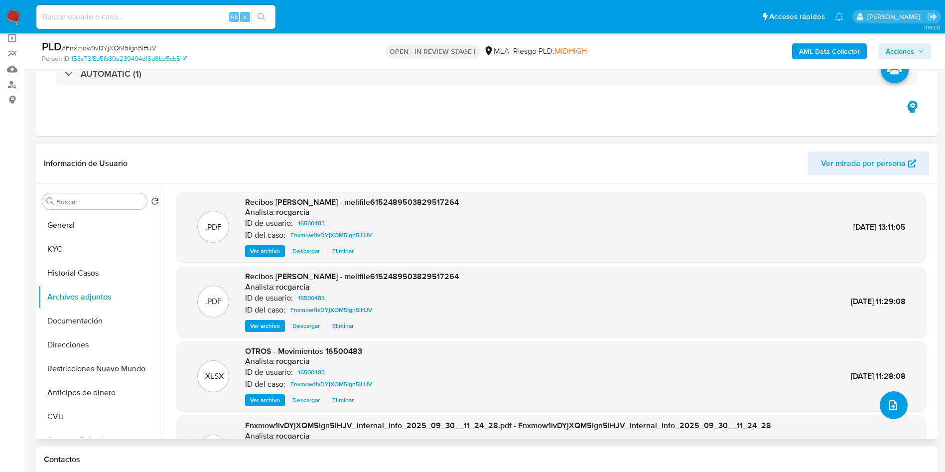
click at [887, 406] on icon "upload-file" at bounding box center [893, 405] width 12 height 12
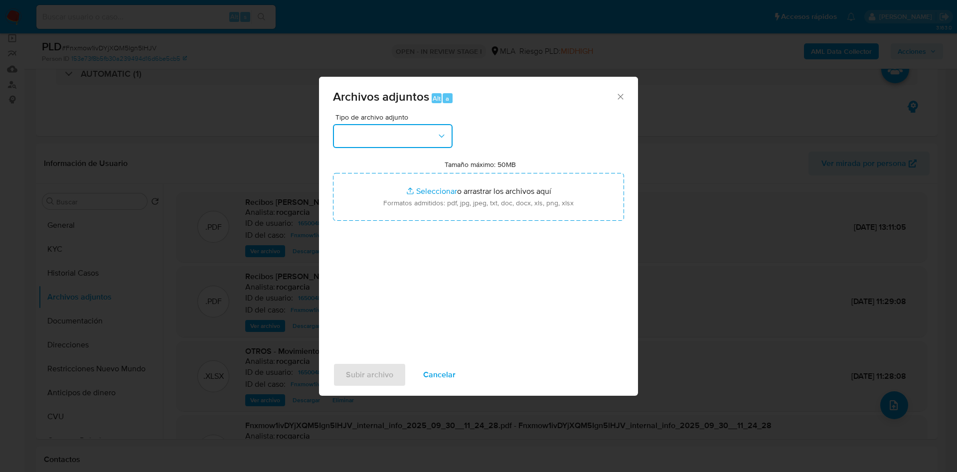
click at [418, 133] on button "button" at bounding box center [393, 136] width 120 height 24
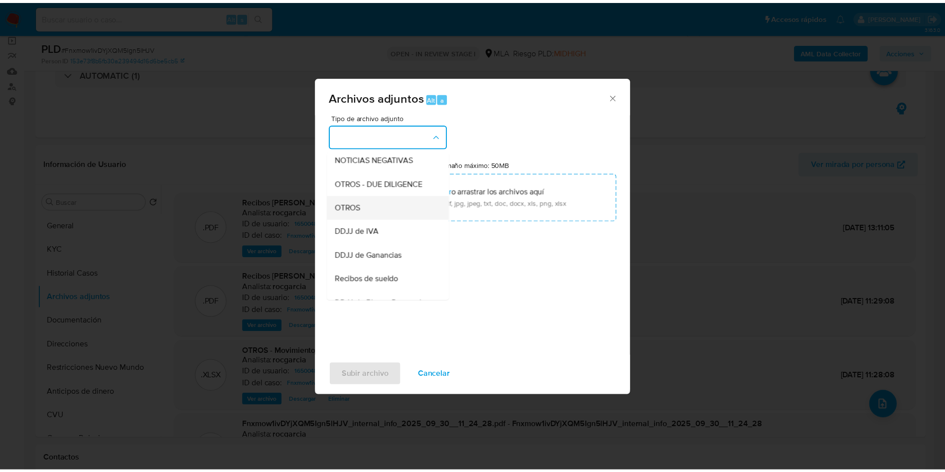
scroll to position [149, 0]
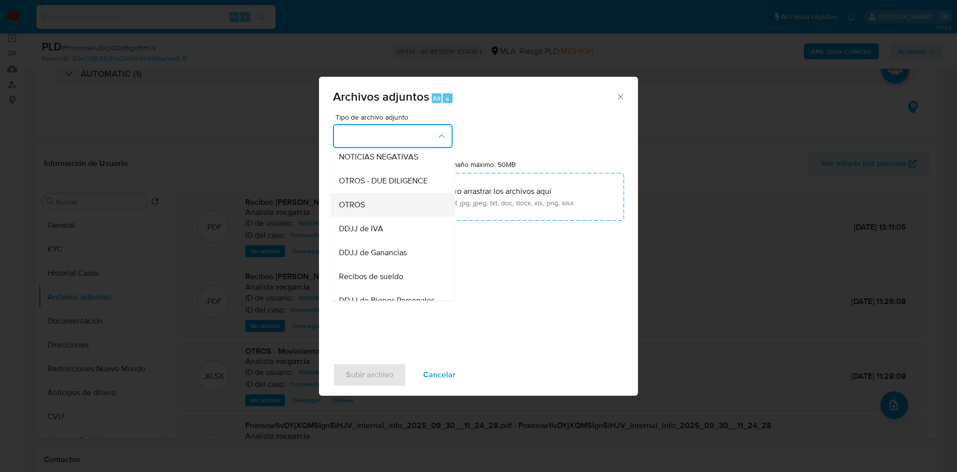
click at [377, 208] on div "OTROS" at bounding box center [390, 205] width 102 height 24
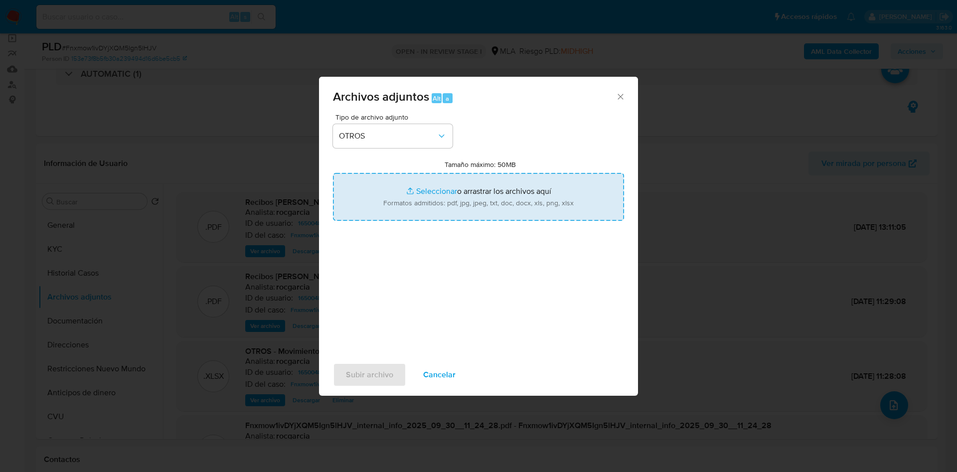
click at [464, 183] on input "Tamaño máximo: 50MB Seleccionar archivos" at bounding box center [478, 197] width 291 height 48
type input "C:\fakepath\Caselog Fnxmow1ivDYjXQM5Ign5lHJV- 16500483.docx"
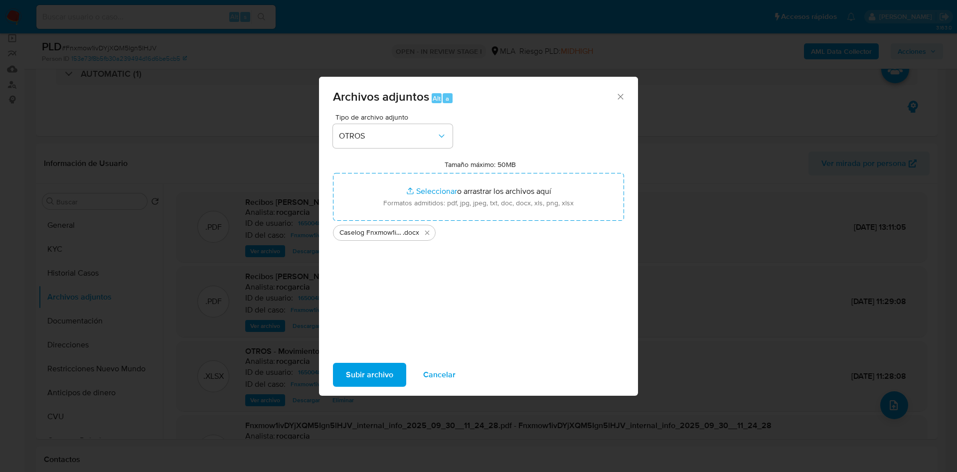
click at [377, 366] on span "Subir archivo" at bounding box center [369, 375] width 47 height 22
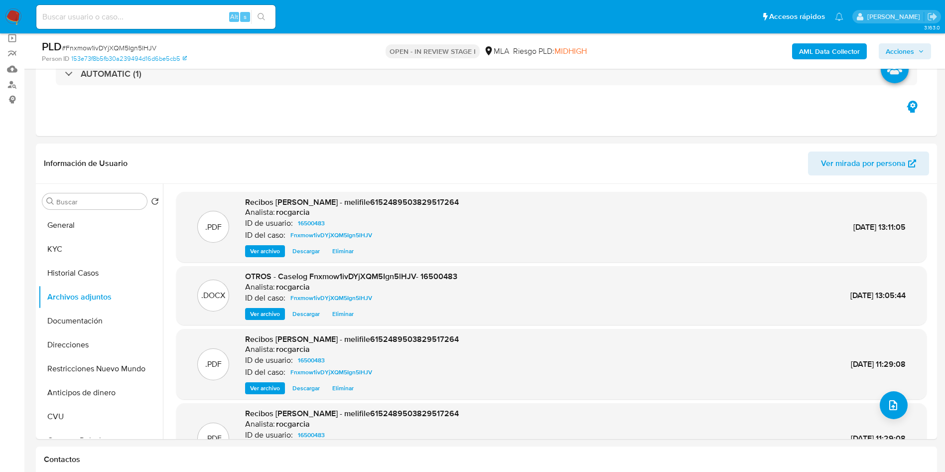
click at [914, 48] on span "Acciones" at bounding box center [900, 51] width 28 height 16
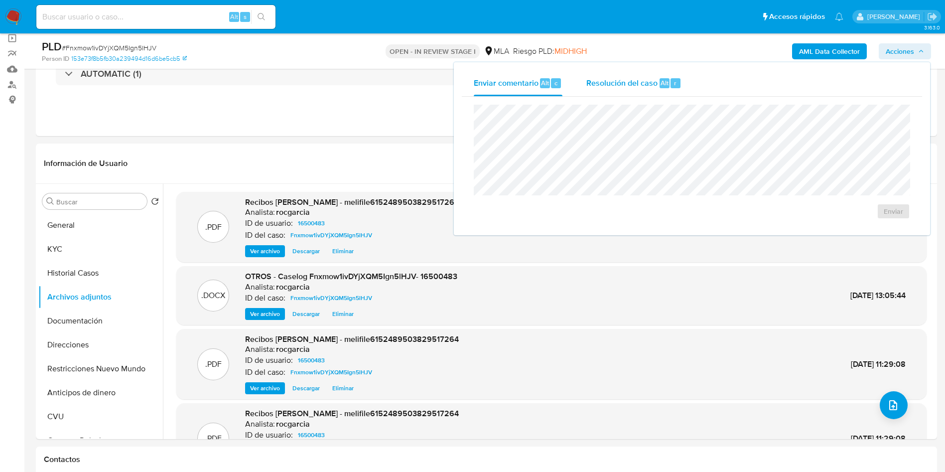
drag, startPoint x: 637, startPoint y: 78, endPoint x: 638, endPoint y: 87, distance: 8.5
click at [637, 79] on span "Resolución del caso" at bounding box center [621, 82] width 71 height 11
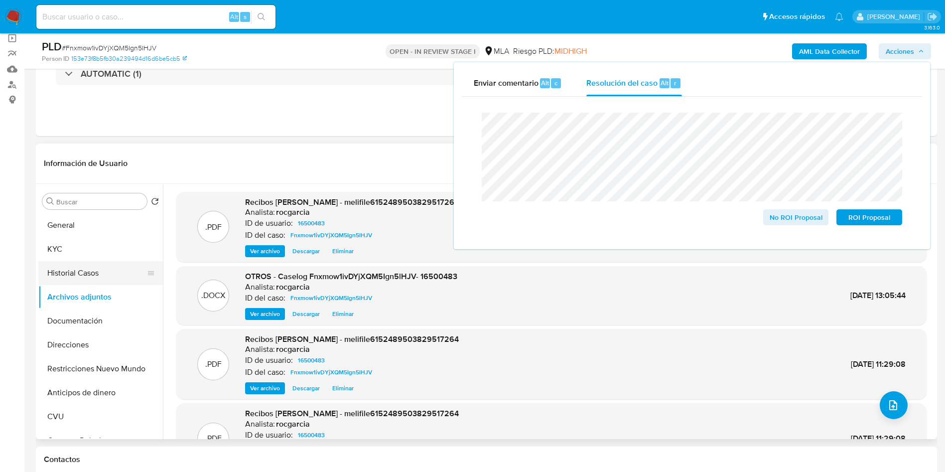
click at [125, 276] on button "Historial Casos" at bounding box center [96, 273] width 117 height 24
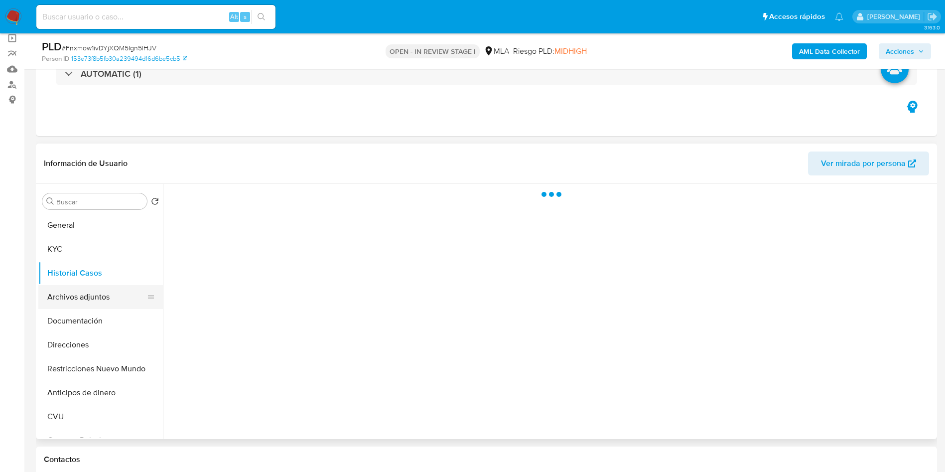
click at [116, 296] on button "Archivos adjuntos" at bounding box center [96, 297] width 117 height 24
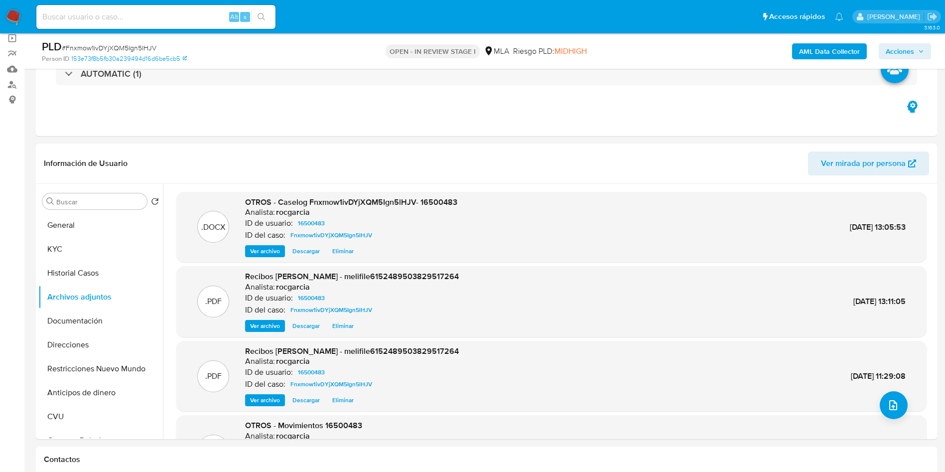
click at [884, 48] on button "Acciones" at bounding box center [905, 51] width 52 height 16
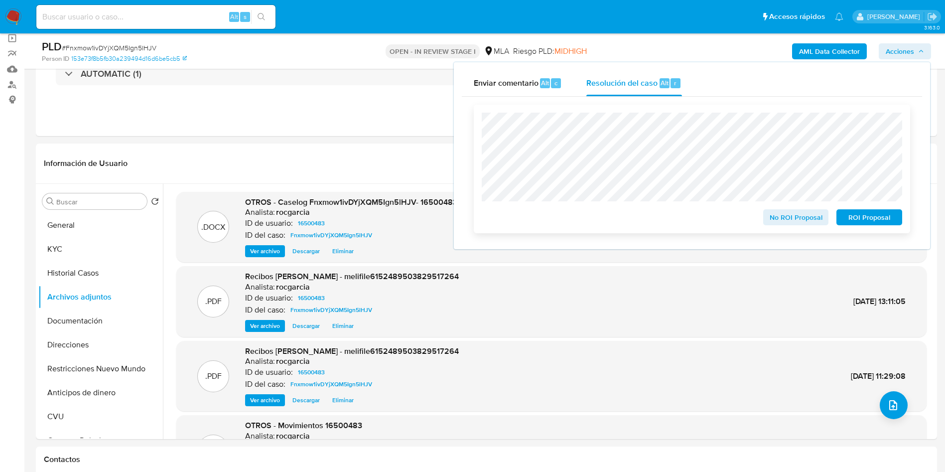
click at [783, 220] on span "No ROI Proposal" at bounding box center [796, 217] width 52 height 14
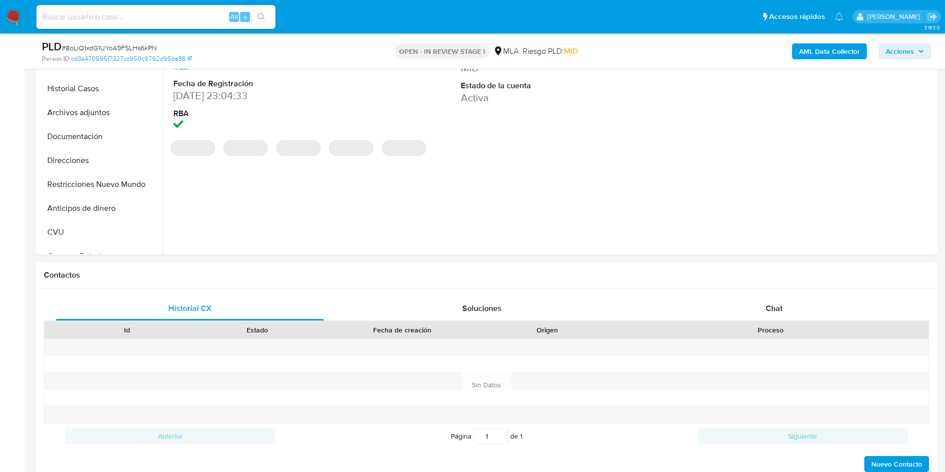
select select "10"
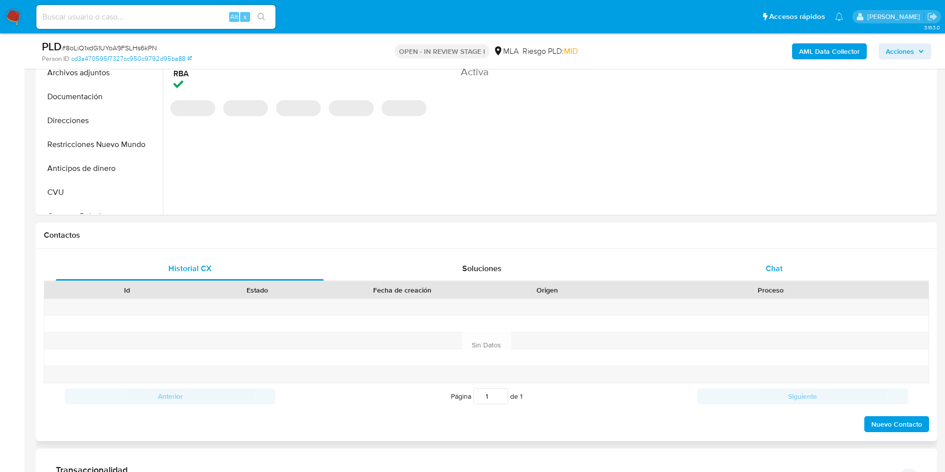
drag, startPoint x: 784, startPoint y: 268, endPoint x: 701, endPoint y: 264, distance: 83.3
click at [784, 268] on div "Chat" at bounding box center [774, 269] width 268 height 24
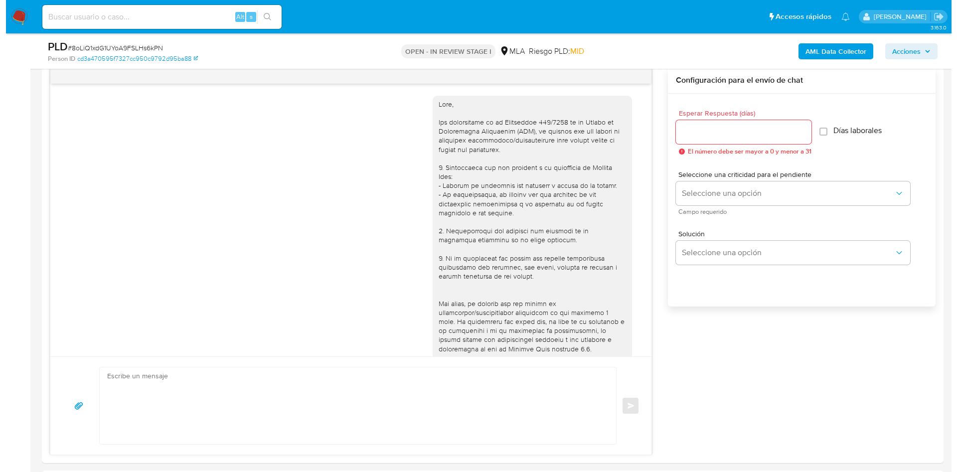
scroll to position [523, 0]
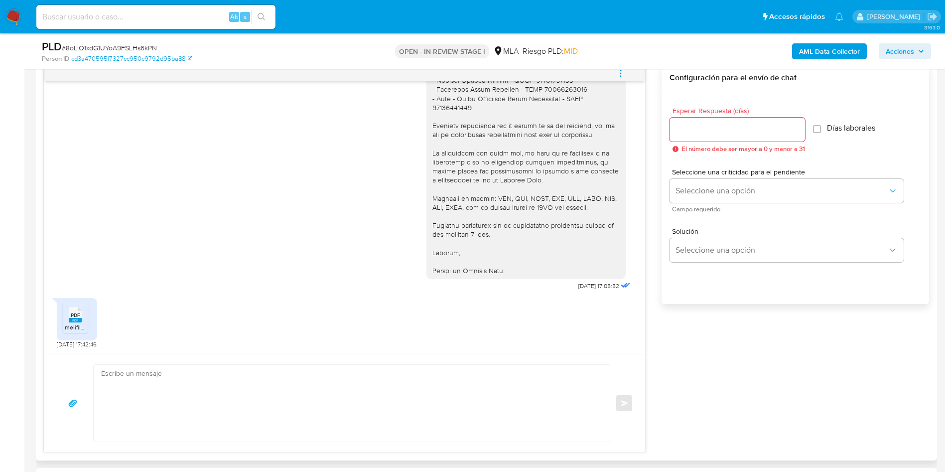
click at [84, 329] on span "melifile1373476051027390304.pdf" at bounding box center [110, 327] width 91 height 8
click at [621, 68] on div "PLD # 8oLiQ1xdG1UYoA9FSLHs6kPN Person ID cd3a470595f7327cc950c9792d95ba88 OPEN …" at bounding box center [486, 50] width 901 height 35
click at [617, 74] on icon "menu-action" at bounding box center [620, 73] width 9 height 9
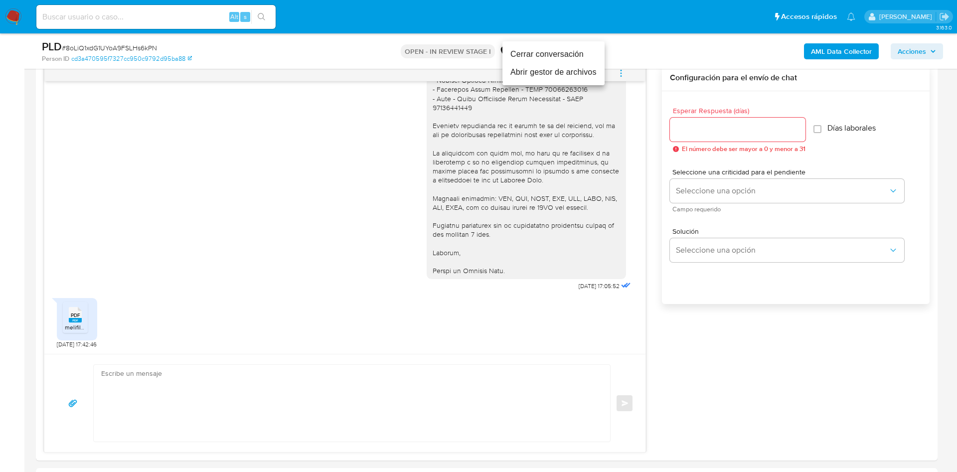
click at [527, 77] on li "Abrir gestor de archivos" at bounding box center [553, 72] width 102 height 18
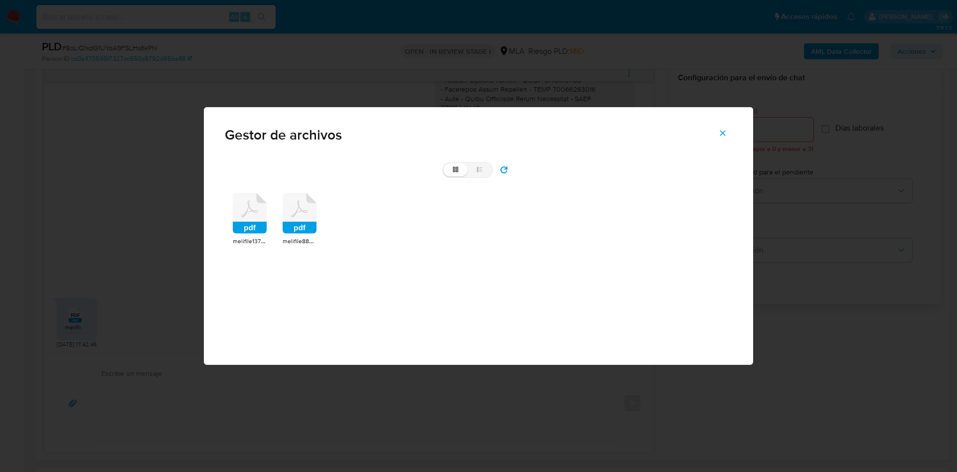
click at [240, 217] on icon at bounding box center [250, 213] width 34 height 41
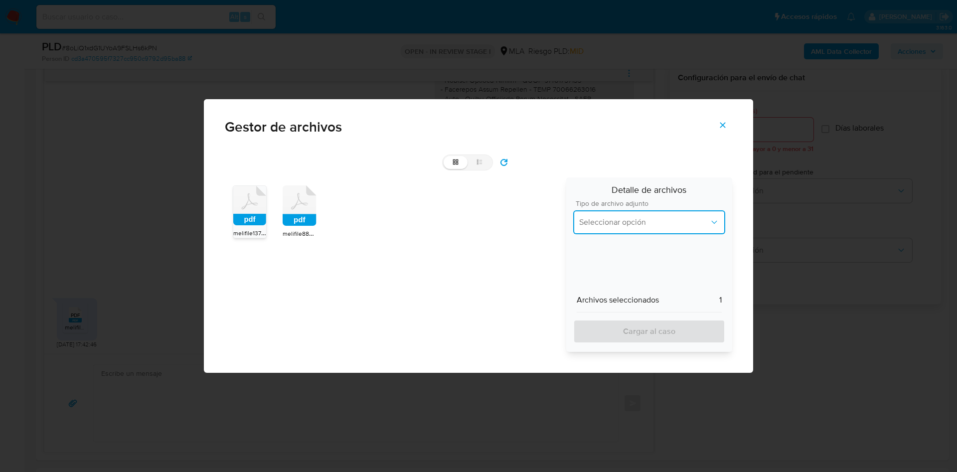
click at [610, 218] on span "Seleccionar opción" at bounding box center [644, 222] width 130 height 10
click at [478, 164] on icon at bounding box center [479, 161] width 7 height 7
click at [444, 156] on input "list" at bounding box center [443, 156] width 0 height 0
radio input "true"
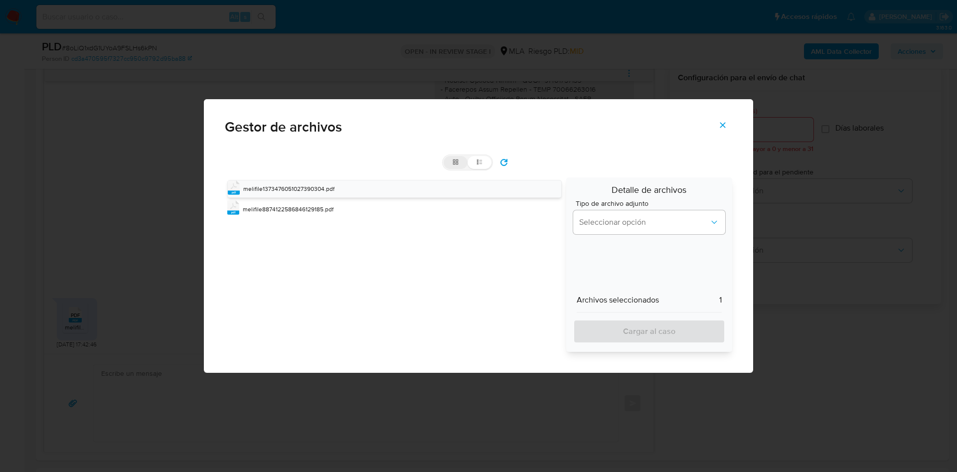
click at [457, 161] on icon at bounding box center [455, 161] width 7 height 7
click at [444, 156] on input "grid" at bounding box center [443, 156] width 0 height 0
radio input "true"
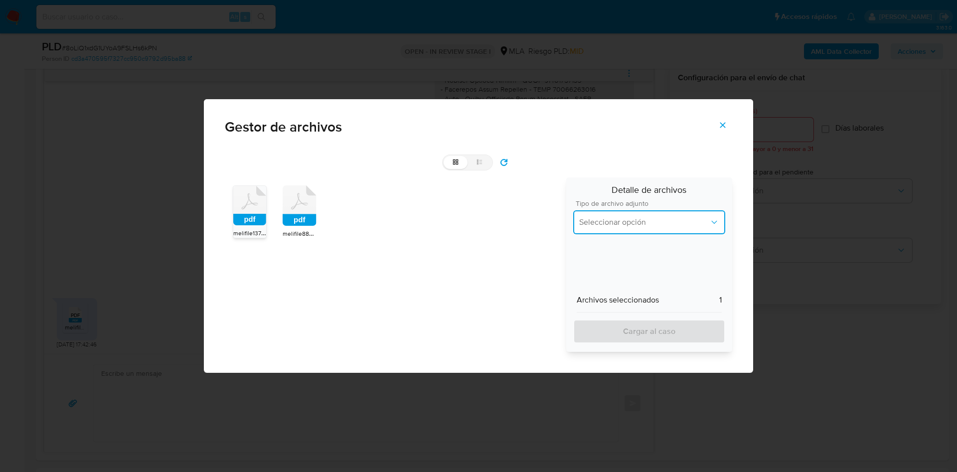
click at [638, 214] on button "Seleccionar opción" at bounding box center [649, 222] width 152 height 24
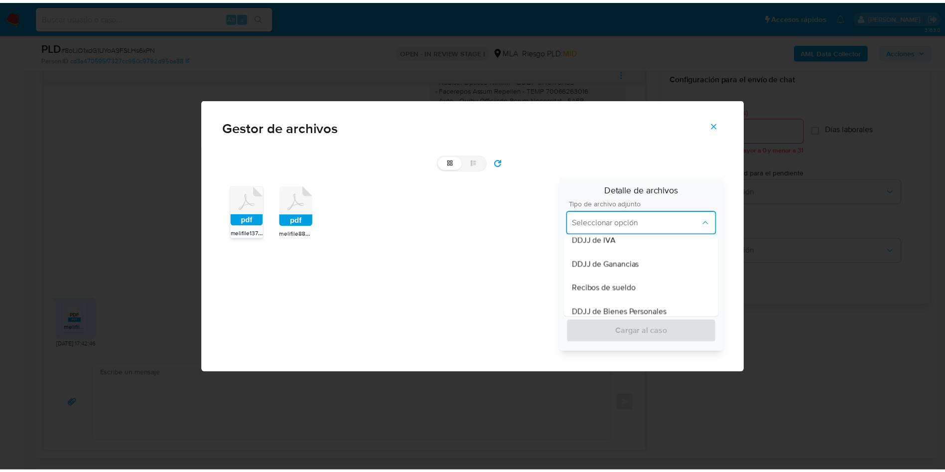
scroll to position [149, 0]
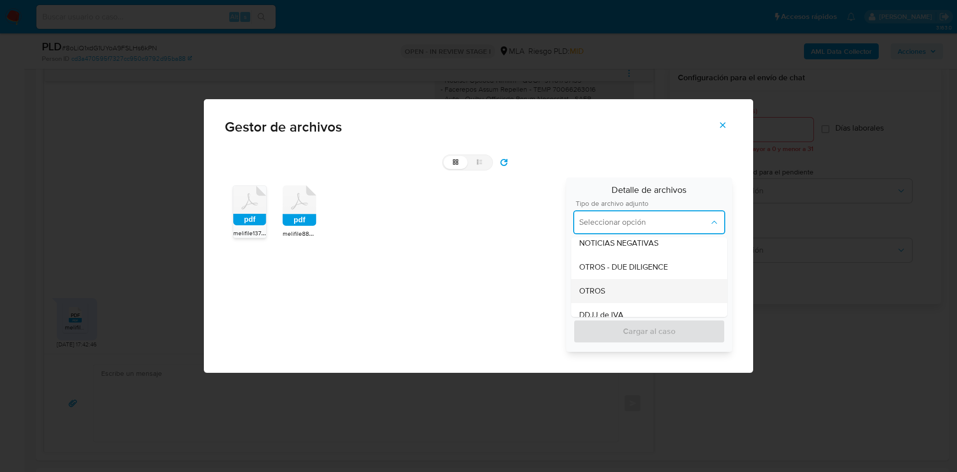
click at [605, 292] on div "OTROS" at bounding box center [649, 291] width 140 height 24
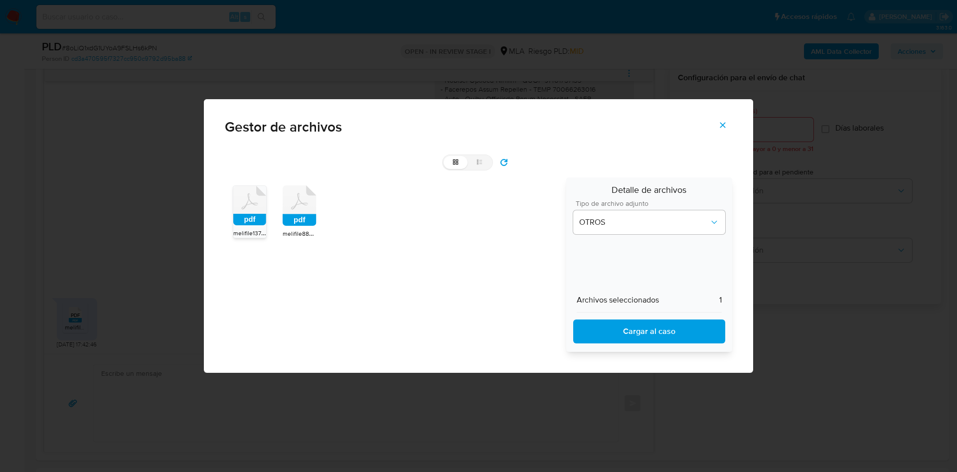
click at [597, 330] on span "Cargar al caso" at bounding box center [649, 331] width 126 height 22
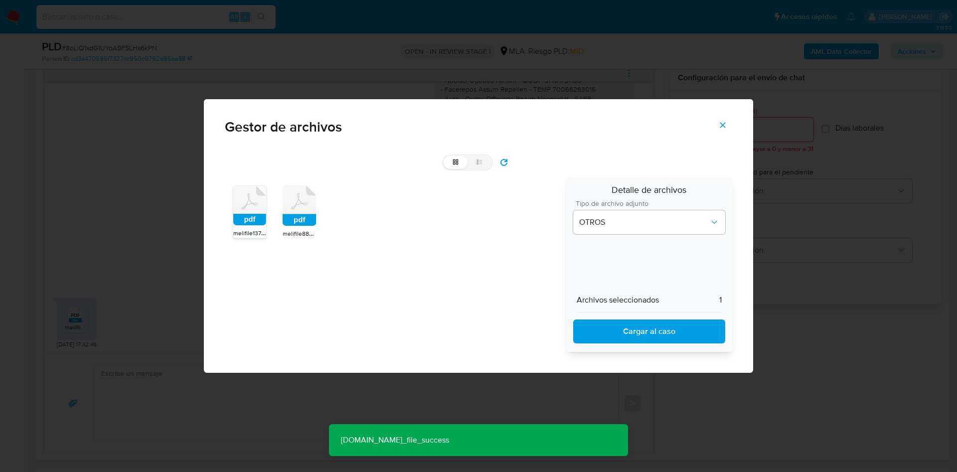
click at [723, 123] on icon "Cerrar" at bounding box center [722, 125] width 9 height 9
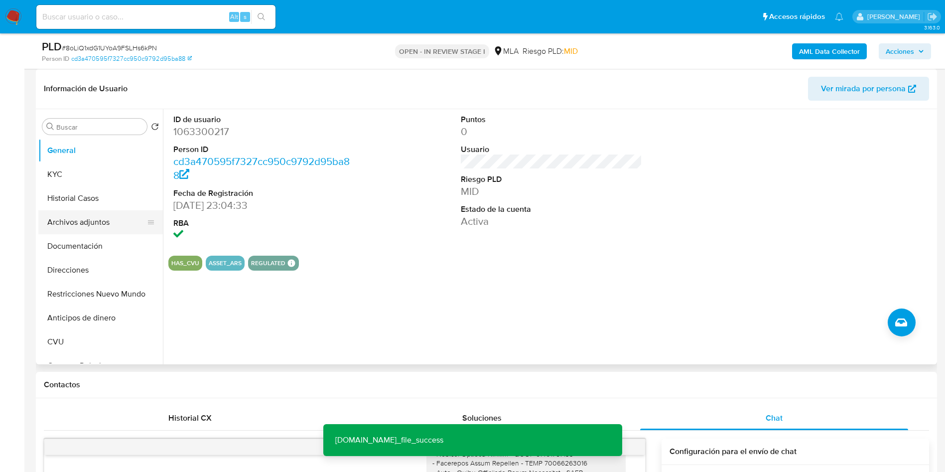
click at [109, 214] on button "Archivos adjuntos" at bounding box center [96, 222] width 117 height 24
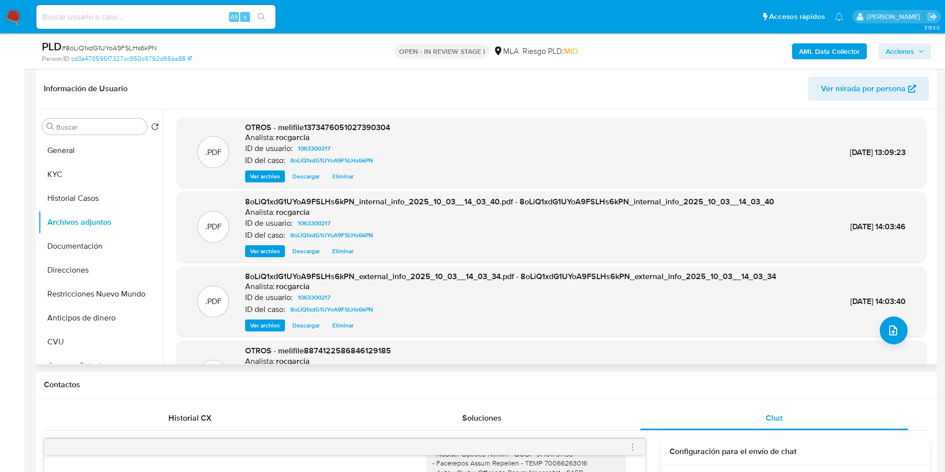
click at [262, 181] on span "Ver archivo" at bounding box center [265, 176] width 30 height 10
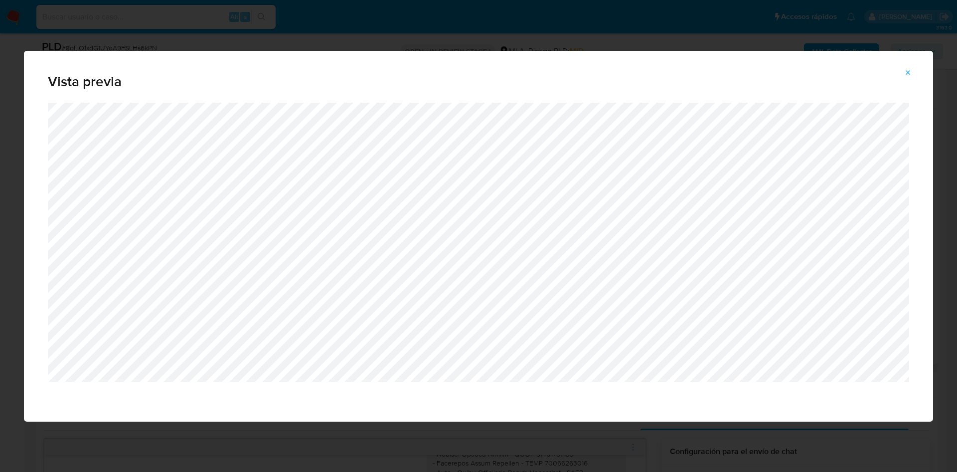
click at [913, 68] on button "Attachment preview" at bounding box center [908, 73] width 22 height 16
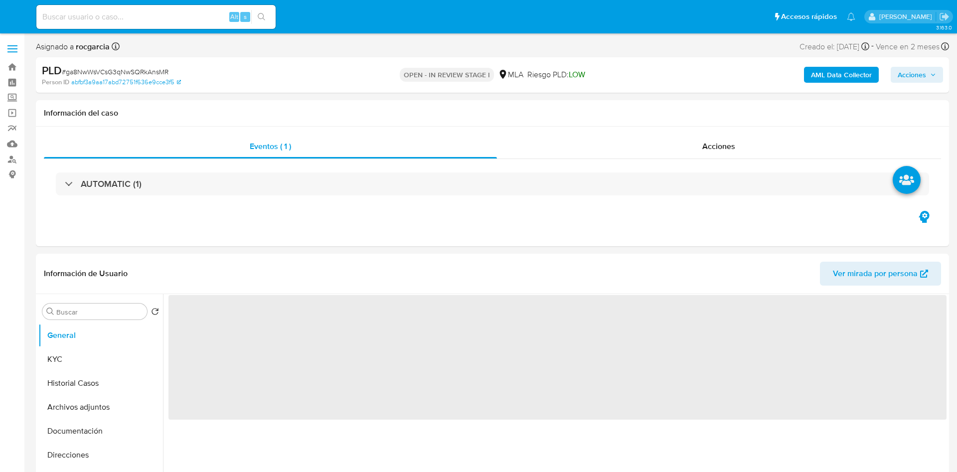
select select "10"
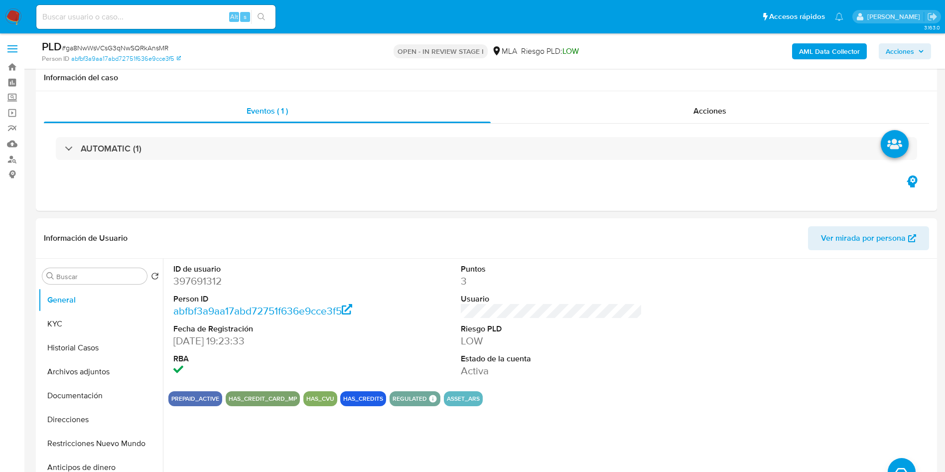
scroll to position [374, 0]
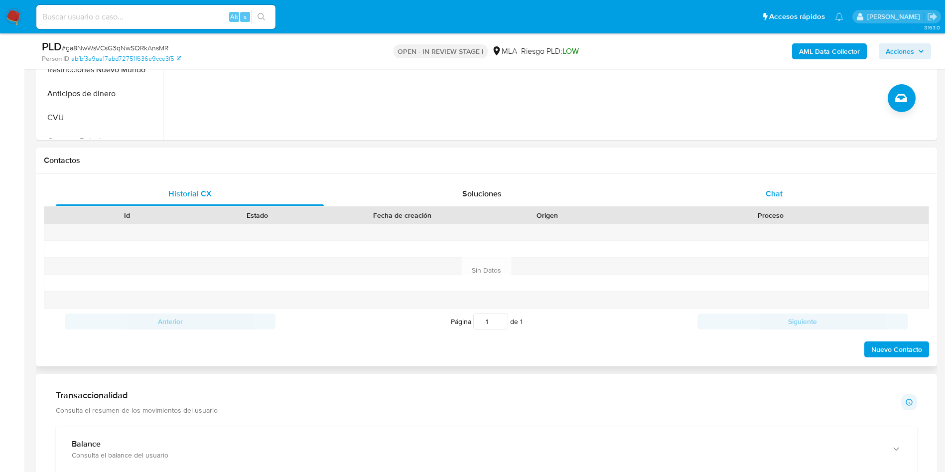
drag, startPoint x: 793, startPoint y: 188, endPoint x: 756, endPoint y: 188, distance: 36.4
click at [793, 188] on div "Chat" at bounding box center [774, 194] width 268 height 24
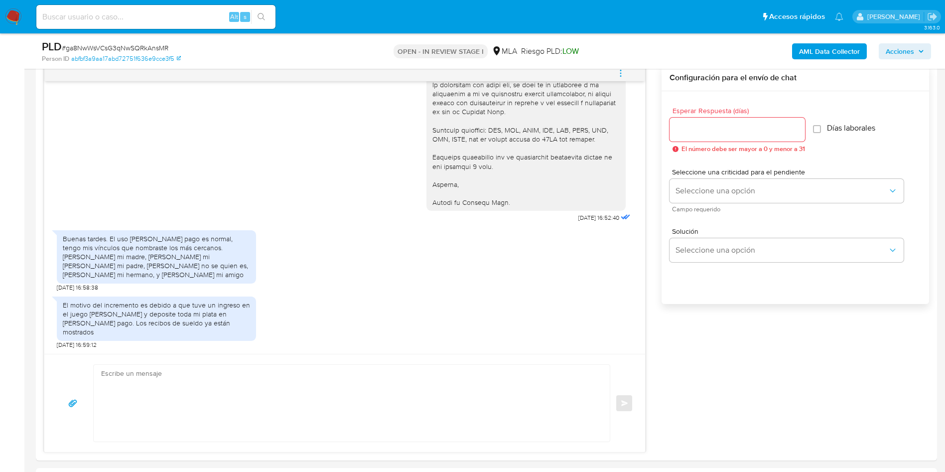
scroll to position [75, 0]
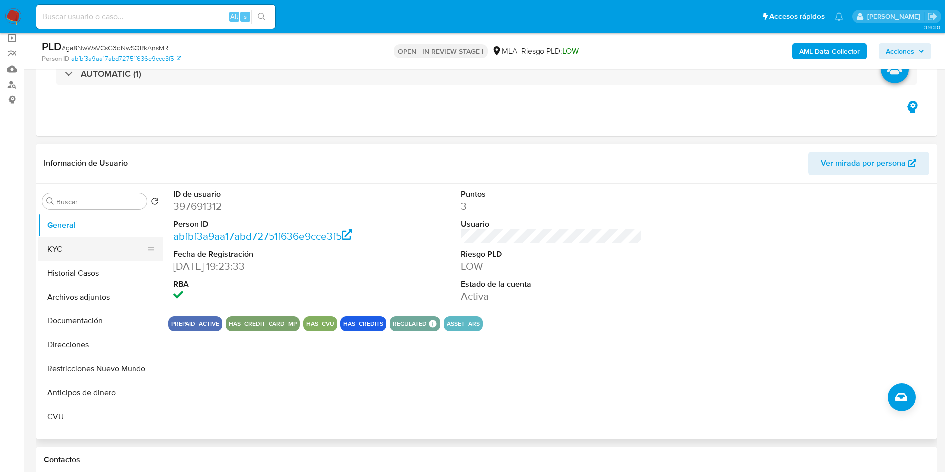
click at [72, 254] on button "KYC" at bounding box center [96, 249] width 117 height 24
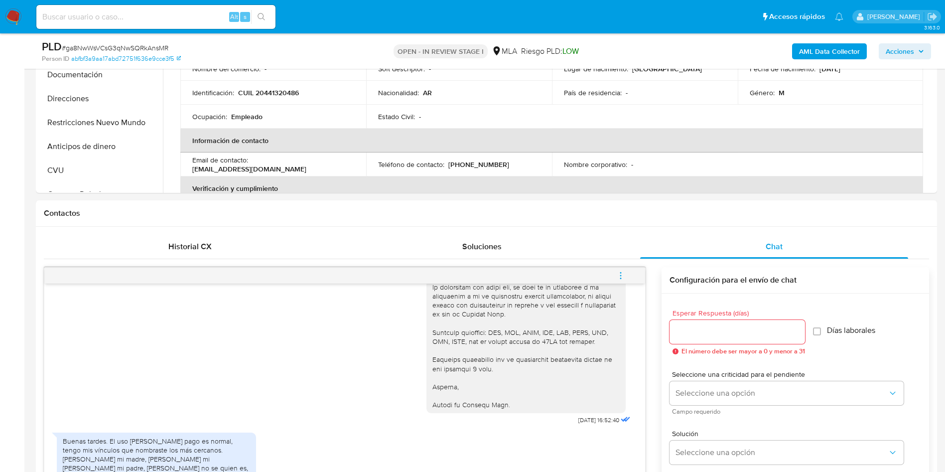
scroll to position [523, 0]
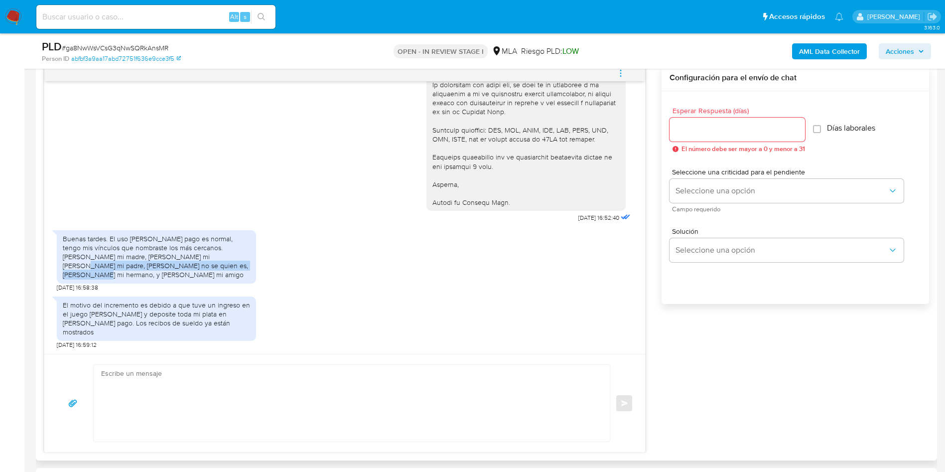
drag, startPoint x: 166, startPoint y: 277, endPoint x: 169, endPoint y: 287, distance: 9.8
click at [169, 280] on div "Buenas tardes. El uso de mercado pago es normal, tengo mis vínculos que nombras…" at bounding box center [156, 256] width 187 height 45
click at [170, 280] on div "Buenas tardes. El uso de mercado pago es normal, tengo mis vínculos que nombras…" at bounding box center [156, 256] width 187 height 45
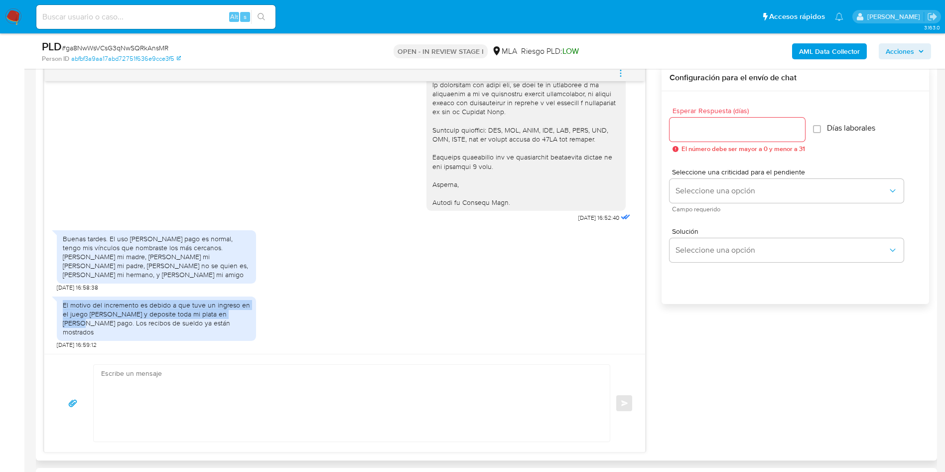
drag, startPoint x: 63, startPoint y: 313, endPoint x: 240, endPoint y: 321, distance: 177.1
click at [240, 321] on div "El motivo del incremento es debido a que tuve un ingreso en el juego de azar y …" at bounding box center [156, 318] width 187 height 36
copy div "El motivo del incremento es debido a que tuve un ingreso en el juego de azar y …"
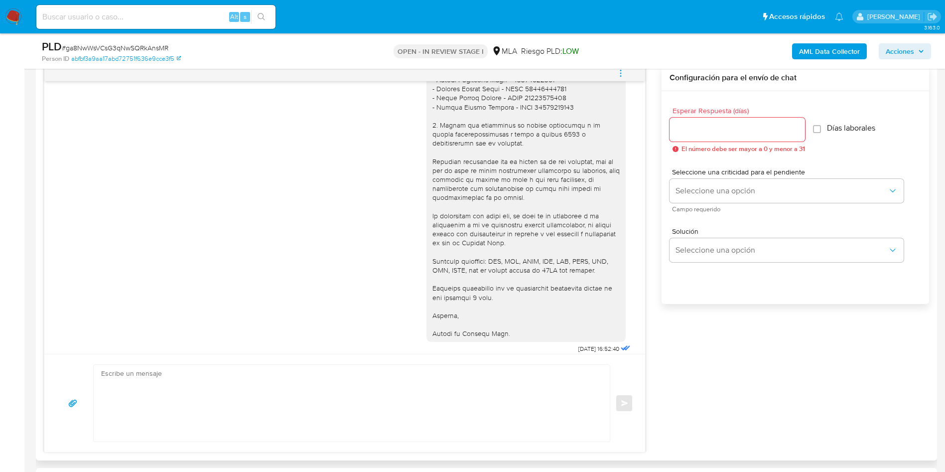
scroll to position [959, 0]
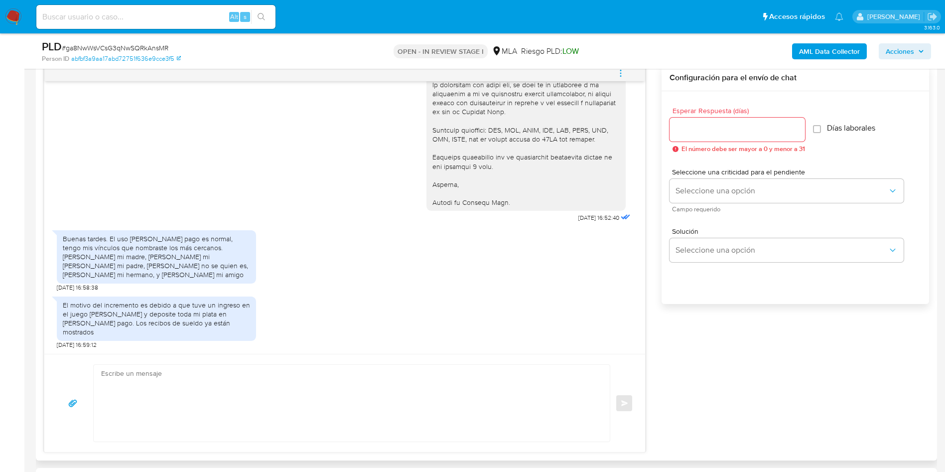
click at [311, 377] on textarea at bounding box center [349, 403] width 496 height 77
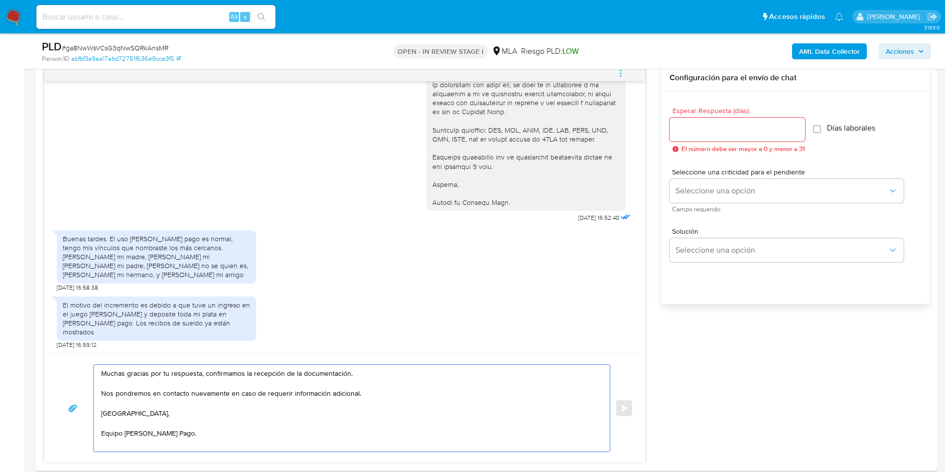
type textarea "Muchas gracias por tu respuesta, confirmamos la recepción de la documentación. …"
click at [694, 124] on input "Esperar Respuesta (días)" at bounding box center [738, 129] width 136 height 13
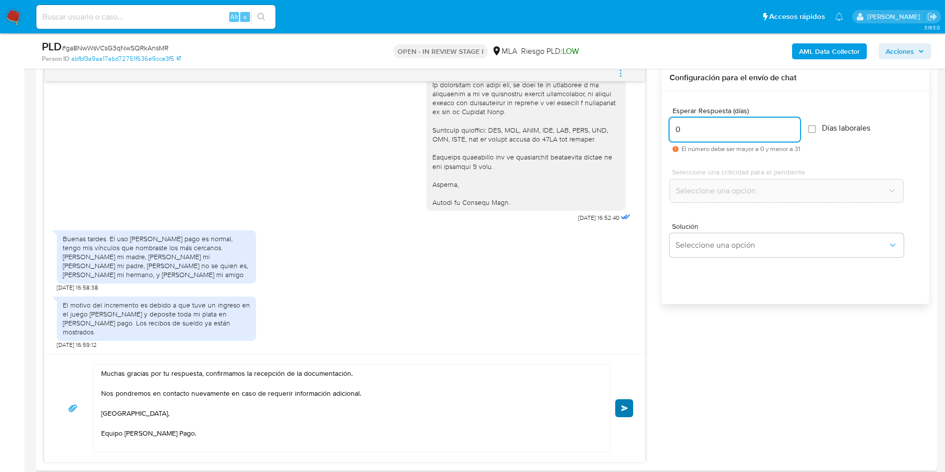
type input "0"
click at [627, 407] on span "Enviar" at bounding box center [624, 408] width 7 height 6
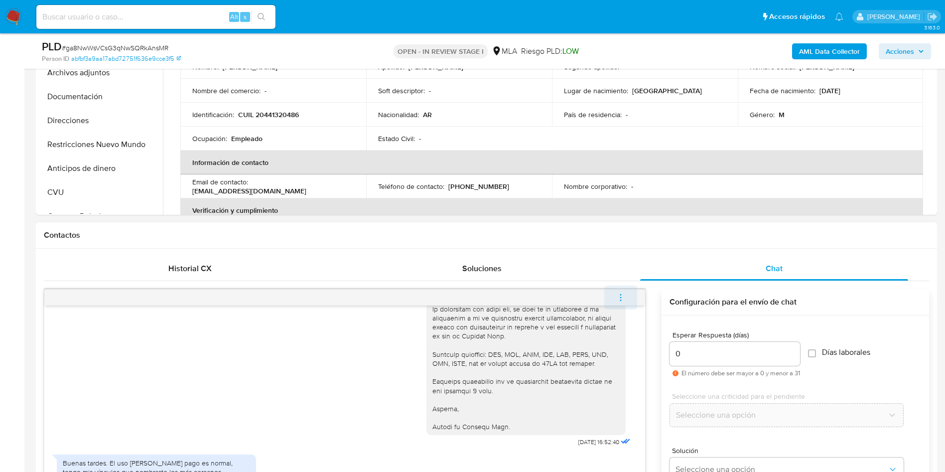
scroll to position [1069, 0]
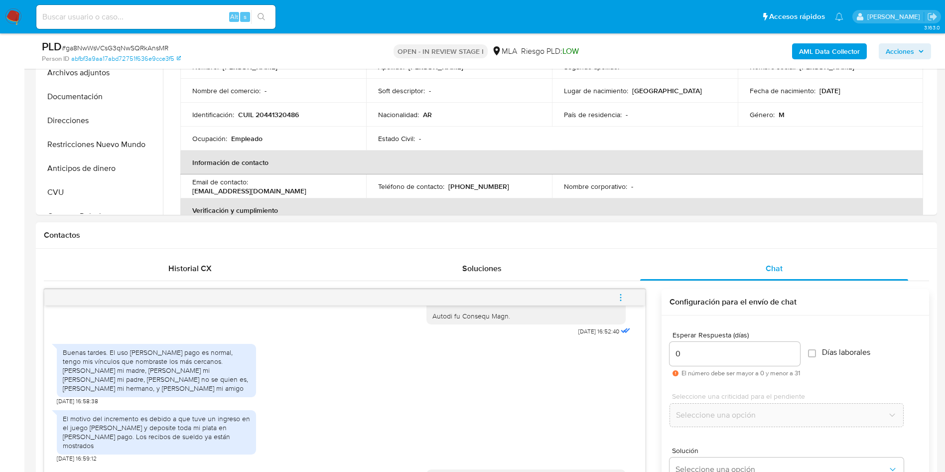
click at [621, 299] on icon "menu-action" at bounding box center [620, 297] width 9 height 9
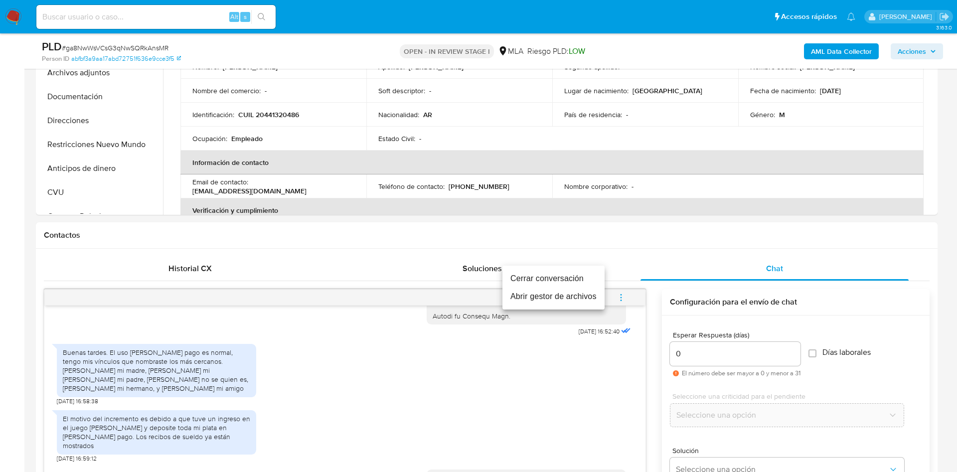
click at [576, 281] on li "Cerrar conversación" at bounding box center [553, 279] width 102 height 18
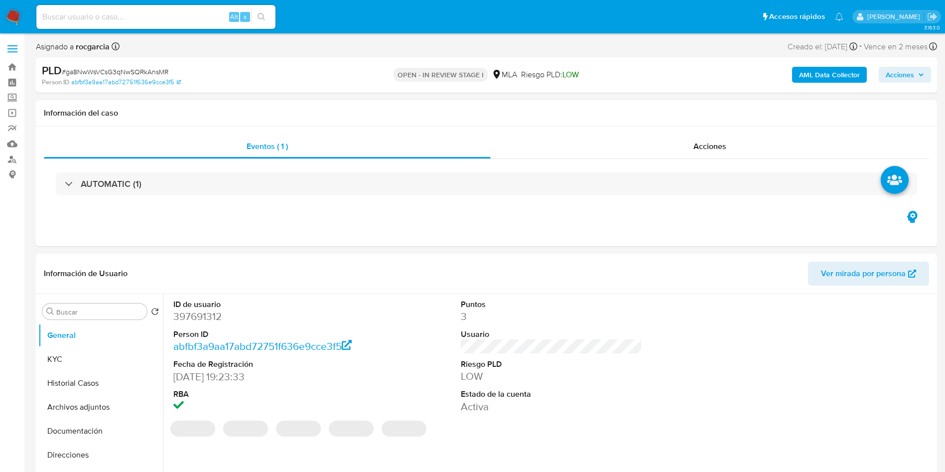
select select "10"
click at [45, 406] on button "Archivos adjuntos" at bounding box center [96, 407] width 117 height 24
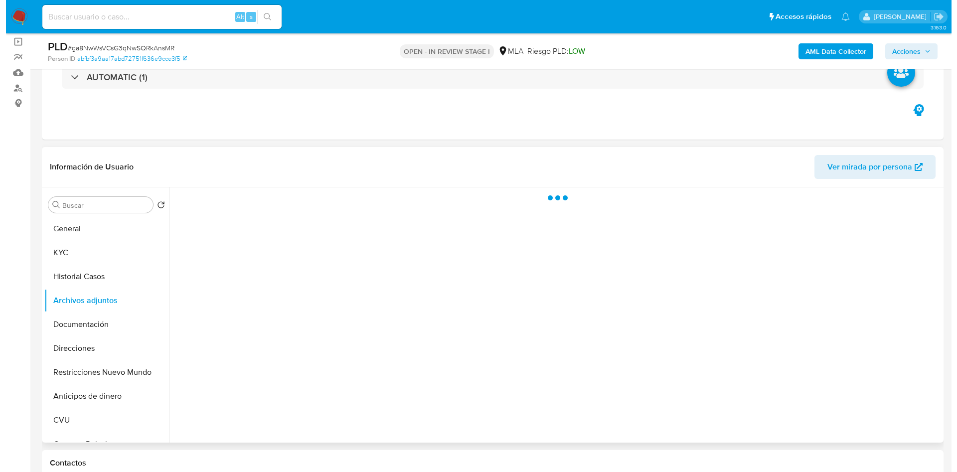
scroll to position [149, 0]
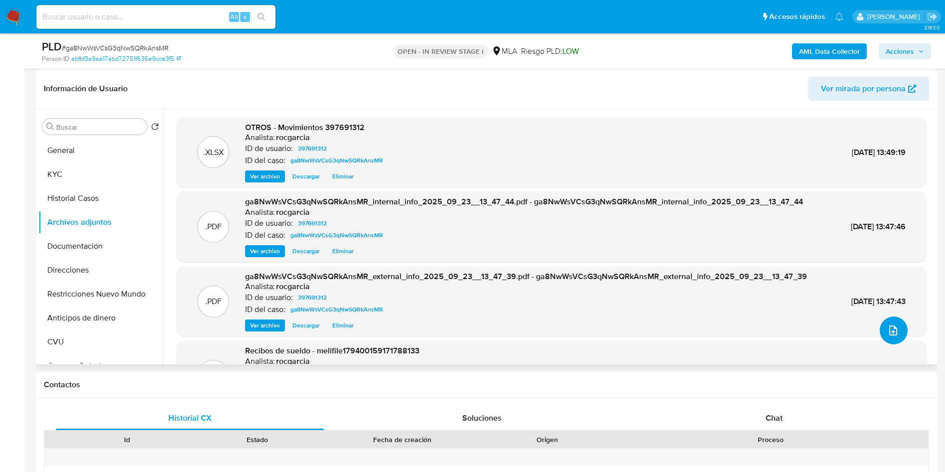
click at [891, 337] on button "upload-file" at bounding box center [894, 330] width 28 height 28
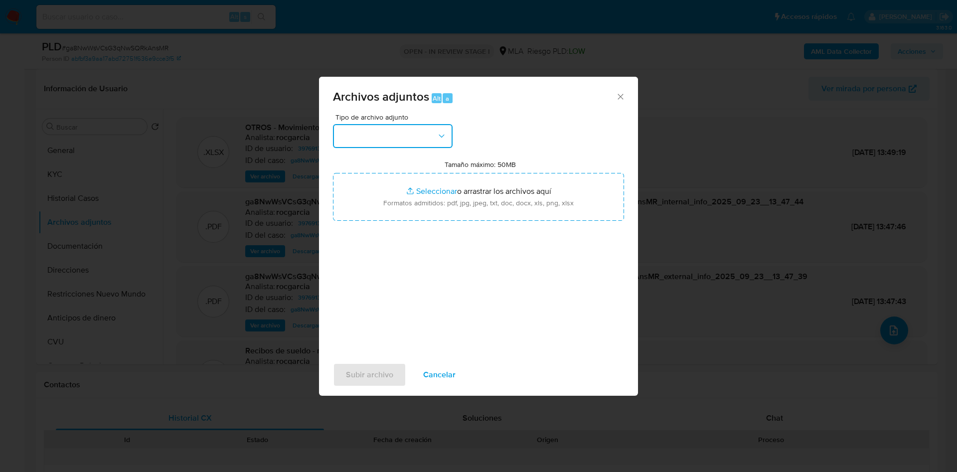
click at [379, 132] on button "button" at bounding box center [393, 136] width 120 height 24
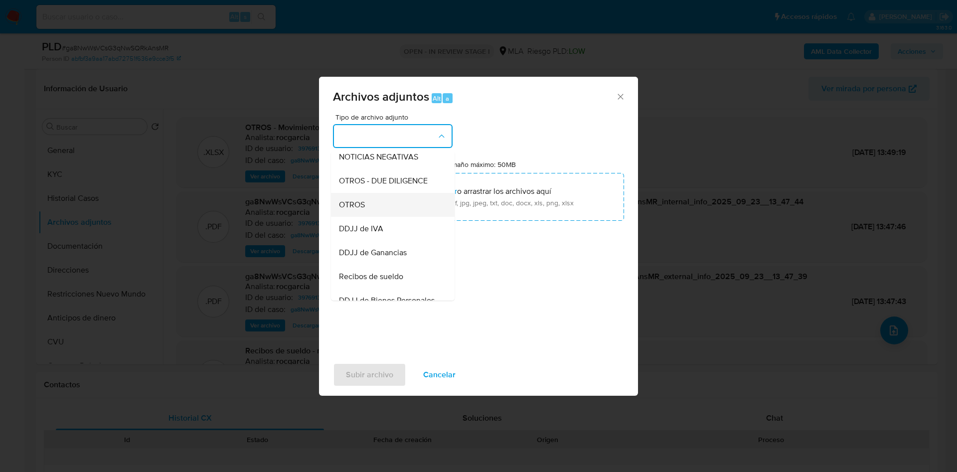
click at [383, 214] on div "OTROS" at bounding box center [390, 205] width 102 height 24
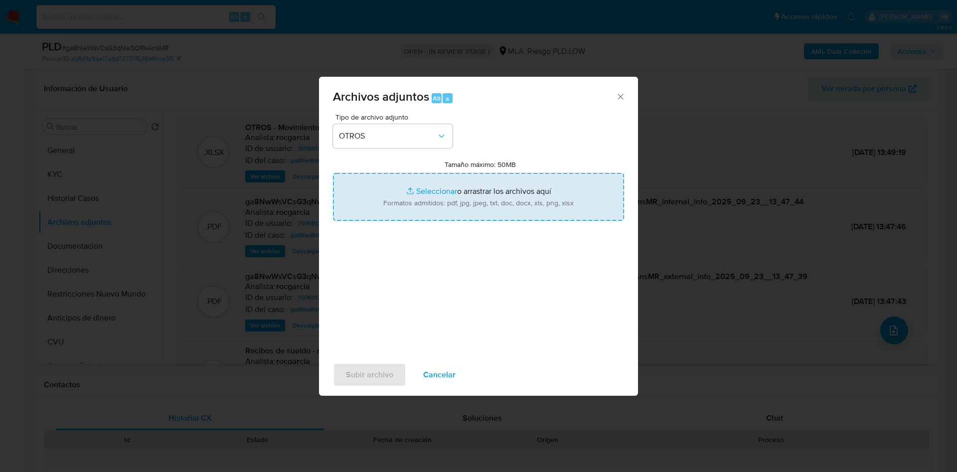
click at [416, 196] on input "Tamaño máximo: 50MB Seleccionar archivos" at bounding box center [478, 197] width 291 height 48
type input "C:\fakepath\Caselog ga8NwWsVCsG3qNwSQRkAnsMR - 397691312.docx"
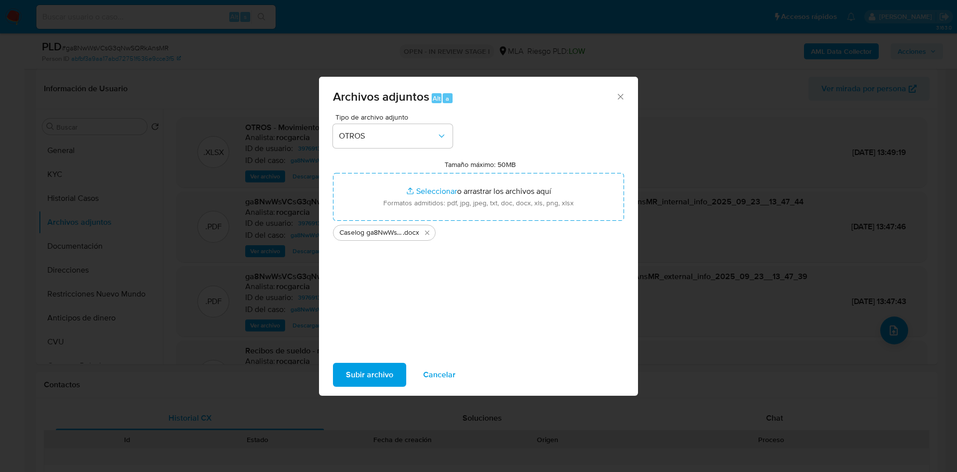
drag, startPoint x: 368, startPoint y: 370, endPoint x: 68, endPoint y: 395, distance: 301.4
click at [368, 369] on span "Subir archivo" at bounding box center [369, 375] width 47 height 22
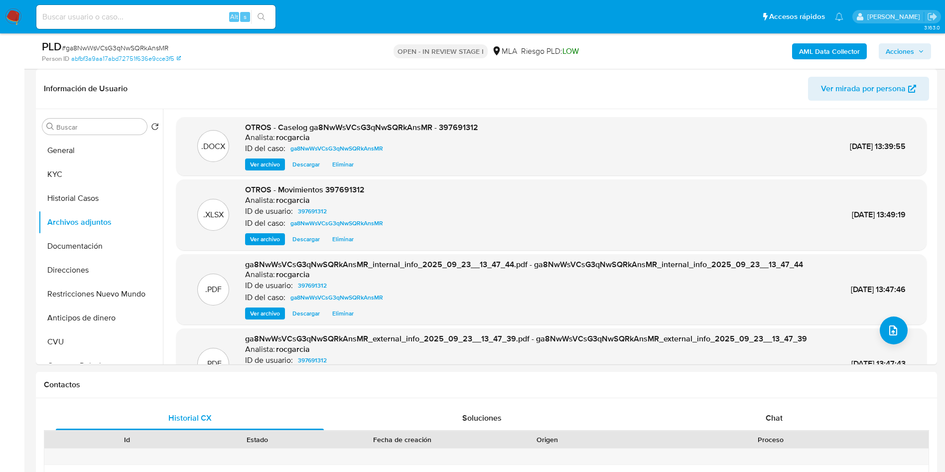
click at [909, 50] on span "Acciones" at bounding box center [900, 51] width 28 height 16
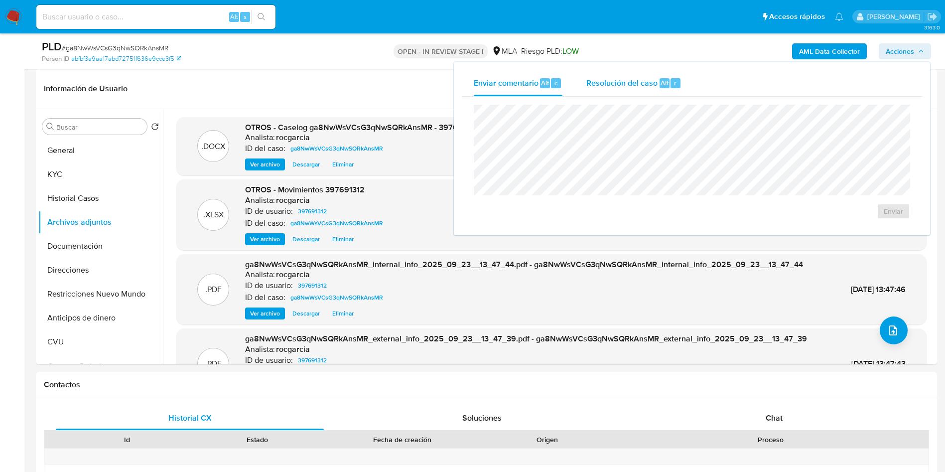
click at [637, 90] on div "Resolución del caso Alt r" at bounding box center [633, 83] width 95 height 26
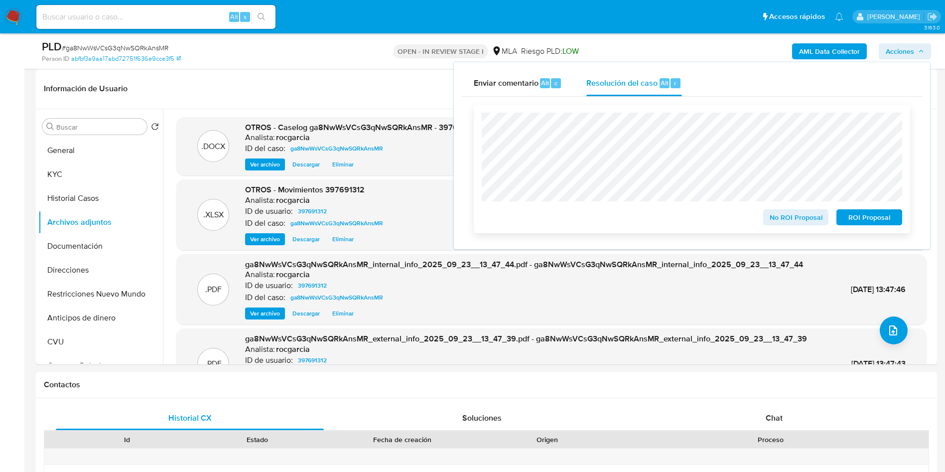
click at [782, 218] on span "No ROI Proposal" at bounding box center [796, 217] width 52 height 14
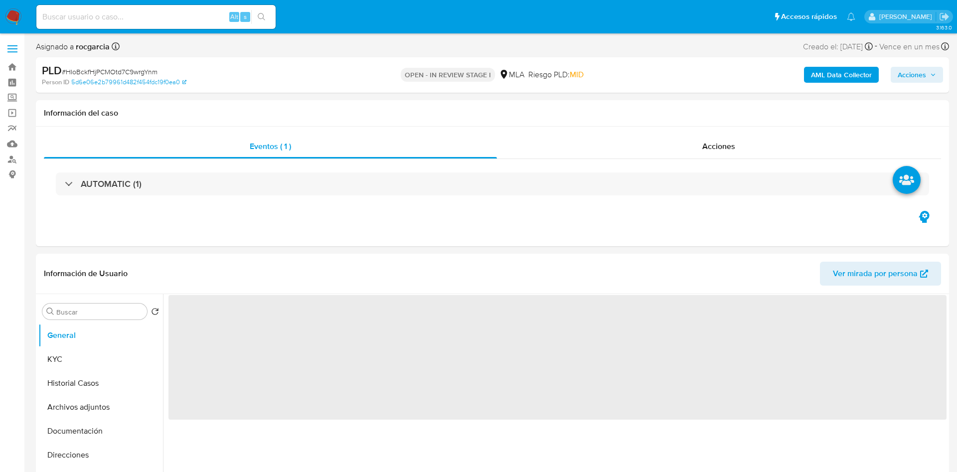
select select "10"
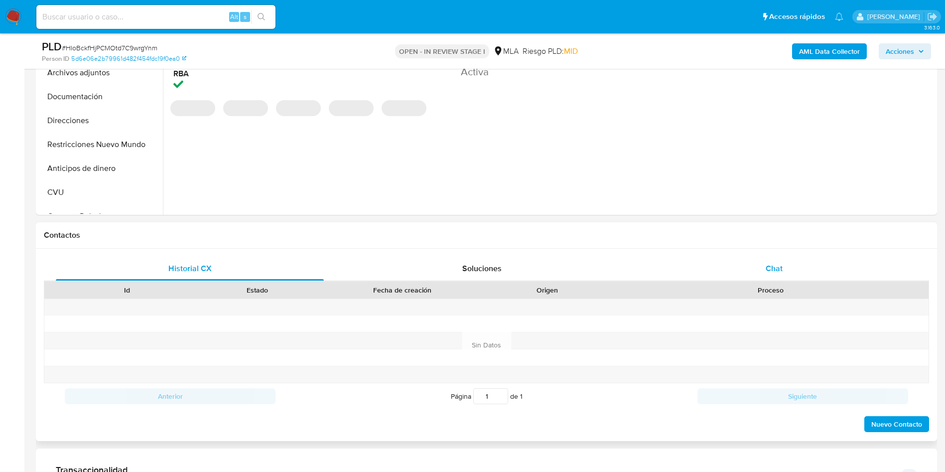
click at [784, 265] on div "Chat" at bounding box center [774, 269] width 268 height 24
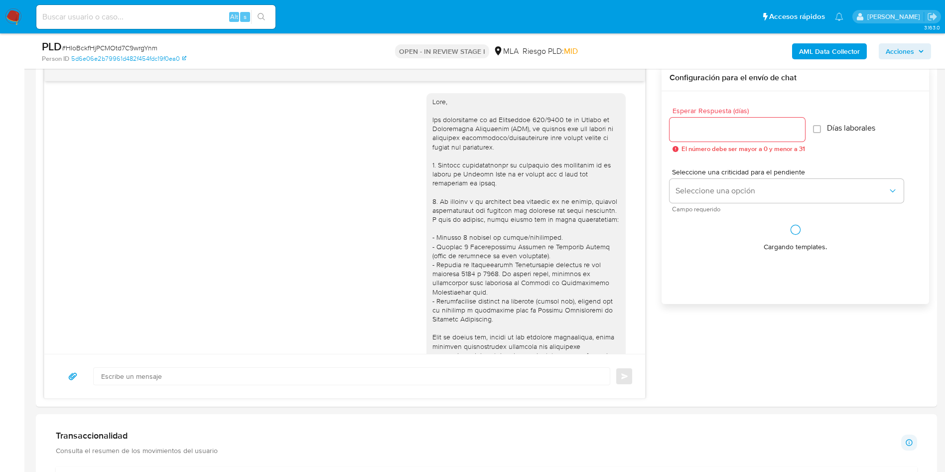
scroll to position [466, 0]
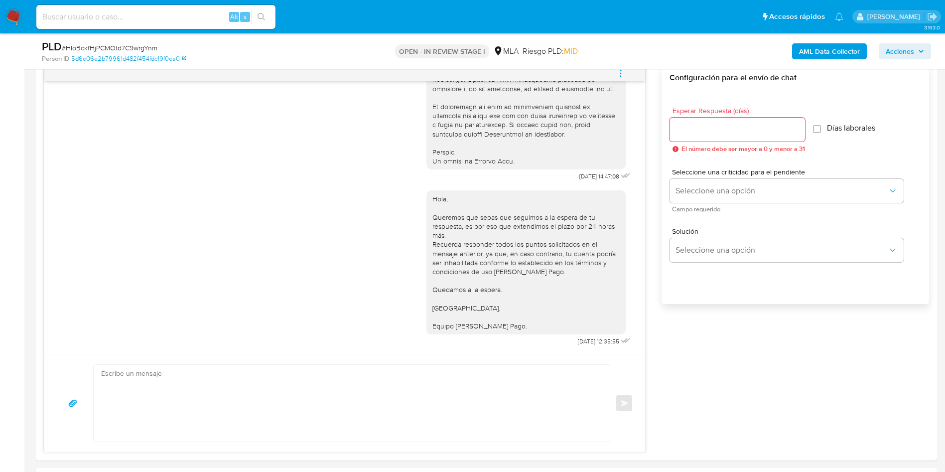
drag, startPoint x: 620, startPoint y: 71, endPoint x: 601, endPoint y: 72, distance: 19.0
click at [620, 72] on icon "menu-action" at bounding box center [620, 73] width 9 height 9
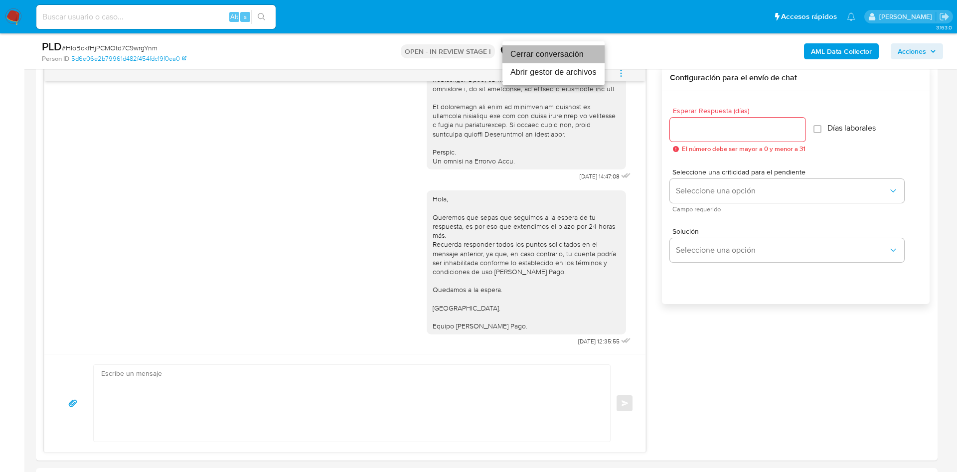
click at [560, 52] on li "Cerrar conversación" at bounding box center [553, 54] width 102 height 18
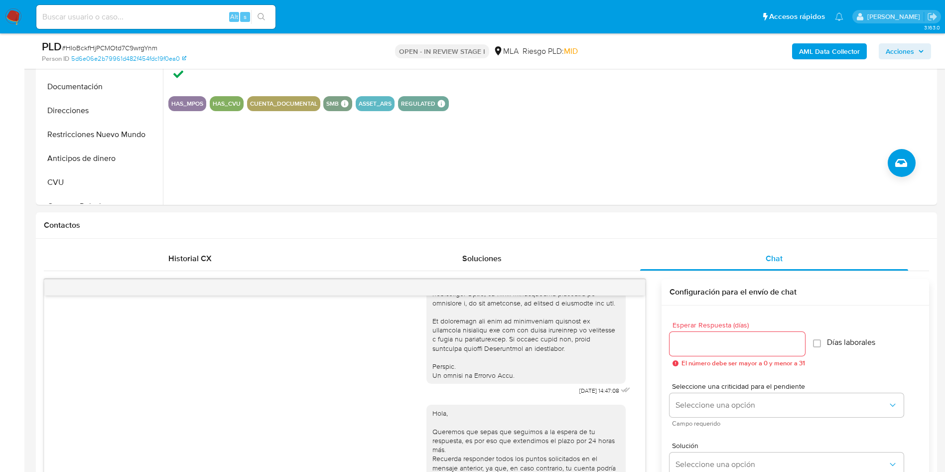
scroll to position [75, 0]
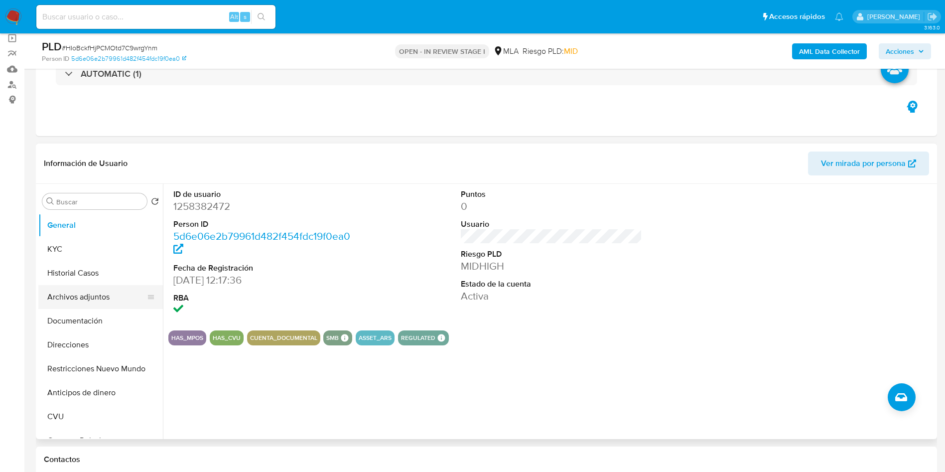
click at [71, 301] on button "Archivos adjuntos" at bounding box center [96, 297] width 117 height 24
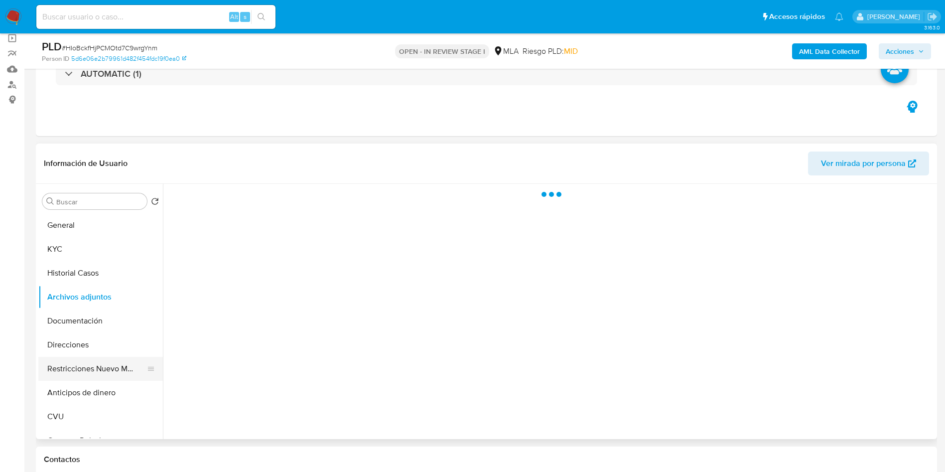
click at [85, 371] on button "Restricciones Nuevo Mundo" at bounding box center [96, 369] width 117 height 24
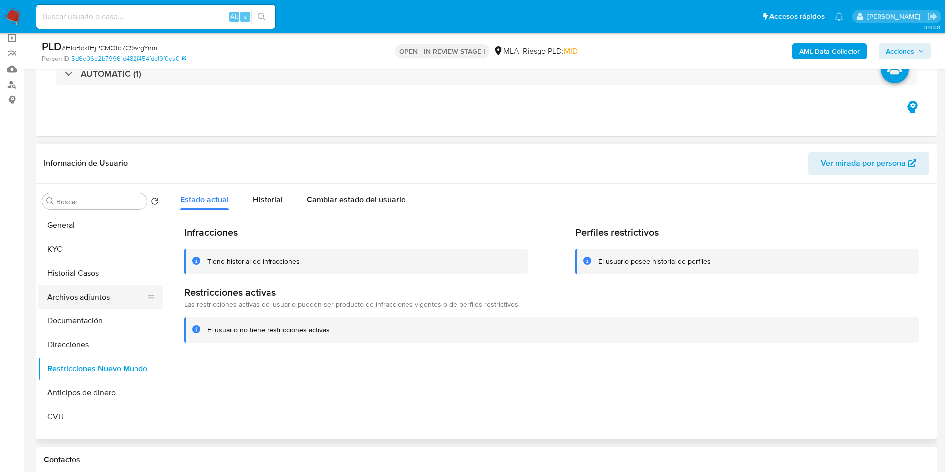
click at [86, 303] on button "Archivos adjuntos" at bounding box center [96, 297] width 117 height 24
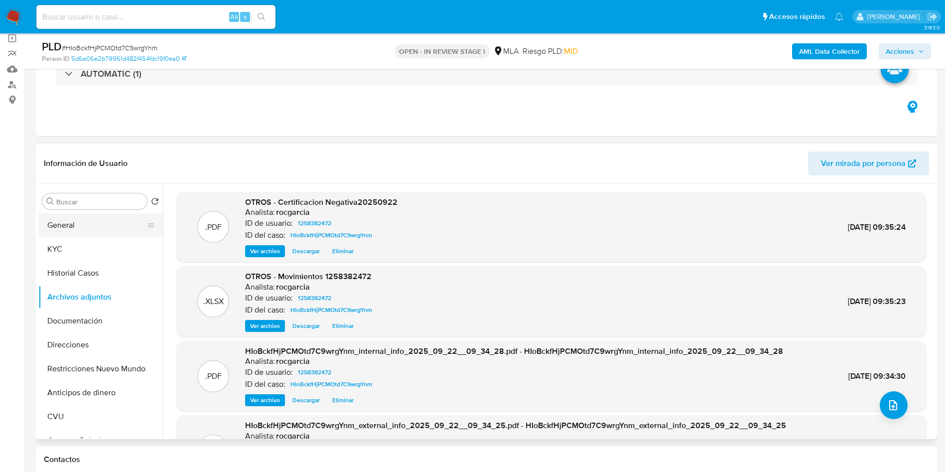
drag, startPoint x: 55, startPoint y: 237, endPoint x: 56, endPoint y: 232, distance: 5.6
click at [55, 237] on button "KYC" at bounding box center [100, 249] width 125 height 24
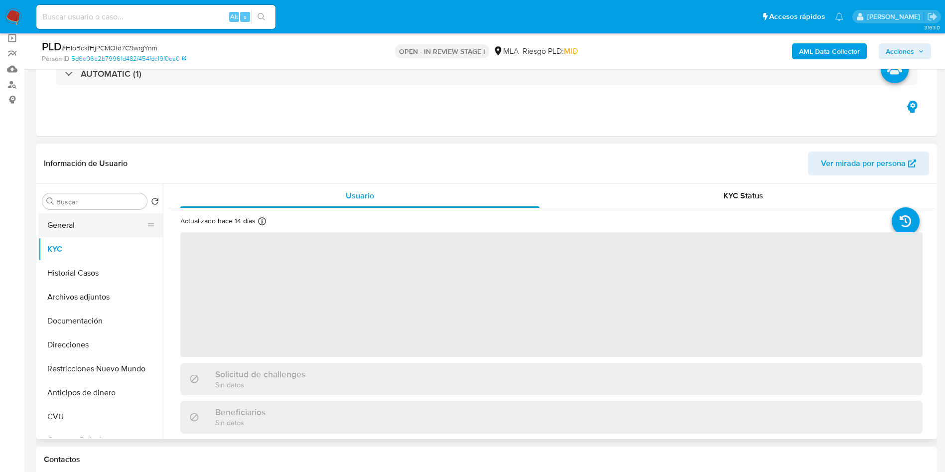
click at [64, 225] on button "General" at bounding box center [96, 225] width 117 height 24
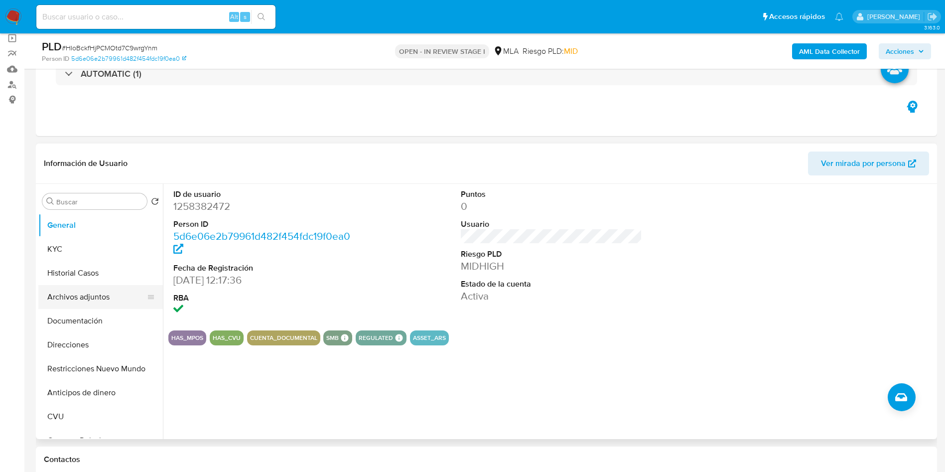
click at [76, 298] on button "Archivos adjuntos" at bounding box center [96, 297] width 117 height 24
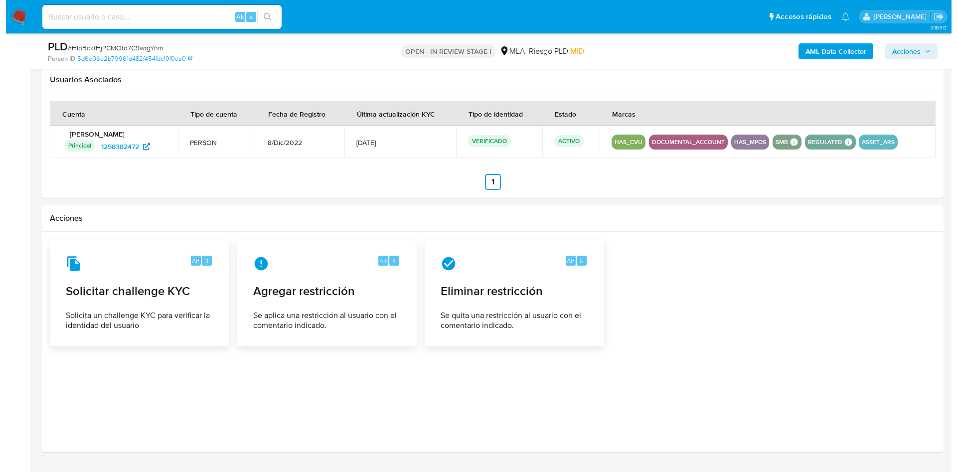
scroll to position [1525, 0]
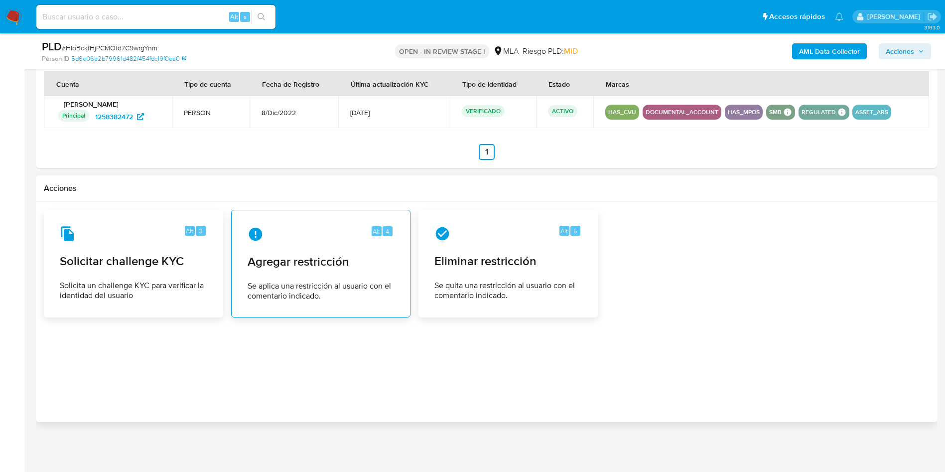
click at [306, 289] on span "Se aplica una restricción al usuario con el comentario indicado." at bounding box center [321, 291] width 146 height 20
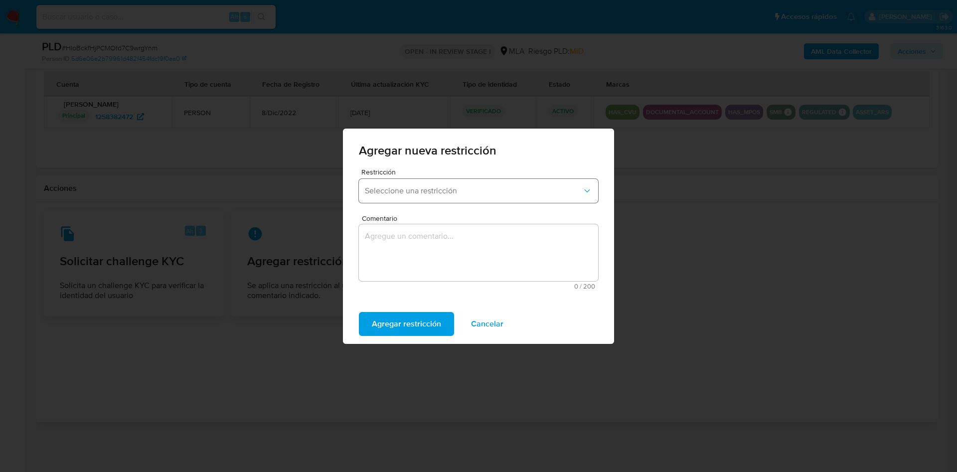
drag, startPoint x: 384, startPoint y: 196, endPoint x: 393, endPoint y: 200, distance: 9.8
click at [384, 195] on button "Seleccione una restricción" at bounding box center [478, 191] width 239 height 24
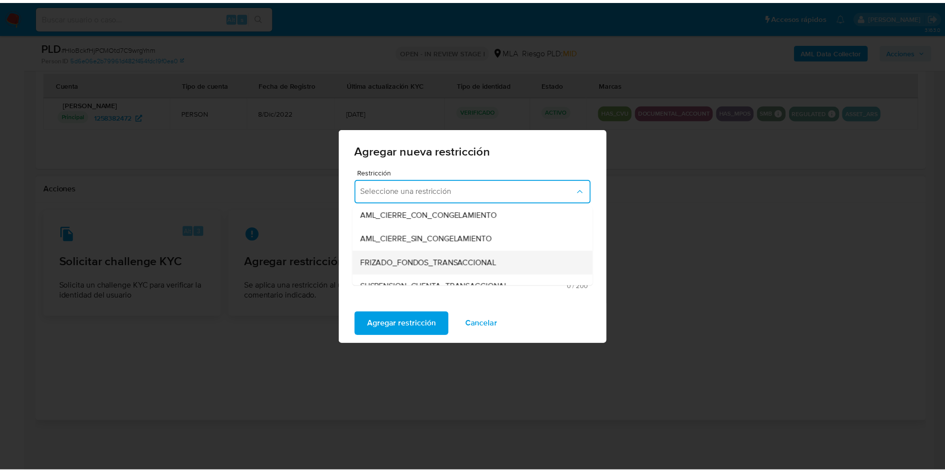
scroll to position [149, 0]
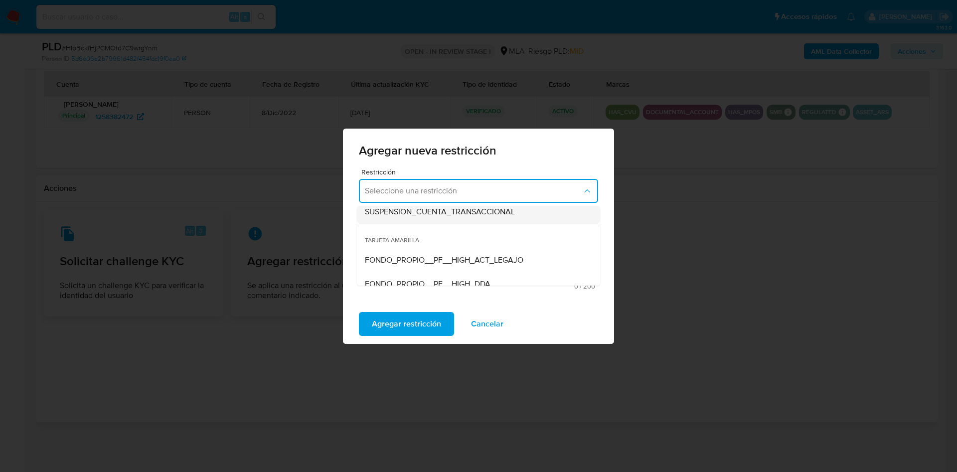
click at [439, 214] on span "SUSPENSION_CUENTA_TRANSACCIONAL" at bounding box center [440, 212] width 150 height 10
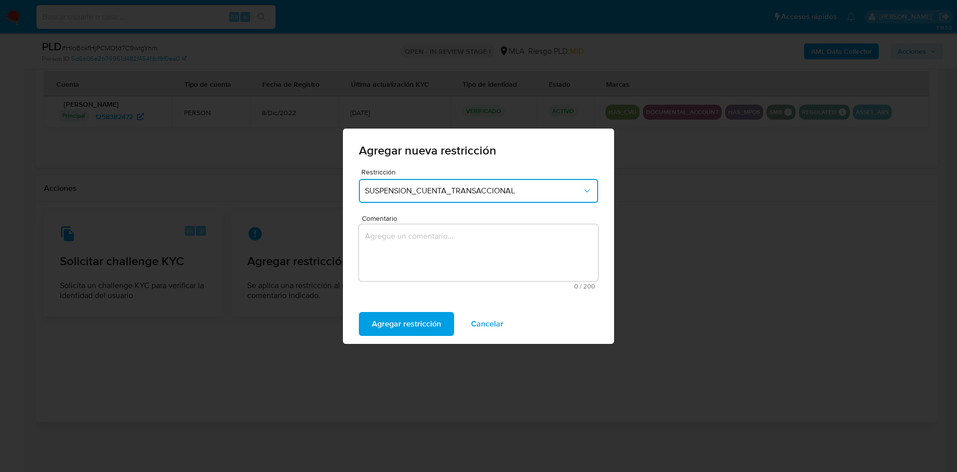
click at [444, 272] on textarea "Comentario" at bounding box center [478, 252] width 239 height 57
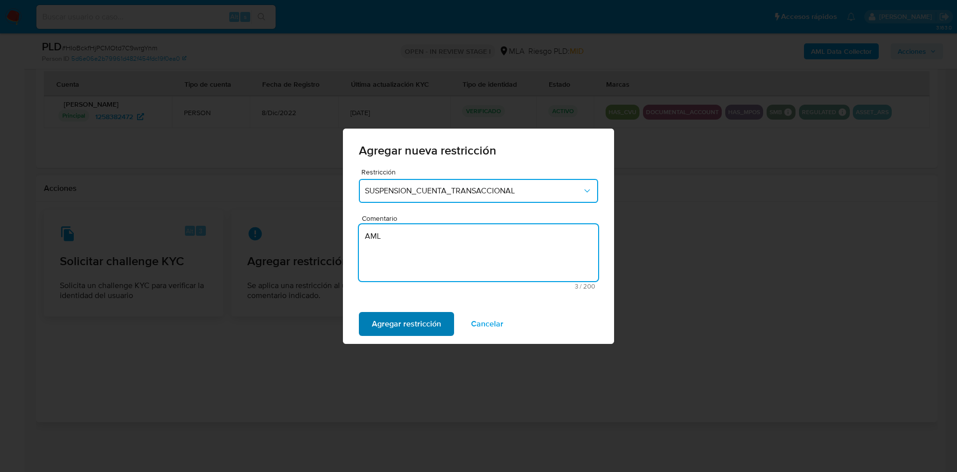
type textarea "AML"
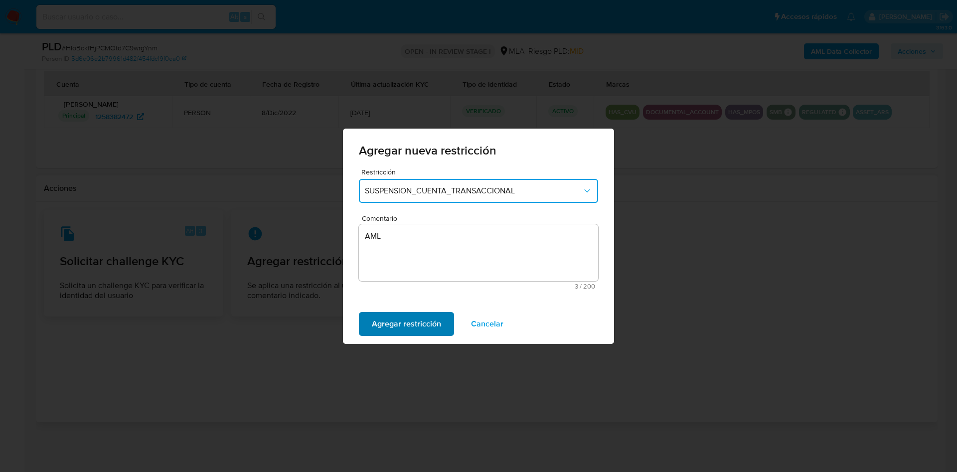
click at [424, 327] on span "Agregar restricción" at bounding box center [406, 324] width 69 height 22
click at [391, 318] on span "Confirmar" at bounding box center [390, 324] width 36 height 22
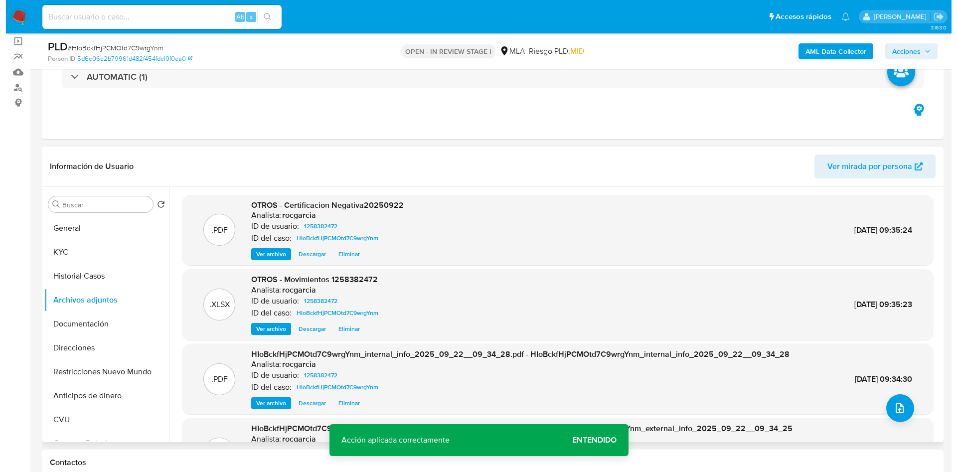
scroll to position [105, 0]
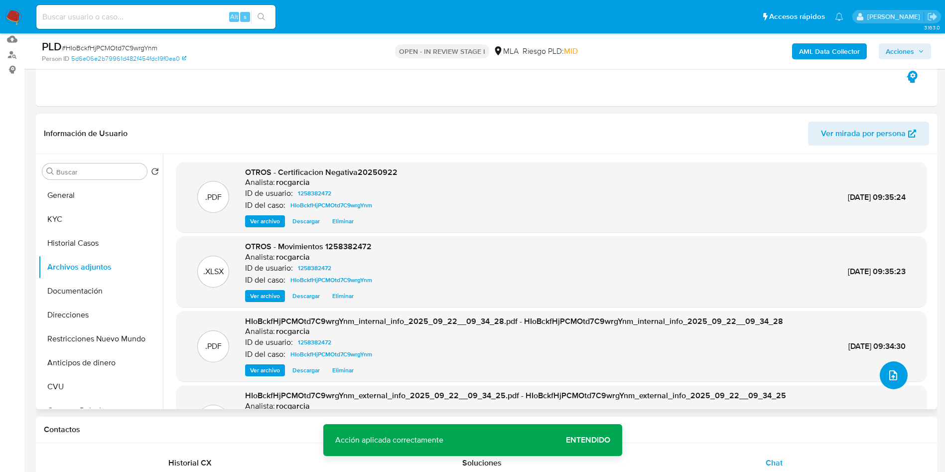
click at [892, 379] on icon "upload-file" at bounding box center [893, 375] width 12 height 12
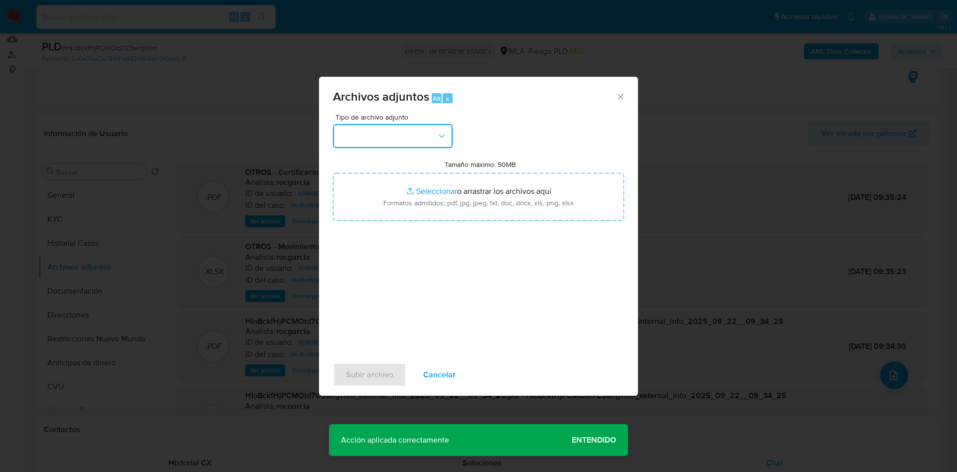
click at [354, 143] on button "button" at bounding box center [393, 136] width 120 height 24
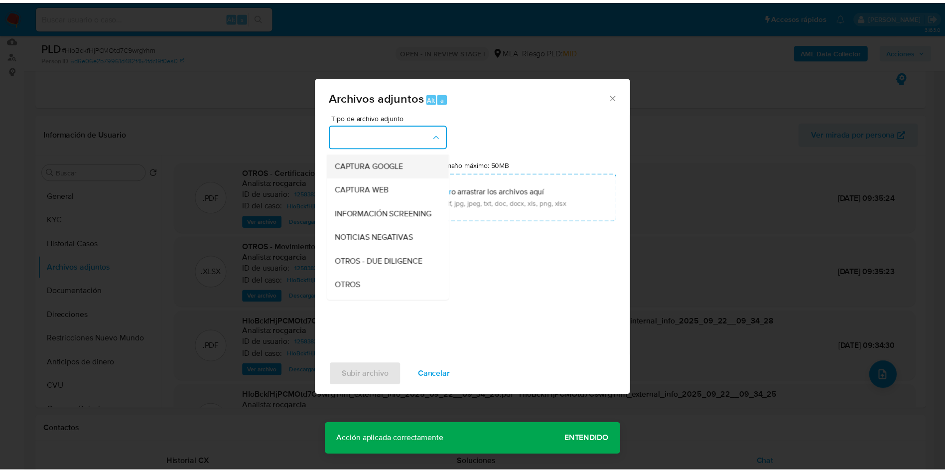
scroll to position [149, 0]
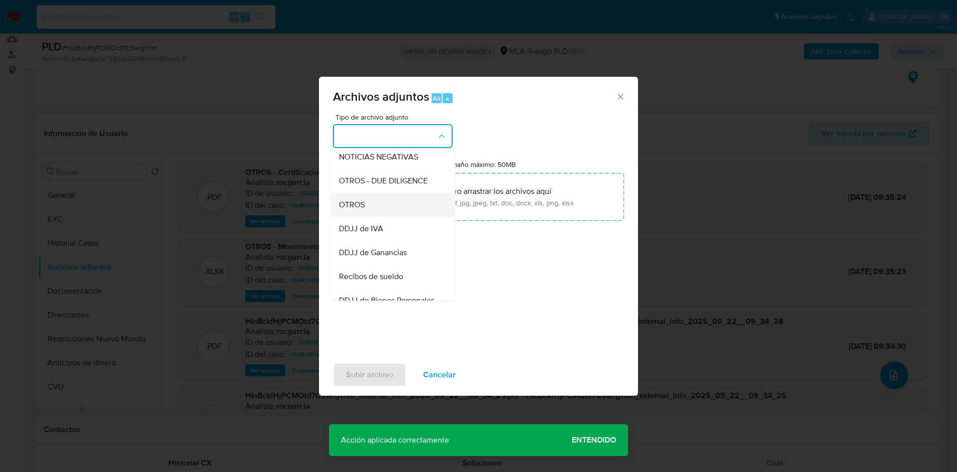
click at [381, 207] on div "OTROS" at bounding box center [390, 205] width 102 height 24
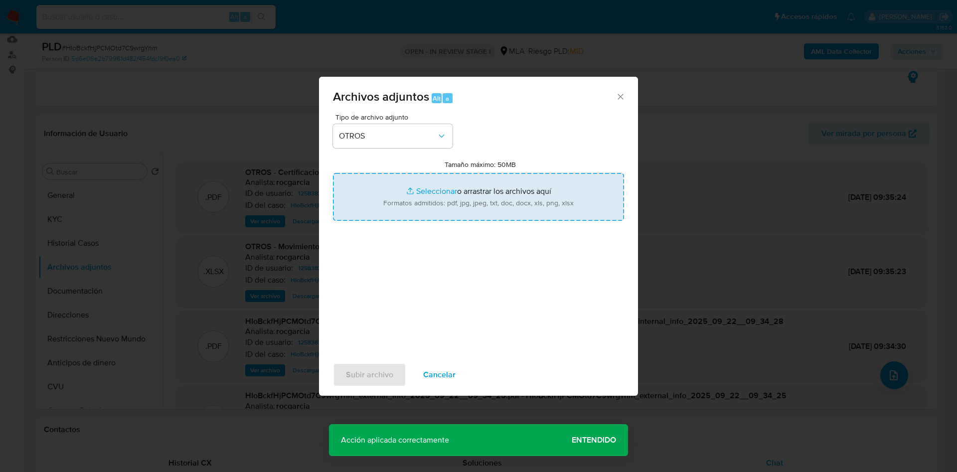
click at [404, 197] on input "Tamaño máximo: 50MB Seleccionar archivos" at bounding box center [478, 197] width 291 height 48
type input "C:\fakepath\Caselog HIoBckfHjPCMOtd7C9wrgYnm - 1258382472.docx"
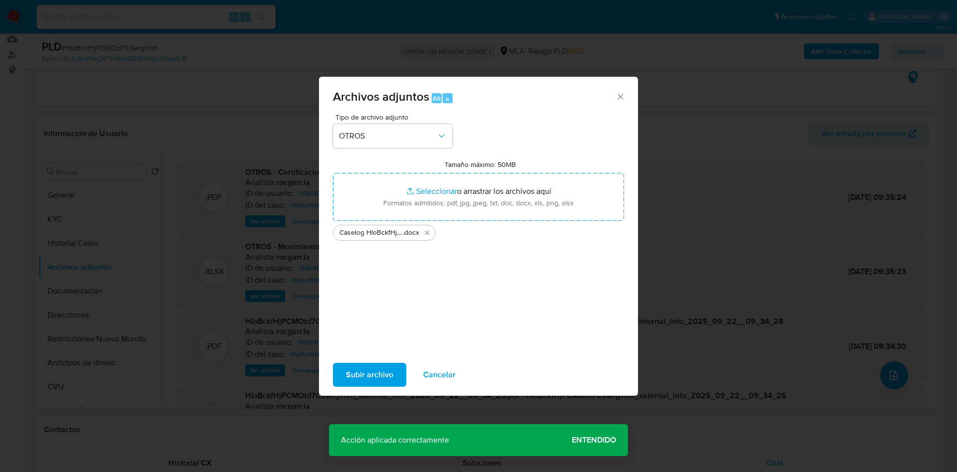
click at [367, 374] on span "Subir archivo" at bounding box center [369, 375] width 47 height 22
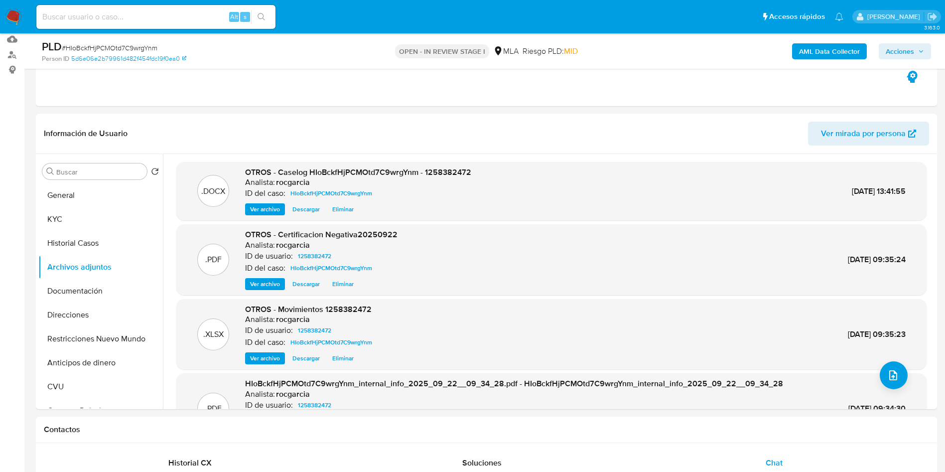
click at [898, 48] on span "Acciones" at bounding box center [900, 51] width 28 height 16
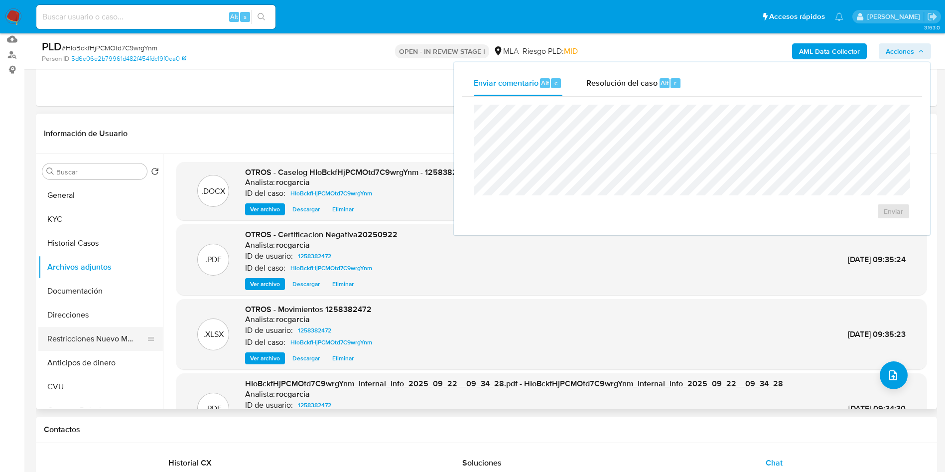
click at [81, 332] on button "Restricciones Nuevo Mundo" at bounding box center [96, 339] width 117 height 24
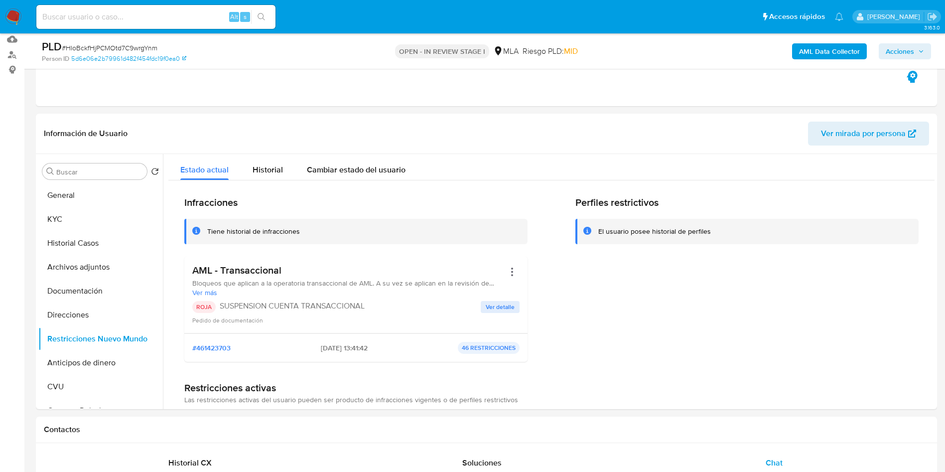
click at [901, 50] on span "Acciones" at bounding box center [900, 51] width 28 height 16
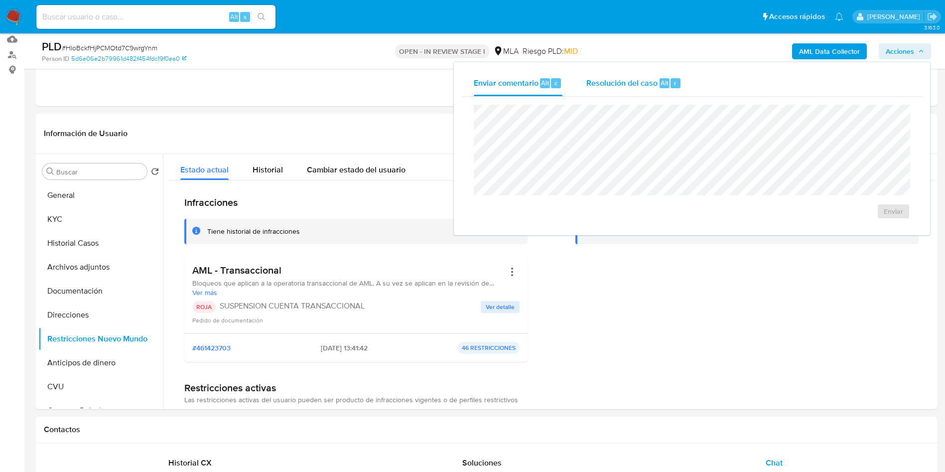
click at [645, 93] on div "Resolución del caso Alt r" at bounding box center [633, 83] width 95 height 26
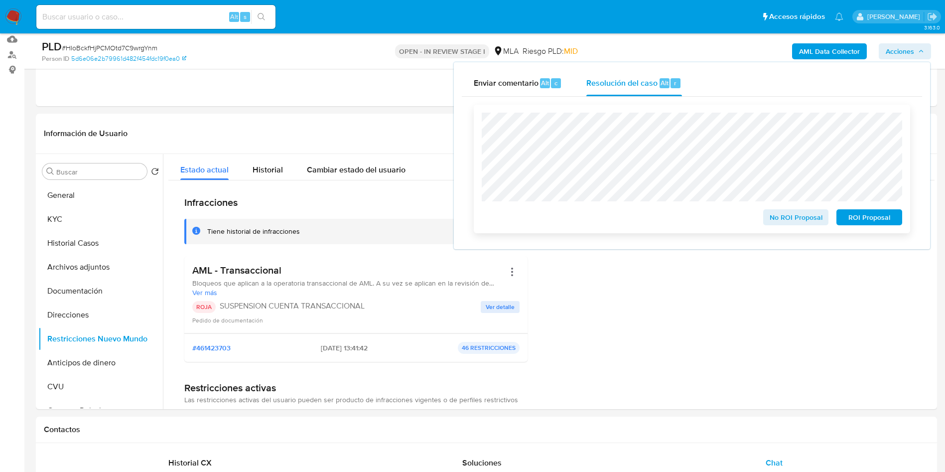
click at [875, 218] on span "ROI Proposal" at bounding box center [870, 217] width 52 height 14
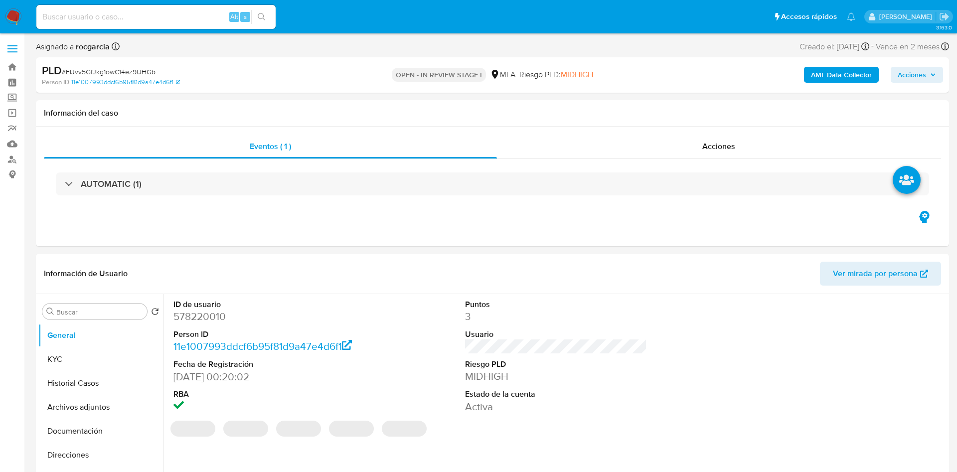
select select "10"
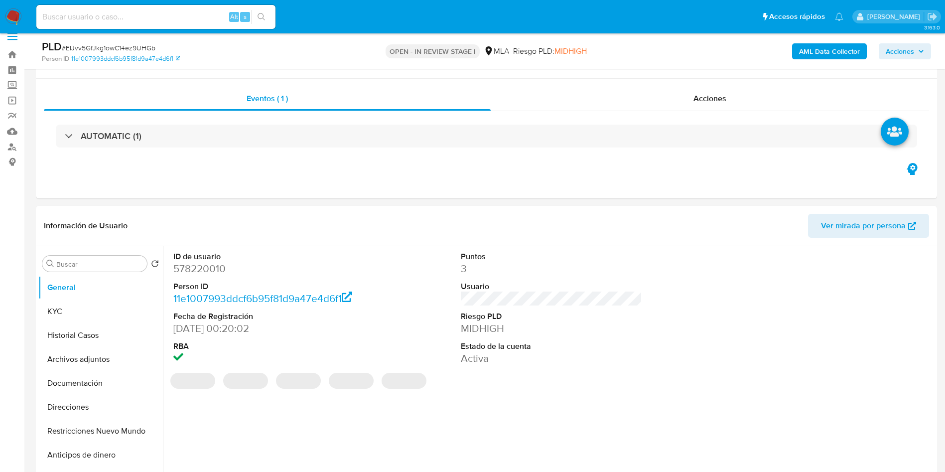
scroll to position [224, 0]
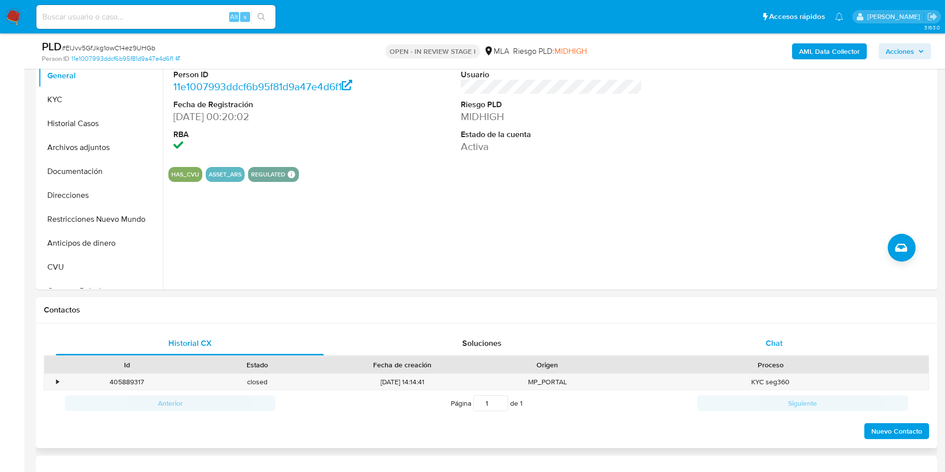
click at [772, 348] on span "Chat" at bounding box center [774, 342] width 17 height 11
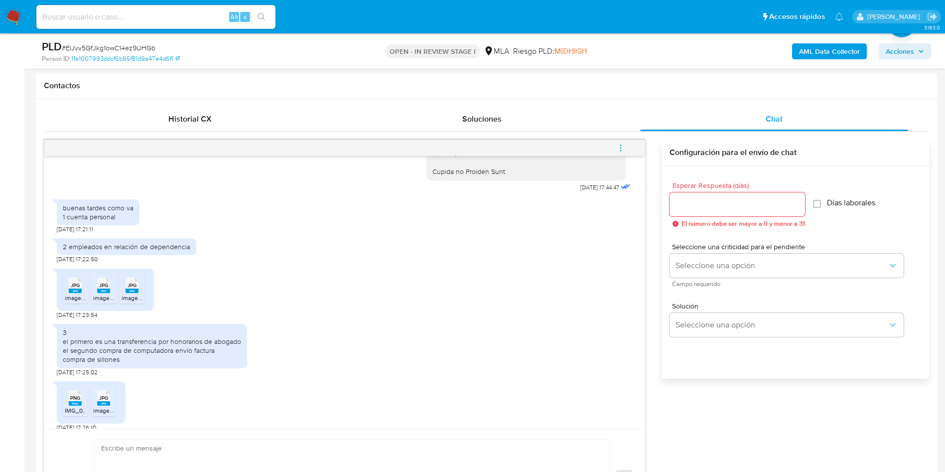
scroll to position [1029, 0]
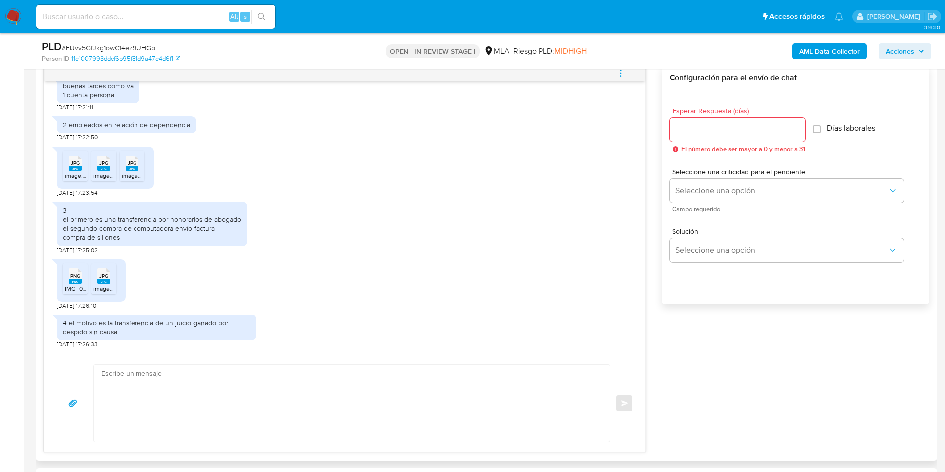
click at [68, 174] on span "image.jpg" at bounding box center [78, 175] width 26 height 8
click at [100, 169] on rect at bounding box center [103, 168] width 13 height 4
click at [129, 164] on span "JPG" at bounding box center [132, 163] width 9 height 6
click at [65, 281] on div "PNG PNG" at bounding box center [75, 274] width 21 height 19
click at [108, 286] on span "image.jpg" at bounding box center [106, 288] width 26 height 8
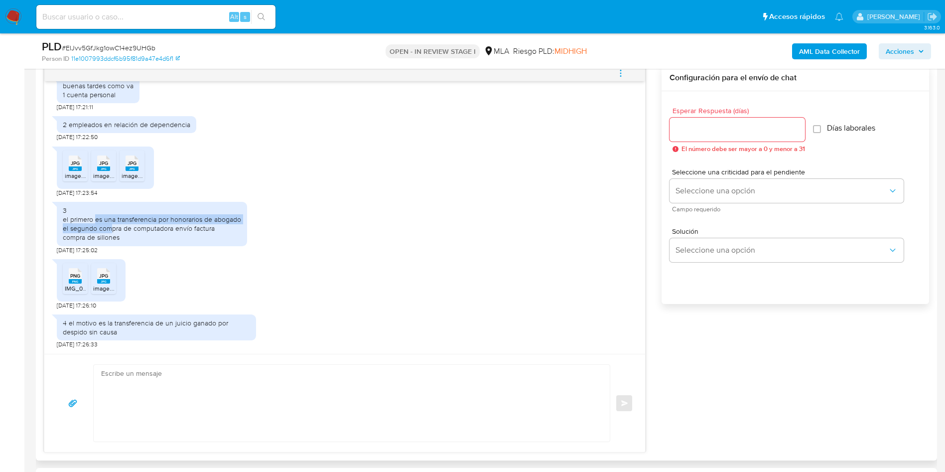
drag, startPoint x: 96, startPoint y: 217, endPoint x: 110, endPoint y: 226, distance: 16.2
click at [110, 226] on div "3 el primero es una transferencia por honorarios de abogado el segundo compra d…" at bounding box center [152, 224] width 178 height 36
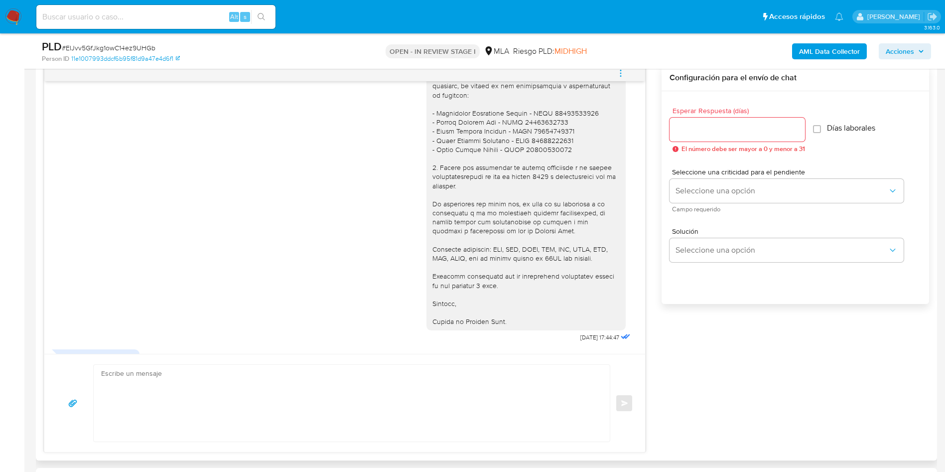
scroll to position [1029, 0]
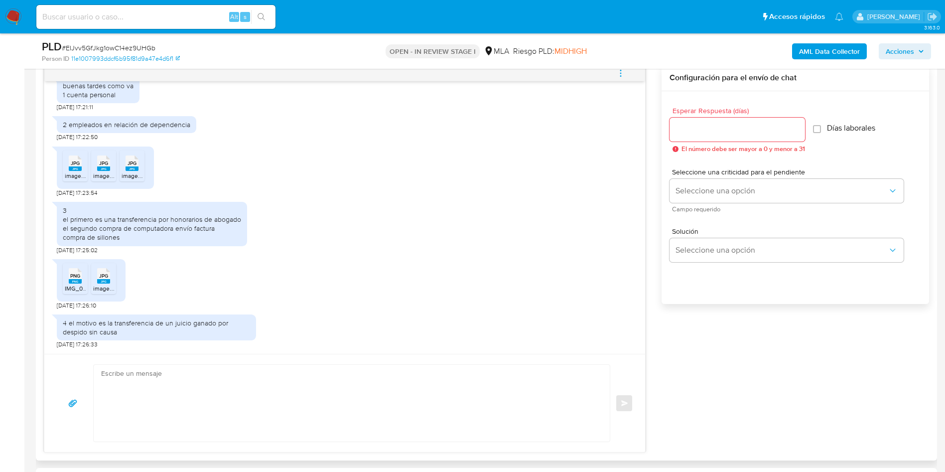
click at [382, 410] on textarea at bounding box center [349, 403] width 496 height 77
click at [222, 395] on textarea at bounding box center [349, 403] width 496 height 77
paste textarea "Muchas gracias por la respuesta. Analizamos tu caso y notamos que la informació…"
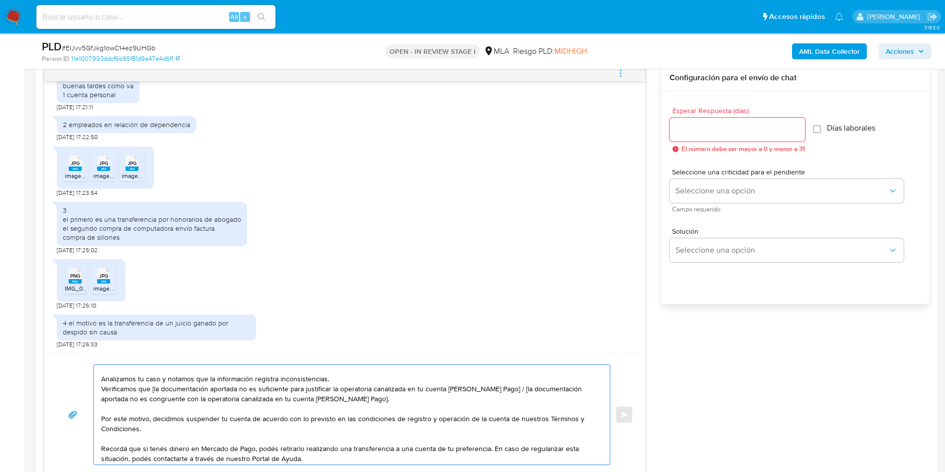
scroll to position [0, 0]
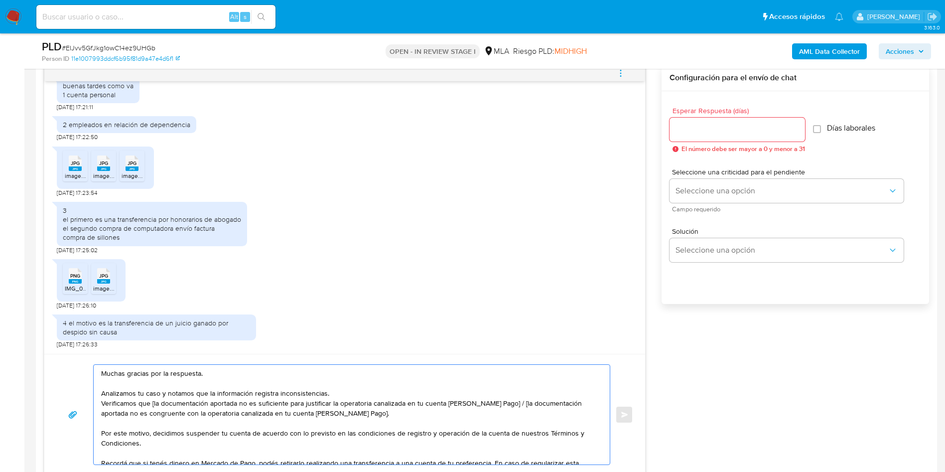
click at [155, 404] on textarea "Muchas gracias por la respuesta. Analizamos tu caso y notamos que la informació…" at bounding box center [349, 415] width 496 height 100
drag, startPoint x: 497, startPoint y: 404, endPoint x: 501, endPoint y: 414, distance: 10.6
click at [501, 414] on textarea "Muchas gracias por la respuesta. Analizamos tu caso y notamos que la informació…" at bounding box center [349, 415] width 496 height 100
type textarea "Muchas gracias por la respuesta. Analizamos tu caso y notamos que la informació…"
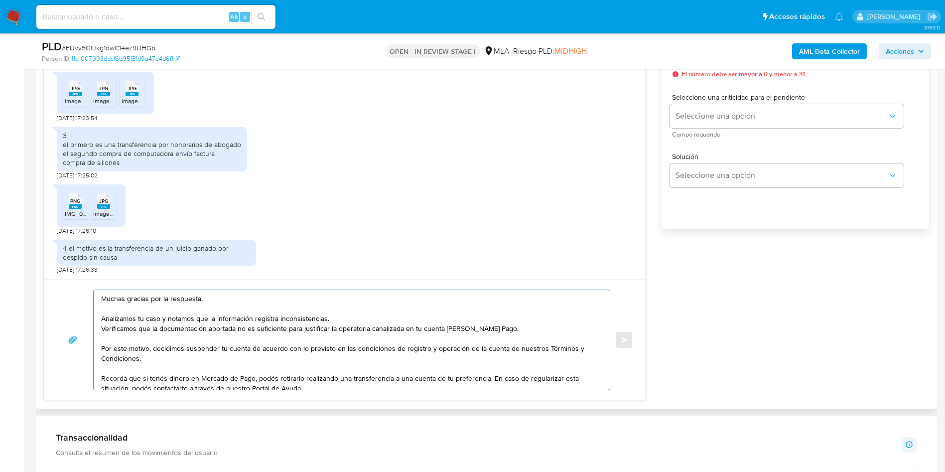
drag, startPoint x: 220, startPoint y: 379, endPoint x: 44, endPoint y: 278, distance: 202.5
click at [44, 278] on div "17/09/2025 14:39:49 hola 17/09/2025 18:06:57 no pago iibb yo, soy empleado en r…" at bounding box center [345, 195] width 602 height 411
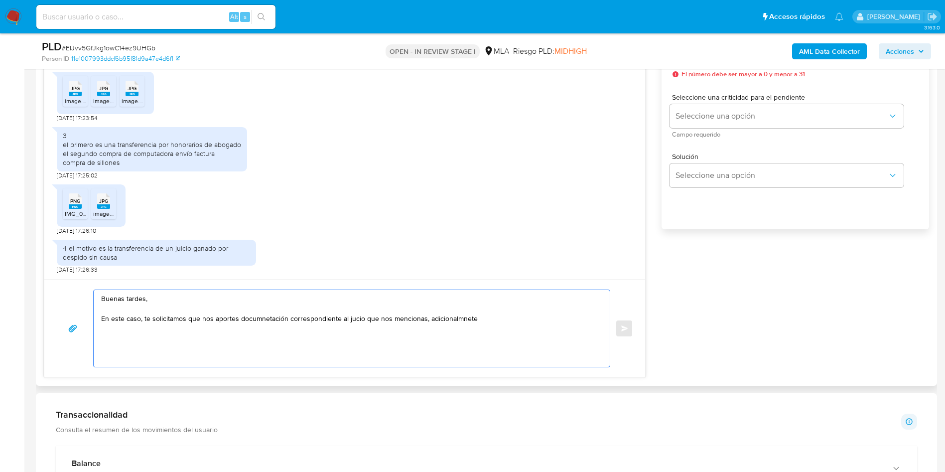
click at [259, 319] on textarea "Buenas tardes, En este caso, te solicitamos que nos aportes documnetación corre…" at bounding box center [349, 328] width 496 height 77
click at [0, 0] on lt-span "docum en tación" at bounding box center [0, 0] width 0 height 0
click at [364, 306] on textarea "Buenas tardes, En este caso, te solicitamos que nos aportes documentación corre…" at bounding box center [349, 328] width 496 height 77
click at [451, 316] on textarea "Buenas tardes, En este caso, te solicitamos que nos aportes documentación corre…" at bounding box center [349, 328] width 496 height 77
click at [0, 0] on lt-span "adicionalm en te" at bounding box center [0, 0] width 0 height 0
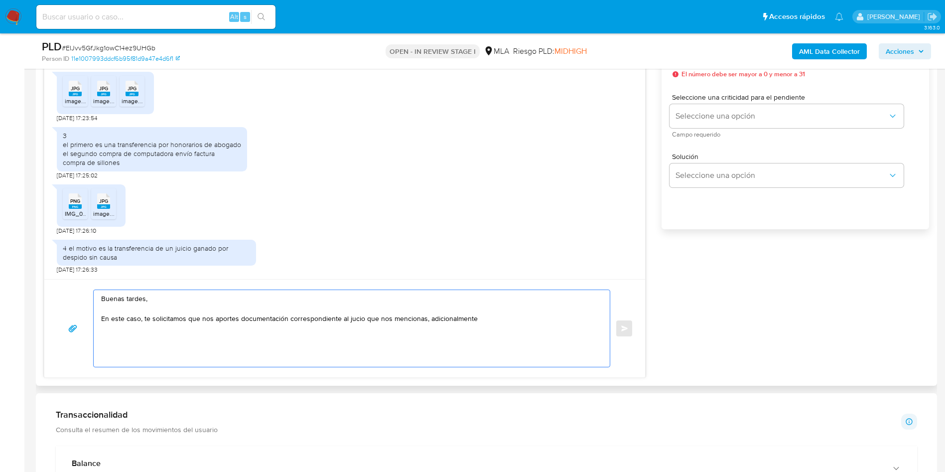
click at [354, 321] on textarea "Buenas tardes, En este caso, te solicitamos que nos aportes documentación corre…" at bounding box center [349, 328] width 496 height 77
click at [348, 315] on textarea "Buenas tardes, En este caso, te solicitamos que nos aportes documentación corre…" at bounding box center [349, 328] width 496 height 77
click at [0, 0] on lt-span "julio" at bounding box center [0, 0] width 0 height 0
click at [351, 318] on textarea "Buenas tardes, En este caso, te solicitamos que nos aportes documentación corre…" at bounding box center [349, 328] width 496 height 77
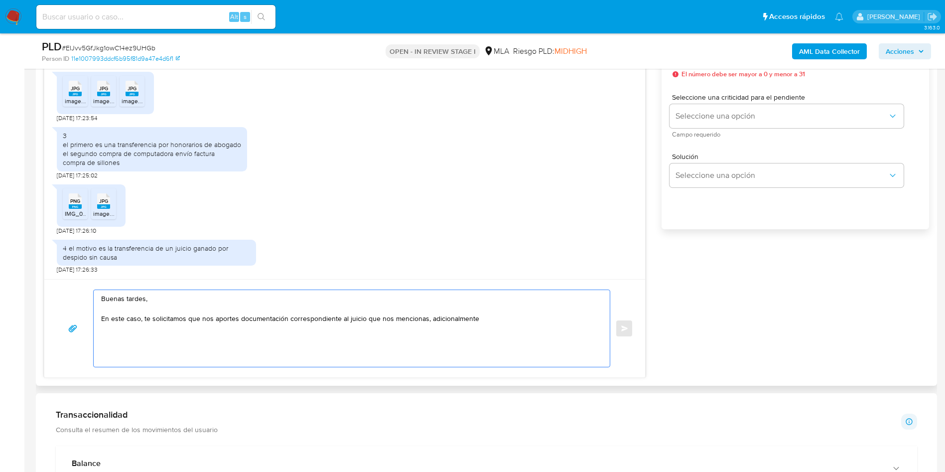
click at [503, 323] on textarea "Buenas tardes, En este caso, te solicitamos que nos aportes documentación corre…" at bounding box center [349, 328] width 496 height 77
paste textarea "Asociacion Consultora Mutual - CUIL 30711088322"
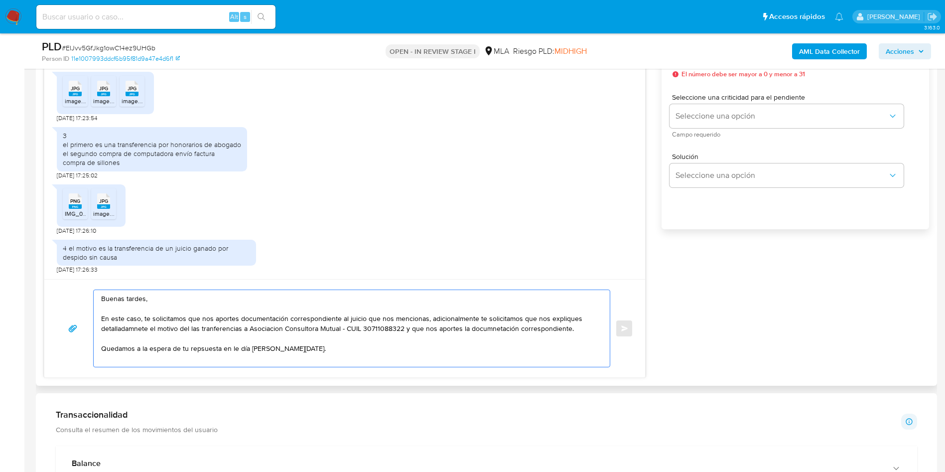
click at [116, 321] on textarea "Buenas tardes, En este caso, te solicitamos que nos aportes documentación corre…" at bounding box center [349, 328] width 496 height 77
click at [113, 329] on textarea "Buenas tardes, En este caso, te solicitamos que nos aportes documentación corre…" at bounding box center [349, 328] width 496 height 77
click at [0, 0] on lt-span "detalladam en te" at bounding box center [0, 0] width 0 height 0
drag, startPoint x: 226, startPoint y: 316, endPoint x: 224, endPoint y: 321, distance: 5.7
click at [225, 320] on textarea "Buenas tardes, En este caso, te solicitamos que nos aportes documentación corre…" at bounding box center [349, 328] width 496 height 77
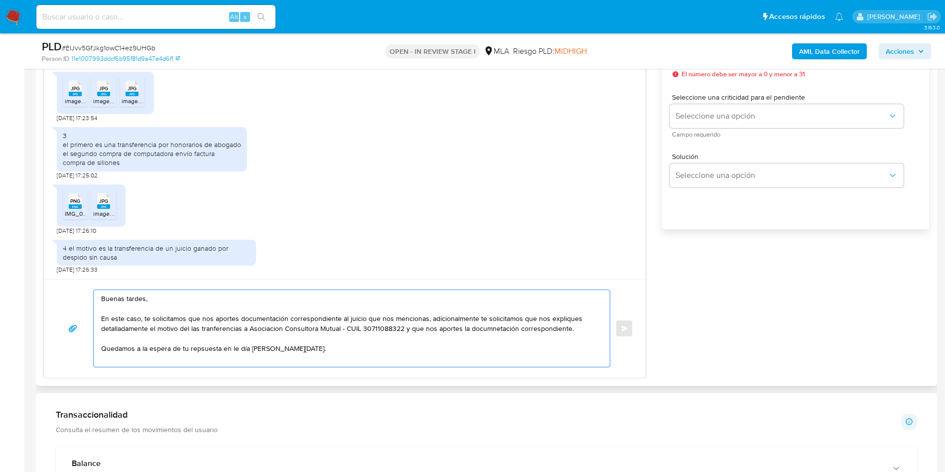
click at [220, 332] on textarea "Buenas tardes, En este caso, te solicitamos que nos aportes documentación corre…" at bounding box center [349, 328] width 496 height 77
click at [0, 0] on lt-span "tran s ferencias" at bounding box center [0, 0] width 0 height 0
drag, startPoint x: 497, startPoint y: 330, endPoint x: 495, endPoint y: 349, distance: 19.0
click at [497, 331] on textarea "Buenas tardes, En este caso, te solicitamos que nos aportes documentación corre…" at bounding box center [349, 328] width 496 height 77
click at [506, 331] on textarea "Buenas tardes, En este caso, te solicitamos que nos aportes documentación corre…" at bounding box center [349, 328] width 496 height 77
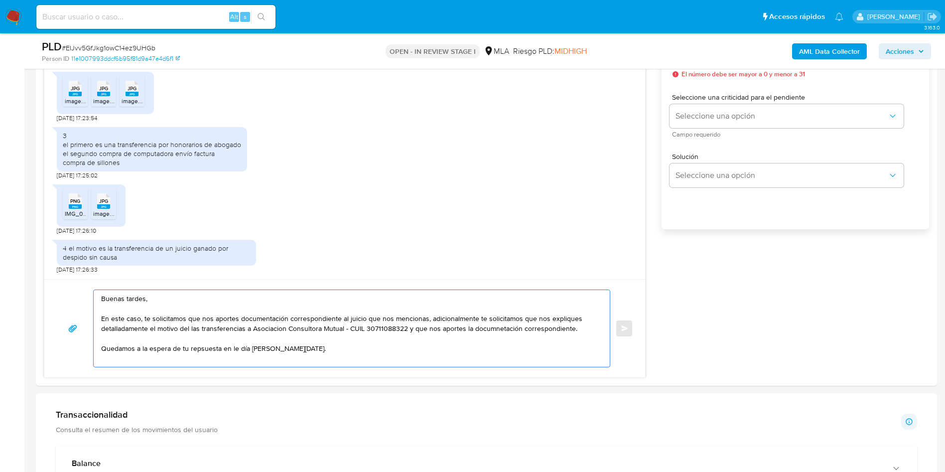
click at [0, 0] on lt-span "docum en tación" at bounding box center [0, 0] width 0 height 0
click at [203, 352] on textarea "Buenas tardes, En este caso, te solicitamos que nos aportes documentación corre…" at bounding box center [349, 328] width 496 height 77
click at [210, 351] on textarea "Buenas tardes, En este caso, te solicitamos que nos aportes documentación corre…" at bounding box center [349, 328] width 496 height 77
click at [0, 0] on lt-span "re sp uesta" at bounding box center [0, 0] width 0 height 0
click at [231, 349] on textarea "Buenas tardes, En este caso, te solicitamos que nos aportes documentación corre…" at bounding box center [349, 328] width 496 height 77
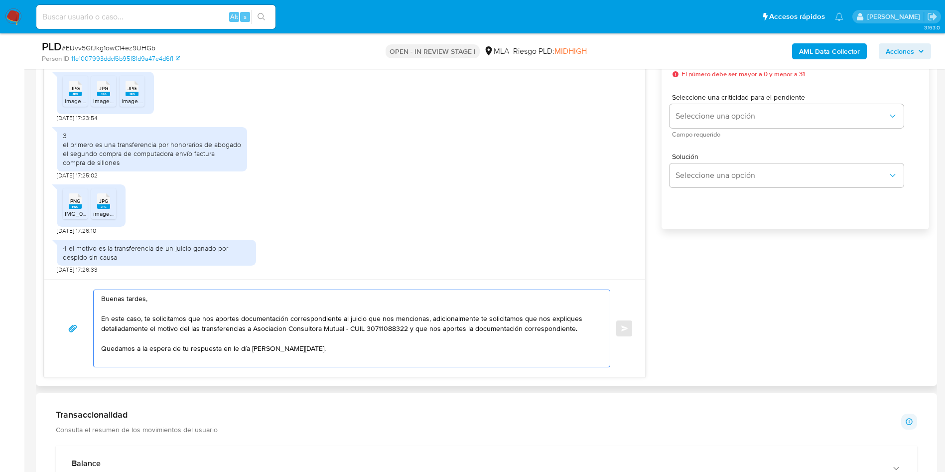
click at [231, 349] on textarea "Buenas tardes, En este caso, te solicitamos que nos aportes documentación corre…" at bounding box center [349, 328] width 496 height 77
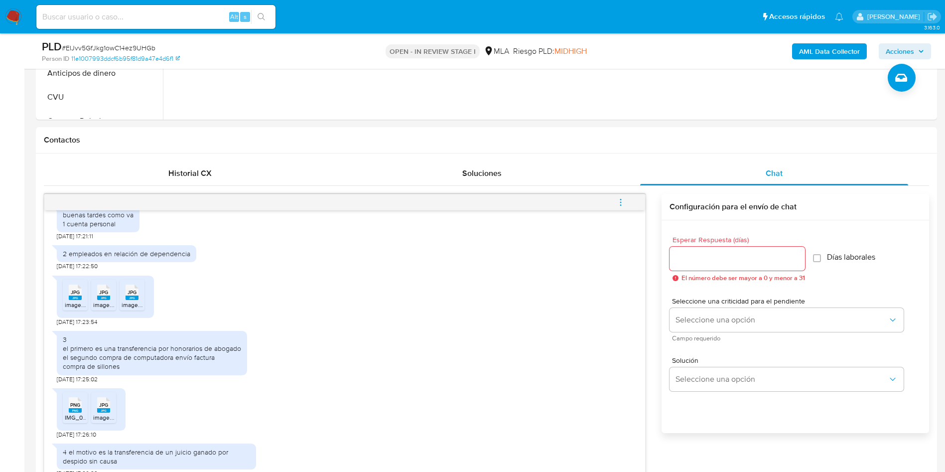
scroll to position [224, 0]
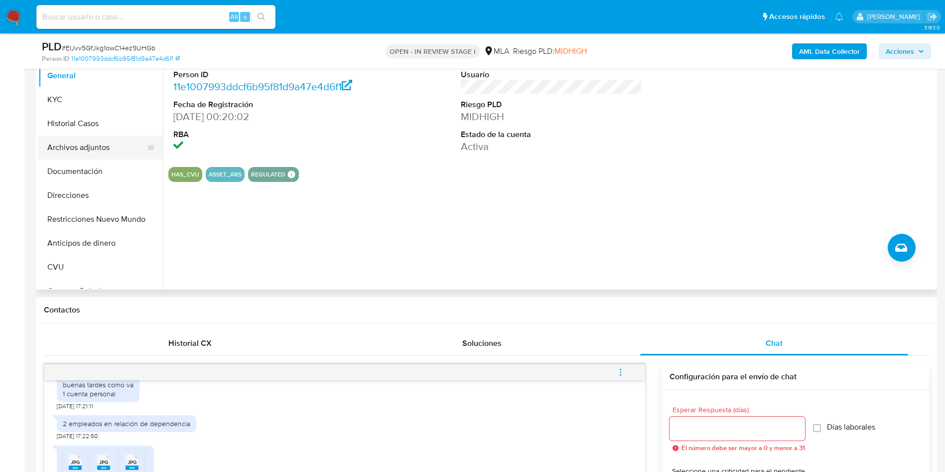
type textarea "Buenas tardes, En este caso, te solicitamos que nos aportes documentación corre…"
click at [54, 151] on button "Archivos adjuntos" at bounding box center [96, 148] width 117 height 24
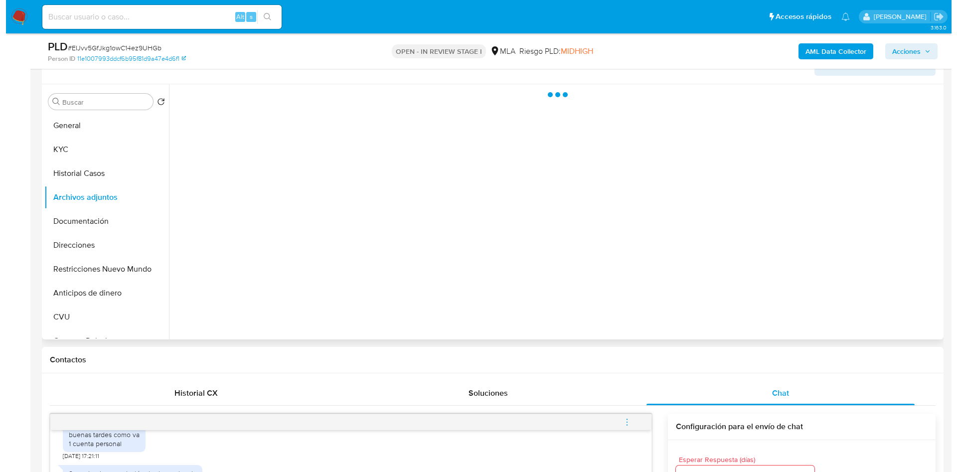
scroll to position [75, 0]
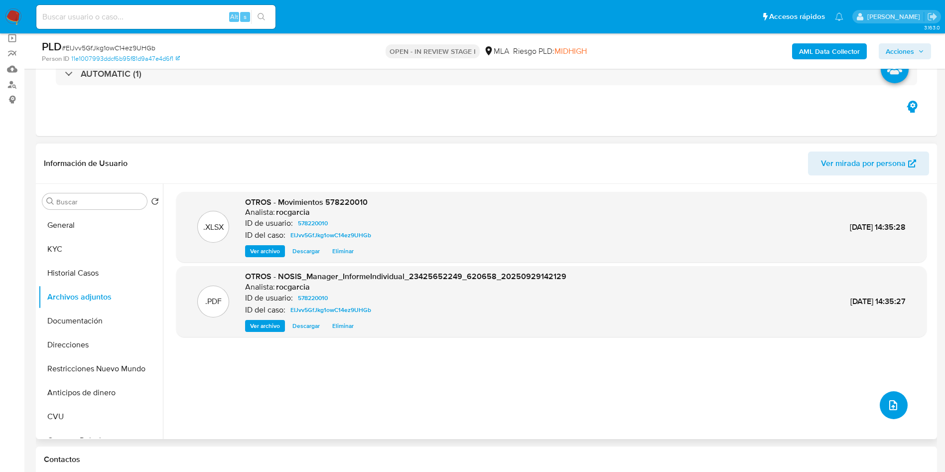
click at [890, 406] on icon "upload-file" at bounding box center [893, 405] width 8 height 10
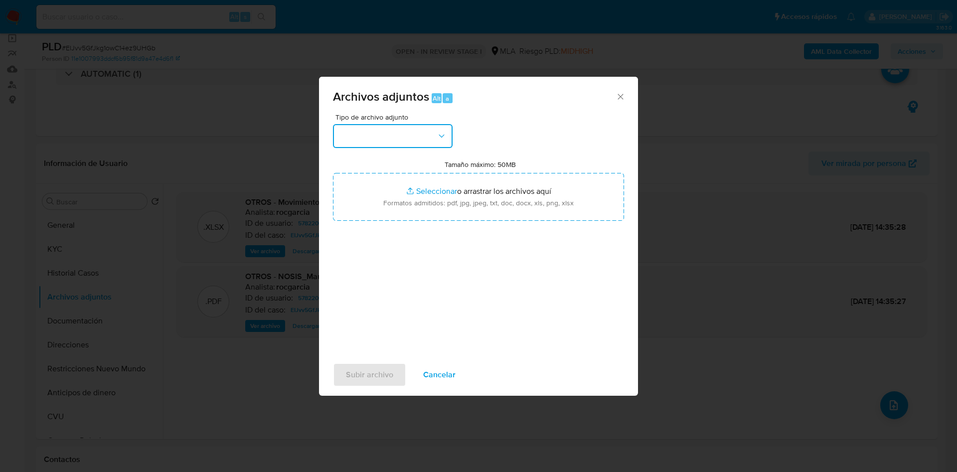
click at [378, 127] on button "button" at bounding box center [393, 136] width 120 height 24
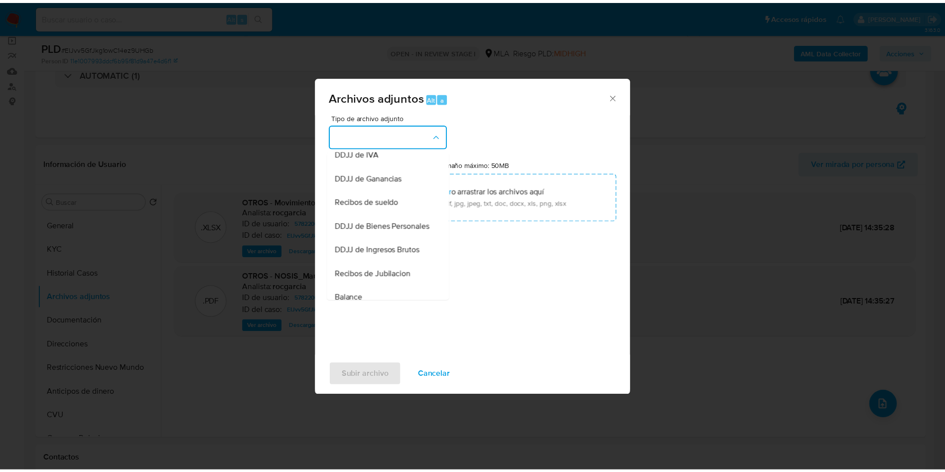
scroll to position [149, 0]
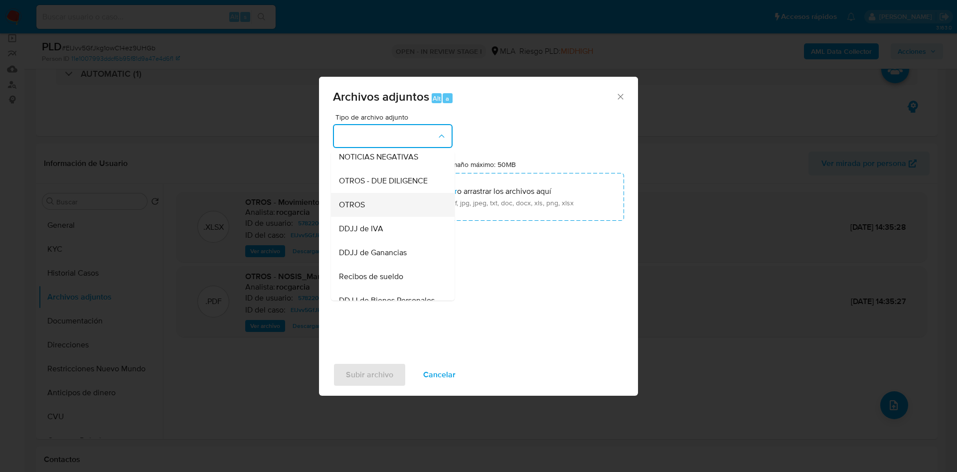
click at [399, 212] on div "OTROS" at bounding box center [390, 205] width 102 height 24
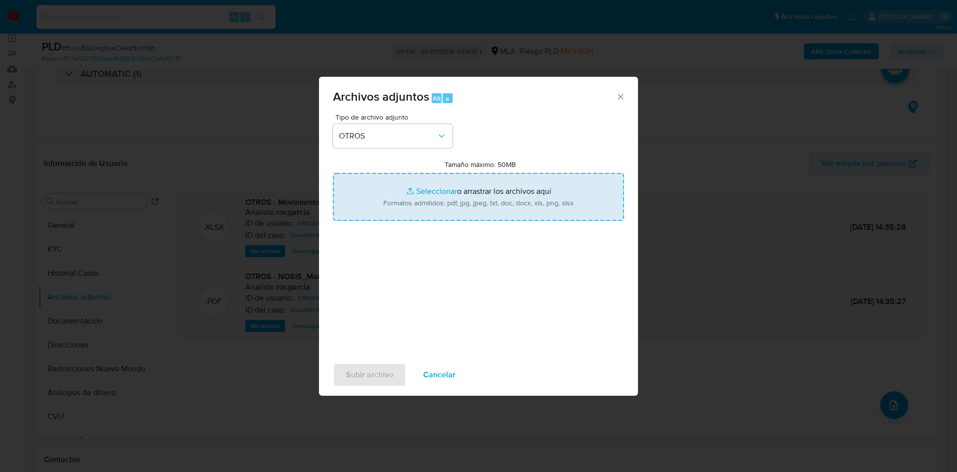
click at [435, 196] on input "Tamaño máximo: 50MB Seleccionar archivos" at bounding box center [478, 197] width 291 height 48
type input "C:\fakepath\DOCUMENTACION.pdf"
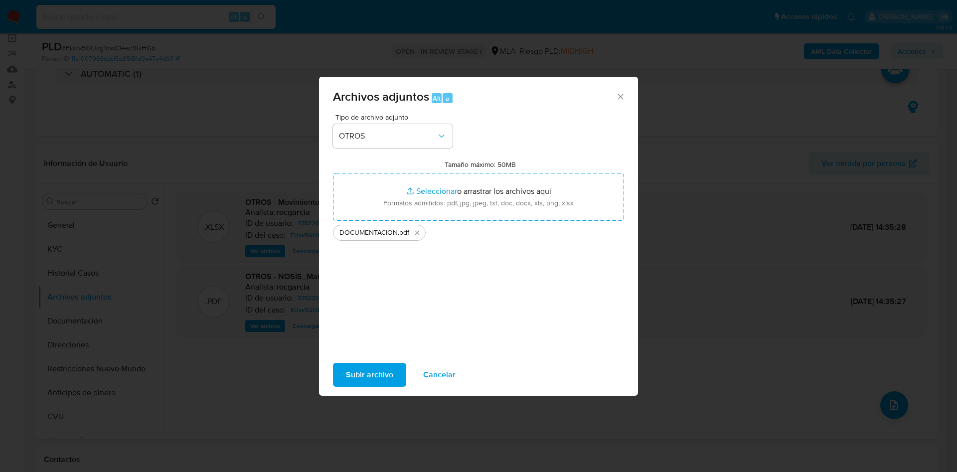
click at [378, 364] on span "Subir archivo" at bounding box center [369, 375] width 47 height 22
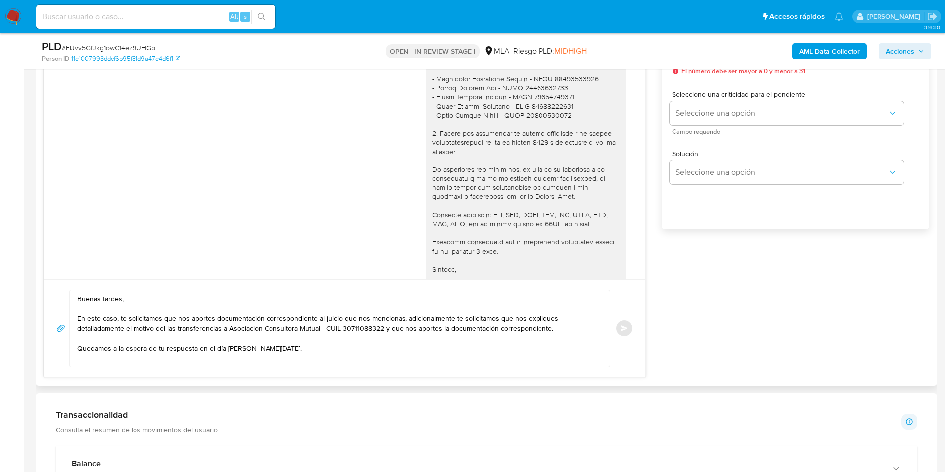
scroll to position [655, 0]
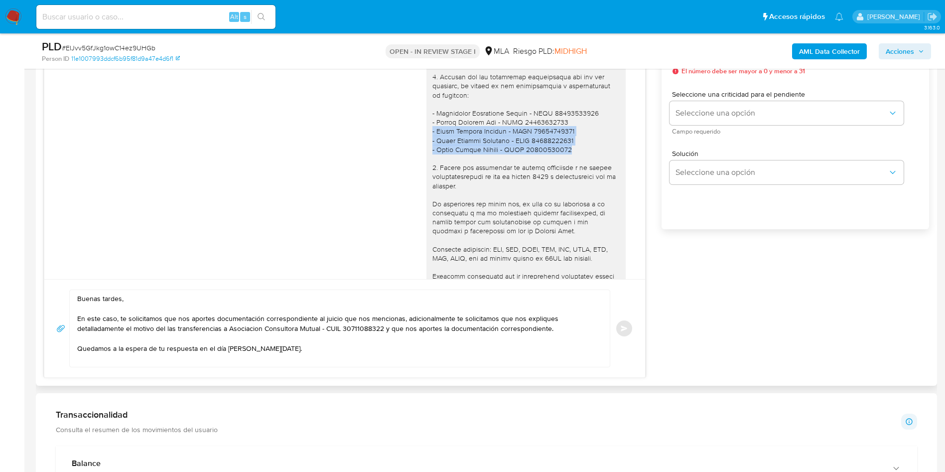
drag, startPoint x: 422, startPoint y: 149, endPoint x: 540, endPoint y: 164, distance: 119.1
click at [540, 164] on div at bounding box center [525, 149] width 187 height 353
copy div "- Lucas Rogelio Quintas - CUIT 20413995826 - Aylen Morelli Irigoyen - CUIL 2794…"
click at [570, 330] on textarea "Buenas tardes, En este caso, te solicitamos que nos aportes documentación corre…" at bounding box center [337, 328] width 520 height 77
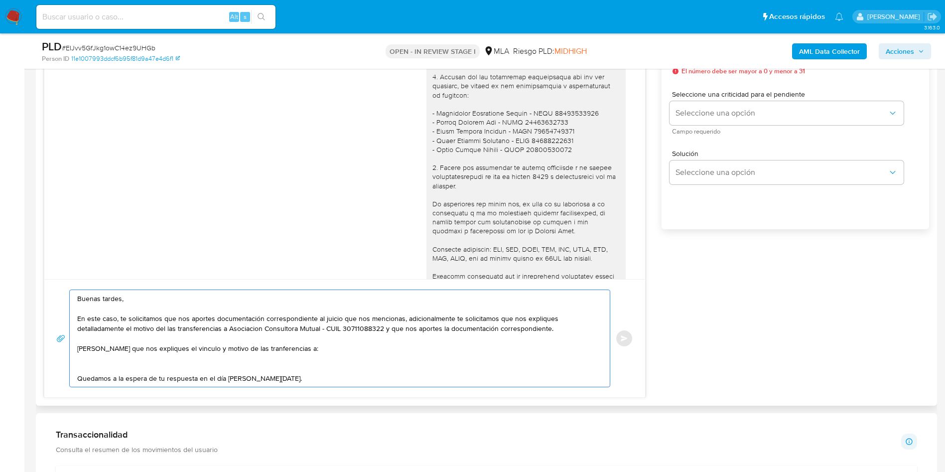
paste textarea "- Lucas Rogelio Quintas - CUIT 20413995826 - Aylen Morelli Irigoyen - CUIL 2794…"
click at [89, 352] on textarea "Buenas tardes, En este caso, te solicitamos que nos aportes documentación corre…" at bounding box center [337, 340] width 520 height 100
click at [0, 0] on lt-span "Tambi é n" at bounding box center [0, 0] width 0 height 0
click at [171, 349] on textarea "Buenas tardes, En este caso, te solicitamos que nos aportes documentación corre…" at bounding box center [337, 340] width 520 height 100
click at [183, 344] on textarea "Buenas tardes, En este caso, te solicitamos que nos aportes documentación corre…" at bounding box center [337, 340] width 520 height 100
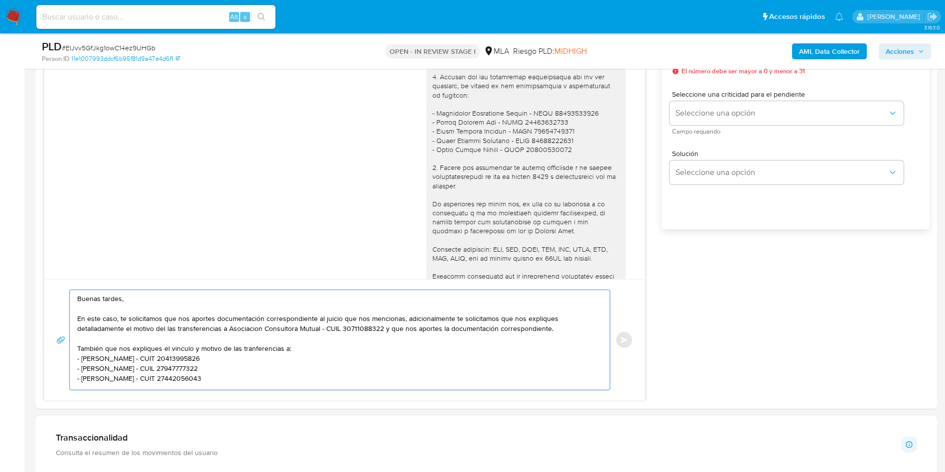
click at [0, 0] on lt-span "el v í nculo" at bounding box center [0, 0] width 0 height 0
click at [252, 353] on textarea "Buenas tardes, En este caso, te solicitamos que nos aportes documentación corre…" at bounding box center [337, 340] width 520 height 100
click at [255, 351] on textarea "Buenas tardes, En este caso, te solicitamos que nos aportes documentación corre…" at bounding box center [337, 340] width 520 height 100
click at [0, 0] on lt-span "tran s ferencias" at bounding box center [0, 0] width 0 height 0
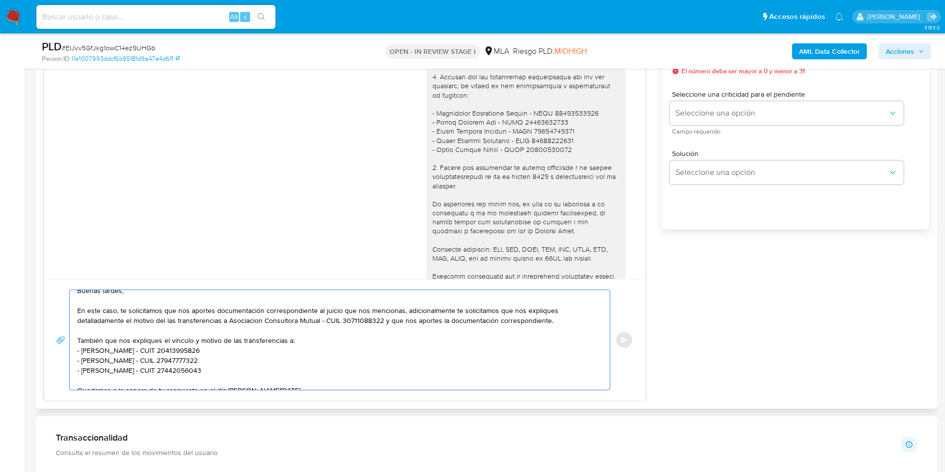
scroll to position [0, 0]
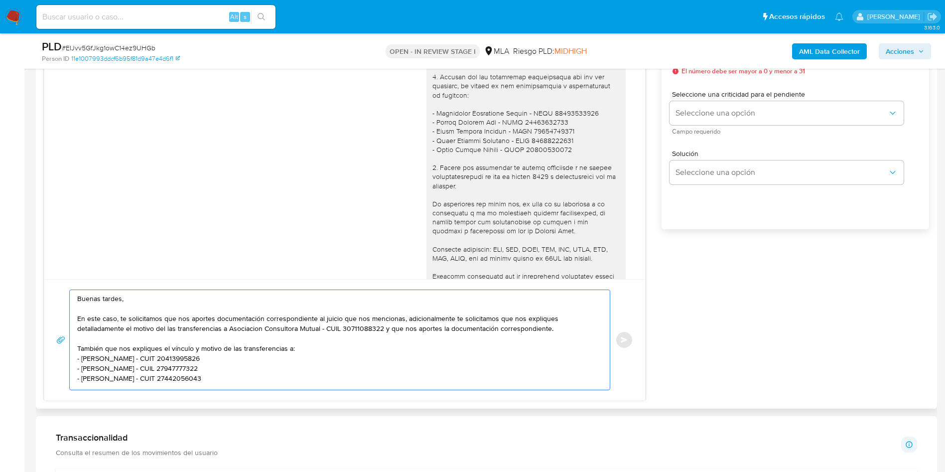
click at [467, 316] on textarea "Buenas tardes, En este caso, te solicitamos que nos aportes documentación corre…" at bounding box center [337, 340] width 520 height 100
drag, startPoint x: 89, startPoint y: 330, endPoint x: 109, endPoint y: 329, distance: 20.0
click at [109, 329] on textarea "Buenas tardes, En este caso, te solicitamos que nos aportes documentación corre…" at bounding box center [337, 340] width 520 height 100
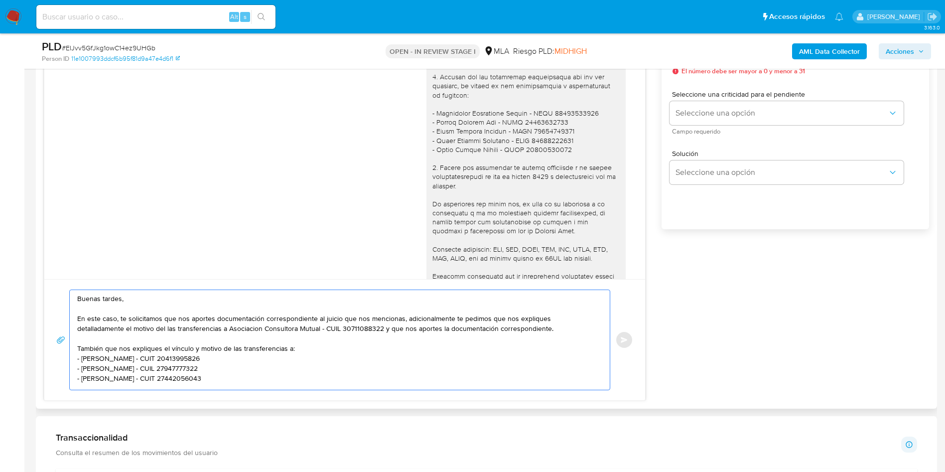
click at [97, 350] on textarea "Buenas tardes, En este caso, te solicitamos que nos aportes documentación corre…" at bounding box center [337, 340] width 520 height 100
drag, startPoint x: 121, startPoint y: 348, endPoint x: 176, endPoint y: 346, distance: 54.8
click at [176, 346] on textarea "Buenas tardes, En este caso, te solicitamos que nos aportes documentación corre…" at bounding box center [337, 340] width 520 height 100
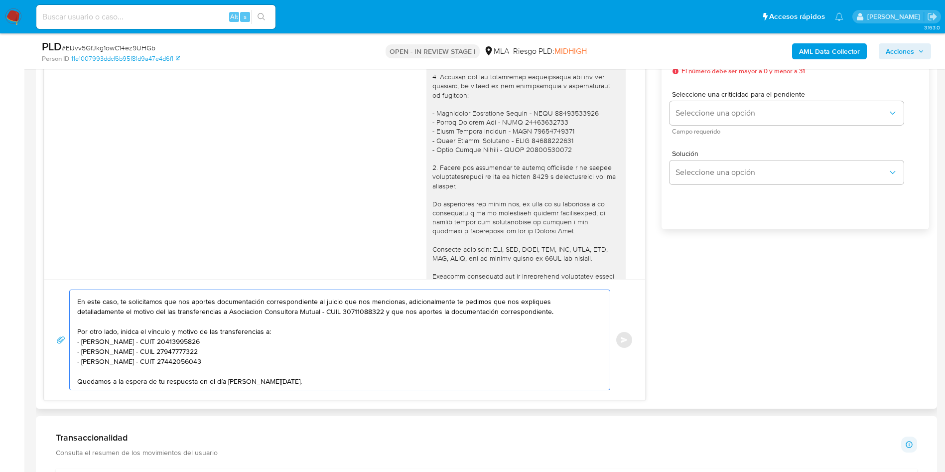
click at [130, 333] on textarea "Buenas tardes, En este caso, te solicitamos que nos aportes documentación corre…" at bounding box center [337, 340] width 520 height 100
click at [0, 0] on lt-span "in di ca" at bounding box center [0, 0] width 0 height 0
click at [169, 366] on textarea "Buenas tardes, En este caso, te solicitamos que nos aportes documentación corre…" at bounding box center [337, 340] width 520 height 100
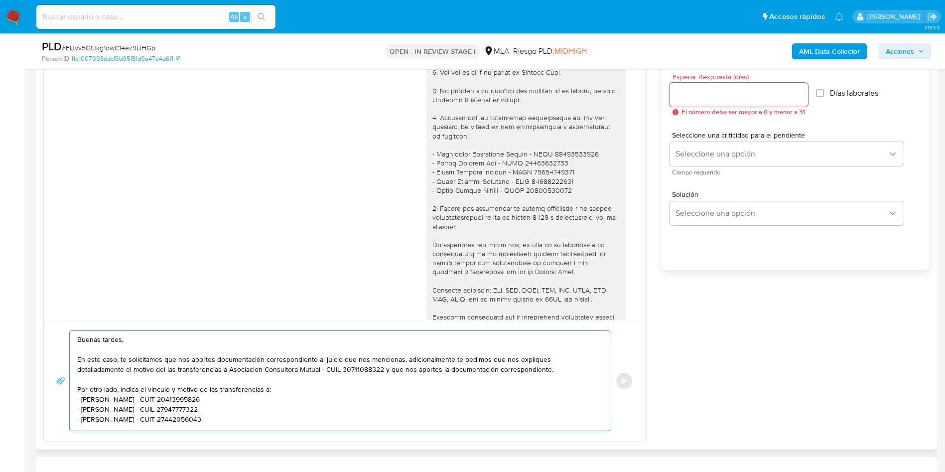
scroll to position [523, 0]
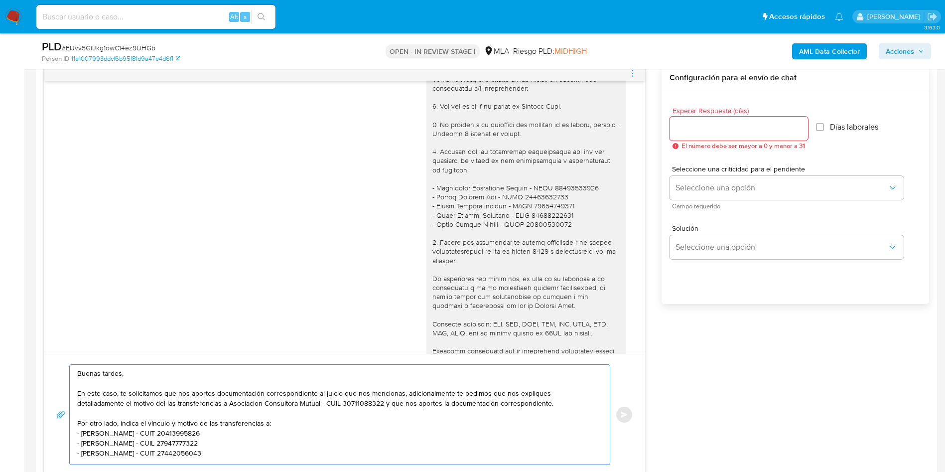
type textarea "Buenas tardes, En este caso, te solicitamos que nos aportes documentación corre…"
click at [733, 126] on input "Esperar Respuesta (días)" at bounding box center [739, 128] width 139 height 13
type input "1"
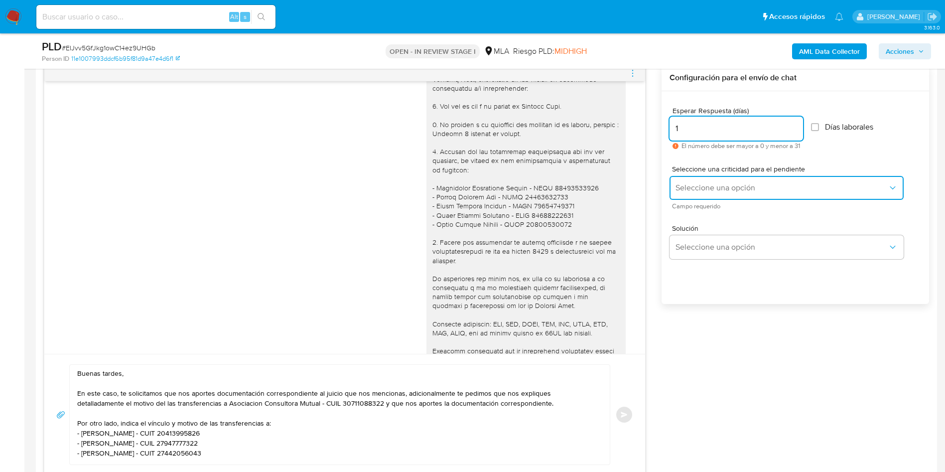
click at [731, 196] on button "Seleccione una opción" at bounding box center [787, 188] width 234 height 24
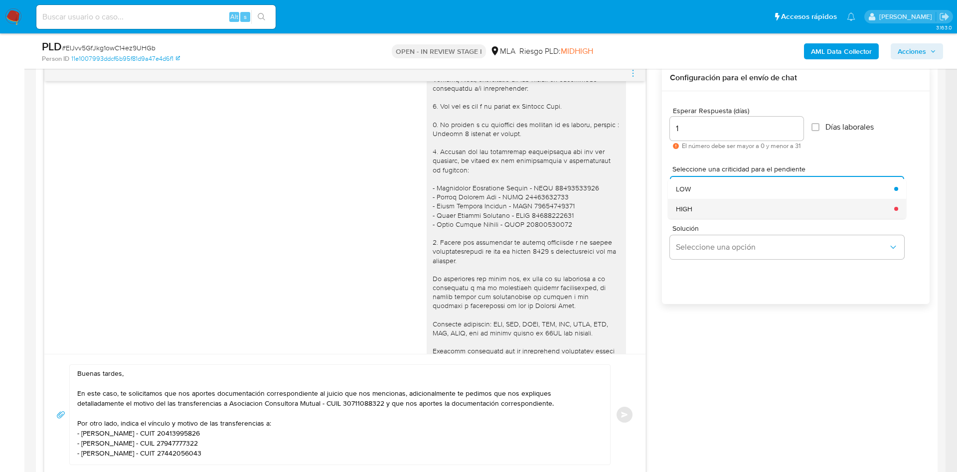
click at [711, 207] on div "HIGH" at bounding box center [782, 209] width 212 height 20
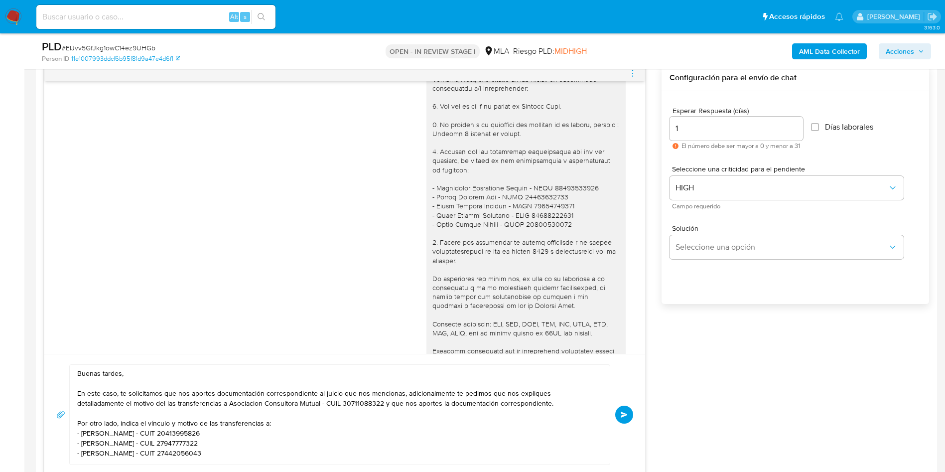
click at [627, 416] on span "Enviar" at bounding box center [624, 415] width 7 height 6
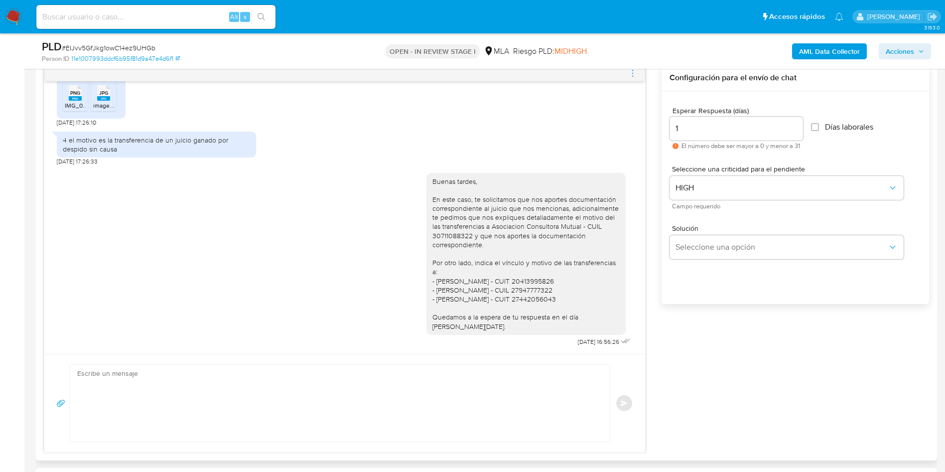
scroll to position [1203, 0]
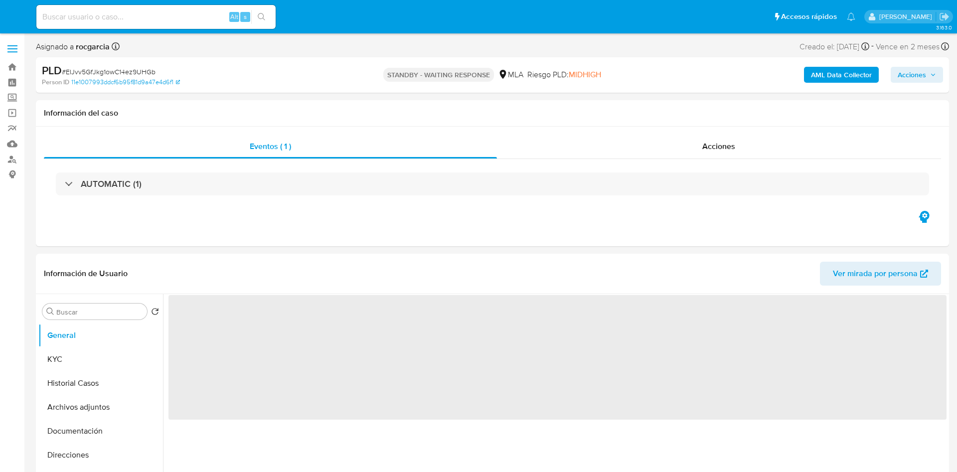
select select "10"
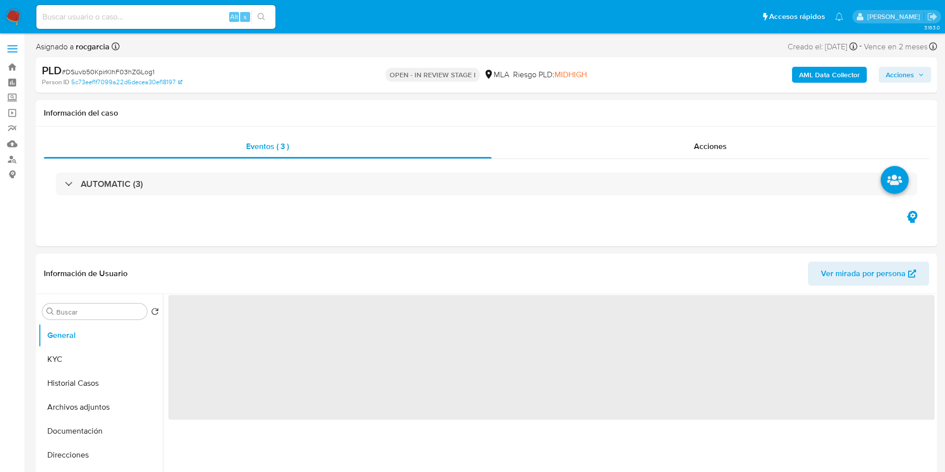
select select "10"
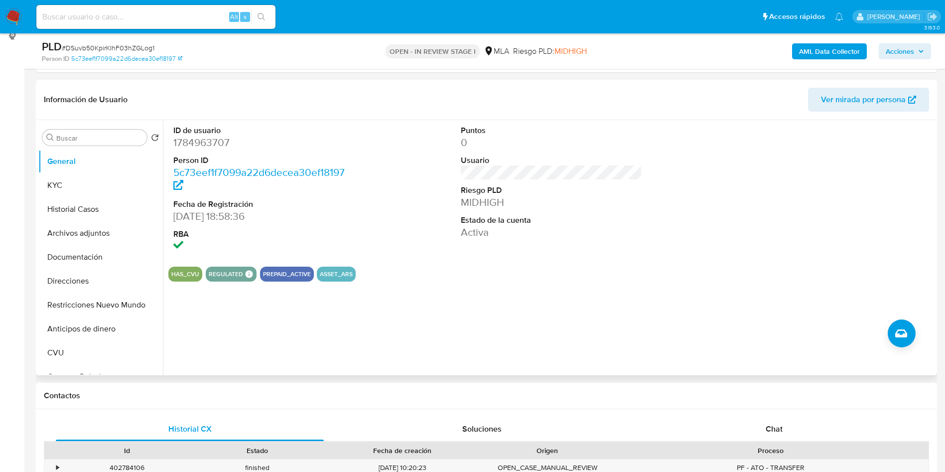
scroll to position [299, 0]
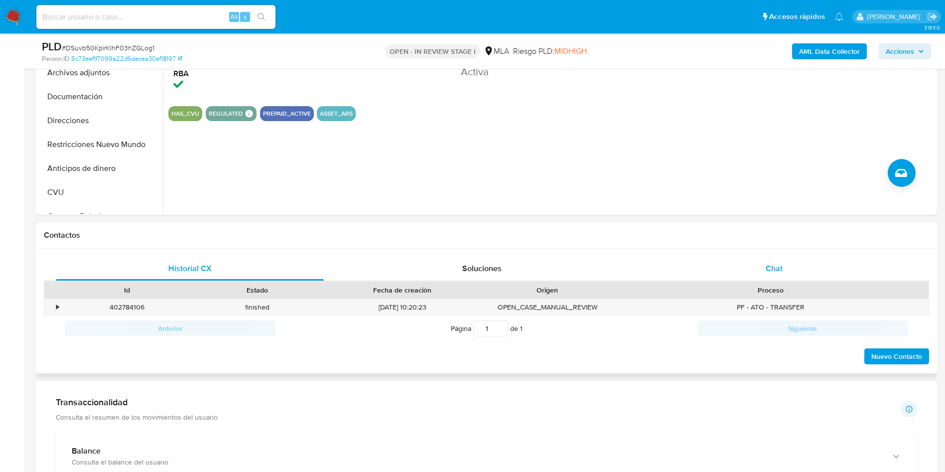
click at [777, 269] on span "Chat" at bounding box center [774, 268] width 17 height 11
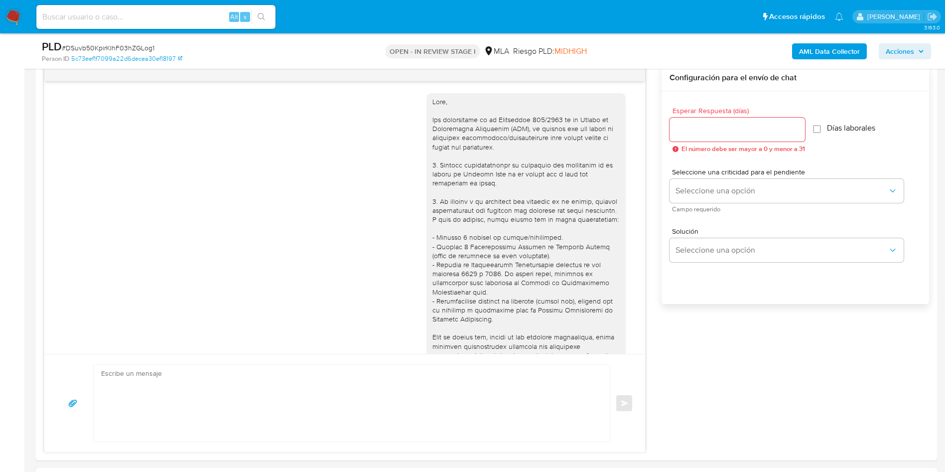
scroll to position [1075, 0]
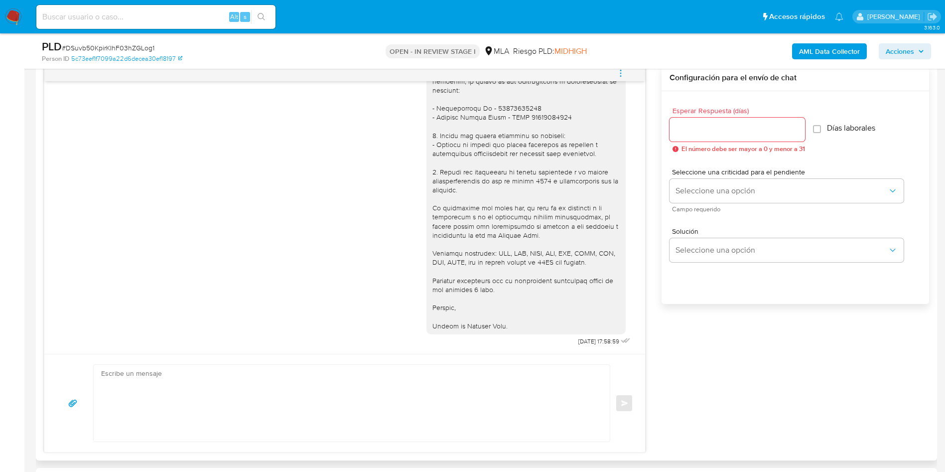
click at [616, 76] on button "menu-action" at bounding box center [620, 73] width 33 height 24
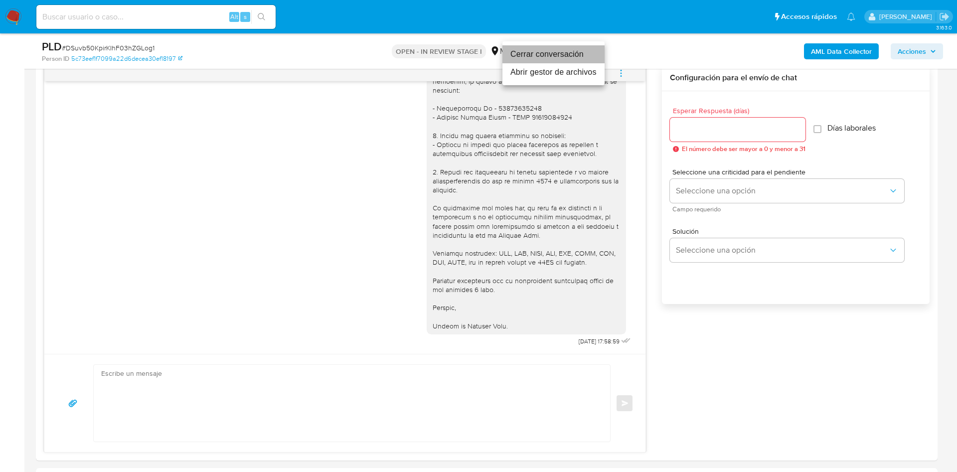
click at [560, 55] on li "Cerrar conversación" at bounding box center [553, 54] width 102 height 18
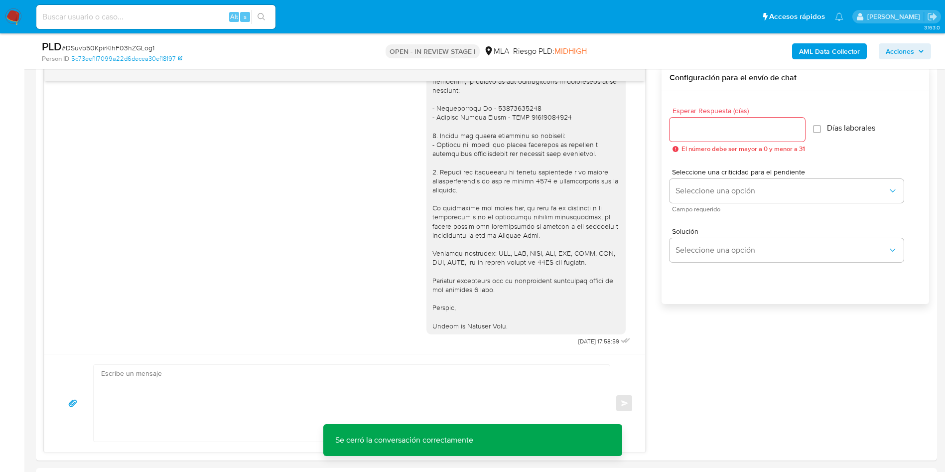
scroll to position [149, 0]
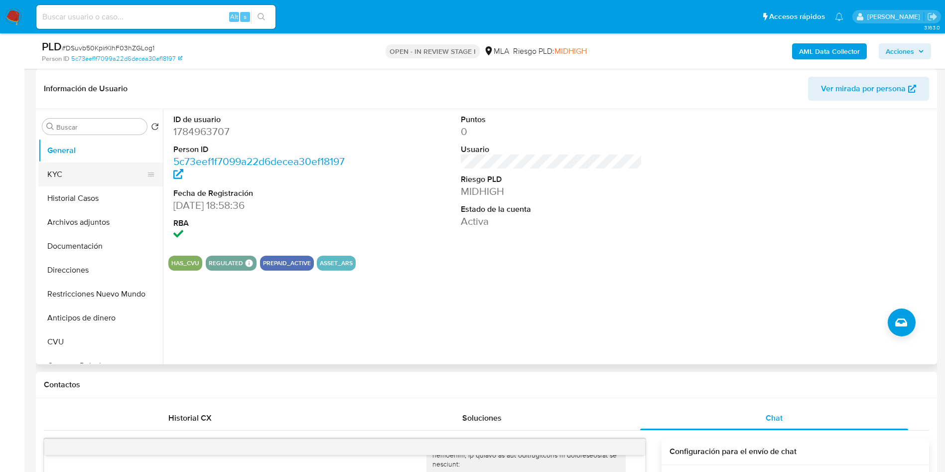
click at [92, 180] on button "KYC" at bounding box center [96, 174] width 117 height 24
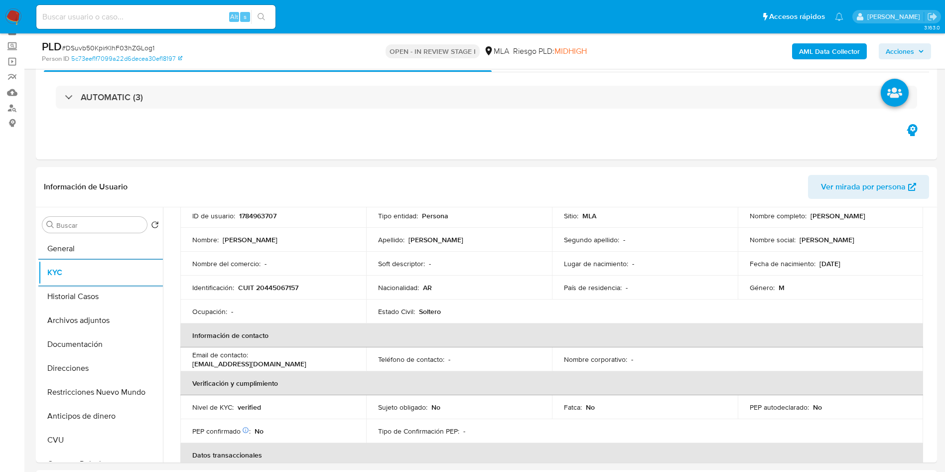
scroll to position [75, 0]
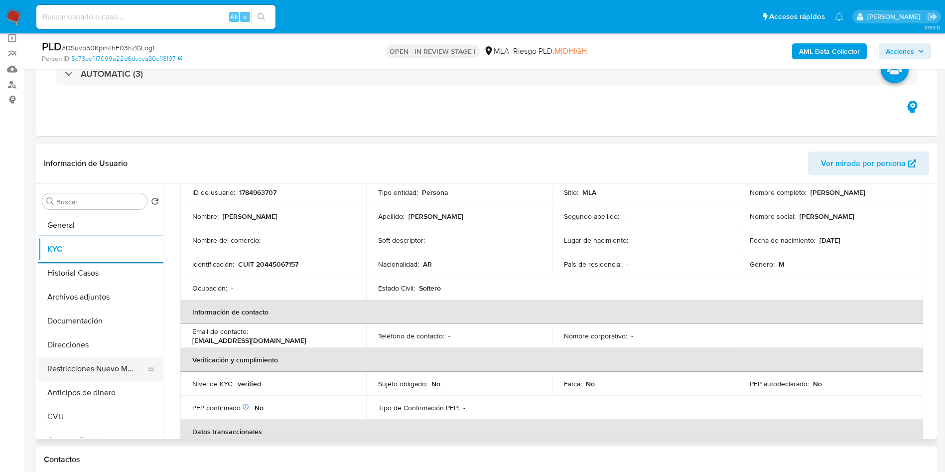
click at [80, 376] on button "Restricciones Nuevo Mundo" at bounding box center [96, 369] width 117 height 24
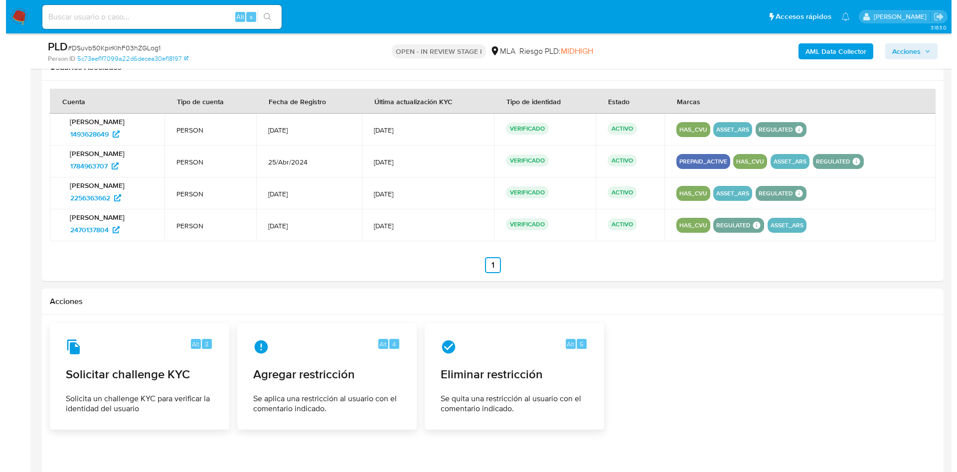
scroll to position [1410, 0]
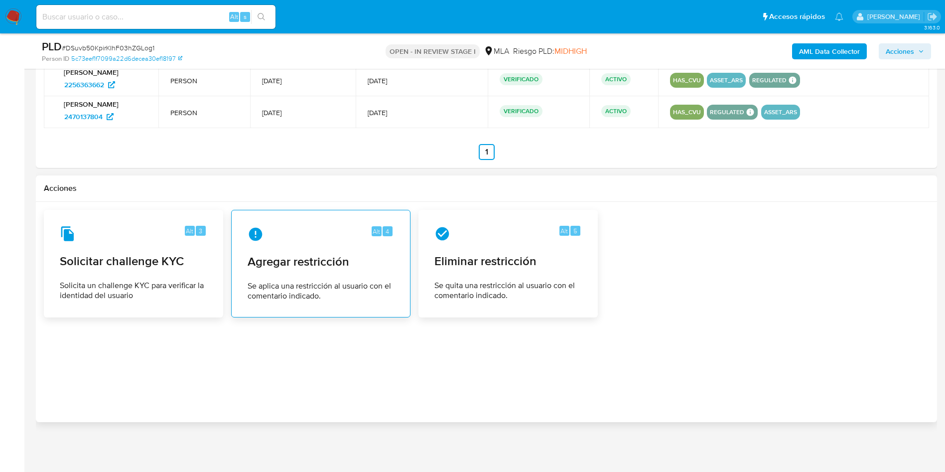
click at [327, 234] on div "Alt 4" at bounding box center [321, 234] width 146 height 16
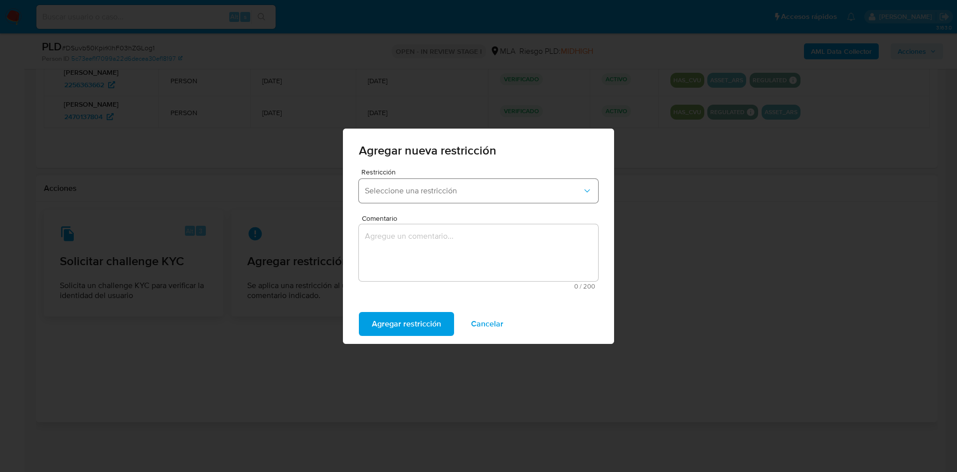
click at [403, 190] on span "Seleccione una restricción" at bounding box center [473, 191] width 217 height 10
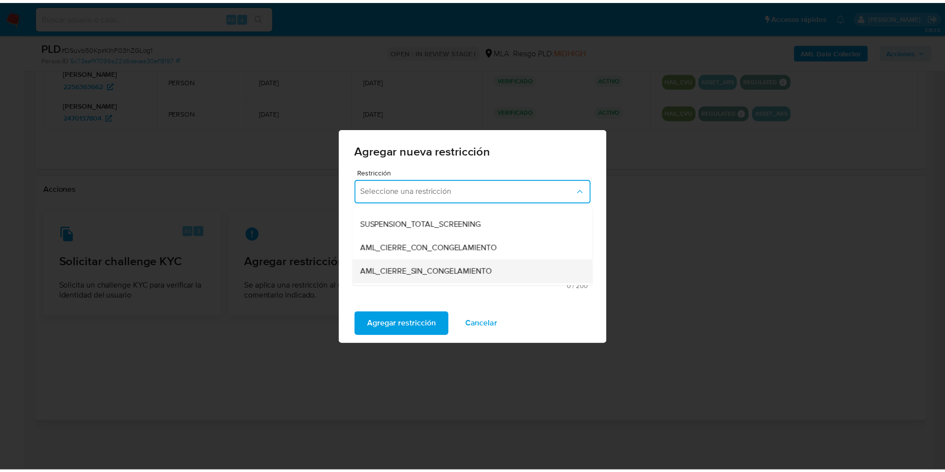
scroll to position [75, 0]
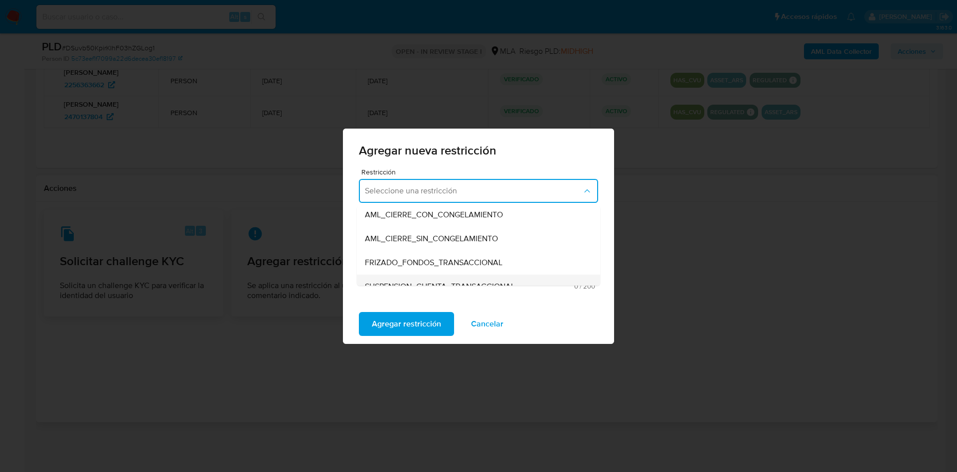
click at [428, 278] on div "SUSPENSION_CUENTA_TRANSACCIONAL" at bounding box center [475, 287] width 221 height 24
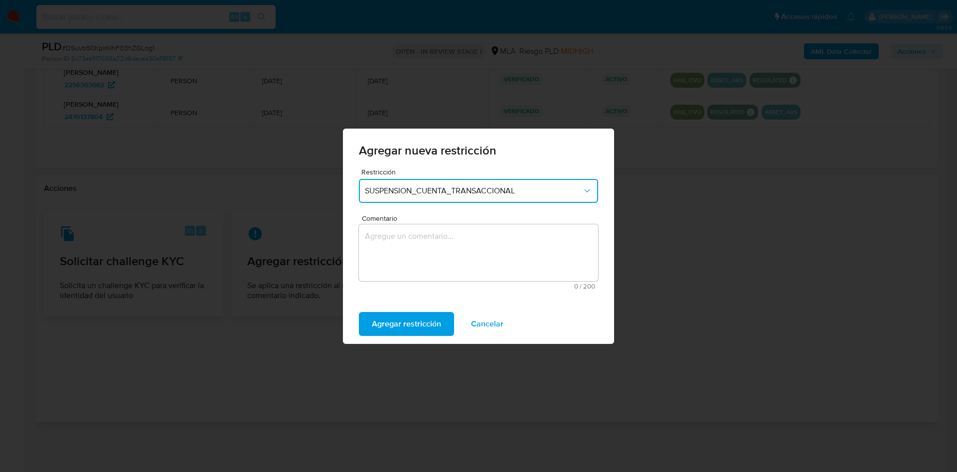
click at [424, 250] on textarea "Comentario" at bounding box center [478, 252] width 239 height 57
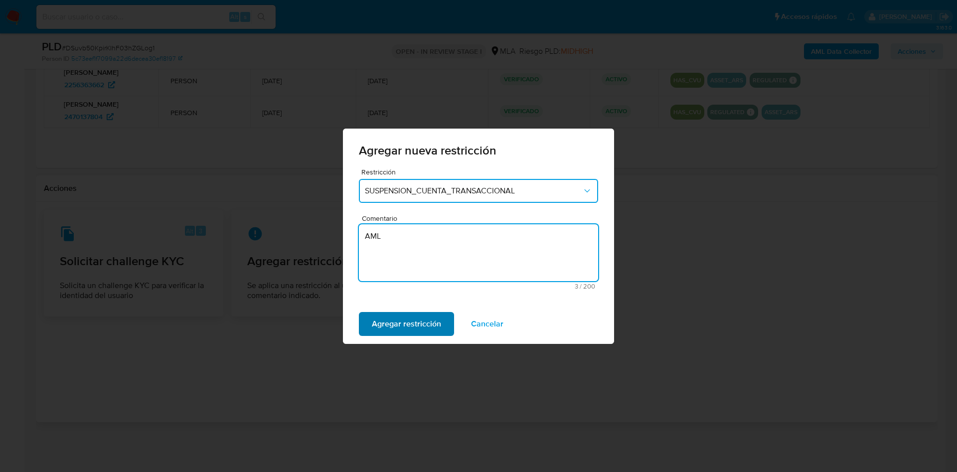
type textarea "AML"
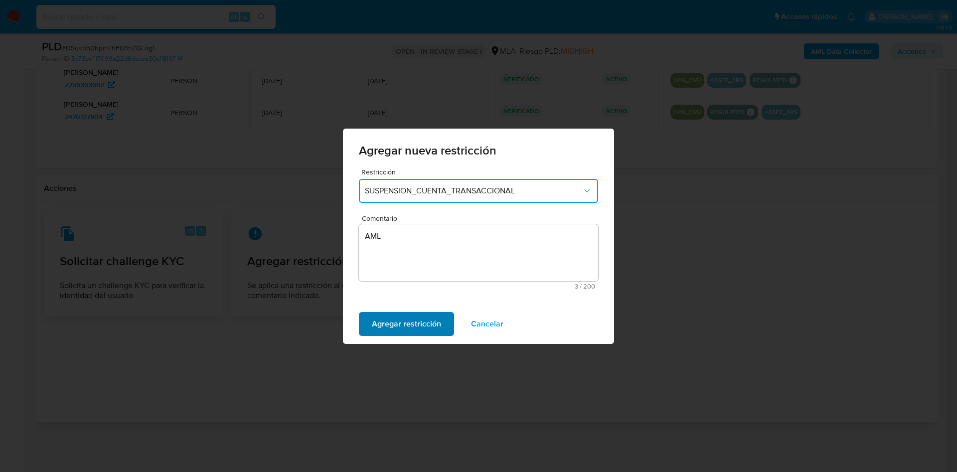
click at [401, 326] on span "Agregar restricción" at bounding box center [406, 324] width 69 height 22
click at [395, 327] on span "Confirmar" at bounding box center [390, 324] width 36 height 22
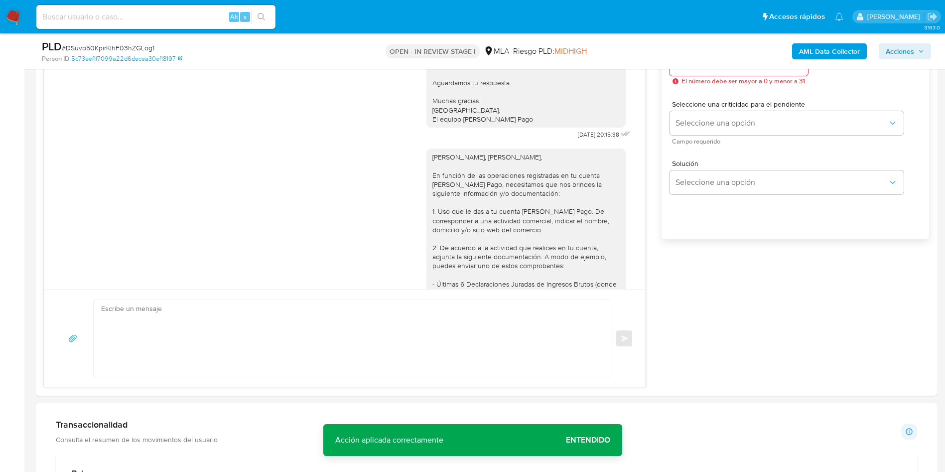
scroll to position [214, 0]
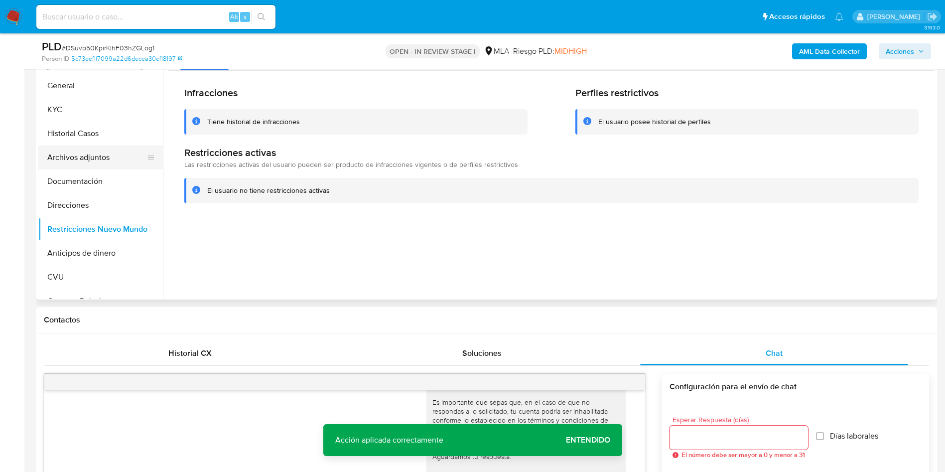
click at [77, 166] on button "Archivos adjuntos" at bounding box center [96, 157] width 117 height 24
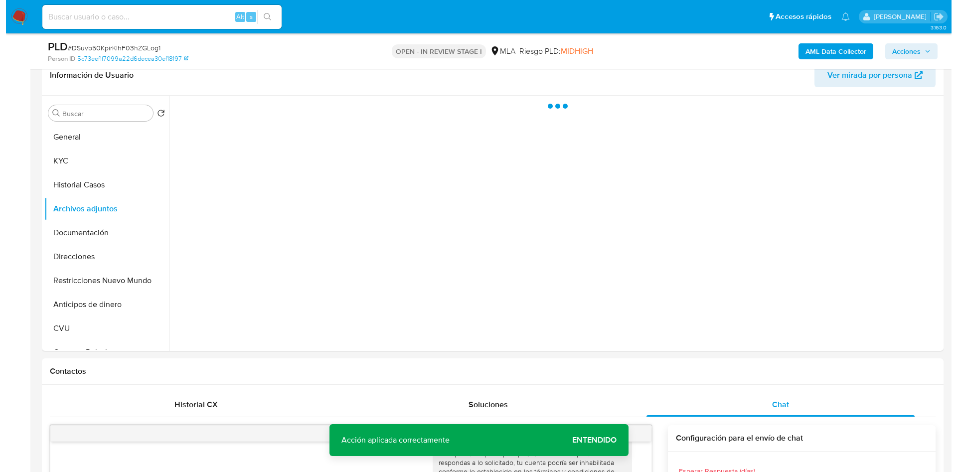
scroll to position [140, 0]
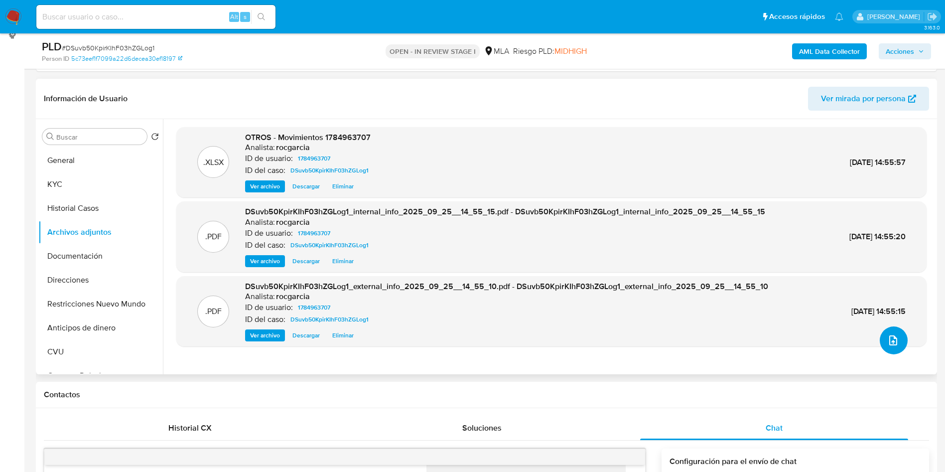
click at [890, 336] on icon "upload-file" at bounding box center [893, 340] width 12 height 12
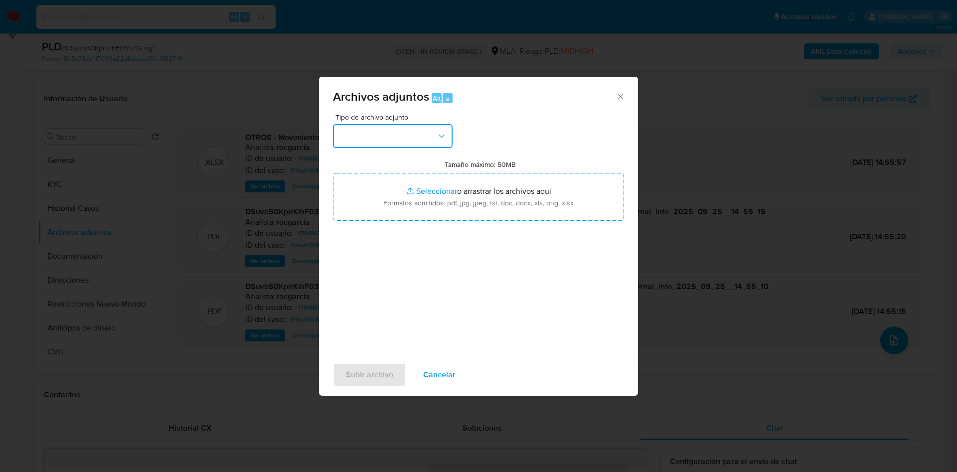
click at [369, 139] on button "button" at bounding box center [393, 136] width 120 height 24
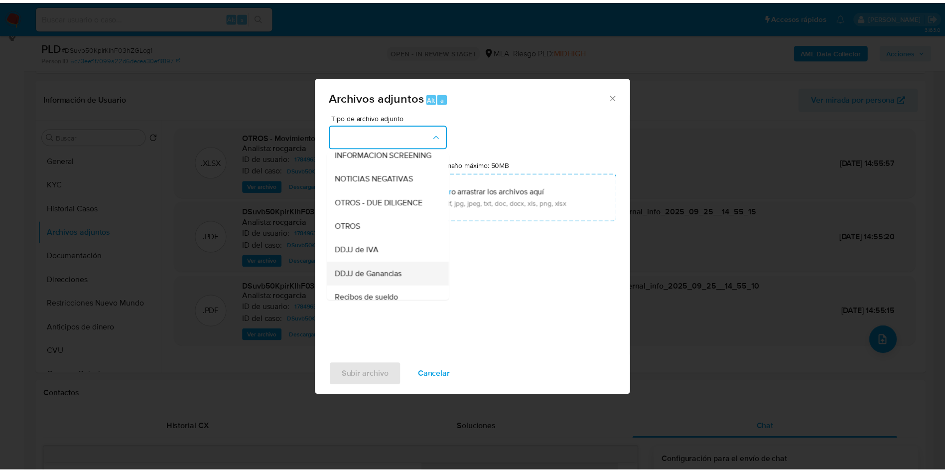
scroll to position [149, 0]
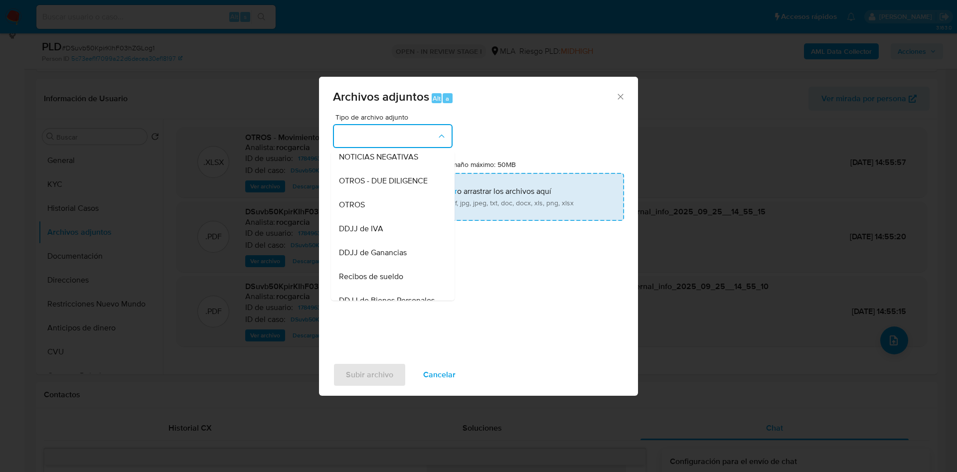
drag, startPoint x: 391, startPoint y: 215, endPoint x: 403, endPoint y: 208, distance: 14.3
click at [391, 215] on div "OTROS" at bounding box center [390, 205] width 102 height 24
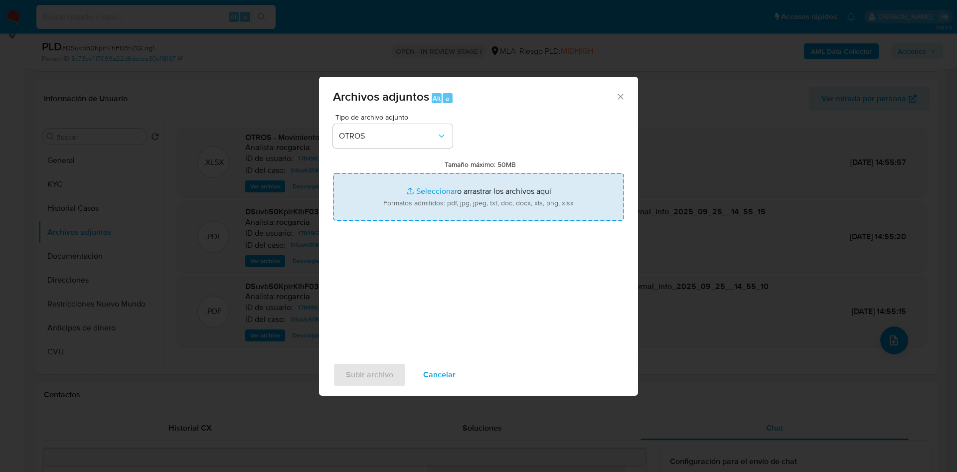
click at [435, 202] on input "Tamaño máximo: 50MB Seleccionar archivos" at bounding box center [478, 197] width 291 height 48
type input "C:\fakepath\Caselog DSuvb50KpirKIhF03hZGLog1 - 1784963707.docx"
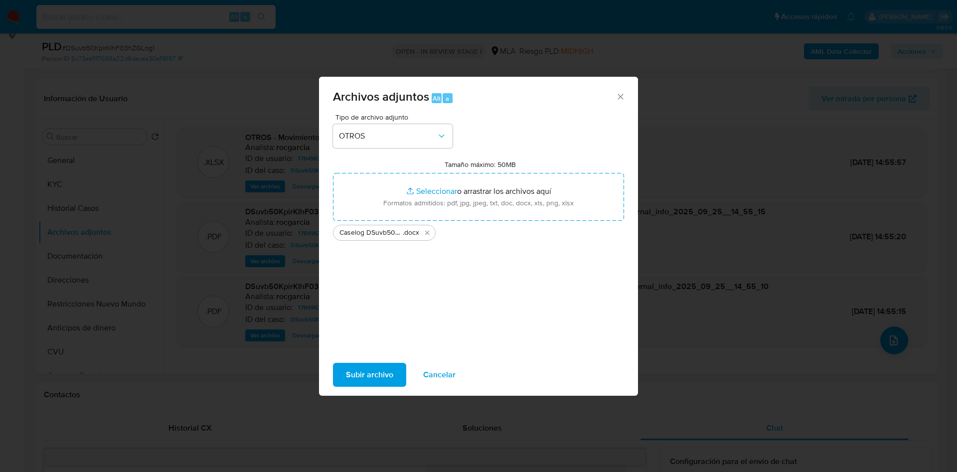
click at [372, 378] on span "Subir archivo" at bounding box center [369, 375] width 47 height 22
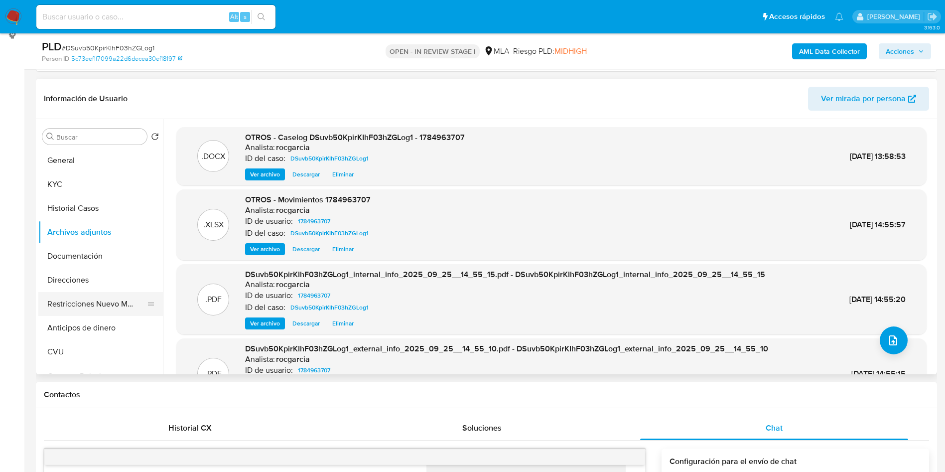
click at [103, 300] on button "Restricciones Nuevo Mundo" at bounding box center [96, 304] width 117 height 24
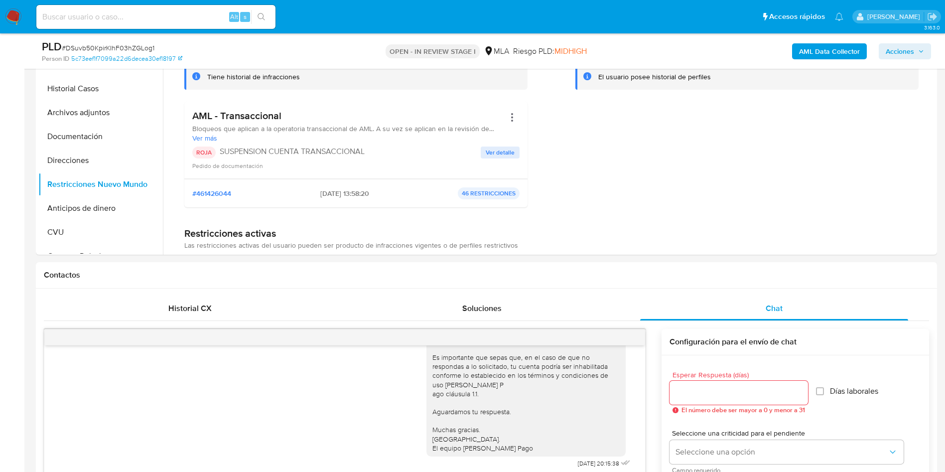
scroll to position [140, 0]
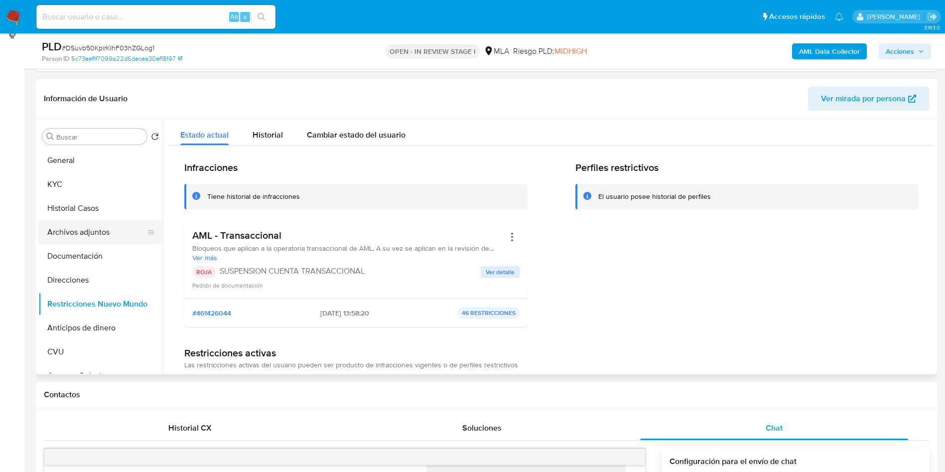
click at [78, 227] on button "Archivos adjuntos" at bounding box center [96, 232] width 117 height 24
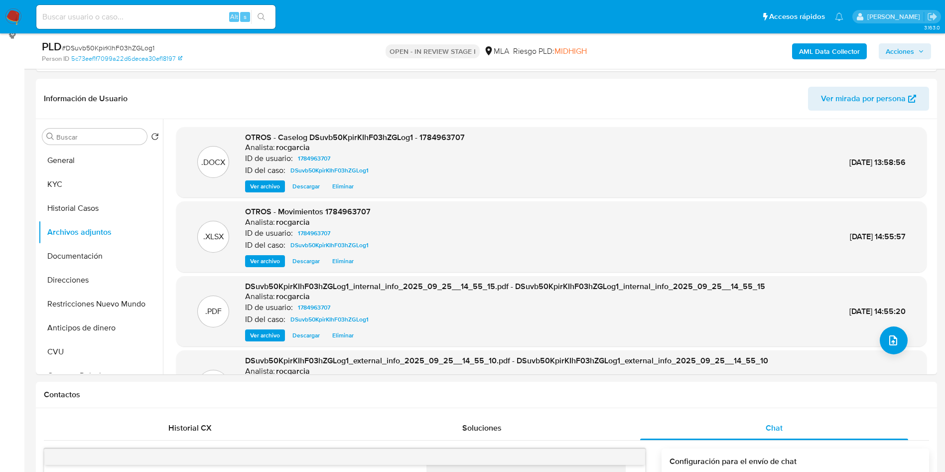
drag, startPoint x: 909, startPoint y: 52, endPoint x: 901, endPoint y: 57, distance: 9.0
click at [909, 52] on span "Acciones" at bounding box center [900, 51] width 28 height 16
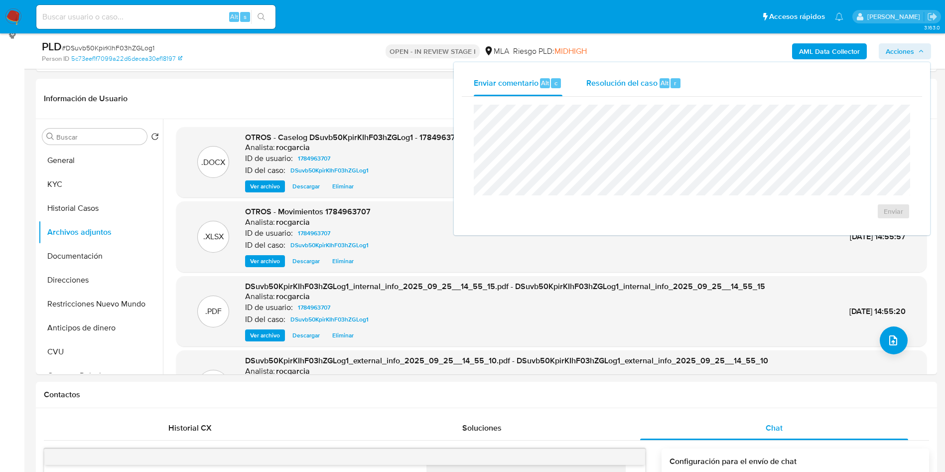
click at [642, 73] on div "Resolución del caso Alt r" at bounding box center [633, 83] width 95 height 26
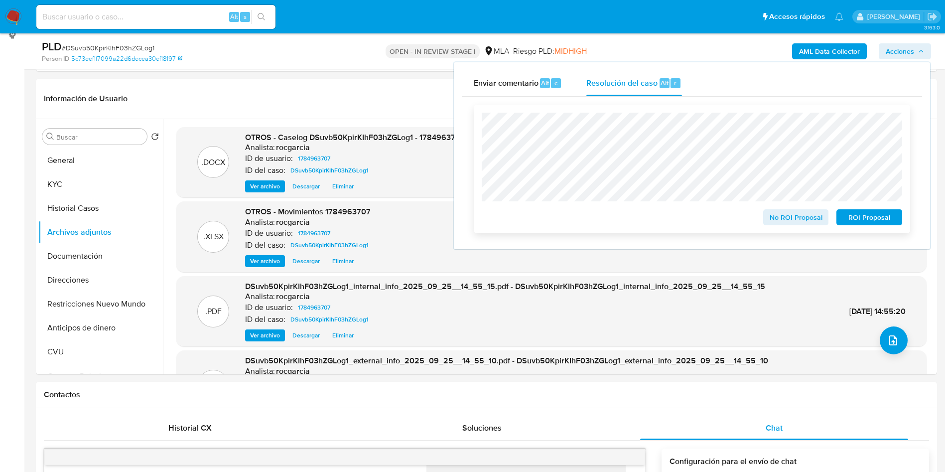
click at [877, 215] on span "ROI Proposal" at bounding box center [870, 217] width 52 height 14
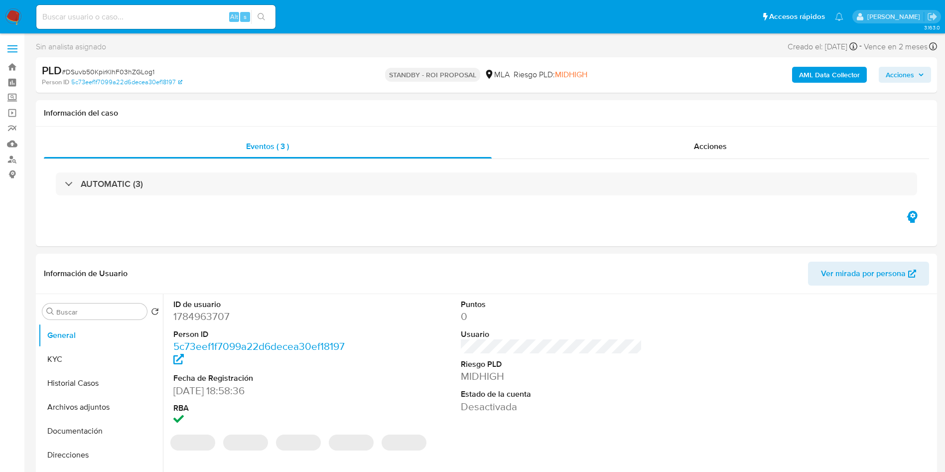
select select "10"
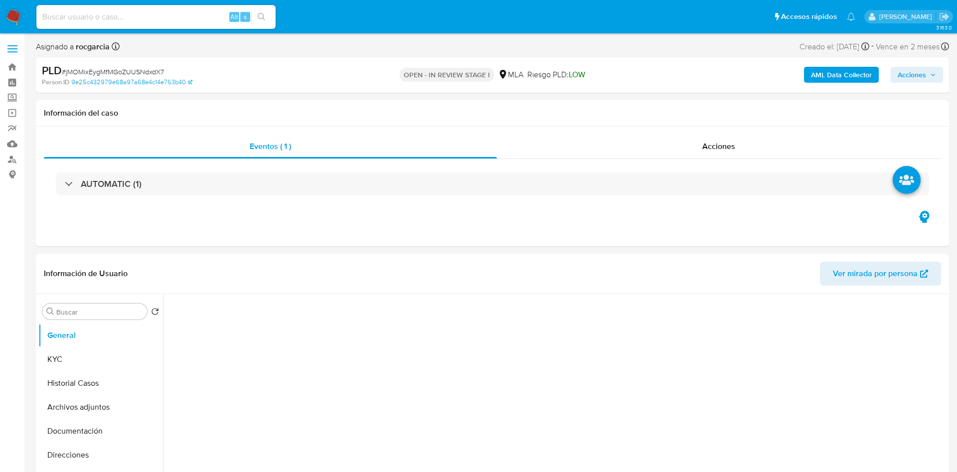
select select "10"
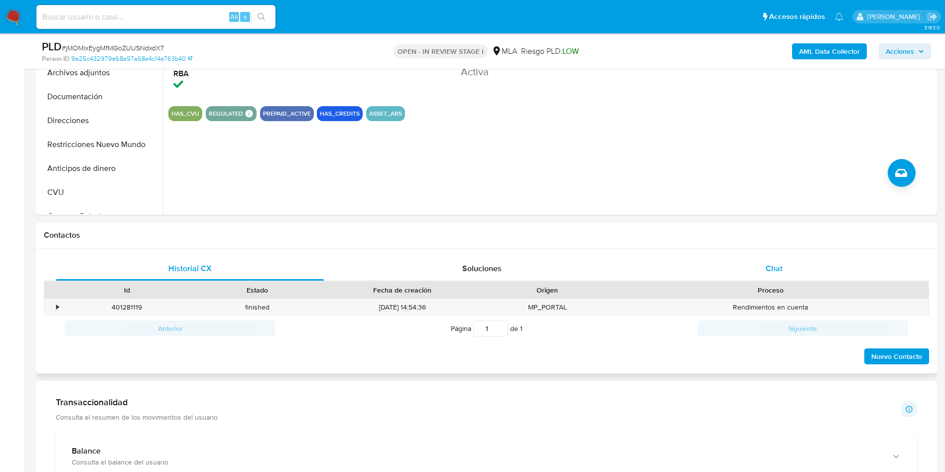
click at [756, 271] on div "Chat" at bounding box center [774, 269] width 268 height 24
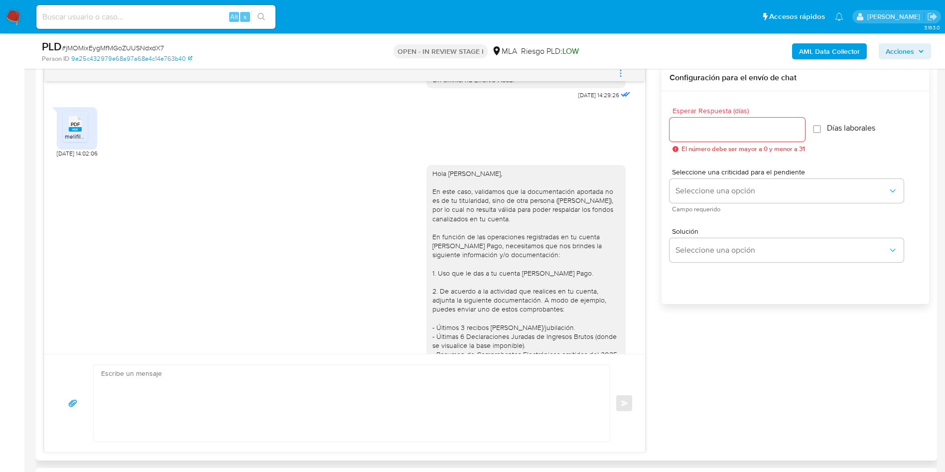
scroll to position [977, 0]
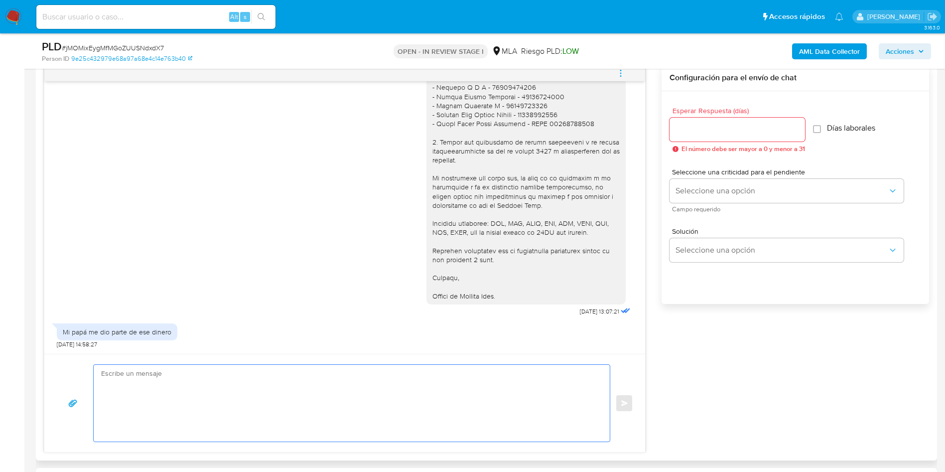
click at [125, 387] on textarea at bounding box center [349, 403] width 496 height 77
paste textarea "Muchas gracias por la respuesta. Analizamos tu caso y notamos que la informació…"
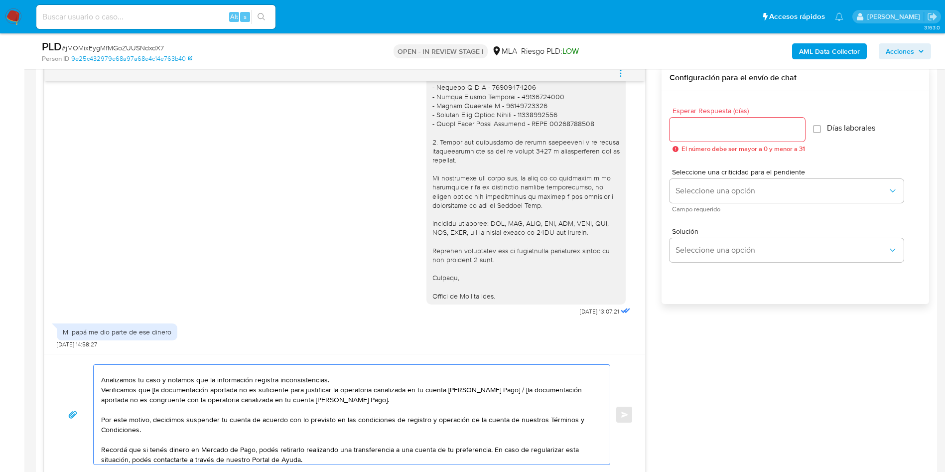
scroll to position [0, 0]
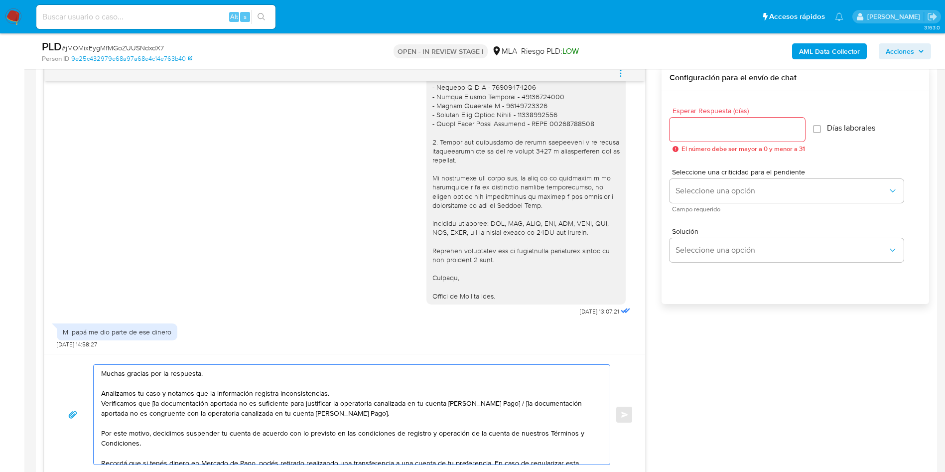
drag, startPoint x: 151, startPoint y: 405, endPoint x: 510, endPoint y: 403, distance: 358.8
click at [510, 403] on textarea "Muchas gracias por la respuesta. Analizamos tu caso y notamos que la informació…" at bounding box center [349, 415] width 496 height 100
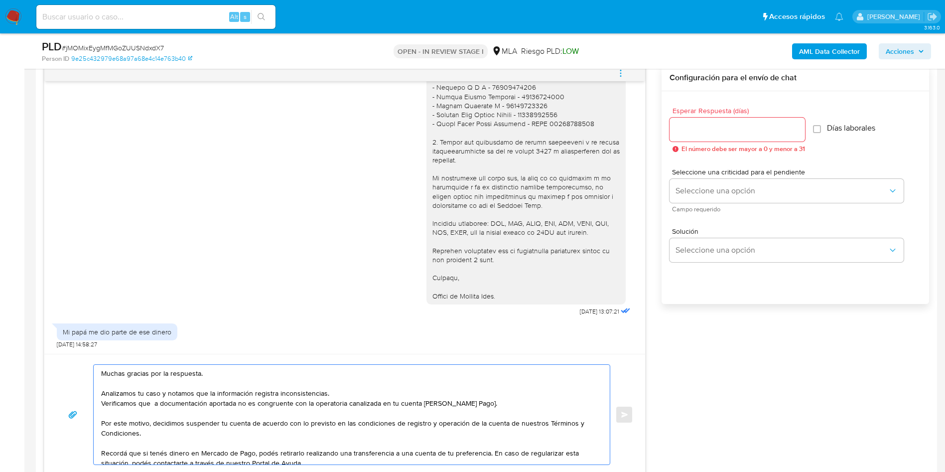
click at [479, 405] on textarea "Muchas gracias por la respuesta. Analizamos tu caso y notamos que la informació…" at bounding box center [349, 415] width 496 height 100
type textarea "Muchas gracias por la respuesta. Analizamos tu caso y notamos que la informació…"
click at [683, 136] on div at bounding box center [738, 130] width 136 height 24
click at [700, 130] on input "Esperar Respuesta (días)" at bounding box center [738, 129] width 136 height 13
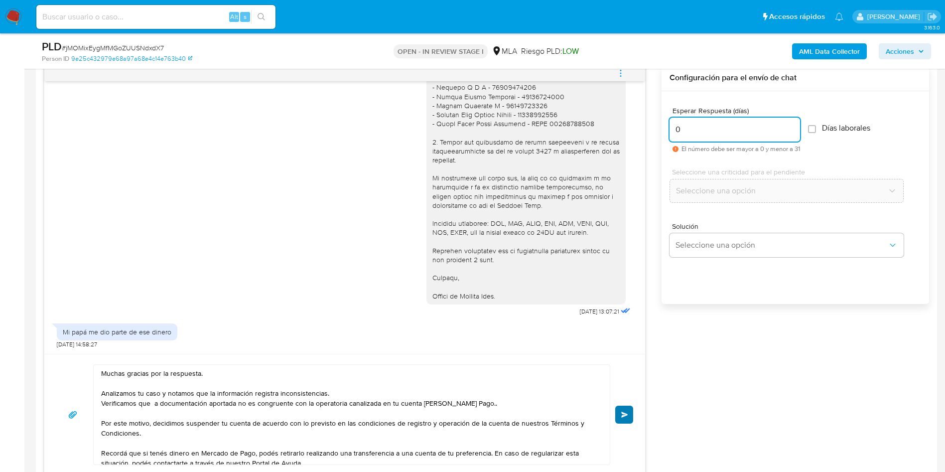
type input "0"
click at [625, 423] on button "Enviar" at bounding box center [624, 415] width 18 height 18
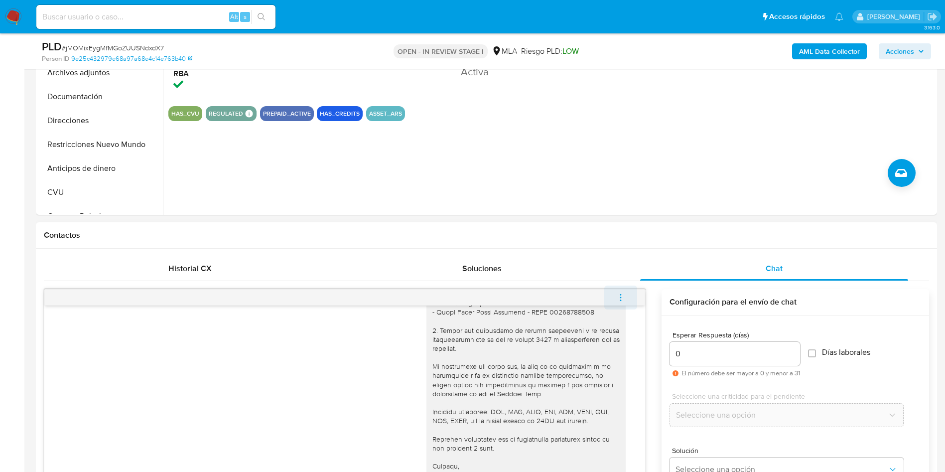
scroll to position [1160, 0]
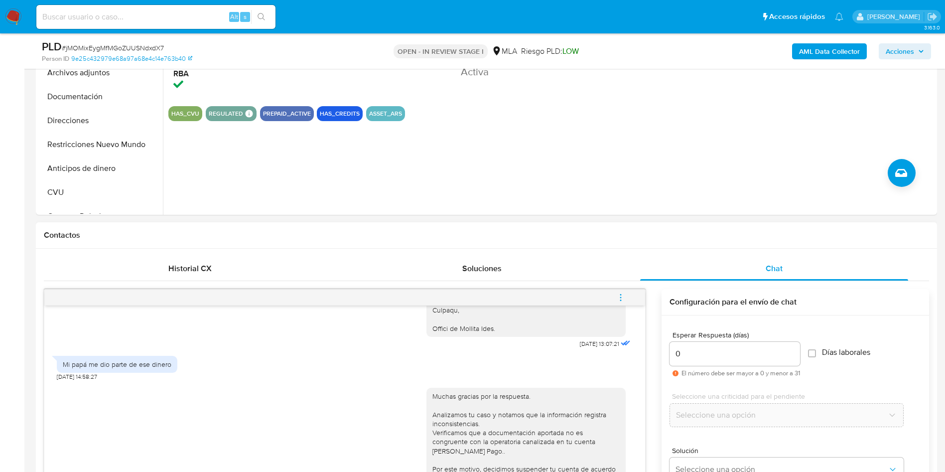
click at [618, 295] on icon "menu-action" at bounding box center [620, 297] width 9 height 9
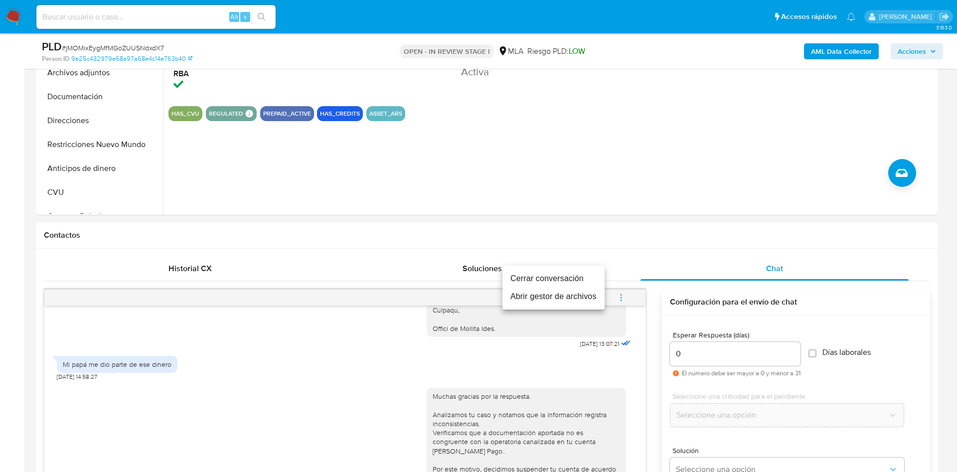
click at [552, 282] on li "Cerrar conversación" at bounding box center [553, 279] width 102 height 18
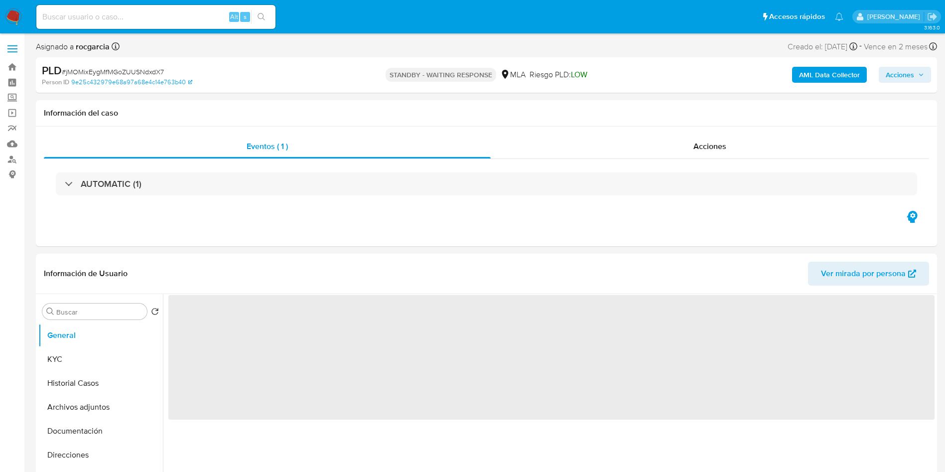
select select "10"
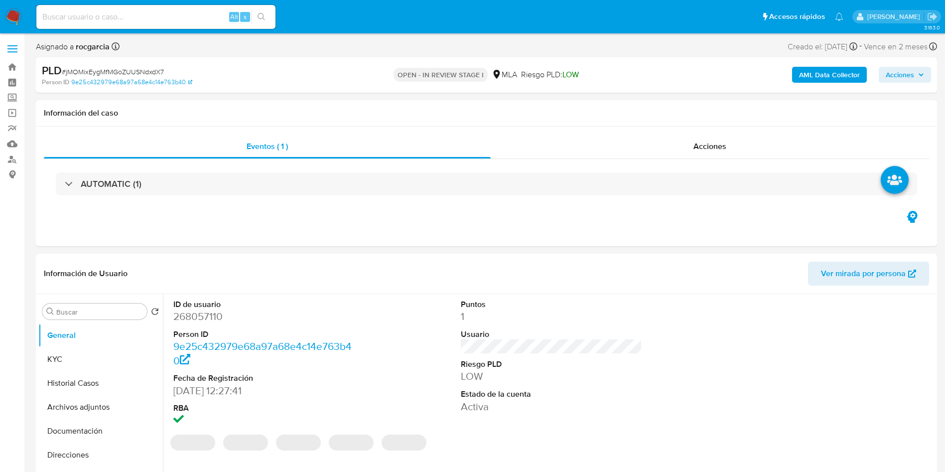
select select "10"
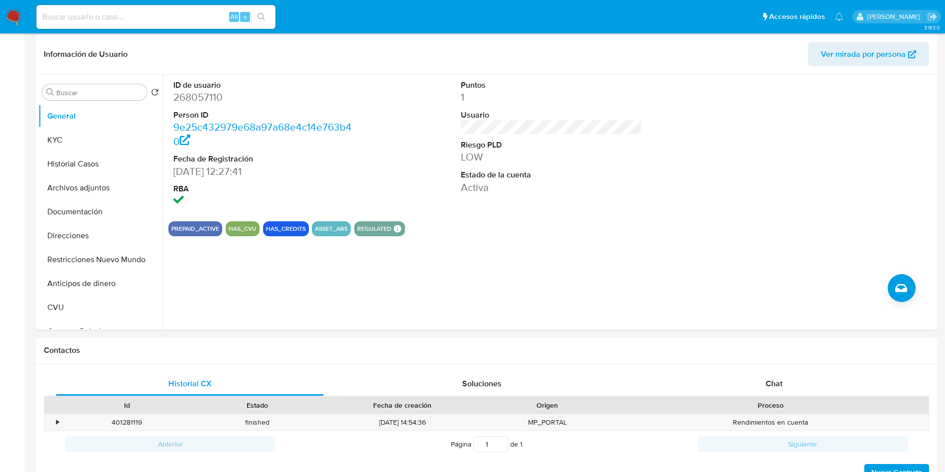
scroll to position [374, 0]
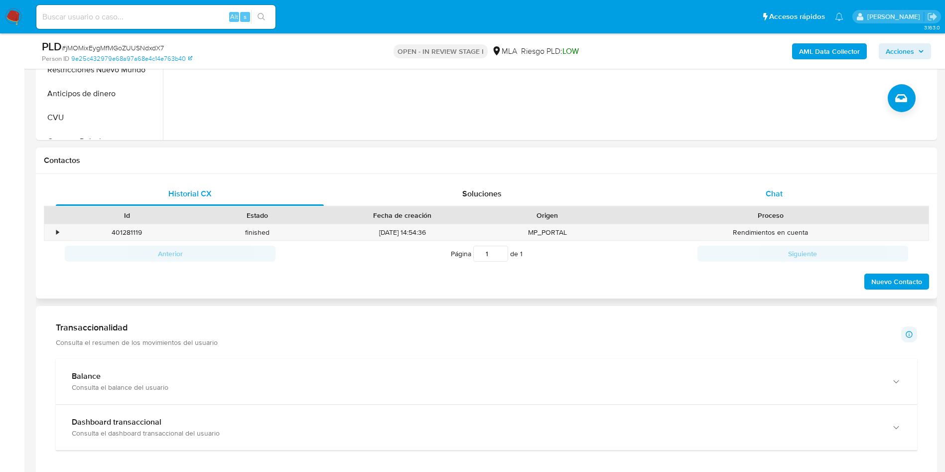
click at [806, 189] on div "Chat" at bounding box center [774, 194] width 268 height 24
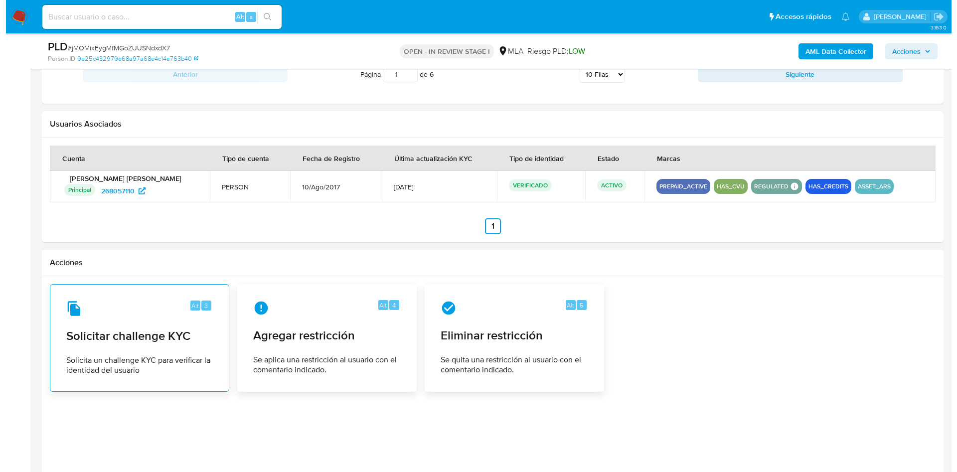
scroll to position [1525, 0]
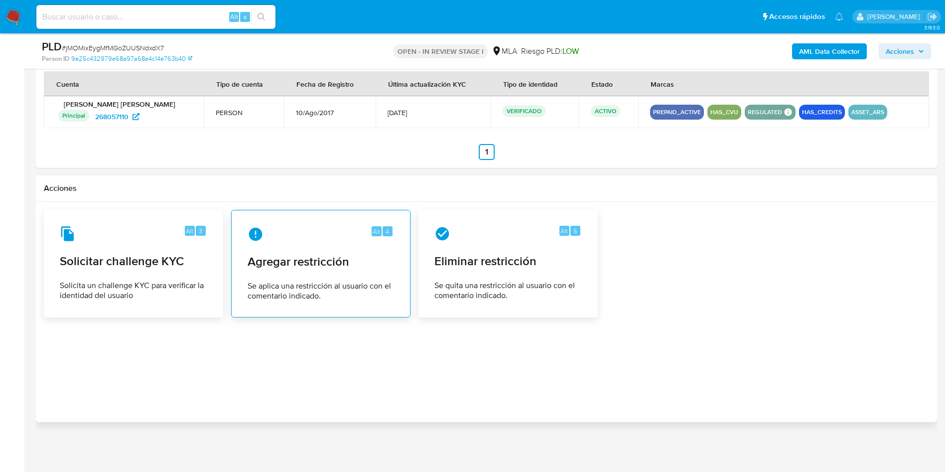
click at [358, 266] on span "Agregar restricción" at bounding box center [321, 261] width 146 height 15
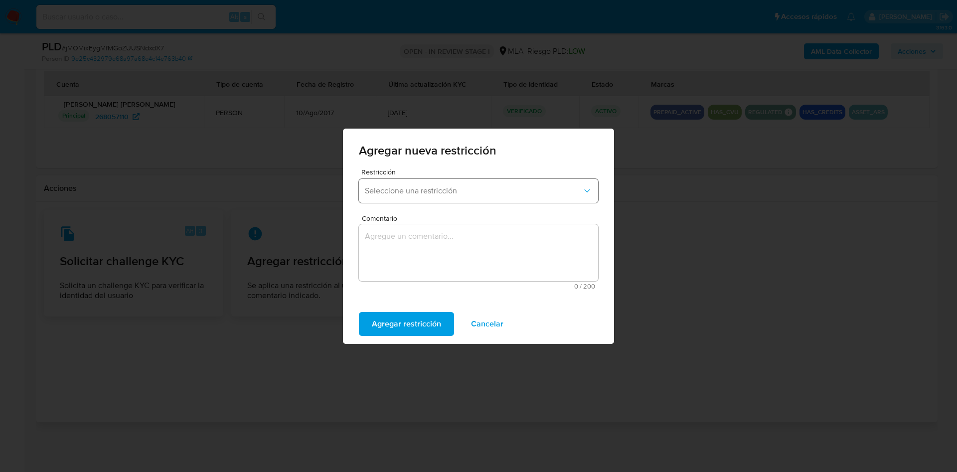
click at [412, 193] on span "Seleccione una restricción" at bounding box center [473, 191] width 217 height 10
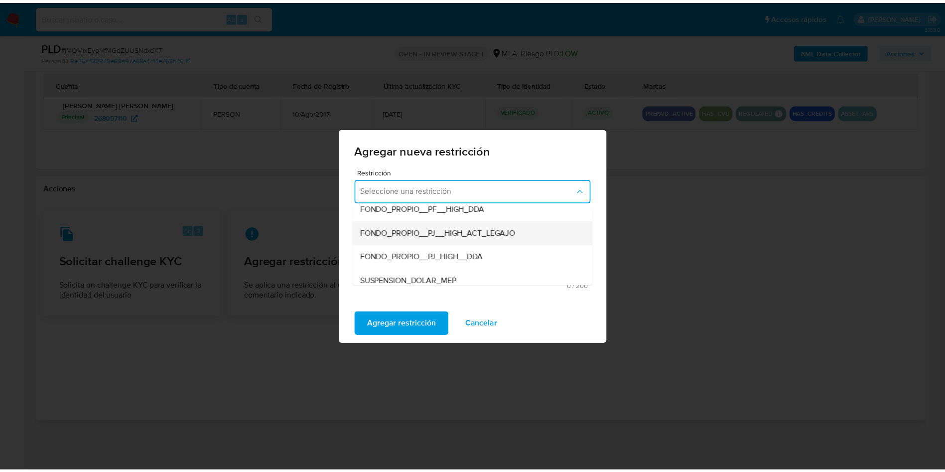
scroll to position [149, 0]
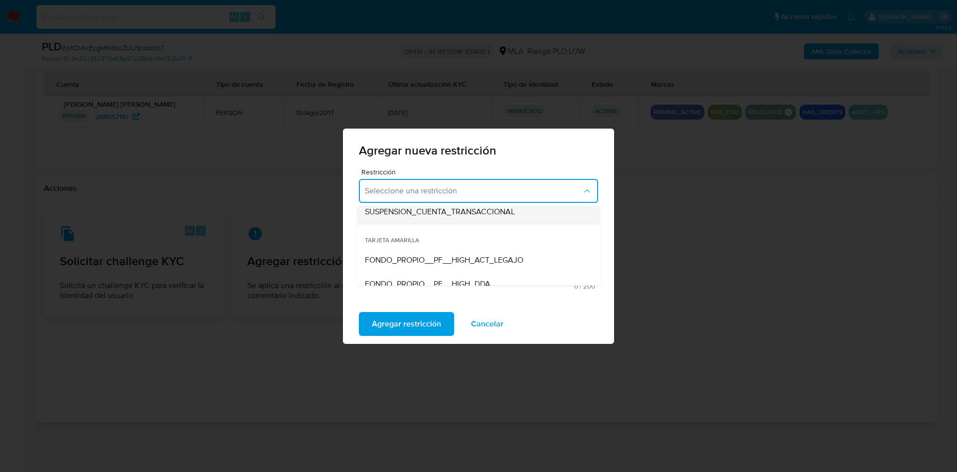
click at [432, 207] on span "SUSPENSION_CUENTA_TRANSACCIONAL" at bounding box center [440, 212] width 150 height 10
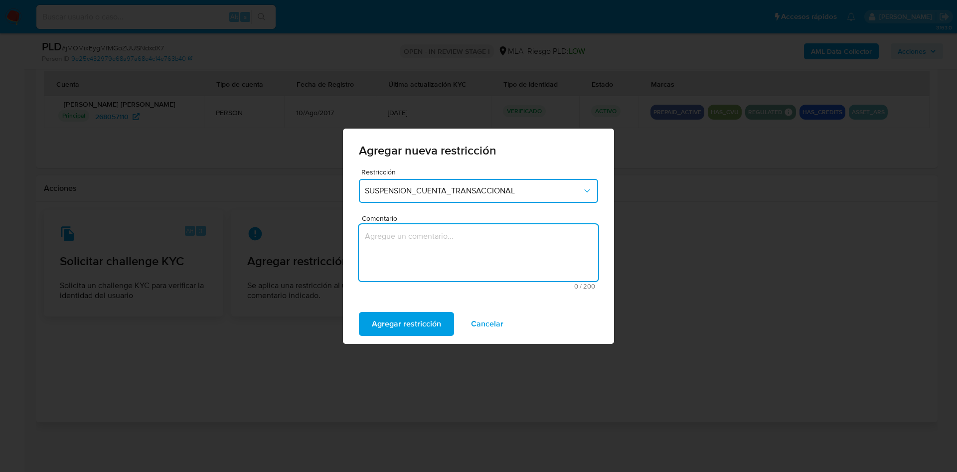
click at [431, 239] on textarea "Comentario" at bounding box center [478, 252] width 239 height 57
type textarea "AML"
click at [402, 318] on span "Agregar restricción" at bounding box center [406, 324] width 69 height 22
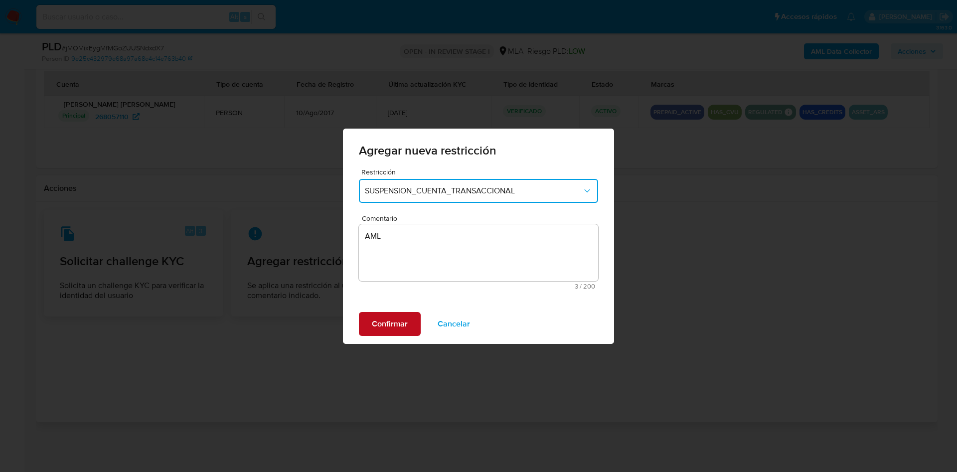
click at [398, 313] on span "Confirmar" at bounding box center [390, 324] width 36 height 22
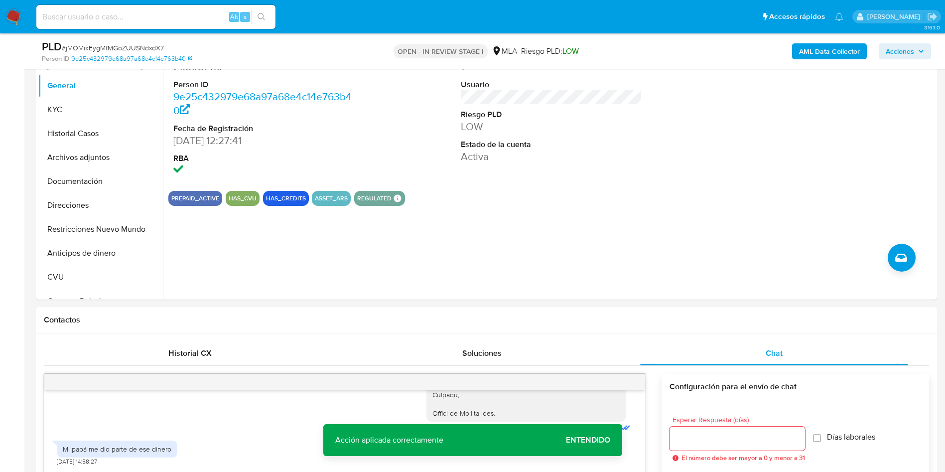
scroll to position [0, 0]
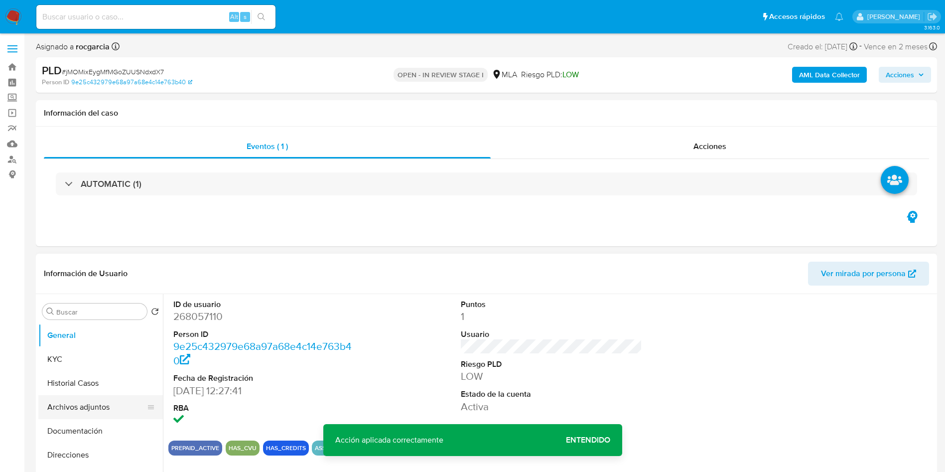
drag, startPoint x: 59, startPoint y: 408, endPoint x: 42, endPoint y: 402, distance: 18.0
click at [59, 408] on button "Archivos adjuntos" at bounding box center [96, 407] width 117 height 24
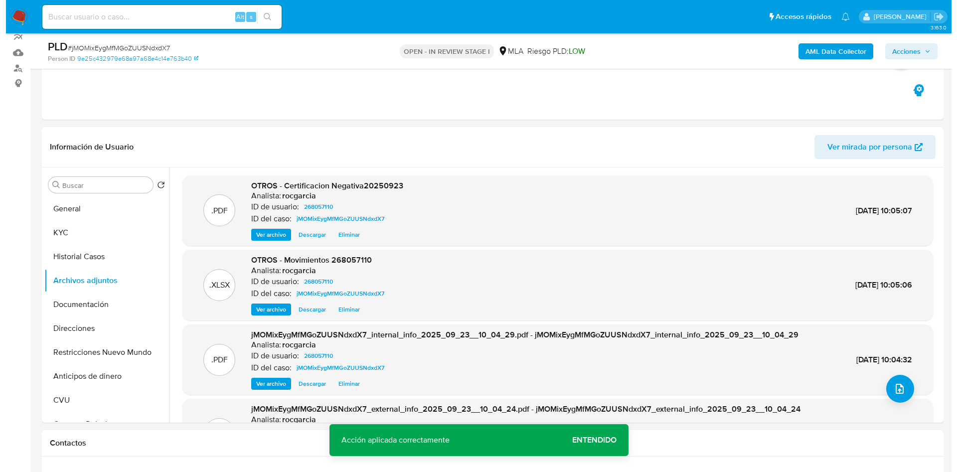
scroll to position [75, 0]
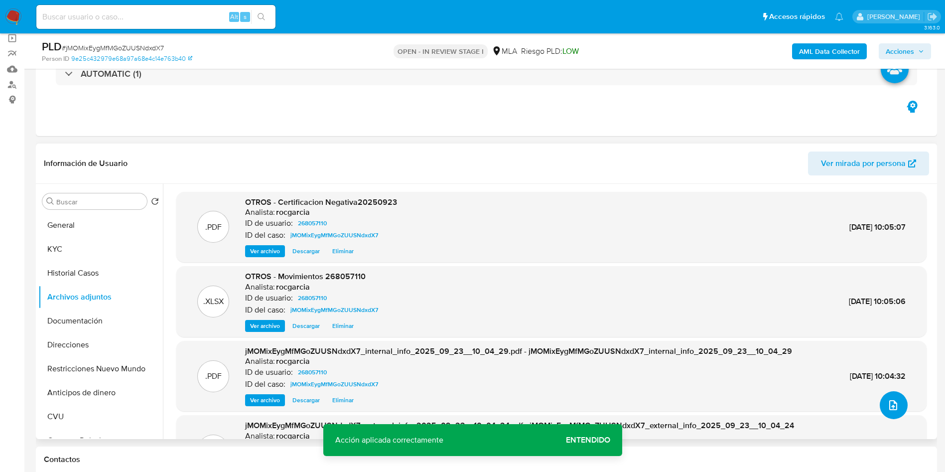
click at [893, 410] on icon "upload-file" at bounding box center [893, 405] width 12 height 12
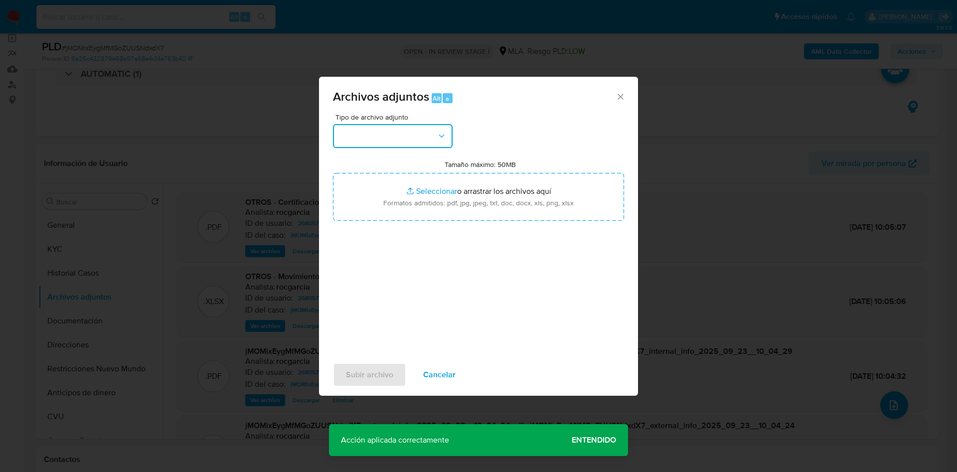
click at [360, 133] on button "button" at bounding box center [393, 136] width 120 height 24
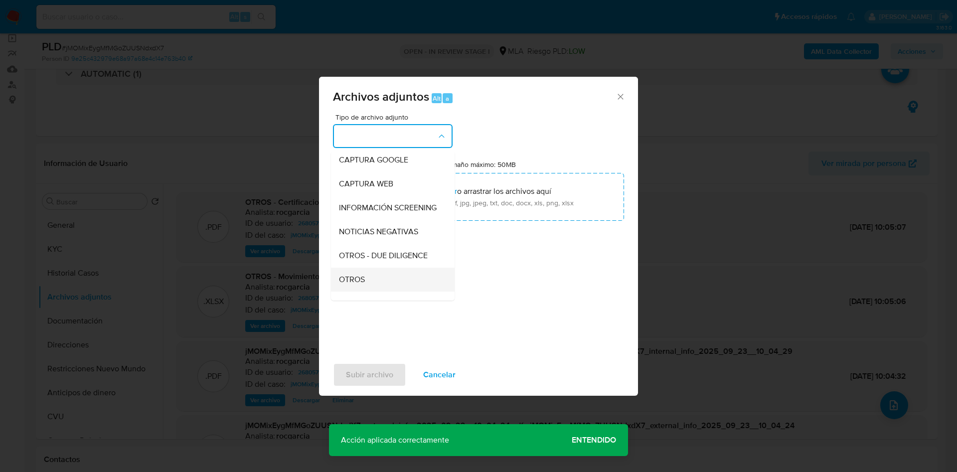
click at [362, 281] on div "OTROS" at bounding box center [390, 280] width 102 height 24
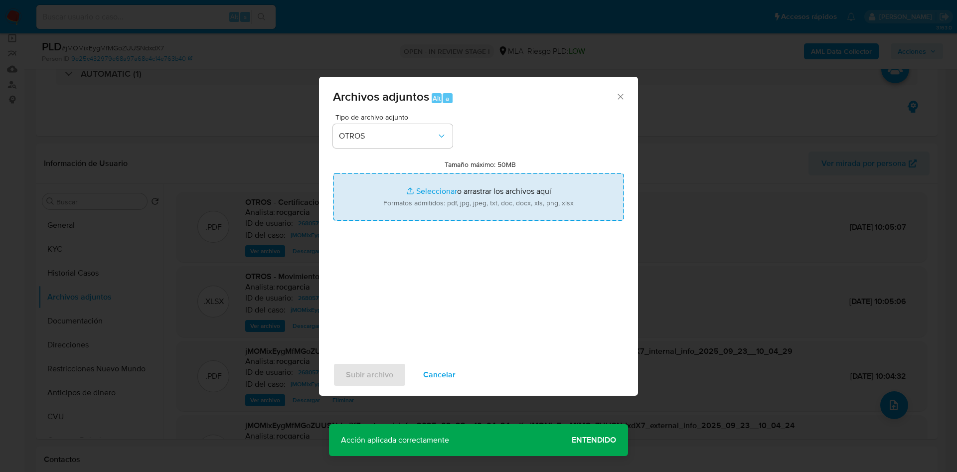
click at [416, 205] on input "Tamaño máximo: 50MB Seleccionar archivos" at bounding box center [478, 197] width 291 height 48
type input "C:\fakepath\Caselog jMOMixEygMfMGoZUUSNdxdX7 - 268057110.docx"
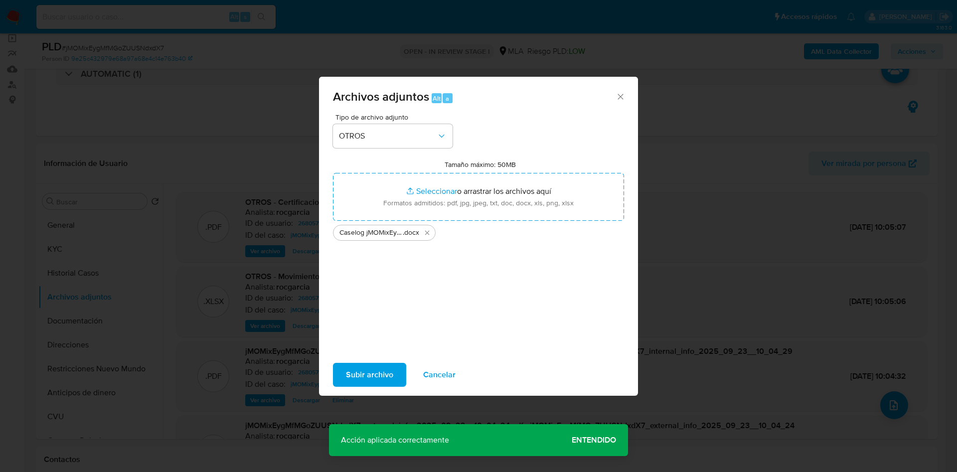
drag, startPoint x: 416, startPoint y: 205, endPoint x: 369, endPoint y: 373, distance: 174.3
click at [369, 373] on span "Subir archivo" at bounding box center [369, 375] width 47 height 22
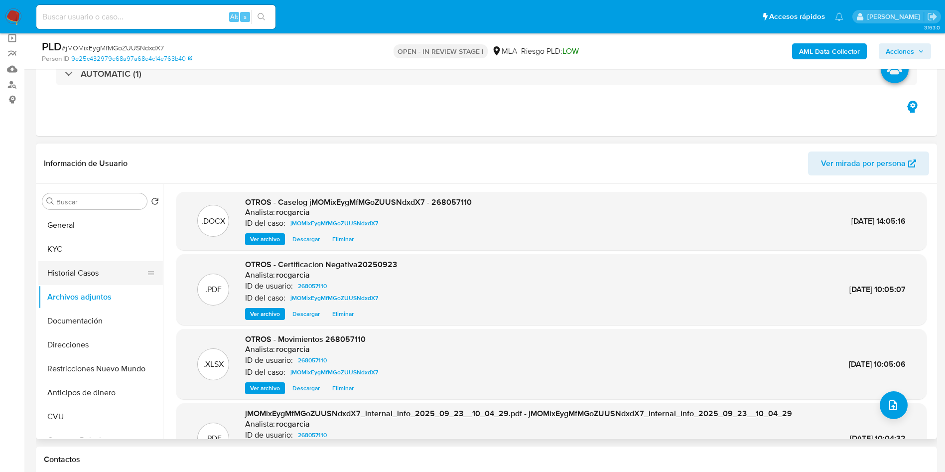
click at [79, 271] on button "Historial Casos" at bounding box center [96, 273] width 117 height 24
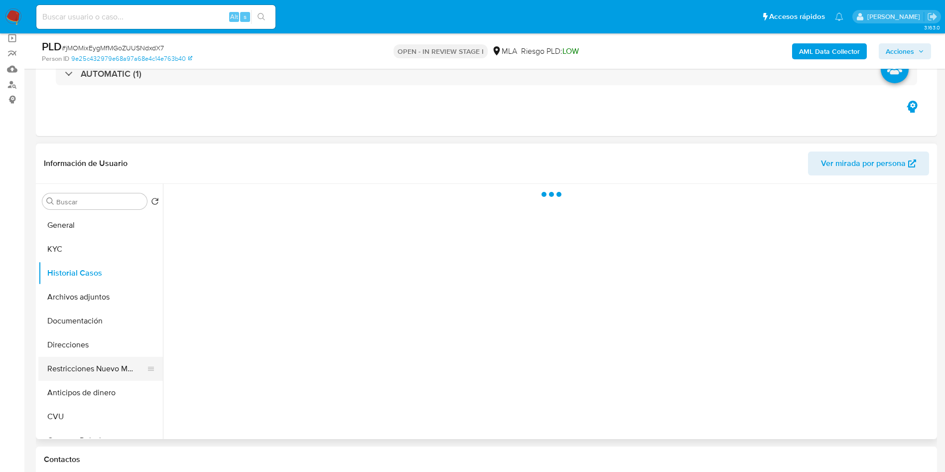
click at [90, 363] on button "Restricciones Nuevo Mundo" at bounding box center [96, 369] width 117 height 24
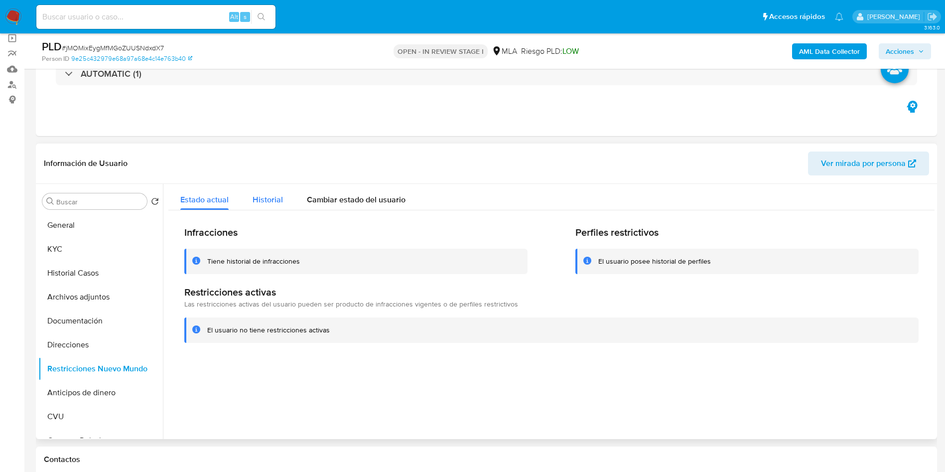
click at [268, 195] on span "Historial" at bounding box center [268, 199] width 30 height 11
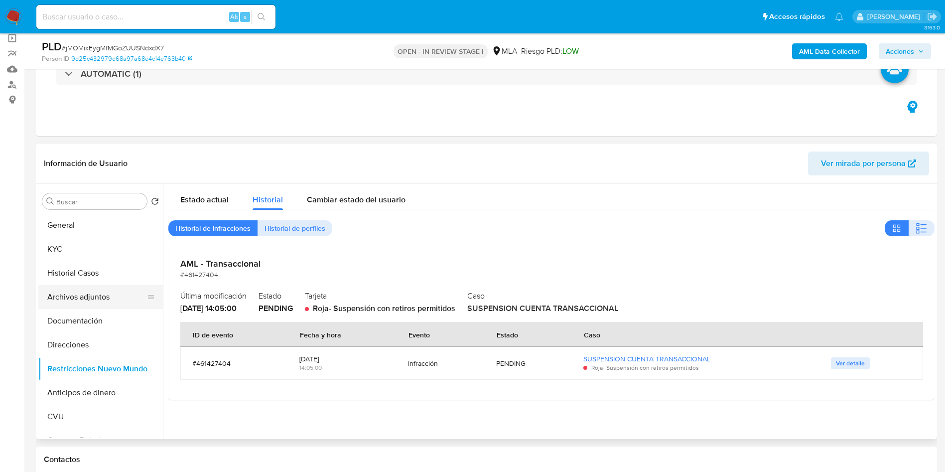
click at [126, 294] on button "Archivos adjuntos" at bounding box center [96, 297] width 117 height 24
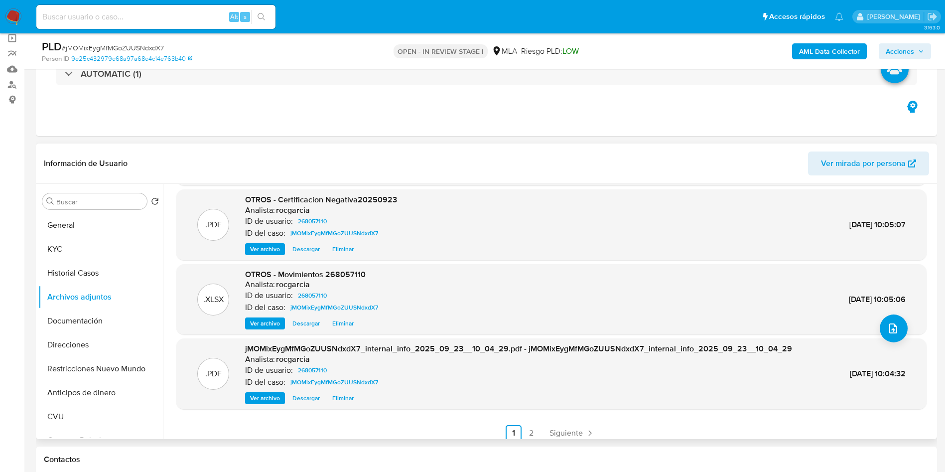
scroll to position [84, 0]
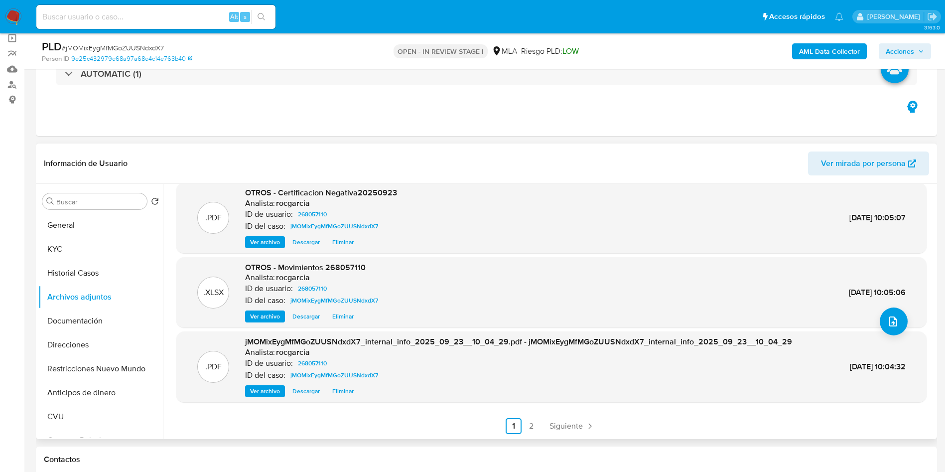
click at [527, 423] on link "2" at bounding box center [532, 426] width 16 height 16
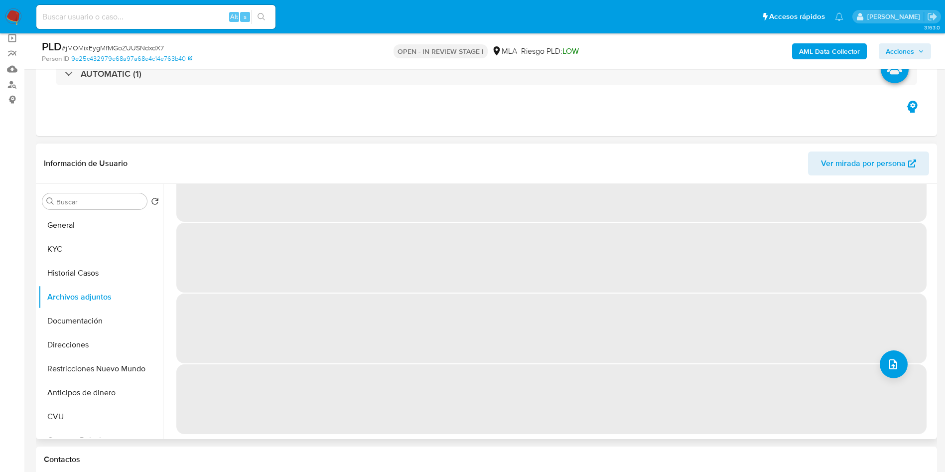
scroll to position [0, 0]
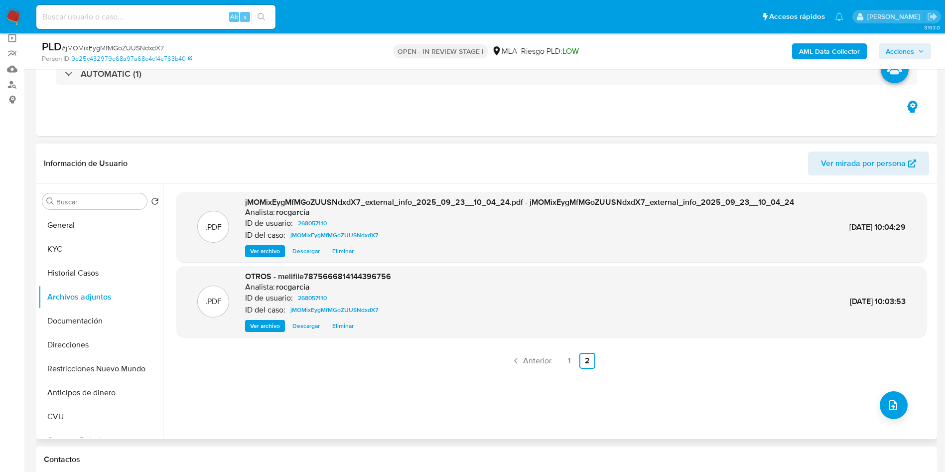
click at [279, 325] on span "Ver archivo" at bounding box center [265, 326] width 30 height 10
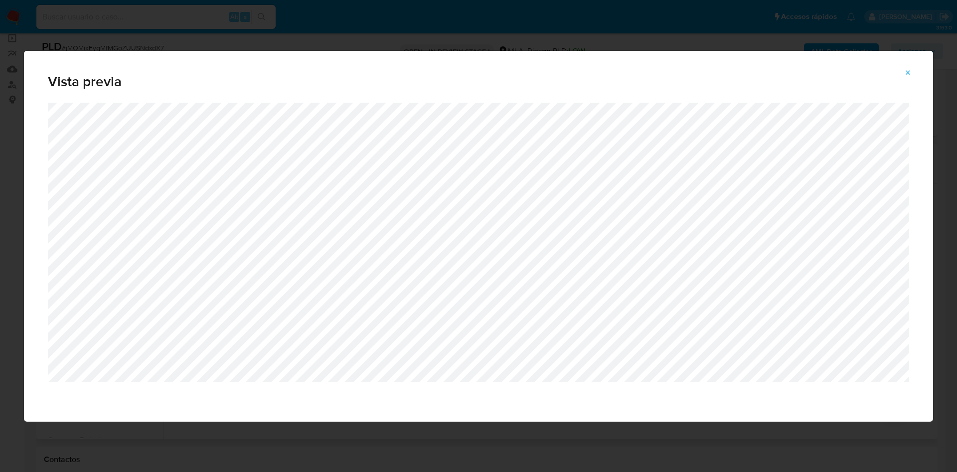
click at [904, 70] on icon "Attachment preview" at bounding box center [908, 73] width 8 height 8
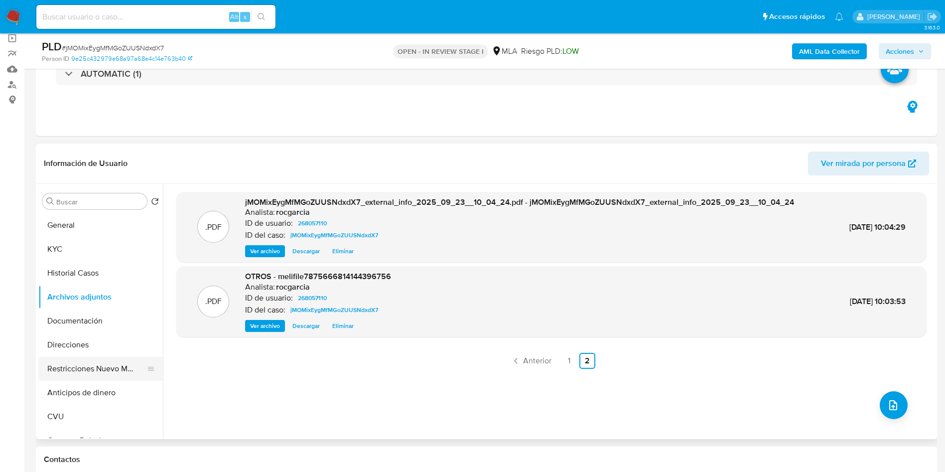
click at [119, 374] on button "Restricciones Nuevo Mundo" at bounding box center [96, 369] width 117 height 24
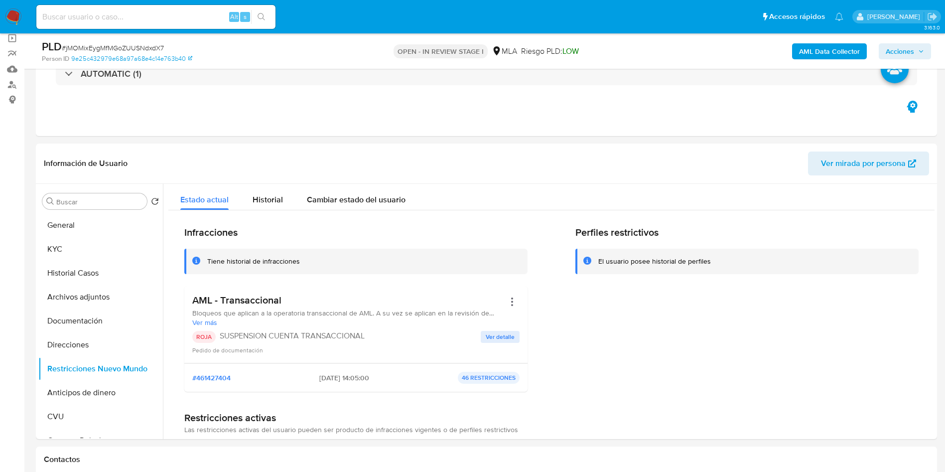
click at [892, 50] on span "Acciones" at bounding box center [900, 51] width 28 height 16
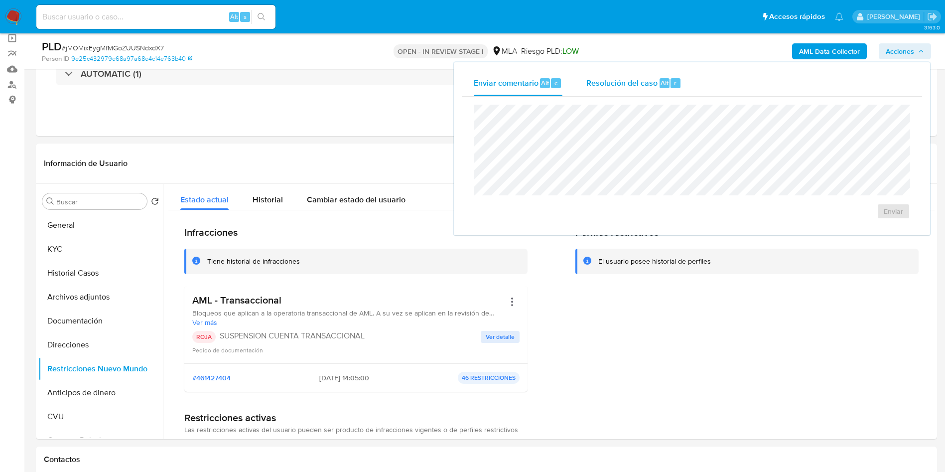
click at [672, 89] on div "Resolución del caso Alt r" at bounding box center [633, 83] width 95 height 26
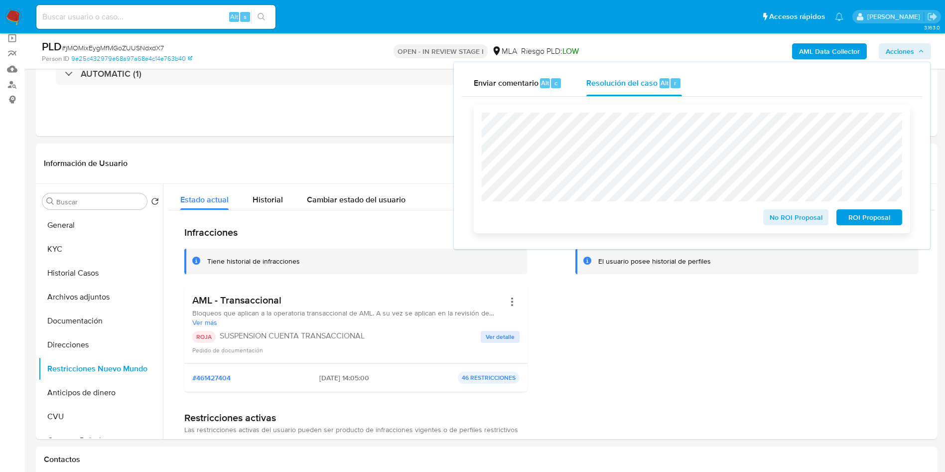
click at [879, 214] on span "ROI Proposal" at bounding box center [870, 217] width 52 height 14
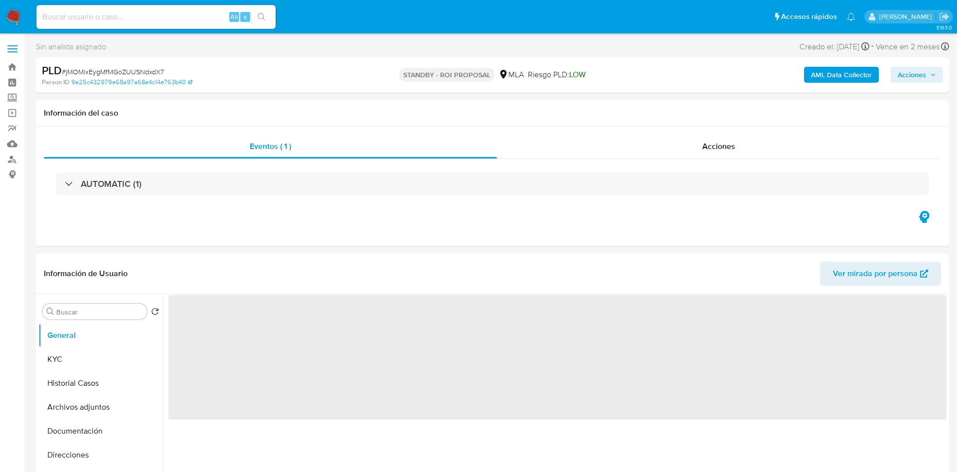
select select "10"
